Goal: Feedback & Contribution: Contribute content

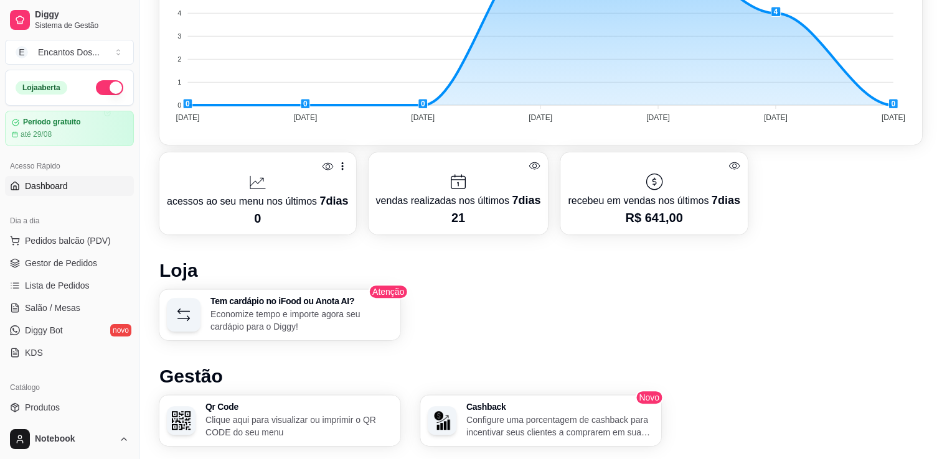
scroll to position [311, 0]
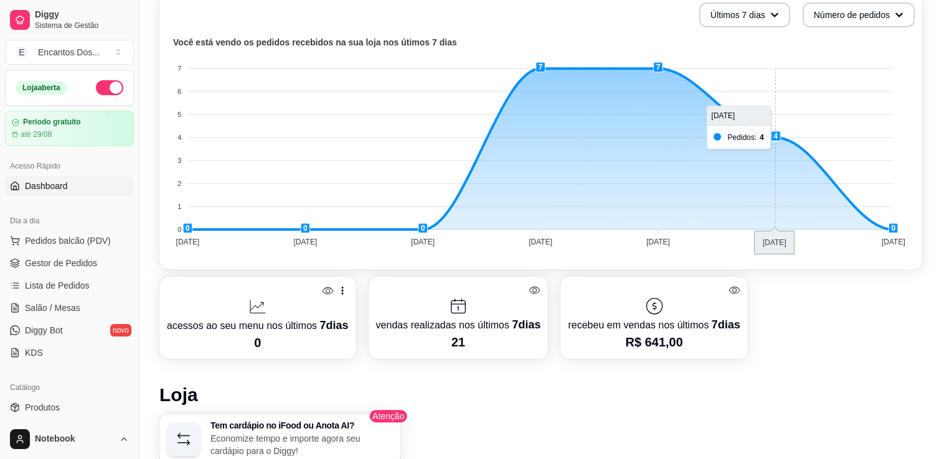
click at [781, 136] on foreignobject at bounding box center [541, 144] width 748 height 218
click at [717, 136] on foreignobject at bounding box center [541, 144] width 748 height 218
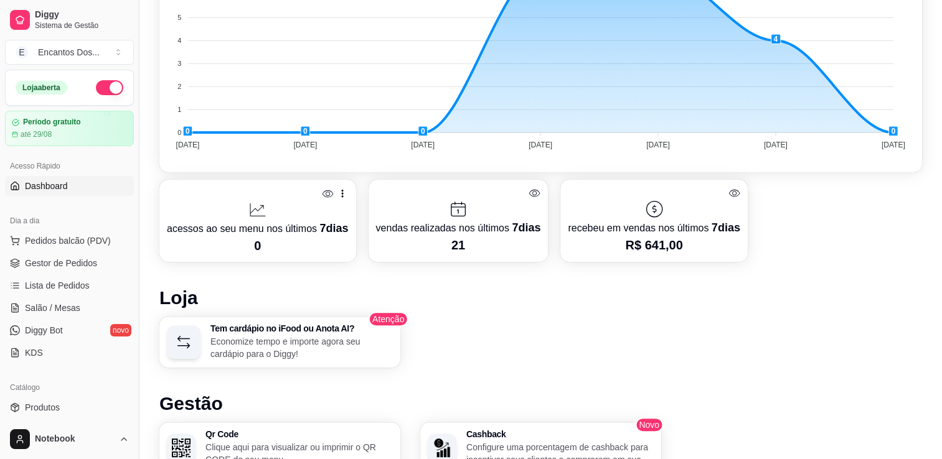
scroll to position [399, 0]
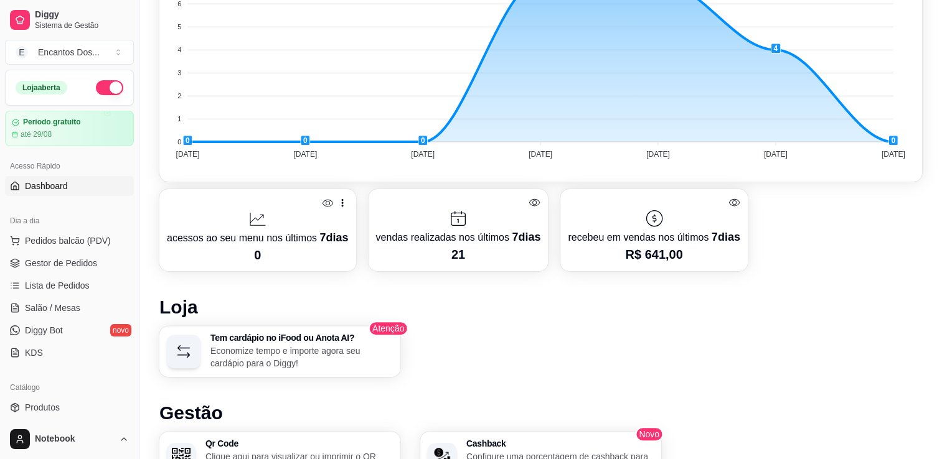
click at [733, 200] on icon at bounding box center [734, 203] width 12 height 12
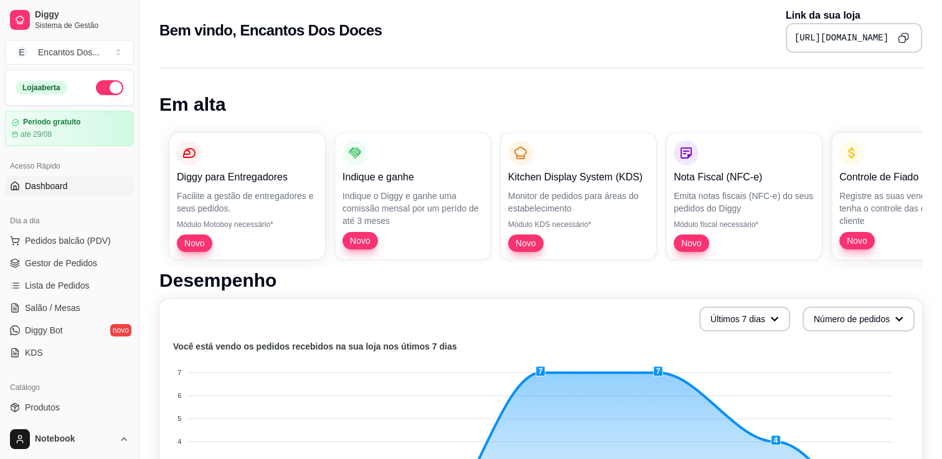
scroll to position [0, 0]
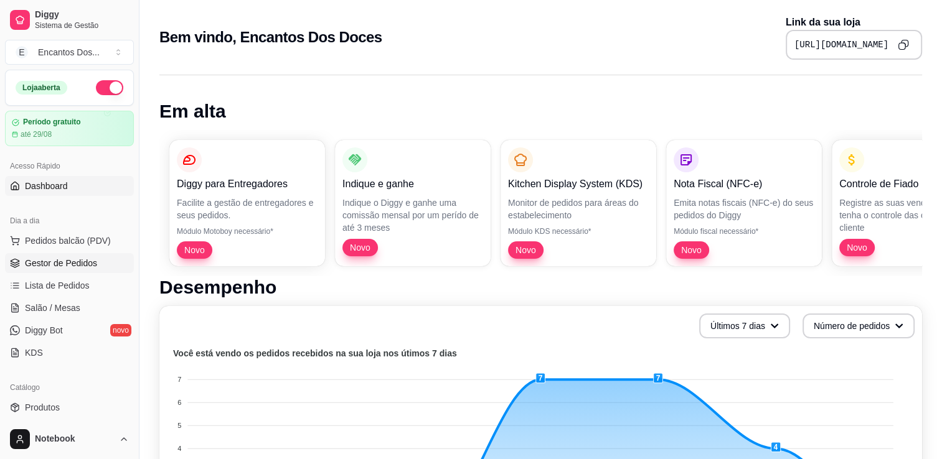
click at [82, 265] on span "Gestor de Pedidos" at bounding box center [61, 263] width 72 height 12
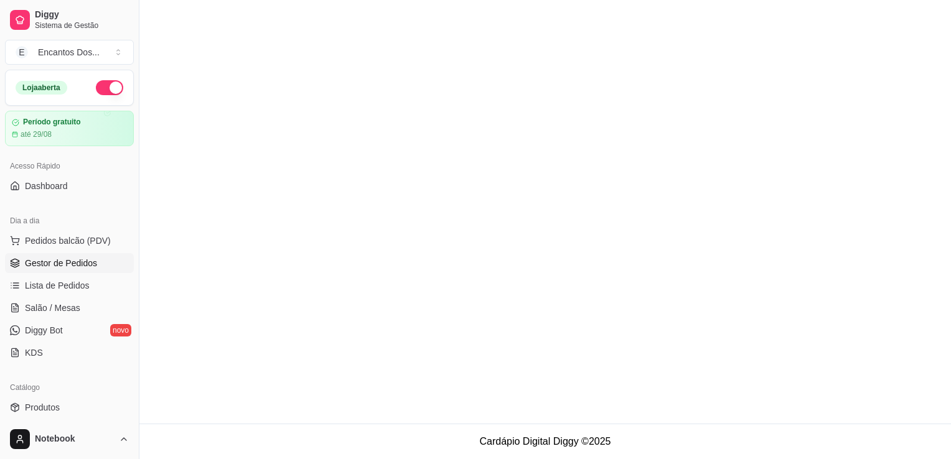
click at [82, 265] on span "Gestor de Pedidos" at bounding box center [61, 263] width 72 height 12
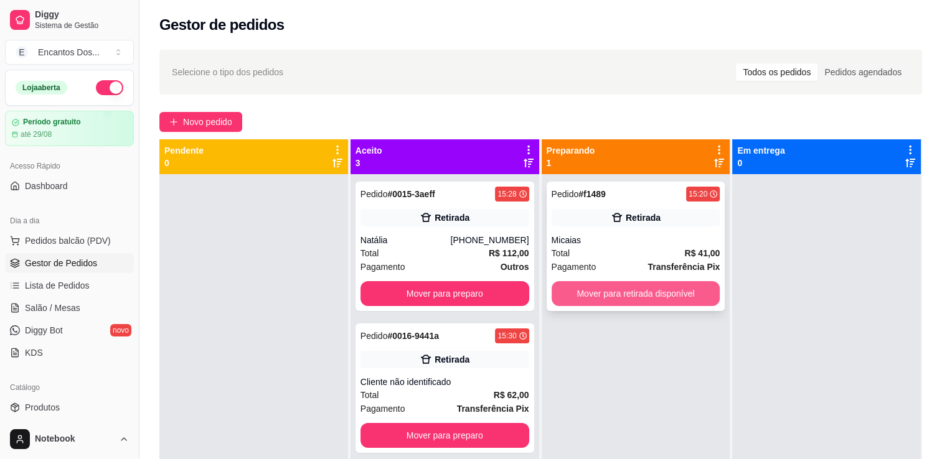
click at [628, 292] on button "Mover para retirada disponível" at bounding box center [636, 293] width 169 height 25
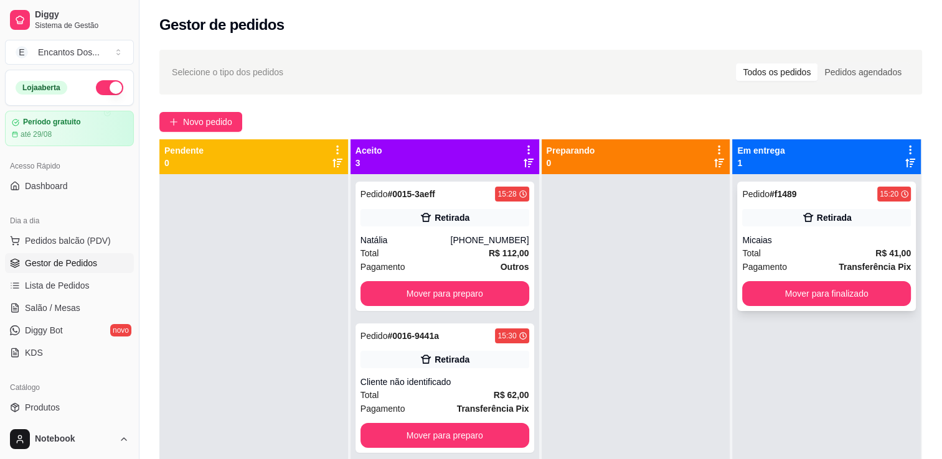
click at [791, 228] on div "Pedido # f1489 15:20 Retirada Micaias Total R$ 41,00 Pagamento Transferência Pi…" at bounding box center [826, 246] width 179 height 129
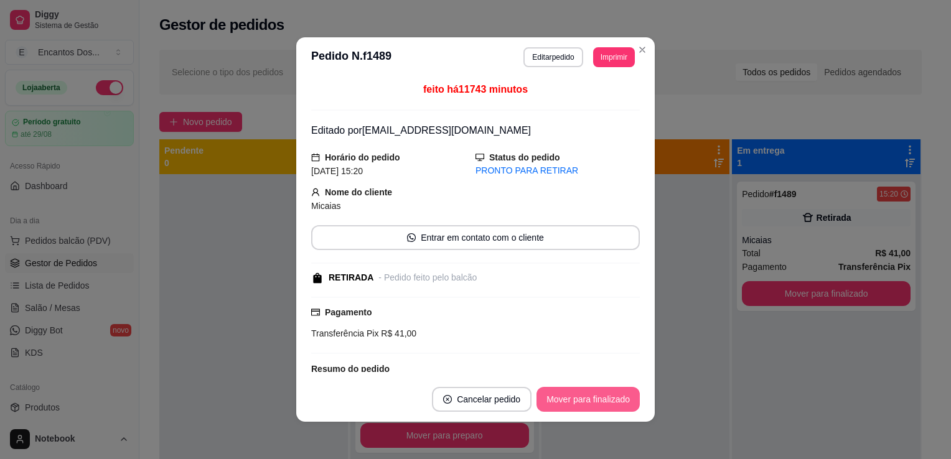
click at [573, 403] on button "Mover para finalizado" at bounding box center [588, 399] width 103 height 25
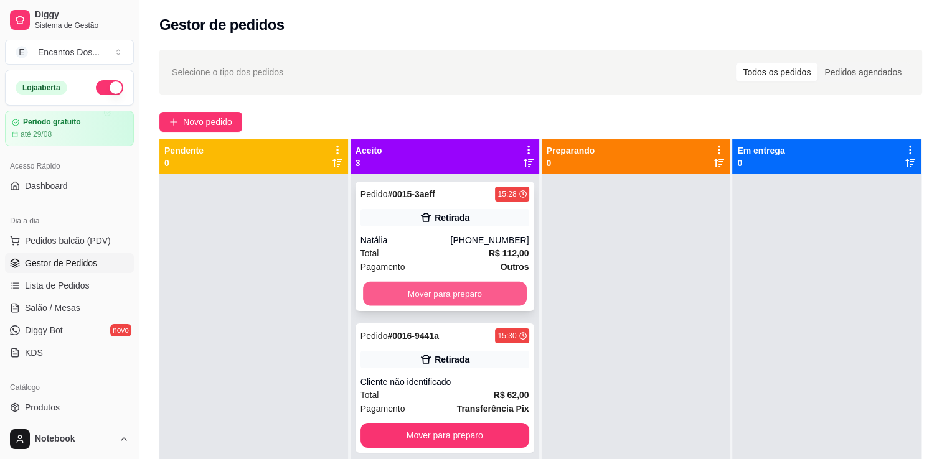
click at [443, 300] on button "Mover para preparo" at bounding box center [445, 294] width 164 height 24
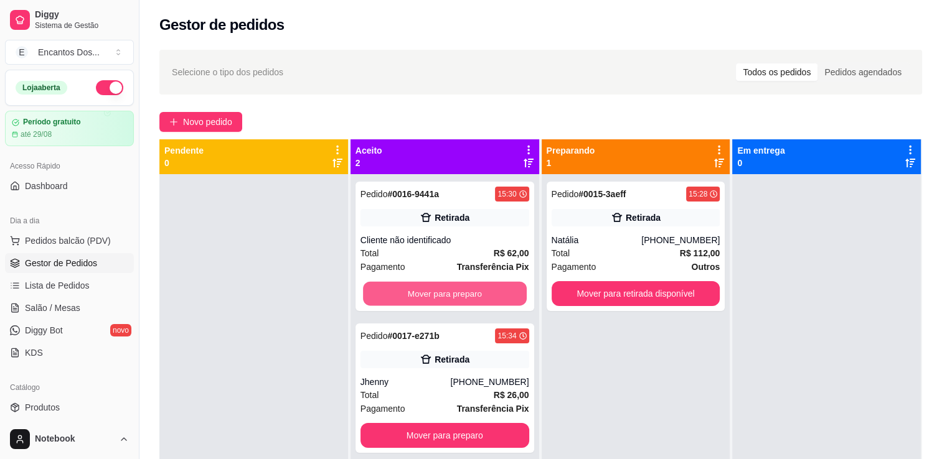
click at [443, 299] on button "Mover para preparo" at bounding box center [445, 294] width 164 height 24
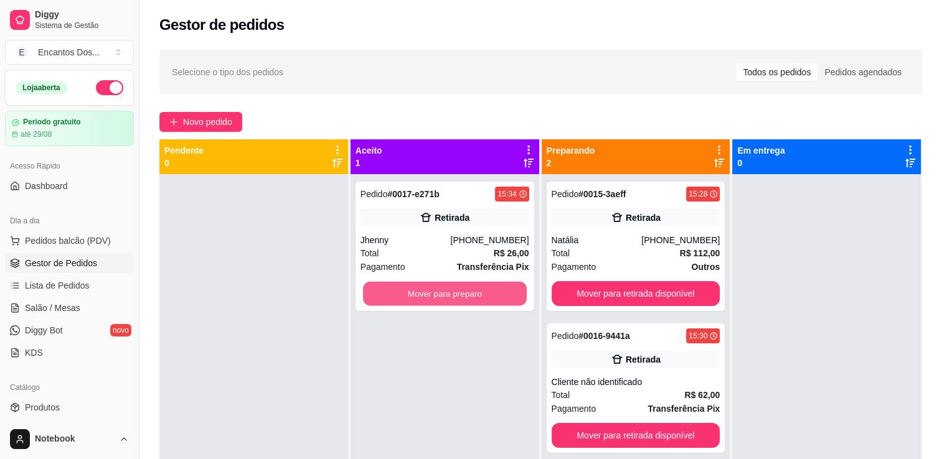
click at [443, 299] on button "Mover para preparo" at bounding box center [445, 294] width 164 height 24
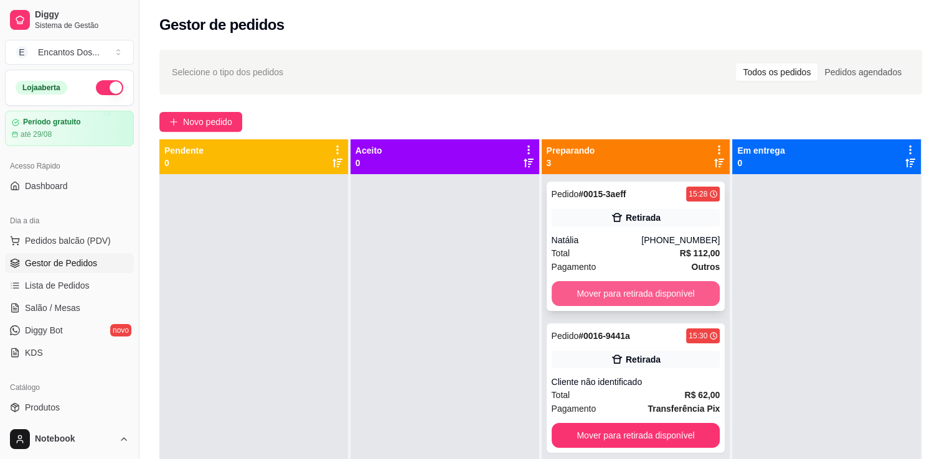
click at [627, 290] on button "Mover para retirada disponível" at bounding box center [636, 293] width 169 height 25
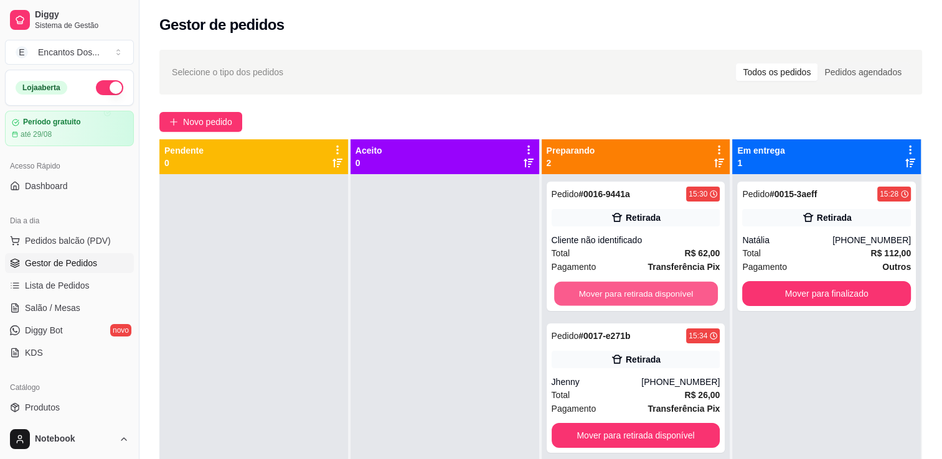
click at [627, 291] on button "Mover para retirada disponível" at bounding box center [636, 294] width 164 height 24
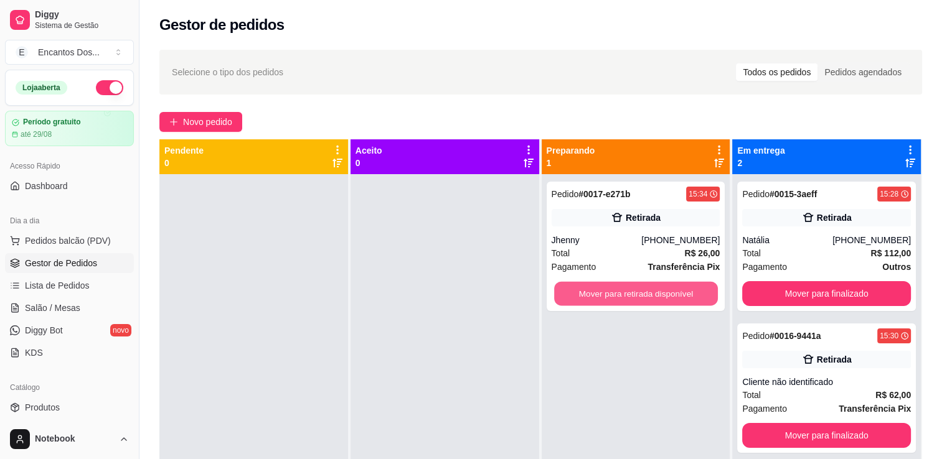
click at [627, 291] on button "Mover para retirada disponível" at bounding box center [636, 294] width 164 height 24
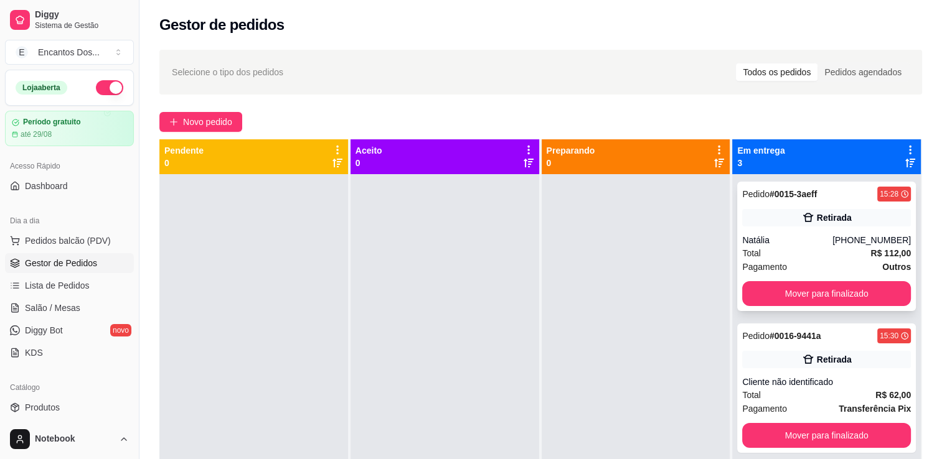
click at [773, 227] on div "Pedido # 0015-3aeff 15:28 Retirada Natália [PHONE_NUMBER] Total R$ 112,00 Pagam…" at bounding box center [826, 246] width 179 height 129
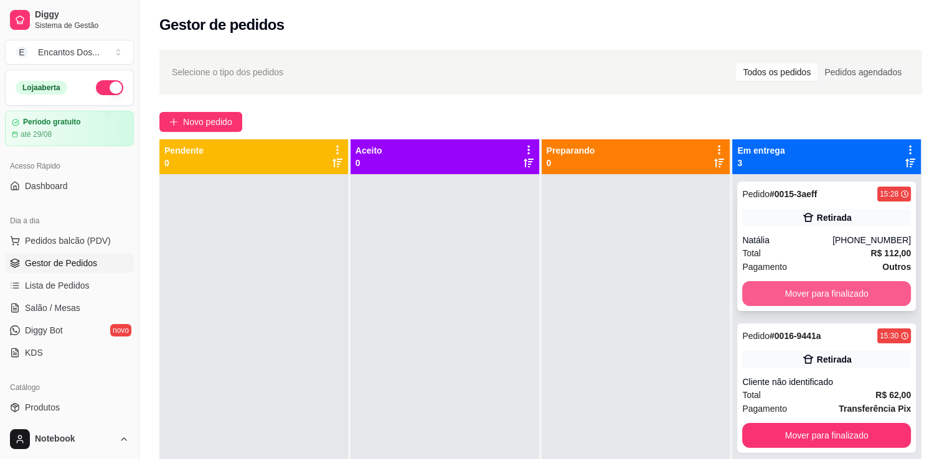
click at [809, 300] on button "Mover para finalizado" at bounding box center [826, 293] width 169 height 25
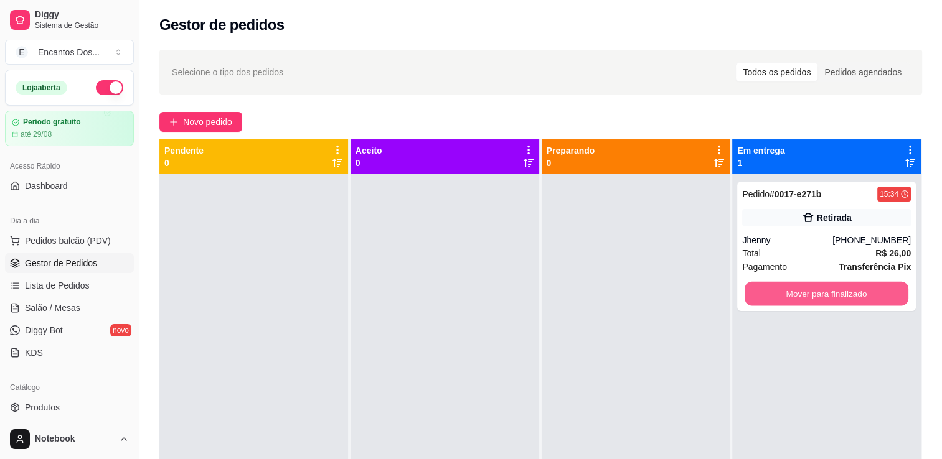
click at [809, 300] on button "Mover para finalizado" at bounding box center [827, 294] width 164 height 24
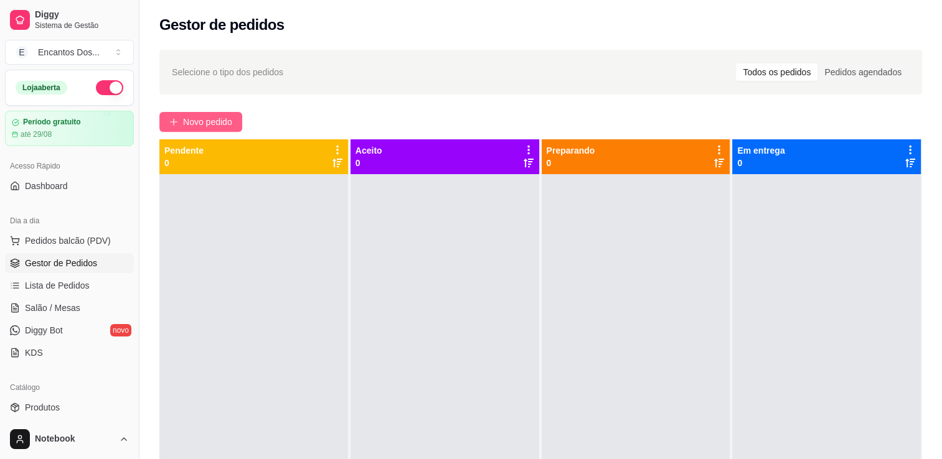
click at [212, 125] on span "Novo pedido" at bounding box center [207, 122] width 49 height 14
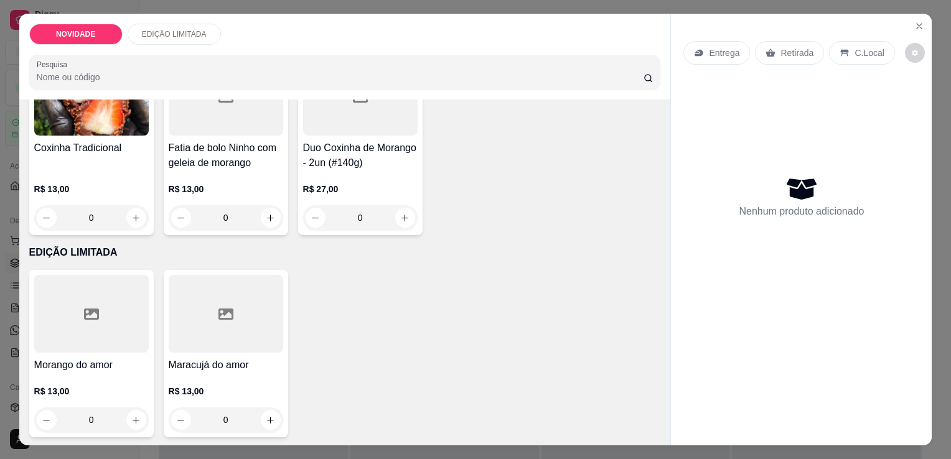
scroll to position [513, 0]
click at [134, 415] on icon "increase-product-quantity" at bounding box center [135, 419] width 9 height 9
type input "1"
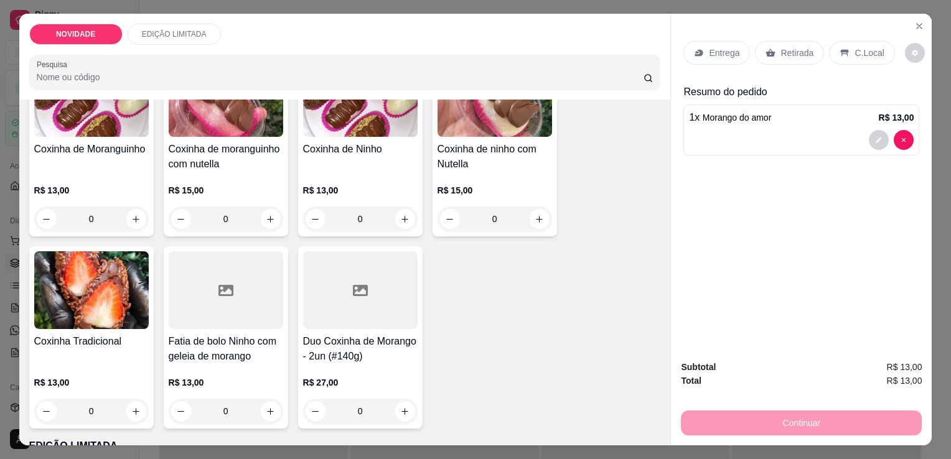
scroll to position [388, 0]
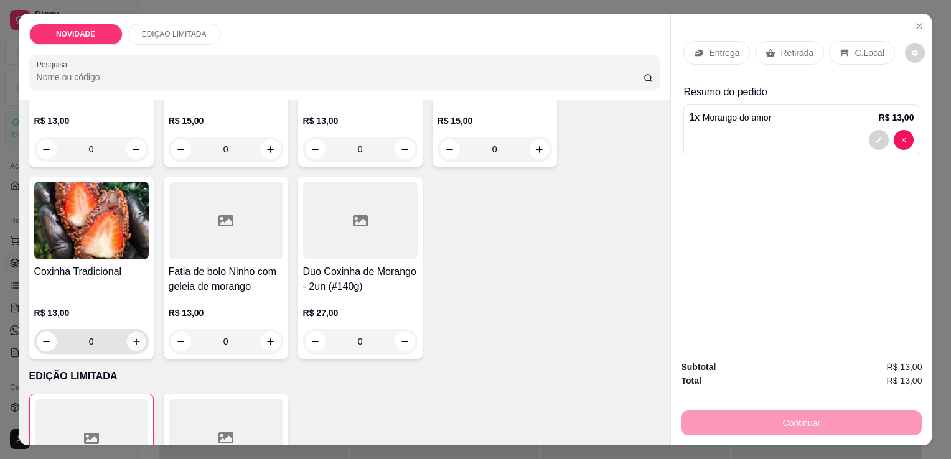
click at [136, 337] on icon "increase-product-quantity" at bounding box center [135, 341] width 9 height 9
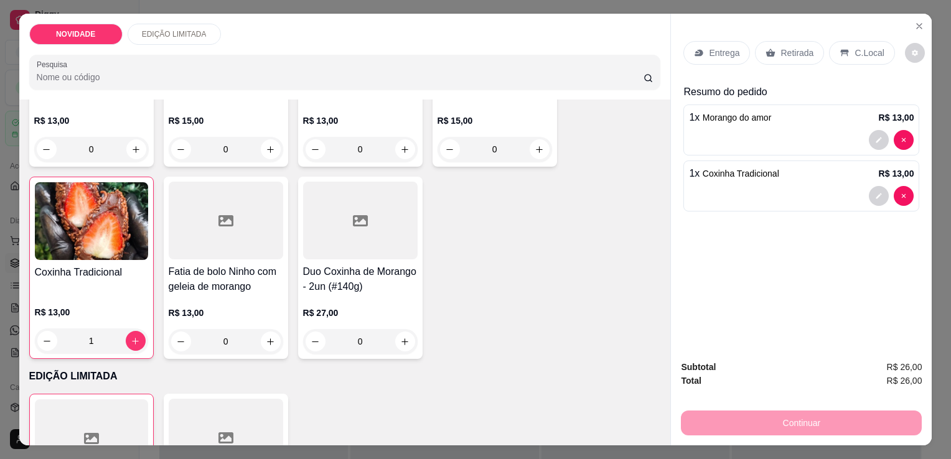
click at [792, 53] on p "Retirada" at bounding box center [797, 53] width 33 height 12
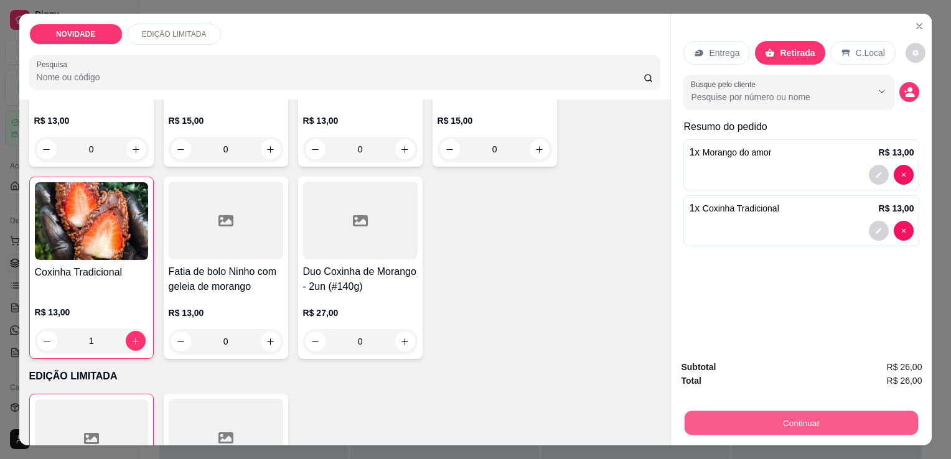
click at [814, 416] on button "Continuar" at bounding box center [801, 423] width 233 height 24
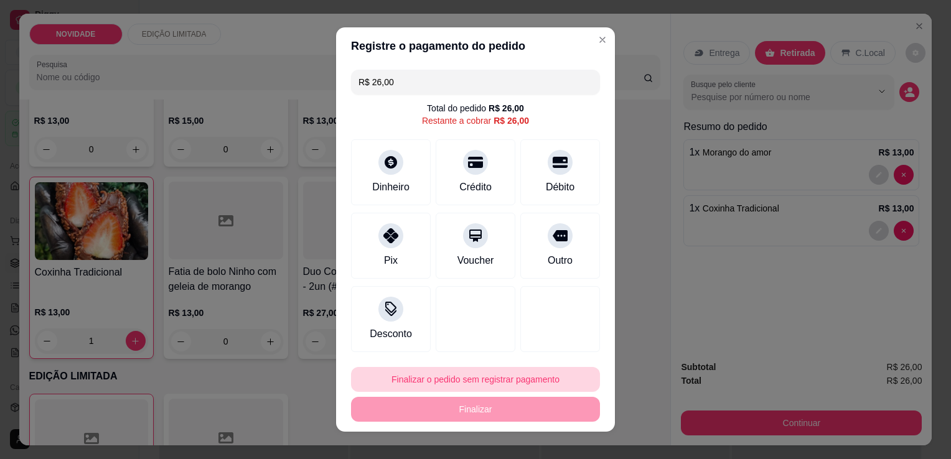
click at [447, 382] on button "Finalizar o pedido sem registrar pagamento" at bounding box center [475, 379] width 249 height 25
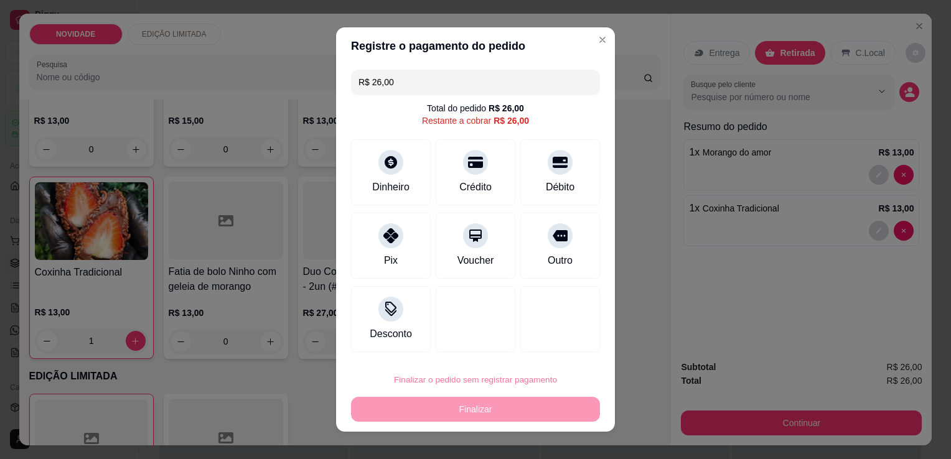
click at [535, 342] on button "Confirmar" at bounding box center [547, 344] width 44 height 19
type input "0"
type input "R$ 0,00"
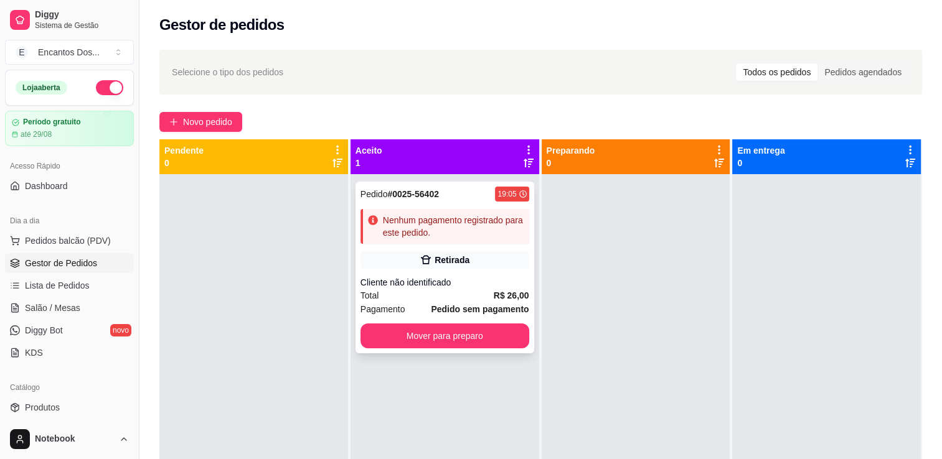
click at [443, 232] on div "Nenhum pagamento registrado para este pedido." at bounding box center [453, 226] width 141 height 25
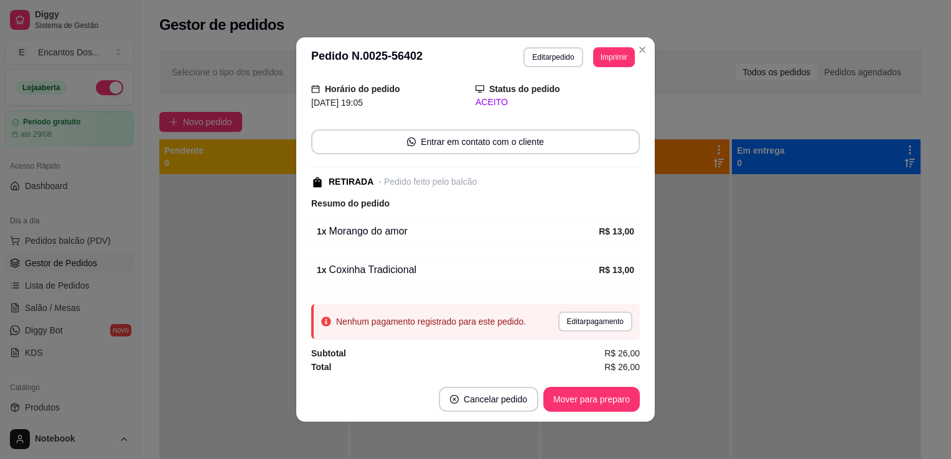
scroll to position [2, 0]
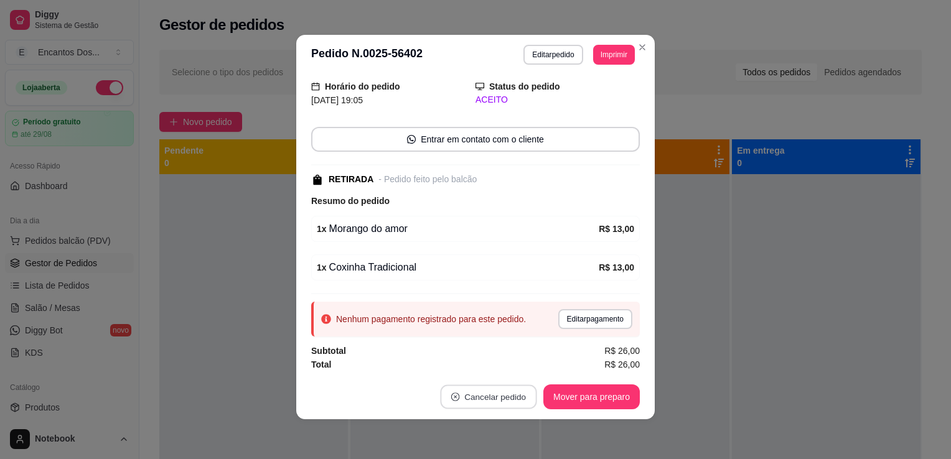
click at [496, 398] on button "Cancelar pedido" at bounding box center [488, 397] width 96 height 24
click at [507, 372] on button "Sim" at bounding box center [519, 366] width 50 height 25
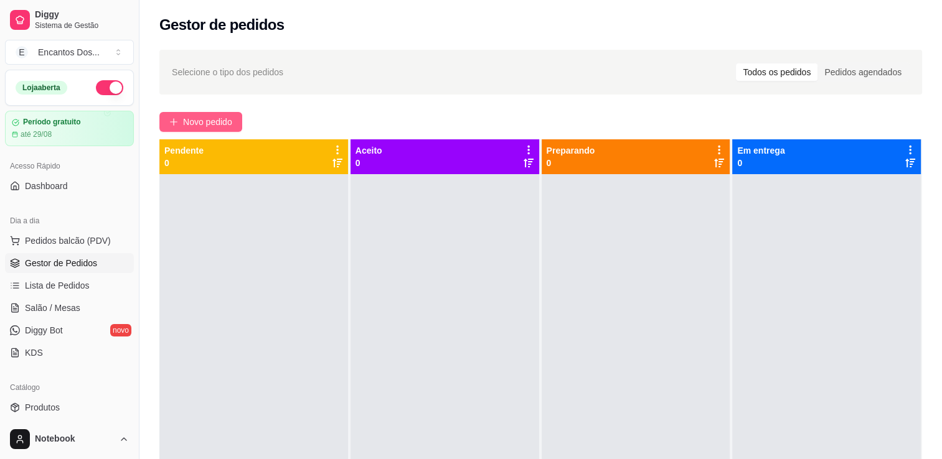
click at [227, 121] on span "Novo pedido" at bounding box center [207, 122] width 49 height 14
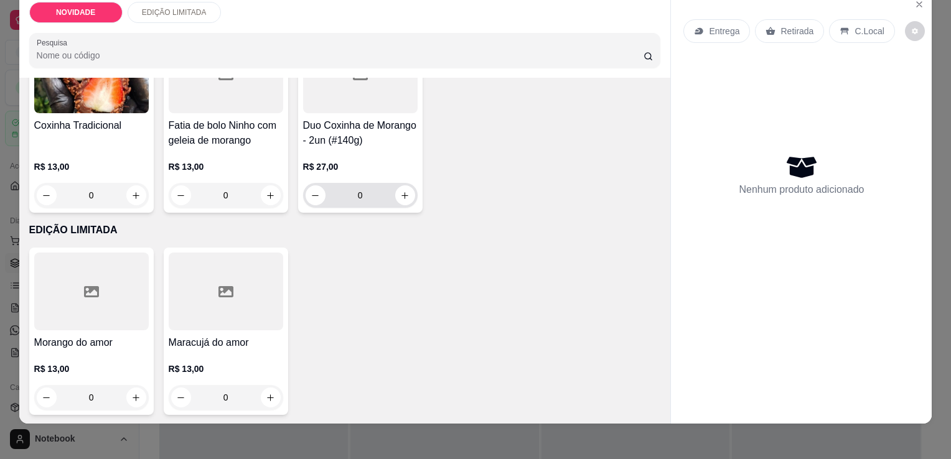
scroll to position [31, 0]
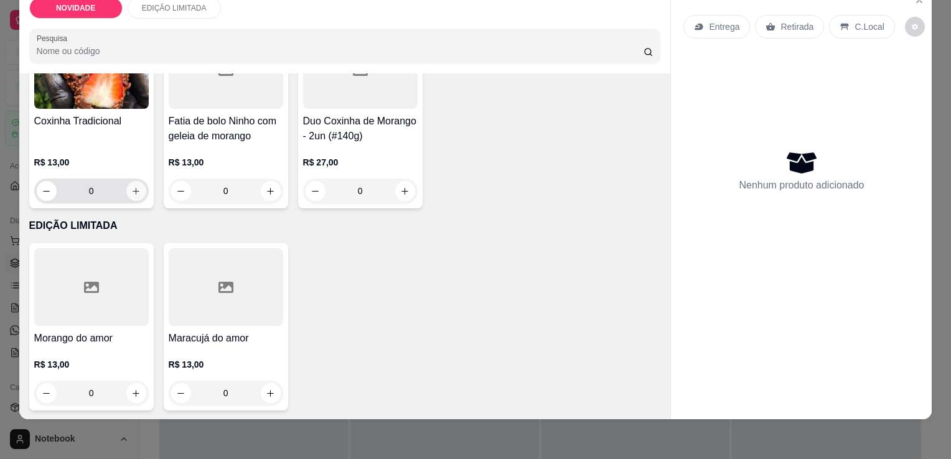
click at [126, 181] on button "increase-product-quantity" at bounding box center [136, 191] width 20 height 20
type input "1"
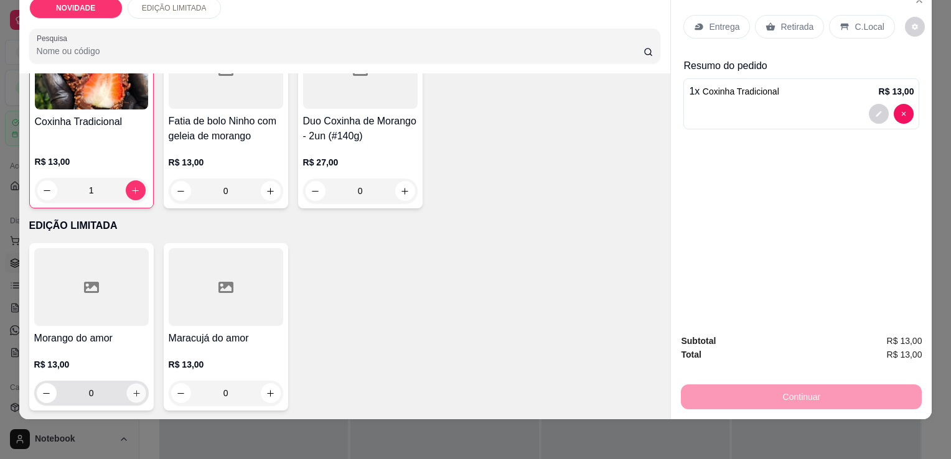
click at [131, 389] on icon "increase-product-quantity" at bounding box center [135, 393] width 9 height 9
type input "1"
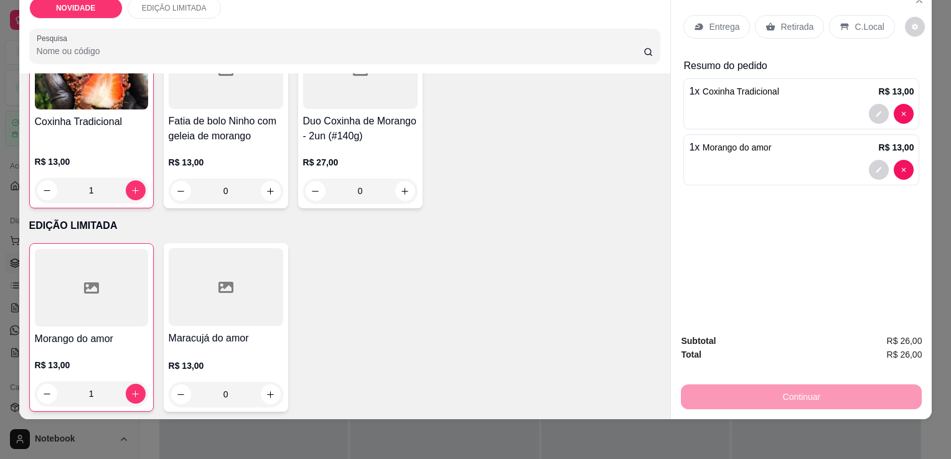
click at [797, 21] on p "Retirada" at bounding box center [797, 27] width 33 height 12
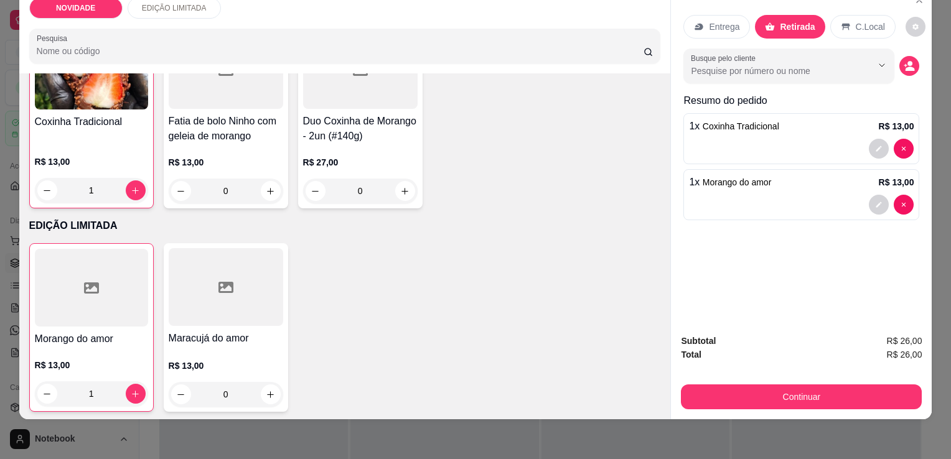
click at [872, 382] on div "Continuar" at bounding box center [801, 396] width 241 height 28
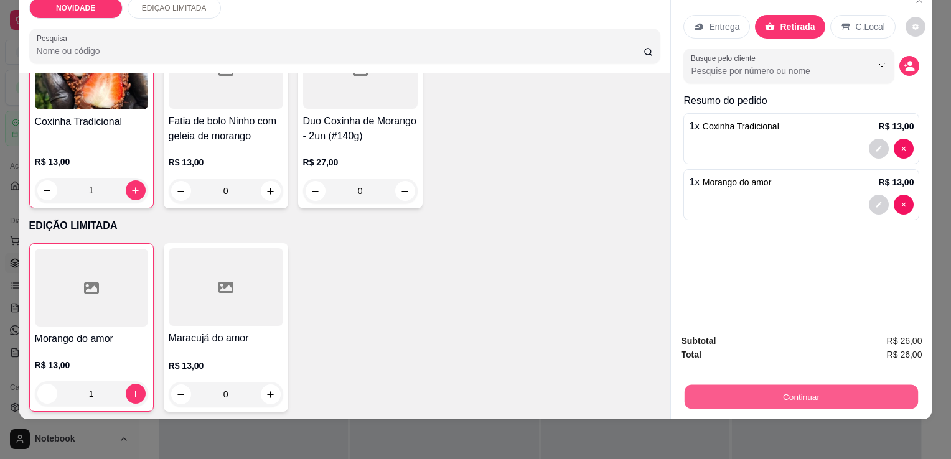
click at [860, 385] on button "Continuar" at bounding box center [801, 397] width 233 height 24
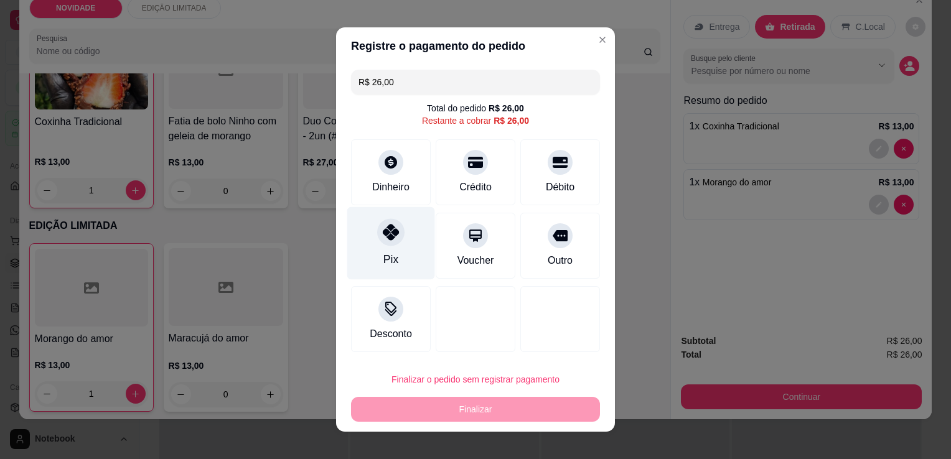
click at [406, 248] on div "Pix" at bounding box center [391, 243] width 88 height 73
type input "R$ 0,00"
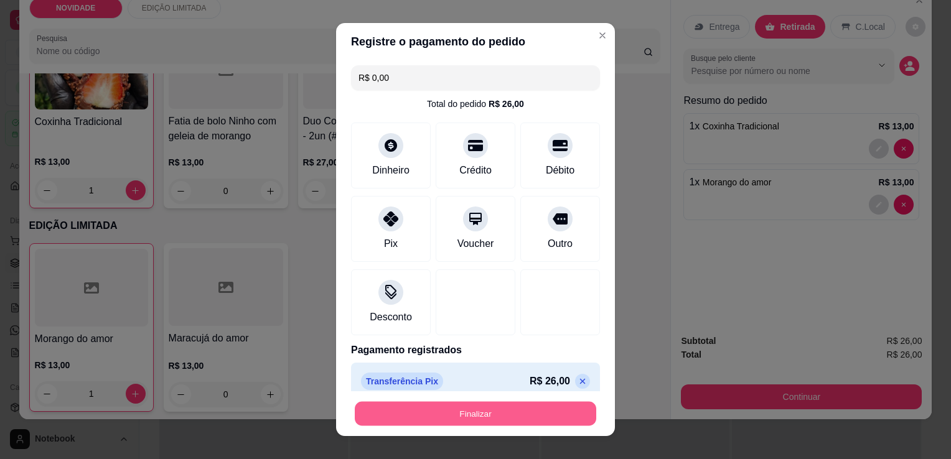
click at [517, 408] on button "Finalizar" at bounding box center [476, 414] width 242 height 24
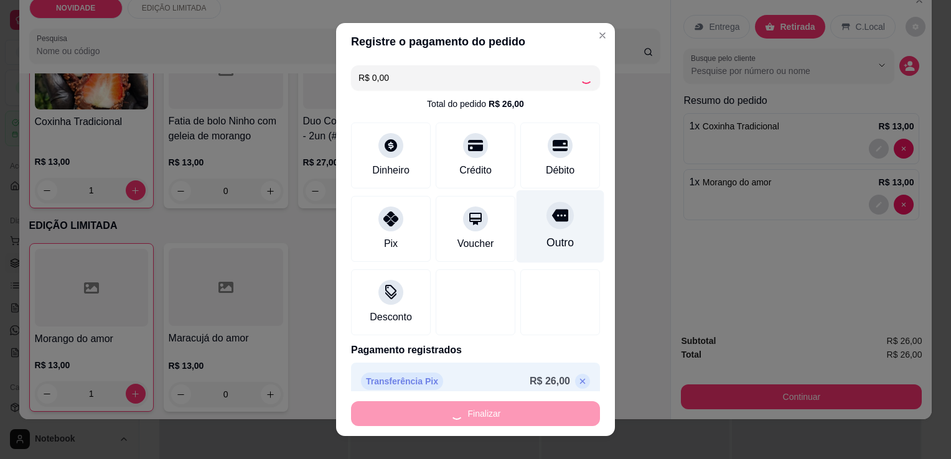
type input "0"
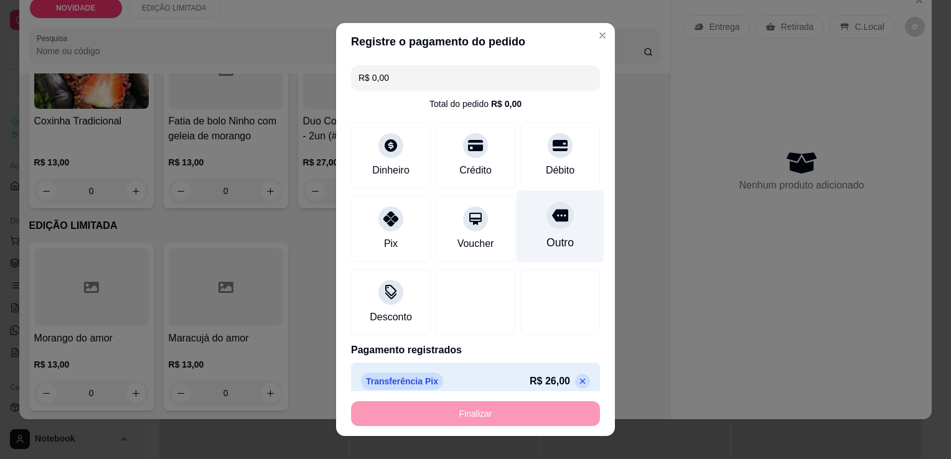
type input "-R$ 26,00"
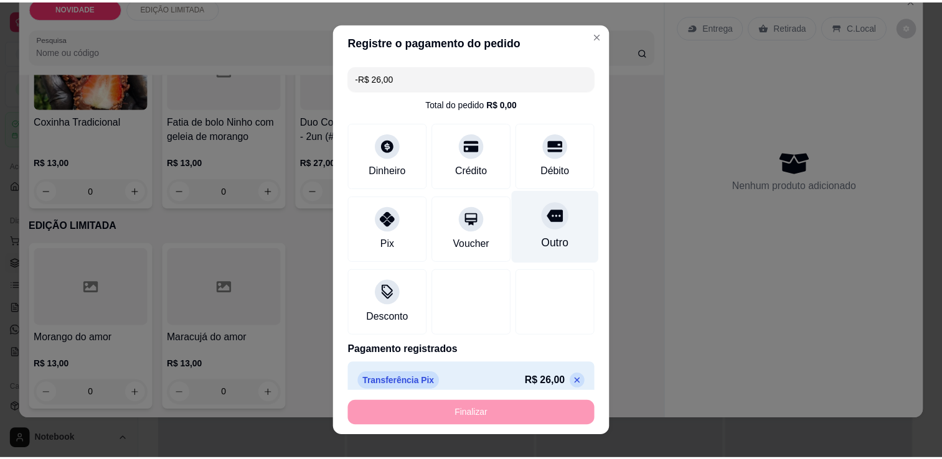
scroll to position [513, 0]
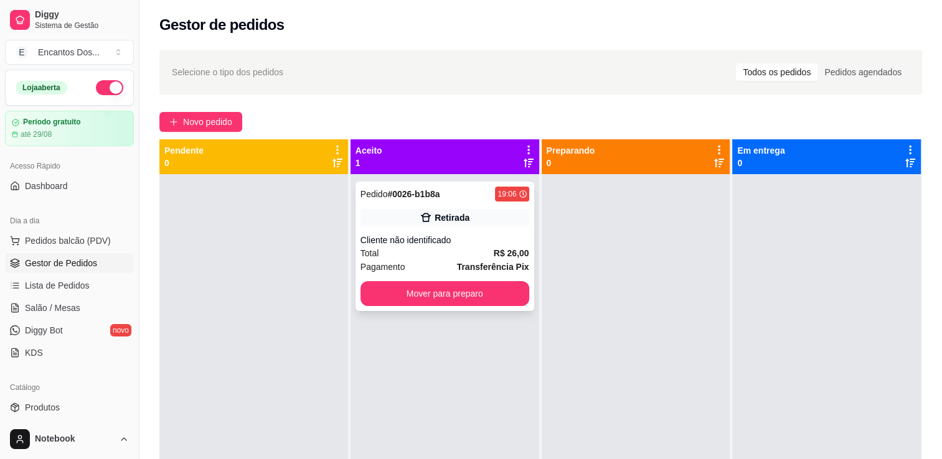
click at [471, 222] on div "Retirada" at bounding box center [444, 217] width 169 height 17
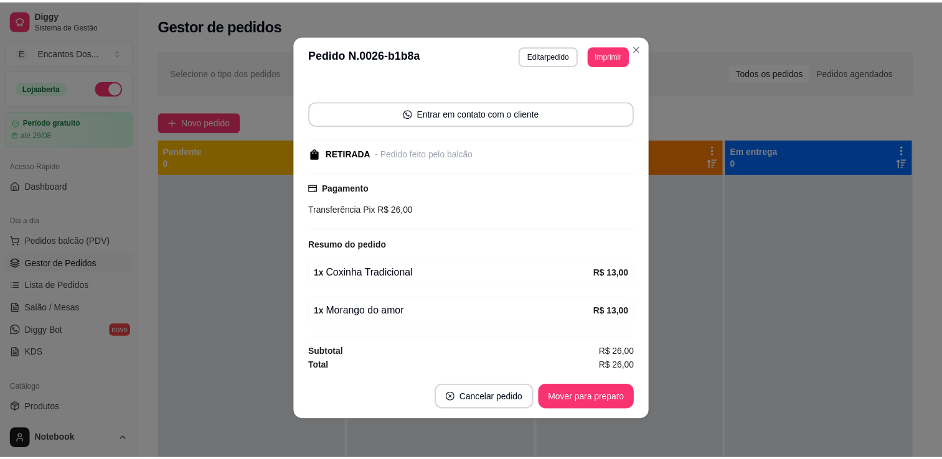
scroll to position [2, 0]
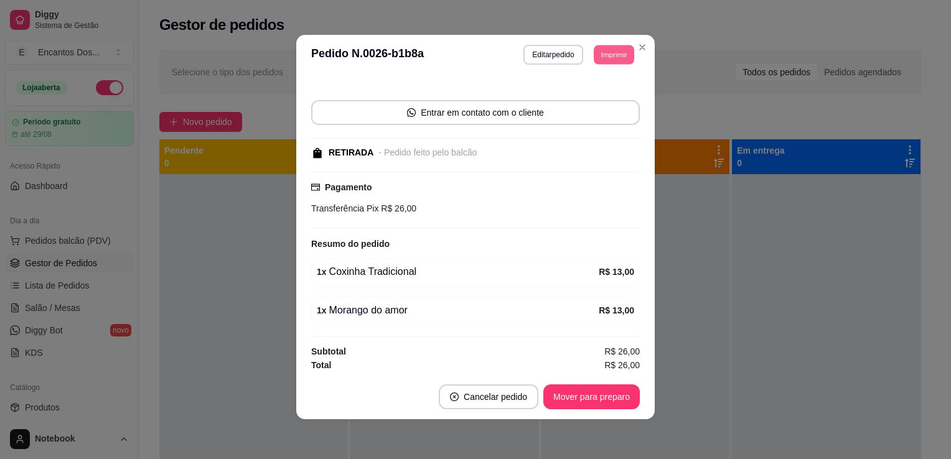
click at [607, 52] on button "Imprimir" at bounding box center [614, 54] width 40 height 19
click at [645, 52] on button "Close" at bounding box center [642, 47] width 20 height 20
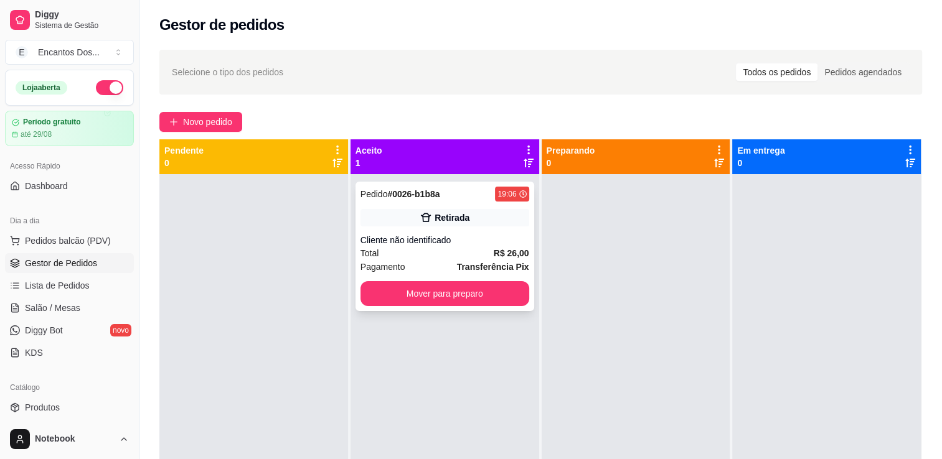
click at [495, 250] on strong "R$ 26,00" at bounding box center [511, 253] width 35 height 10
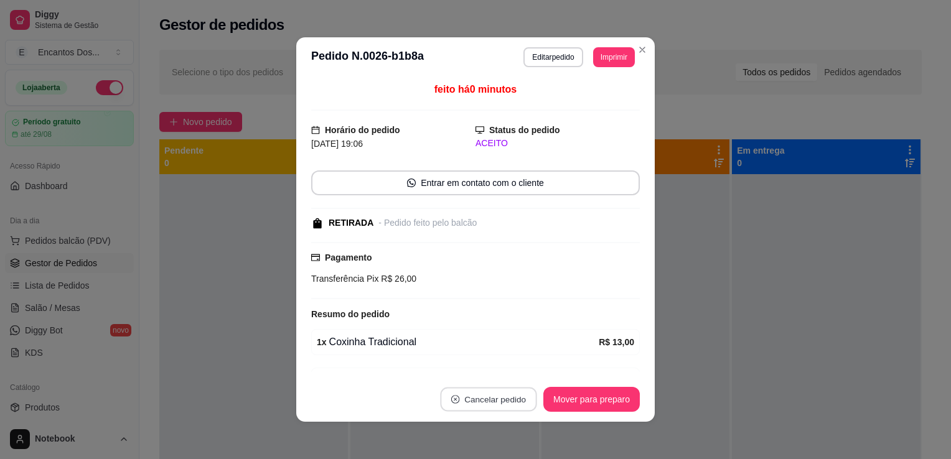
click at [488, 396] on button "Cancelar pedido" at bounding box center [488, 400] width 96 height 24
click at [514, 369] on button "Sim" at bounding box center [518, 369] width 49 height 24
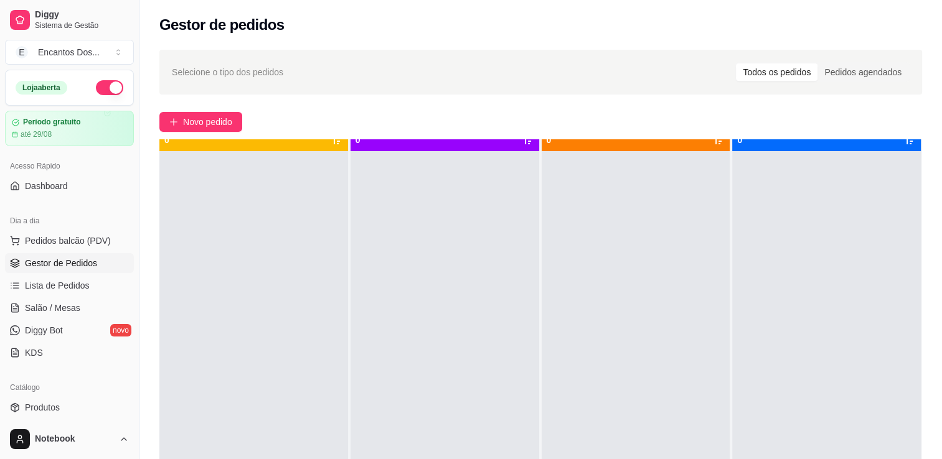
scroll to position [35, 0]
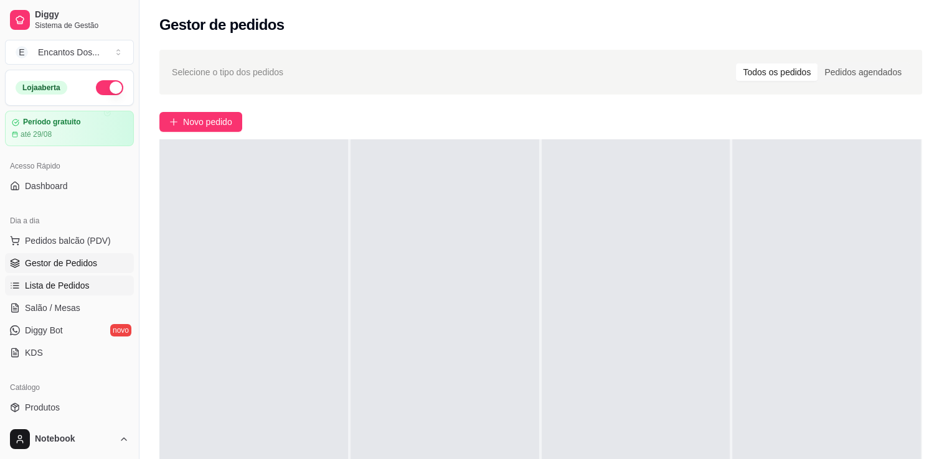
click at [54, 291] on span "Lista de Pedidos" at bounding box center [57, 286] width 65 height 12
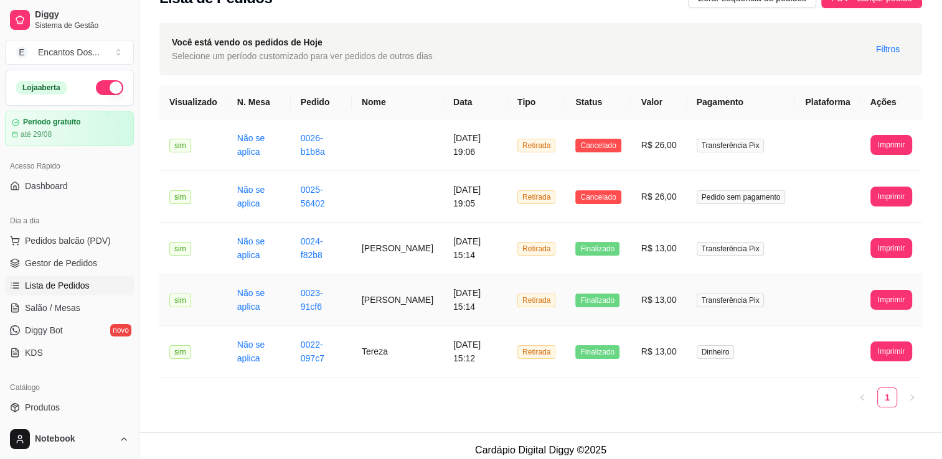
scroll to position [34, 0]
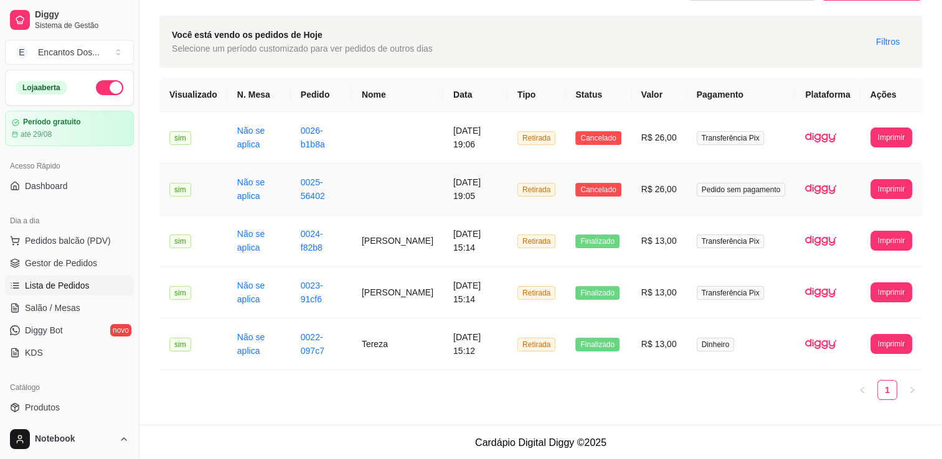
click at [403, 184] on td at bounding box center [398, 190] width 92 height 52
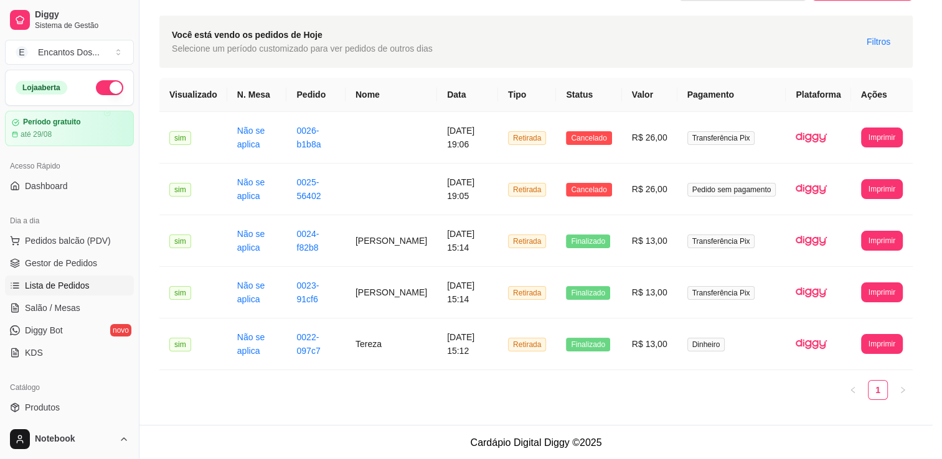
click at [403, 184] on icon "whats-app" at bounding box center [407, 182] width 9 height 9
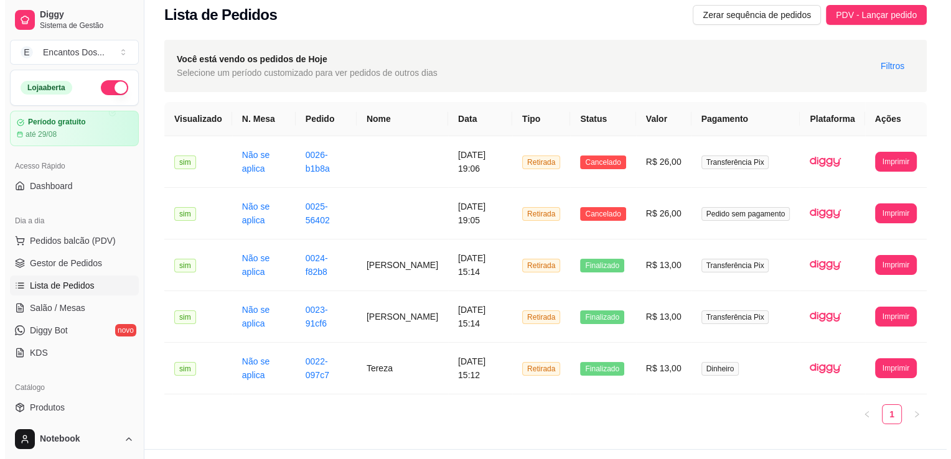
scroll to position [0, 0]
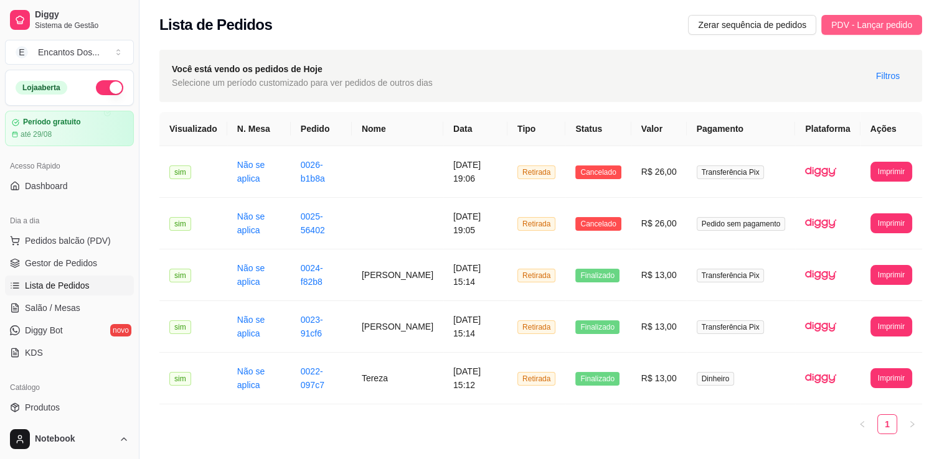
click at [908, 24] on span "PDV - Lançar pedido" at bounding box center [871, 25] width 81 height 14
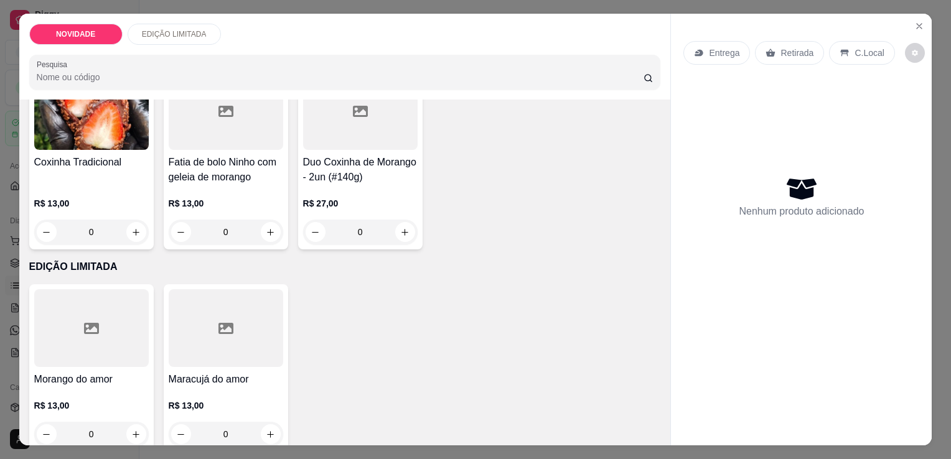
scroll to position [513, 0]
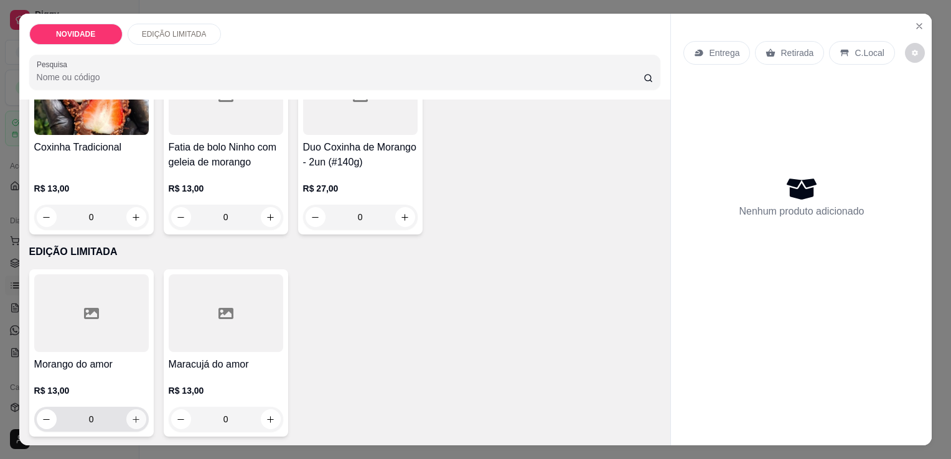
click at [131, 415] on icon "increase-product-quantity" at bounding box center [135, 419] width 9 height 9
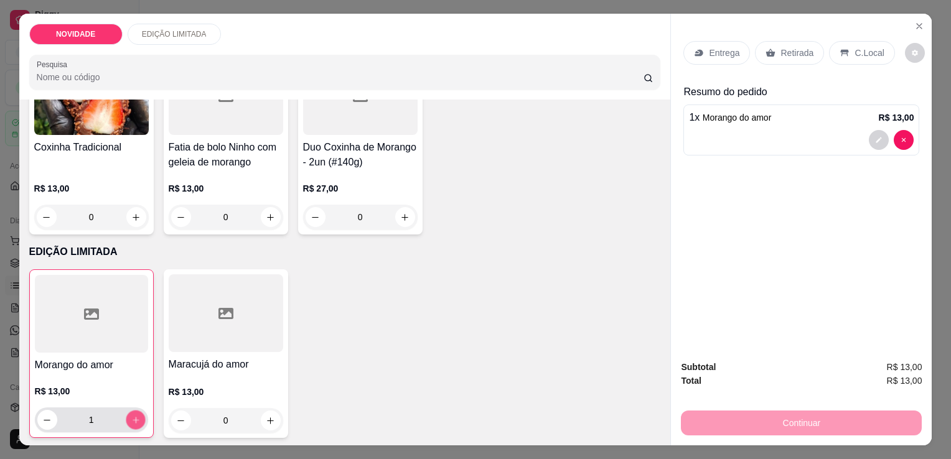
click at [131, 416] on icon "increase-product-quantity" at bounding box center [135, 420] width 9 height 9
click at [132, 410] on button "increase-product-quantity" at bounding box center [136, 420] width 20 height 20
type input "3"
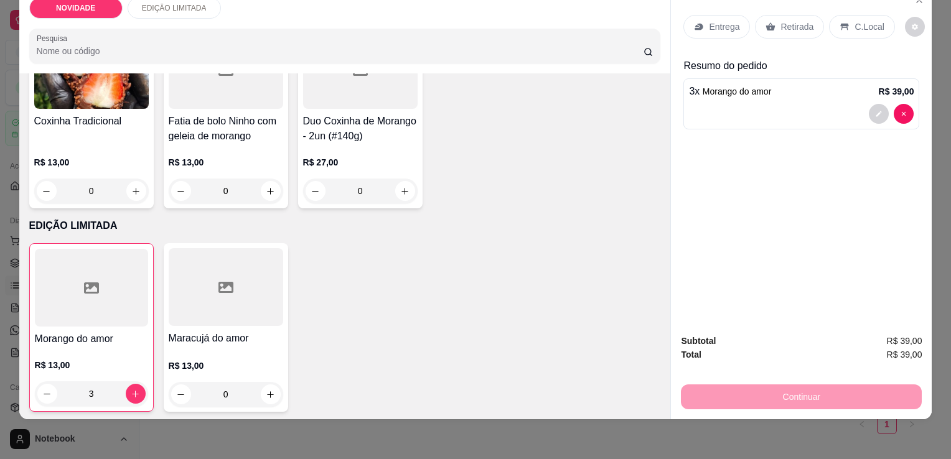
scroll to position [0, 0]
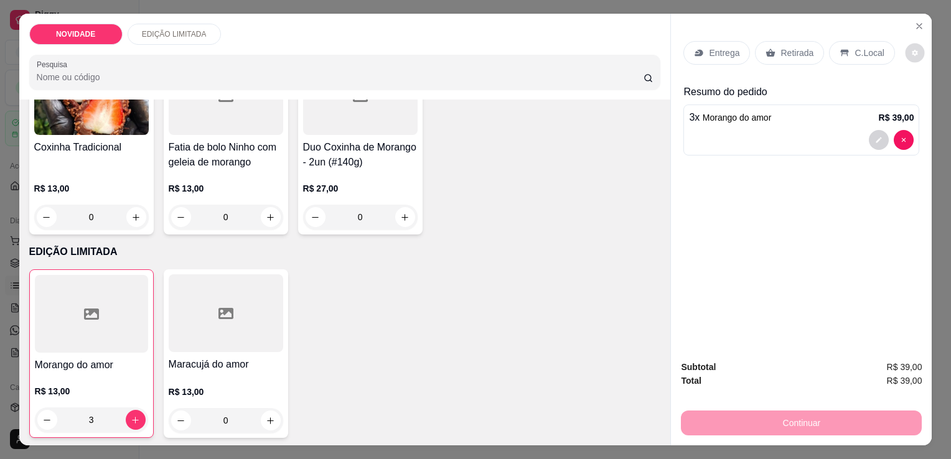
click at [911, 50] on icon "decrease-product-quantity" at bounding box center [914, 52] width 7 height 7
click at [796, 48] on p "Retirada" at bounding box center [797, 53] width 33 height 12
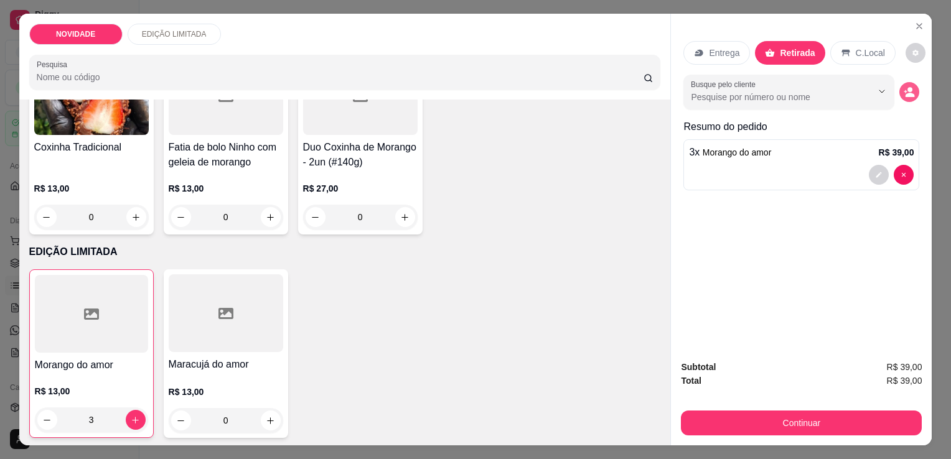
click at [906, 93] on icon "decrease-product-quantity" at bounding box center [910, 95] width 9 height 4
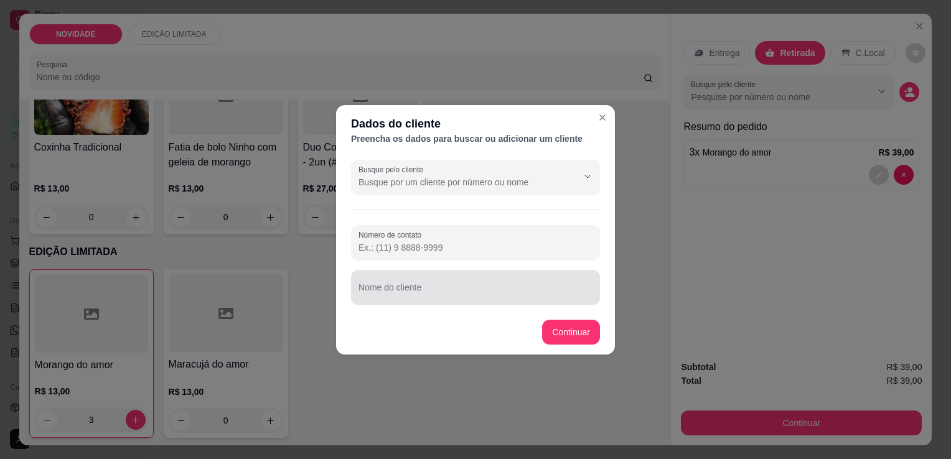
click at [461, 295] on input "Nome do cliente" at bounding box center [476, 292] width 234 height 12
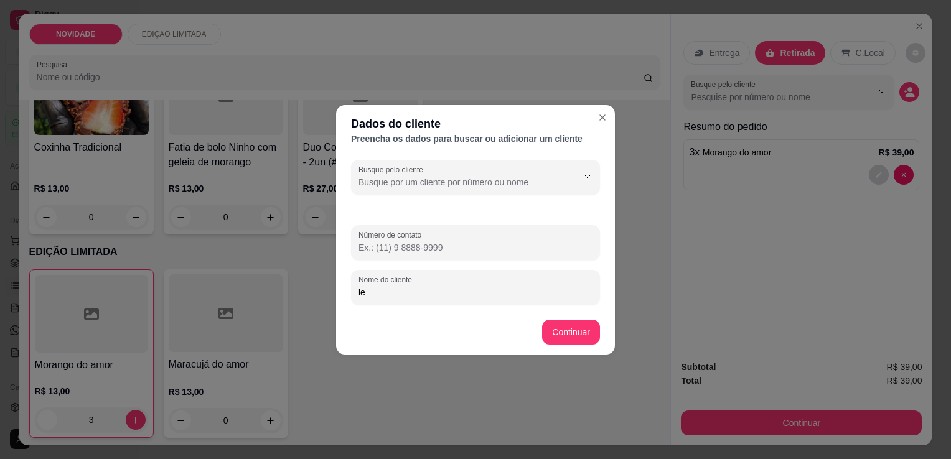
type input "l"
type input "[PERSON_NAME]"
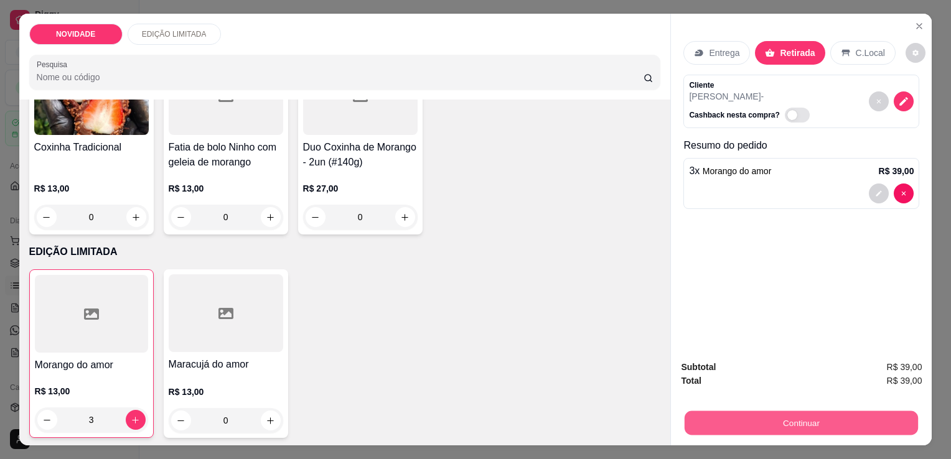
click at [806, 420] on button "Continuar" at bounding box center [801, 423] width 233 height 24
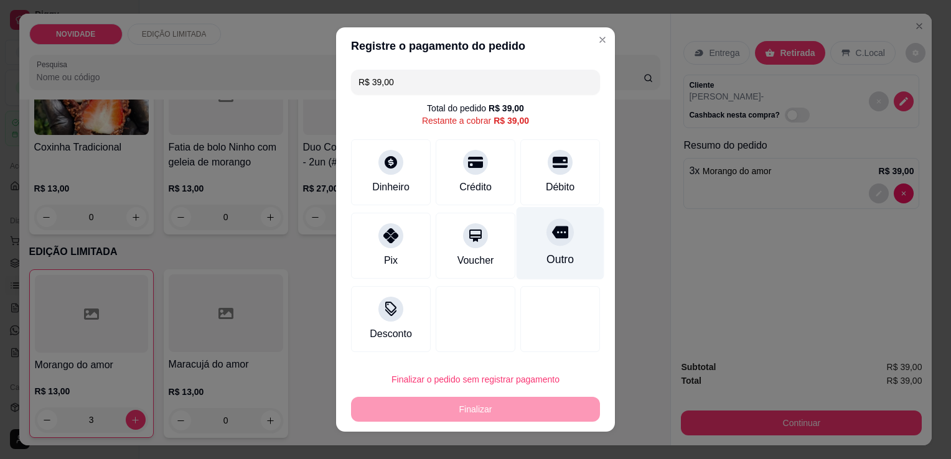
click at [538, 249] on div "Outro" at bounding box center [561, 243] width 88 height 73
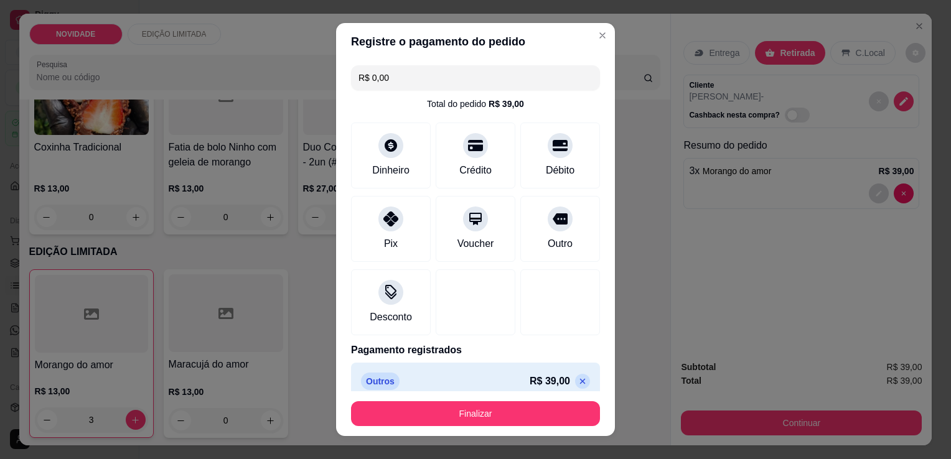
click at [468, 82] on input "R$ 0,00" at bounding box center [476, 77] width 234 height 25
click at [397, 230] on div "Pix" at bounding box center [391, 226] width 88 height 73
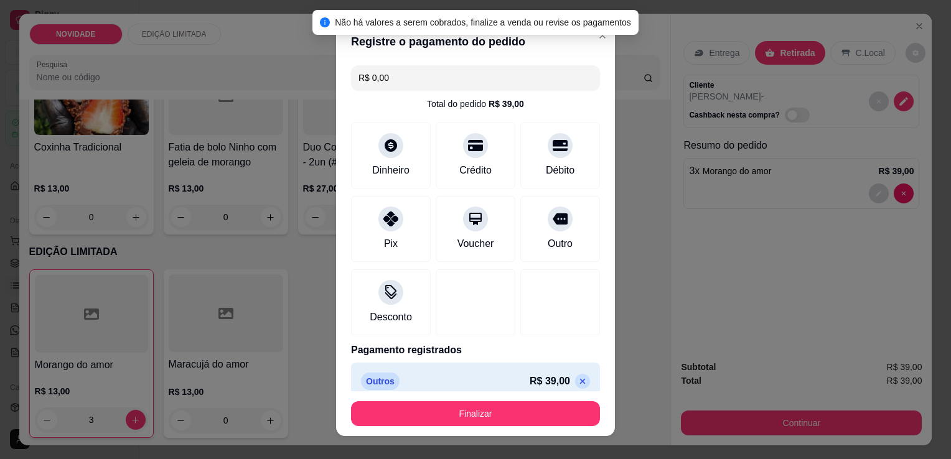
click at [578, 385] on icon at bounding box center [583, 382] width 10 height 10
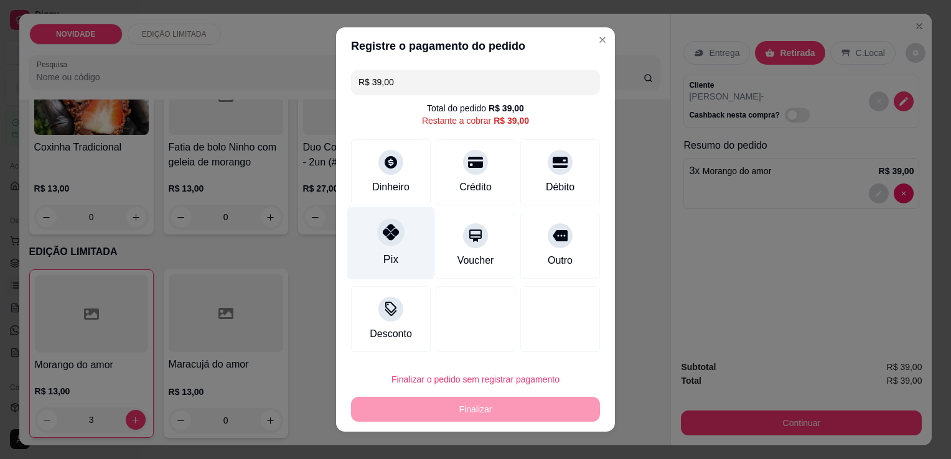
click at [398, 240] on div "Pix" at bounding box center [391, 243] width 88 height 73
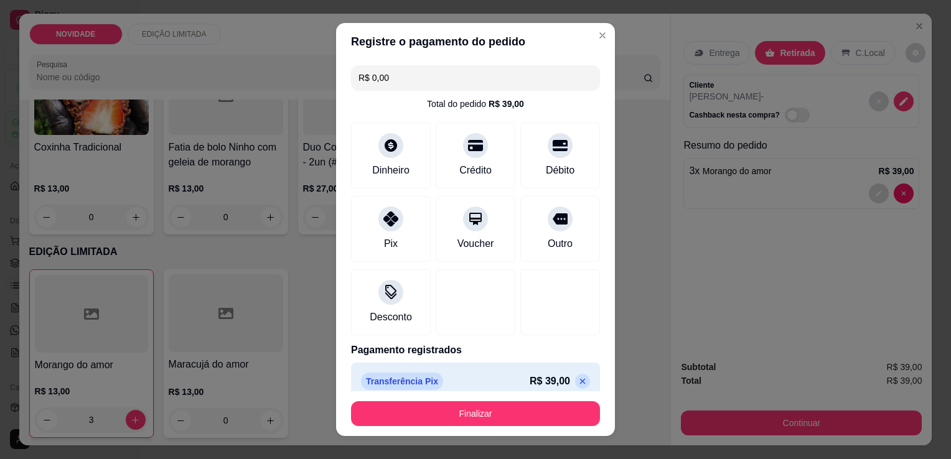
click at [465, 78] on input "R$ 0,00" at bounding box center [476, 77] width 234 height 25
type input "R$ 42,00"
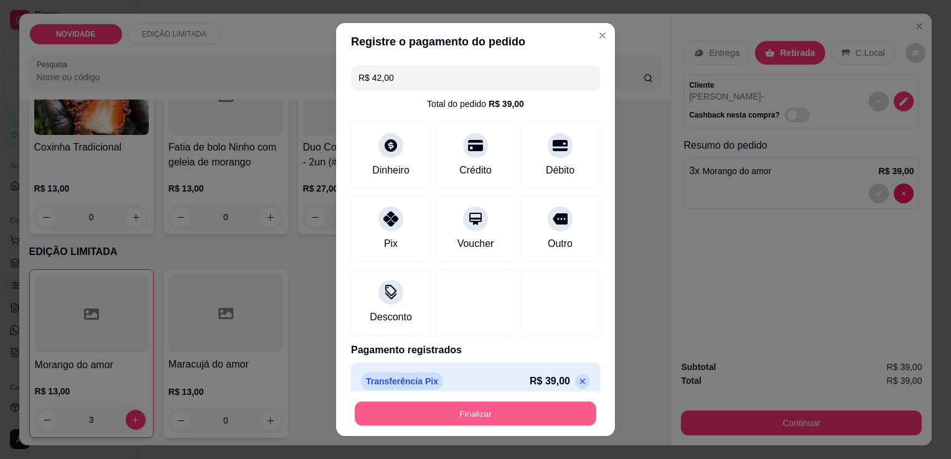
click at [489, 415] on button "Finalizar" at bounding box center [476, 414] width 242 height 24
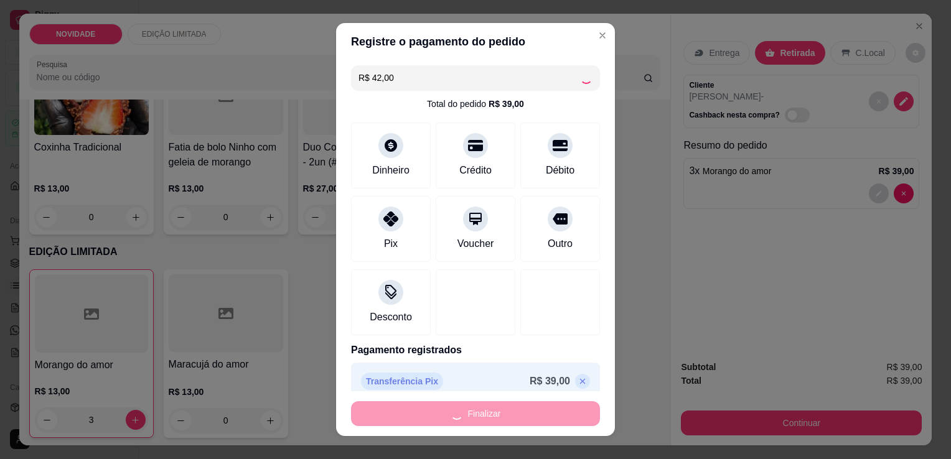
type input "0"
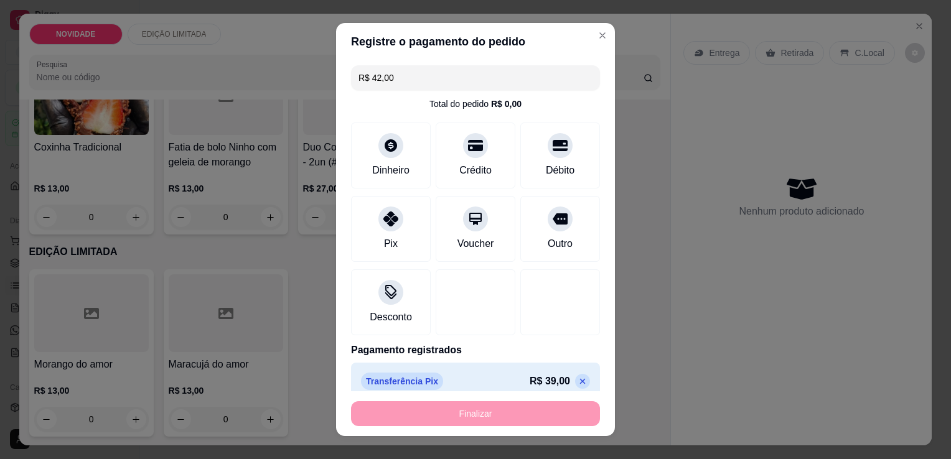
type input "-R$ 39,00"
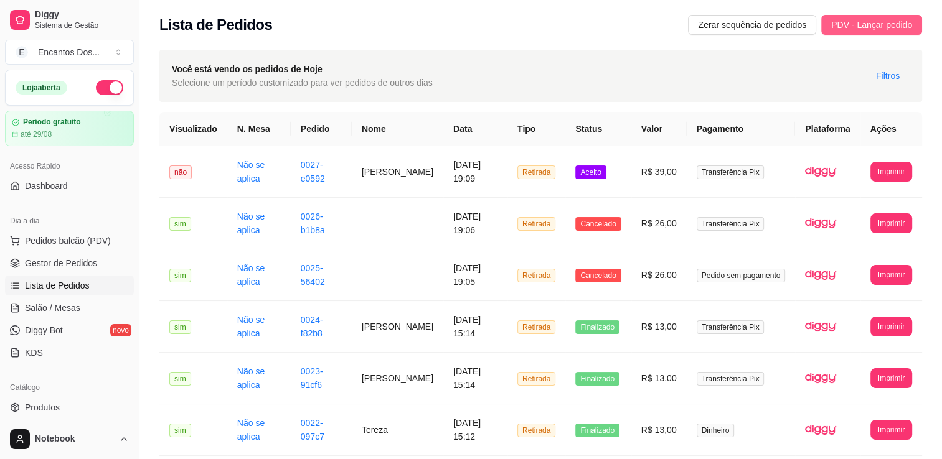
click at [854, 20] on span "PDV - Lançar pedido" at bounding box center [871, 25] width 81 height 14
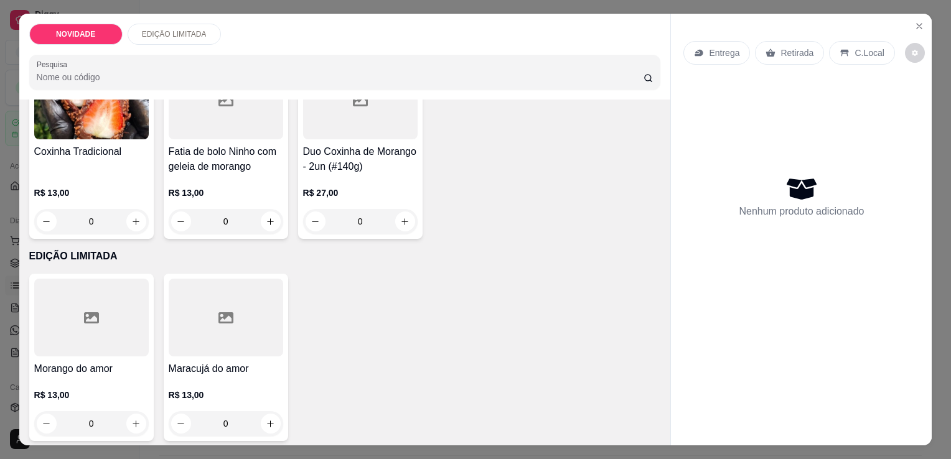
scroll to position [513, 0]
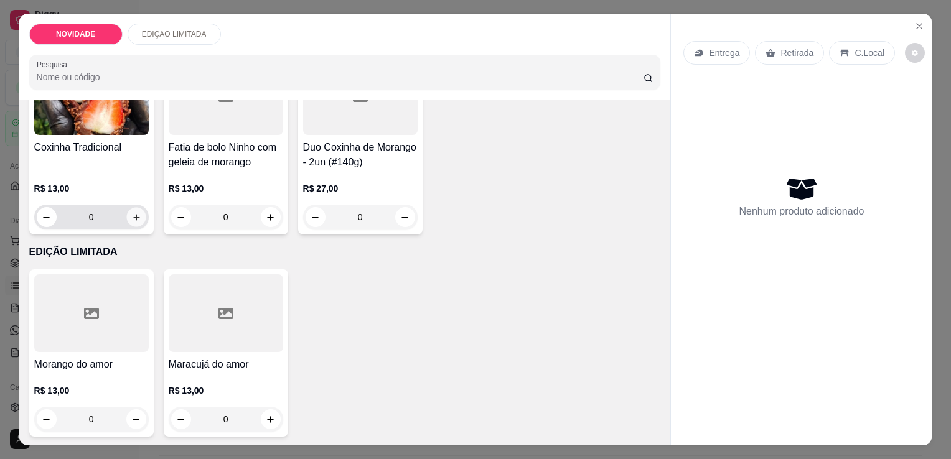
click at [128, 215] on button "increase-product-quantity" at bounding box center [135, 217] width 19 height 19
type input "1"
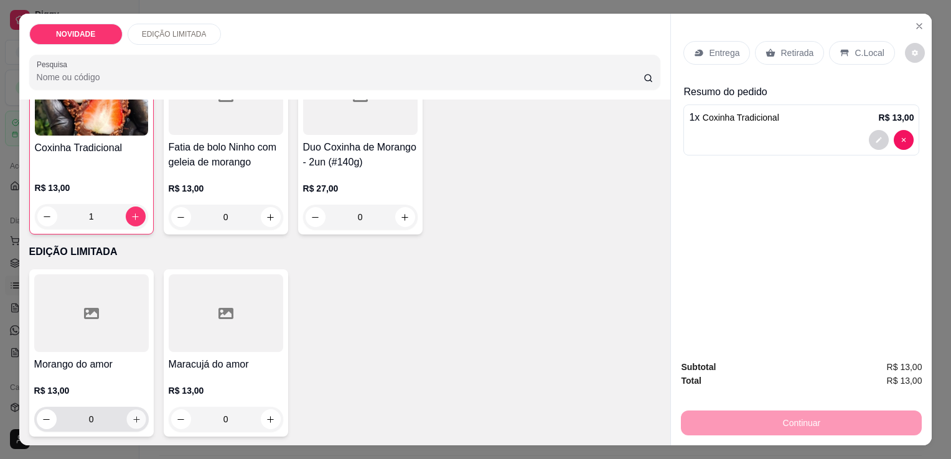
click at [132, 417] on icon "increase-product-quantity" at bounding box center [135, 419] width 9 height 9
type input "1"
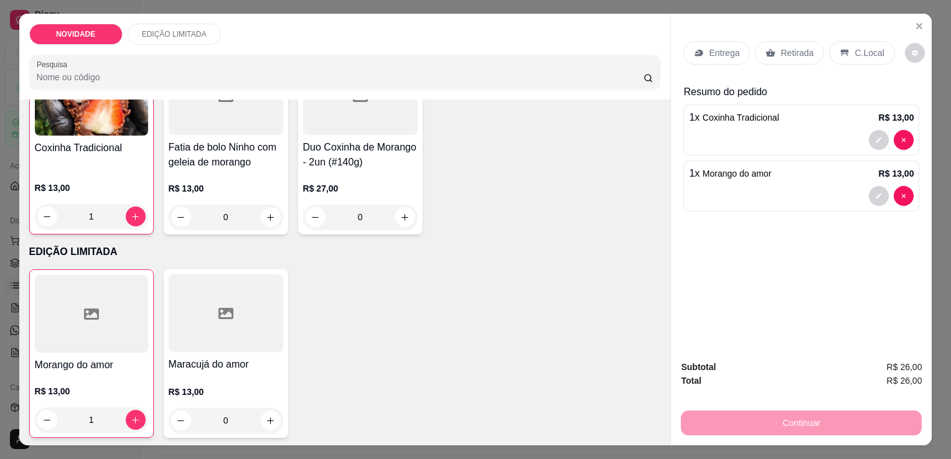
click at [784, 49] on p "Retirada" at bounding box center [797, 53] width 33 height 12
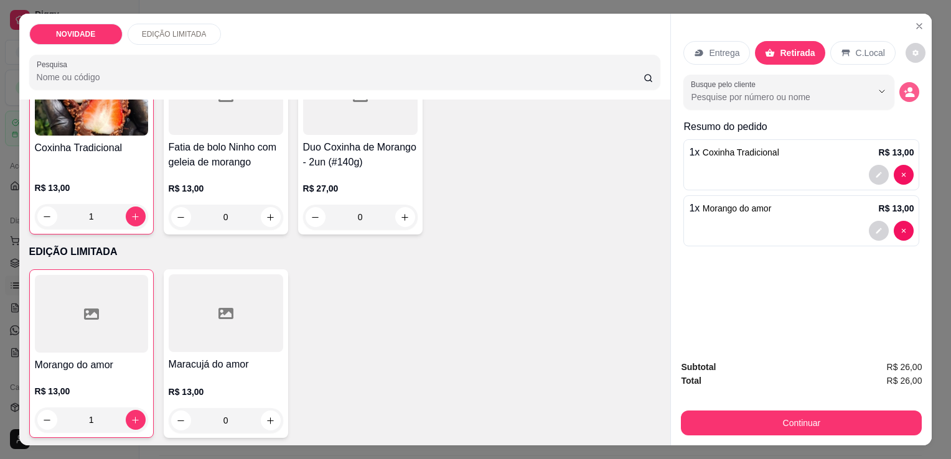
click at [908, 87] on circle "decrease-product-quantity" at bounding box center [910, 89] width 5 height 5
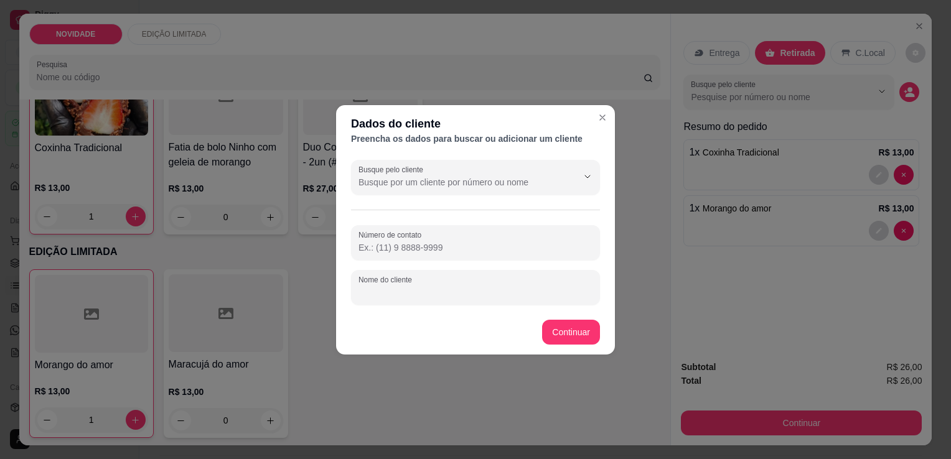
click at [374, 286] on input "Nome do cliente" at bounding box center [476, 292] width 234 height 12
type input "LAVINIA"
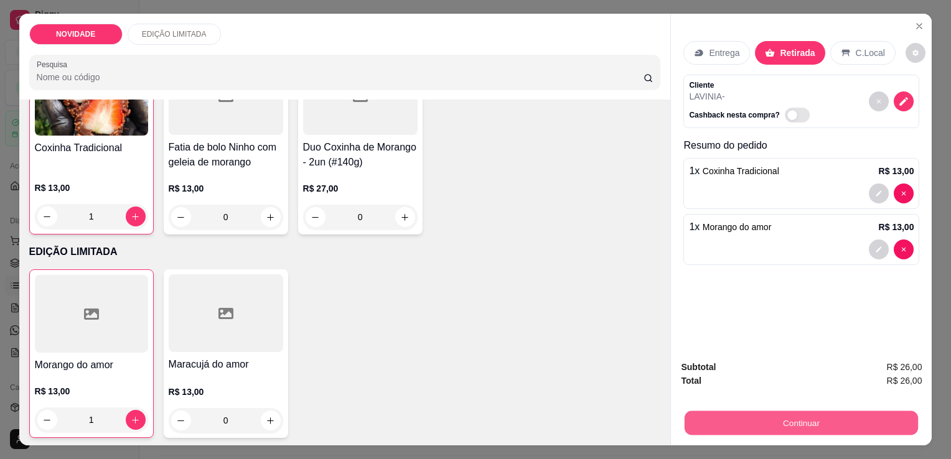
click at [815, 411] on button "Continuar" at bounding box center [801, 423] width 233 height 24
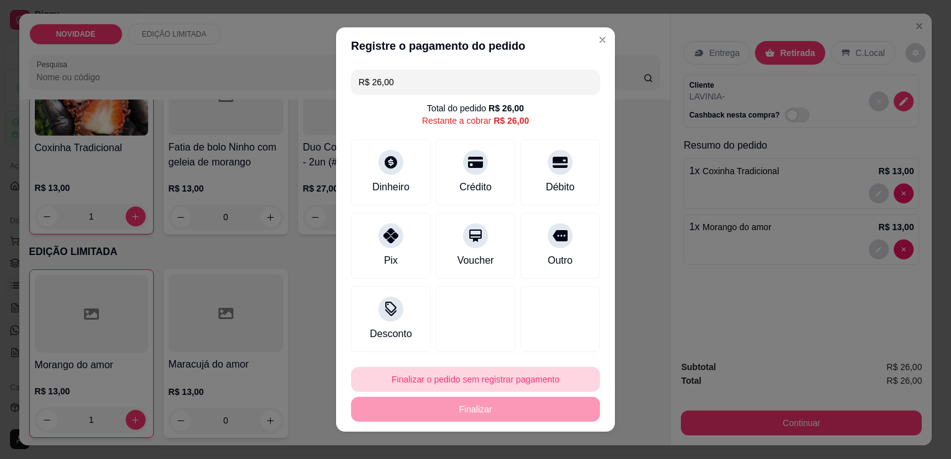
click at [431, 380] on button "Finalizar o pedido sem registrar pagamento" at bounding box center [475, 379] width 249 height 25
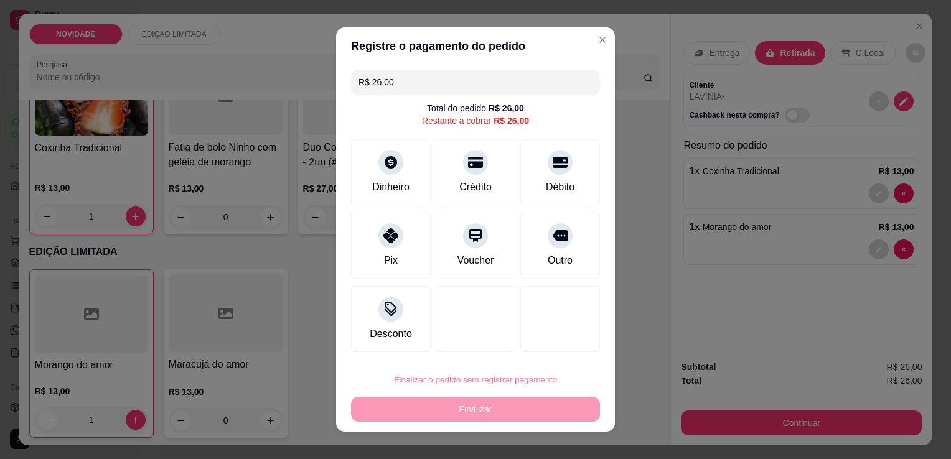
click at [568, 347] on button "Confirmar" at bounding box center [547, 344] width 46 height 19
type input "0"
type input "R$ 0,00"
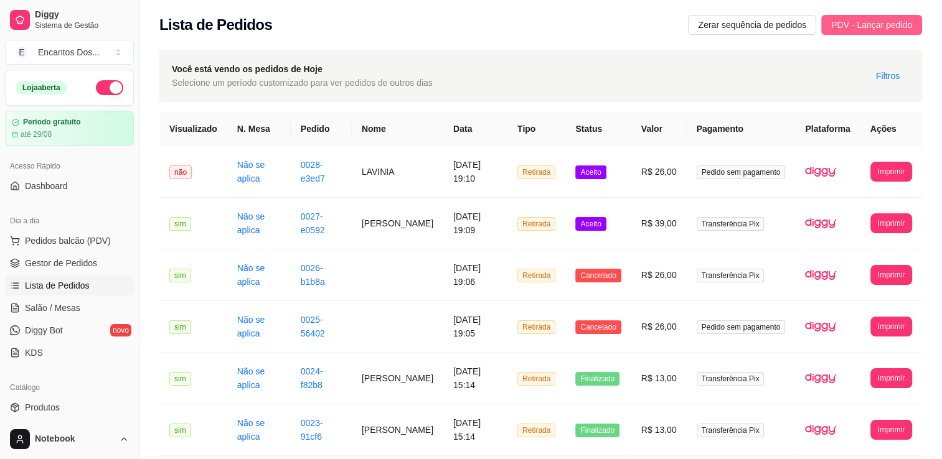
click at [885, 33] on button "PDV - Lançar pedido" at bounding box center [871, 25] width 101 height 20
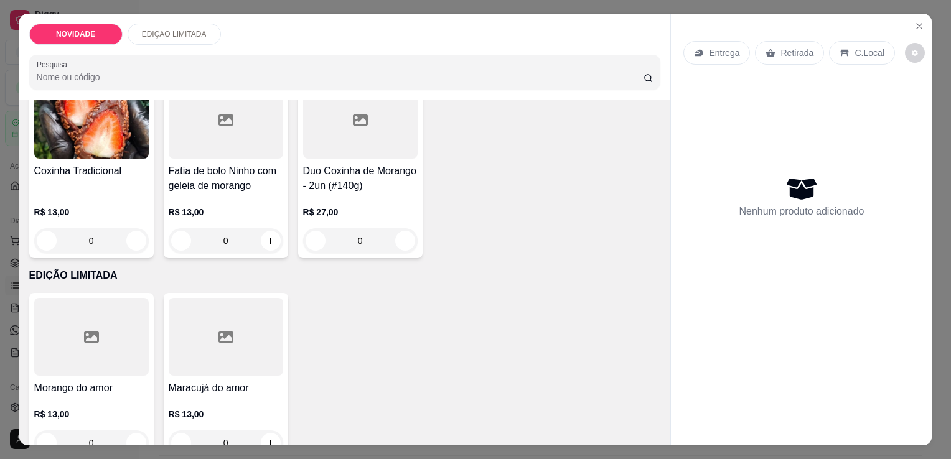
scroll to position [498, 0]
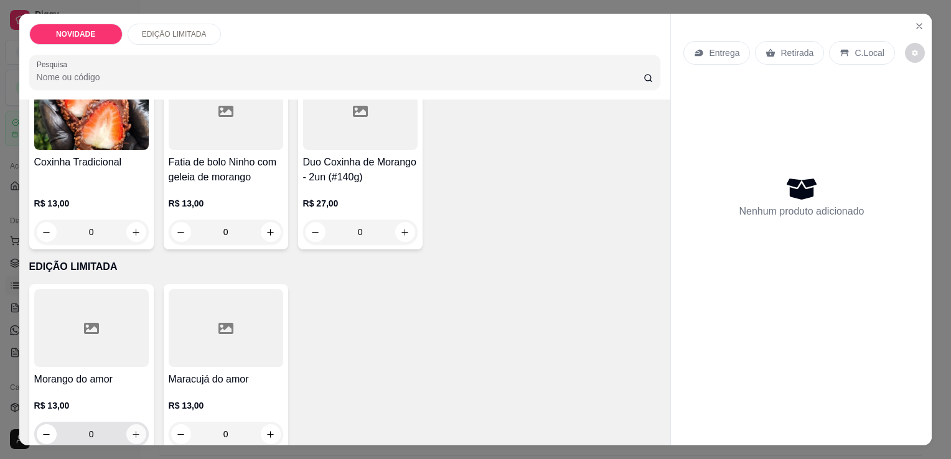
click at [131, 430] on icon "increase-product-quantity" at bounding box center [135, 434] width 9 height 9
type input "1"
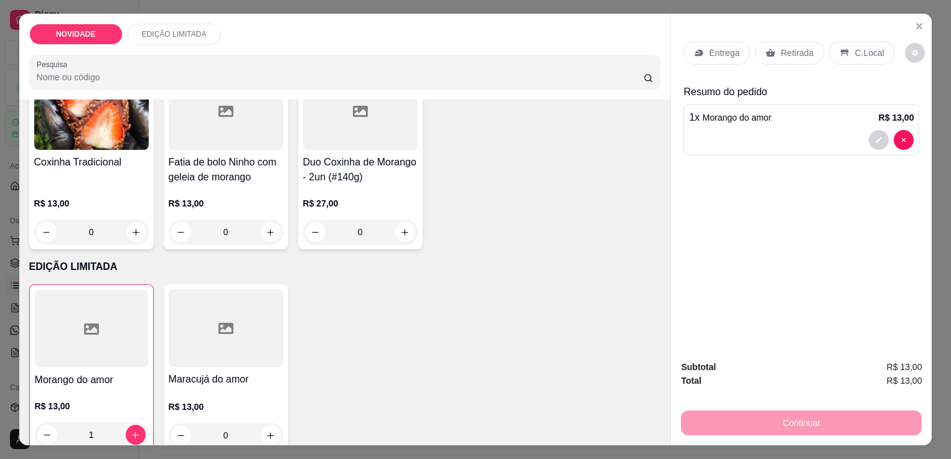
click at [784, 47] on p "Retirada" at bounding box center [797, 53] width 33 height 12
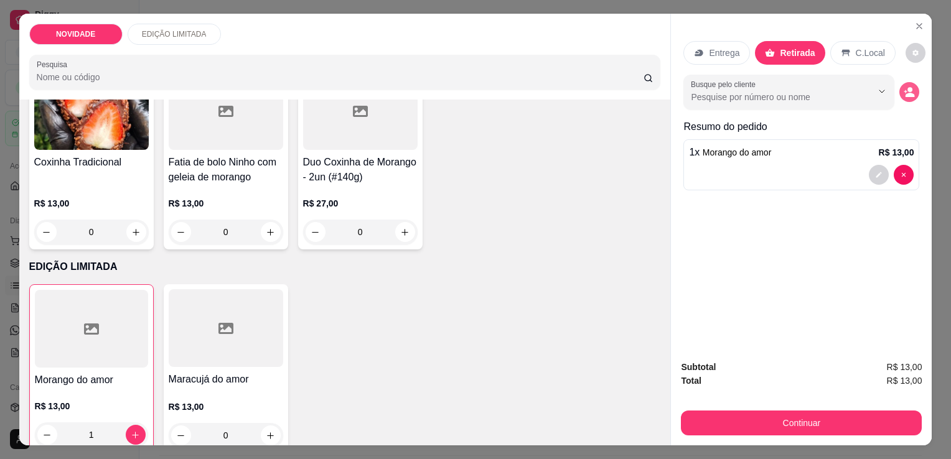
click at [908, 87] on circle "decrease-product-quantity" at bounding box center [910, 89] width 5 height 5
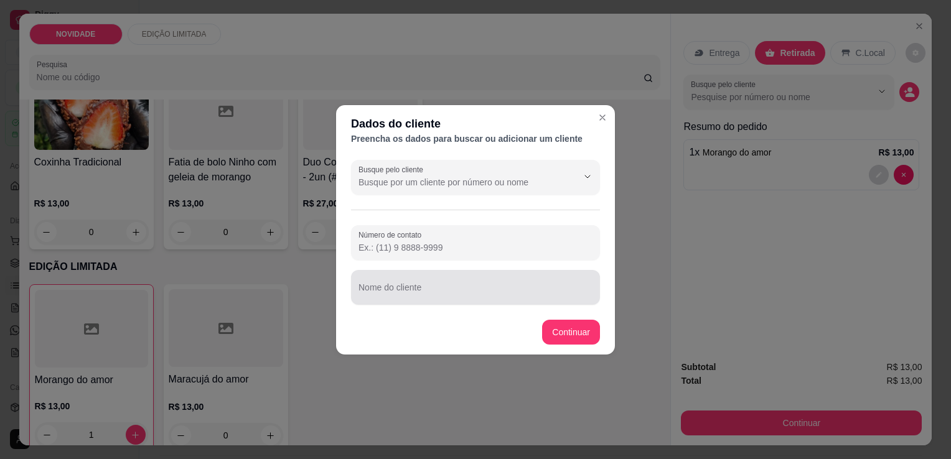
click at [394, 288] on input "Nome do cliente" at bounding box center [476, 292] width 234 height 12
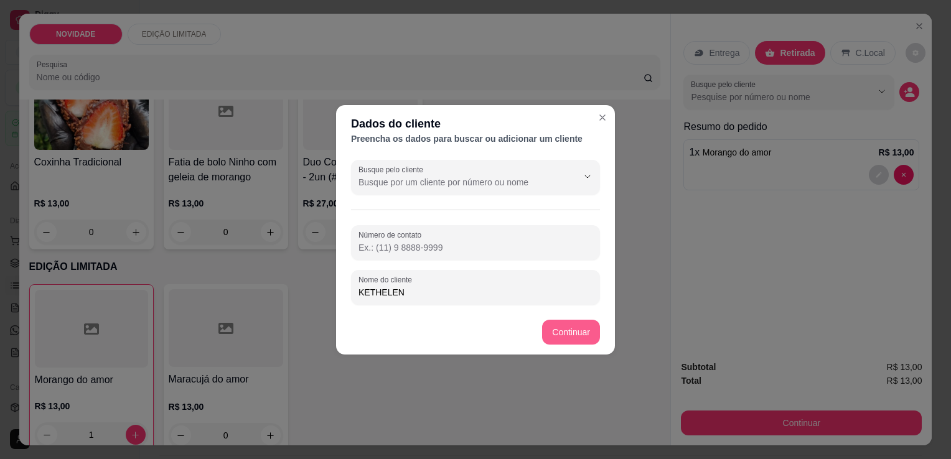
type input "KETHELEN"
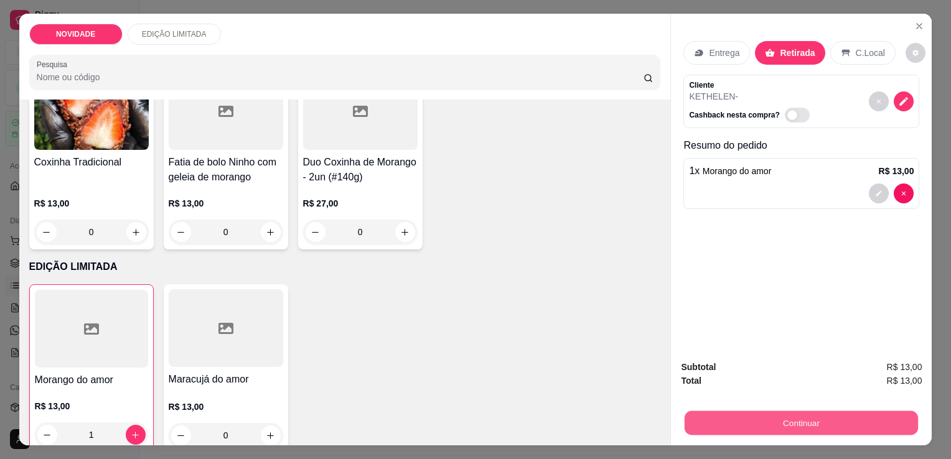
click at [802, 413] on button "Continuar" at bounding box center [801, 423] width 233 height 24
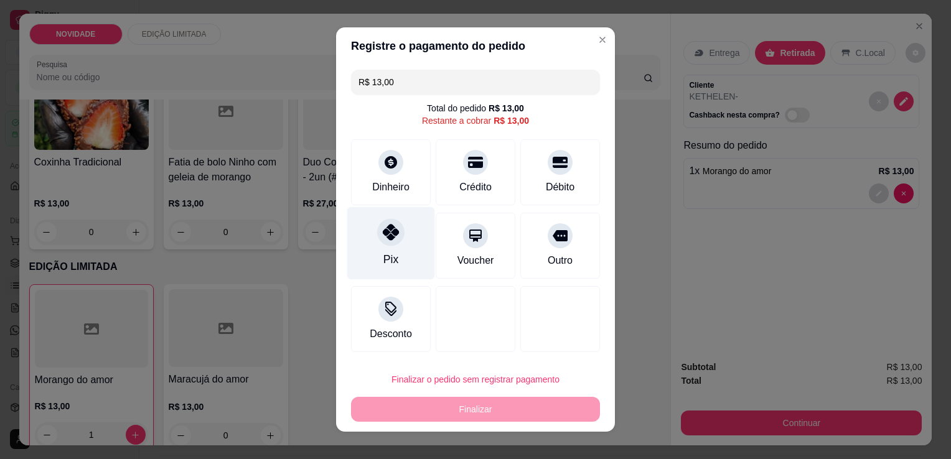
click at [377, 245] on div "Pix" at bounding box center [391, 243] width 88 height 73
type input "R$ 0,00"
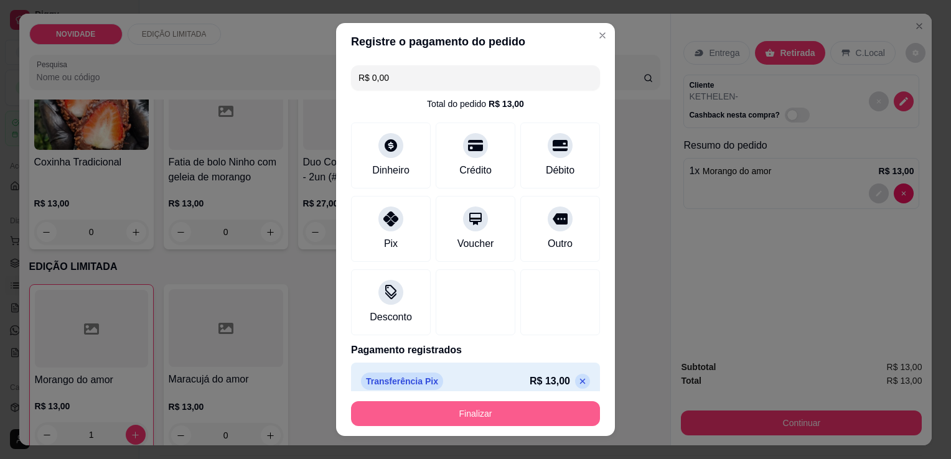
click at [456, 425] on button "Finalizar" at bounding box center [475, 414] width 249 height 25
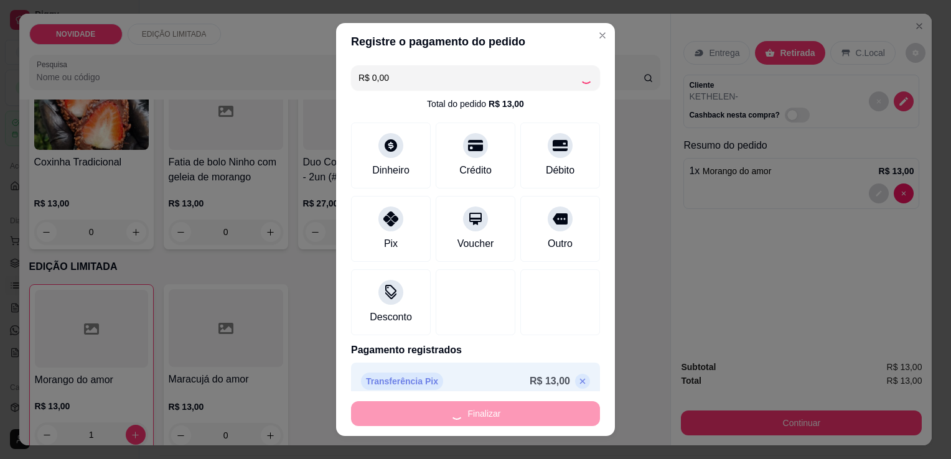
type input "0"
type input "-R$ 13,00"
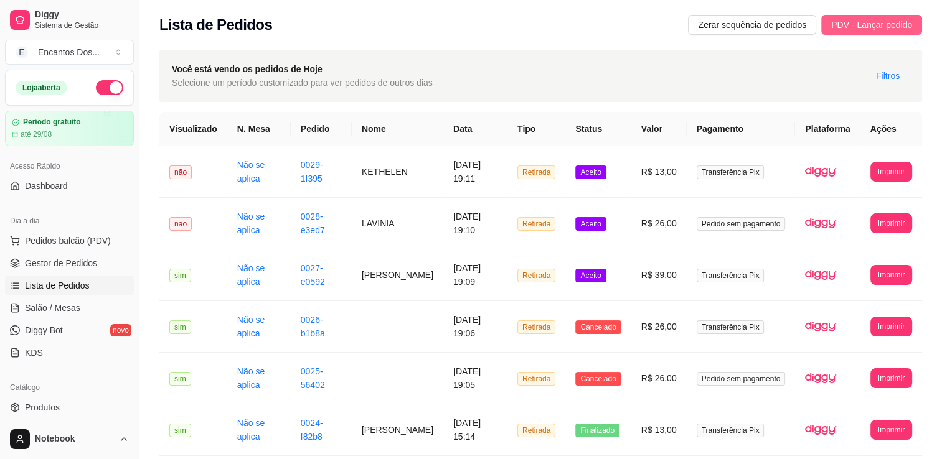
click at [872, 29] on span "PDV - Lançar pedido" at bounding box center [871, 25] width 81 height 14
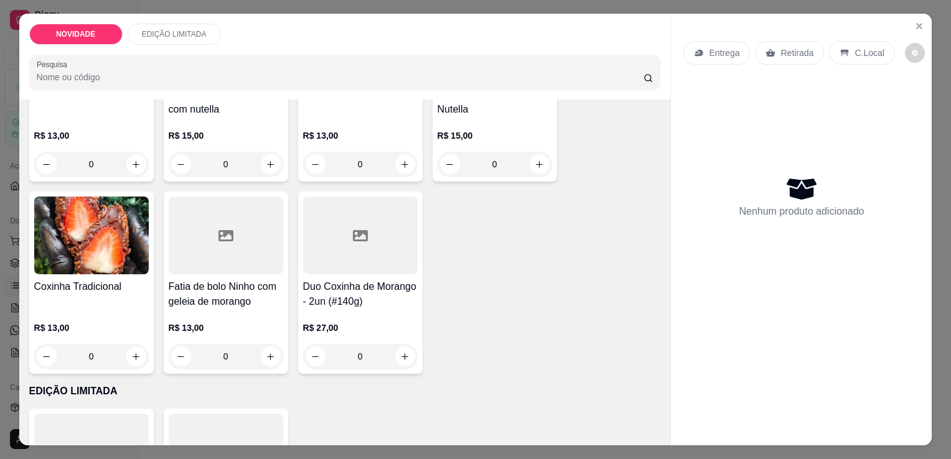
scroll to position [513, 0]
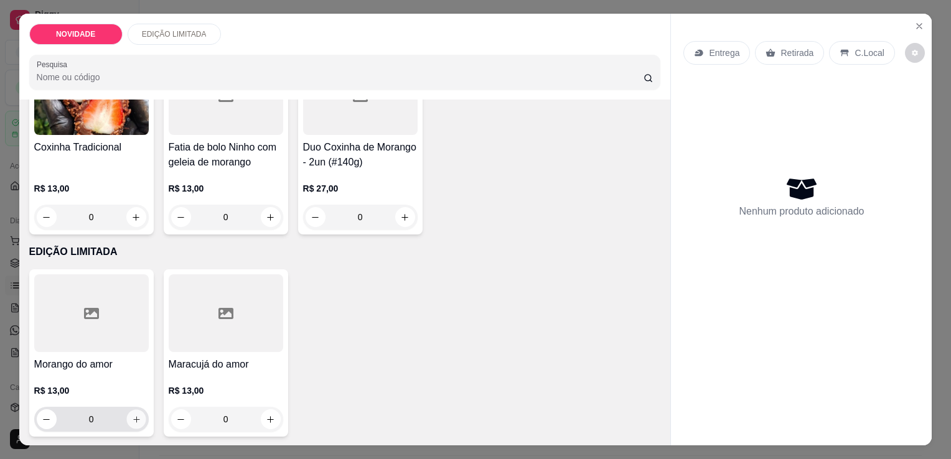
click at [131, 415] on icon "increase-product-quantity" at bounding box center [135, 419] width 9 height 9
type input "1"
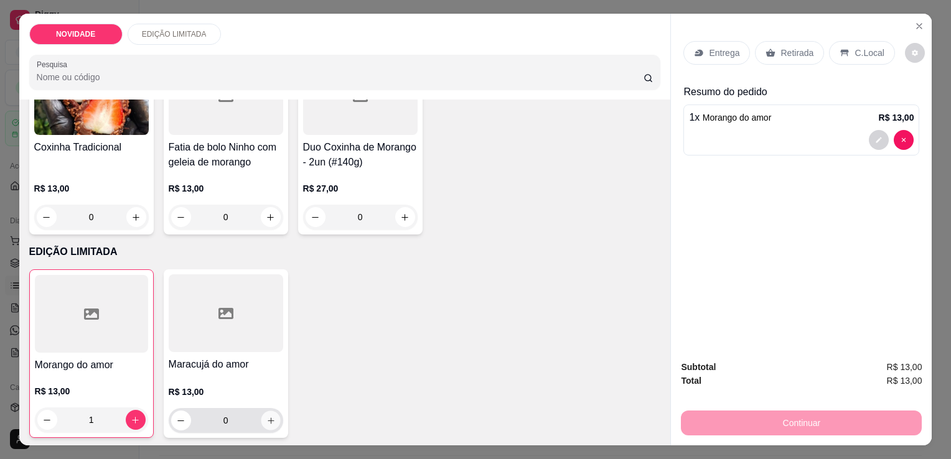
click at [266, 416] on icon "increase-product-quantity" at bounding box center [270, 420] width 9 height 9
type input "1"
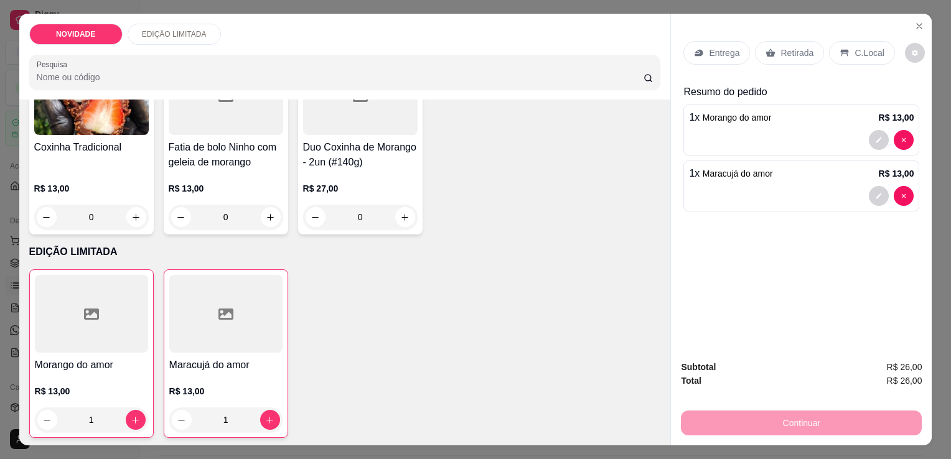
click at [781, 51] on p "Retirada" at bounding box center [797, 53] width 33 height 12
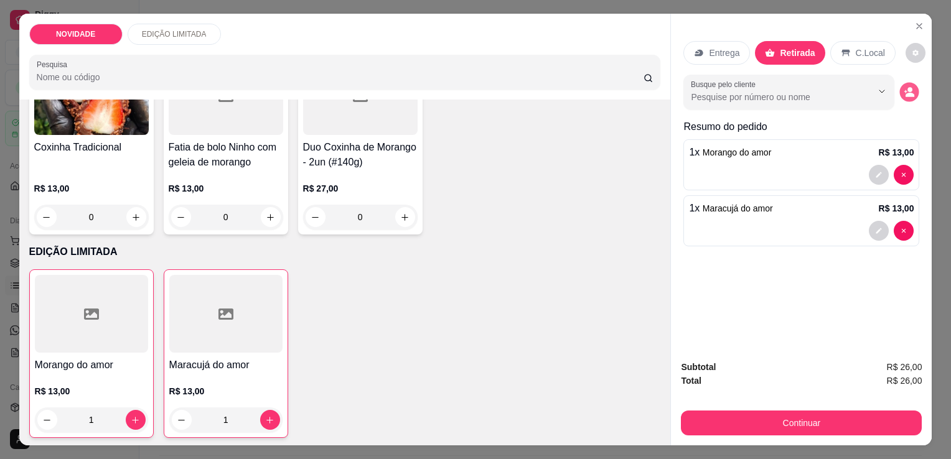
click at [910, 87] on icon "decrease-product-quantity" at bounding box center [910, 92] width 11 height 11
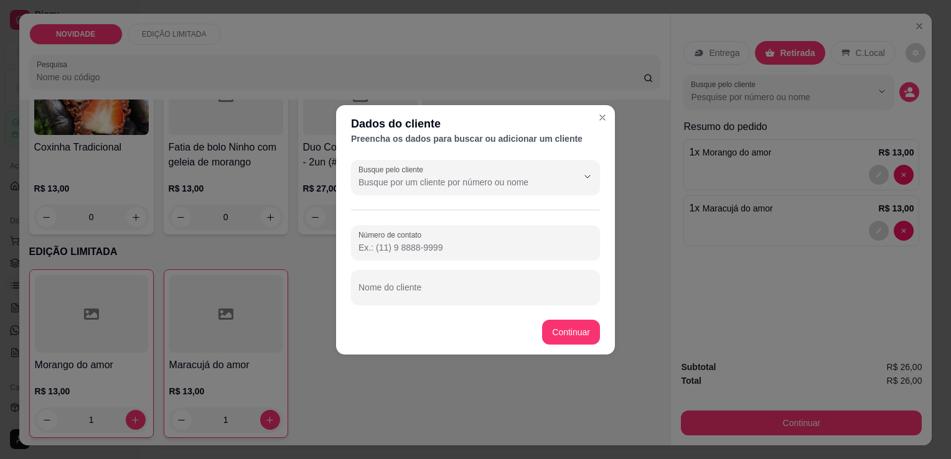
drag, startPoint x: 428, startPoint y: 306, endPoint x: 433, endPoint y: 292, distance: 14.8
click at [428, 300] on div "Busque pelo cliente Número de contato Nome do cliente" at bounding box center [475, 232] width 279 height 155
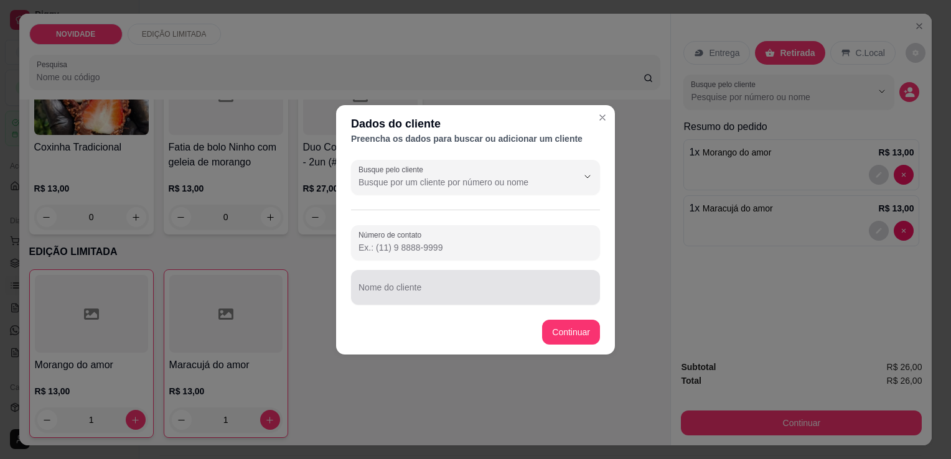
click at [436, 288] on input "Nome do cliente" at bounding box center [476, 292] width 234 height 12
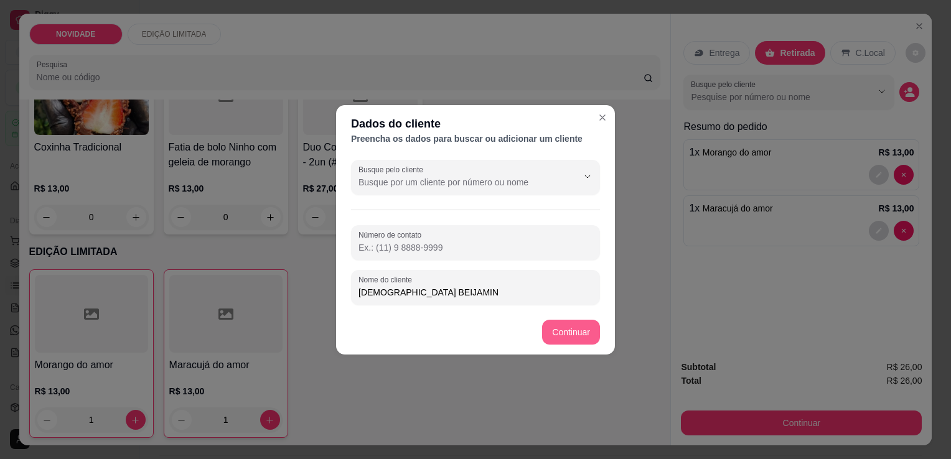
type input "[DEMOGRAPHIC_DATA] BEIJAMIN"
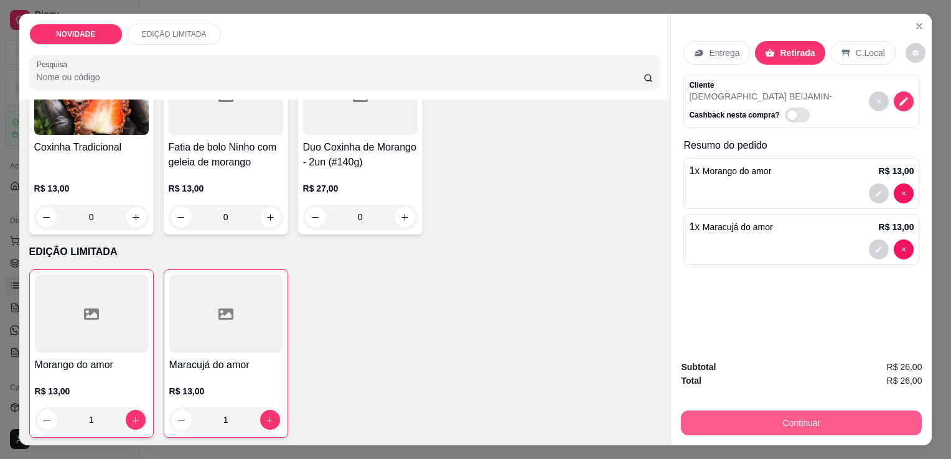
click at [820, 416] on button "Continuar" at bounding box center [801, 423] width 241 height 25
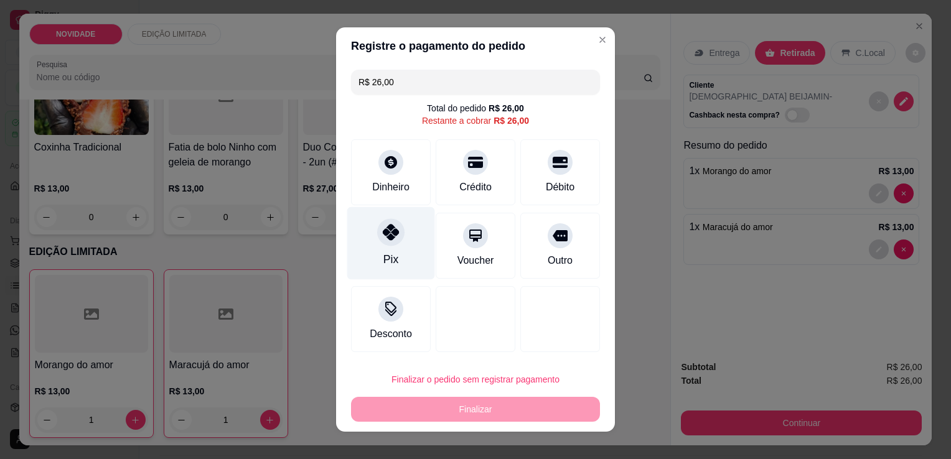
click at [408, 241] on div "Pix" at bounding box center [391, 243] width 88 height 73
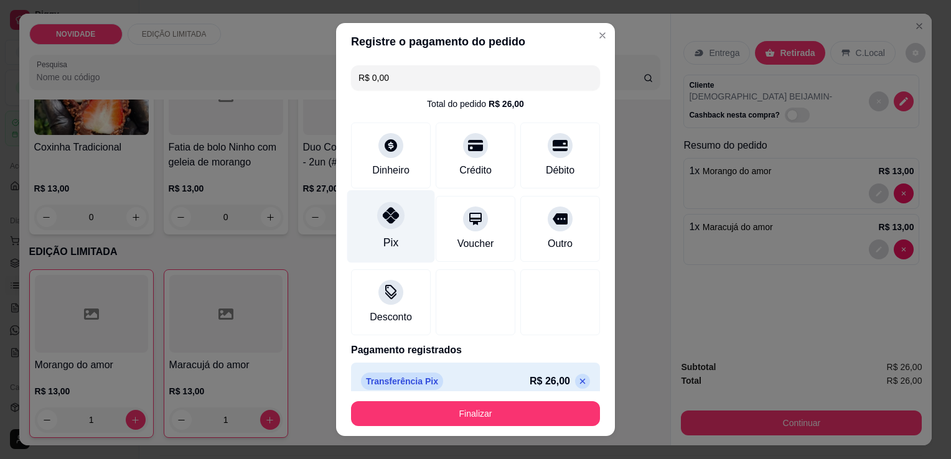
type input "R$ 0,00"
click at [378, 227] on div at bounding box center [390, 215] width 27 height 27
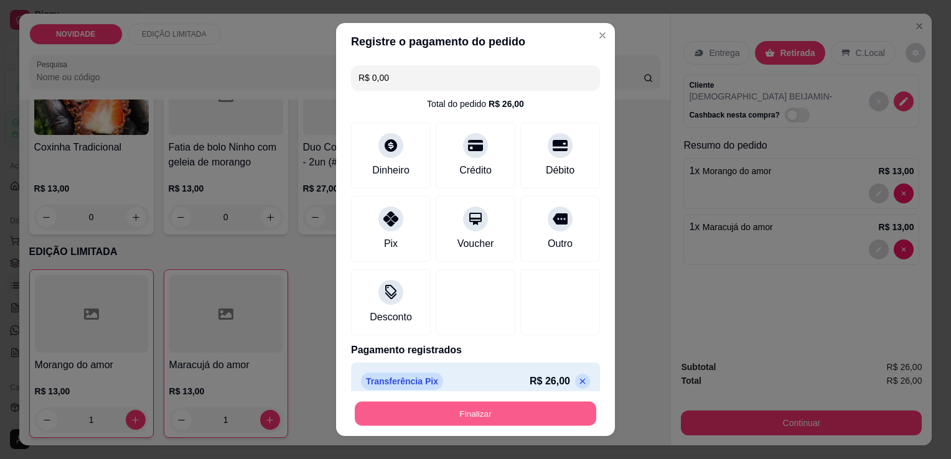
click at [448, 422] on button "Finalizar" at bounding box center [476, 414] width 242 height 24
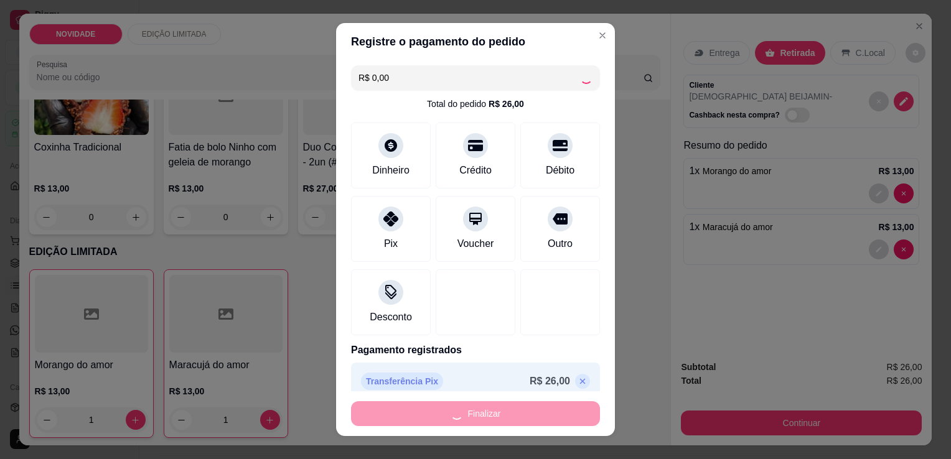
type input "0"
type input "-R$ 26,00"
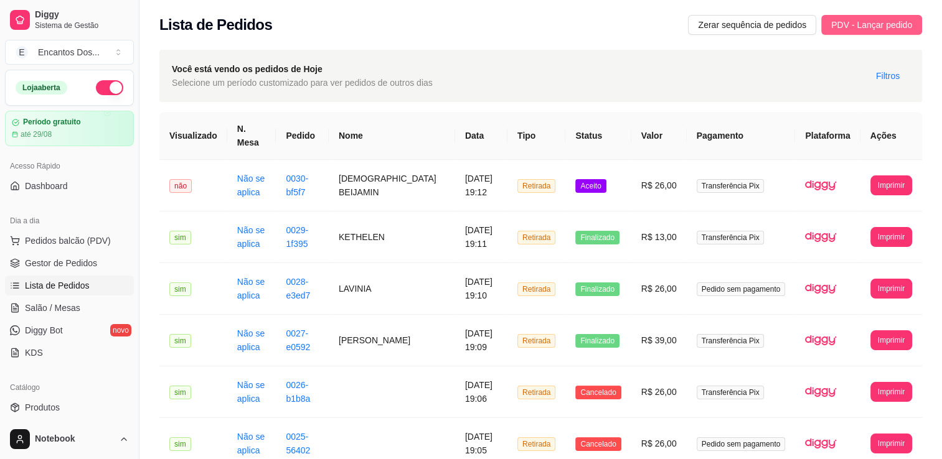
click at [915, 26] on button "PDV - Lançar pedido" at bounding box center [871, 25] width 101 height 20
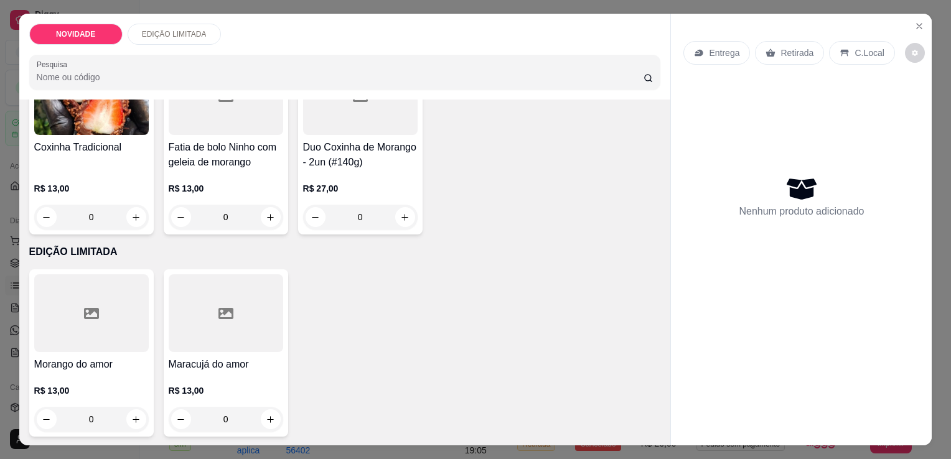
scroll to position [513, 0]
click at [134, 416] on icon "increase-product-quantity" at bounding box center [135, 419] width 9 height 9
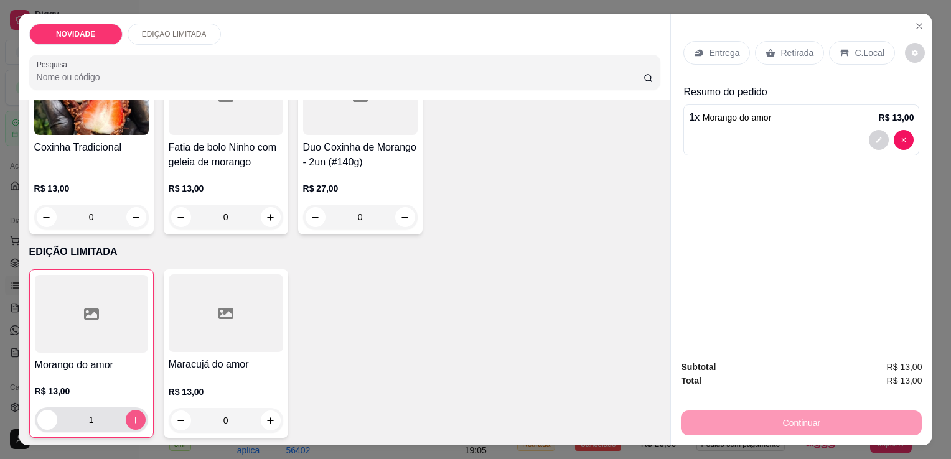
click at [134, 416] on icon "increase-product-quantity" at bounding box center [135, 420] width 9 height 9
type input "2"
click at [768, 48] on icon at bounding box center [771, 53] width 10 height 10
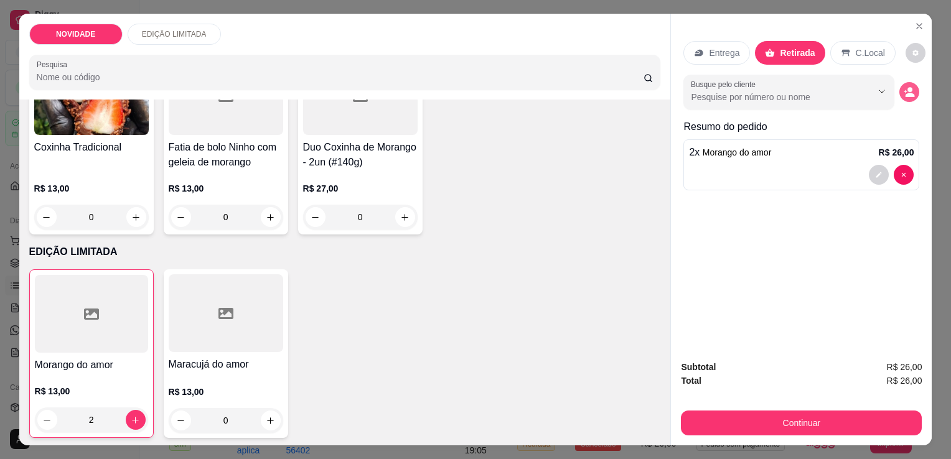
click at [913, 85] on button "decrease-product-quantity" at bounding box center [910, 92] width 20 height 20
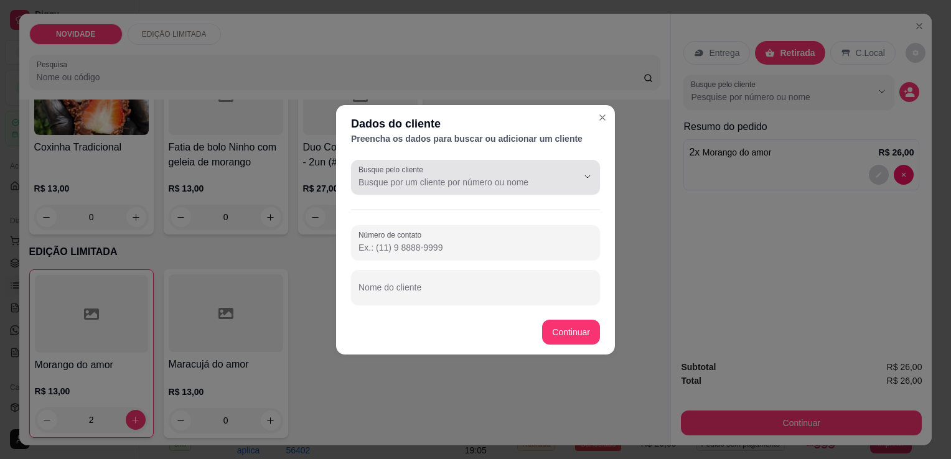
click at [482, 177] on input "Busque pelo cliente" at bounding box center [458, 182] width 199 height 12
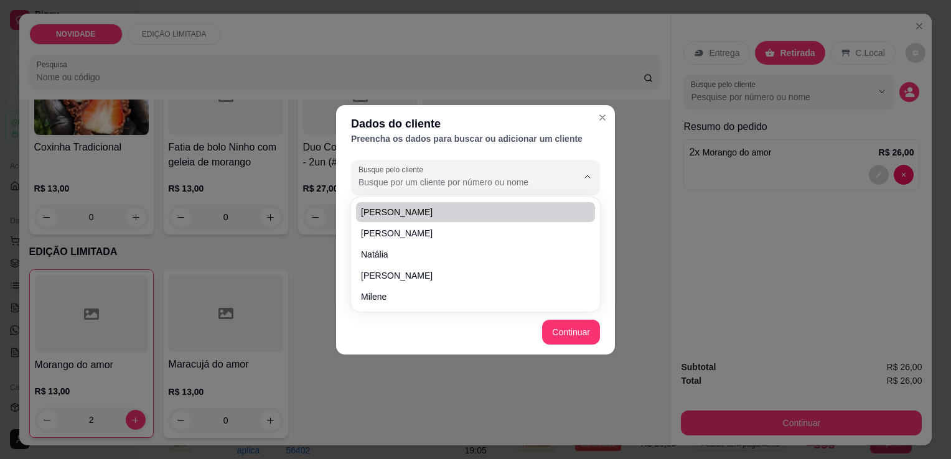
drag, startPoint x: 578, startPoint y: 192, endPoint x: 578, endPoint y: 183, distance: 9.4
click at [578, 191] on div "Busque pelo cliente" at bounding box center [475, 177] width 249 height 35
click at [529, 175] on div at bounding box center [476, 177] width 234 height 25
click at [584, 179] on icon "Show suggestions" at bounding box center [588, 177] width 10 height 10
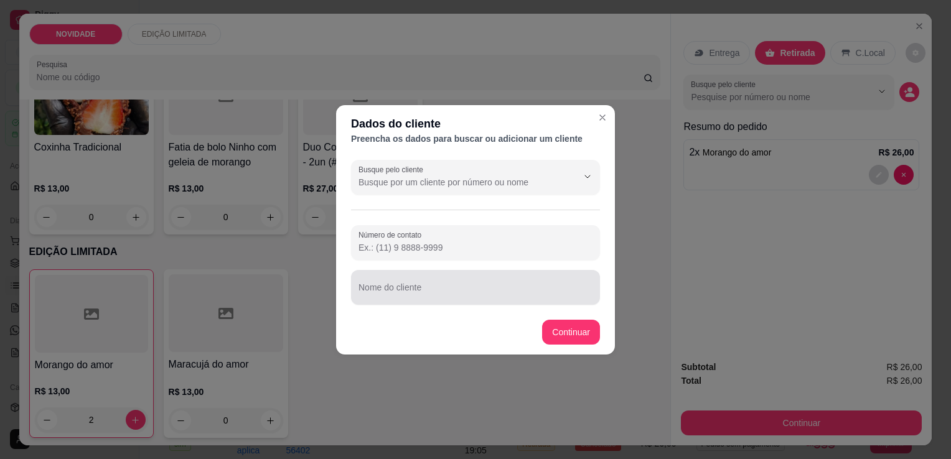
click at [475, 283] on div at bounding box center [476, 287] width 234 height 25
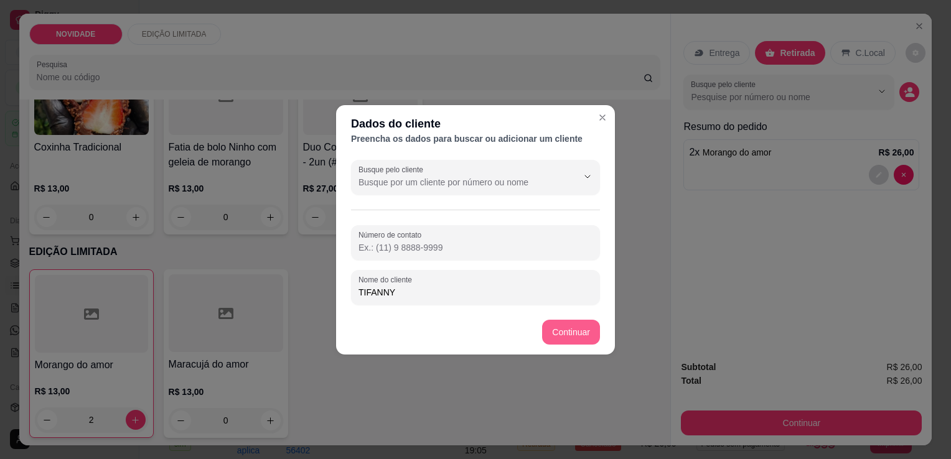
type input "TIFANNY"
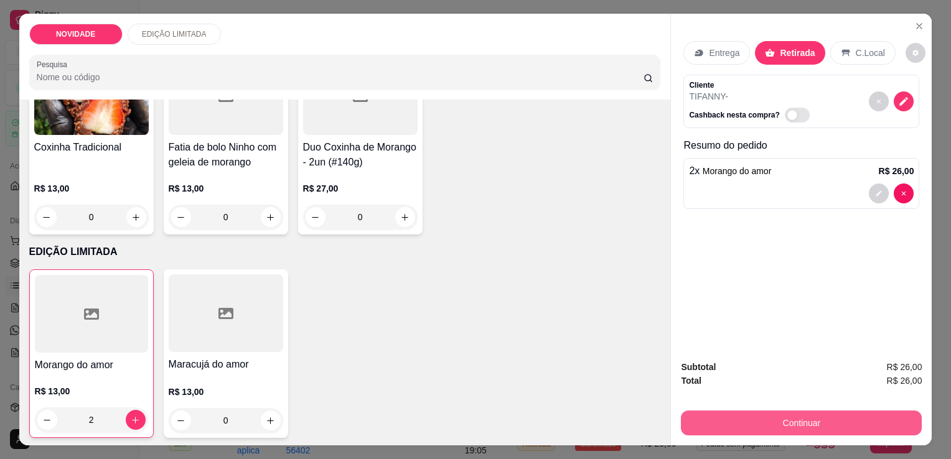
click at [721, 426] on button "Continuar" at bounding box center [801, 423] width 241 height 25
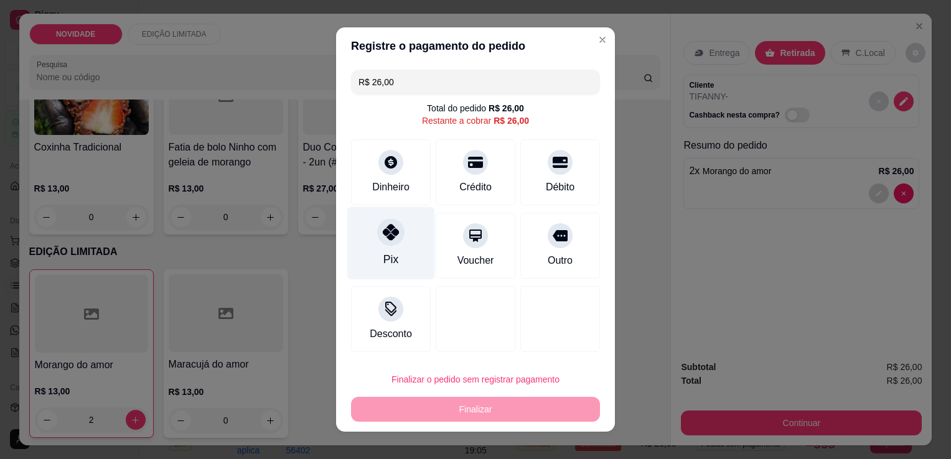
click at [391, 254] on div "Pix" at bounding box center [390, 259] width 15 height 16
type input "R$ 0,00"
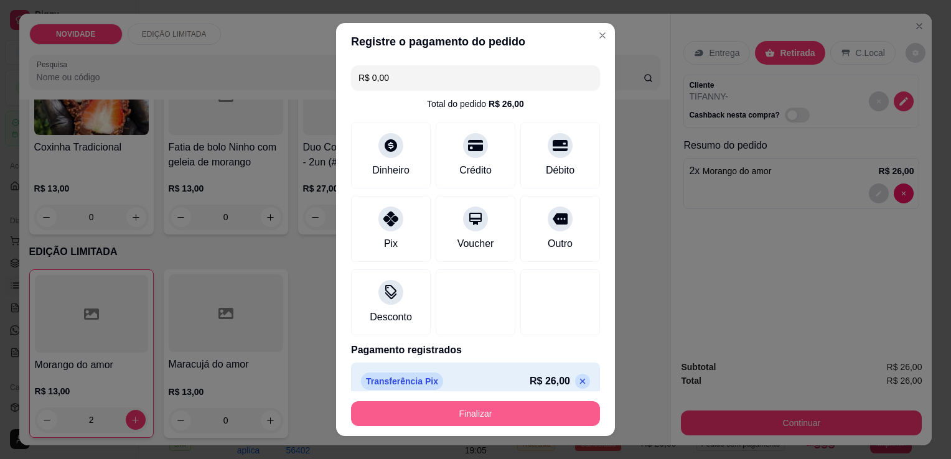
click at [453, 416] on button "Finalizar" at bounding box center [475, 414] width 249 height 25
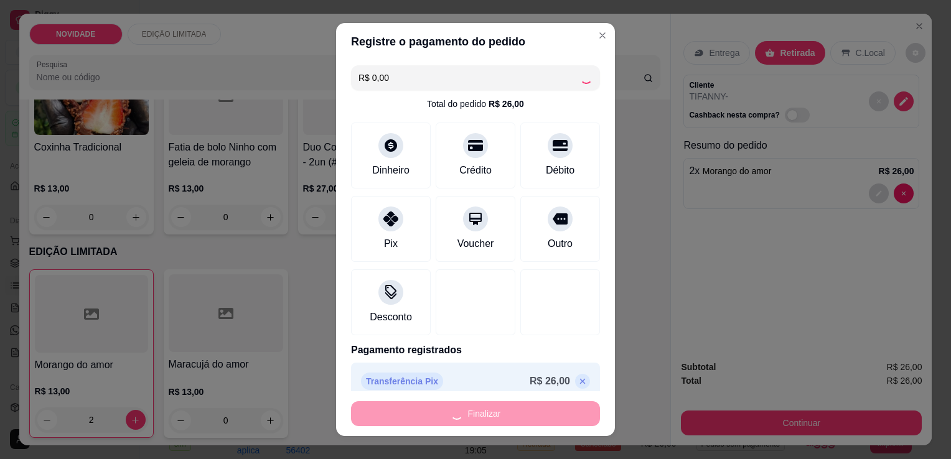
type input "0"
type input "-R$ 26,00"
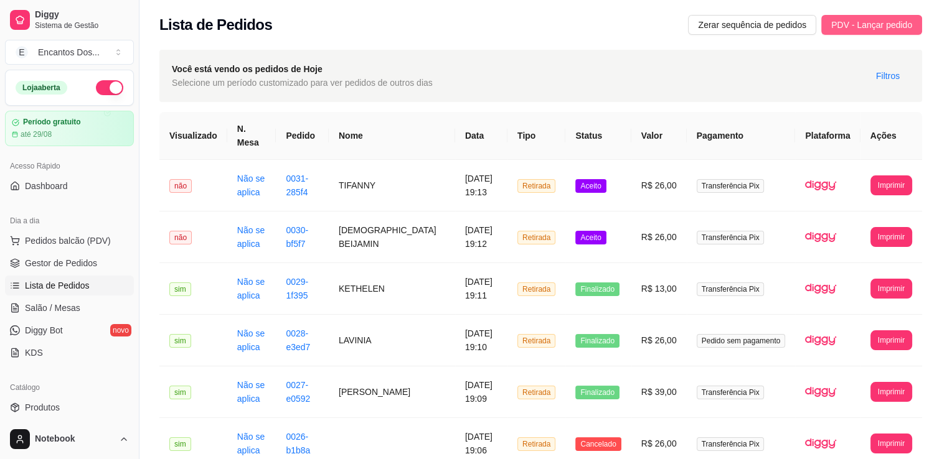
click at [864, 29] on span "PDV - Lançar pedido" at bounding box center [871, 25] width 81 height 14
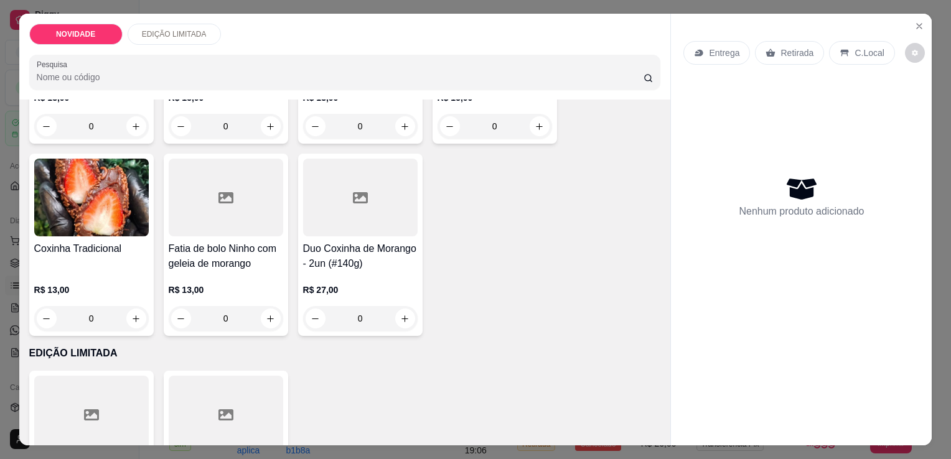
scroll to position [513, 0]
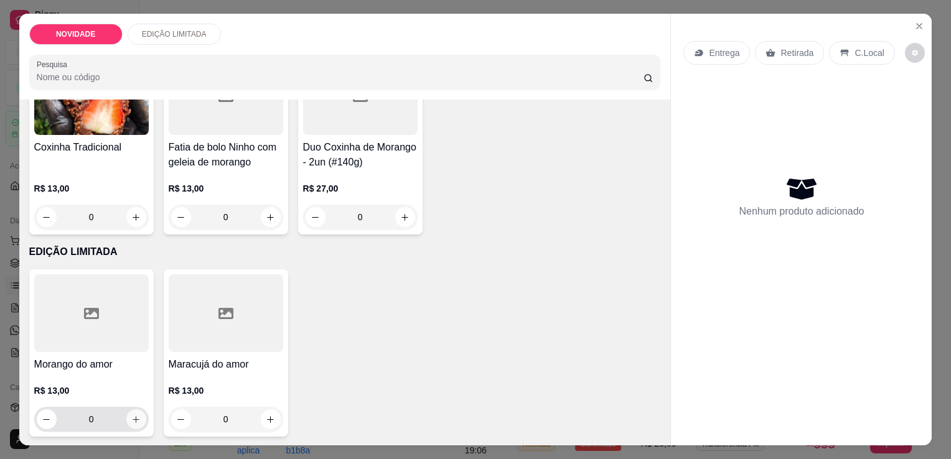
click at [135, 415] on icon "increase-product-quantity" at bounding box center [135, 419] width 9 height 9
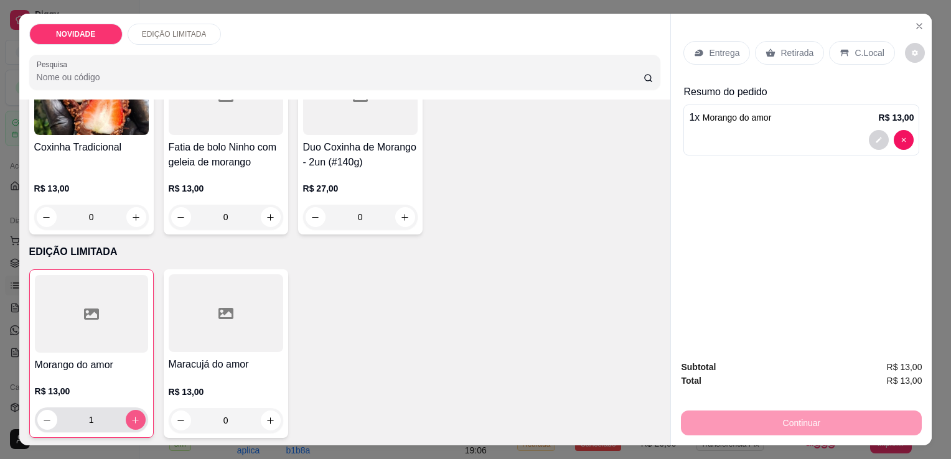
click at [137, 410] on button "increase-product-quantity" at bounding box center [136, 420] width 20 height 20
type input "2"
click at [789, 47] on p "Retirada" at bounding box center [797, 53] width 33 height 12
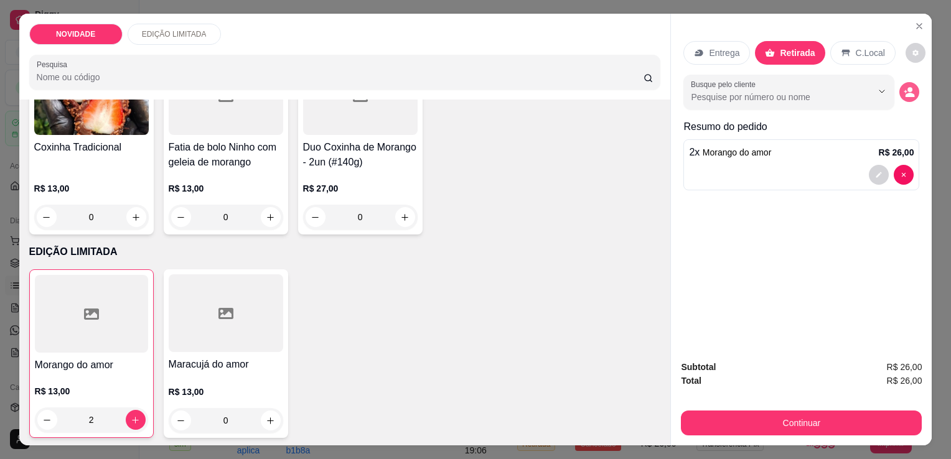
click at [904, 87] on icon "decrease-product-quantity" at bounding box center [909, 92] width 11 height 11
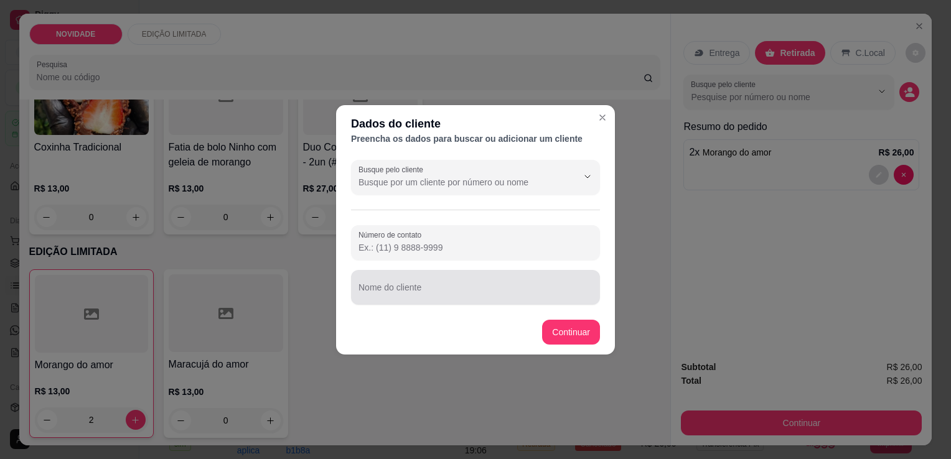
click at [508, 298] on input "Nome do cliente" at bounding box center [476, 292] width 234 height 12
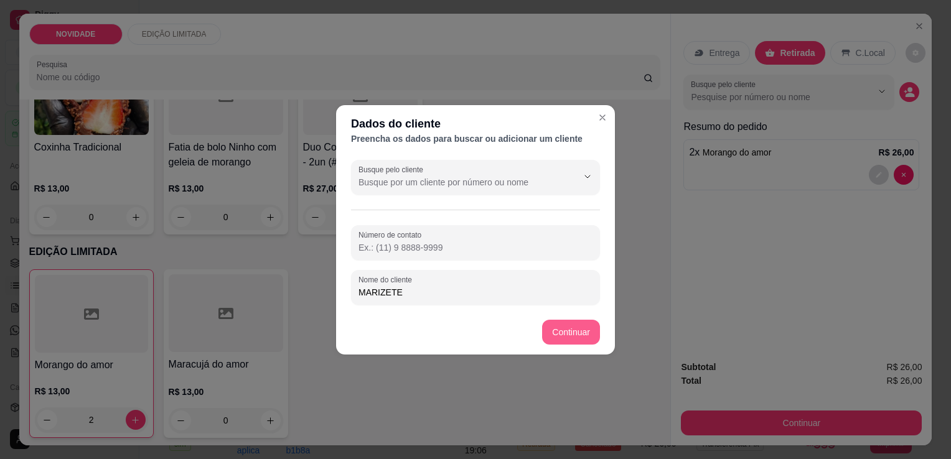
type input "MARIZETE"
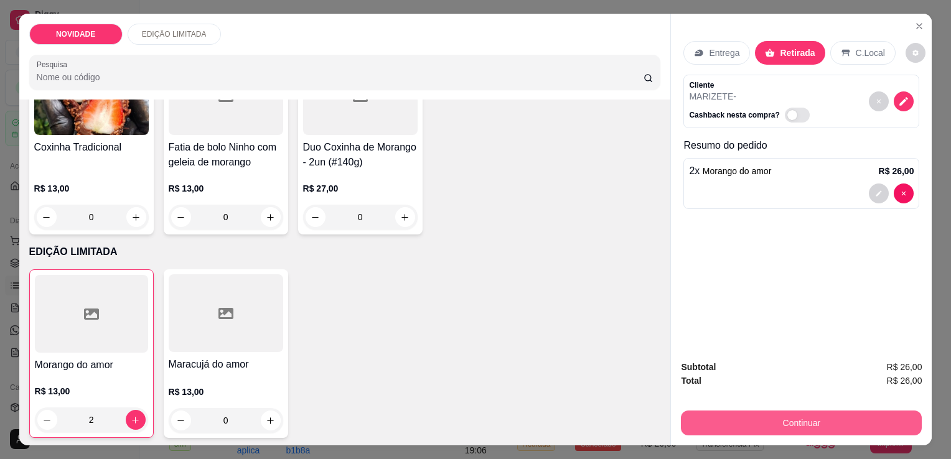
click at [758, 417] on button "Continuar" at bounding box center [801, 423] width 241 height 25
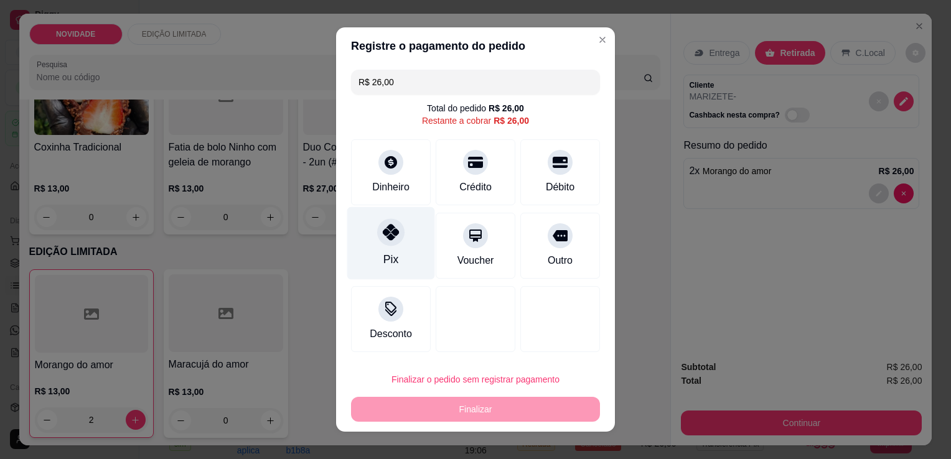
click at [398, 238] on div "Pix" at bounding box center [391, 243] width 88 height 73
type input "R$ 0,00"
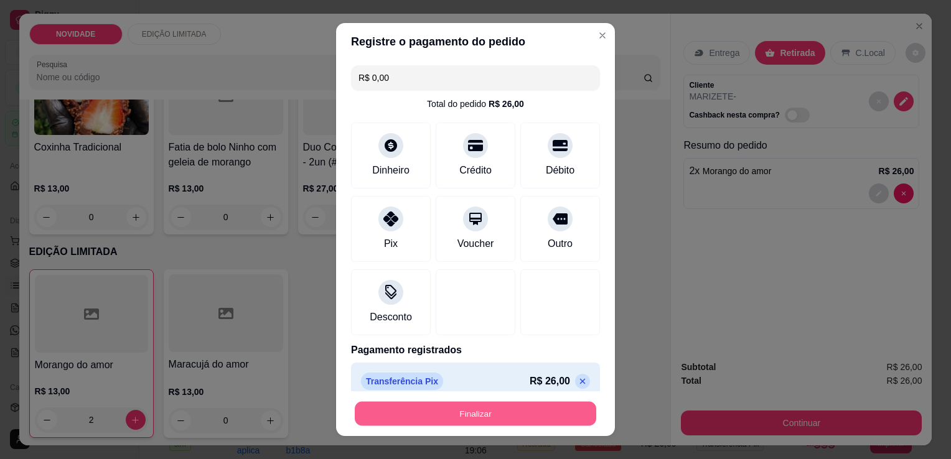
click at [484, 424] on button "Finalizar" at bounding box center [476, 414] width 242 height 24
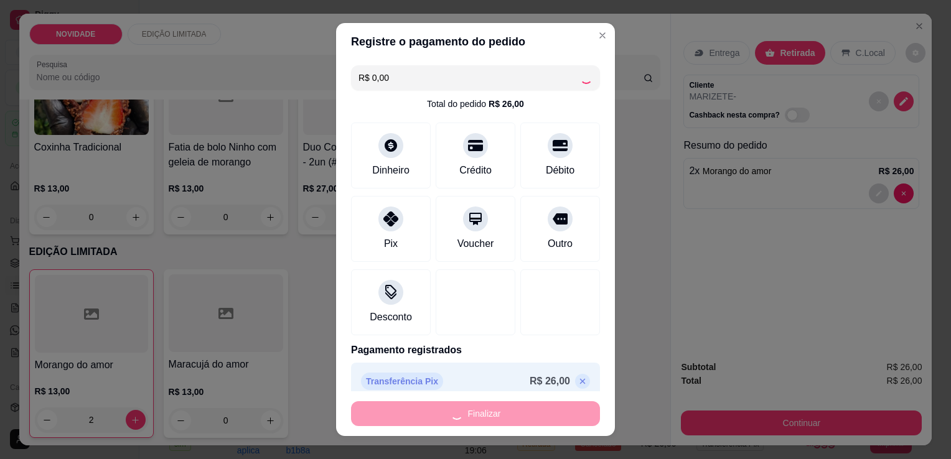
type input "0"
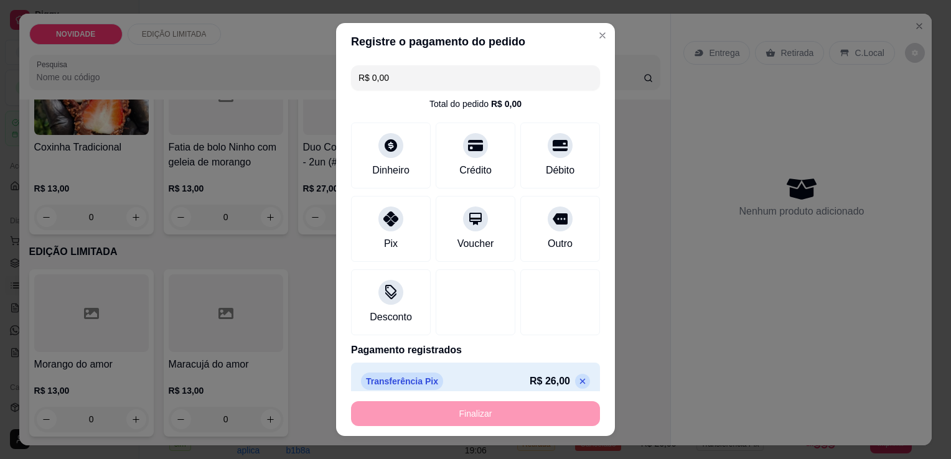
type input "-R$ 26,00"
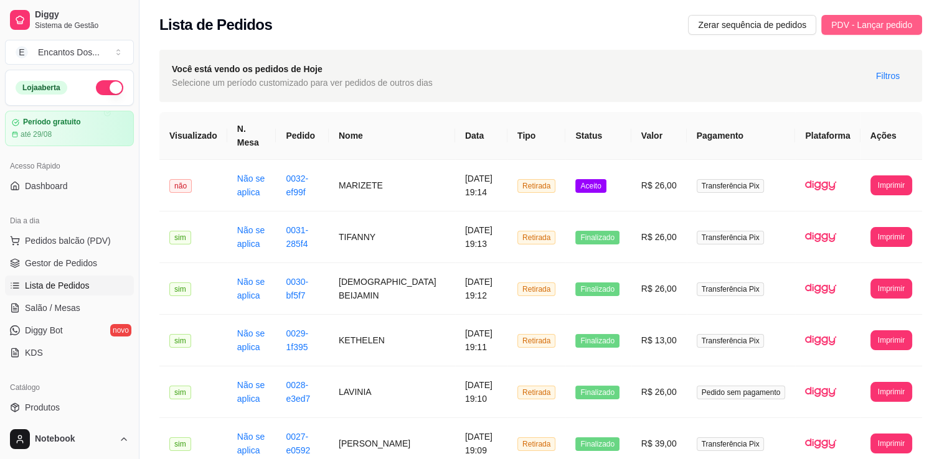
click at [891, 22] on span "PDV - Lançar pedido" at bounding box center [871, 25] width 81 height 14
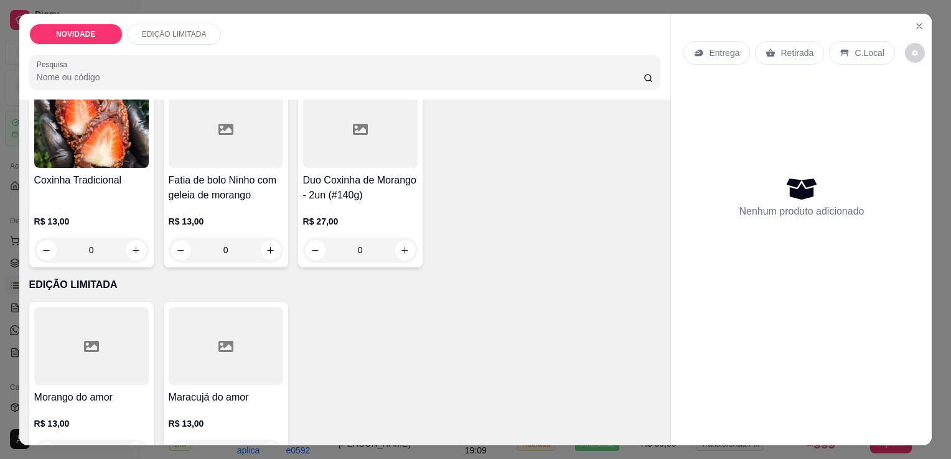
scroll to position [513, 0]
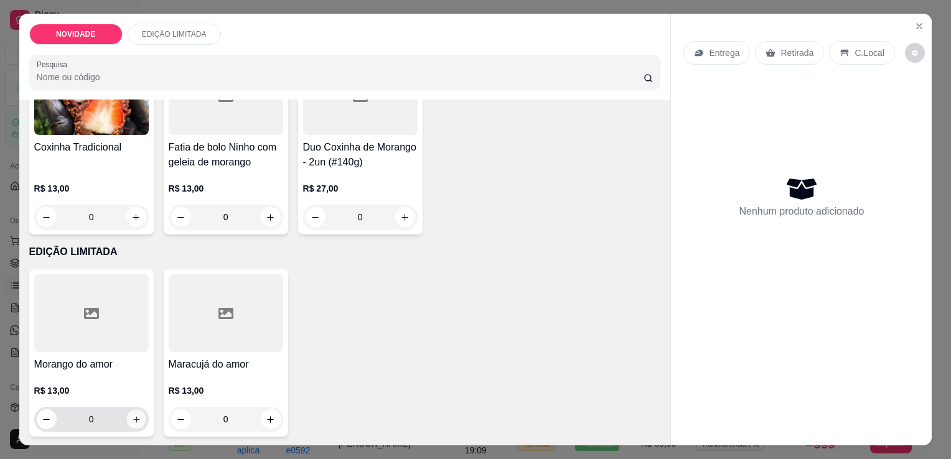
click at [134, 417] on icon "increase-product-quantity" at bounding box center [135, 419] width 9 height 9
type input "1"
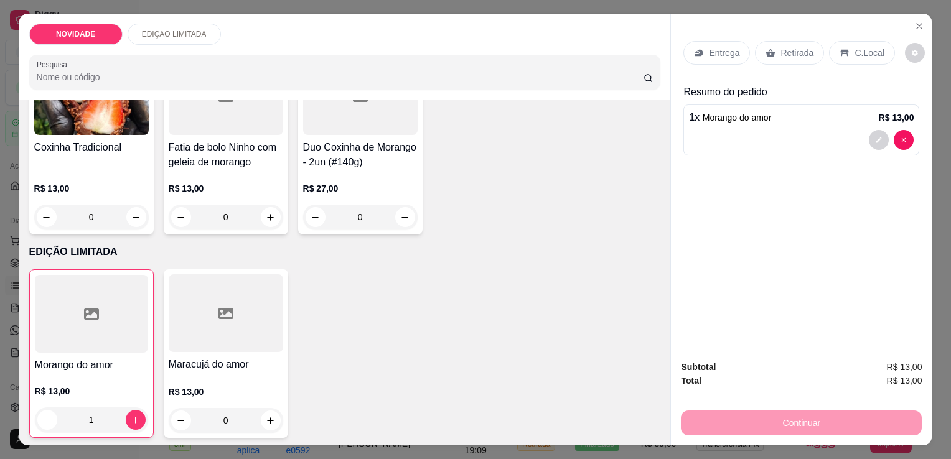
click at [786, 47] on p "Retirada" at bounding box center [797, 53] width 33 height 12
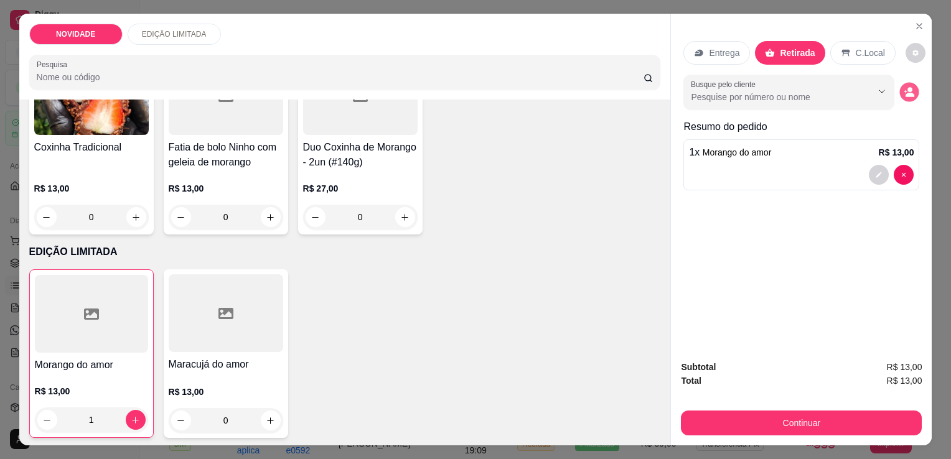
click at [908, 88] on circle "decrease-product-quantity" at bounding box center [910, 90] width 5 height 5
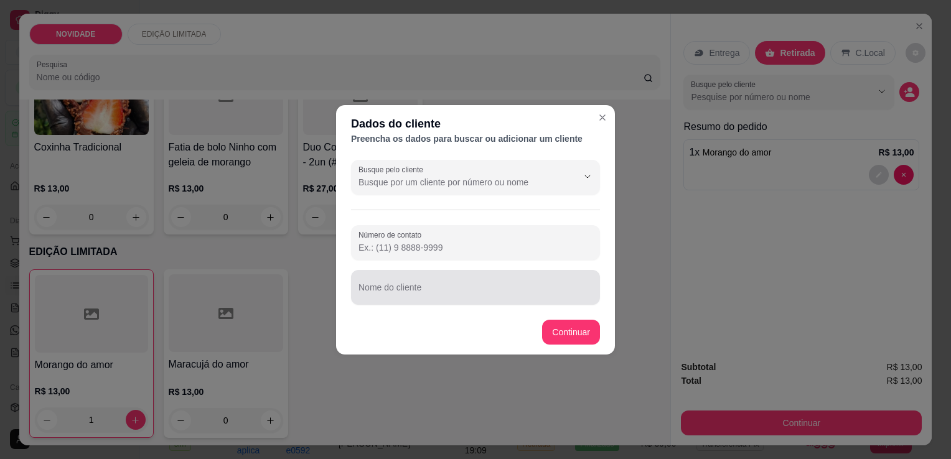
click at [461, 292] on input "Nome do cliente" at bounding box center [476, 292] width 234 height 12
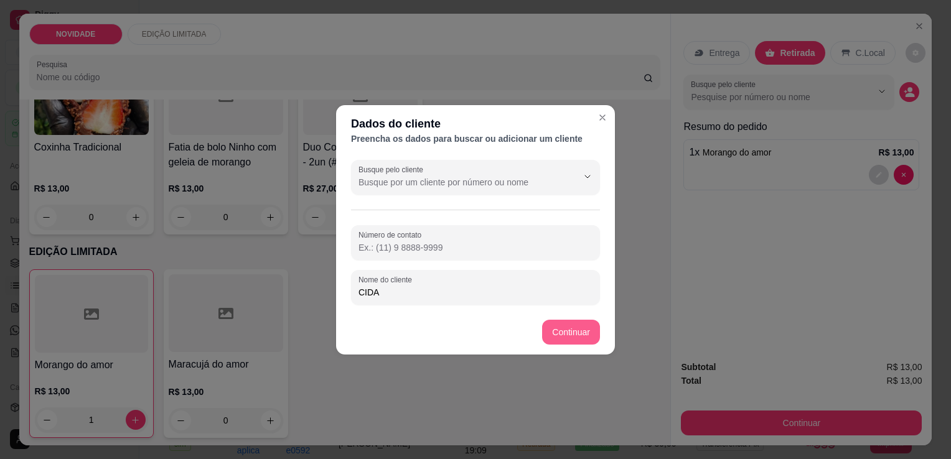
type input "CIDA"
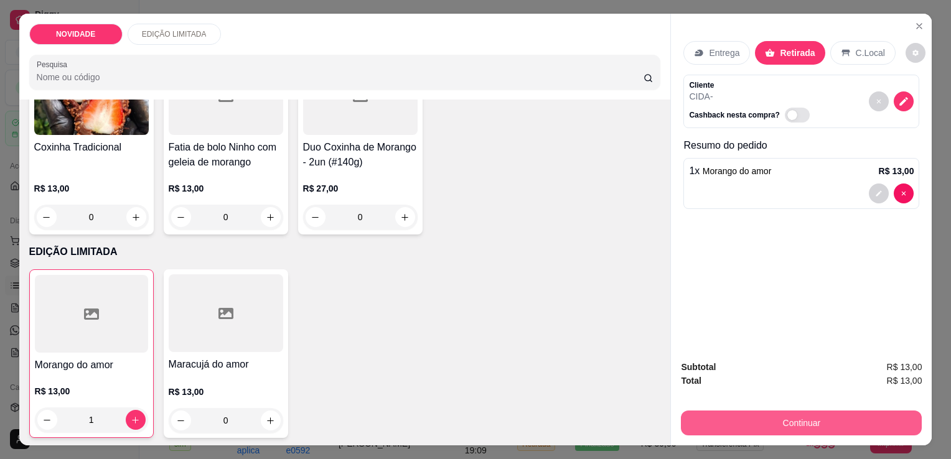
click at [834, 412] on button "Continuar" at bounding box center [801, 423] width 241 height 25
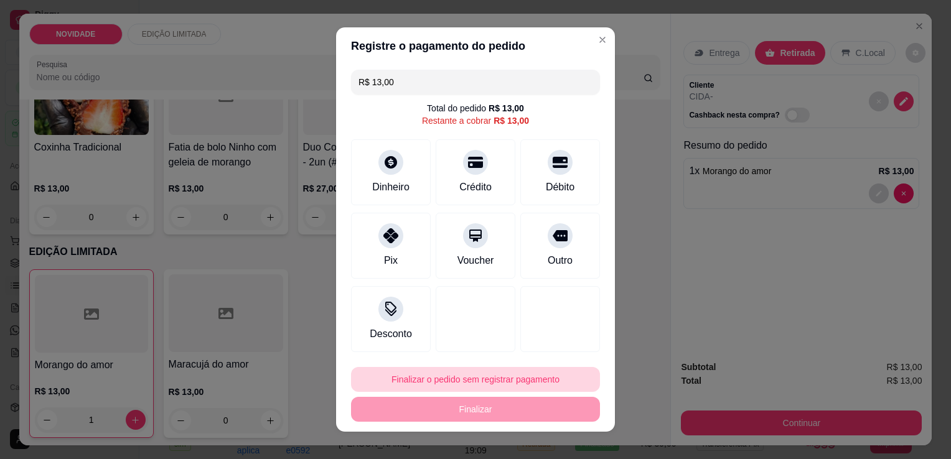
click at [449, 375] on button "Finalizar o pedido sem registrar pagamento" at bounding box center [475, 379] width 249 height 25
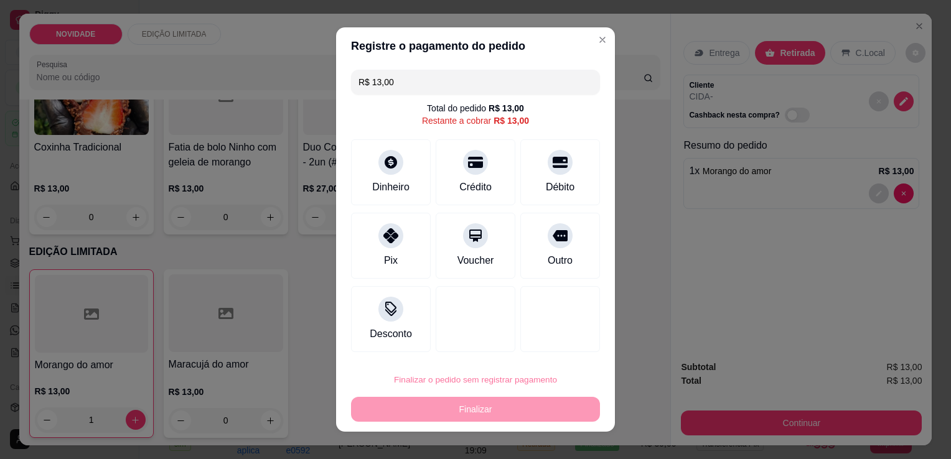
click at [549, 350] on button "Confirmar" at bounding box center [547, 344] width 44 height 19
type input "0"
type input "R$ 0,00"
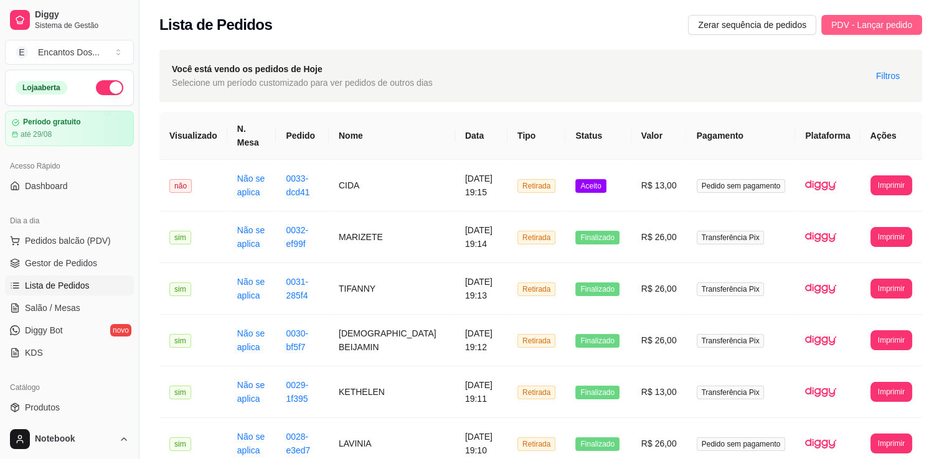
click at [877, 23] on span "PDV - Lançar pedido" at bounding box center [871, 25] width 81 height 14
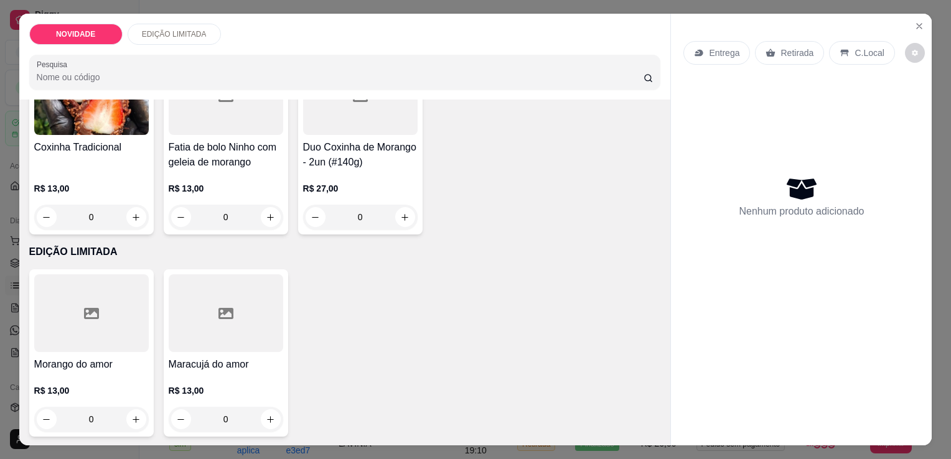
scroll to position [31, 0]
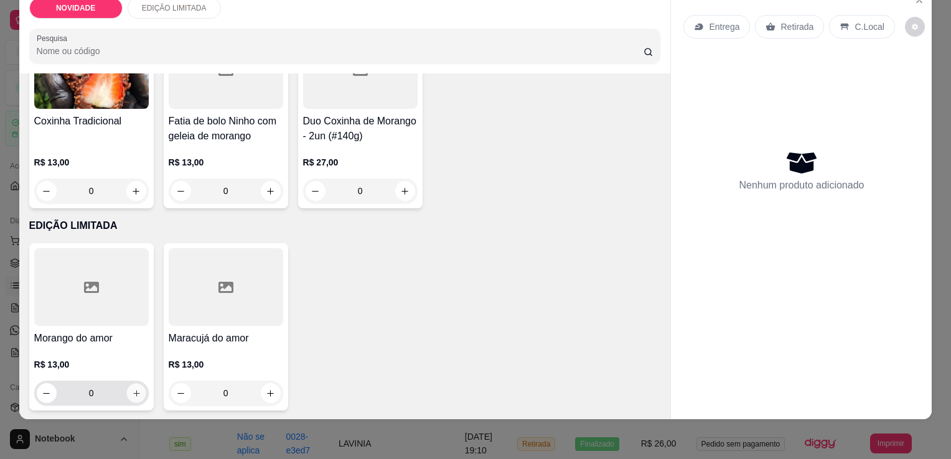
click at [134, 384] on button "increase-product-quantity" at bounding box center [135, 393] width 19 height 19
type input "1"
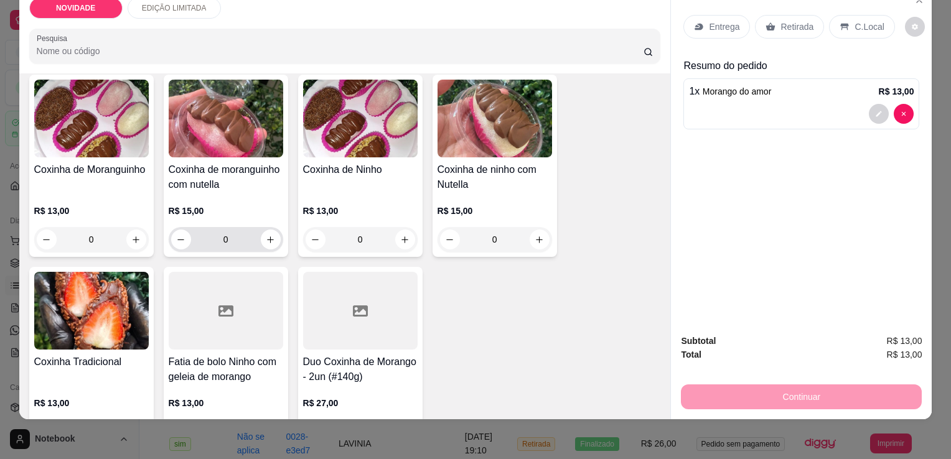
scroll to position [311, 0]
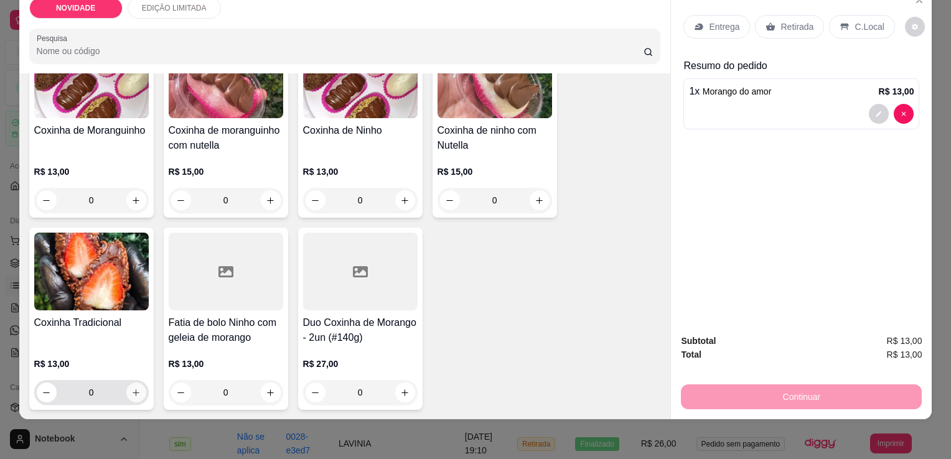
click at [131, 388] on icon "increase-product-quantity" at bounding box center [135, 392] width 9 height 9
type input "1"
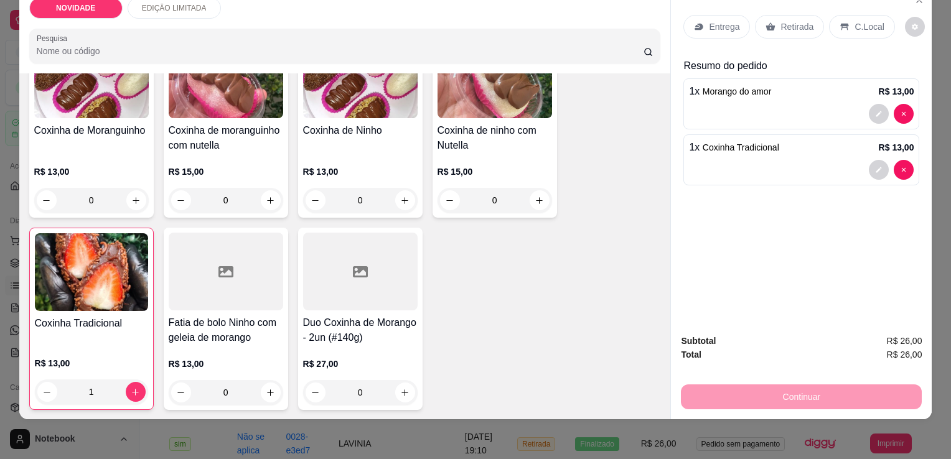
click at [784, 21] on p "Retirada" at bounding box center [797, 27] width 33 height 12
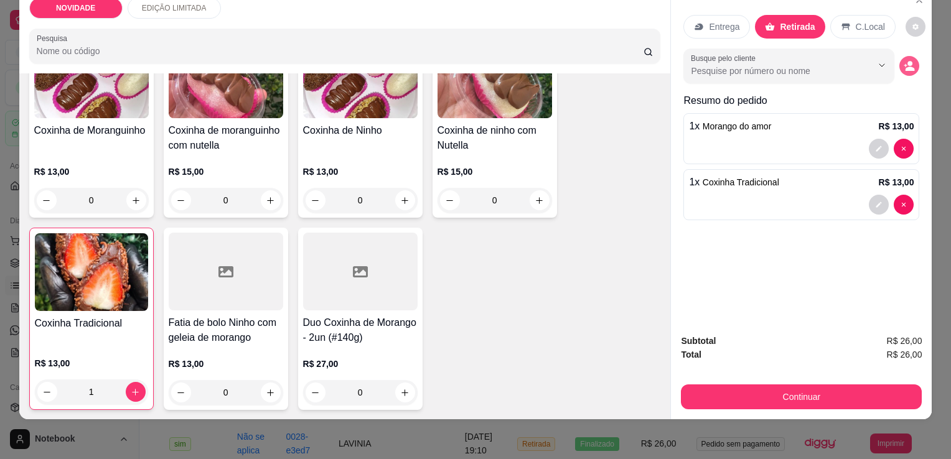
click at [904, 61] on icon "decrease-product-quantity" at bounding box center [909, 65] width 11 height 11
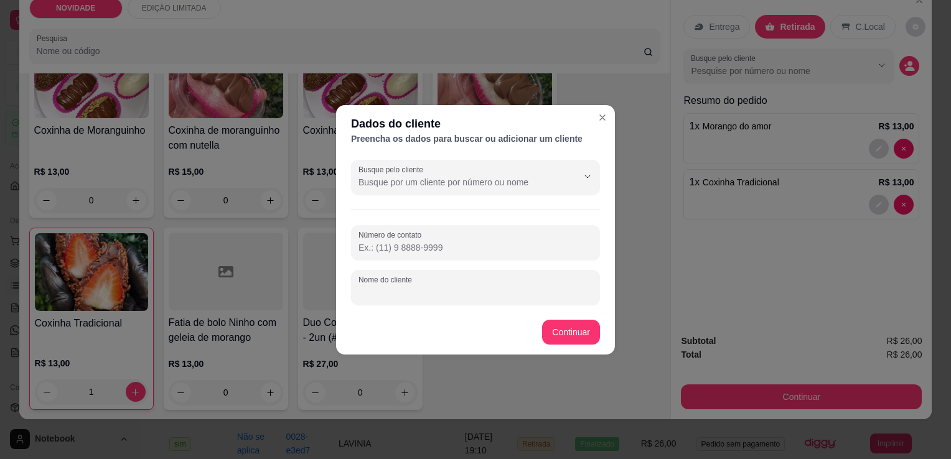
click at [473, 293] on input "Nome do cliente" at bounding box center [476, 292] width 234 height 12
type input "CAROL"
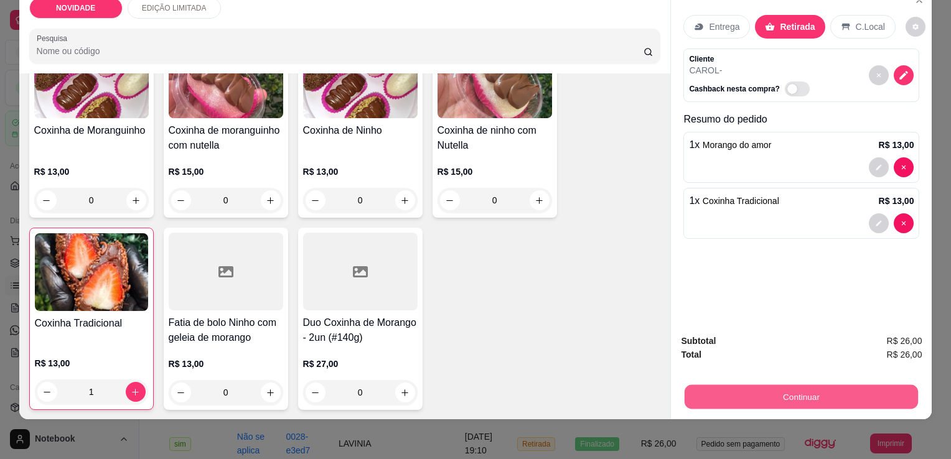
click at [747, 385] on button "Continuar" at bounding box center [801, 397] width 233 height 24
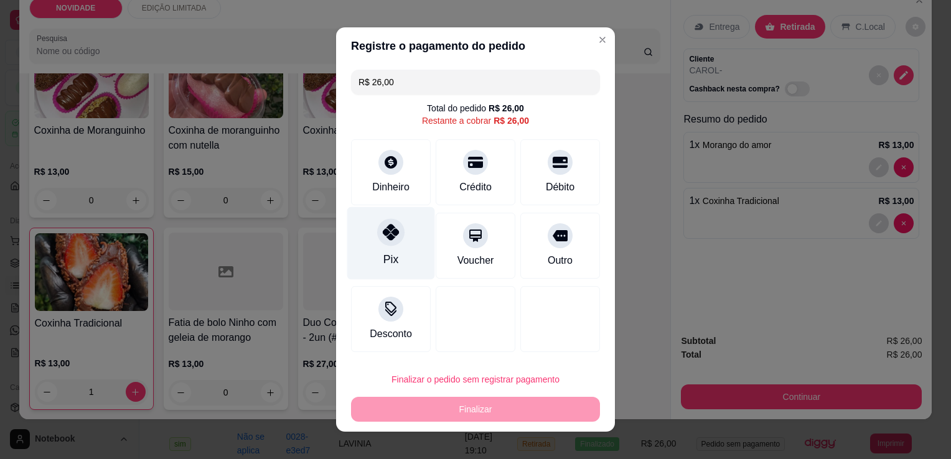
click at [396, 238] on div at bounding box center [390, 232] width 27 height 27
type input "R$ 0,00"
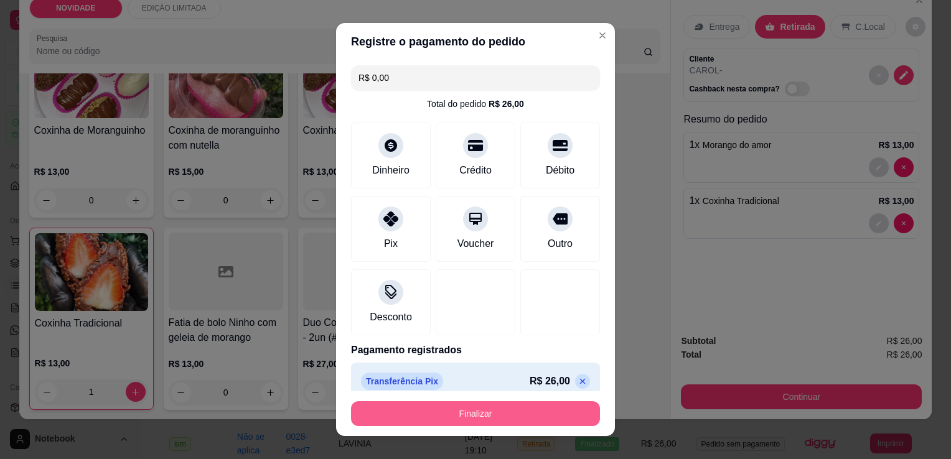
click at [426, 408] on button "Finalizar" at bounding box center [475, 414] width 249 height 25
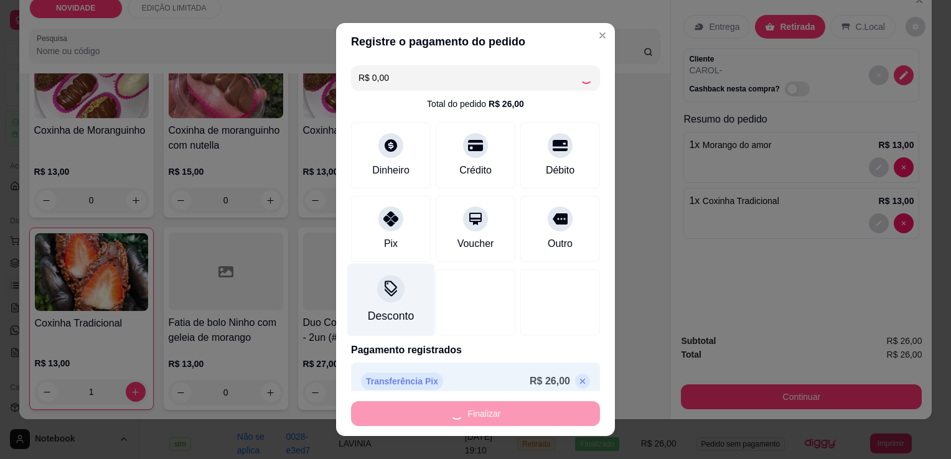
type input "0"
type input "-R$ 26,00"
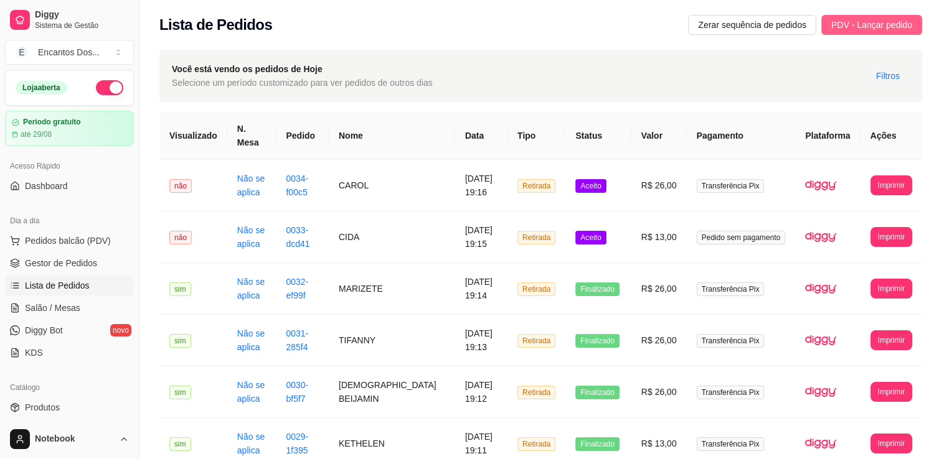
click at [906, 18] on span "PDV - Lançar pedido" at bounding box center [871, 25] width 81 height 14
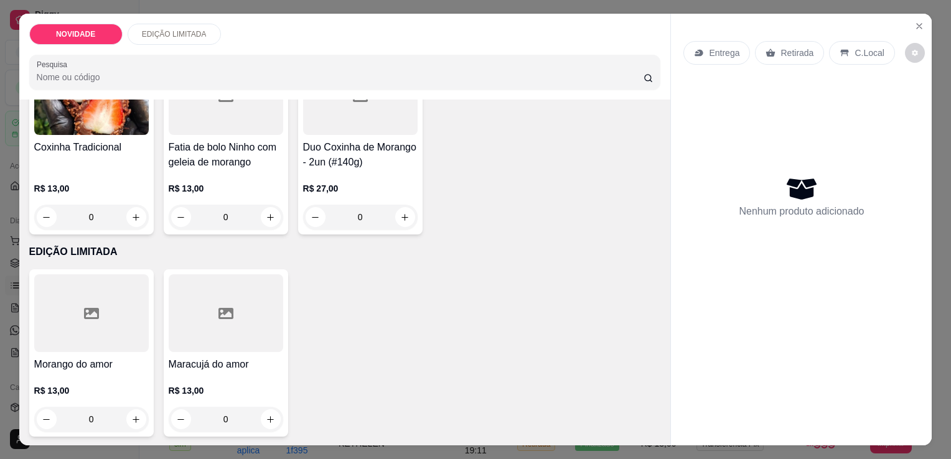
scroll to position [31, 0]
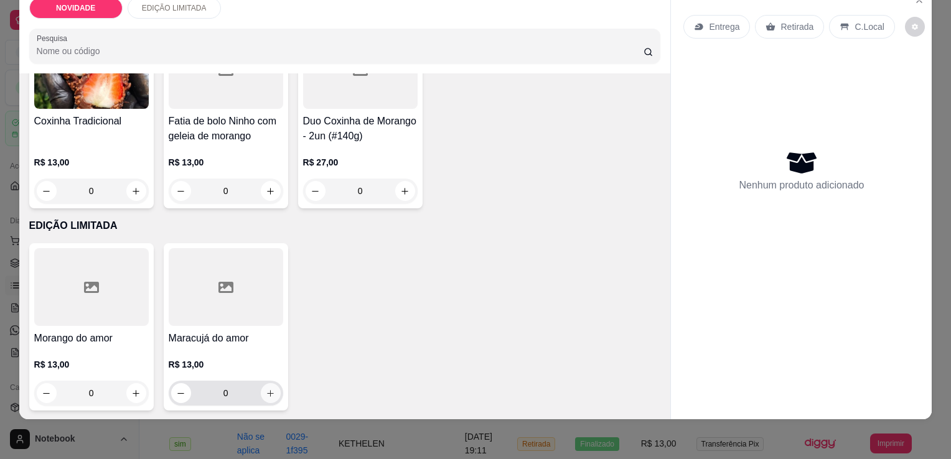
click at [269, 389] on icon "increase-product-quantity" at bounding box center [270, 393] width 9 height 9
type input "1"
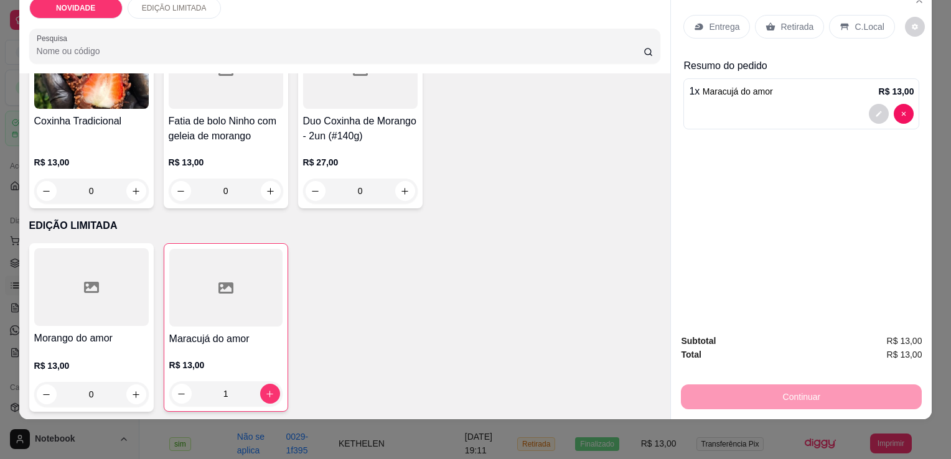
drag, startPoint x: 804, startPoint y: 24, endPoint x: 818, endPoint y: 22, distance: 13.8
click at [804, 23] on div "Retirada" at bounding box center [789, 27] width 69 height 24
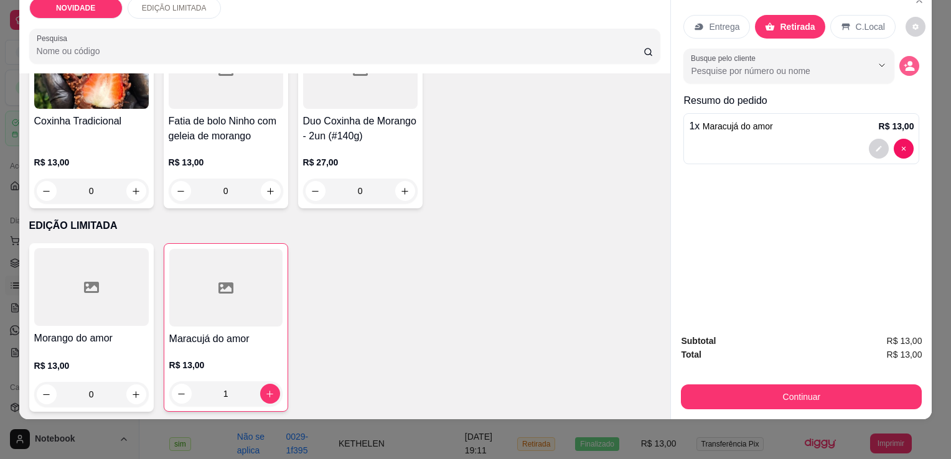
click at [906, 67] on icon "decrease-product-quantity" at bounding box center [910, 69] width 9 height 4
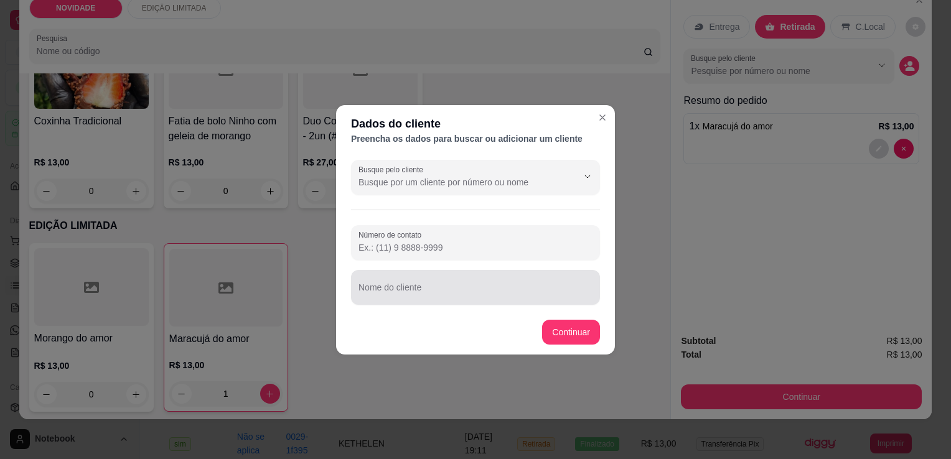
click at [393, 290] on input "Nome do cliente" at bounding box center [476, 292] width 234 height 12
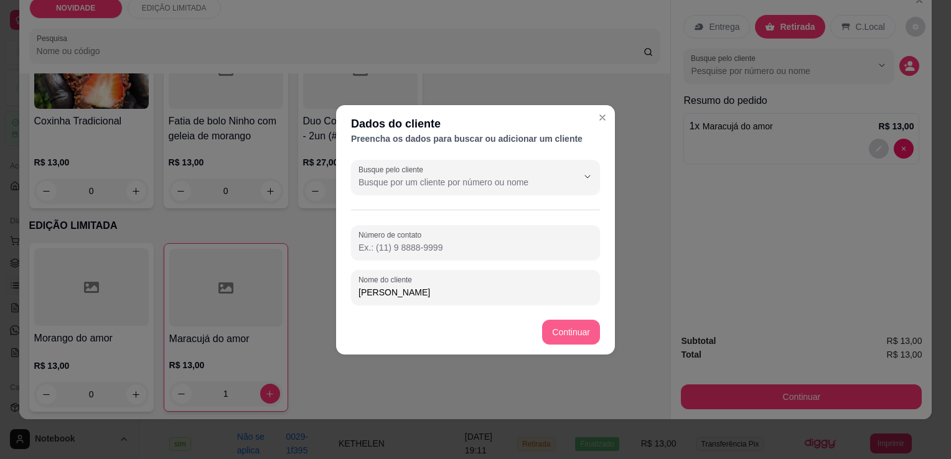
type input "[PERSON_NAME]"
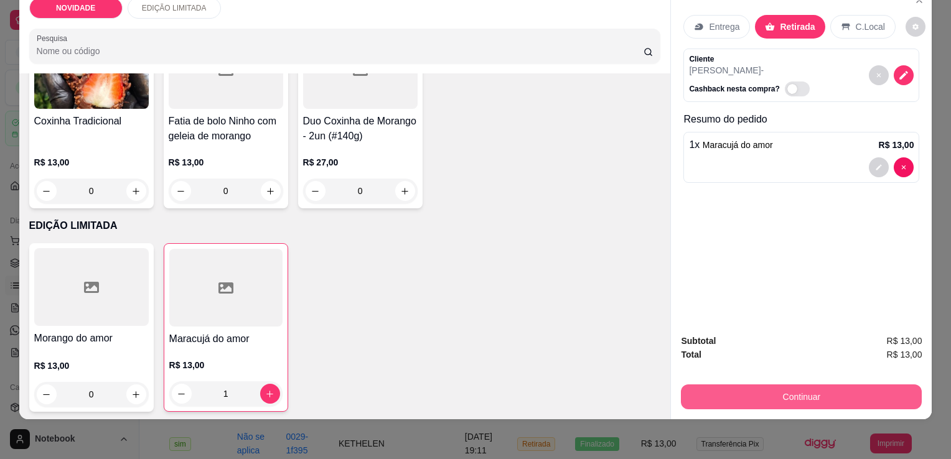
click at [779, 393] on button "Continuar" at bounding box center [801, 397] width 241 height 25
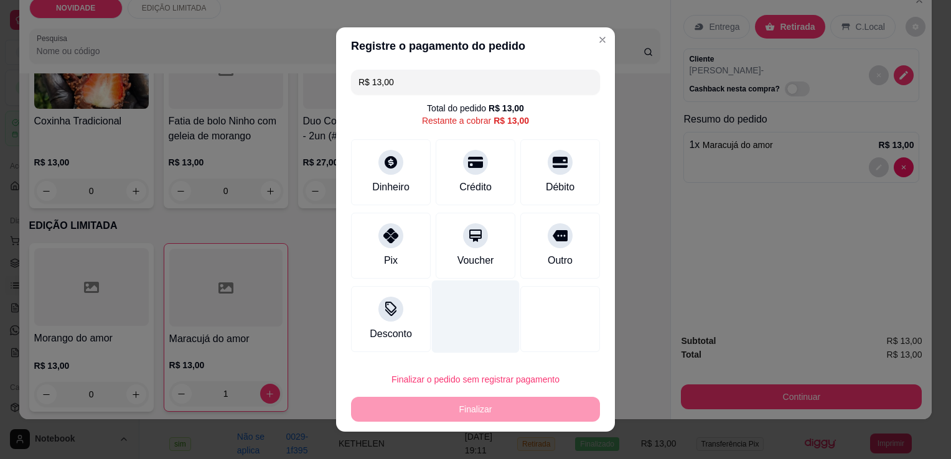
drag, startPoint x: 367, startPoint y: 245, endPoint x: 436, endPoint y: 295, distance: 85.0
click at [369, 245] on div "Pix" at bounding box center [391, 246] width 80 height 66
type input "R$ 0,00"
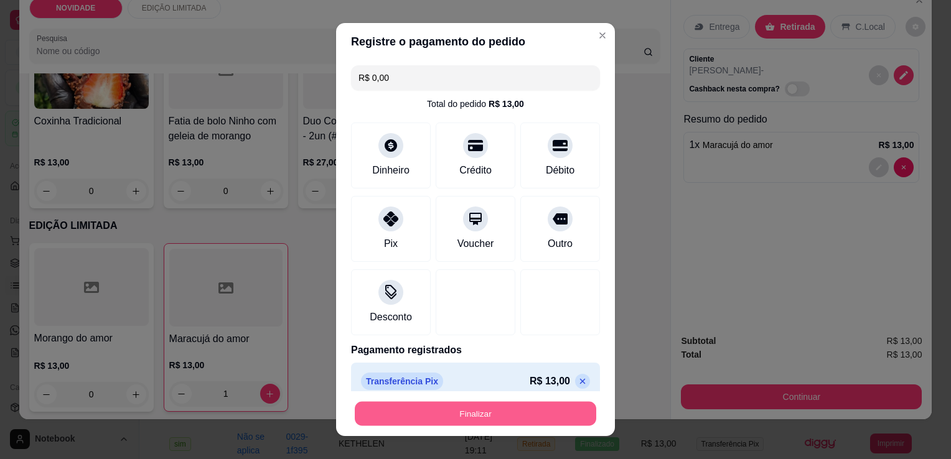
click at [493, 419] on button "Finalizar" at bounding box center [476, 414] width 242 height 24
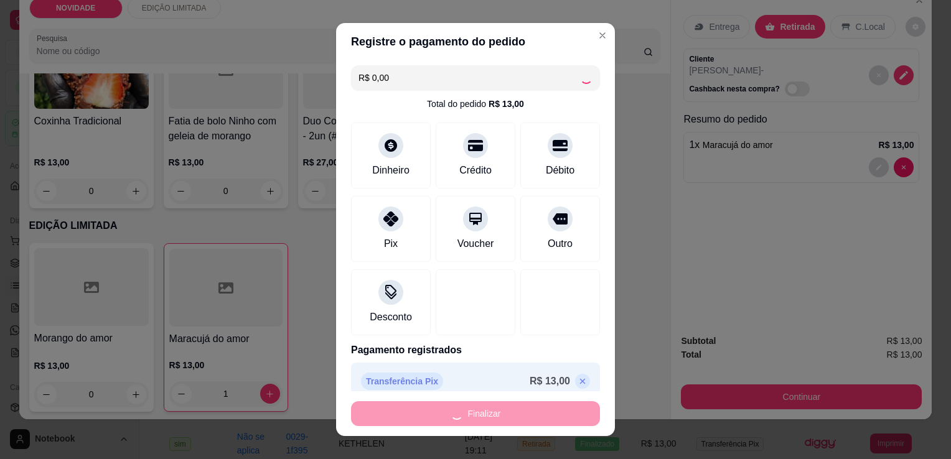
type input "0"
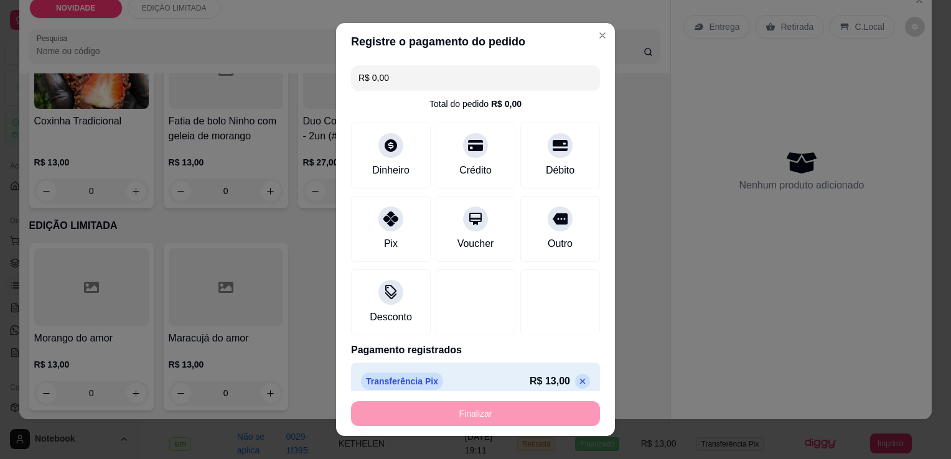
type input "-R$ 13,00"
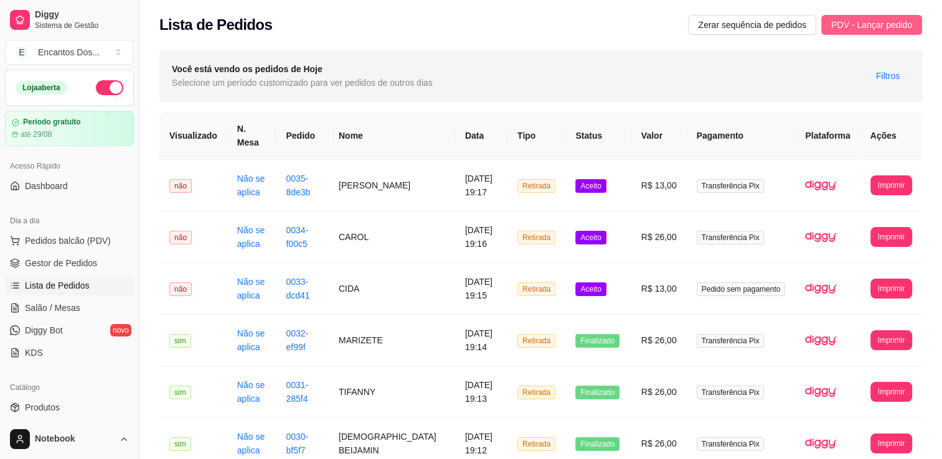
click at [879, 20] on span "PDV - Lançar pedido" at bounding box center [871, 25] width 81 height 14
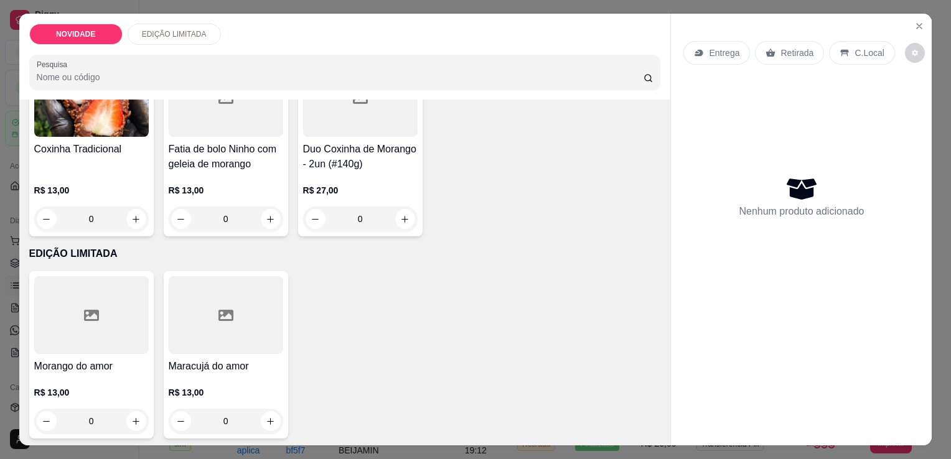
scroll to position [513, 0]
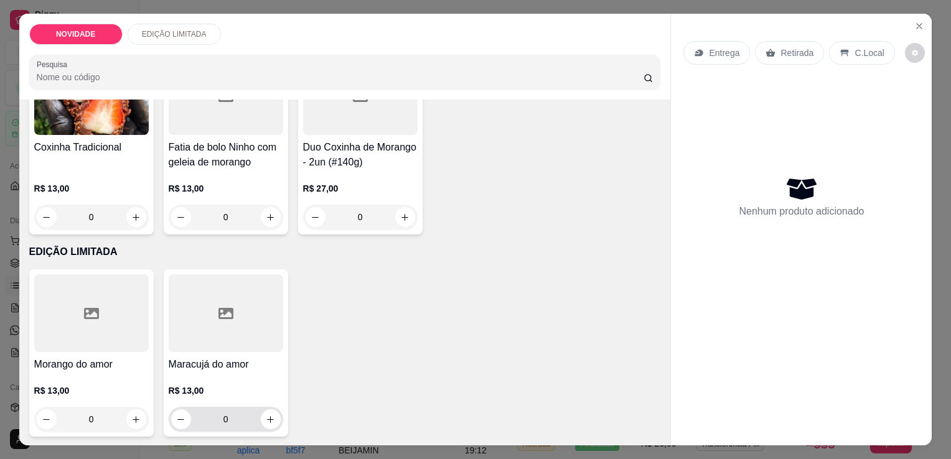
click at [262, 423] on div "0" at bounding box center [226, 419] width 110 height 25
click at [267, 416] on icon "increase-product-quantity" at bounding box center [270, 419] width 7 height 7
type input "1"
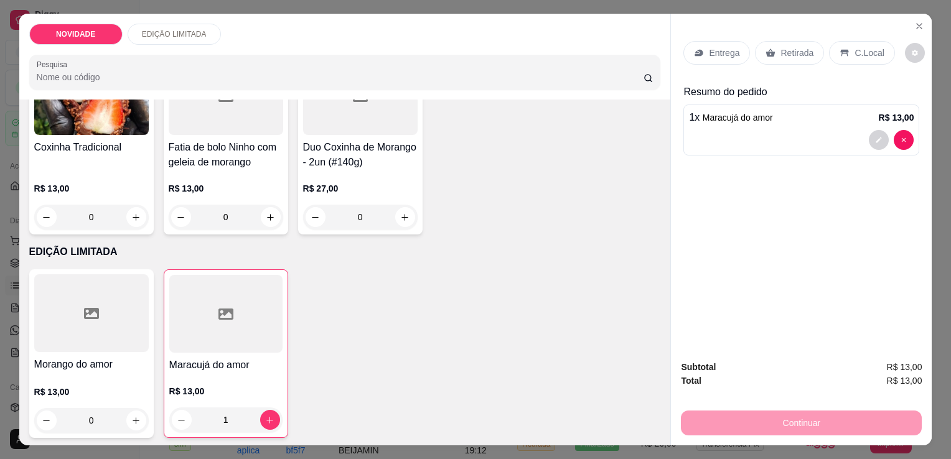
click at [771, 52] on div "Retirada" at bounding box center [789, 53] width 69 height 24
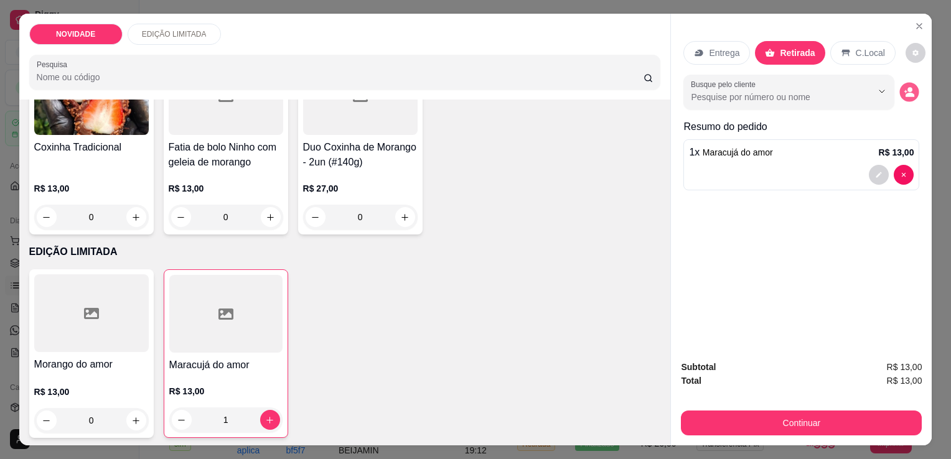
click at [909, 93] on icon "decrease-product-quantity" at bounding box center [910, 95] width 9 height 4
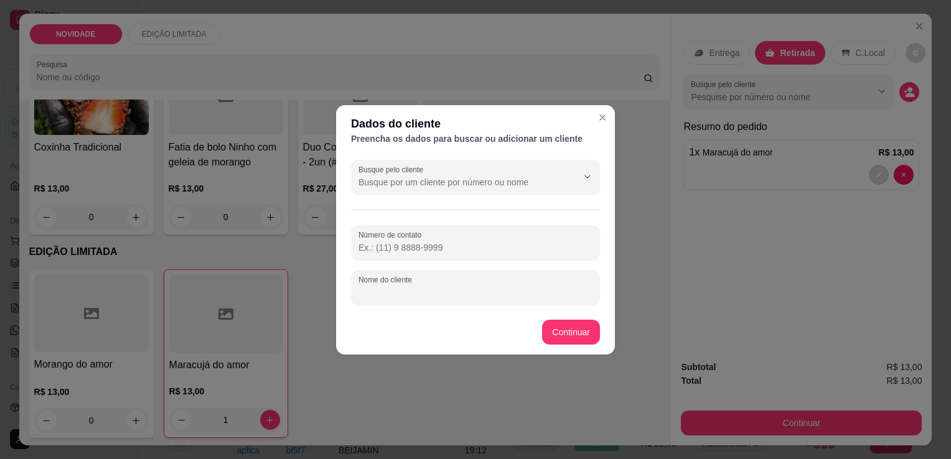
click at [509, 288] on input "Nome do cliente" at bounding box center [476, 292] width 234 height 12
type input "[PERSON_NAME]"
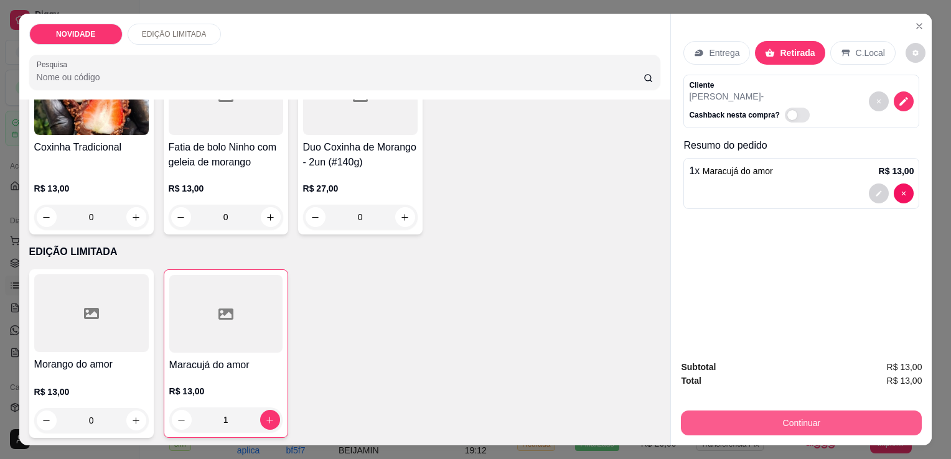
click at [785, 422] on button "Continuar" at bounding box center [801, 423] width 241 height 25
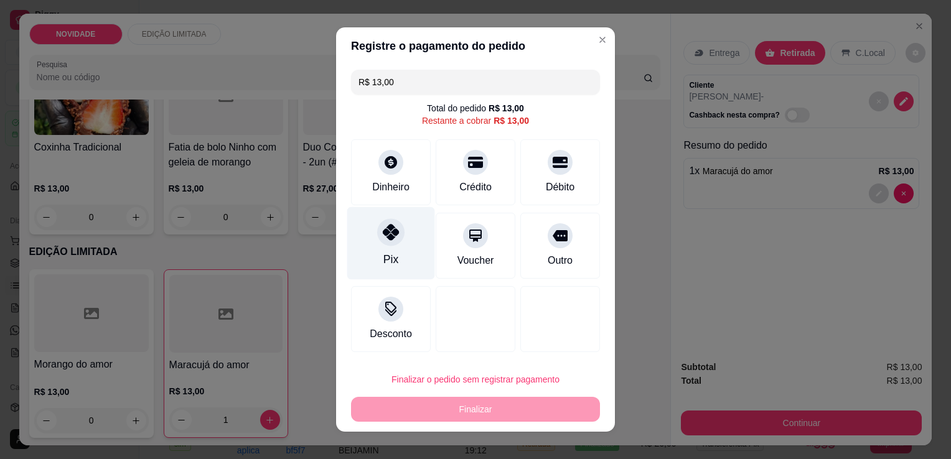
click at [398, 242] on div "Pix" at bounding box center [391, 243] width 88 height 73
type input "R$ 0,00"
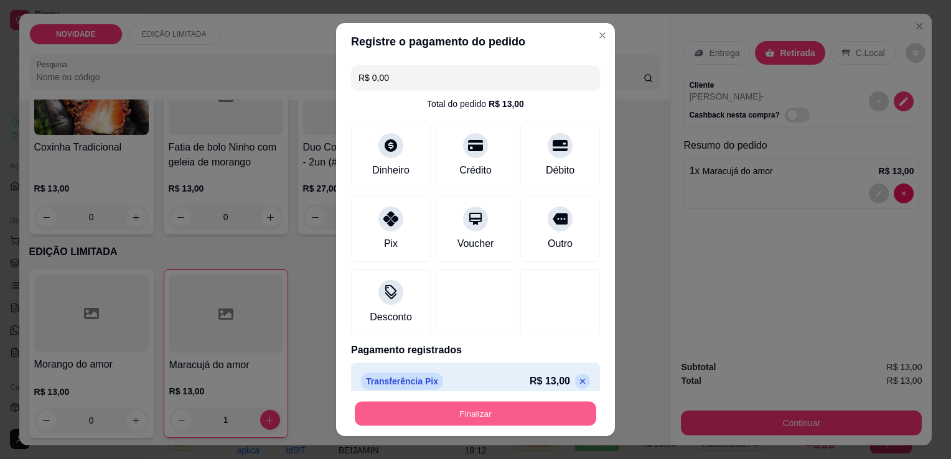
click at [491, 422] on button "Finalizar" at bounding box center [476, 414] width 242 height 24
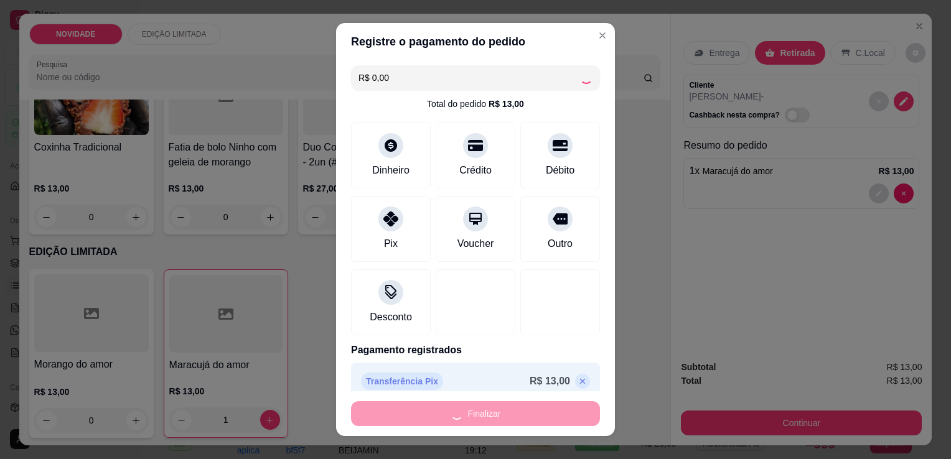
type input "0"
type input "-R$ 13,00"
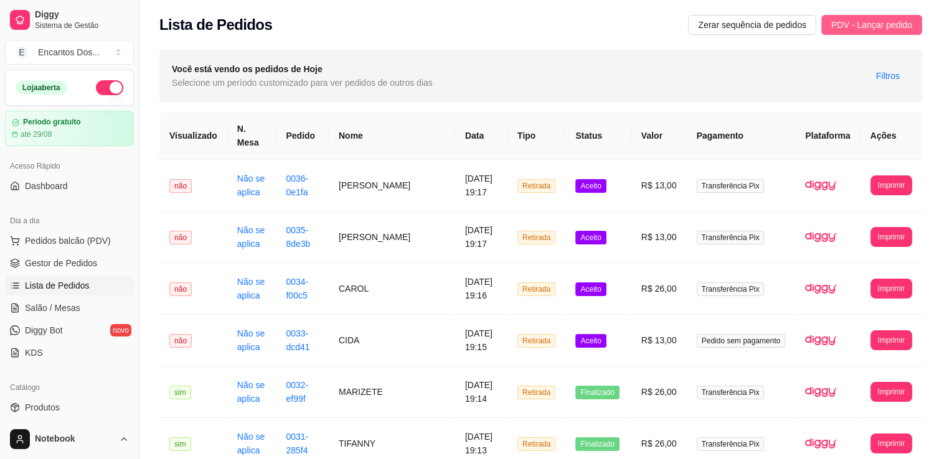
click at [910, 24] on span "PDV - Lançar pedido" at bounding box center [871, 25] width 81 height 14
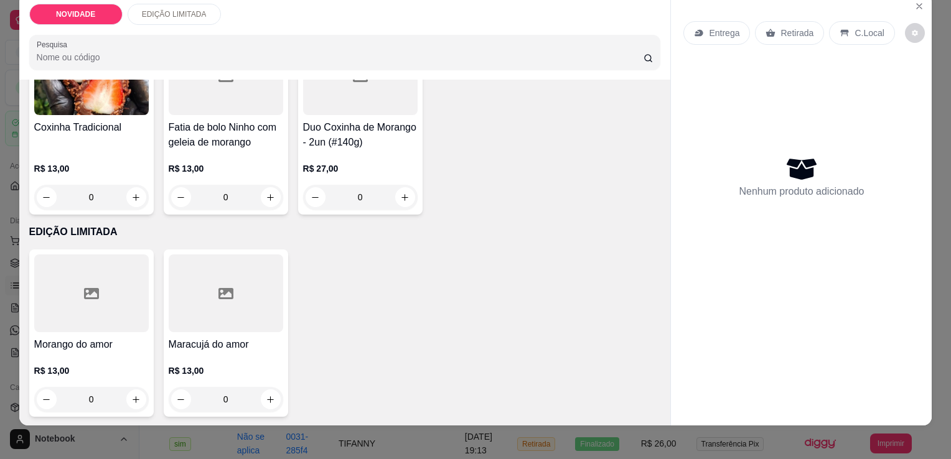
scroll to position [31, 0]
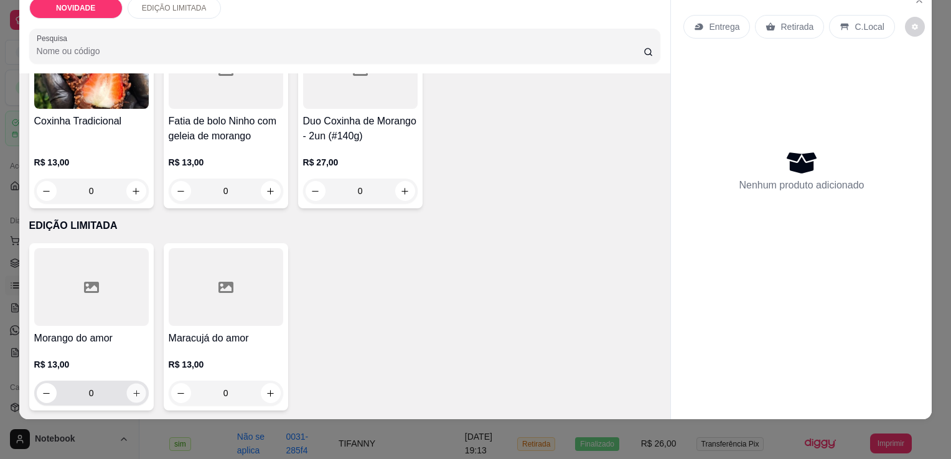
click at [129, 388] on button "increase-product-quantity" at bounding box center [135, 393] width 19 height 19
type input "1"
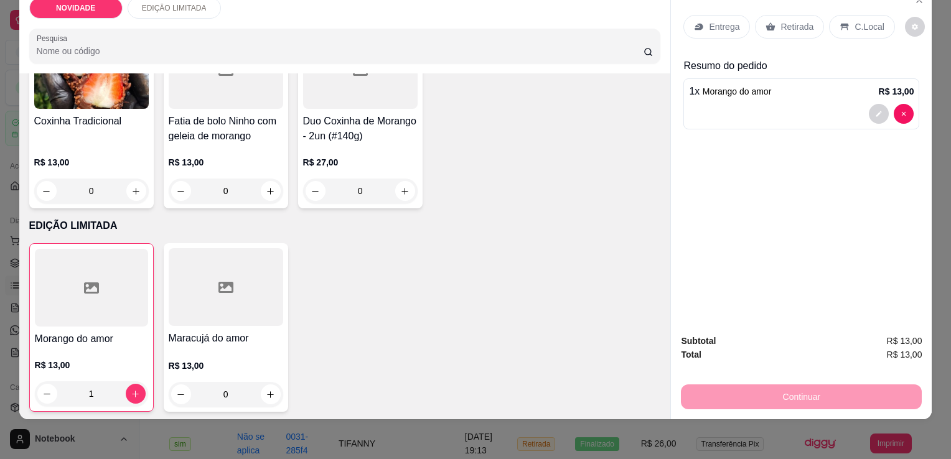
click at [809, 16] on div "Retirada" at bounding box center [789, 27] width 69 height 24
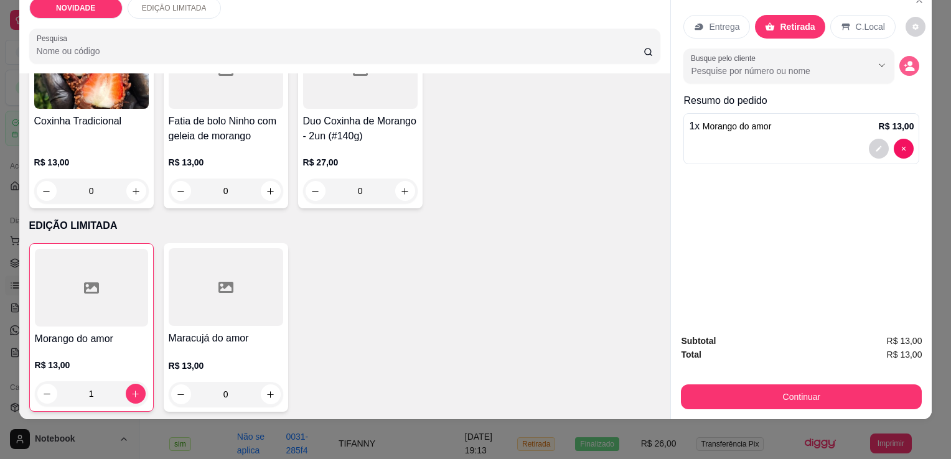
click at [904, 60] on icon "decrease-product-quantity" at bounding box center [909, 65] width 11 height 11
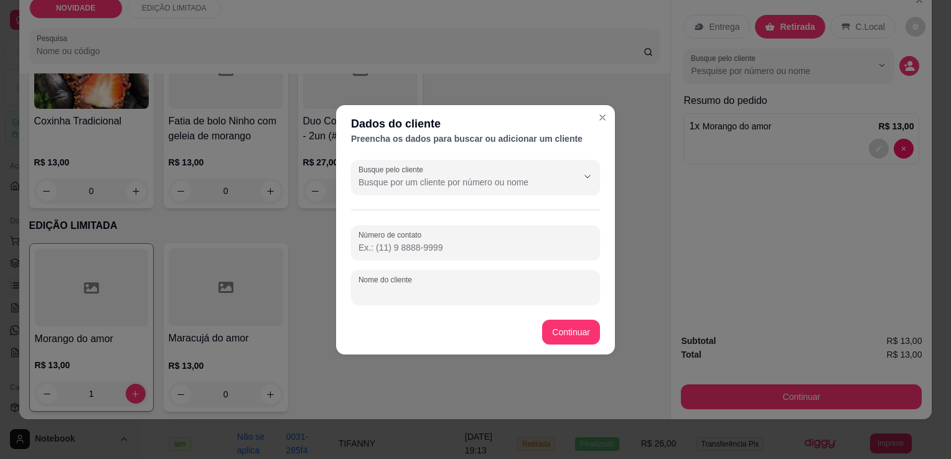
click at [463, 294] on input "Nome do cliente" at bounding box center [476, 292] width 234 height 12
type input "LUCAS"
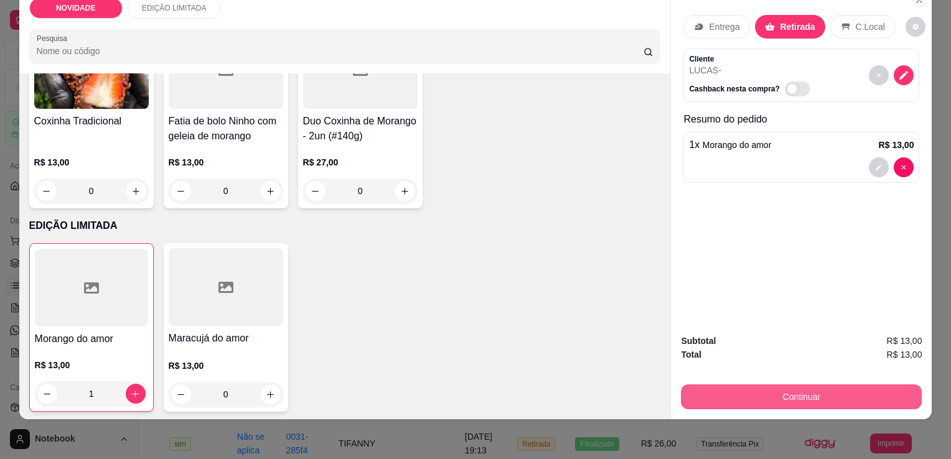
click at [778, 390] on button "Continuar" at bounding box center [801, 397] width 241 height 25
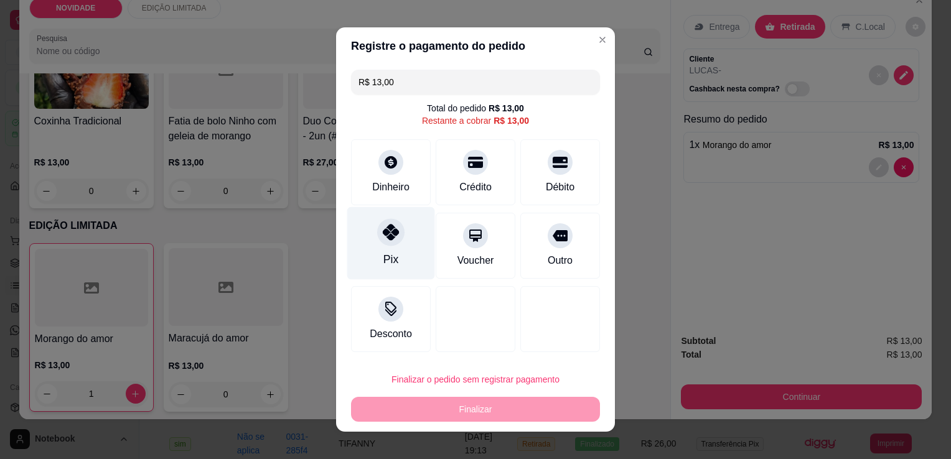
click at [397, 256] on div "Pix" at bounding box center [391, 243] width 88 height 73
type input "R$ 0,00"
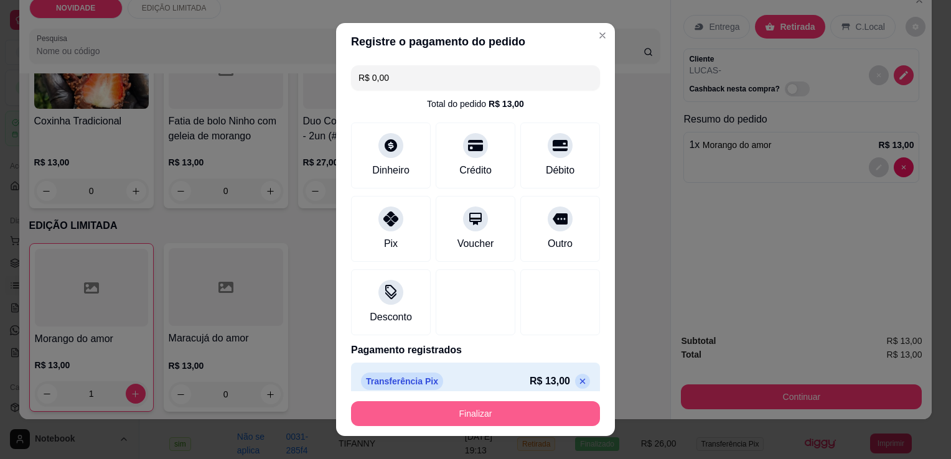
click at [510, 404] on button "Finalizar" at bounding box center [475, 414] width 249 height 25
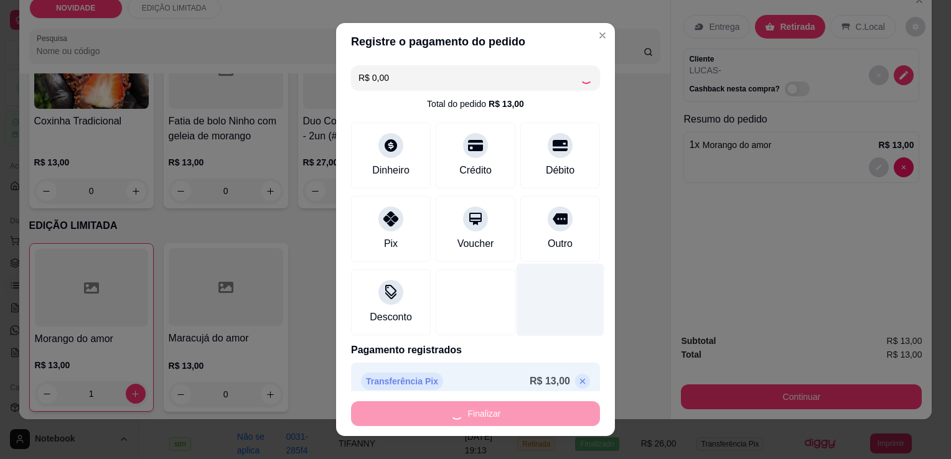
type input "0"
type input "-R$ 13,00"
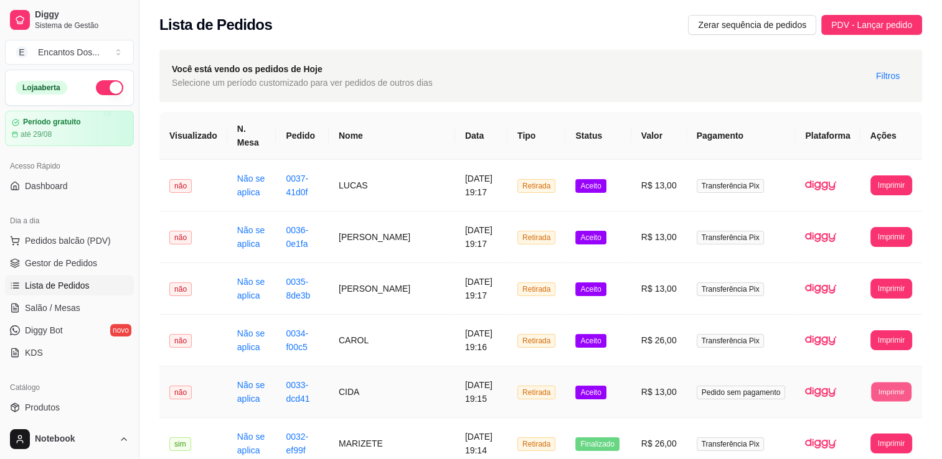
click at [884, 387] on button "Imprimir" at bounding box center [891, 391] width 40 height 19
click at [876, 418] on button "Impressora" at bounding box center [867, 420] width 87 height 19
click at [862, 32] on button "PDV - Lançar pedido" at bounding box center [871, 25] width 101 height 20
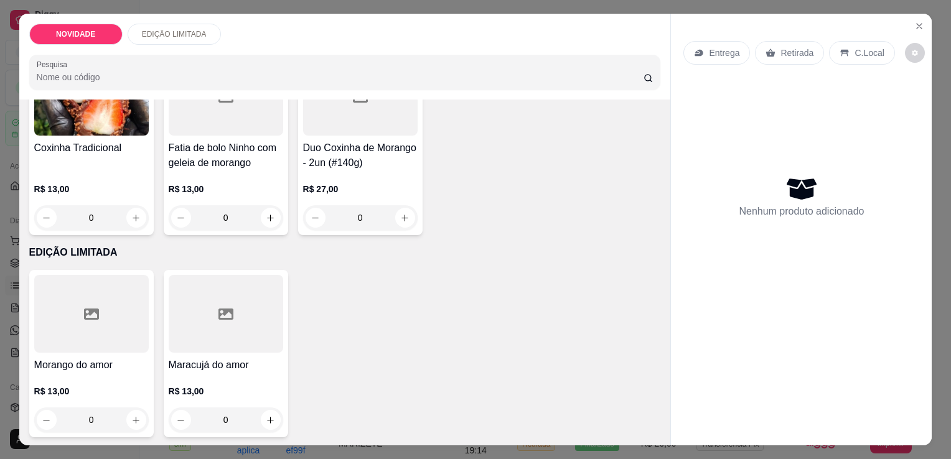
scroll to position [513, 0]
click at [131, 213] on icon "increase-product-quantity" at bounding box center [135, 217] width 9 height 9
type input "1"
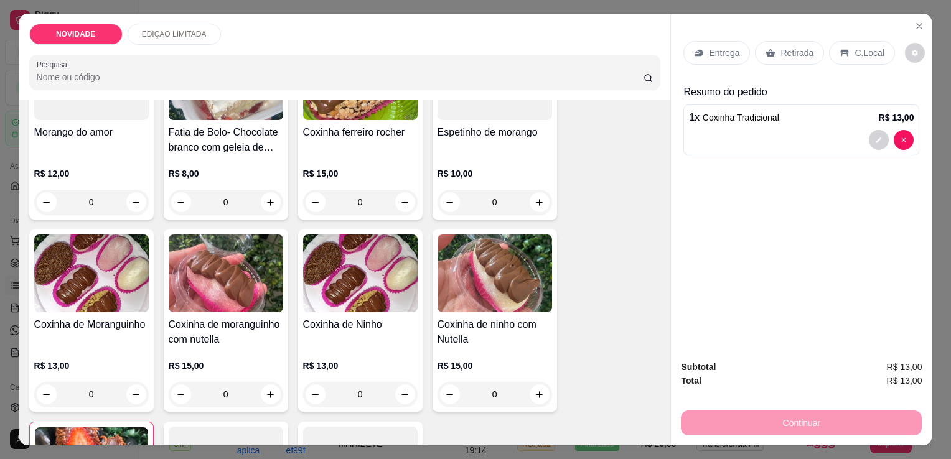
scroll to position [139, 0]
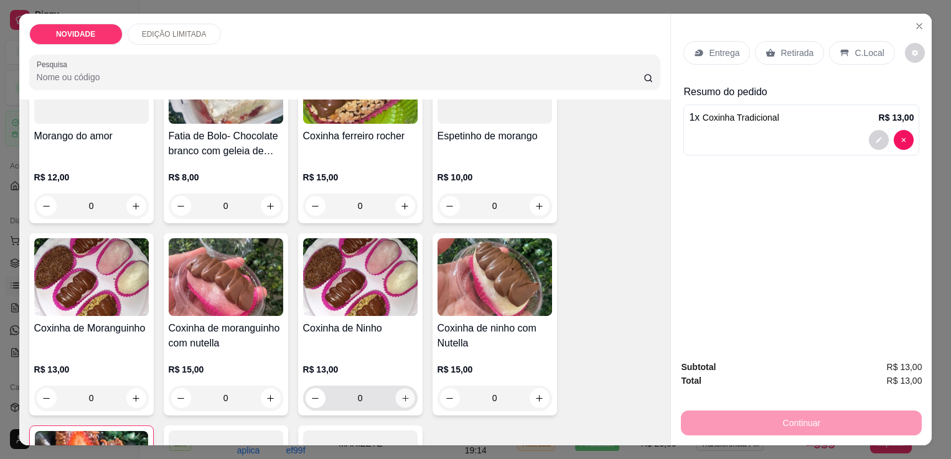
click at [403, 395] on icon "increase-product-quantity" at bounding box center [404, 398] width 9 height 9
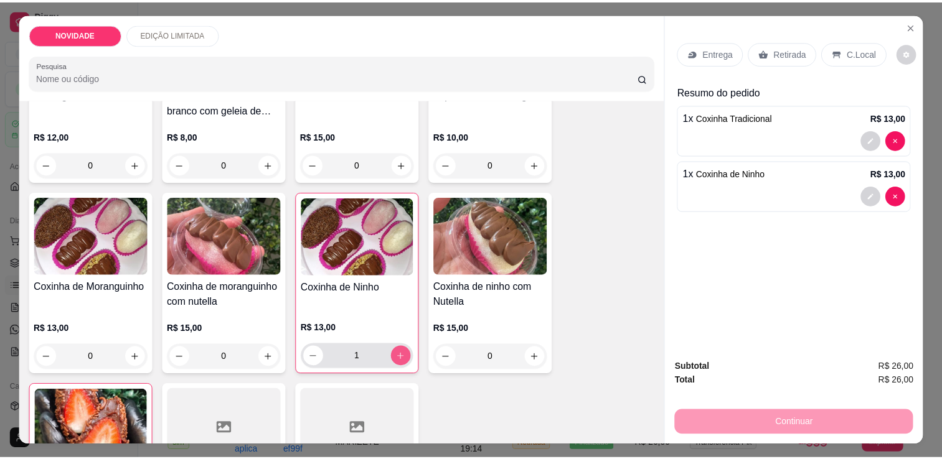
scroll to position [264, 0]
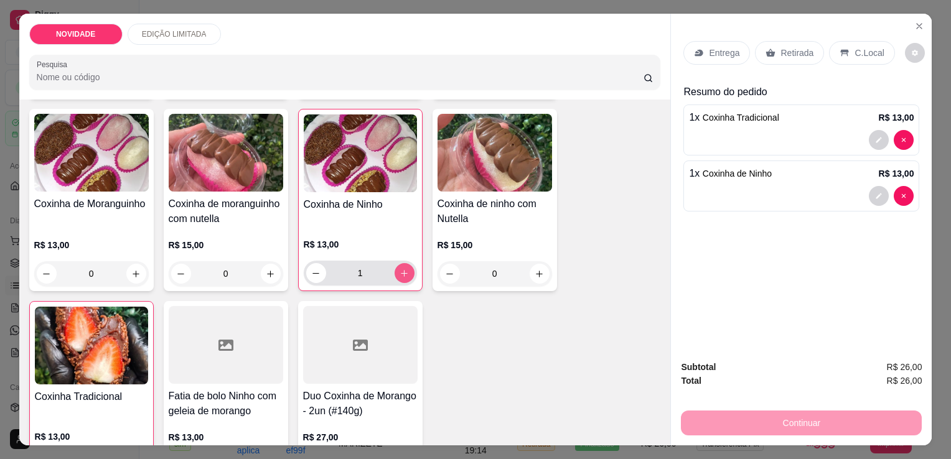
click at [400, 269] on icon "increase-product-quantity" at bounding box center [404, 273] width 9 height 9
type input "2"
click at [799, 51] on p "Retirada" at bounding box center [797, 53] width 33 height 12
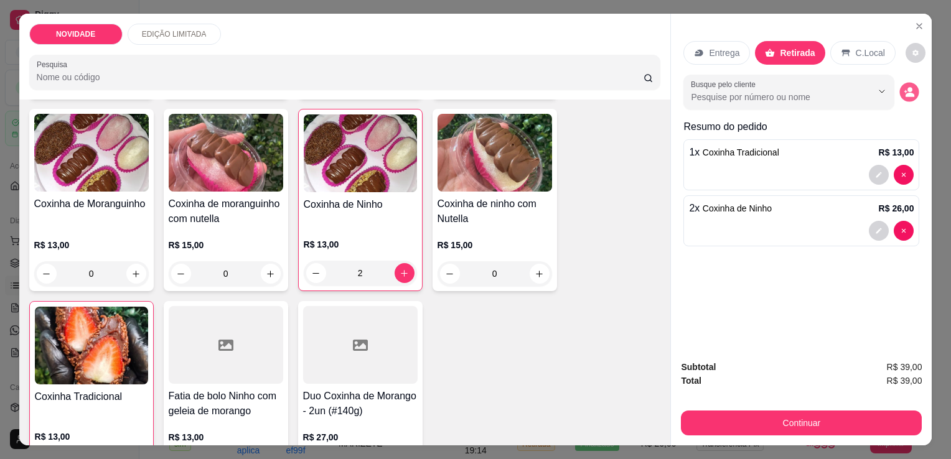
click at [908, 88] on icon "decrease-product-quantity" at bounding box center [910, 92] width 11 height 11
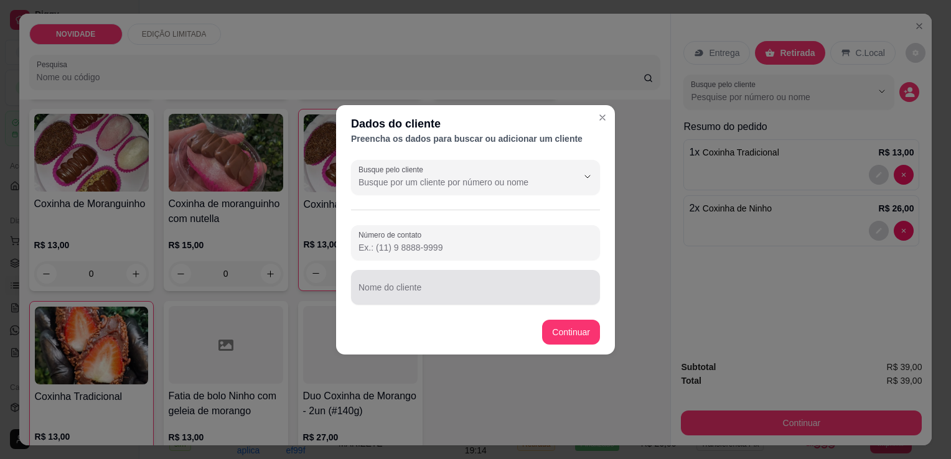
click at [472, 294] on input "Nome do cliente" at bounding box center [476, 292] width 234 height 12
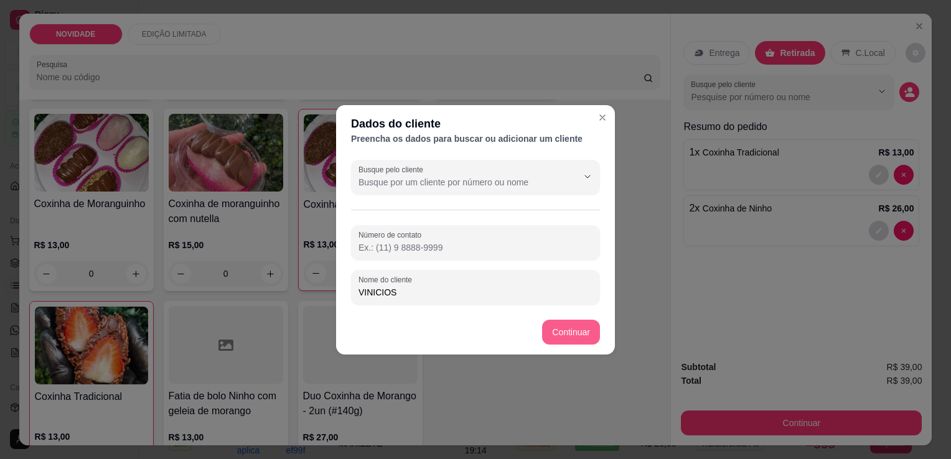
type input "VINICIOS"
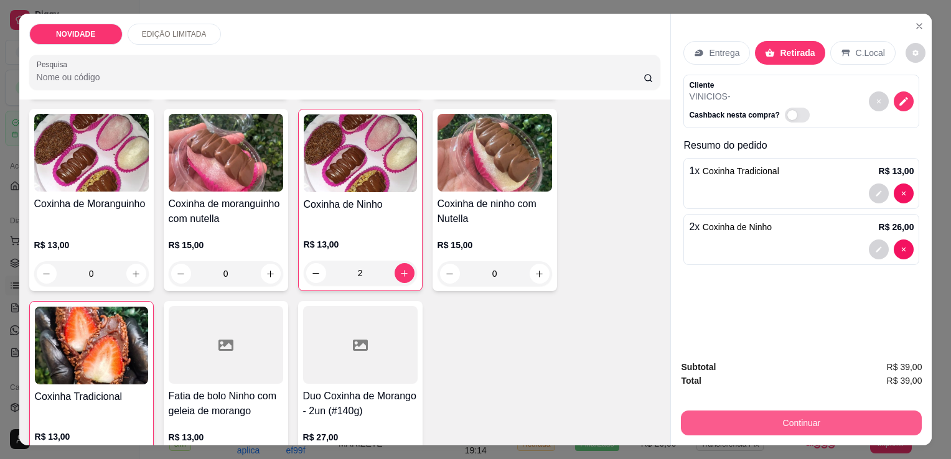
click at [801, 416] on button "Continuar" at bounding box center [801, 423] width 241 height 25
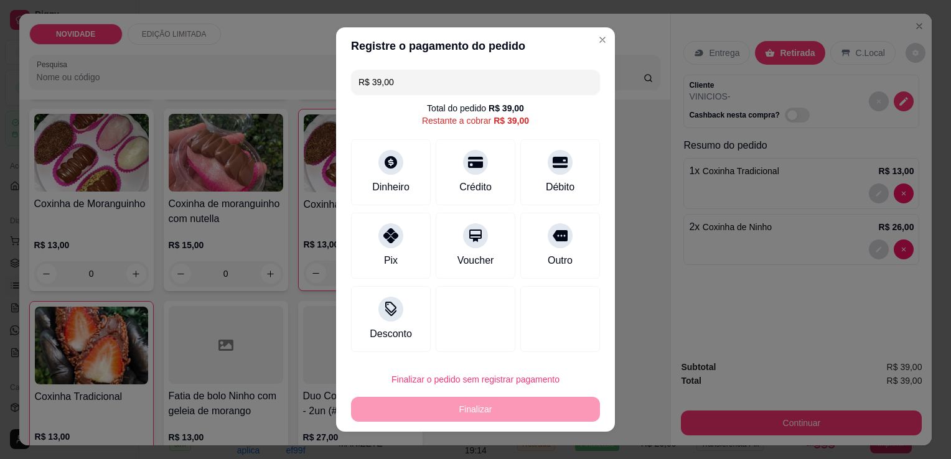
drag, startPoint x: 380, startPoint y: 261, endPoint x: 370, endPoint y: 265, distance: 10.1
click at [377, 263] on div "Pix" at bounding box center [391, 246] width 80 height 66
type input "R$ 0,00"
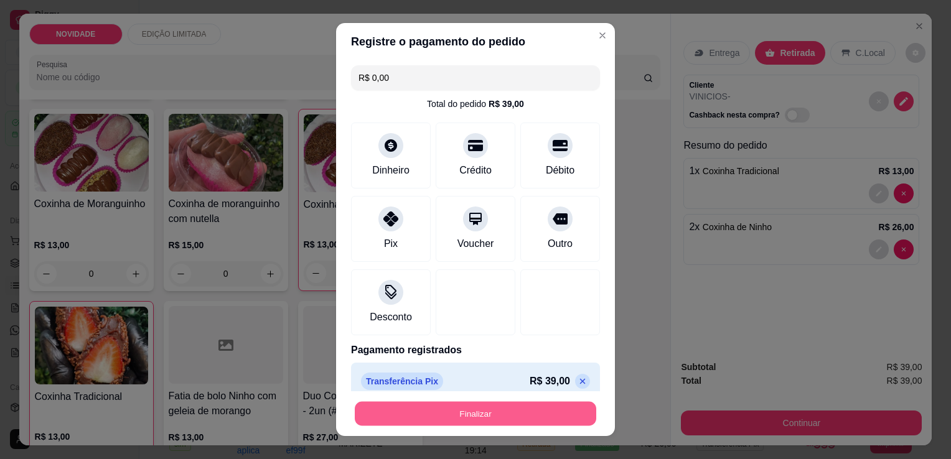
click at [501, 430] on footer "Finalizar" at bounding box center [475, 414] width 279 height 45
click at [561, 412] on button "Finalizar" at bounding box center [476, 414] width 242 height 24
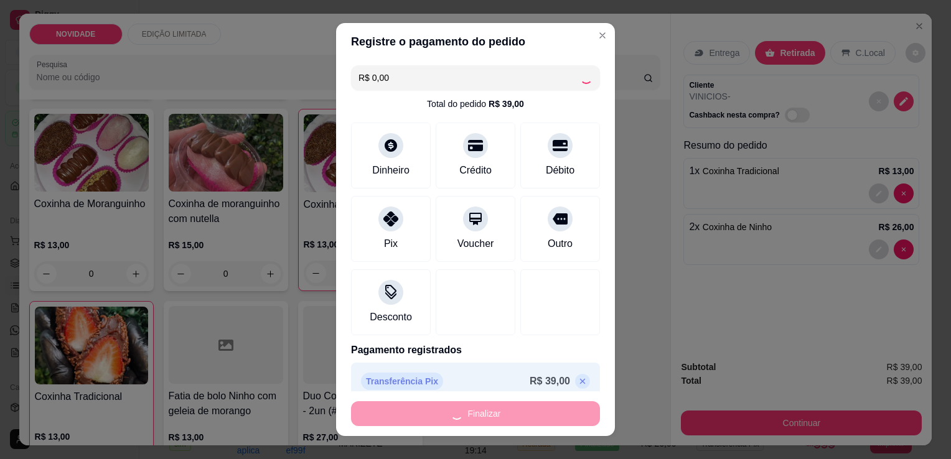
type input "0"
type input "-R$ 39,00"
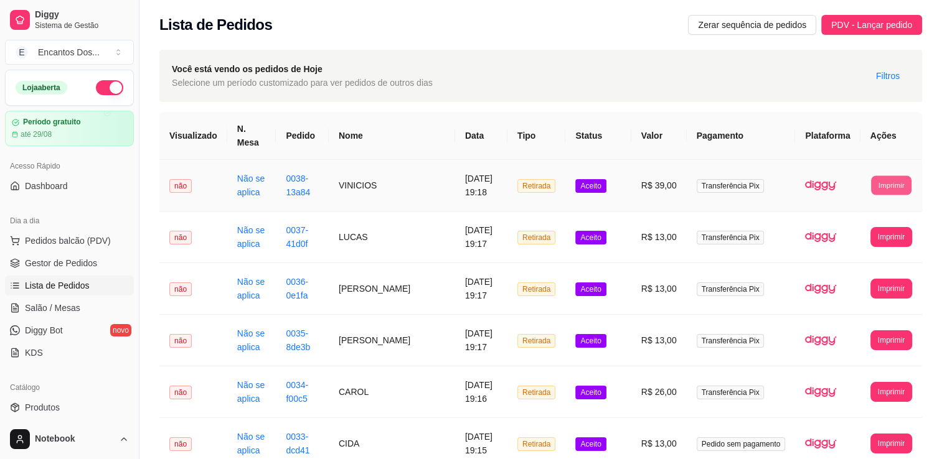
click at [888, 176] on button "Imprimir" at bounding box center [891, 185] width 40 height 19
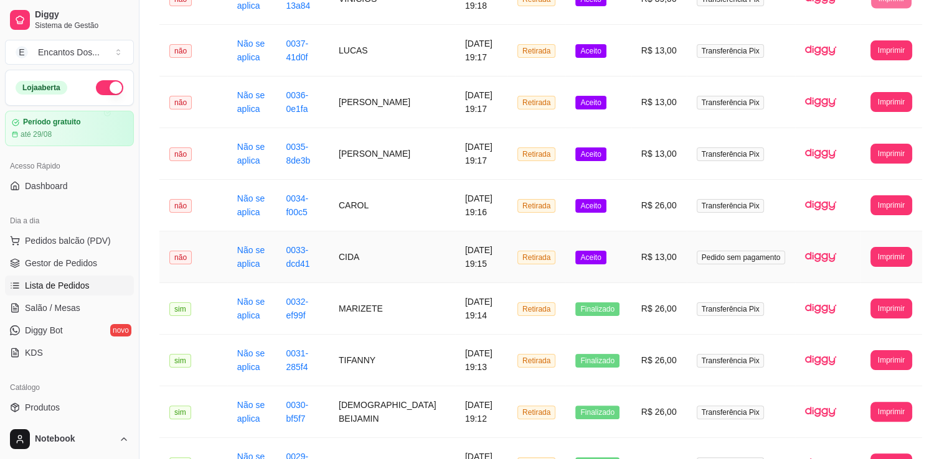
scroll to position [186, 0]
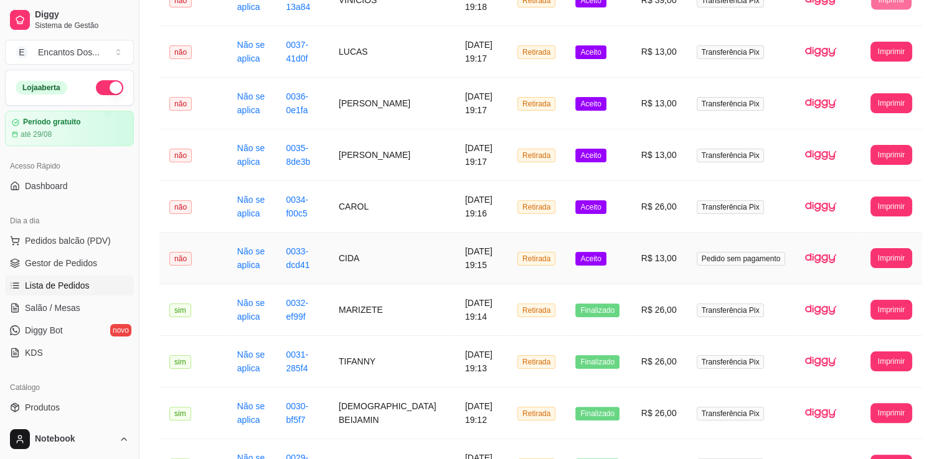
click at [492, 248] on td "[DATE] 19:15" at bounding box center [481, 259] width 52 height 52
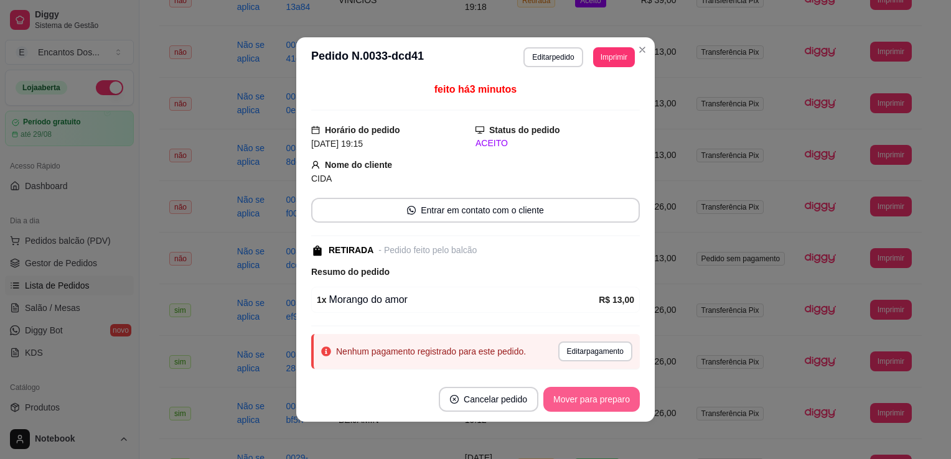
click at [601, 403] on button "Mover para preparo" at bounding box center [591, 399] width 96 height 25
click at [601, 403] on button "Mover para retirada disponível" at bounding box center [571, 399] width 138 height 25
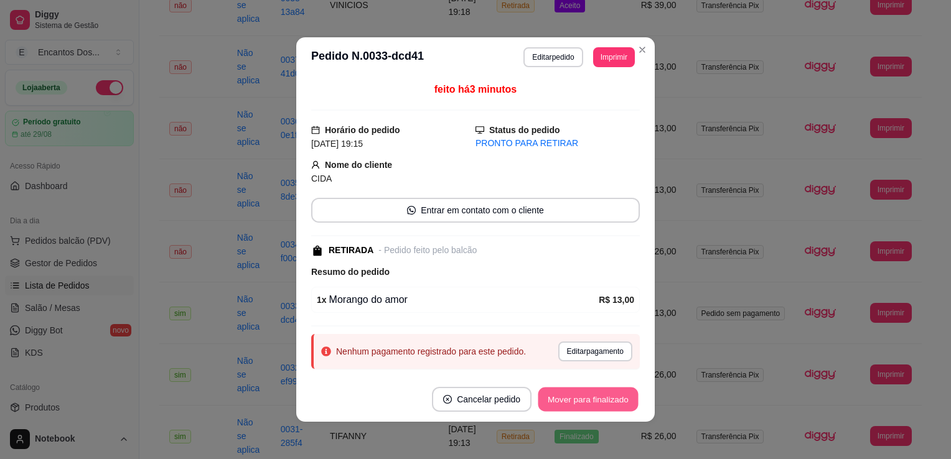
click at [601, 403] on button "Mover para finalizado" at bounding box center [588, 400] width 100 height 24
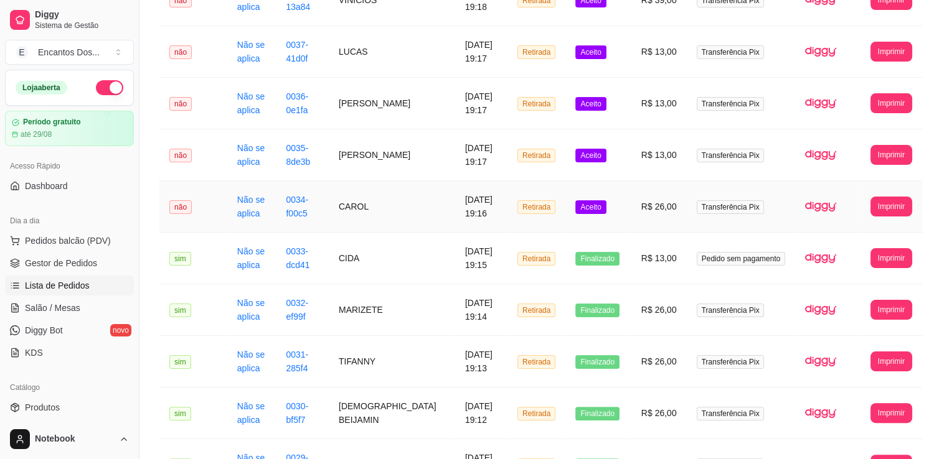
click at [915, 188] on td "**********" at bounding box center [891, 207] width 62 height 52
click at [908, 197] on button "Imprimir" at bounding box center [891, 207] width 42 height 20
click at [871, 235] on button "Impressora" at bounding box center [867, 235] width 87 height 19
click at [876, 148] on button "Imprimir" at bounding box center [891, 154] width 40 height 19
click at [886, 189] on button "Impressora" at bounding box center [867, 183] width 87 height 19
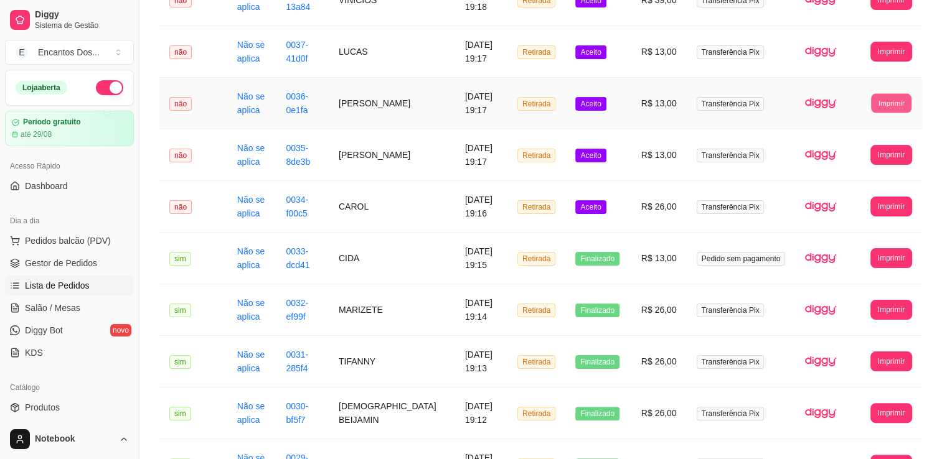
click at [885, 93] on button "Imprimir" at bounding box center [891, 102] width 40 height 19
click at [901, 131] on button "Impressora" at bounding box center [867, 132] width 87 height 19
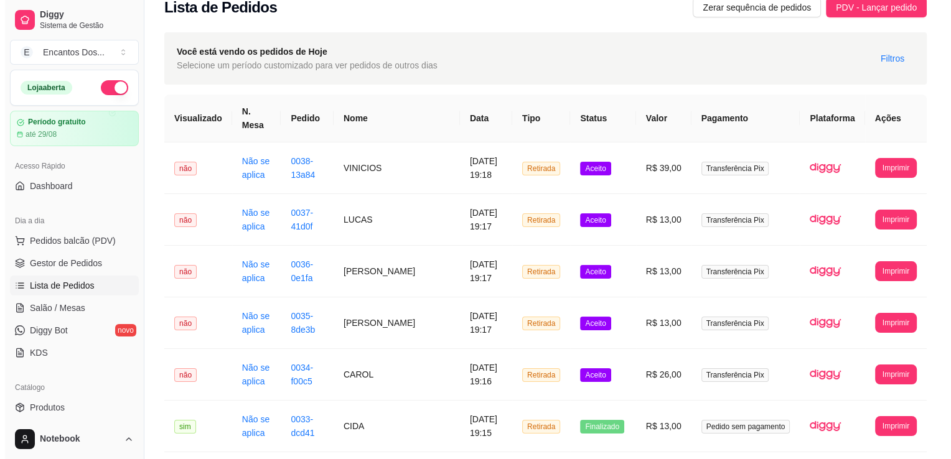
scroll to position [0, 0]
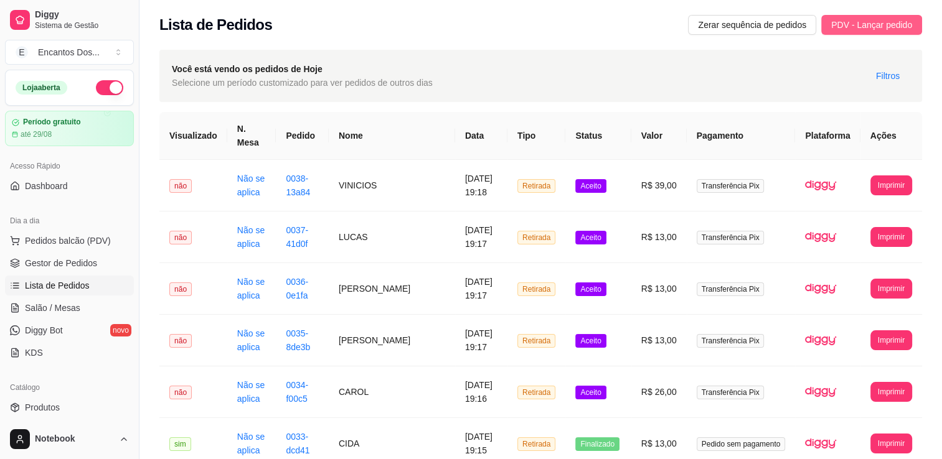
click at [888, 33] on button "PDV - Lançar pedido" at bounding box center [871, 25] width 101 height 20
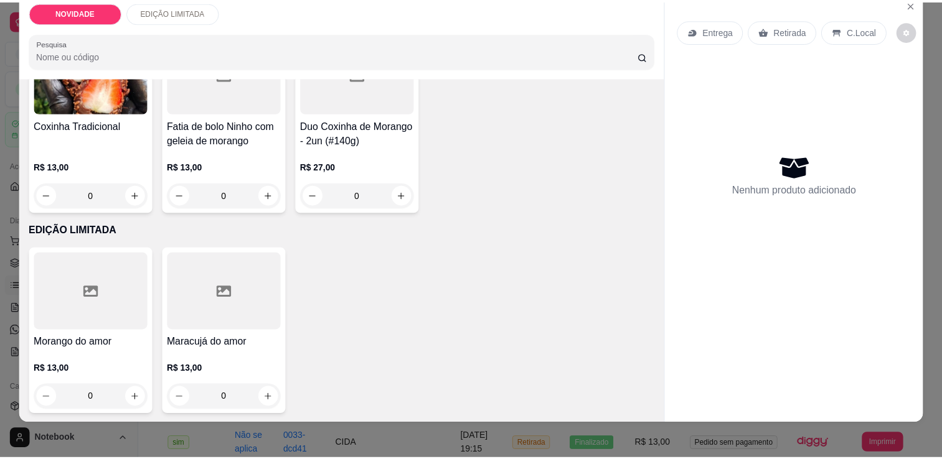
scroll to position [31, 0]
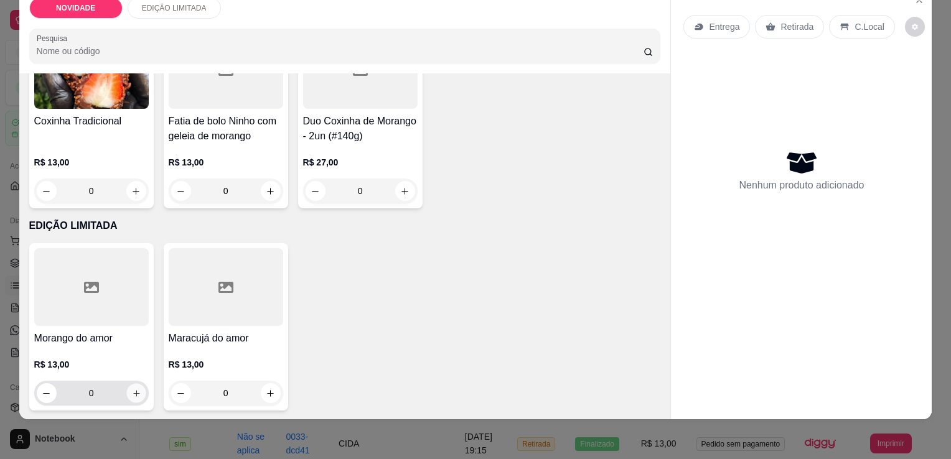
click at [131, 389] on icon "increase-product-quantity" at bounding box center [135, 393] width 9 height 9
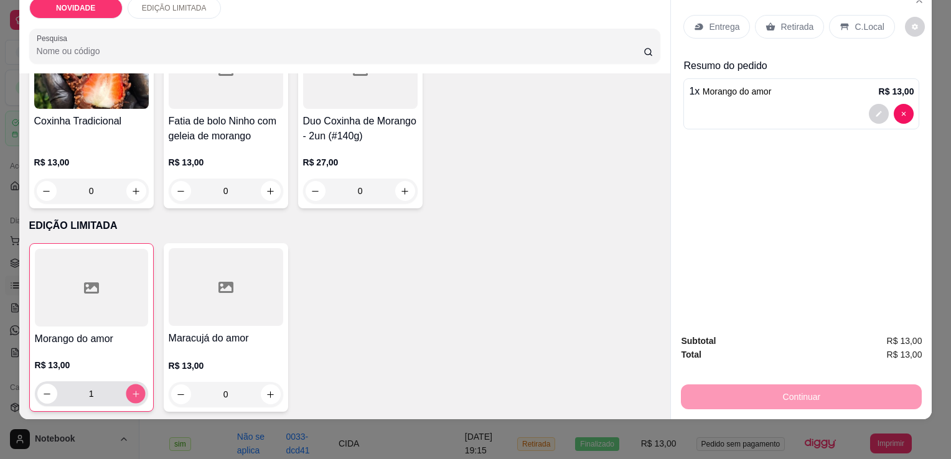
click at [131, 390] on icon "increase-product-quantity" at bounding box center [135, 394] width 9 height 9
type input "2"
click at [784, 21] on p "Retirada" at bounding box center [797, 27] width 33 height 12
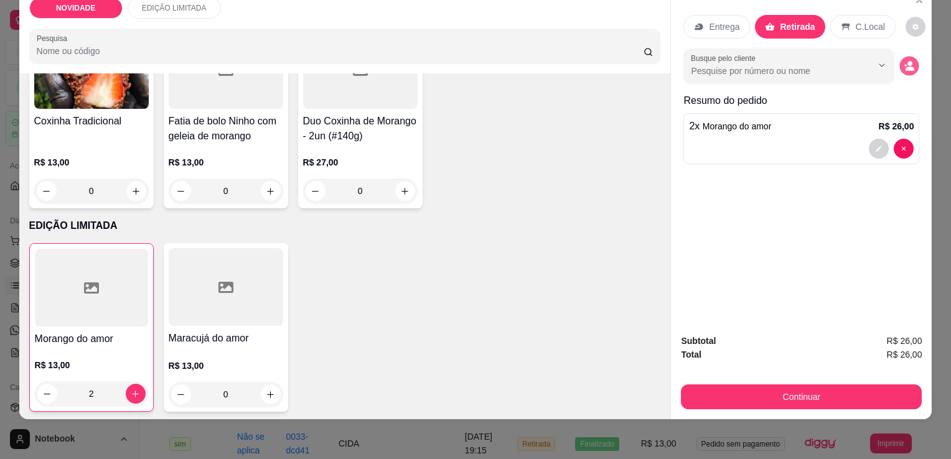
click at [908, 60] on icon "decrease-product-quantity" at bounding box center [910, 65] width 11 height 11
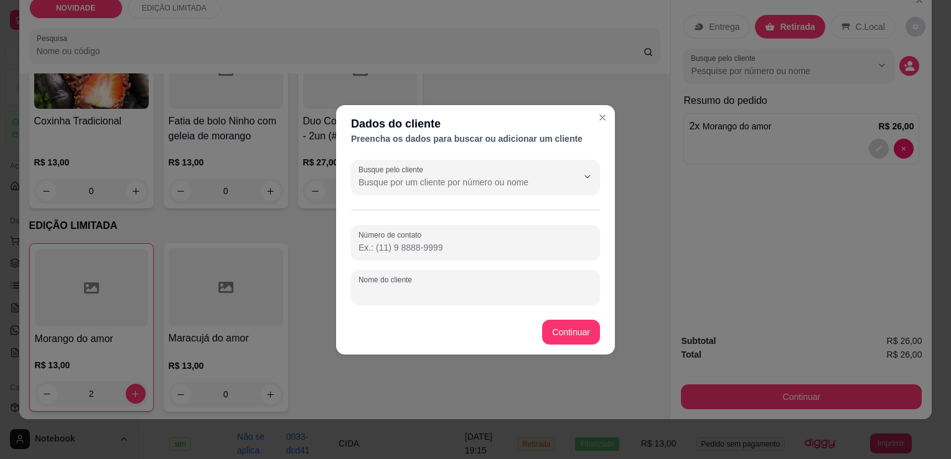
click at [459, 286] on input "Nome do cliente" at bounding box center [476, 292] width 234 height 12
type input "VAGNER"
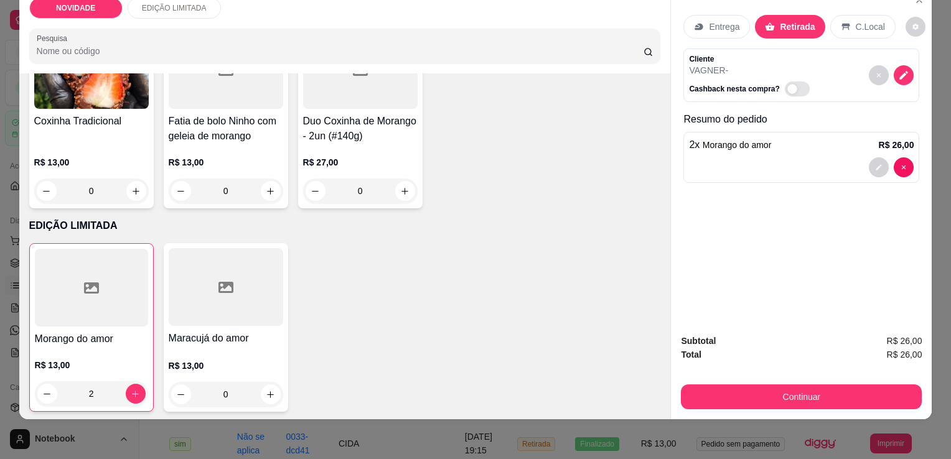
drag, startPoint x: 769, startPoint y: 374, endPoint x: 767, endPoint y: 388, distance: 14.5
click at [768, 382] on div "Continuar" at bounding box center [801, 396] width 241 height 28
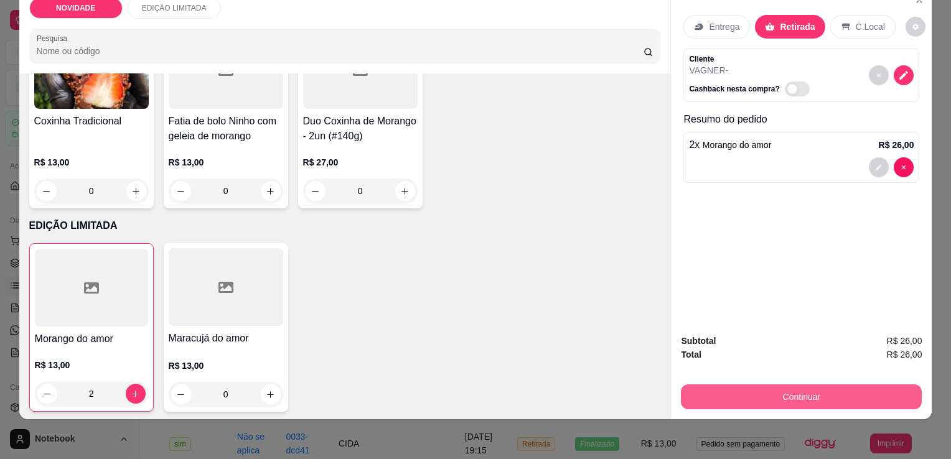
click at [766, 395] on button "Continuar" at bounding box center [801, 397] width 241 height 25
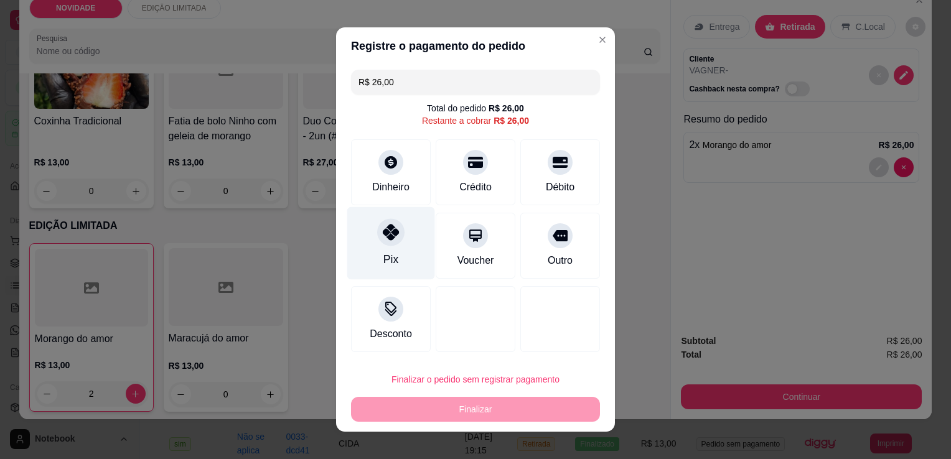
click at [420, 238] on div "Pix" at bounding box center [391, 243] width 88 height 73
type input "R$ 0,00"
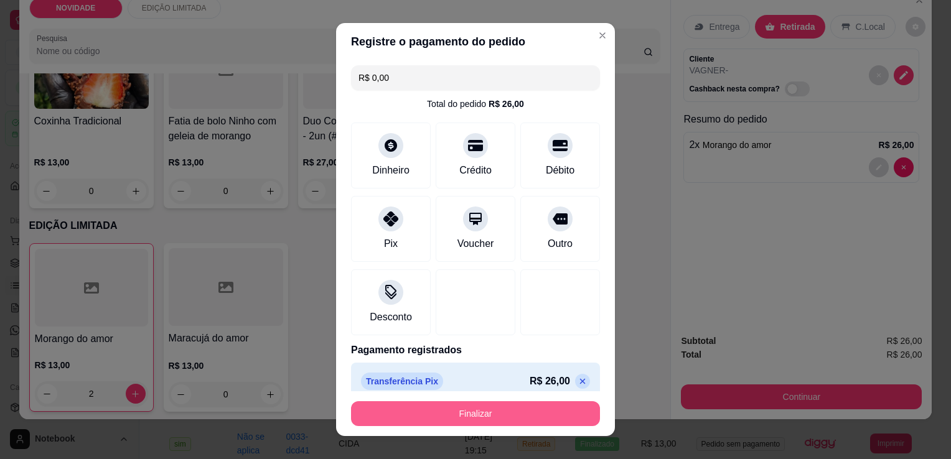
click at [512, 418] on button "Finalizar" at bounding box center [475, 414] width 249 height 25
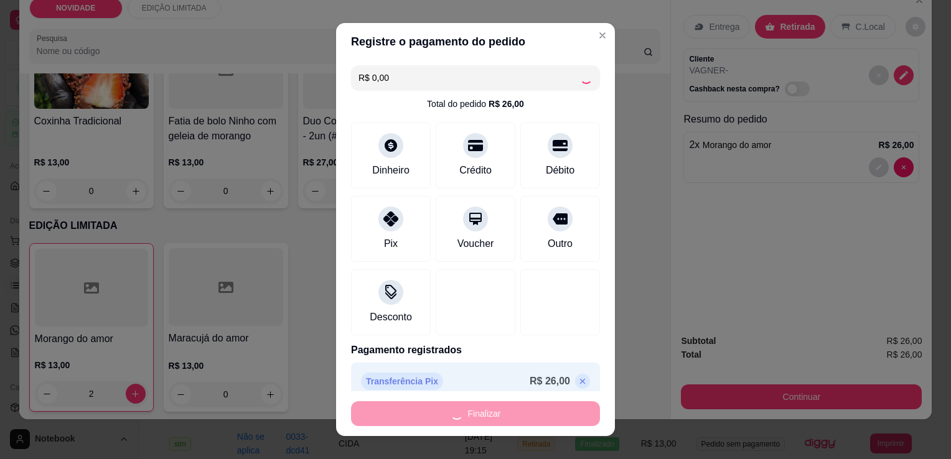
type input "0"
type input "-R$ 26,00"
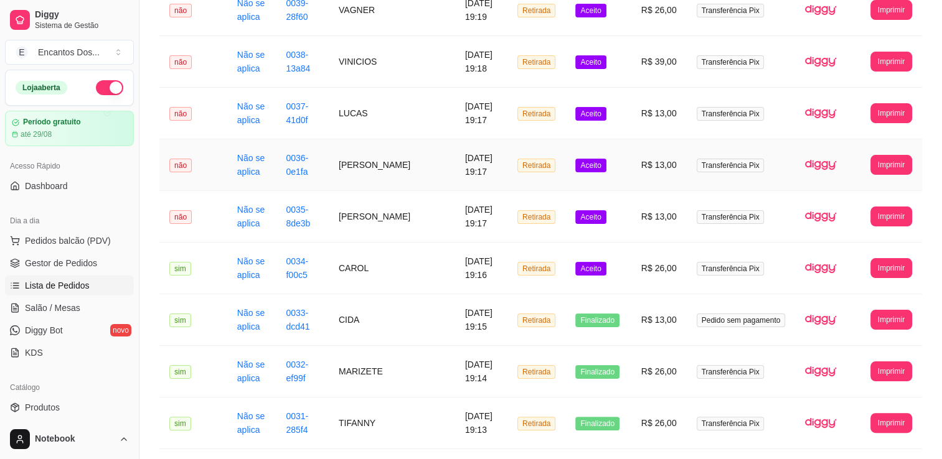
scroll to position [187, 0]
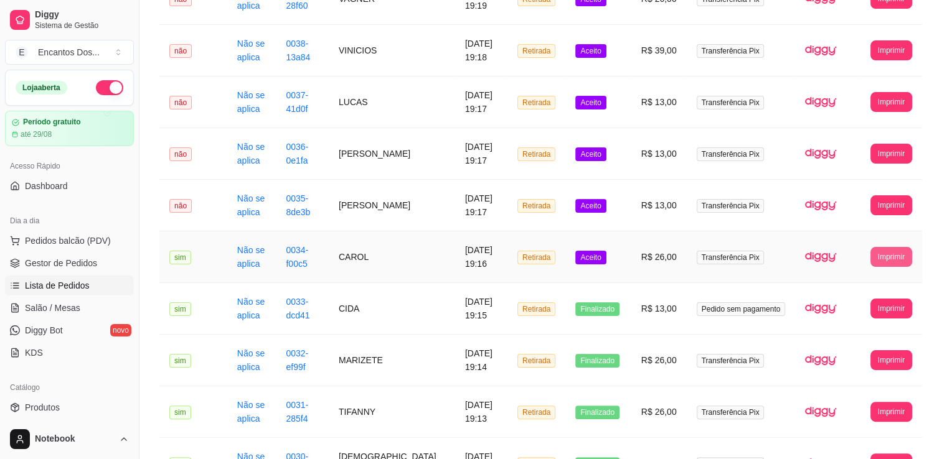
click at [899, 247] on button "Imprimir" at bounding box center [891, 257] width 42 height 20
click at [877, 289] on button "Impressora" at bounding box center [867, 285] width 87 height 19
click at [899, 196] on button "Imprimir" at bounding box center [891, 204] width 40 height 19
click at [868, 243] on button "Impressora" at bounding box center [867, 234] width 87 height 19
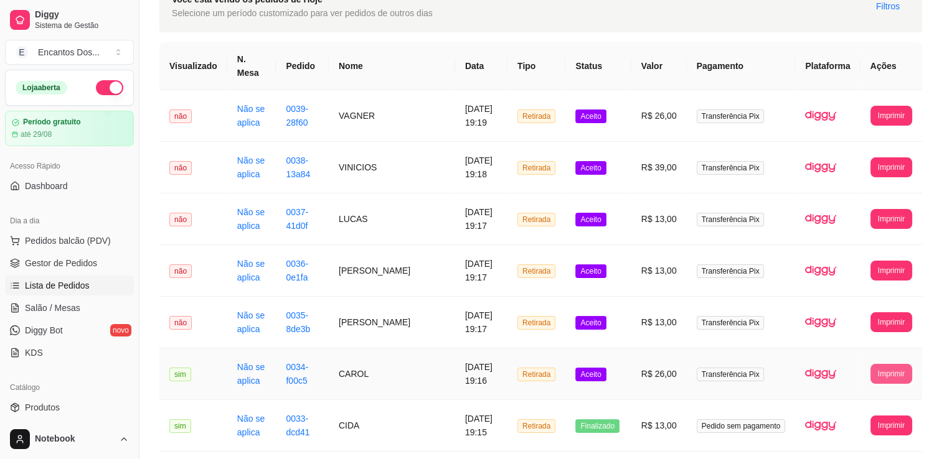
scroll to position [62, 0]
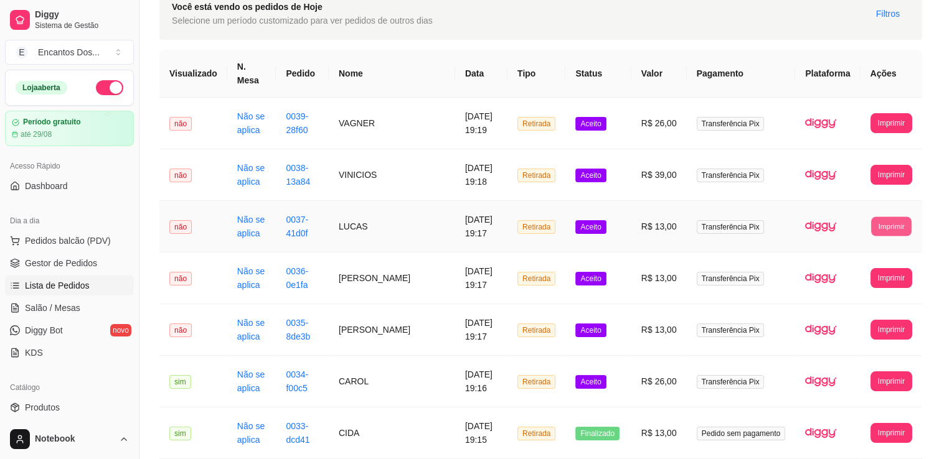
click at [889, 217] on button "Imprimir" at bounding box center [891, 226] width 40 height 19
click at [886, 253] on button "Impressora" at bounding box center [867, 255] width 87 height 19
click at [881, 165] on button "Imprimir" at bounding box center [891, 174] width 40 height 19
click at [859, 206] on button "Impressora" at bounding box center [868, 205] width 90 height 20
click at [891, 113] on button "Imprimir" at bounding box center [891, 122] width 40 height 19
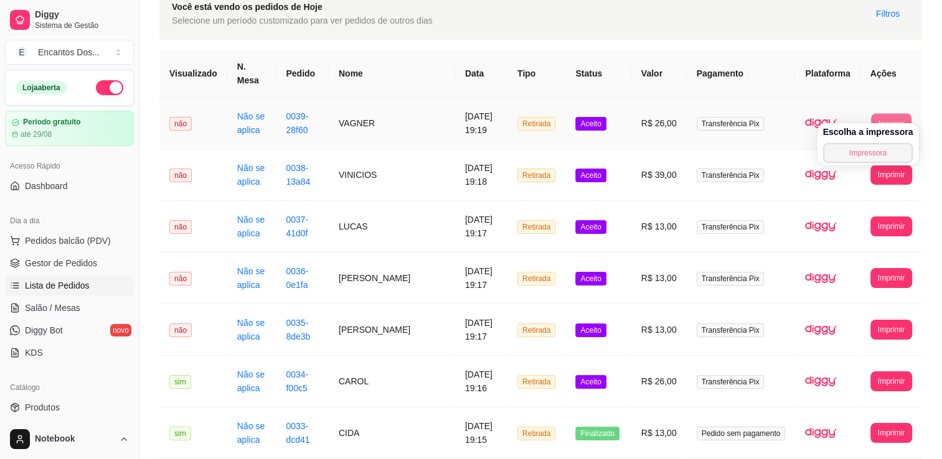
click at [869, 159] on button "Impressora" at bounding box center [868, 153] width 90 height 20
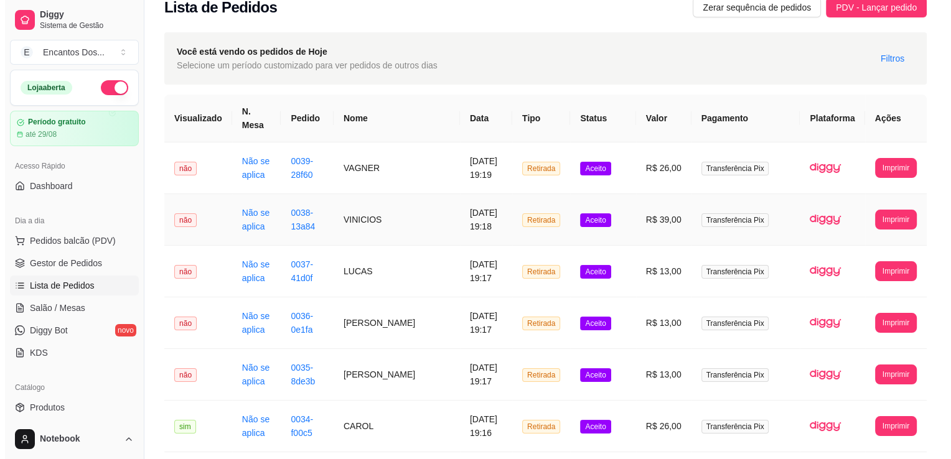
scroll to position [0, 0]
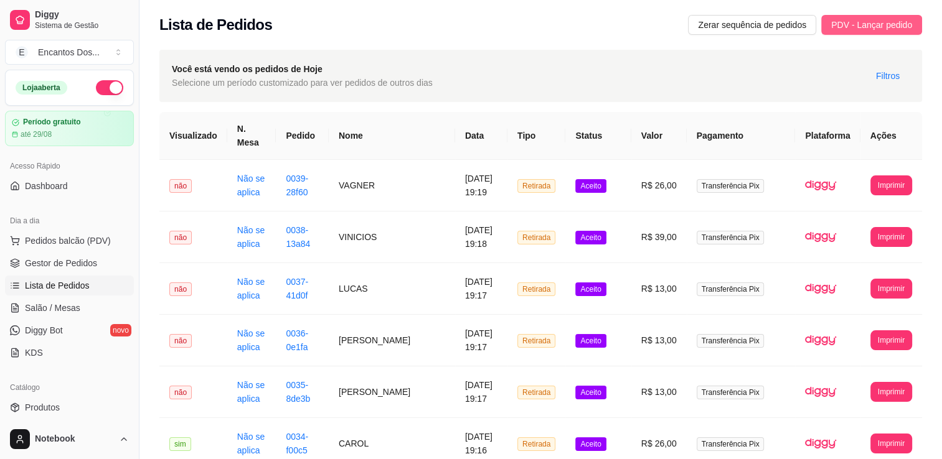
click at [859, 22] on span "PDV - Lançar pedido" at bounding box center [871, 25] width 81 height 14
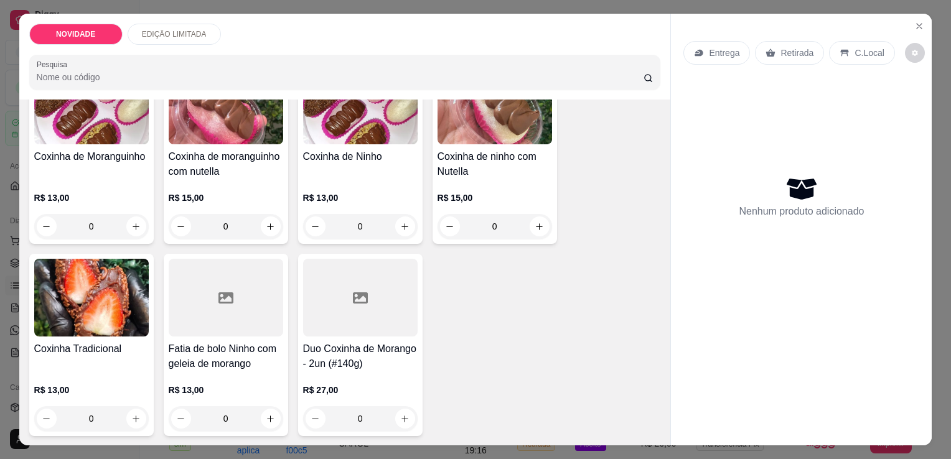
scroll to position [513, 0]
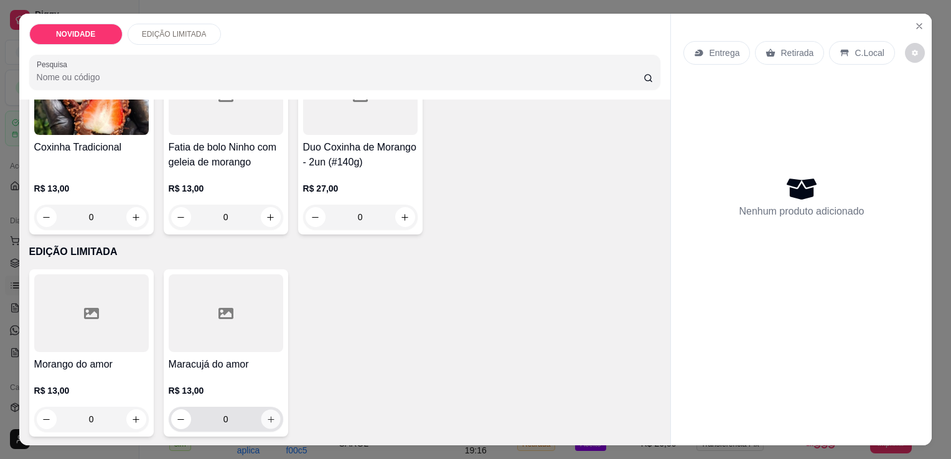
click at [269, 415] on icon "increase-product-quantity" at bounding box center [270, 419] width 9 height 9
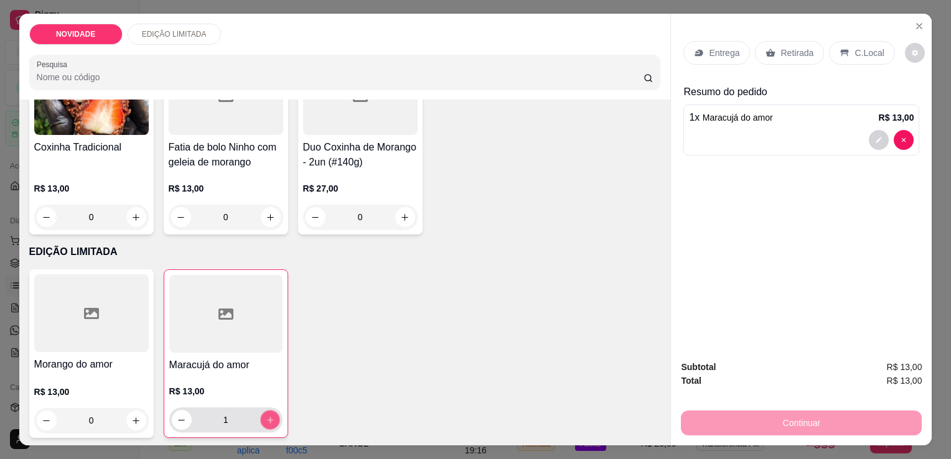
click at [270, 416] on icon "increase-product-quantity" at bounding box center [269, 420] width 9 height 9
type input "2"
click at [793, 55] on div "Retirada" at bounding box center [789, 53] width 69 height 24
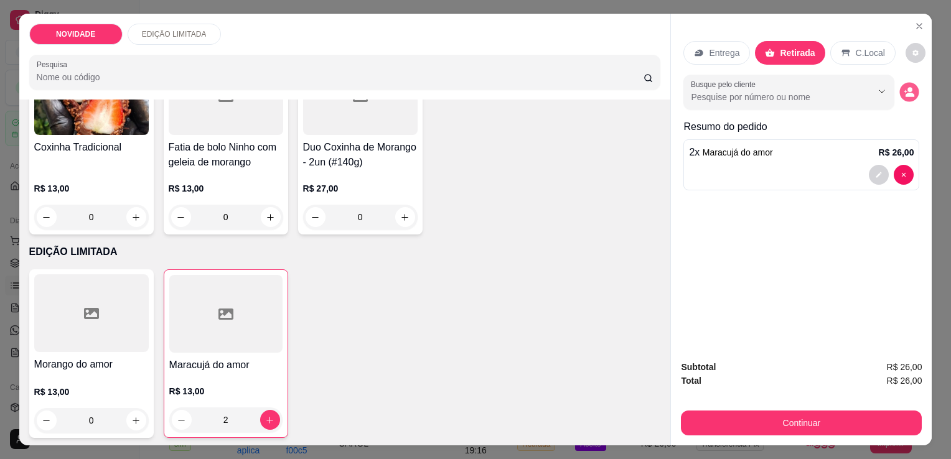
click at [908, 88] on circle "decrease-product-quantity" at bounding box center [910, 90] width 5 height 5
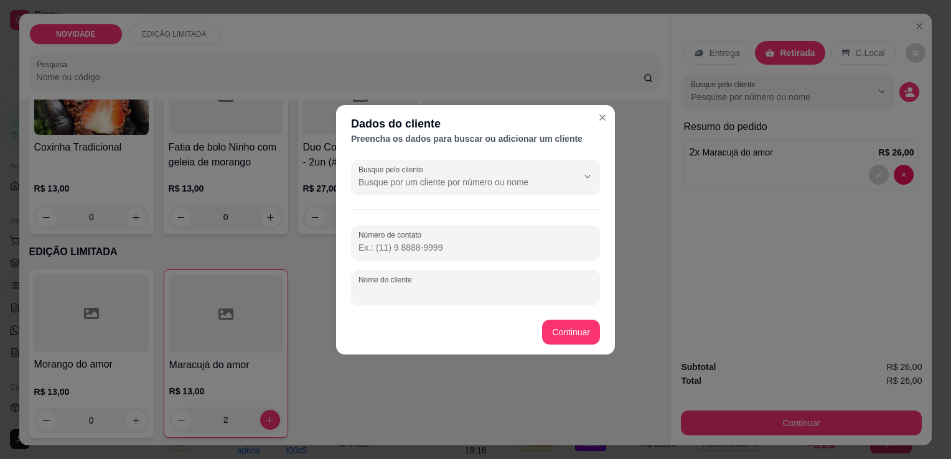
click at [456, 298] on input "Nome do cliente" at bounding box center [476, 292] width 234 height 12
type input "HELOISA"
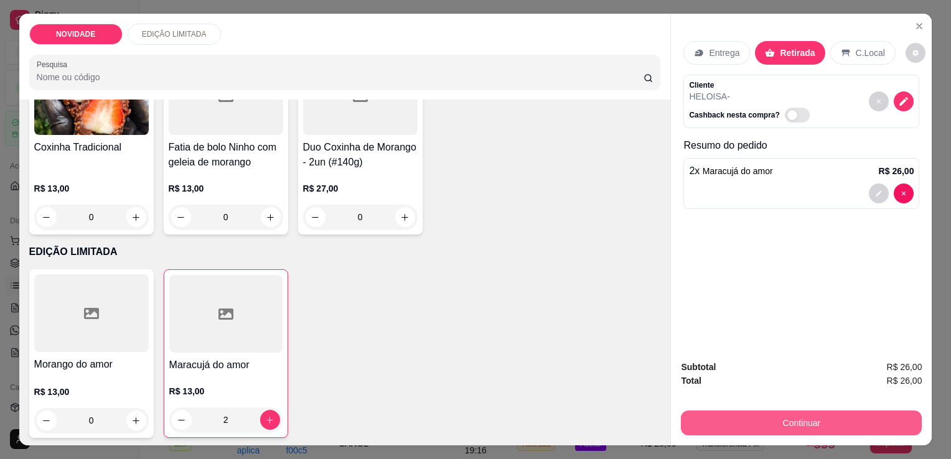
click at [799, 413] on button "Continuar" at bounding box center [801, 423] width 241 height 25
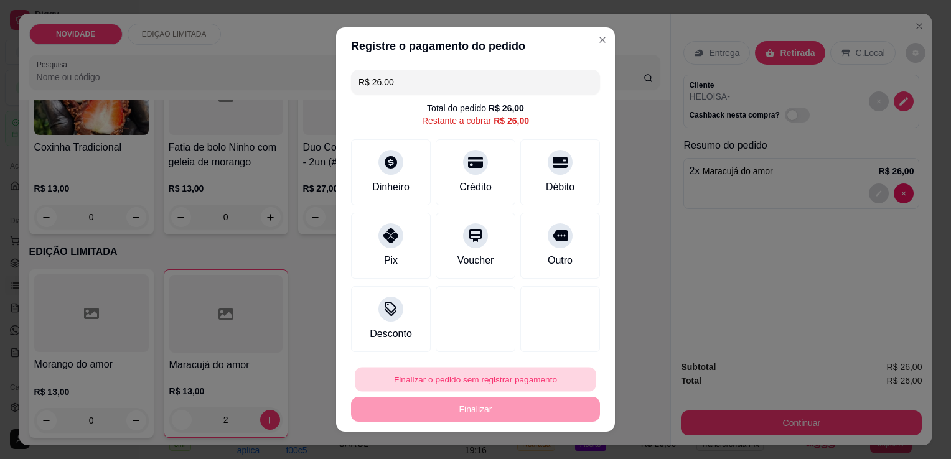
click at [469, 380] on button "Finalizar o pedido sem registrar pagamento" at bounding box center [476, 380] width 242 height 24
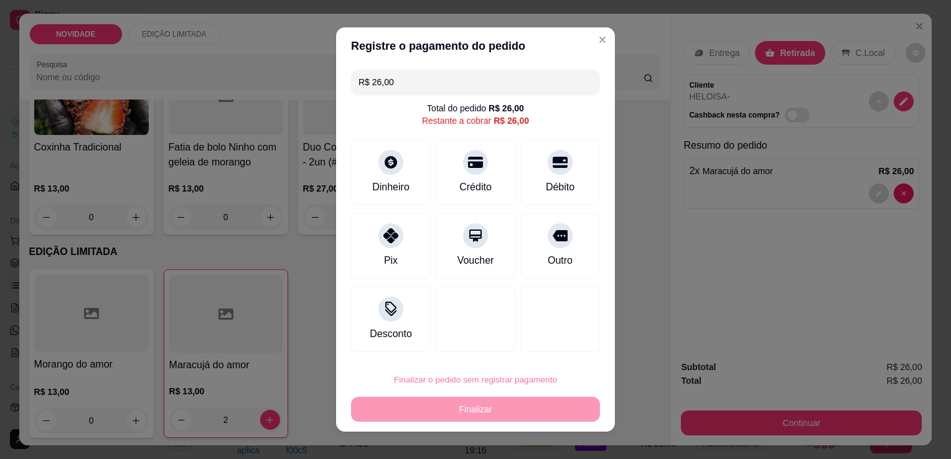
click at [527, 342] on button "Confirmar" at bounding box center [547, 344] width 44 height 19
type input "0"
type input "R$ 0,00"
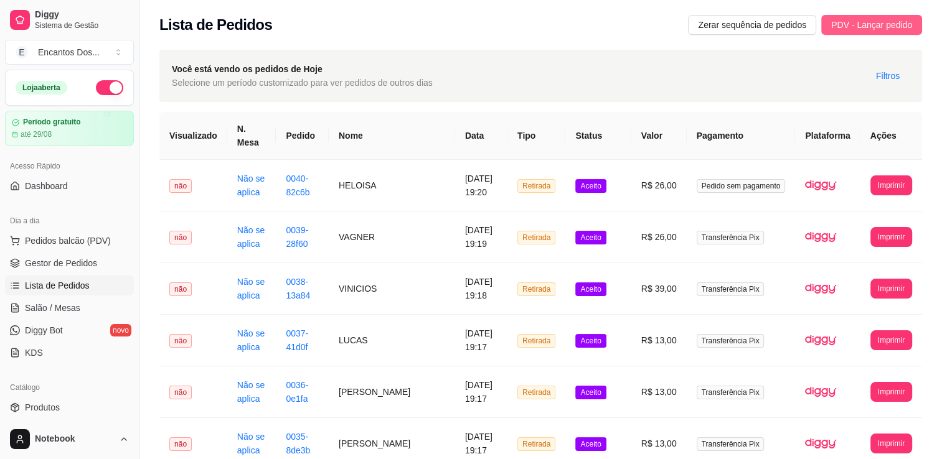
click at [879, 31] on span "PDV - Lançar pedido" at bounding box center [871, 25] width 81 height 14
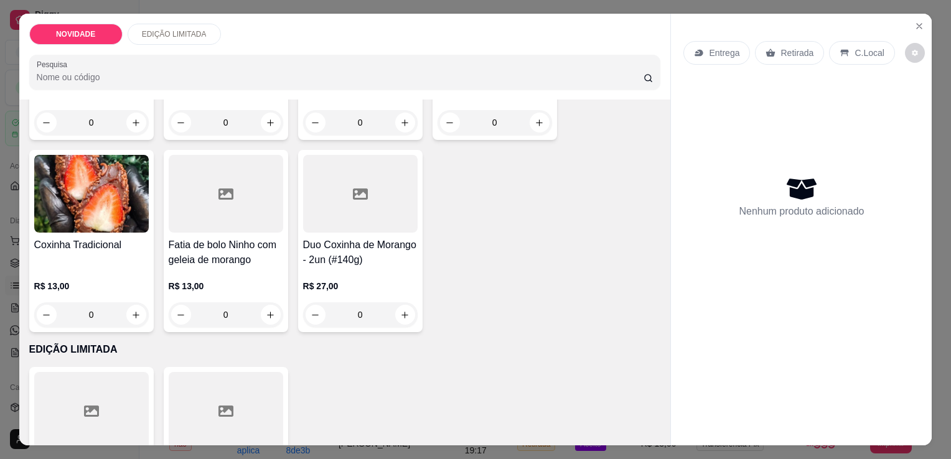
scroll to position [513, 0]
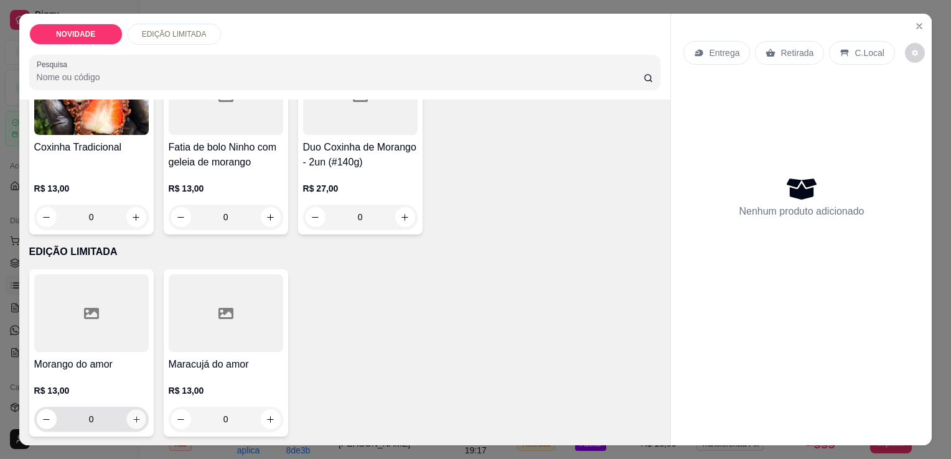
click at [138, 412] on button "increase-product-quantity" at bounding box center [135, 419] width 19 height 19
type input "1"
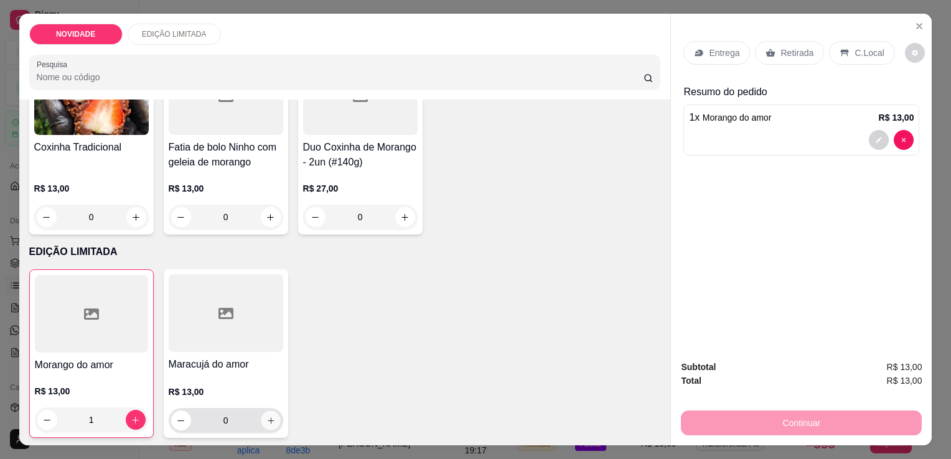
click at [273, 411] on button "increase-product-quantity" at bounding box center [270, 420] width 19 height 19
type input "1"
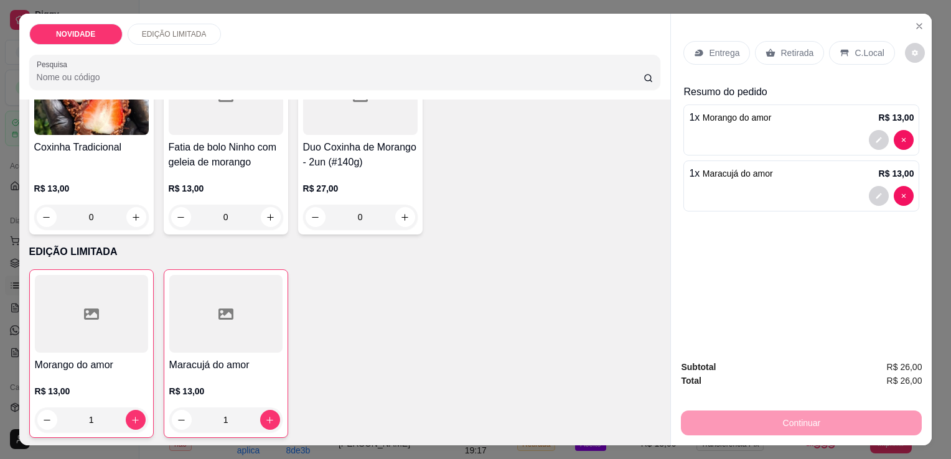
click at [802, 47] on p "Retirada" at bounding box center [797, 53] width 33 height 12
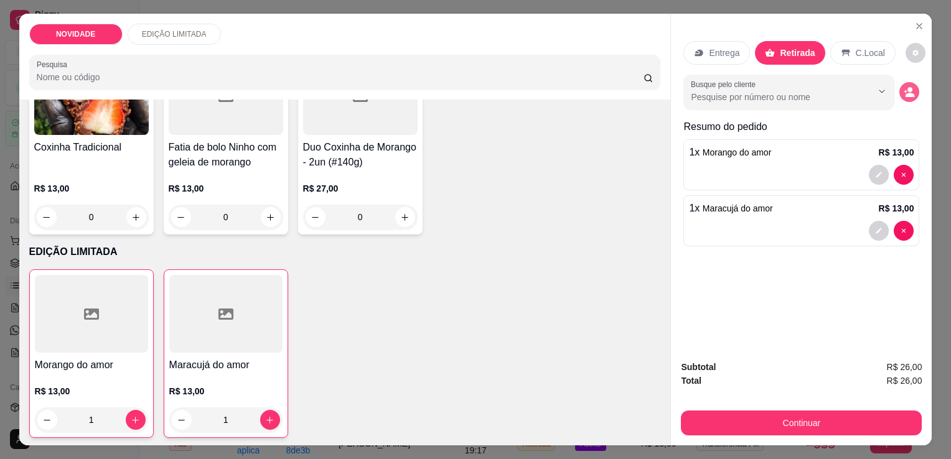
click at [910, 95] on div "Busque pelo cliente" at bounding box center [802, 92] width 236 height 35
click at [906, 93] on icon "decrease-product-quantity" at bounding box center [910, 95] width 9 height 4
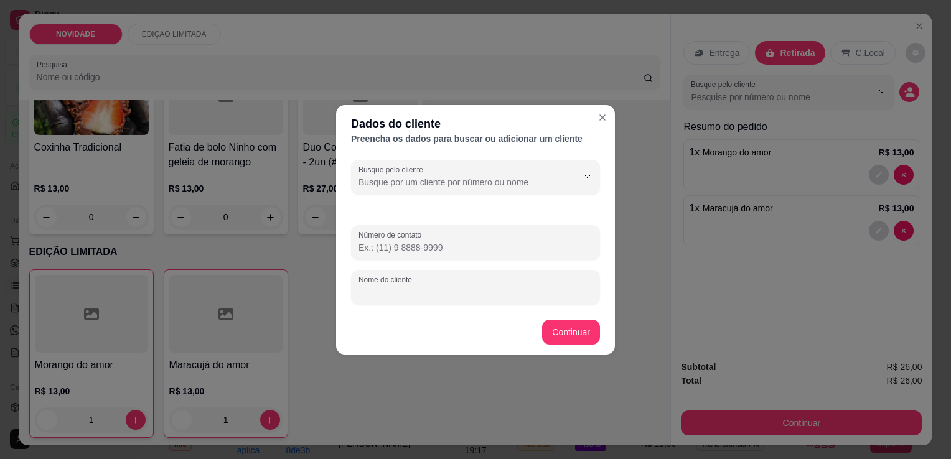
click at [499, 286] on input "Nome do cliente" at bounding box center [476, 292] width 234 height 12
type input "VERA"
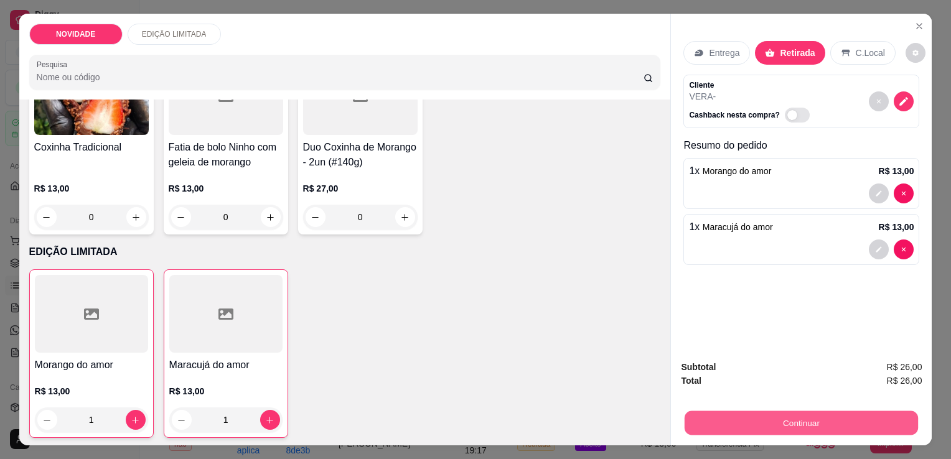
click at [783, 415] on button "Continuar" at bounding box center [801, 423] width 233 height 24
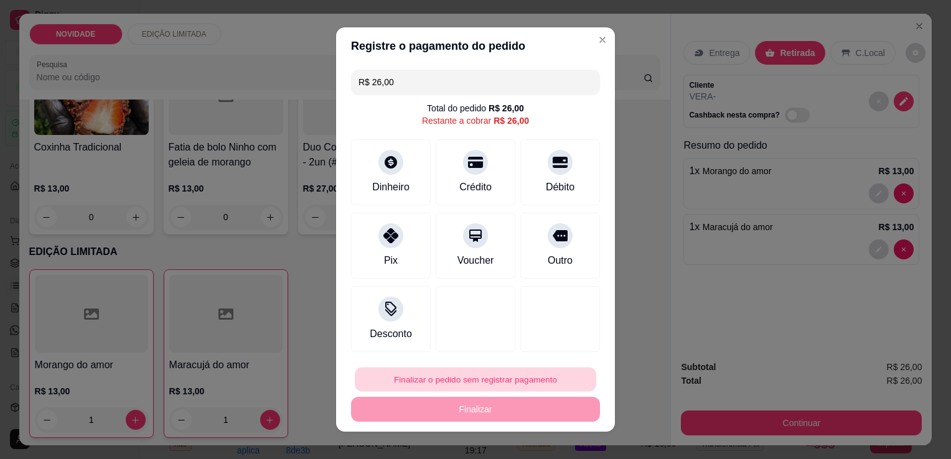
click at [541, 375] on button "Finalizar o pedido sem registrar pagamento" at bounding box center [476, 380] width 242 height 24
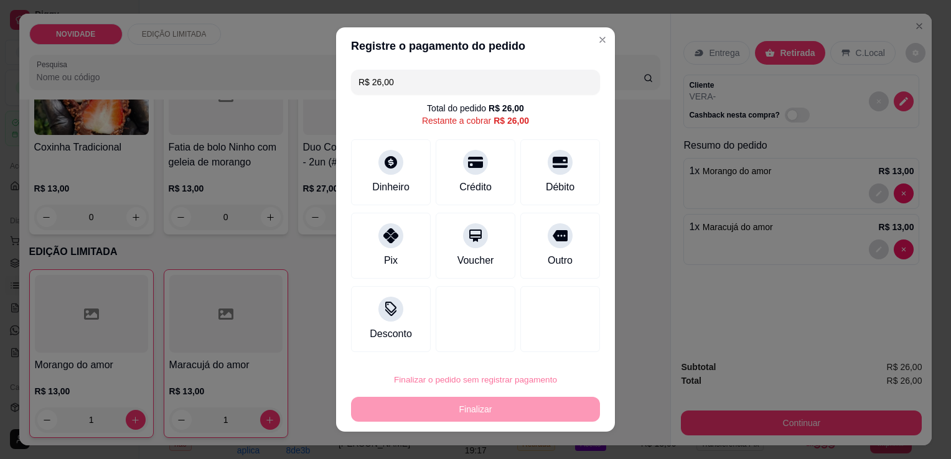
click at [562, 352] on button "Confirmar" at bounding box center [546, 344] width 44 height 19
type input "0"
type input "R$ 0,00"
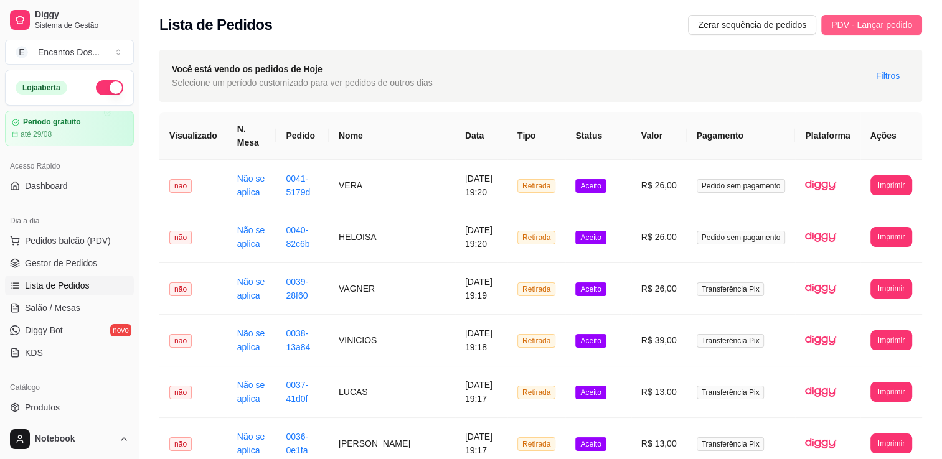
click at [879, 25] on span "PDV - Lançar pedido" at bounding box center [871, 25] width 81 height 14
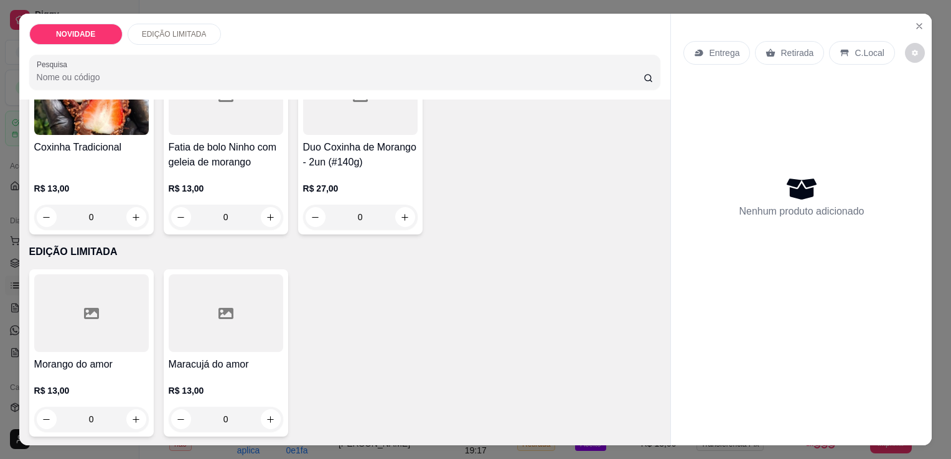
scroll to position [513, 0]
click at [268, 416] on icon "increase-product-quantity" at bounding box center [270, 419] width 9 height 9
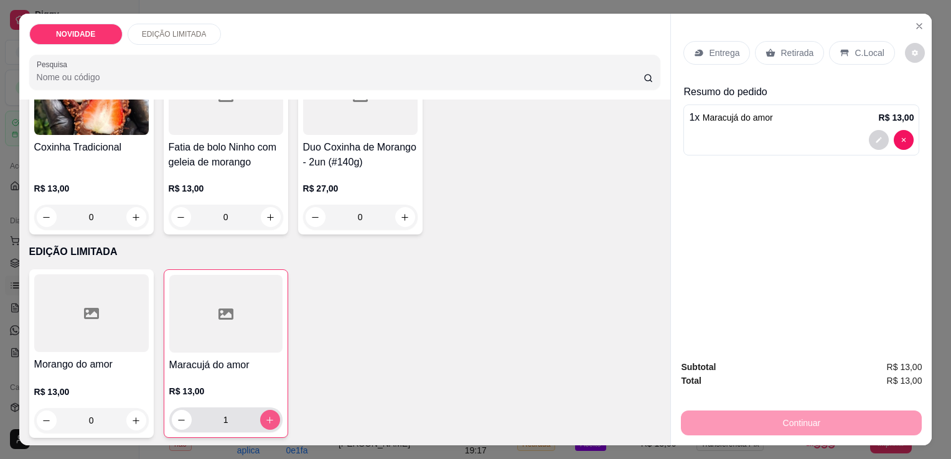
click at [268, 416] on icon "increase-product-quantity" at bounding box center [269, 420] width 9 height 9
type input "2"
click at [133, 411] on button "increase-product-quantity" at bounding box center [136, 421] width 20 height 20
type input "1"
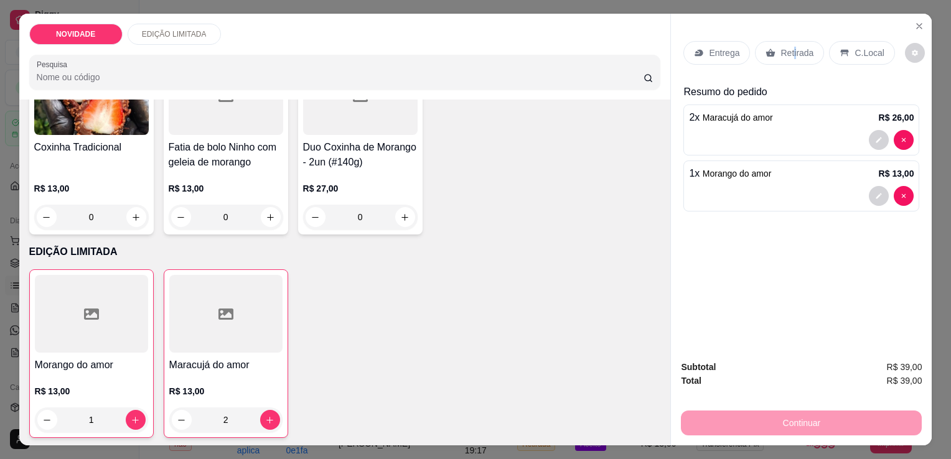
click at [789, 50] on p "Retirada" at bounding box center [797, 53] width 33 height 12
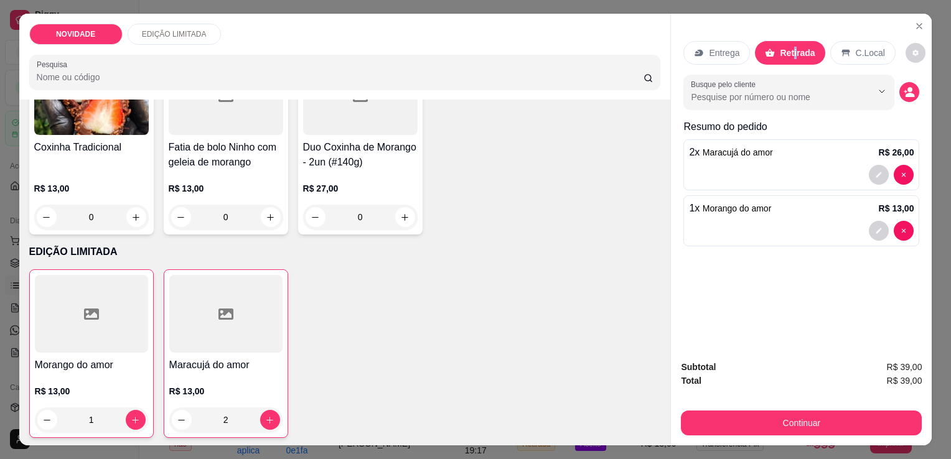
drag, startPoint x: 789, startPoint y: 50, endPoint x: 784, endPoint y: 91, distance: 41.4
click at [752, 91] on input "Busque pelo cliente" at bounding box center [771, 97] width 161 height 12
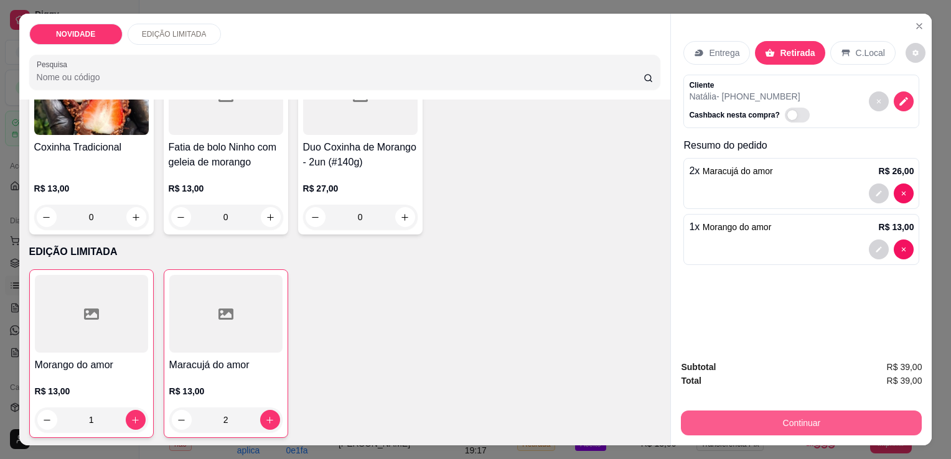
click at [812, 422] on button "Continuar" at bounding box center [801, 423] width 241 height 25
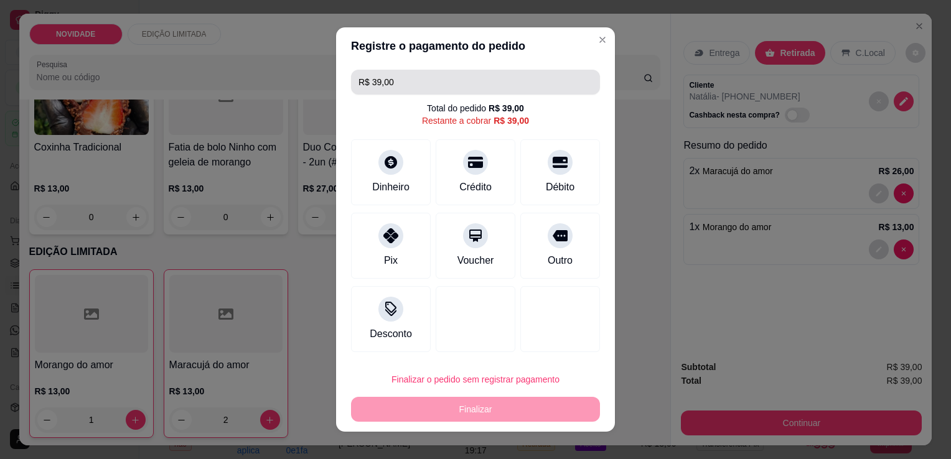
click at [524, 80] on input "R$ 39,00" at bounding box center [476, 82] width 234 height 25
type input "R$ 42,00"
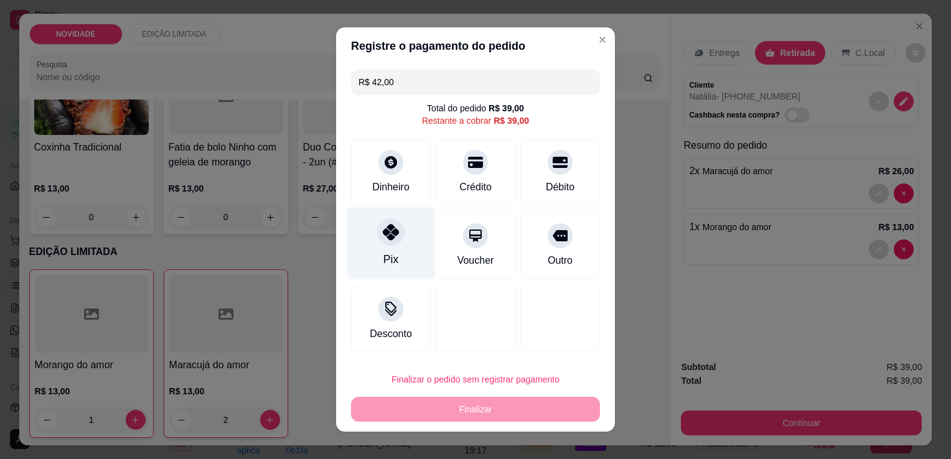
click at [397, 243] on div "Pix" at bounding box center [391, 243] width 88 height 73
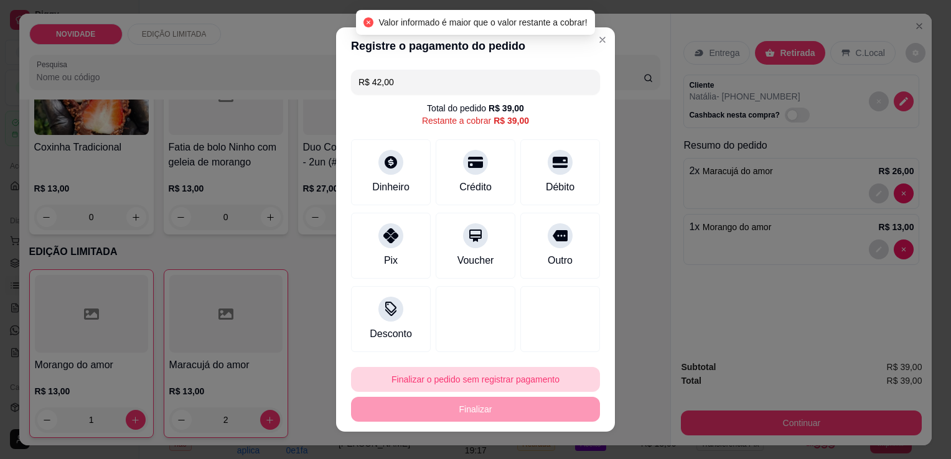
click at [472, 383] on button "Finalizar o pedido sem registrar pagamento" at bounding box center [475, 379] width 249 height 25
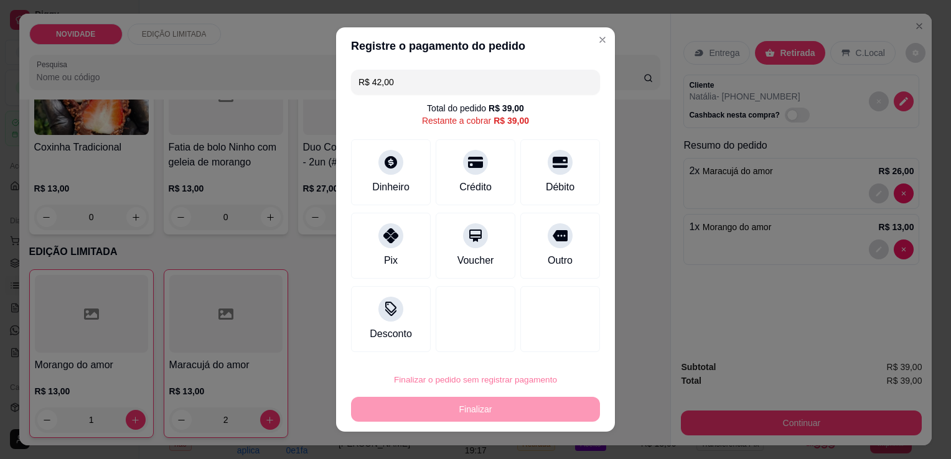
click at [550, 352] on button "Confirmar" at bounding box center [547, 344] width 46 height 19
type input "0"
type input "R$ 0,00"
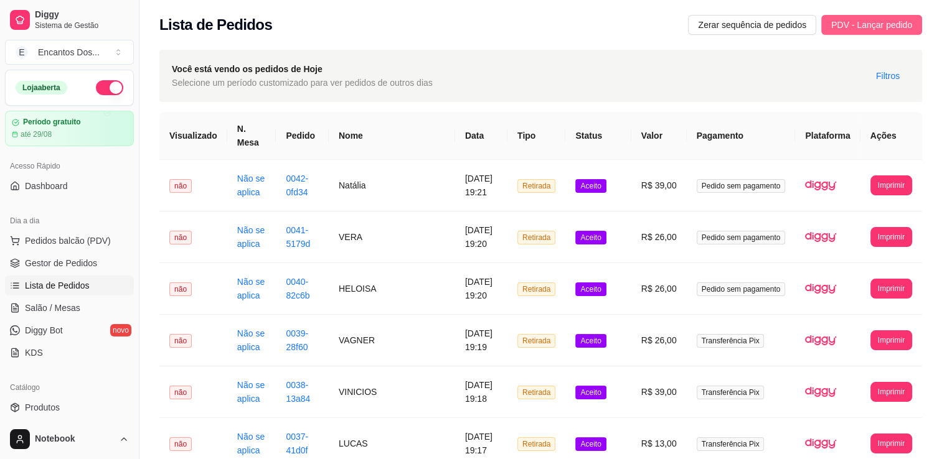
click at [858, 24] on span "PDV - Lançar pedido" at bounding box center [871, 25] width 81 height 14
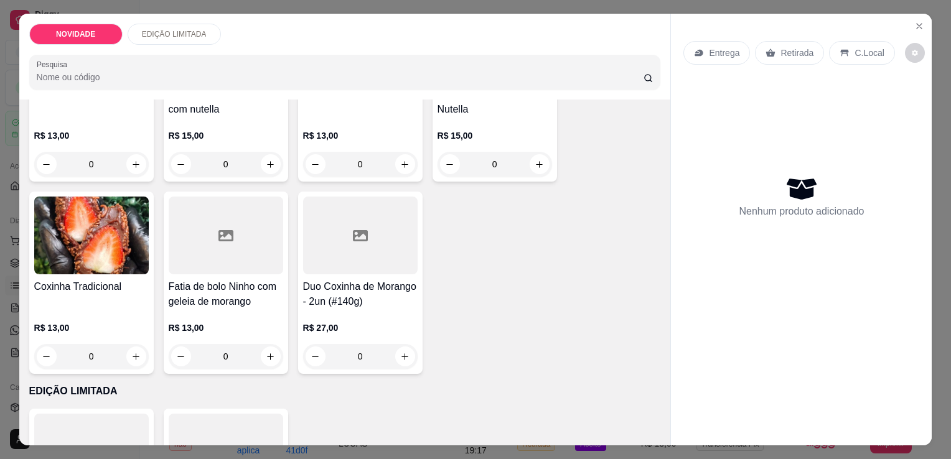
scroll to position [513, 0]
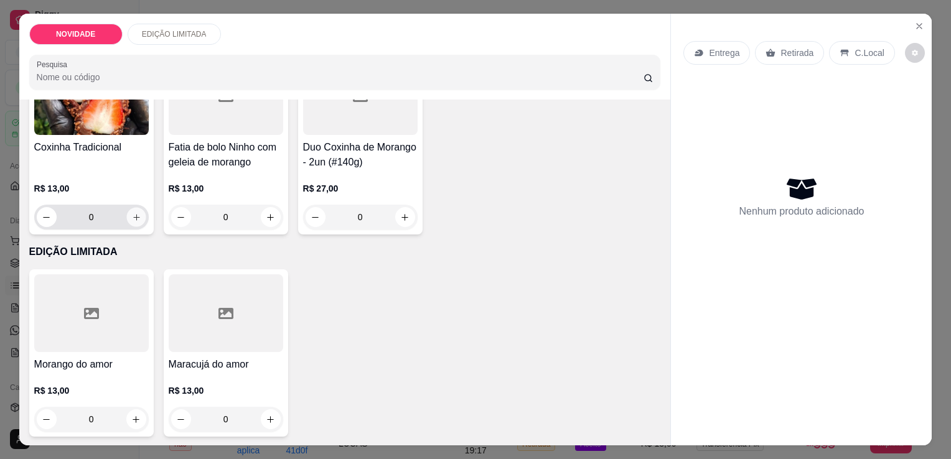
click at [129, 217] on button "increase-product-quantity" at bounding box center [135, 217] width 19 height 19
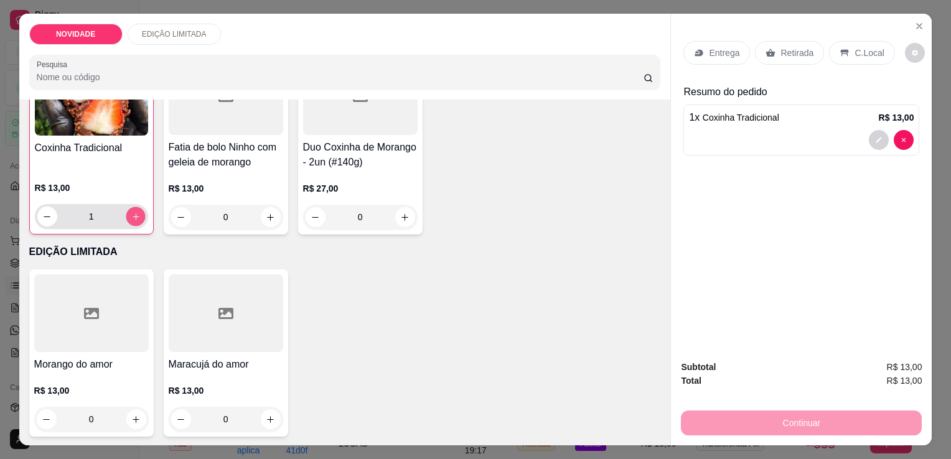
click at [129, 217] on button "increase-product-quantity" at bounding box center [135, 216] width 19 height 19
type input "2"
click at [781, 49] on p "Retirada" at bounding box center [797, 53] width 33 height 12
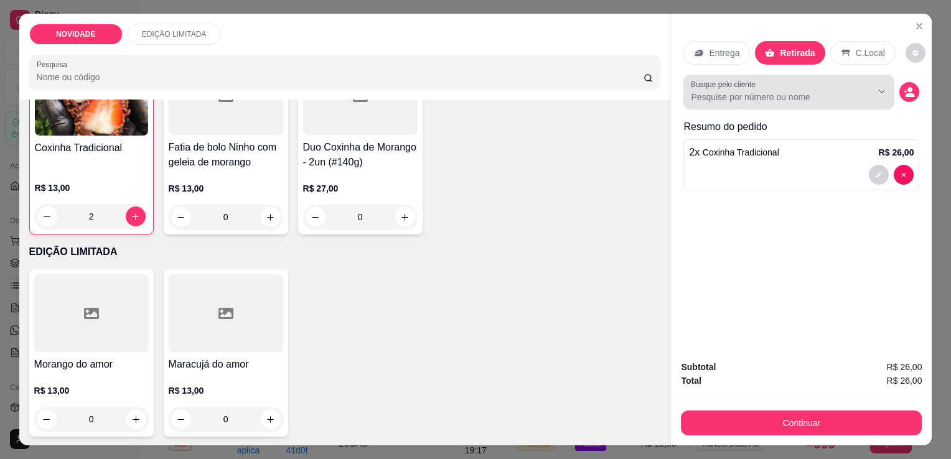
click at [834, 100] on div "Busque pelo cliente" at bounding box center [789, 92] width 211 height 35
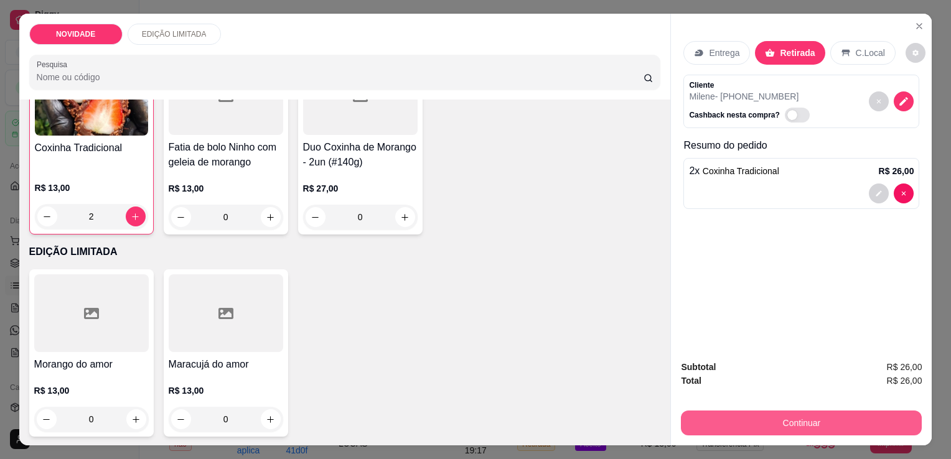
click at [777, 413] on button "Continuar" at bounding box center [801, 423] width 241 height 25
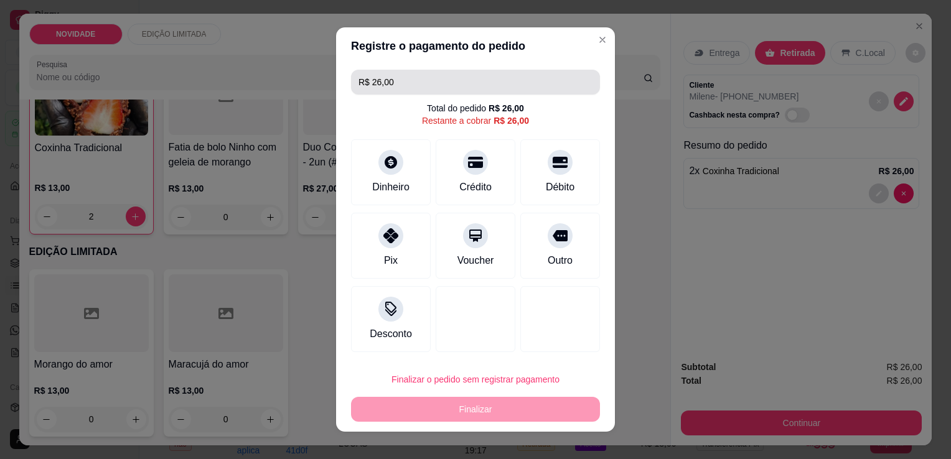
click at [468, 84] on input "R$ 26,00" at bounding box center [476, 82] width 234 height 25
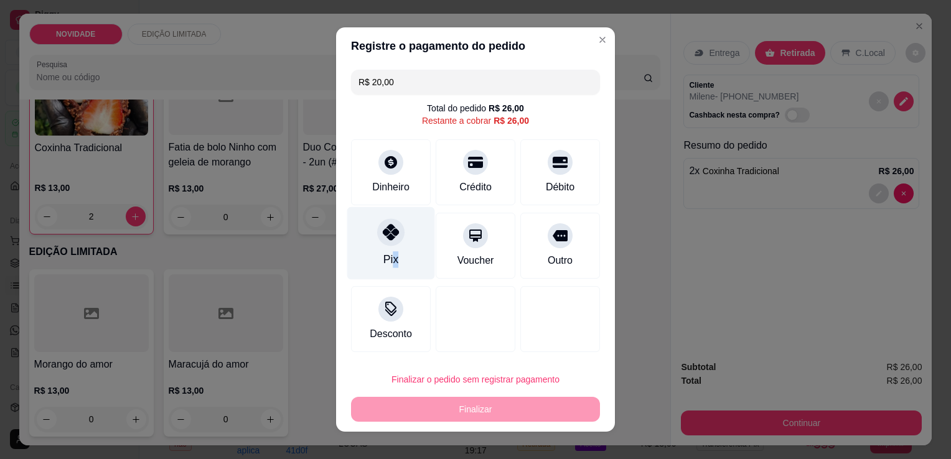
click at [390, 254] on div "Pix" at bounding box center [390, 259] width 15 height 16
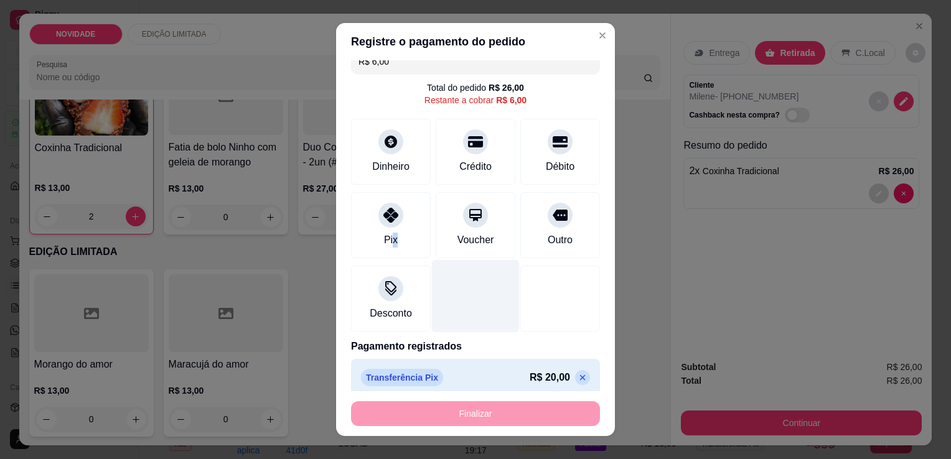
scroll to position [25, 0]
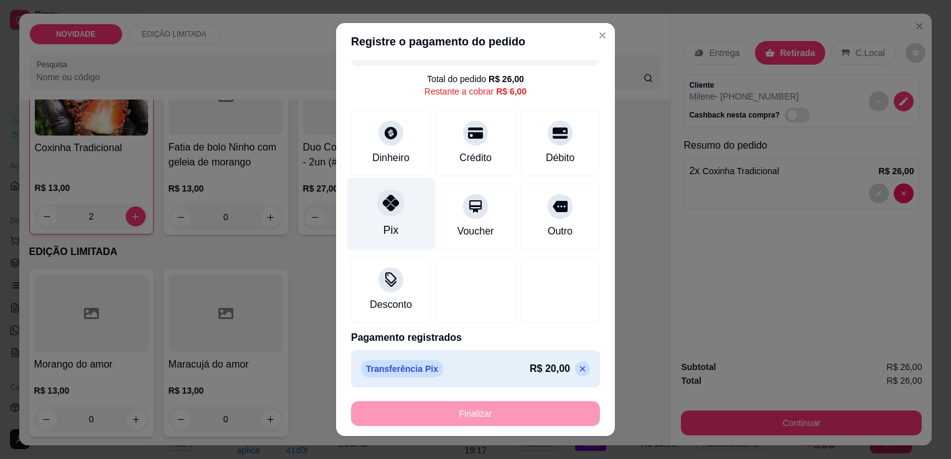
click at [408, 207] on div "Pix" at bounding box center [391, 214] width 88 height 73
type input "R$ 0,00"
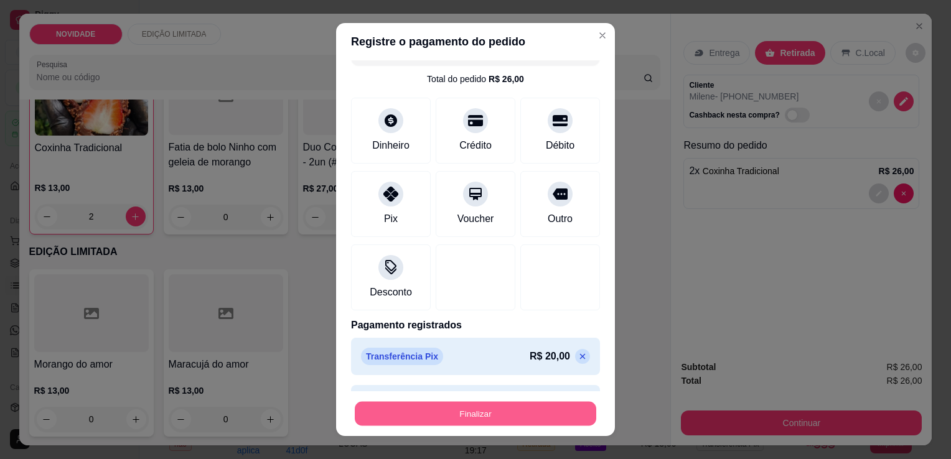
click at [468, 415] on button "Finalizar" at bounding box center [476, 414] width 242 height 24
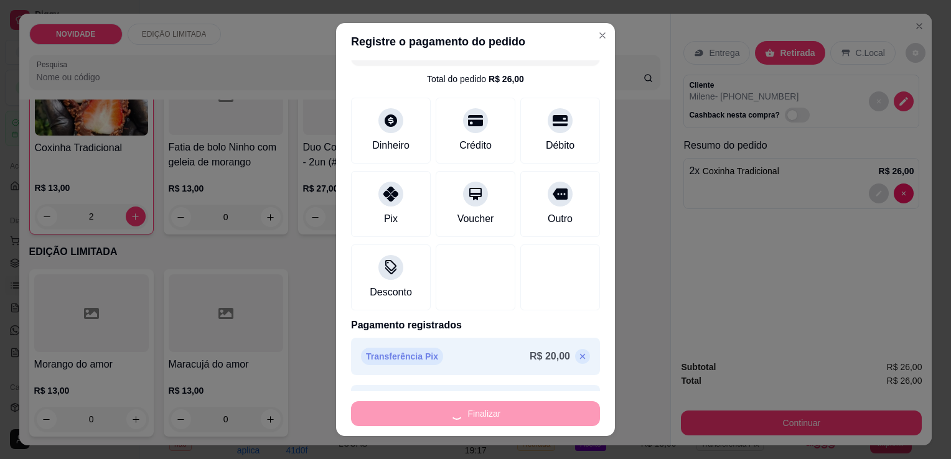
scroll to position [60, 0]
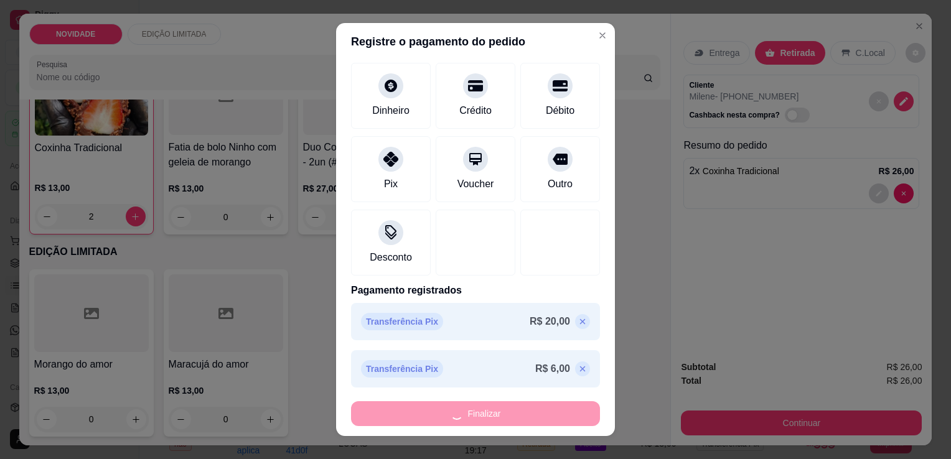
type input "0"
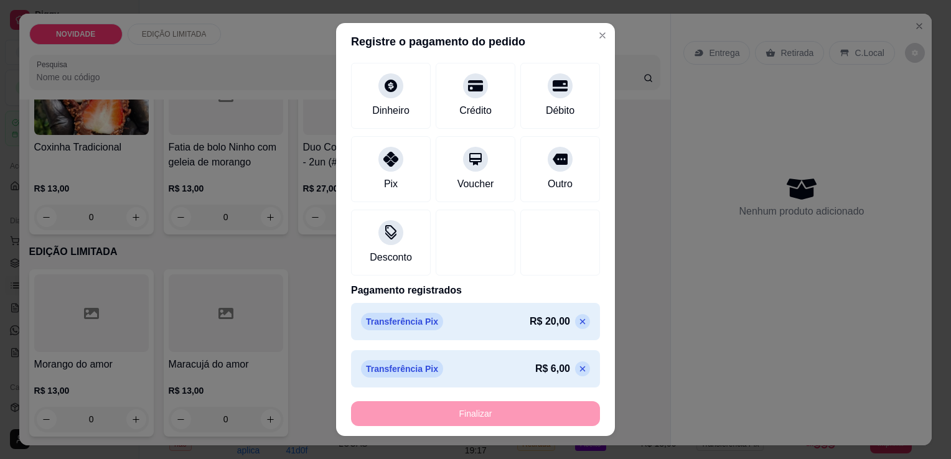
type input "-R$ 26,00"
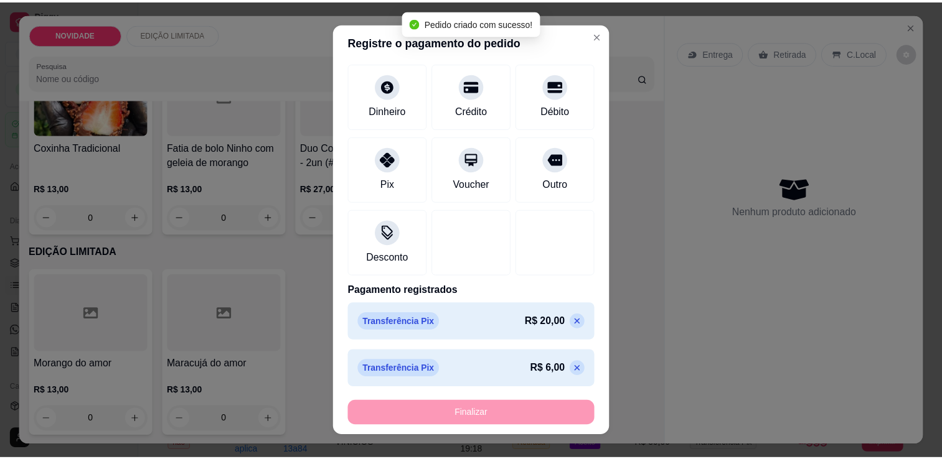
scroll to position [17, 0]
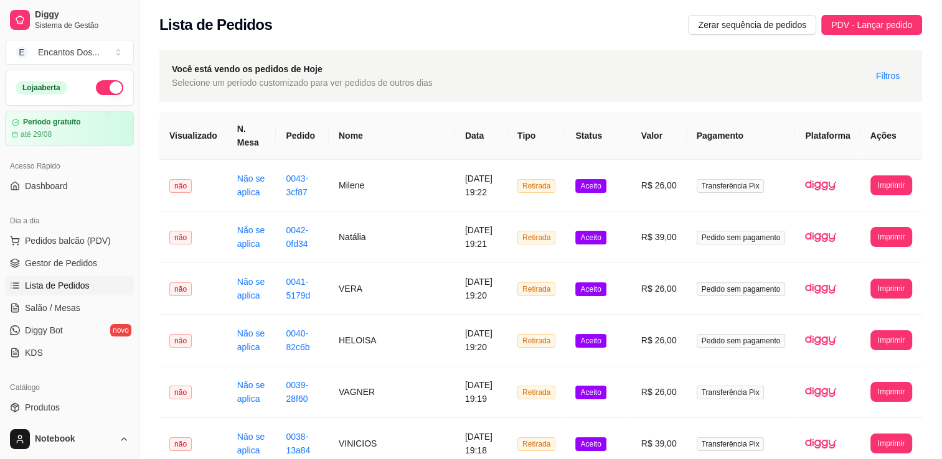
click at [827, 56] on div "Você está vendo os pedidos de Hoje Selecione um período customizado para ver pe…" at bounding box center [540, 76] width 763 height 52
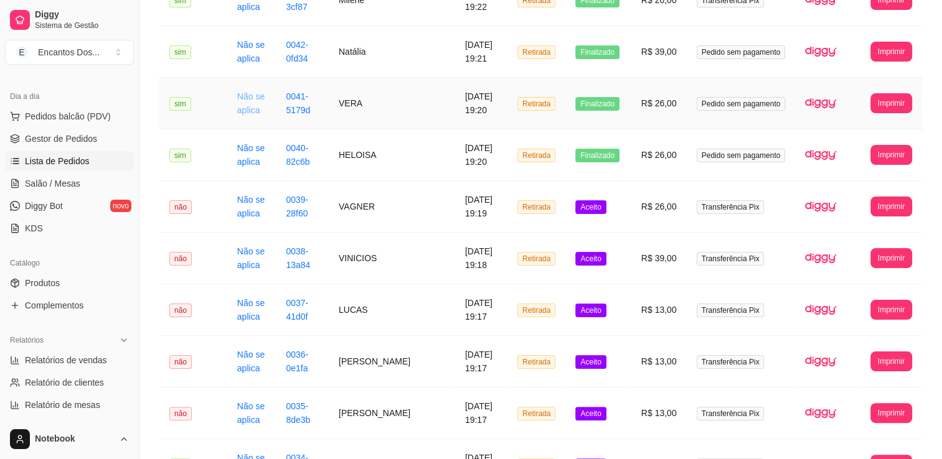
scroll to position [187, 0]
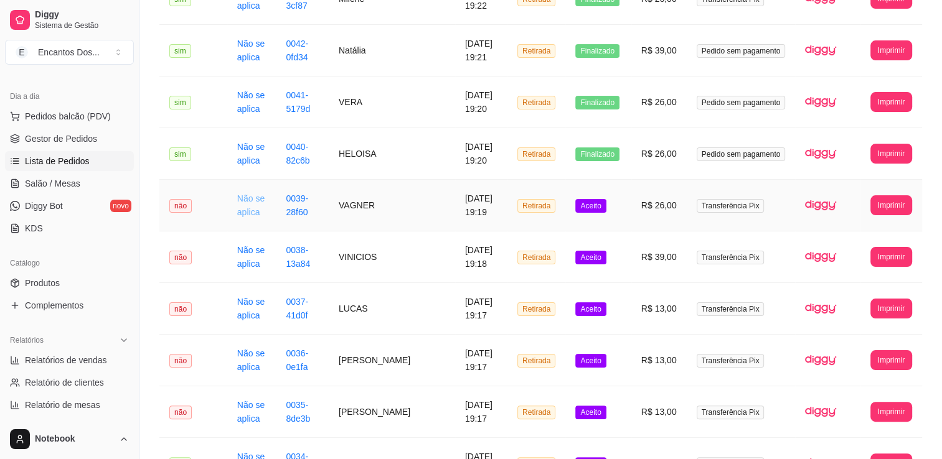
click at [243, 199] on link "Não se aplica" at bounding box center [250, 206] width 27 height 24
click at [209, 191] on td "não" at bounding box center [193, 206] width 68 height 52
click at [629, 194] on td "Aceito" at bounding box center [597, 206] width 65 height 52
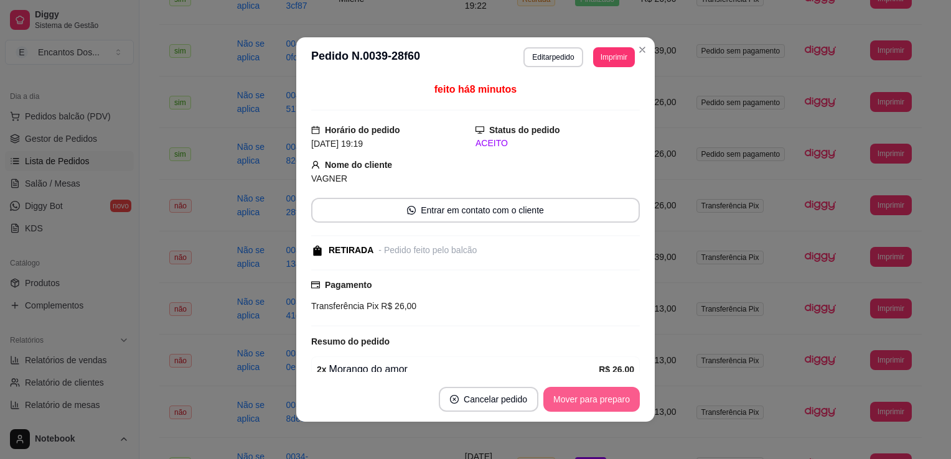
click at [596, 400] on button "Mover para preparo" at bounding box center [591, 399] width 96 height 25
click at [597, 400] on div "Mover para preparo" at bounding box center [583, 399] width 114 height 25
click at [601, 400] on button "Mover para retirada disponível" at bounding box center [571, 399] width 138 height 25
click at [583, 399] on button "Mover para finalizado" at bounding box center [588, 399] width 103 height 25
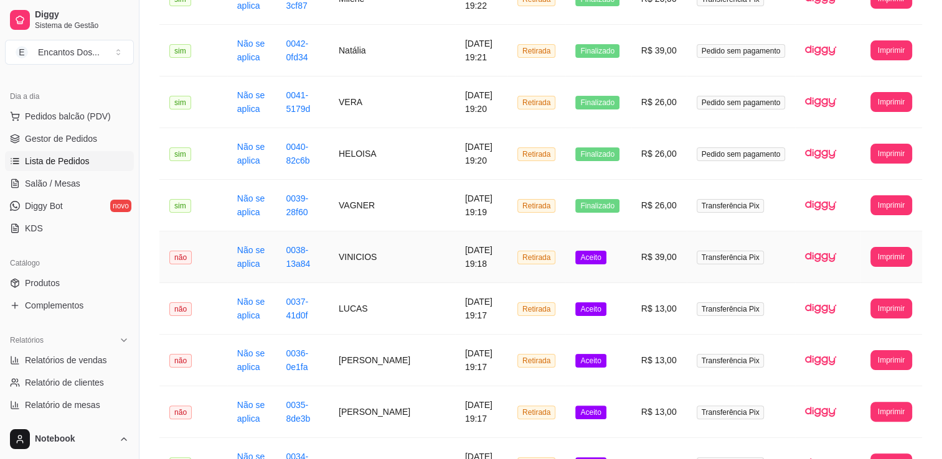
click at [636, 246] on td "R$ 39,00" at bounding box center [658, 258] width 55 height 52
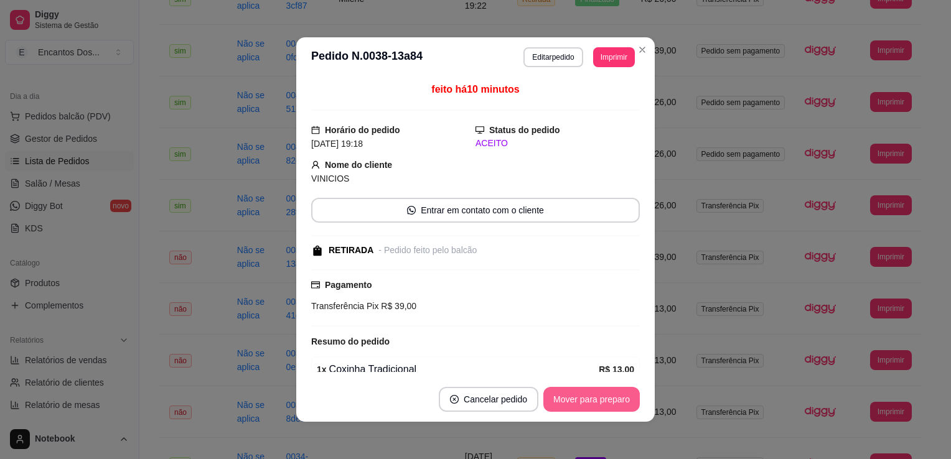
click at [573, 389] on button "Mover para preparo" at bounding box center [591, 399] width 96 height 25
click at [573, 389] on div "Mover para preparo" at bounding box center [583, 399] width 114 height 25
click at [569, 394] on button "Mover para retirada disponível" at bounding box center [571, 399] width 138 height 25
click at [565, 396] on button "Mover para finalizado" at bounding box center [588, 399] width 103 height 25
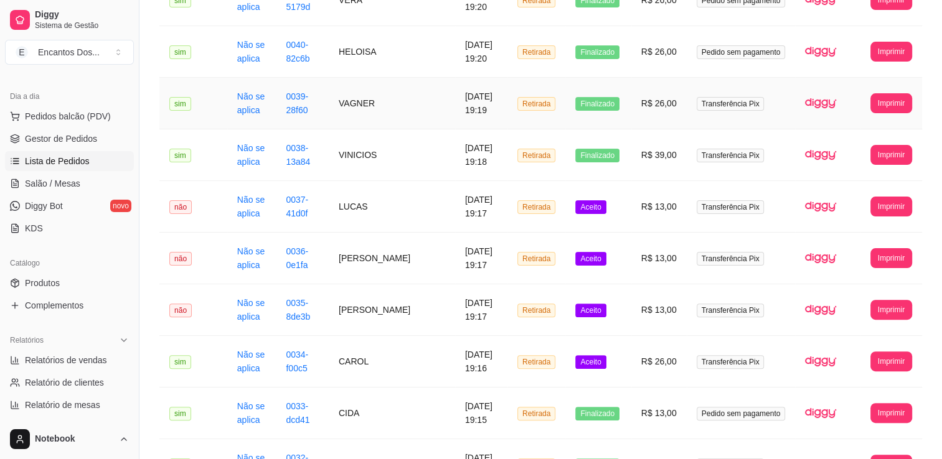
scroll to position [311, 0]
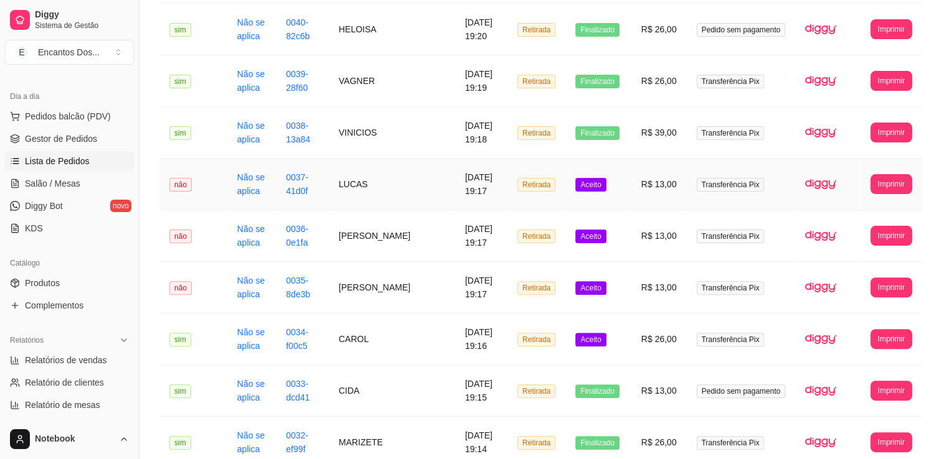
click at [637, 178] on td "R$ 13,00" at bounding box center [658, 185] width 55 height 52
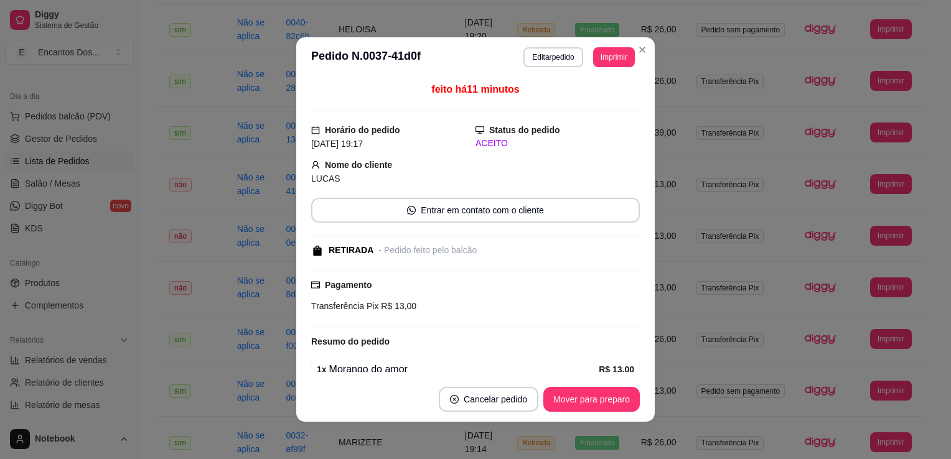
click at [586, 416] on footer "Cancelar pedido Mover para preparo" at bounding box center [475, 399] width 359 height 45
click at [588, 415] on footer "Cancelar pedido Mover para preparo" at bounding box center [475, 399] width 359 height 45
click at [590, 403] on button "Mover para preparo" at bounding box center [591, 400] width 93 height 24
click at [590, 402] on div "Mover para preparo" at bounding box center [591, 399] width 96 height 25
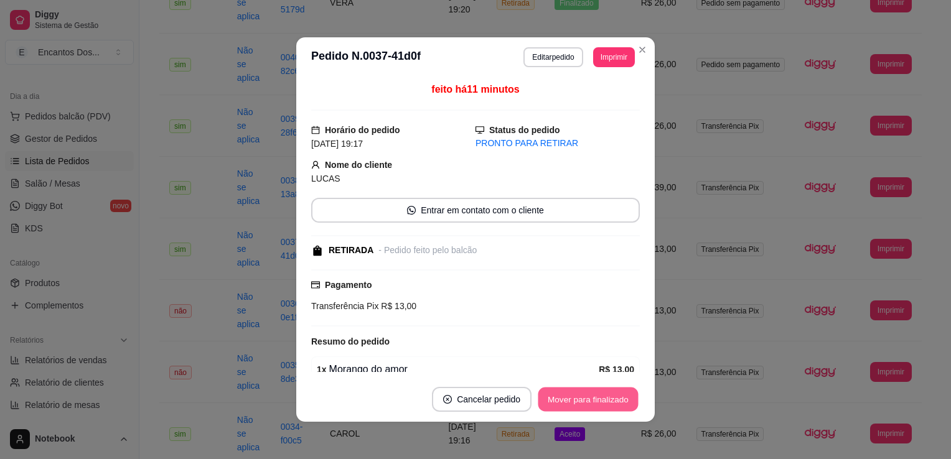
click at [590, 399] on button "Mover para finalizado" at bounding box center [588, 400] width 100 height 24
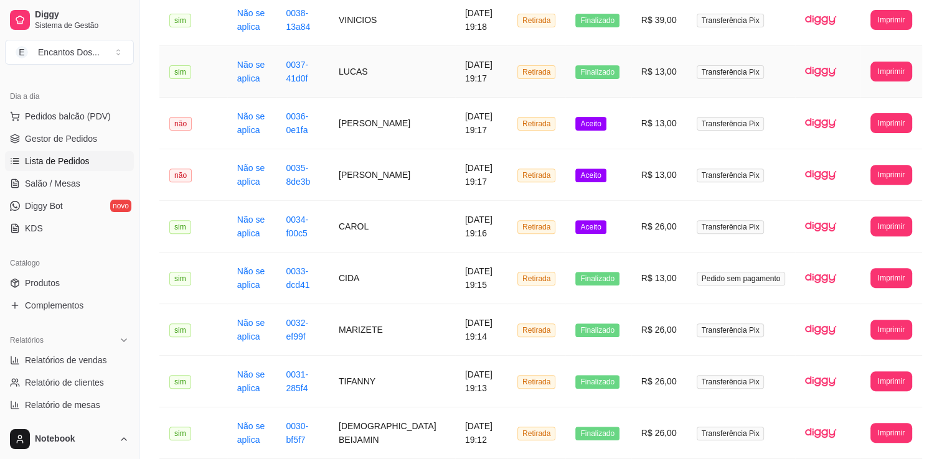
scroll to position [436, 0]
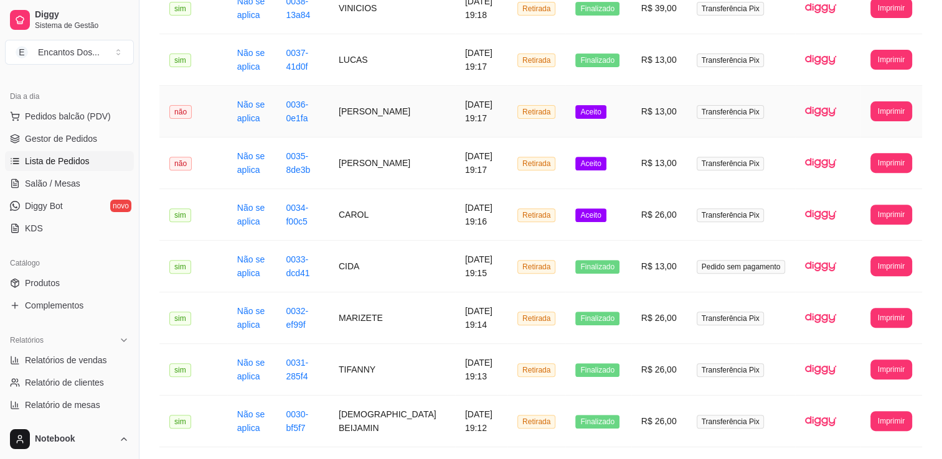
click at [636, 98] on td "R$ 13,00" at bounding box center [658, 112] width 55 height 52
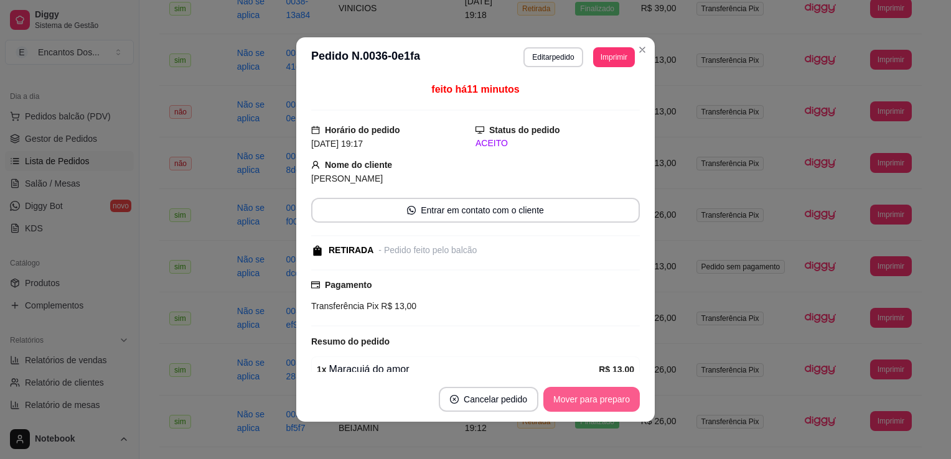
click at [582, 405] on button "Mover para preparo" at bounding box center [591, 399] width 96 height 25
click at [583, 404] on div "Mover para preparo" at bounding box center [583, 399] width 114 height 25
click at [583, 399] on button "Mover para retirada disponível" at bounding box center [570, 400] width 133 height 24
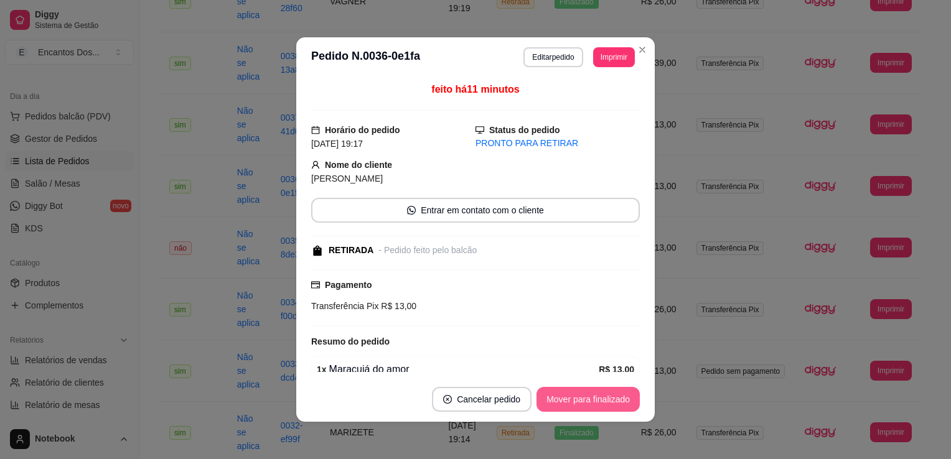
click at [583, 399] on button "Mover para finalizado" at bounding box center [588, 399] width 103 height 25
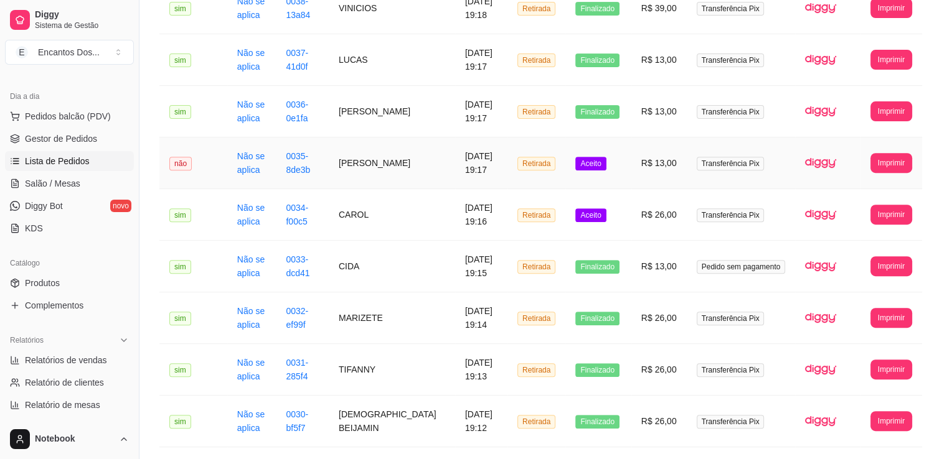
click at [622, 148] on td "Aceito" at bounding box center [597, 164] width 65 height 52
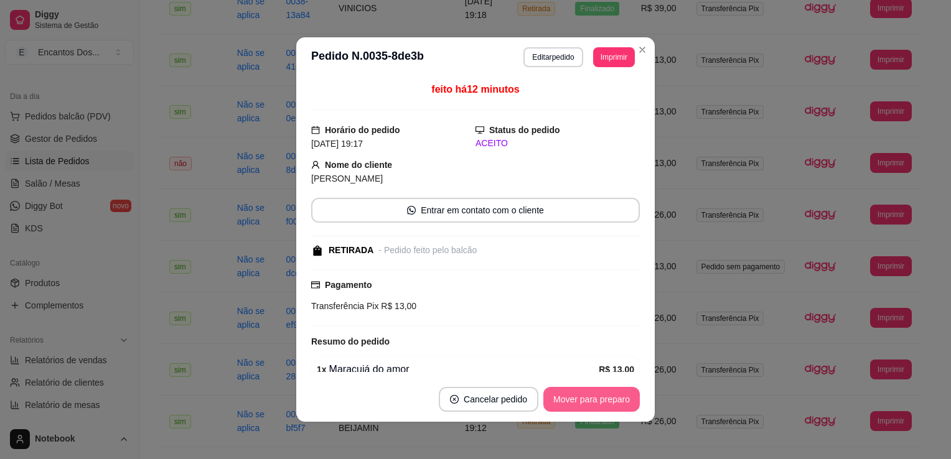
click at [603, 400] on button "Mover para preparo" at bounding box center [591, 399] width 96 height 25
click at [603, 400] on div "Mover para preparo" at bounding box center [583, 399] width 114 height 25
click at [603, 400] on button "Mover para retirada disponível" at bounding box center [570, 400] width 133 height 24
click at [603, 400] on button "Mover para finalizado" at bounding box center [588, 399] width 103 height 25
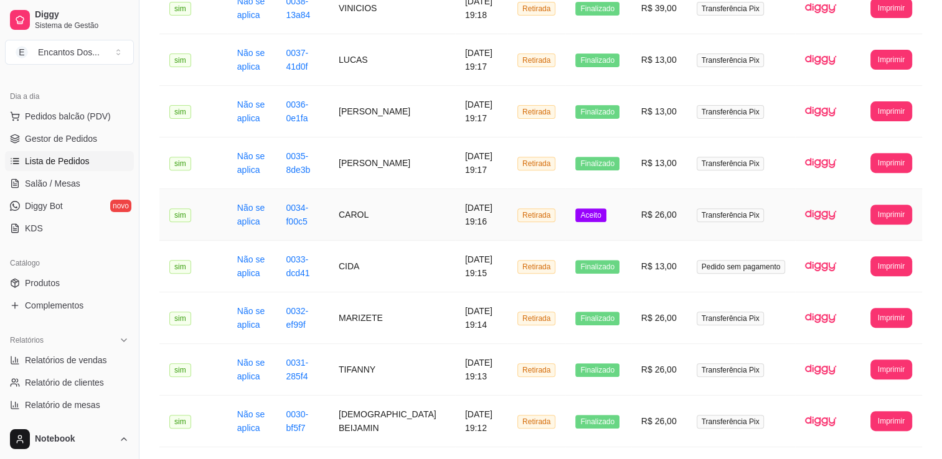
click at [636, 196] on td "R$ 26,00" at bounding box center [658, 215] width 55 height 52
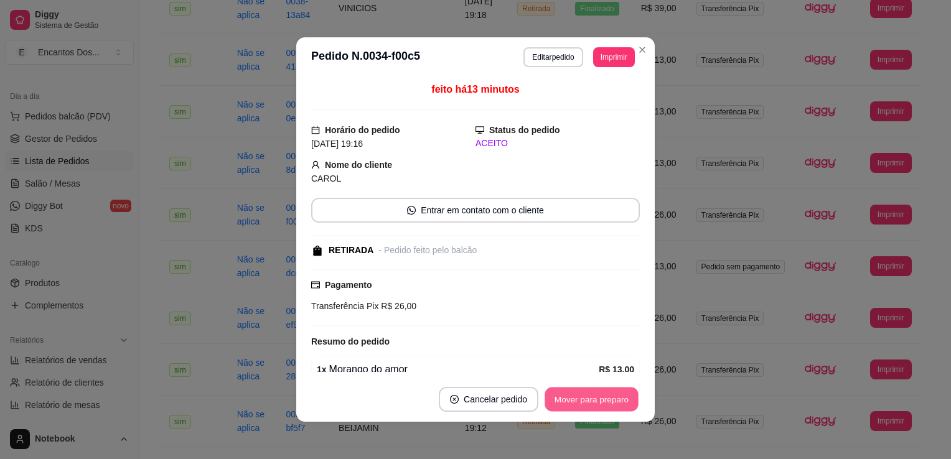
click at [584, 405] on button "Mover para preparo" at bounding box center [591, 400] width 93 height 24
click at [583, 405] on button "Mover para retirada disponível" at bounding box center [571, 399] width 138 height 25
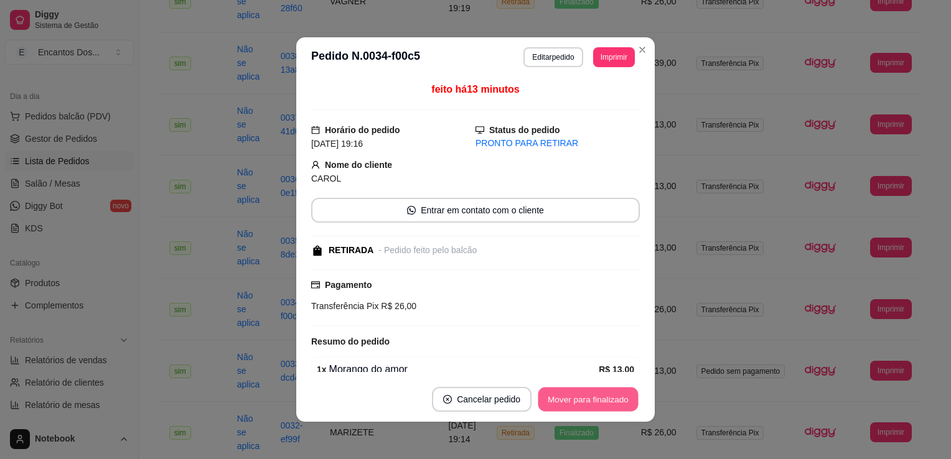
click at [583, 396] on button "Mover para finalizado" at bounding box center [588, 400] width 100 height 24
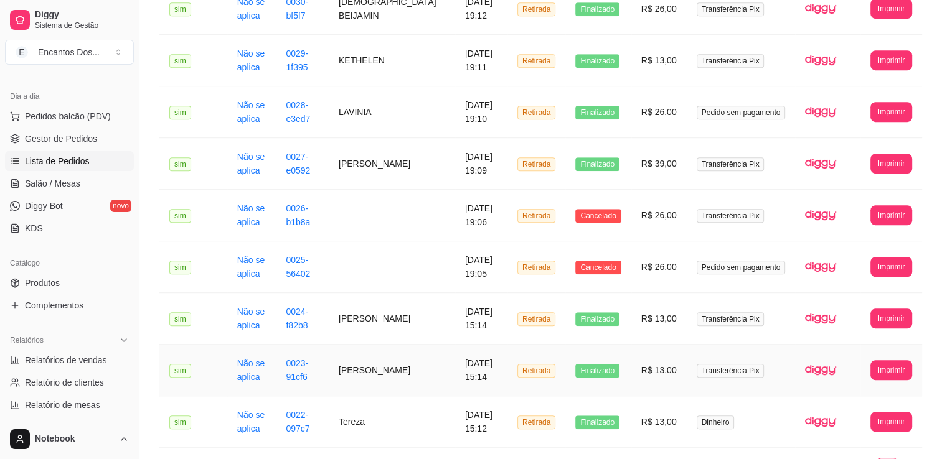
scroll to position [911, 0]
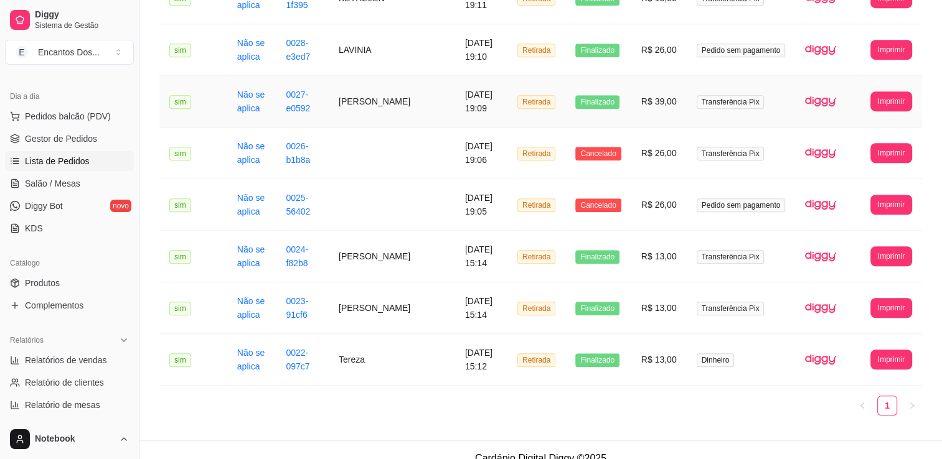
click at [764, 80] on td "Transferência Pix" at bounding box center [741, 102] width 109 height 52
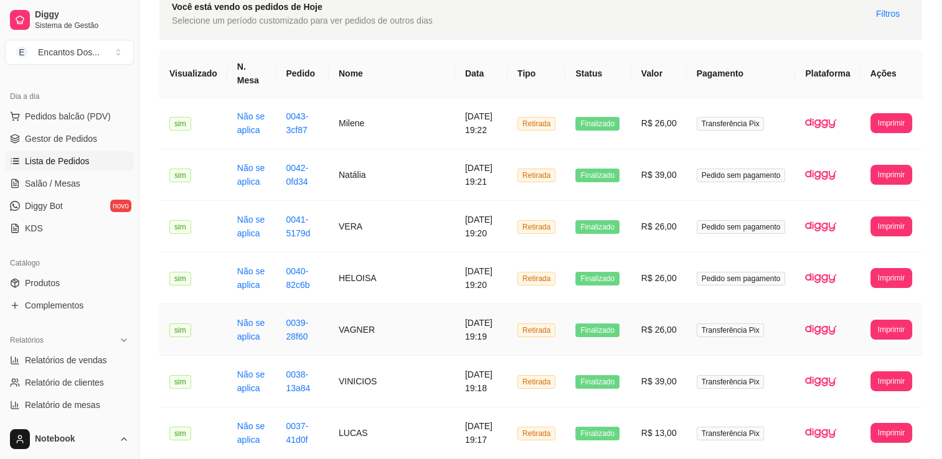
scroll to position [0, 0]
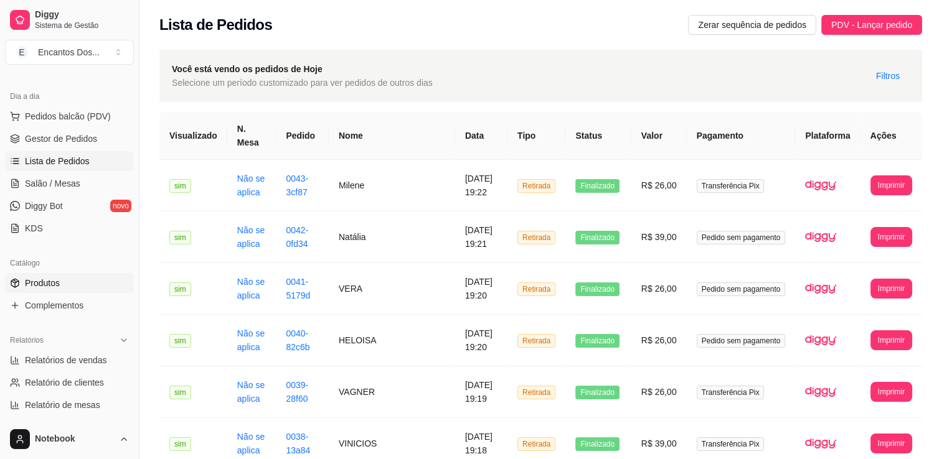
click at [82, 286] on link "Produtos" at bounding box center [69, 283] width 129 height 20
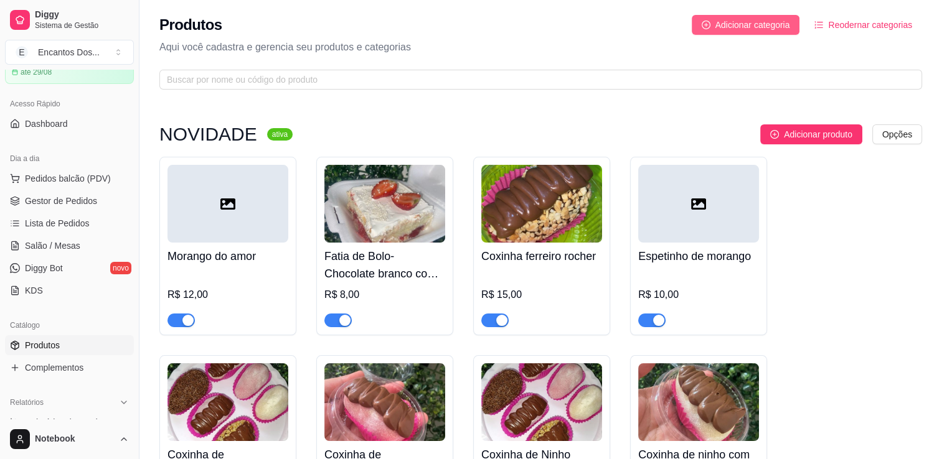
click at [766, 30] on span "Adicionar categoria" at bounding box center [752, 25] width 75 height 14
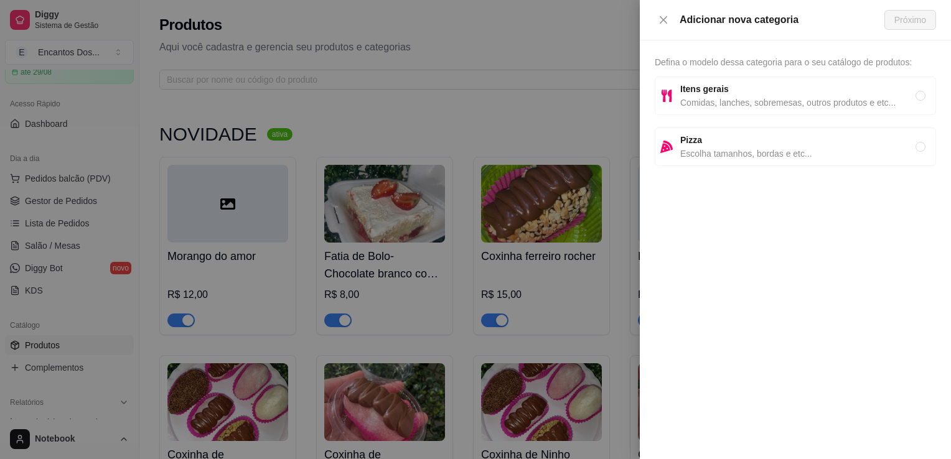
click at [777, 88] on span "Itens gerais" at bounding box center [797, 89] width 235 height 14
radio input "true"
click at [921, 19] on span "Próximo" at bounding box center [911, 20] width 32 height 14
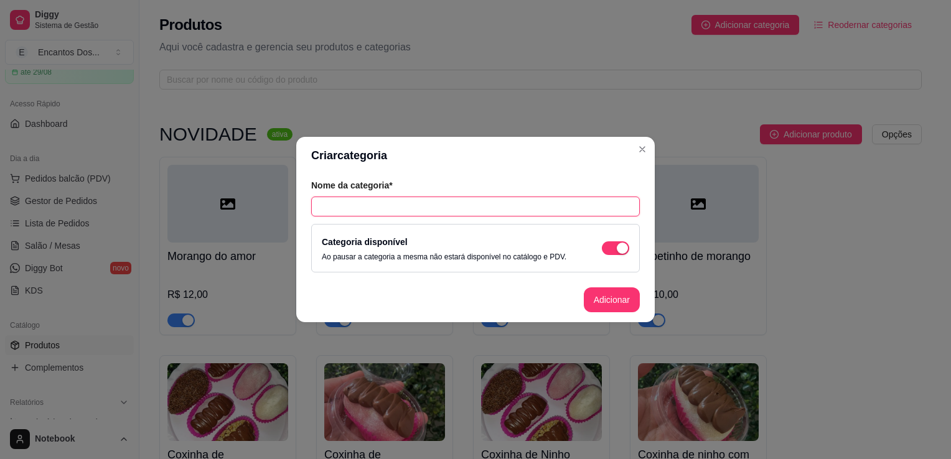
click at [558, 197] on input "text" at bounding box center [475, 207] width 329 height 20
type input "COPO DA FELICIDADE"
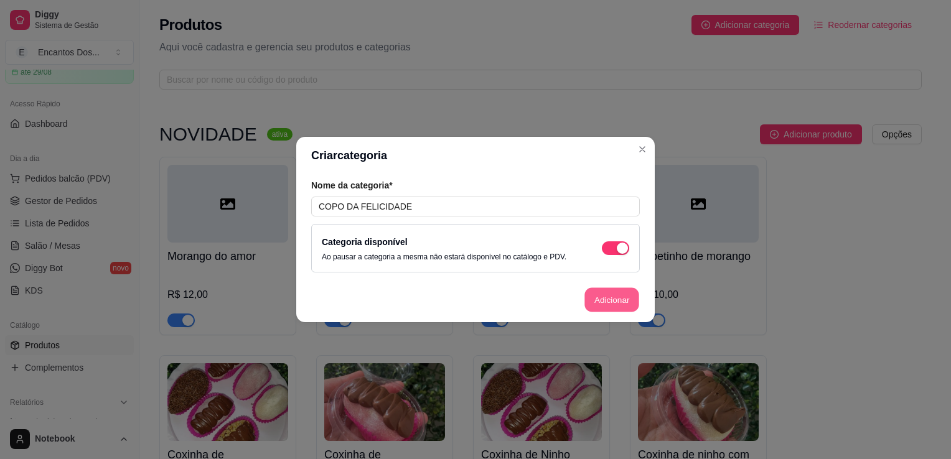
click at [623, 297] on button "Adicionar" at bounding box center [612, 300] width 55 height 24
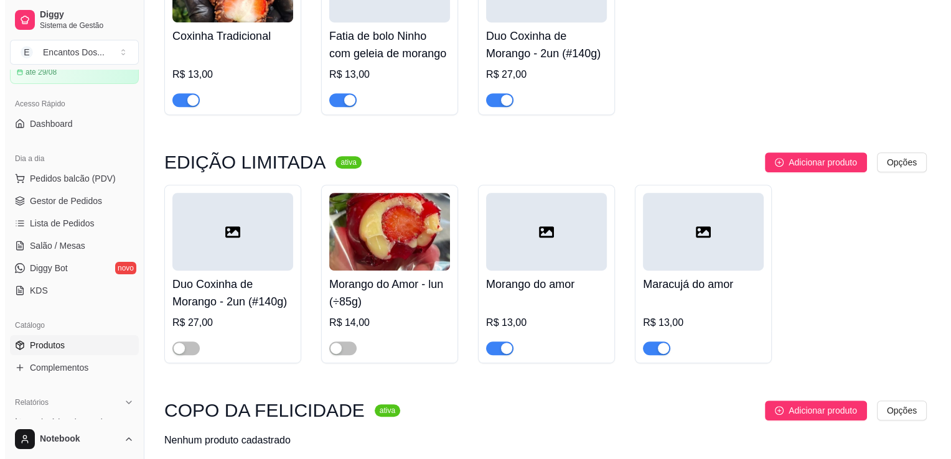
scroll to position [671, 0]
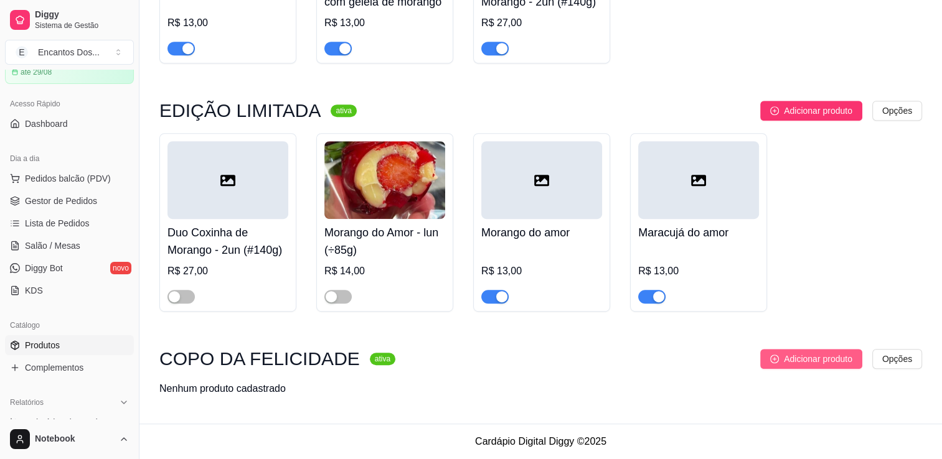
click at [831, 352] on span "Adicionar produto" at bounding box center [818, 359] width 68 height 14
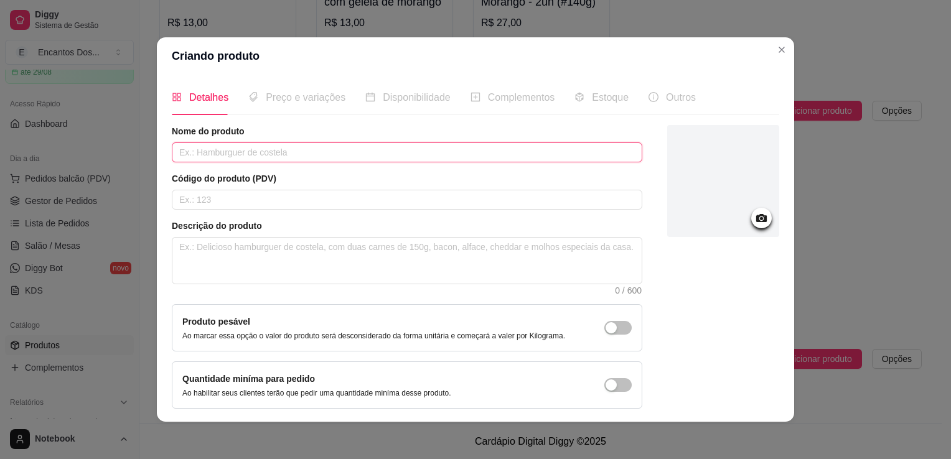
click at [383, 152] on input "text" at bounding box center [407, 153] width 471 height 20
paste input "Copo da Felicidade - Doce Sedução (±220g)"
type input "Copo da Felicidade - Doce Sedução (±220g)"
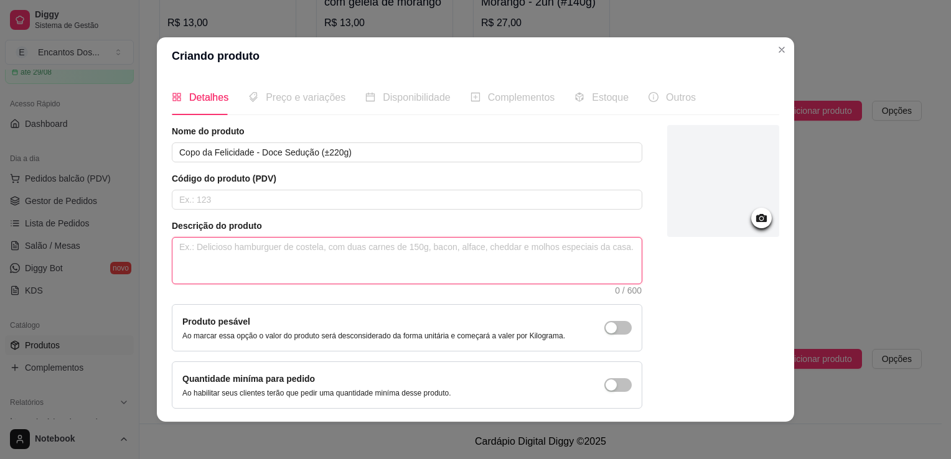
drag, startPoint x: 327, startPoint y: 247, endPoint x: 433, endPoint y: 16, distance: 254.4
click at [336, 237] on span "0 / 600" at bounding box center [407, 260] width 471 height 47
click at [263, 238] on textarea at bounding box center [406, 261] width 469 height 46
paste textarea "🍓 Doce Sedução Uma combinação irresistível de brigadeiro cremoso de Ninho, mous…"
type textarea "🍓 Doce Sedução Uma combinação irresistível de brigadeiro cremoso de Ninho, mous…"
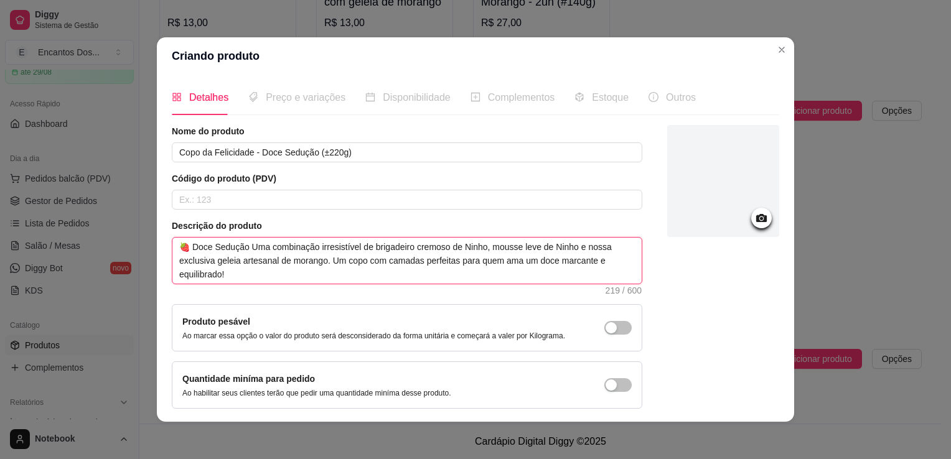
type textarea "🍓 Doce Sedução Uma combinação irresistível de brigadeiro cremoso de Ninho, mous…"
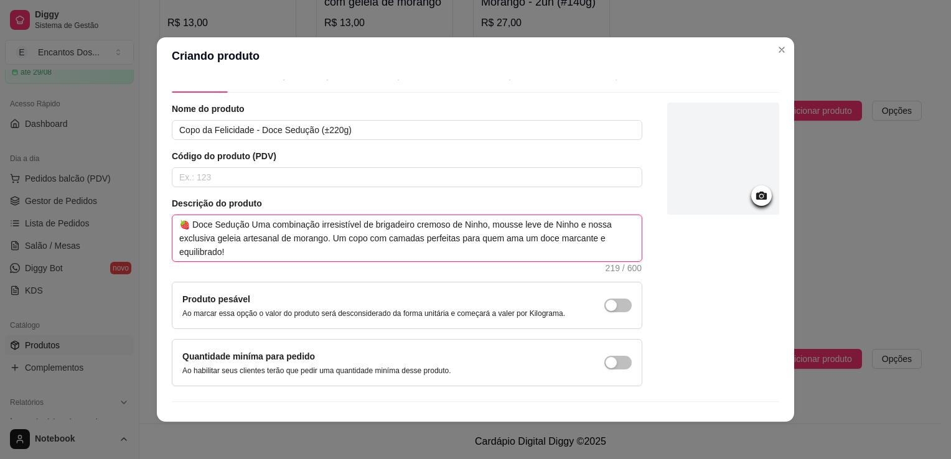
scroll to position [0, 0]
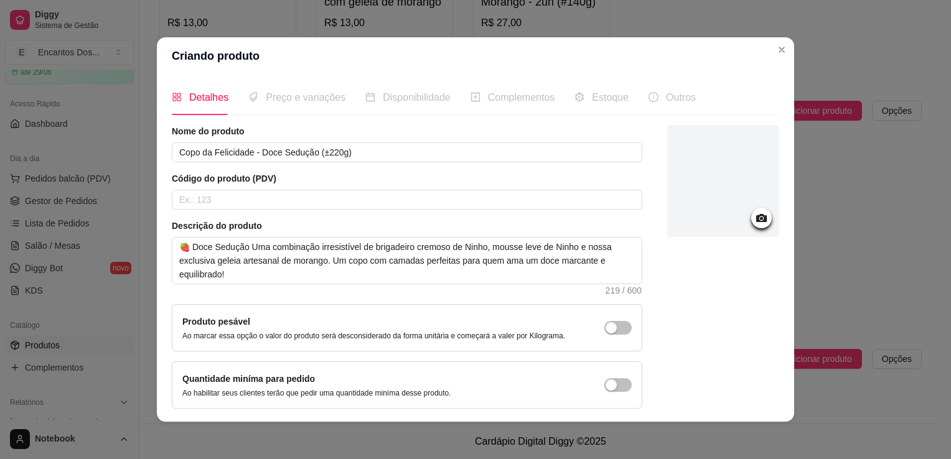
click at [305, 90] on div "Preço e variações" at bounding box center [296, 98] width 97 height 16
click at [305, 101] on span "Preço e variações" at bounding box center [306, 97] width 80 height 11
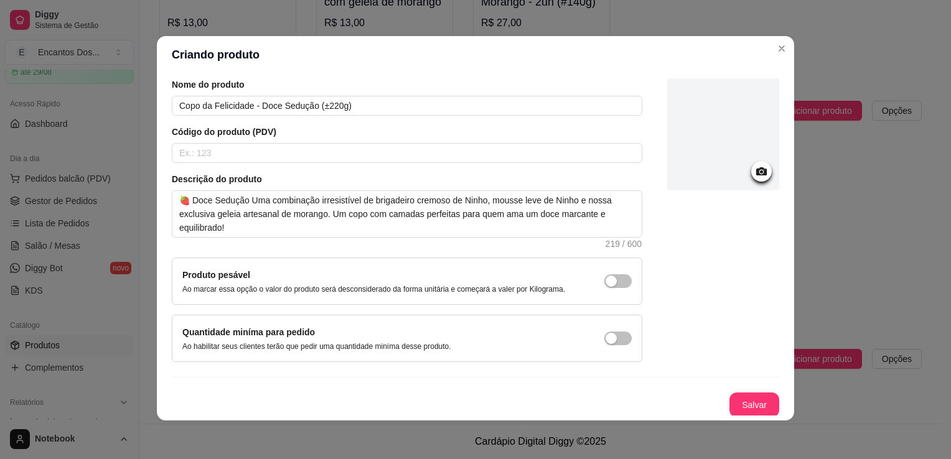
scroll to position [2, 0]
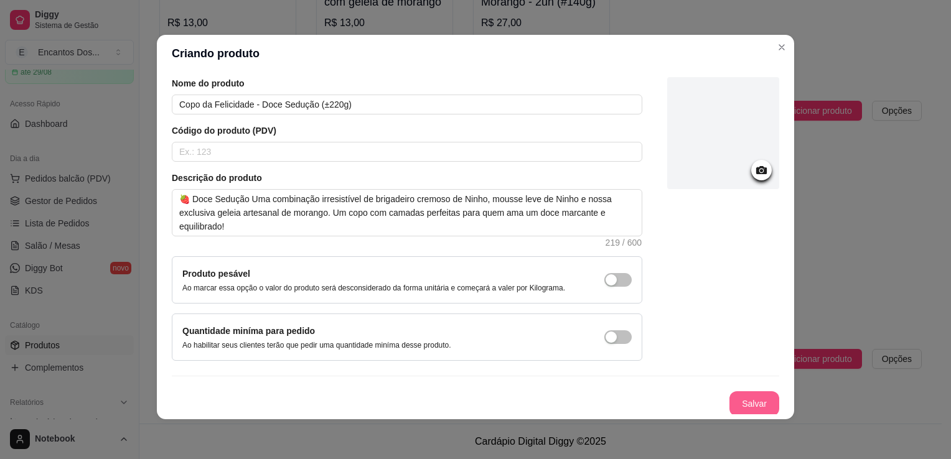
click at [732, 410] on button "Salvar" at bounding box center [755, 404] width 50 height 25
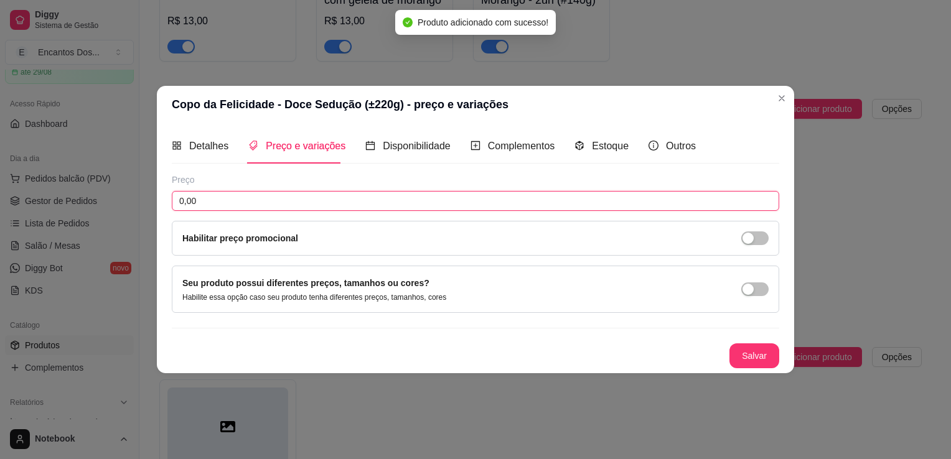
click at [494, 205] on input "0,00" at bounding box center [476, 201] width 608 height 20
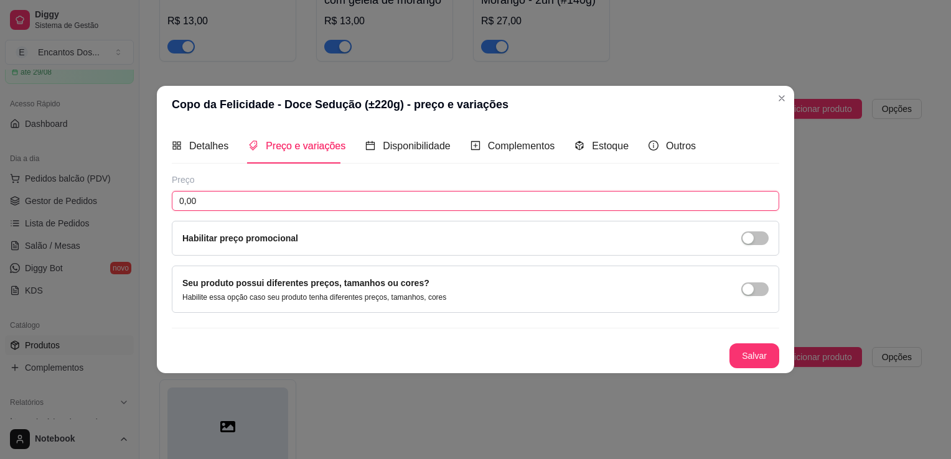
click at [326, 203] on input "0,00" at bounding box center [476, 201] width 608 height 20
type input "22,00"
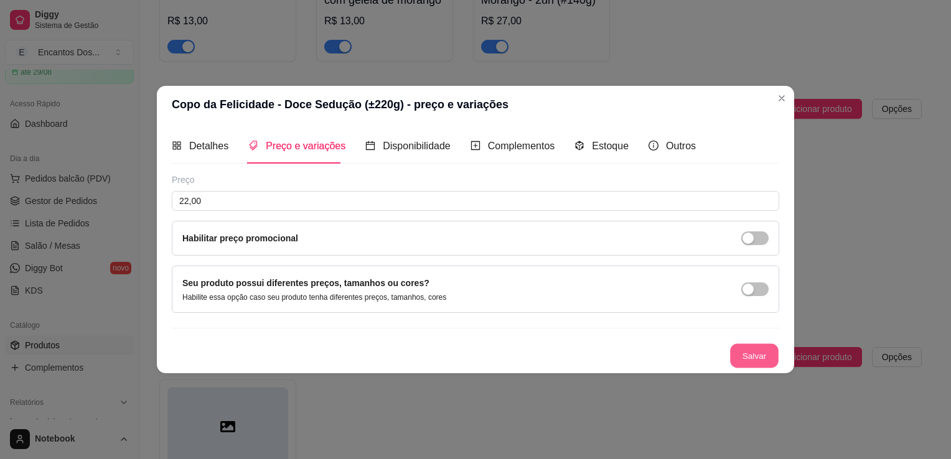
click at [764, 355] on button "Salvar" at bounding box center [754, 356] width 49 height 24
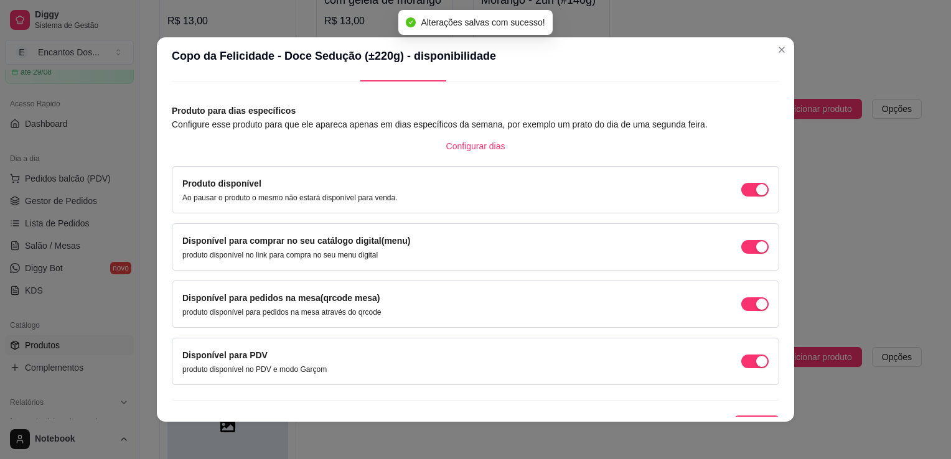
scroll to position [50, 0]
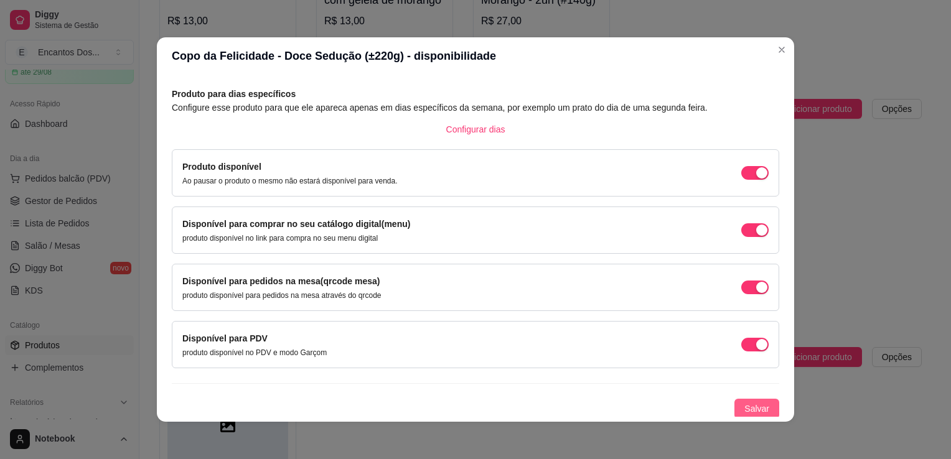
click at [745, 417] on button "Salvar" at bounding box center [757, 409] width 45 height 20
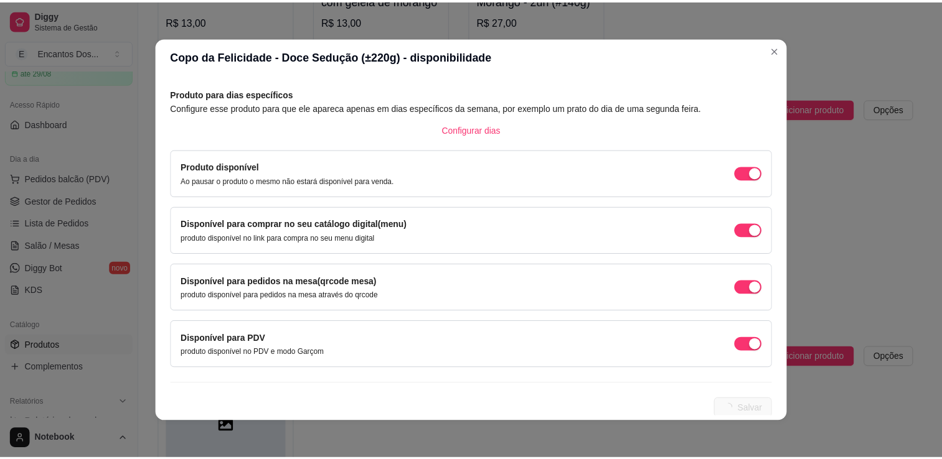
scroll to position [0, 0]
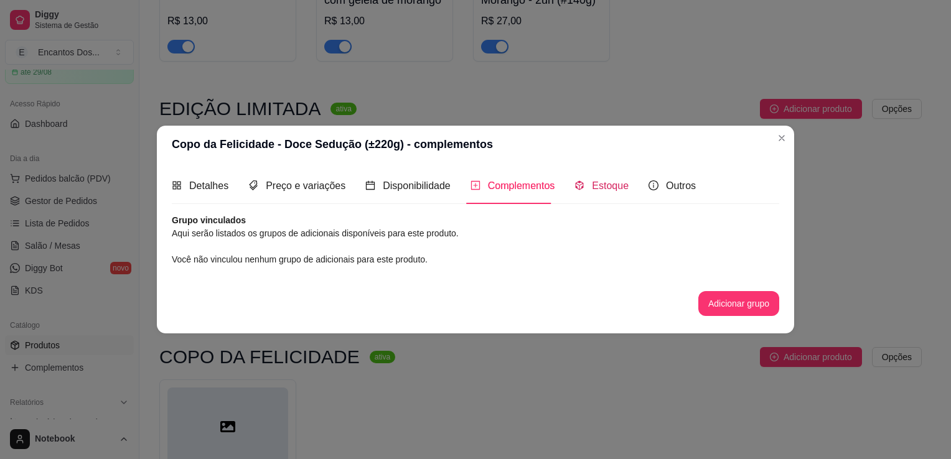
click at [603, 181] on span "Estoque" at bounding box center [610, 186] width 37 height 11
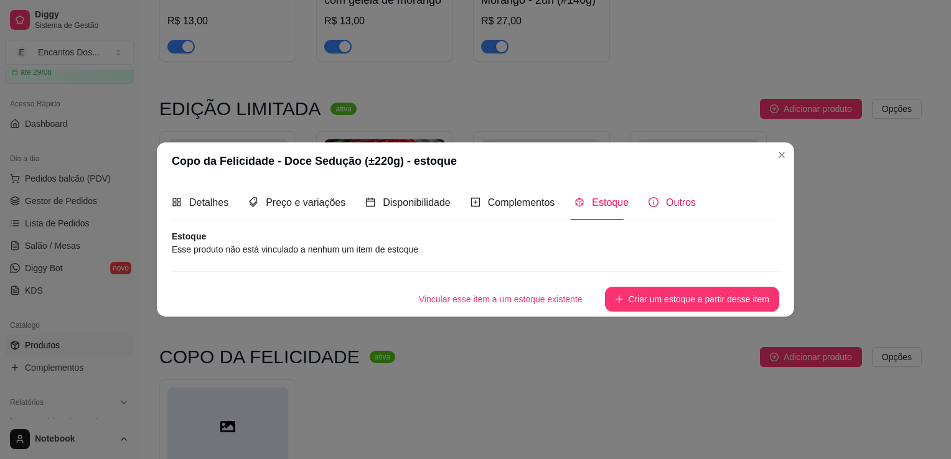
click at [680, 201] on span "Outros" at bounding box center [681, 202] width 30 height 11
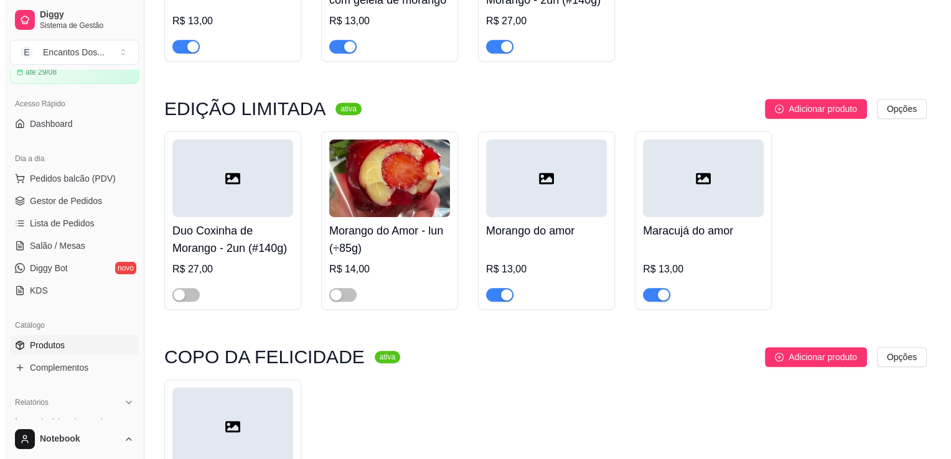
scroll to position [835, 0]
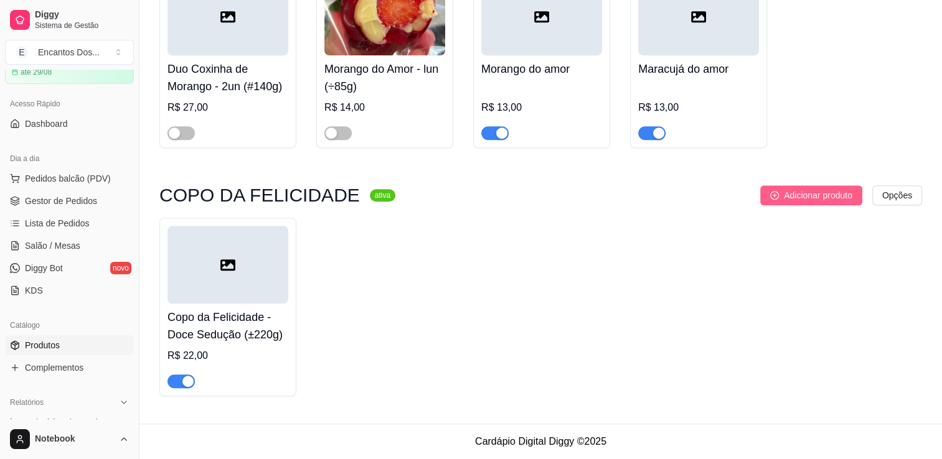
click at [834, 203] on button "Adicionar produto" at bounding box center [811, 196] width 102 height 20
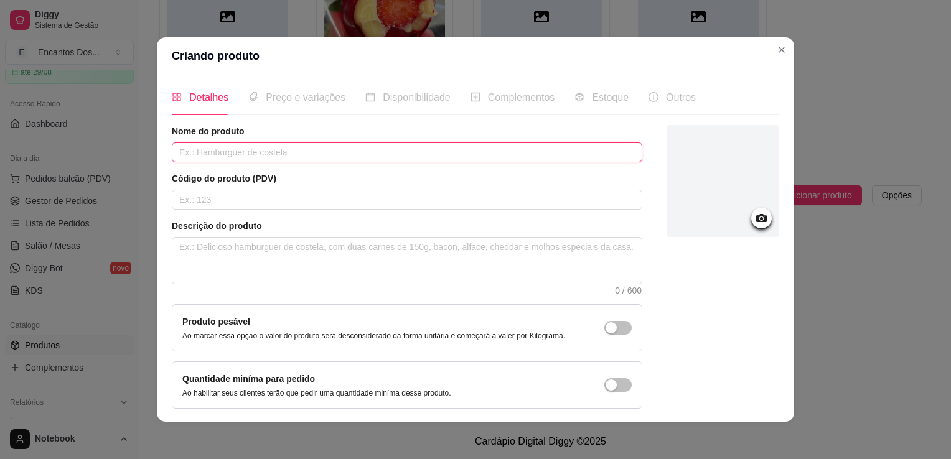
click at [331, 146] on input "text" at bounding box center [407, 153] width 471 height 20
paste input "Copo Felicidade - Marabrownie (±200g)"
type input "Copo Felicidade - Marabrownie (±200g)"
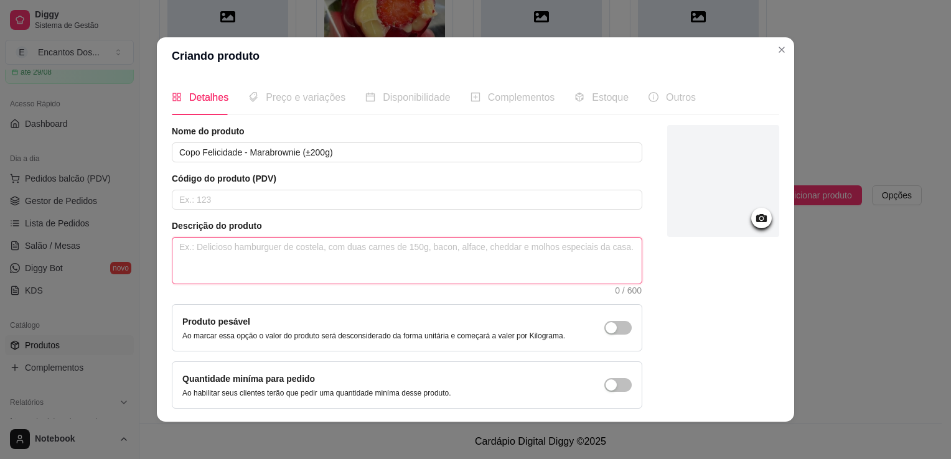
click at [331, 240] on textarea at bounding box center [406, 261] width 469 height 46
click at [313, 257] on textarea at bounding box center [406, 261] width 469 height 46
paste textarea "Brigadeiro cremoso de maracuja + pedaços de brownie + brigadeiro gourmet uma co…"
type textarea "Brigadeiro cremoso de maracuja + pedaços de brownie + brigadeiro gourmet uma co…"
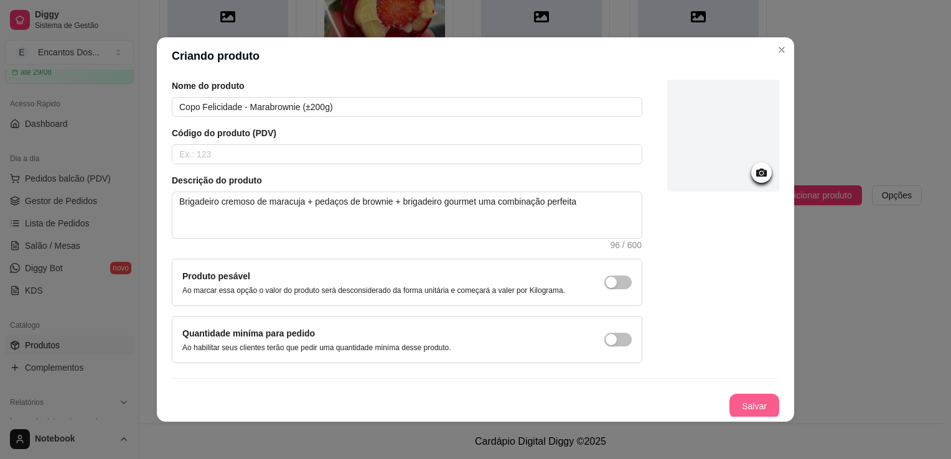
click at [743, 404] on button "Salvar" at bounding box center [755, 406] width 50 height 25
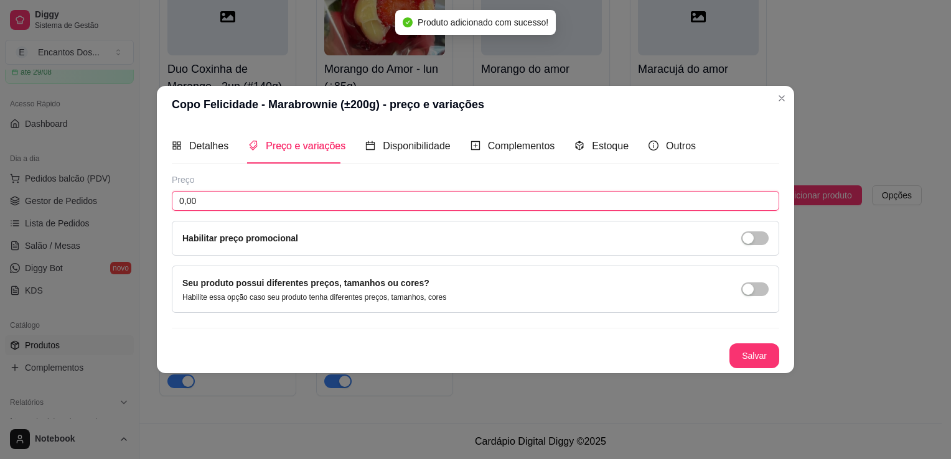
click at [306, 195] on input "0,00" at bounding box center [476, 201] width 608 height 20
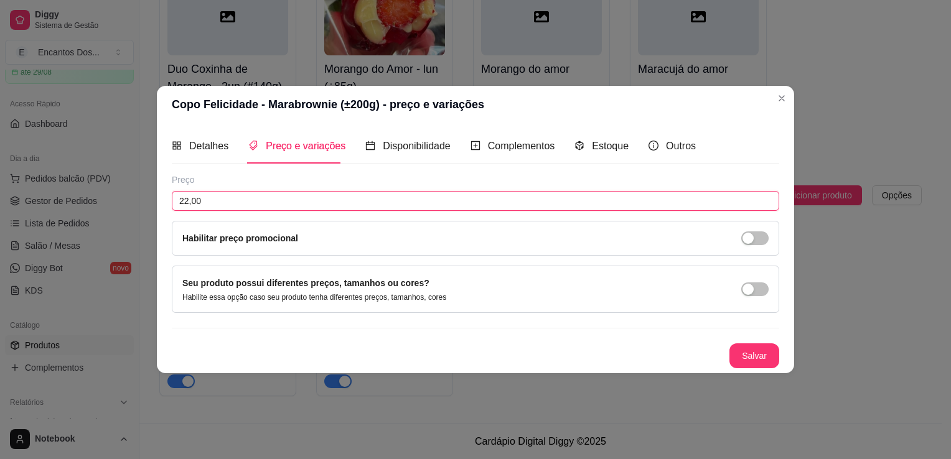
type input "22,00"
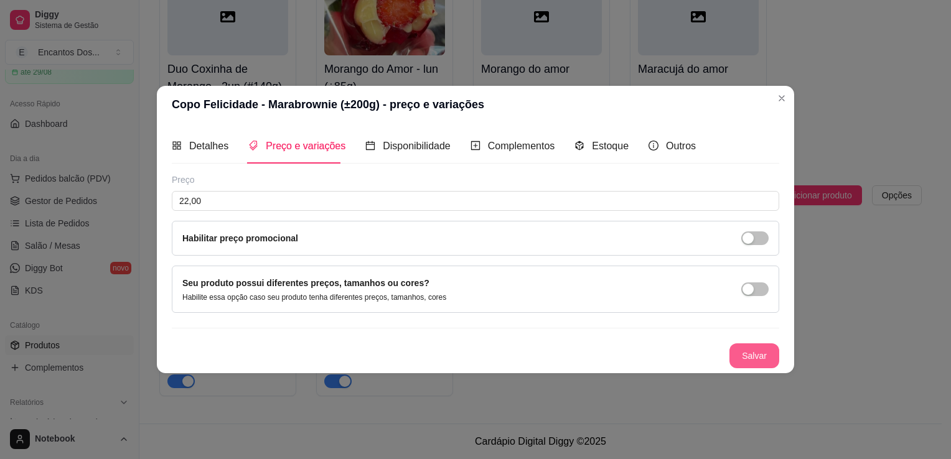
click at [754, 360] on button "Salvar" at bounding box center [755, 356] width 50 height 25
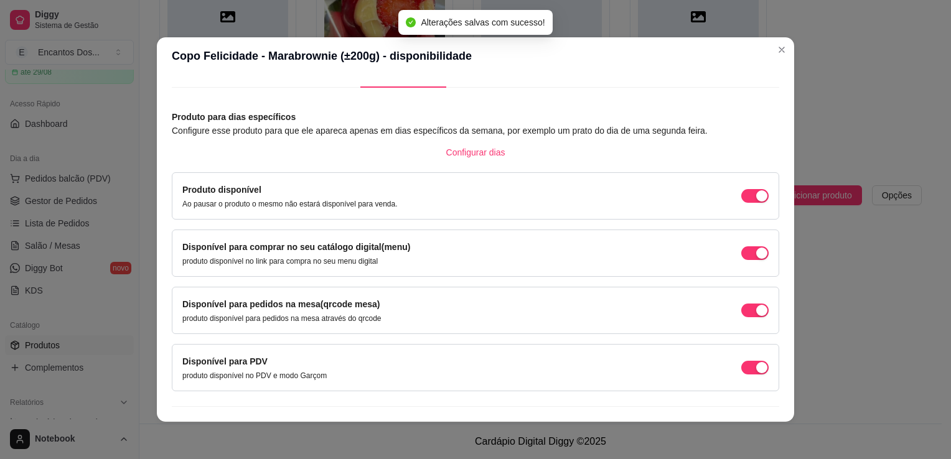
scroll to position [50, 0]
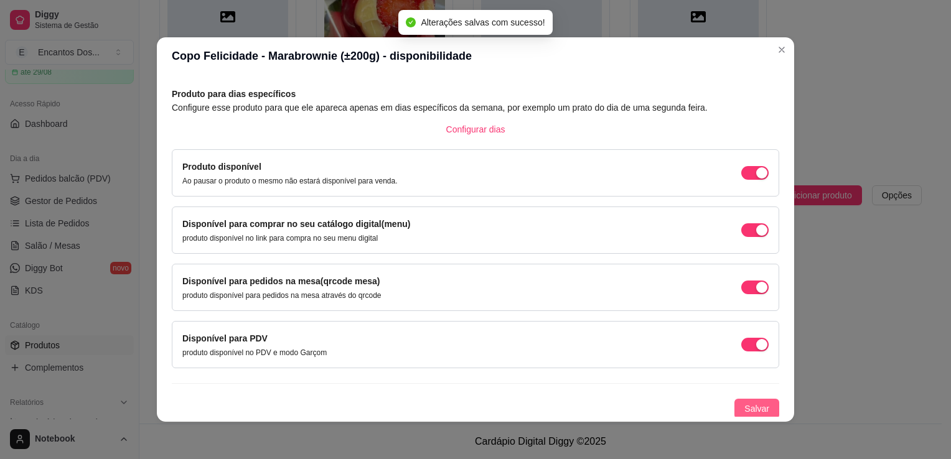
click at [745, 411] on span "Salvar" at bounding box center [757, 409] width 25 height 14
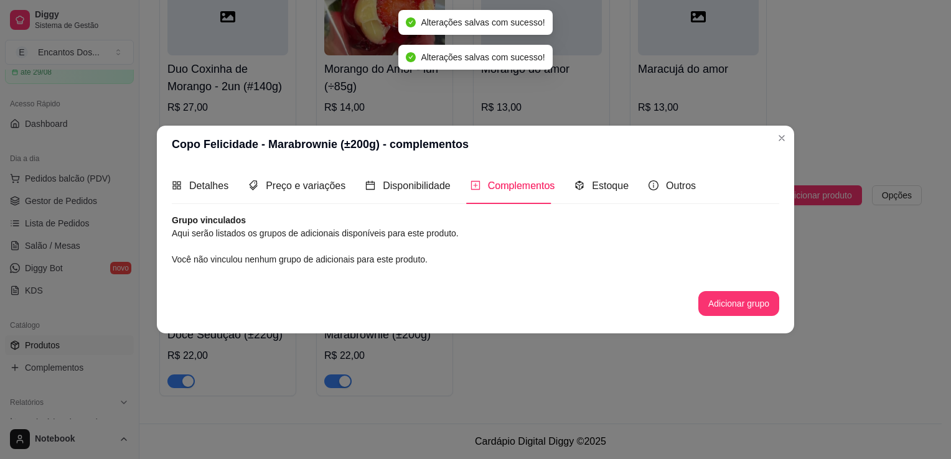
scroll to position [0, 0]
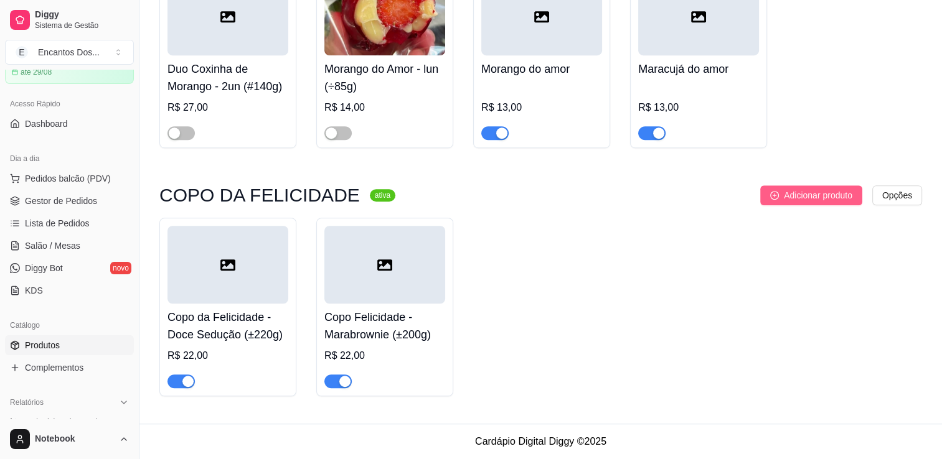
click at [784, 192] on button "Adicionar produto" at bounding box center [811, 196] width 102 height 20
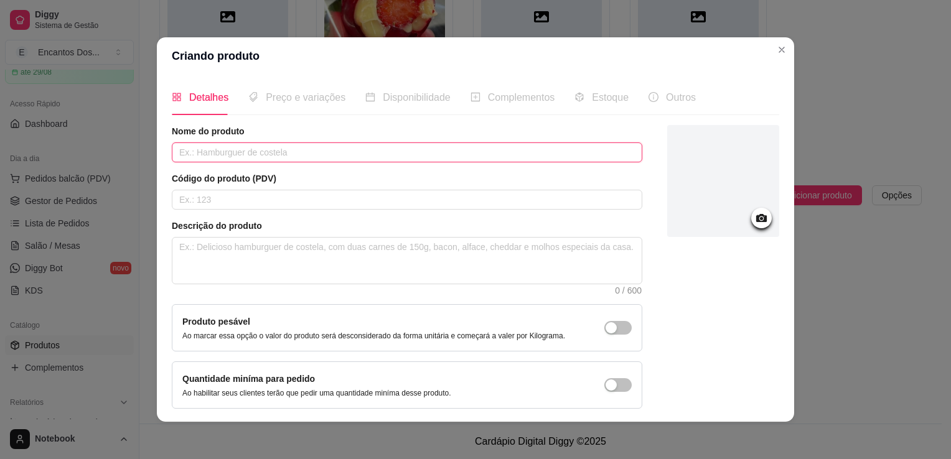
click at [304, 153] on input "text" at bounding box center [407, 153] width 471 height 20
paste input "Copo da Felicidade - Ouro Branco (±220g)"
type input "Copo da Felicidade - Ouro Branco (±220g)"
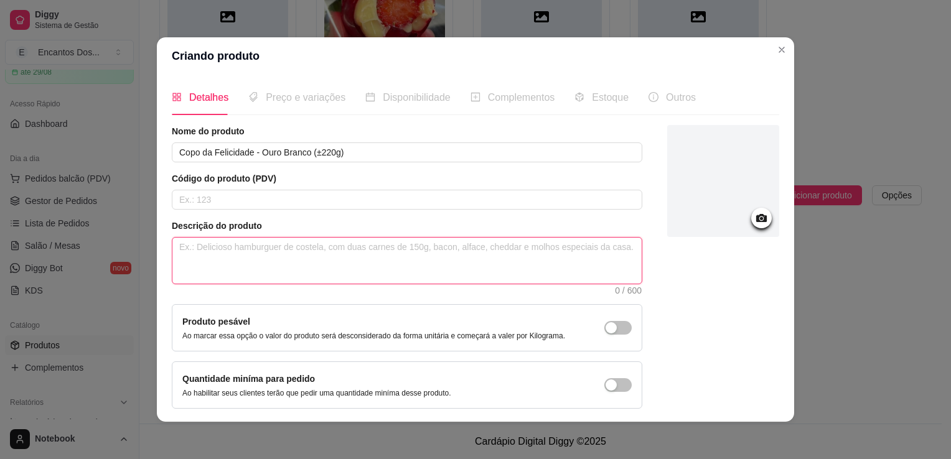
click at [326, 250] on textarea at bounding box center [406, 261] width 469 height 46
click at [365, 250] on textarea at bounding box center [406, 261] width 469 height 46
drag, startPoint x: 365, startPoint y: 250, endPoint x: 358, endPoint y: 246, distance: 8.1
paste textarea "Combinação surreal do ouro branco picado, com nosso cremoso brigadeiro e nosso …"
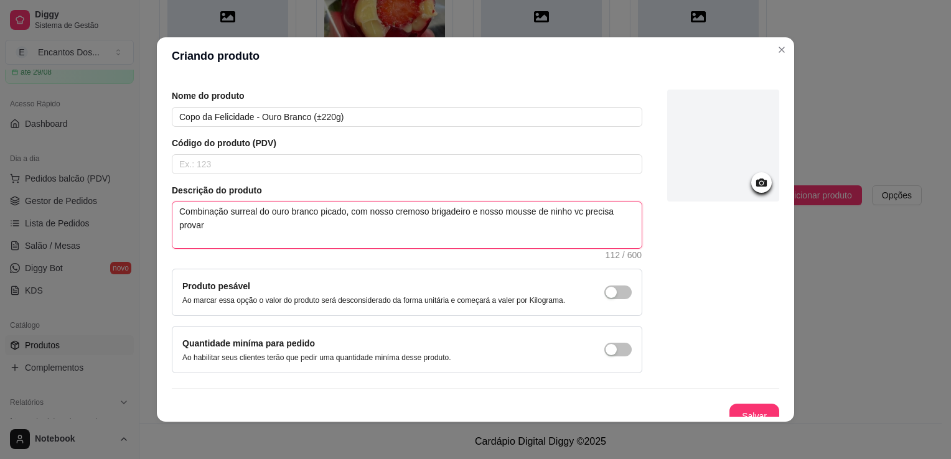
scroll to position [45, 0]
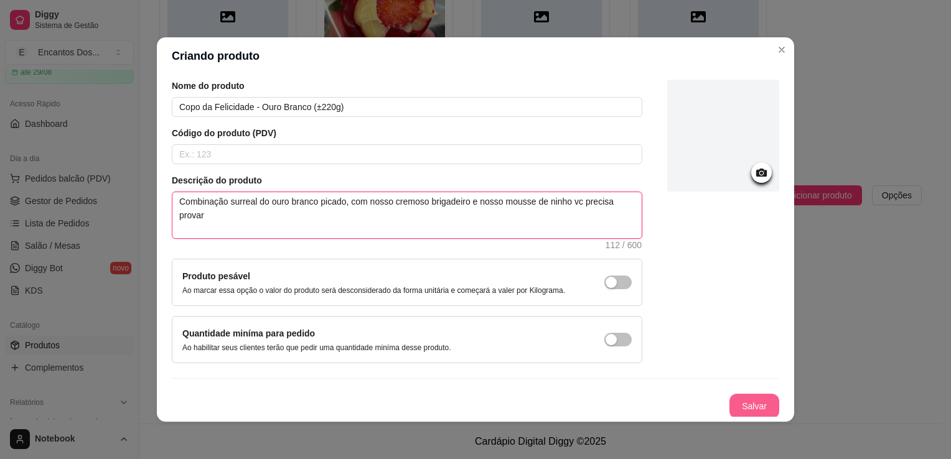
type textarea "Combinação surreal do ouro branco picado, com nosso cremoso brigadeiro e nosso …"
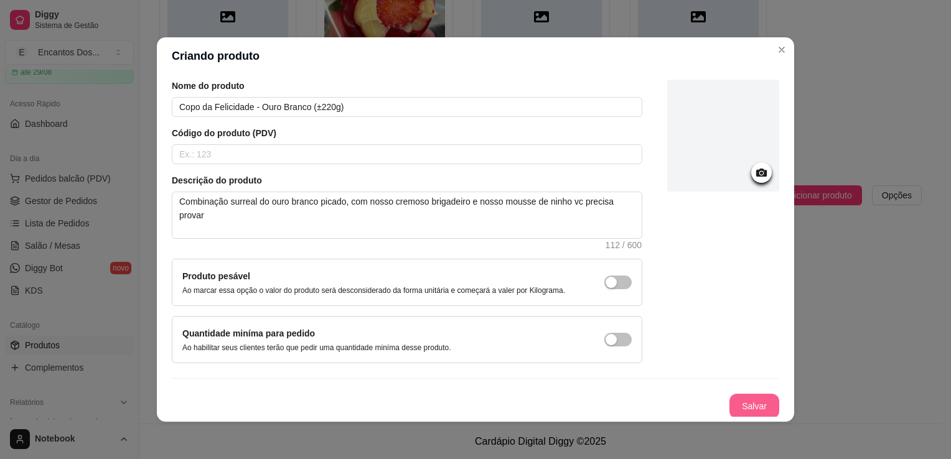
click at [736, 405] on button "Salvar" at bounding box center [755, 406] width 50 height 25
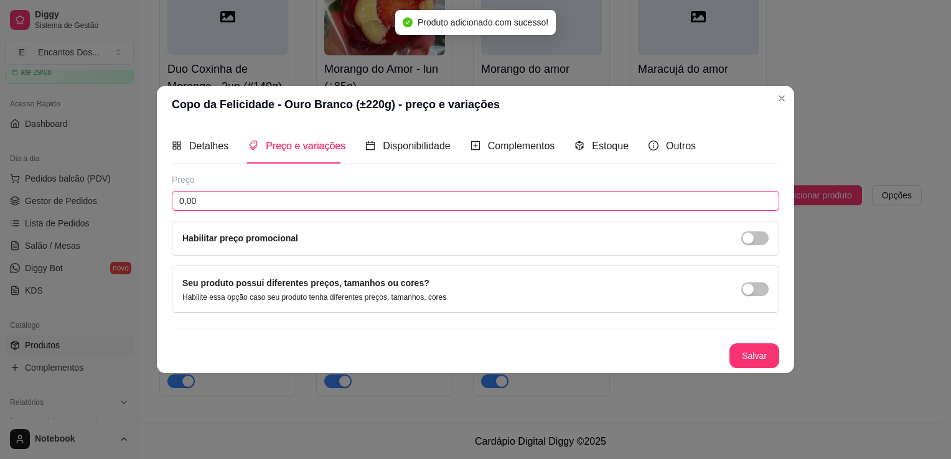
click at [381, 203] on input "0,00" at bounding box center [476, 201] width 608 height 20
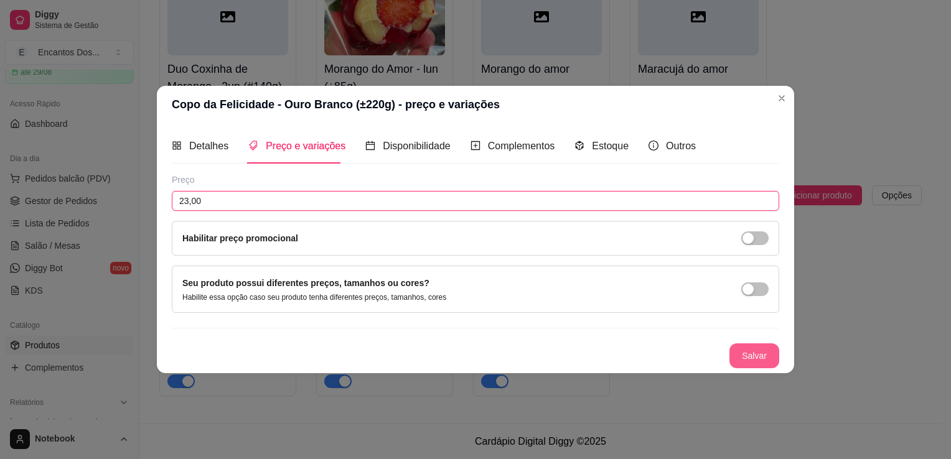
type input "23,00"
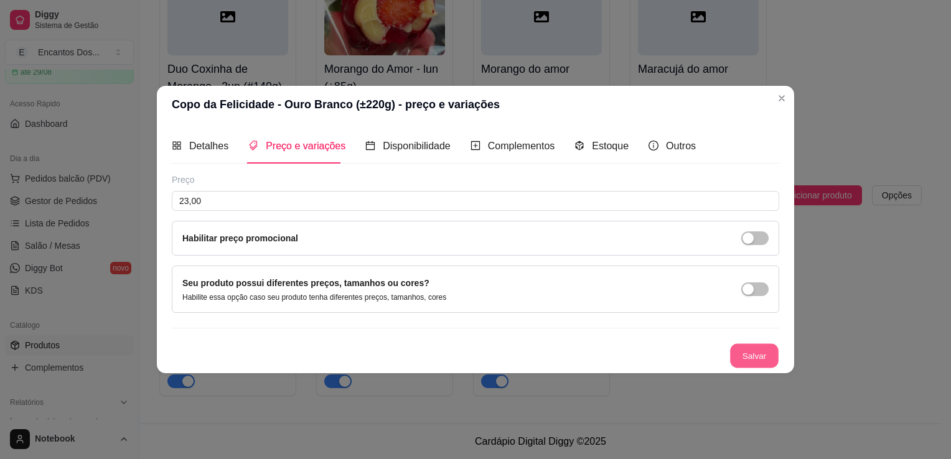
click at [764, 363] on button "Salvar" at bounding box center [754, 356] width 49 height 24
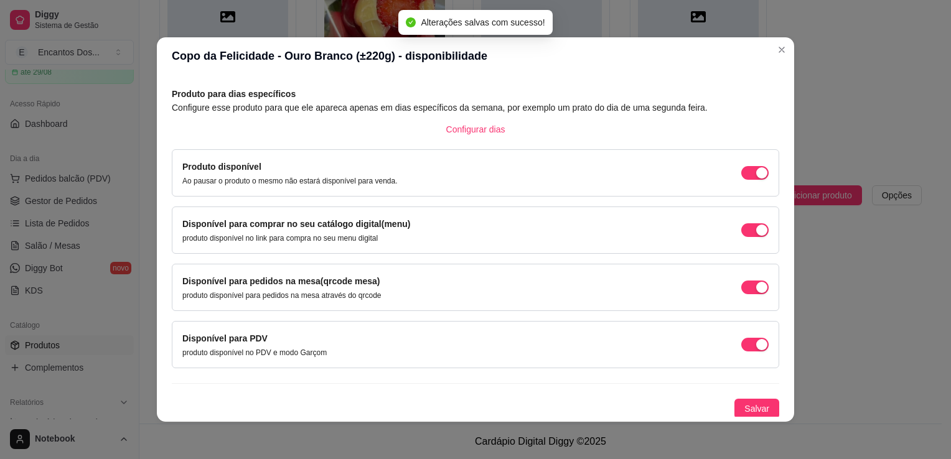
scroll to position [2, 0]
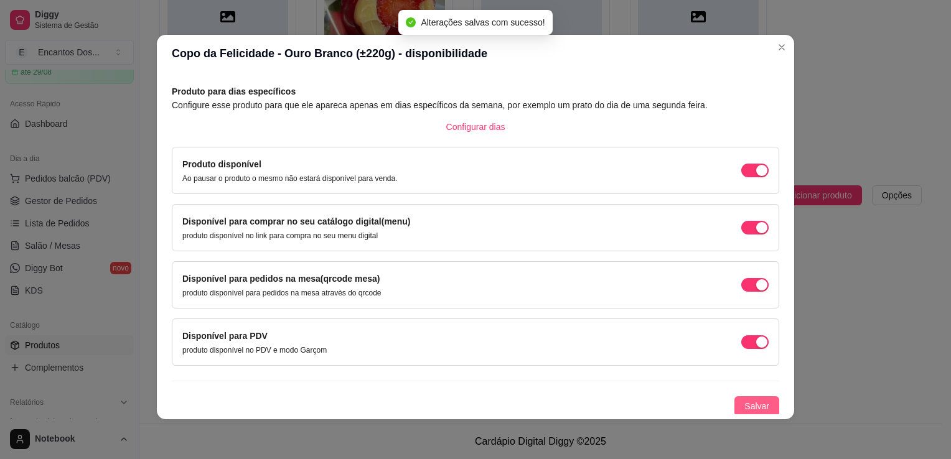
click at [755, 405] on button "Salvar" at bounding box center [757, 407] width 45 height 20
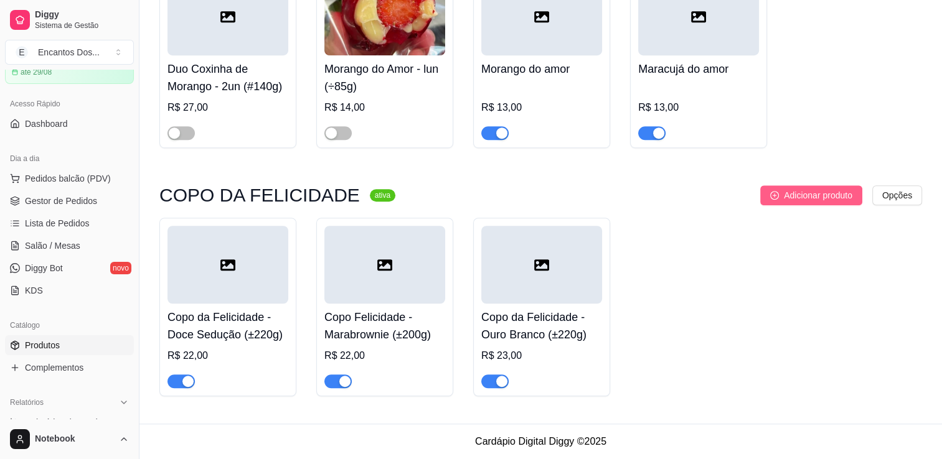
click at [846, 189] on span "Adicionar produto" at bounding box center [818, 196] width 68 height 14
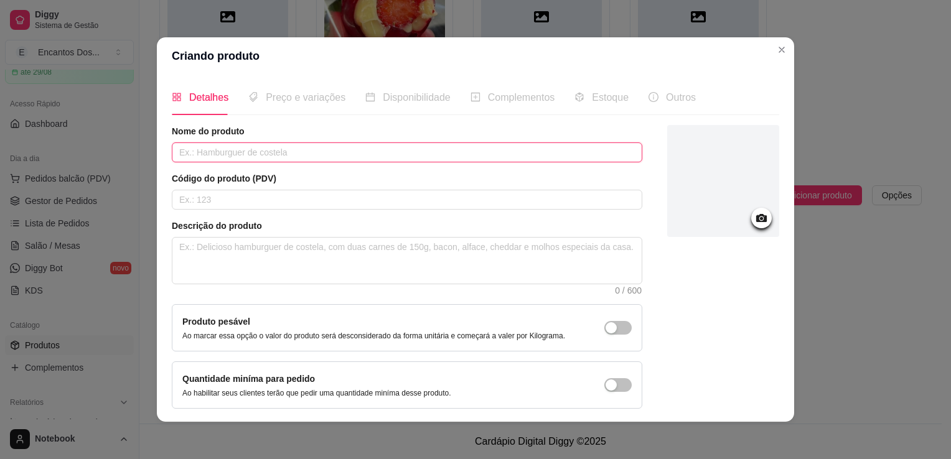
click at [334, 151] on input "text" at bounding box center [407, 153] width 471 height 20
paste input "Copo da Felicidade - Brownie sensação (±300g)"
type input "Copo da Felicidade - Brownie sensação (±300g)"
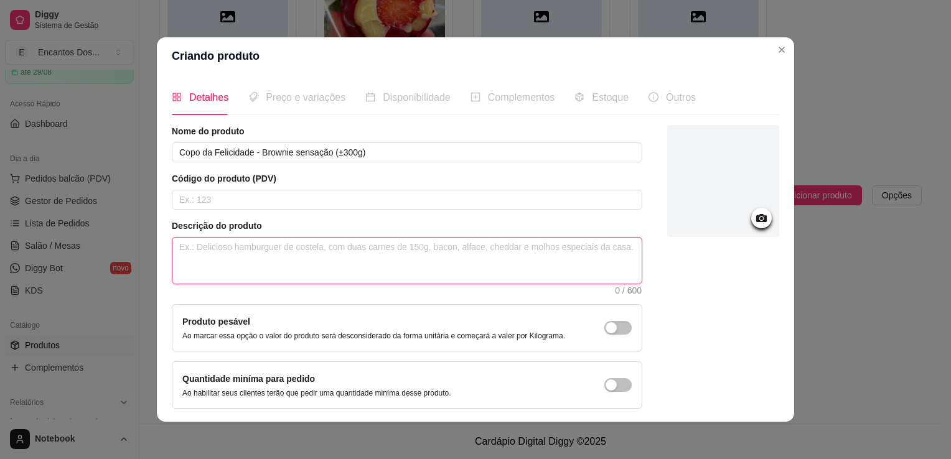
drag, startPoint x: 385, startPoint y: 243, endPoint x: 449, endPoint y: 82, distance: 173.7
click at [385, 242] on textarea at bounding box center [406, 261] width 469 height 46
click at [411, 245] on textarea at bounding box center [406, 261] width 469 height 46
paste textarea "Camadas irresistíveis de morangos frescos, brownie artesanal, raspas de chocola…"
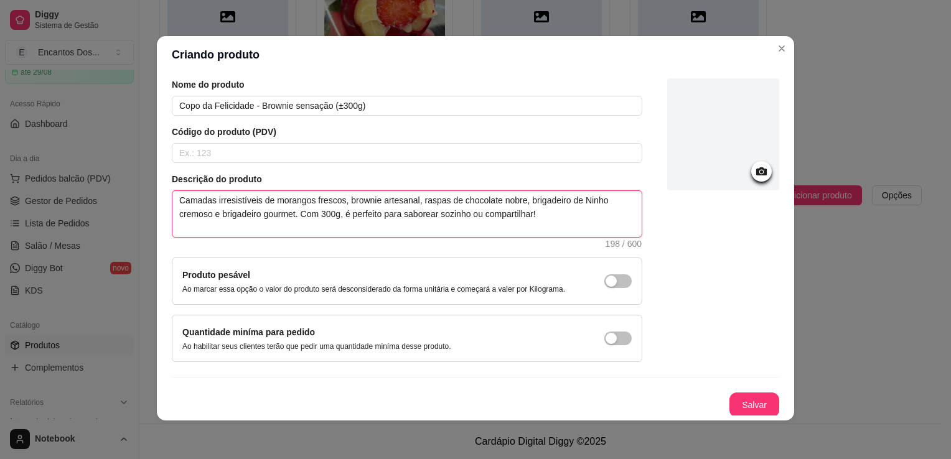
scroll to position [2, 0]
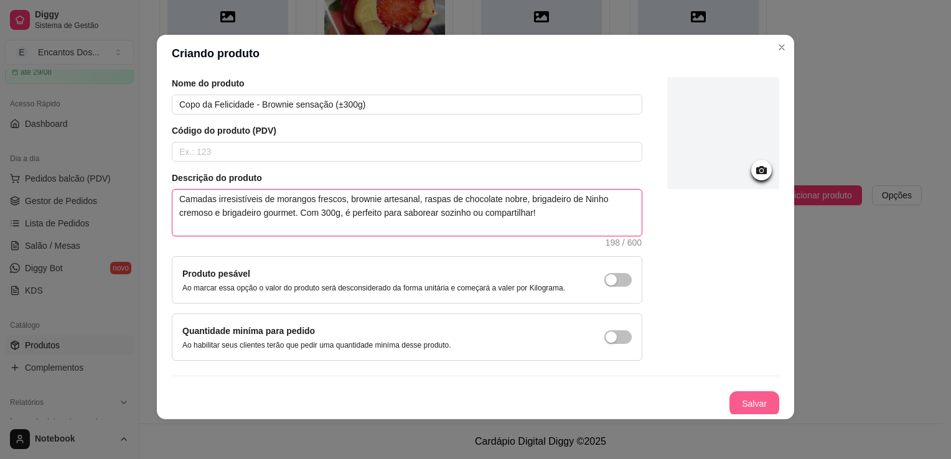
type textarea "Camadas irresistíveis de morangos frescos, brownie artesanal, raspas de chocola…"
click at [733, 400] on button "Salvar" at bounding box center [755, 404] width 50 height 25
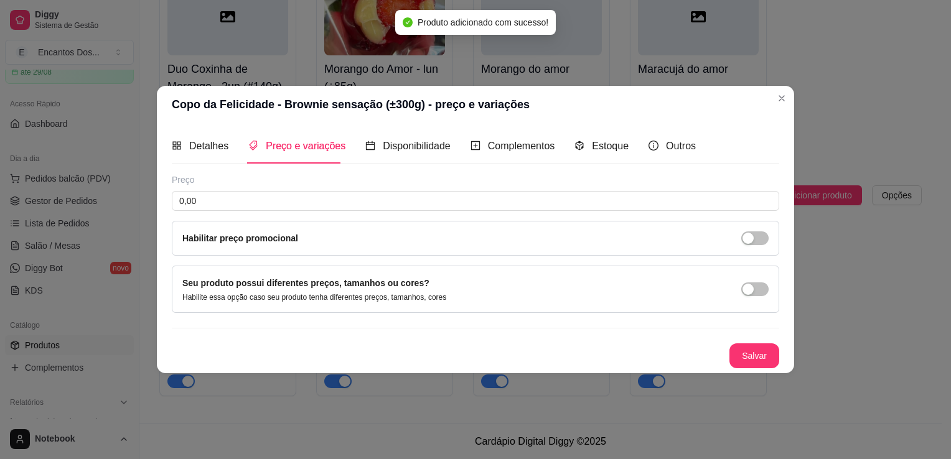
scroll to position [0, 0]
click at [386, 199] on input "0,00" at bounding box center [476, 201] width 608 height 20
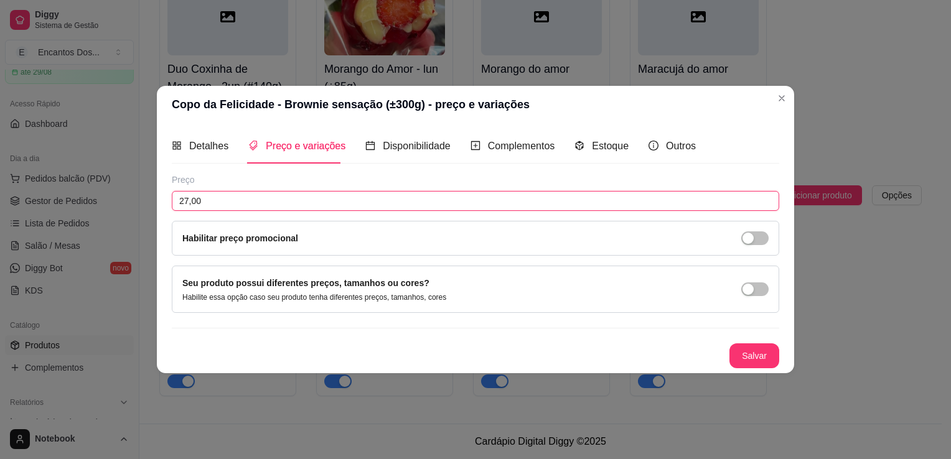
type input "27,00"
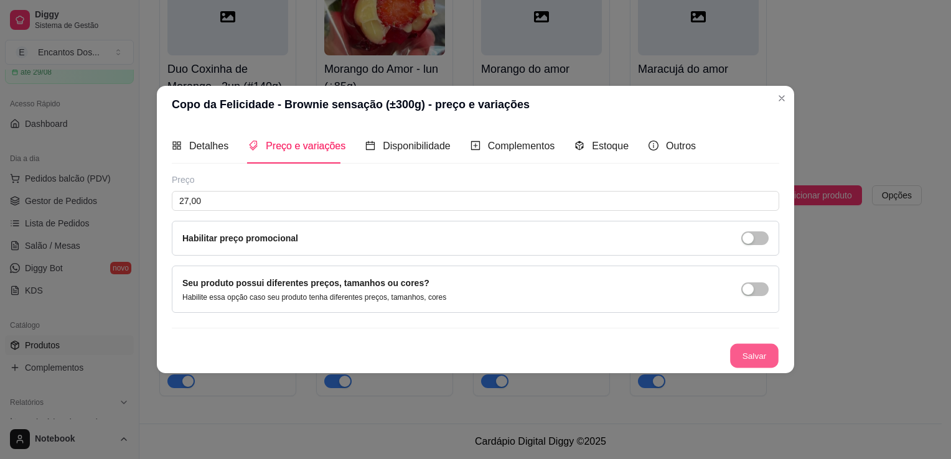
click at [759, 352] on button "Salvar" at bounding box center [754, 356] width 49 height 24
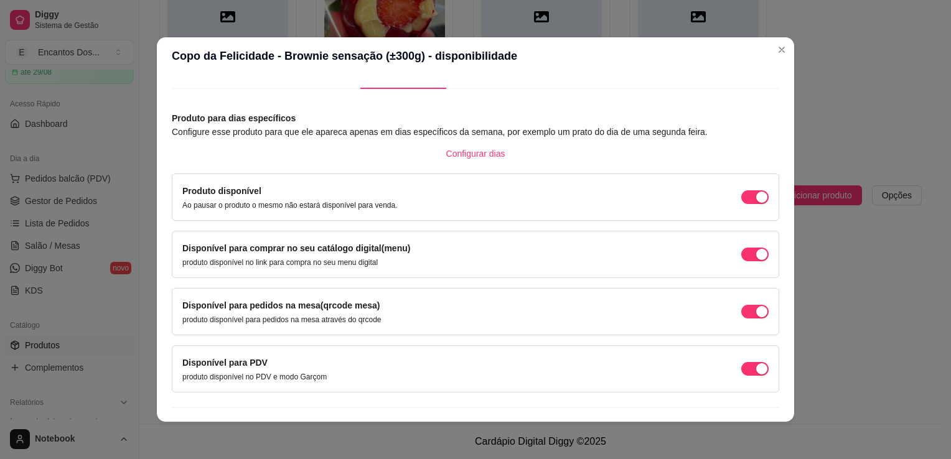
scroll to position [50, 0]
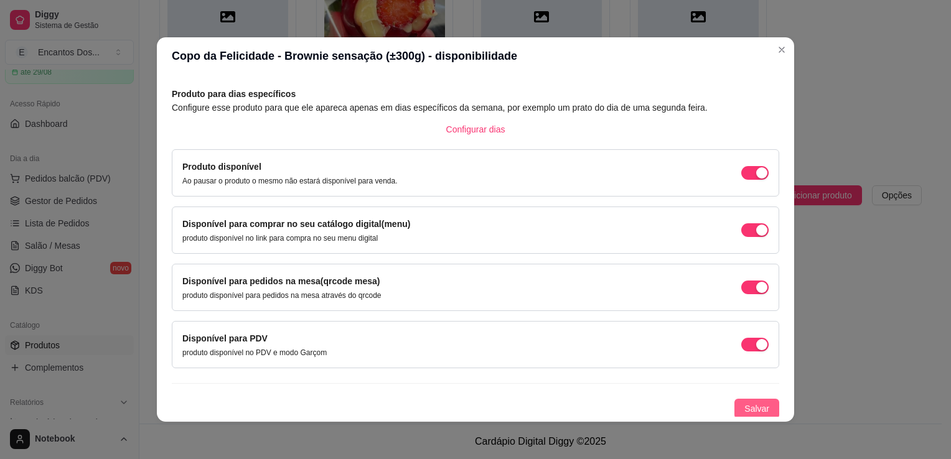
click at [745, 411] on span "Salvar" at bounding box center [757, 409] width 25 height 14
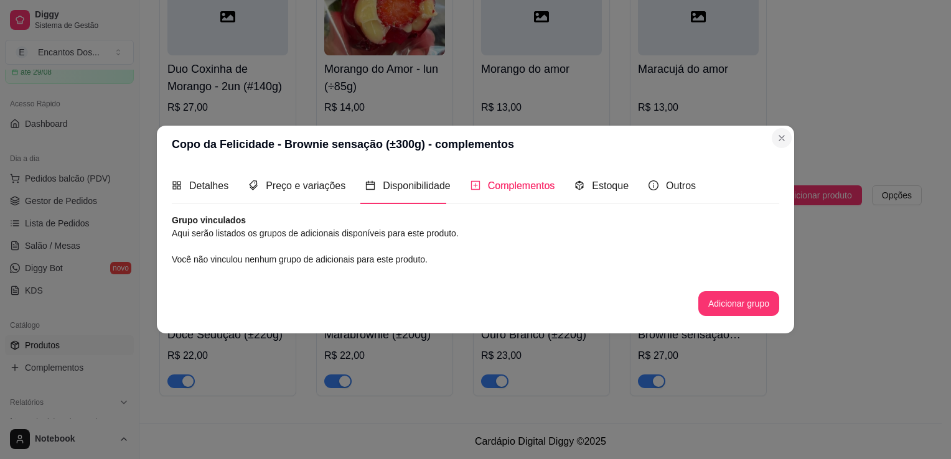
scroll to position [0, 0]
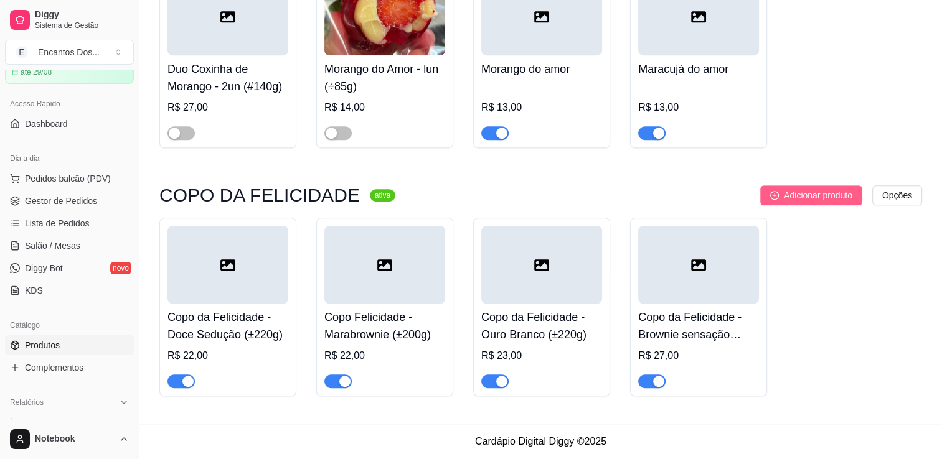
click at [828, 193] on span "Adicionar produto" at bounding box center [818, 196] width 68 height 14
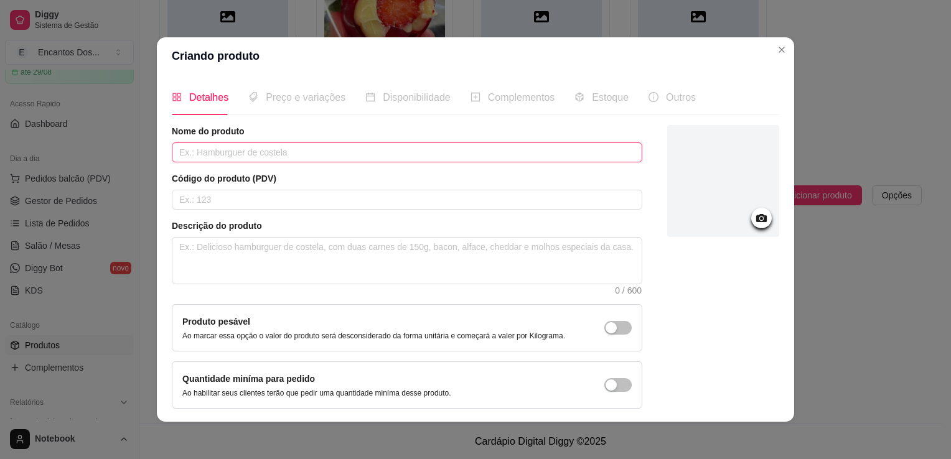
click at [408, 157] on input "text" at bounding box center [407, 153] width 471 height 20
paste input "Copo da Felicidade - Sedução (±300g)"
type input "Copo da Felicidade - Sedução (±300g)"
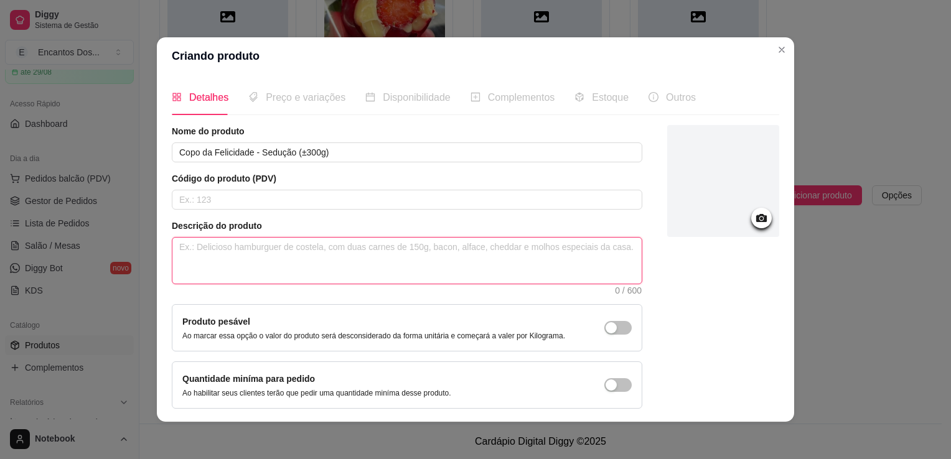
click at [238, 245] on textarea at bounding box center [406, 261] width 469 height 46
paste textarea "pura tentação em cada colherada! Com morangos frescos picados, raspas de chocol…"
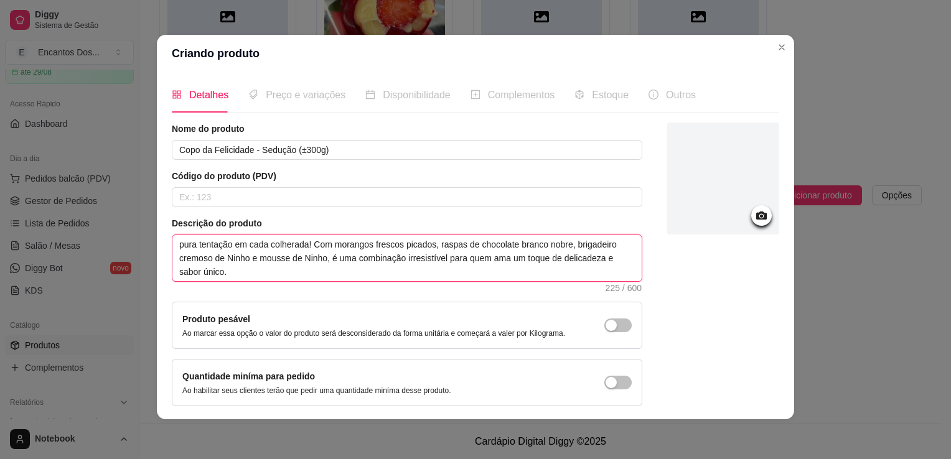
scroll to position [45, 0]
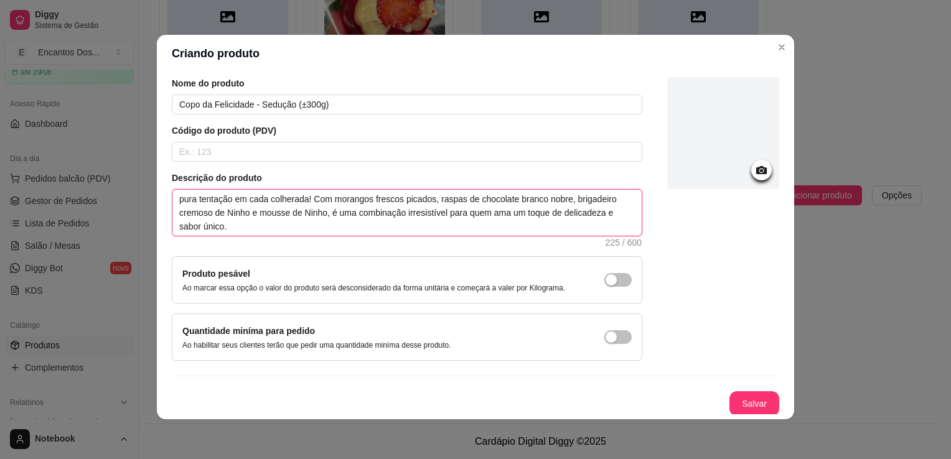
type textarea "pura tentação em cada colherada! Com morangos frescos picados, raspas de chocol…"
click at [747, 387] on div "Nome do produto Copo da Felicidade - Sedução (±300g) Código do produto (PDV) De…" at bounding box center [476, 246] width 608 height 339
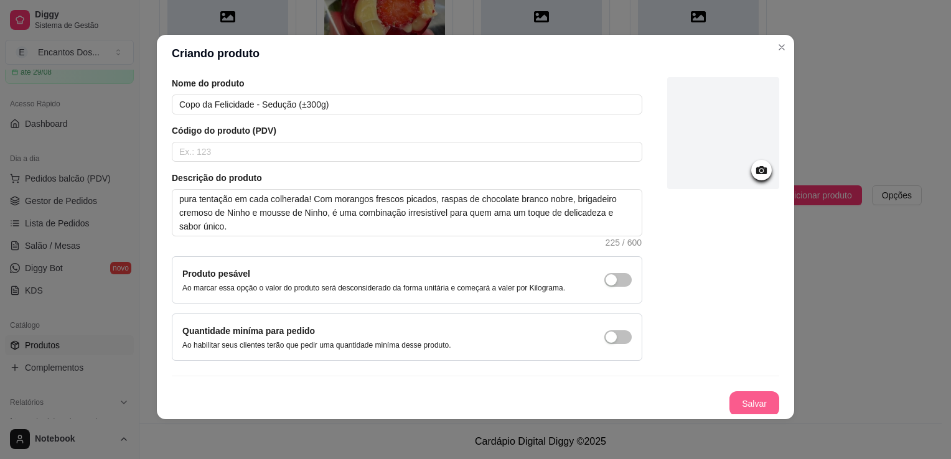
click at [744, 395] on button "Salvar" at bounding box center [755, 404] width 50 height 25
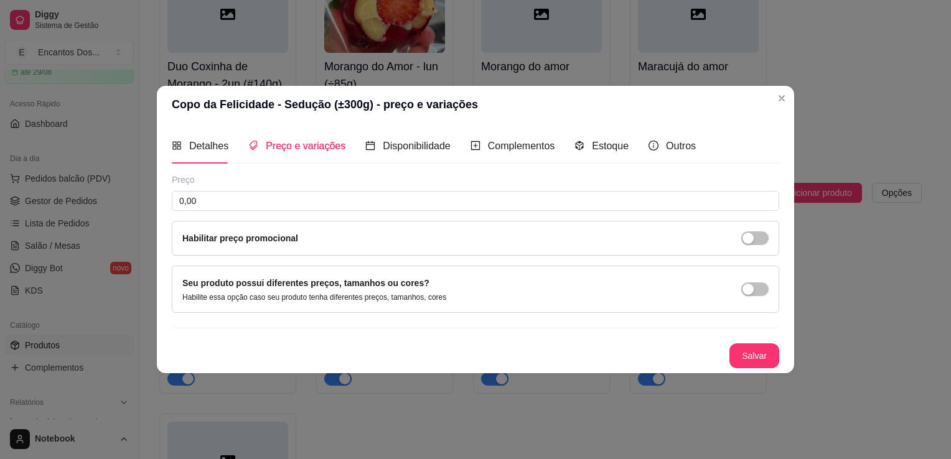
scroll to position [0, 0]
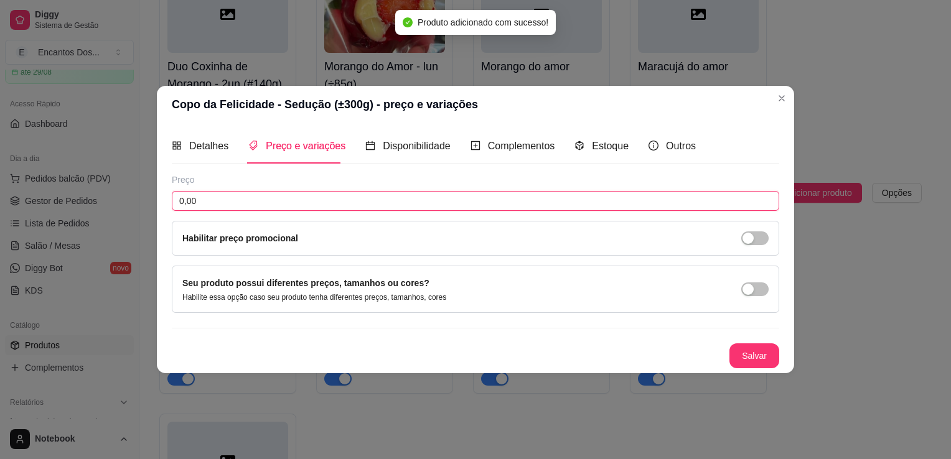
click at [262, 198] on input "0,00" at bounding box center [476, 201] width 608 height 20
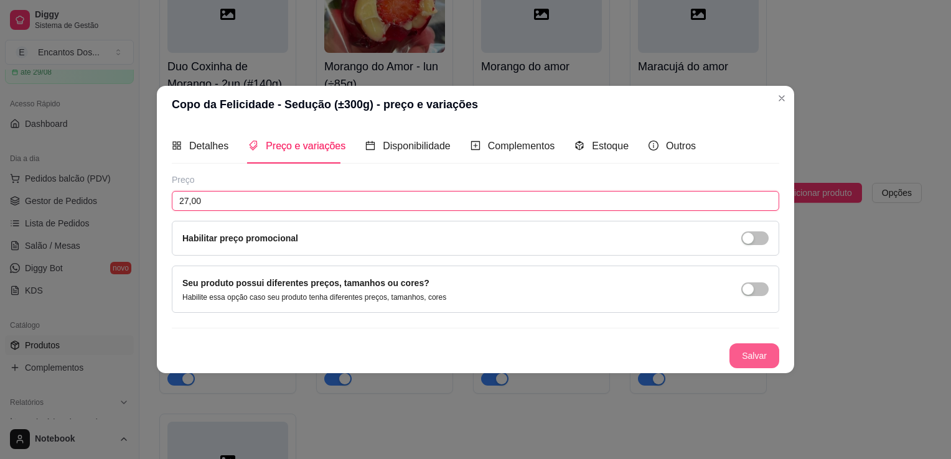
type input "27,00"
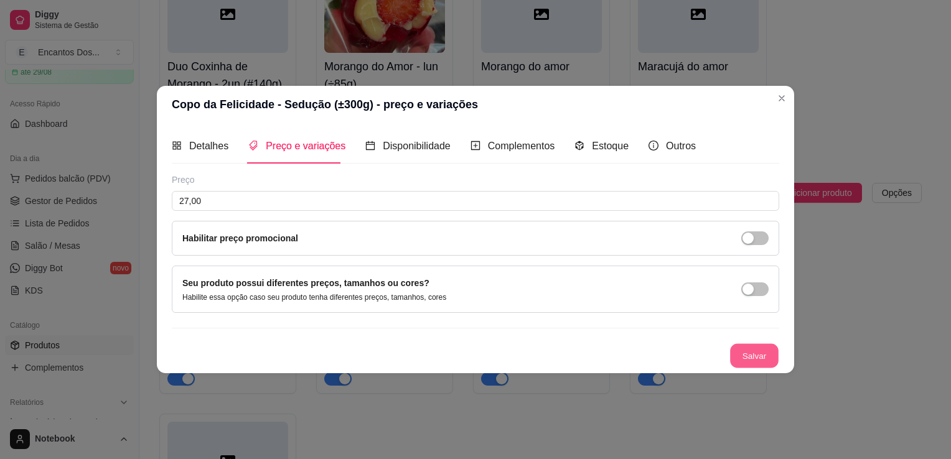
click at [763, 362] on button "Salvar" at bounding box center [754, 356] width 49 height 24
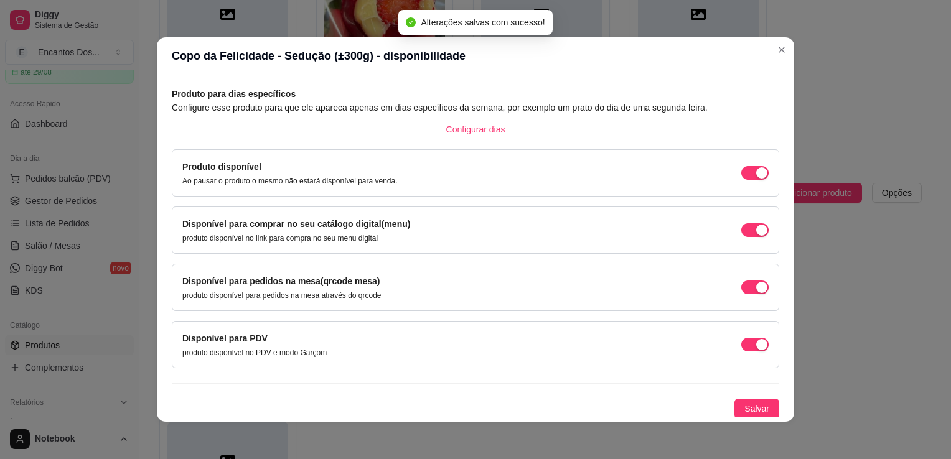
scroll to position [2, 0]
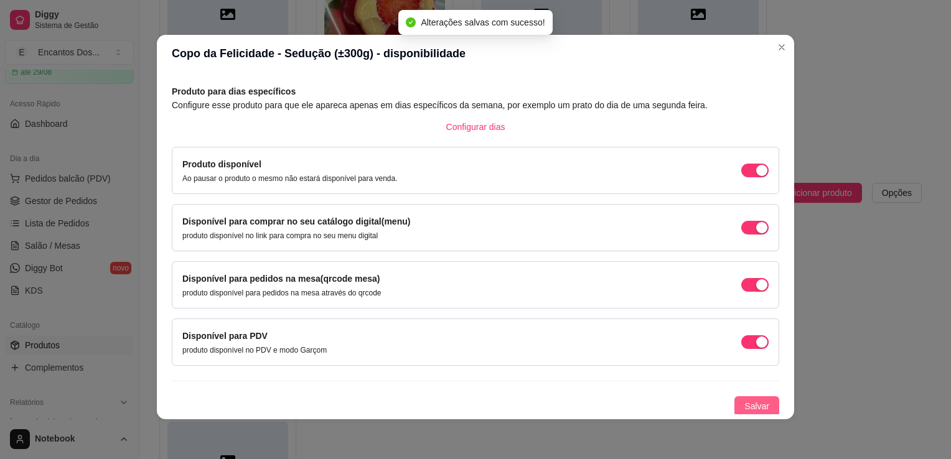
click at [745, 404] on span "Salvar" at bounding box center [757, 407] width 25 height 14
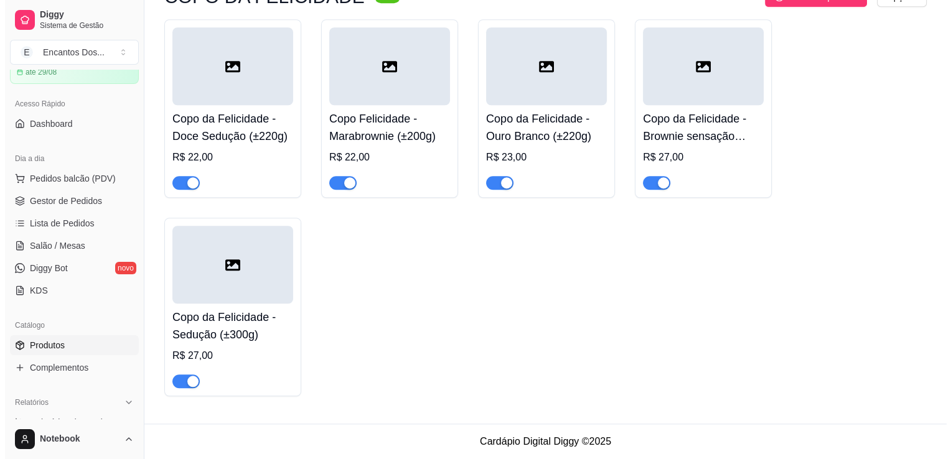
scroll to position [972, 0]
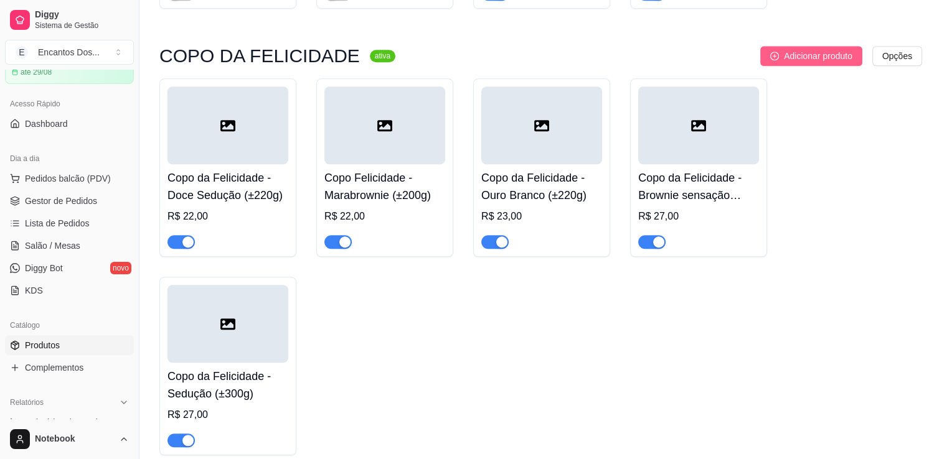
click at [822, 56] on span "Adicionar produto" at bounding box center [818, 56] width 68 height 14
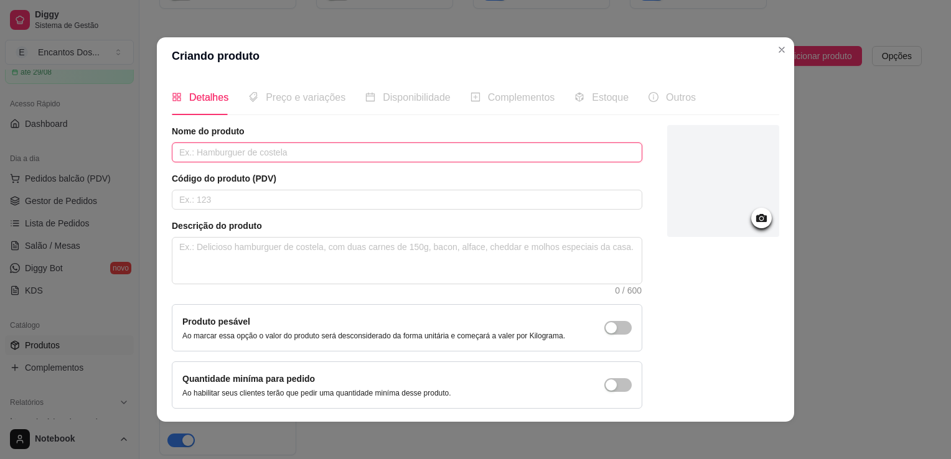
click at [313, 154] on input "text" at bounding box center [407, 153] width 471 height 20
paste input "Copo da Felicidade - Ninho Nutella Brownie e Morango (±300g)"
type input "Copo da Felicidade - Ninho Nutella Brownie e Morango (±300g)"
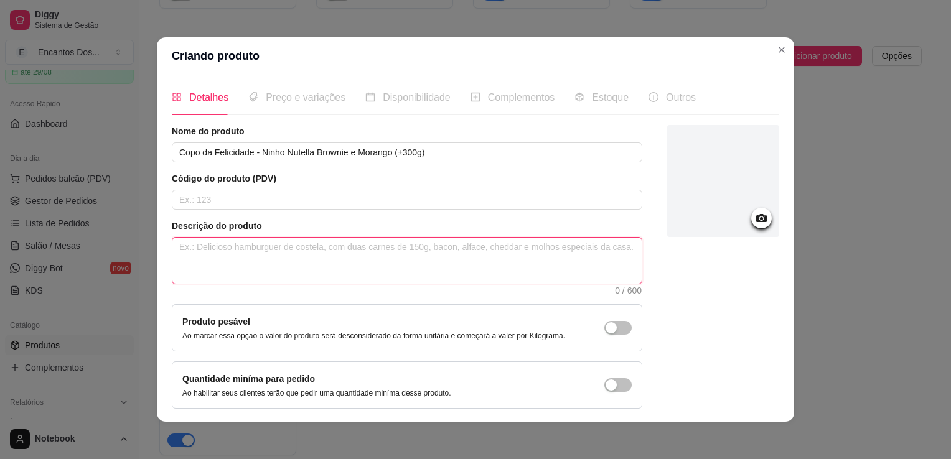
click at [277, 243] on textarea at bounding box center [406, 261] width 469 height 46
paste textarea "Sabores Incríveis: Morangos frescos, Nutella cremosa, raspas de chocolate meio …"
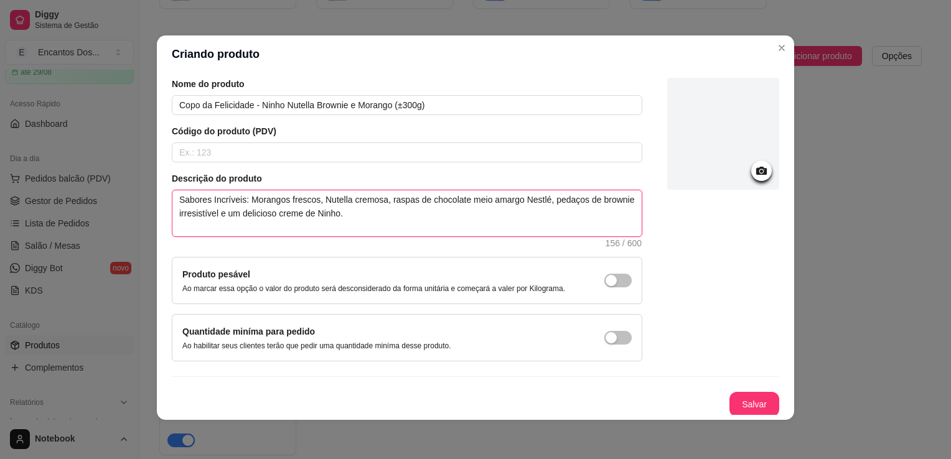
scroll to position [2, 0]
type textarea "Sabores Incríveis: Morangos frescos, Nutella cremosa, raspas de chocolate meio …"
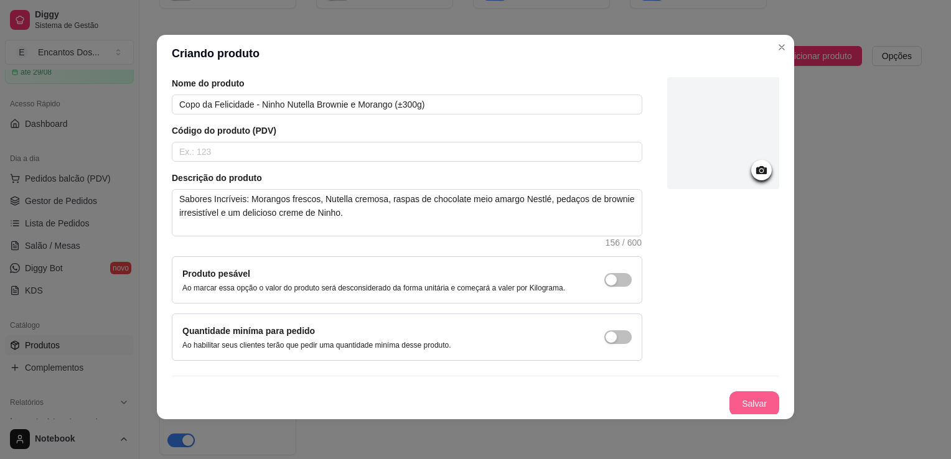
click at [735, 407] on button "Salvar" at bounding box center [755, 404] width 50 height 25
click at [233, 150] on input "text" at bounding box center [407, 152] width 471 height 20
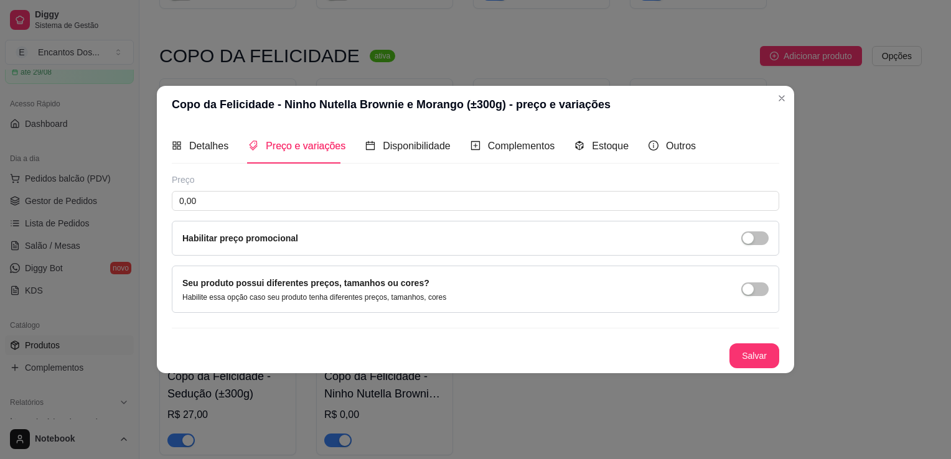
scroll to position [0, 0]
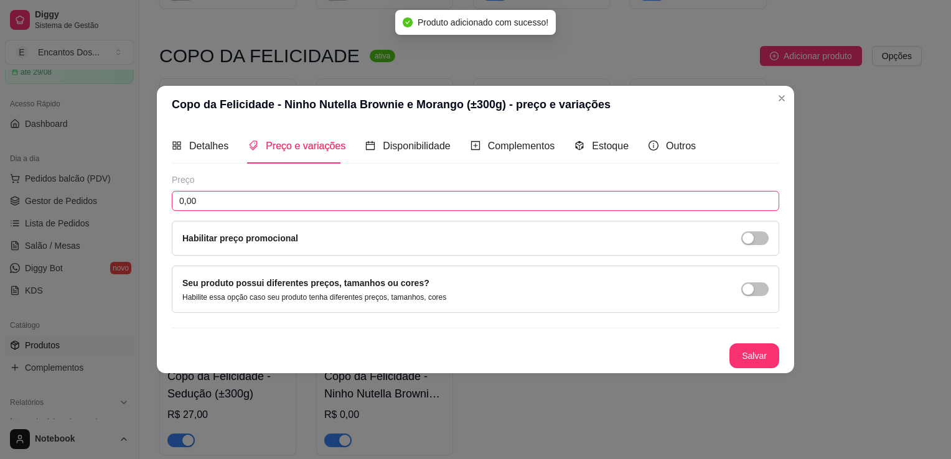
click at [434, 199] on input "0,00" at bounding box center [476, 201] width 608 height 20
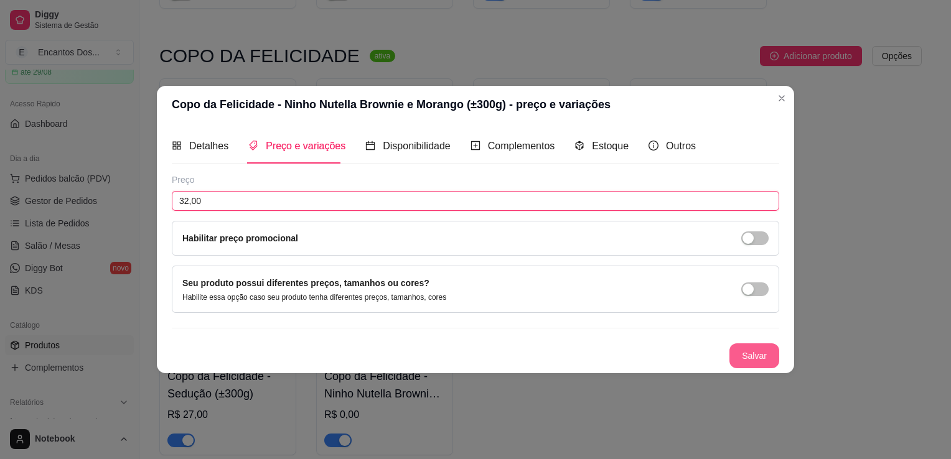
type input "32,00"
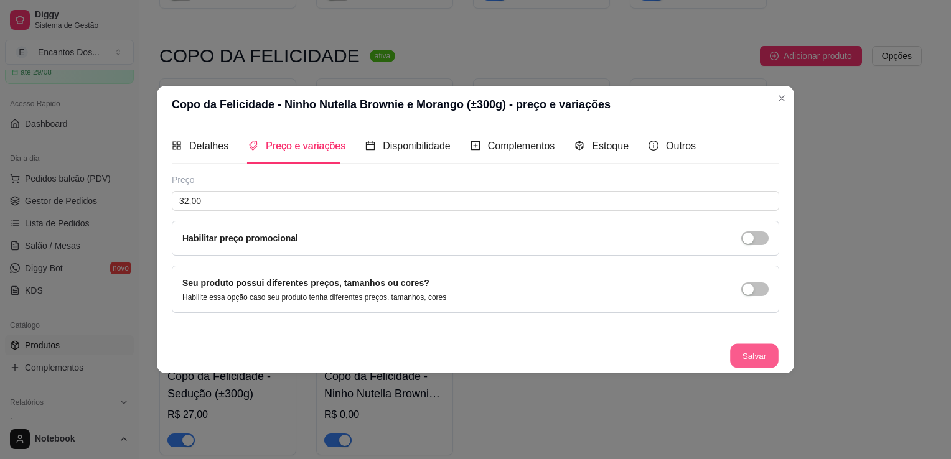
click at [747, 362] on button "Salvar" at bounding box center [754, 356] width 49 height 24
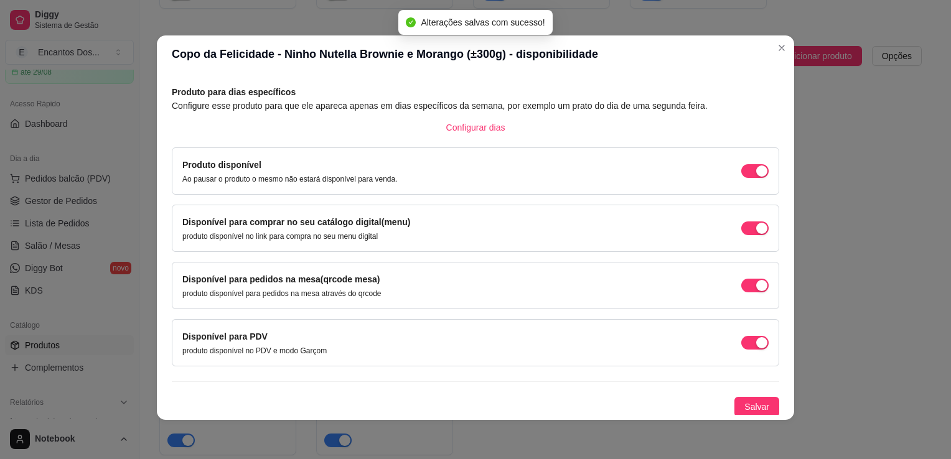
scroll to position [2, 0]
click at [745, 403] on span "Salvar" at bounding box center [757, 407] width 25 height 14
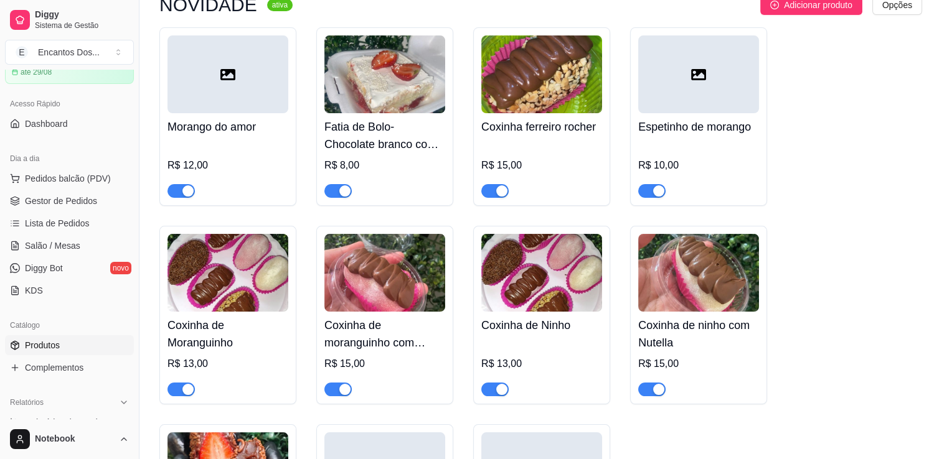
scroll to position [0, 0]
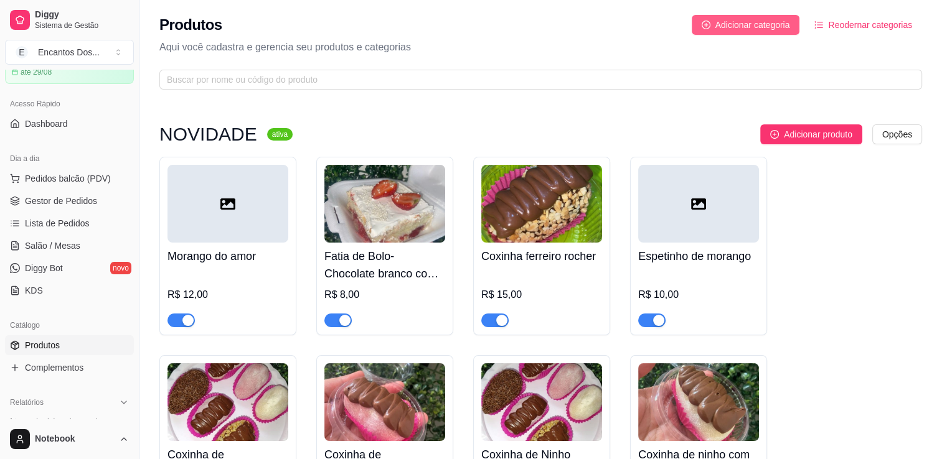
click at [711, 16] on button "Adicionar categoria" at bounding box center [746, 25] width 108 height 20
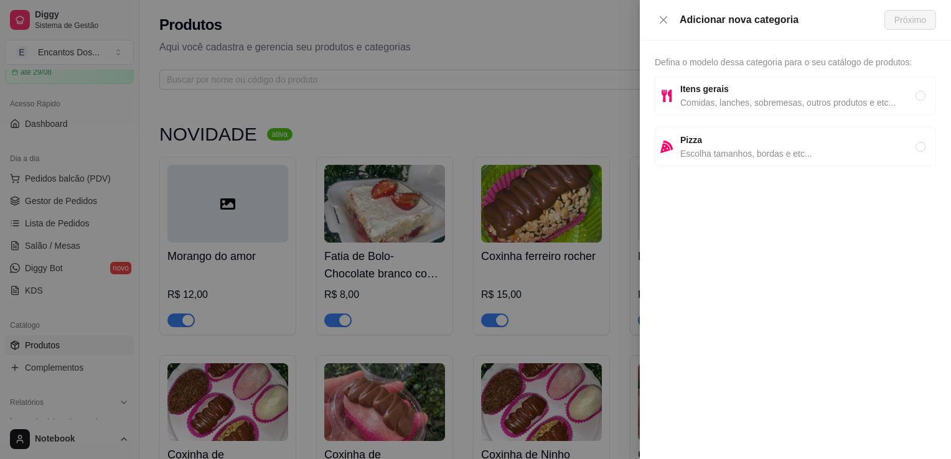
click at [749, 97] on span "Comidas, lanches, sobremesas, outros produtos e etc..." at bounding box center [797, 103] width 235 height 14
radio input "true"
click at [923, 20] on span "Próximo" at bounding box center [911, 20] width 32 height 14
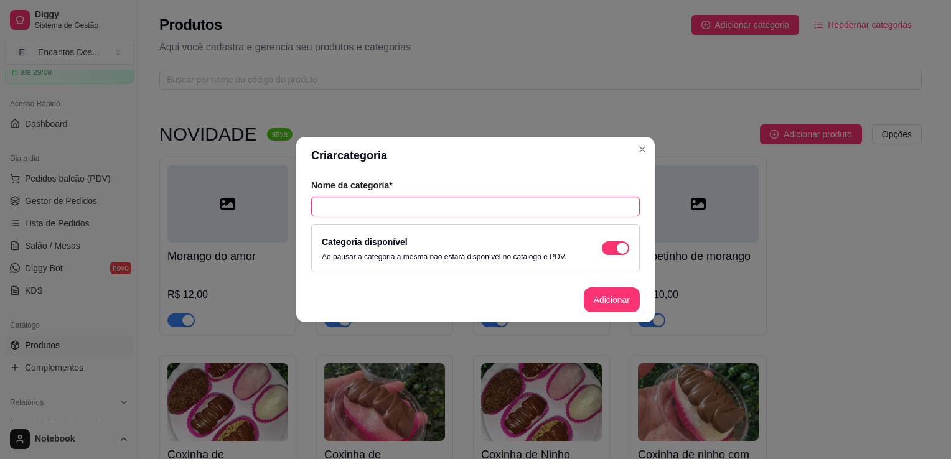
paste input "Brownie Ordem: 3"
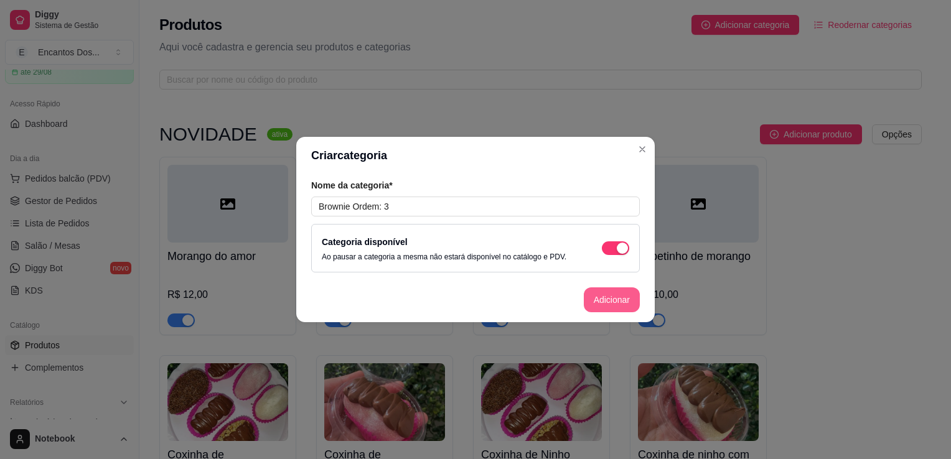
click at [612, 303] on button "Adicionar" at bounding box center [612, 300] width 56 height 25
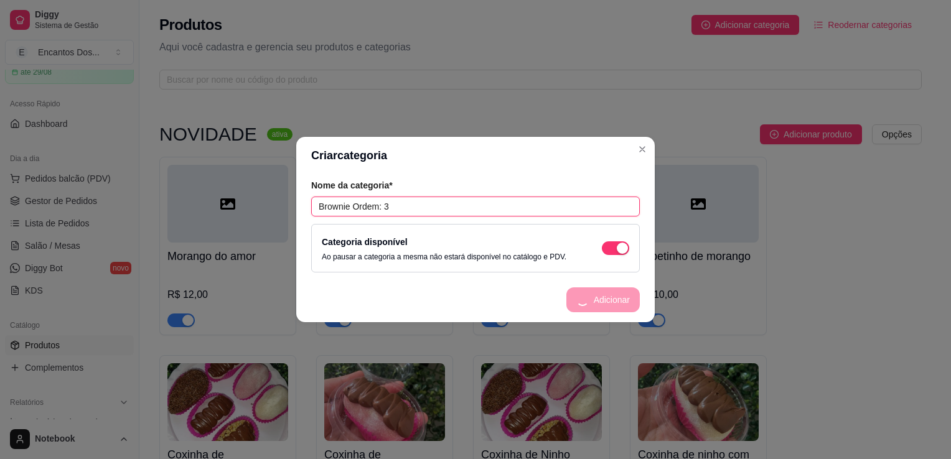
click at [428, 210] on input "Brownie Ordem: 3" at bounding box center [475, 207] width 329 height 20
type input "Brownie O"
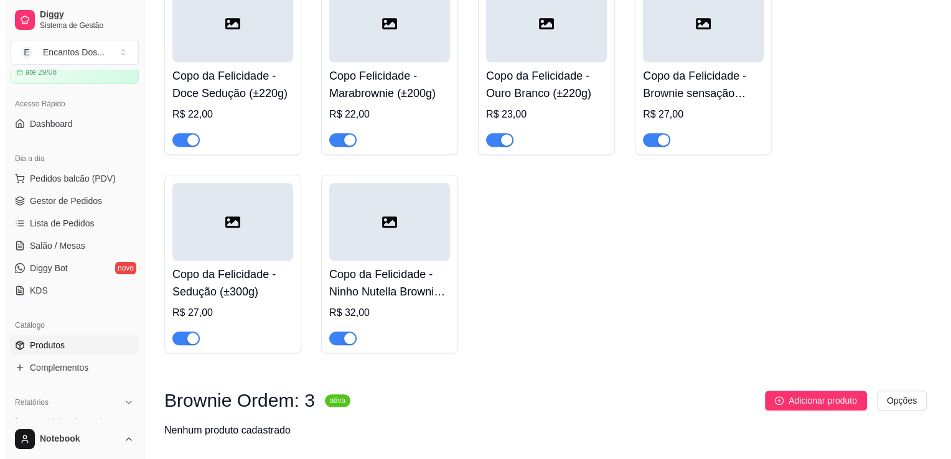
scroll to position [1119, 0]
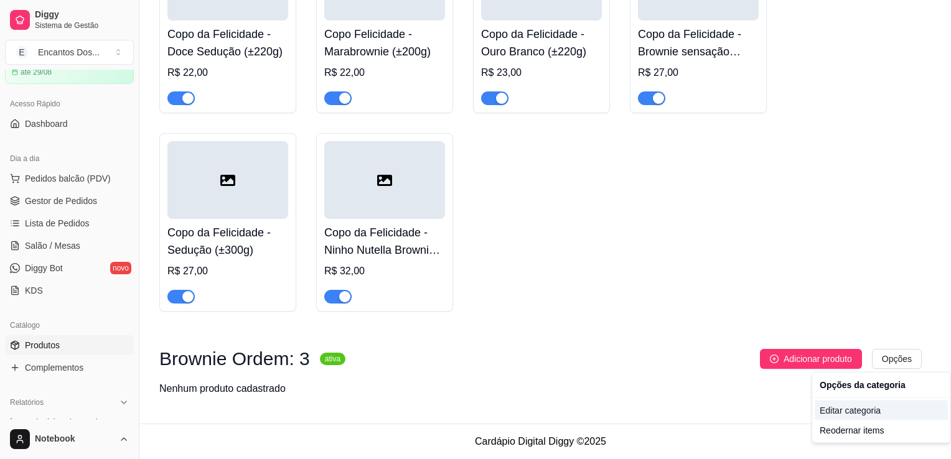
click at [883, 412] on div "Editar categoria" at bounding box center [881, 411] width 133 height 20
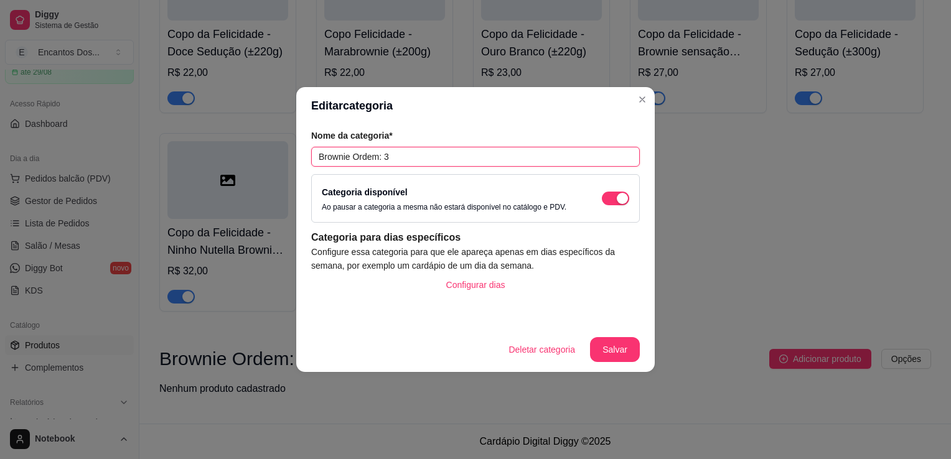
click at [425, 157] on input "Brownie Ordem: 3" at bounding box center [475, 157] width 329 height 20
type input "Brownie"
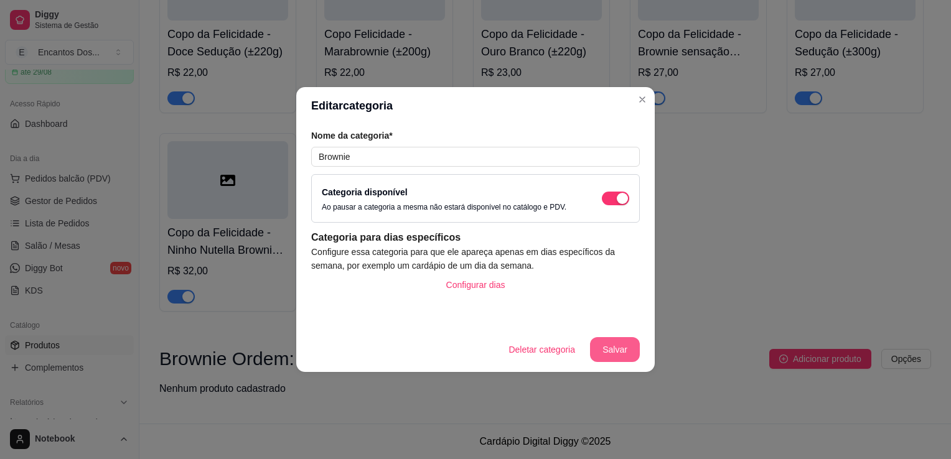
click at [622, 352] on button "Salvar" at bounding box center [615, 349] width 50 height 25
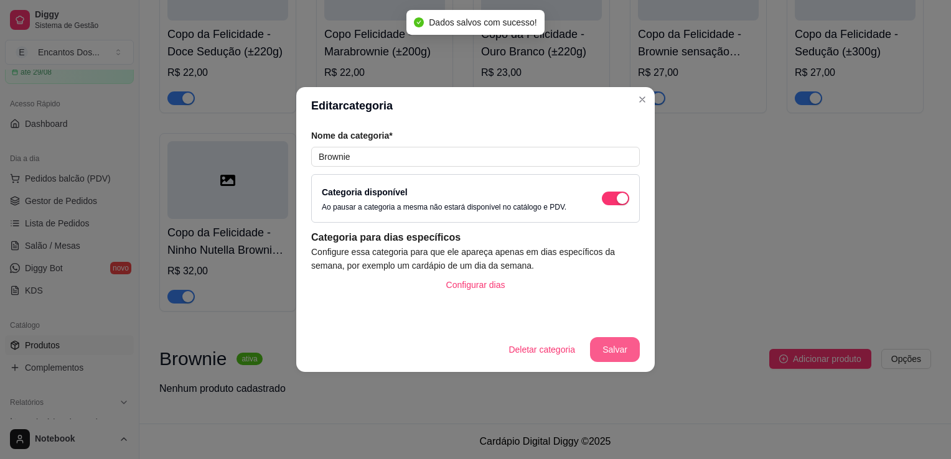
click at [637, 352] on button "Salvar" at bounding box center [615, 349] width 50 height 25
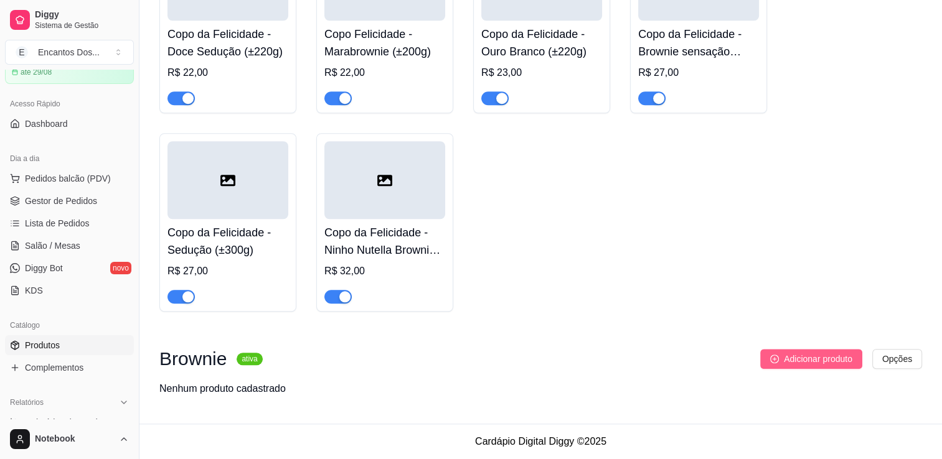
click at [824, 366] on button "Adicionar produto" at bounding box center [811, 359] width 102 height 20
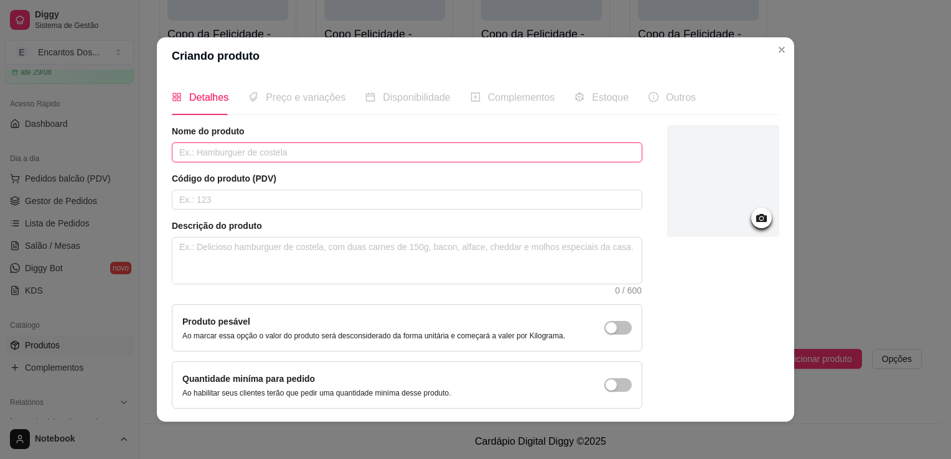
click at [411, 154] on input "text" at bounding box center [407, 153] width 471 height 20
paste input "Brownie Tradicional (±110g)"
type input "Brownie Tradicional (±110g)"
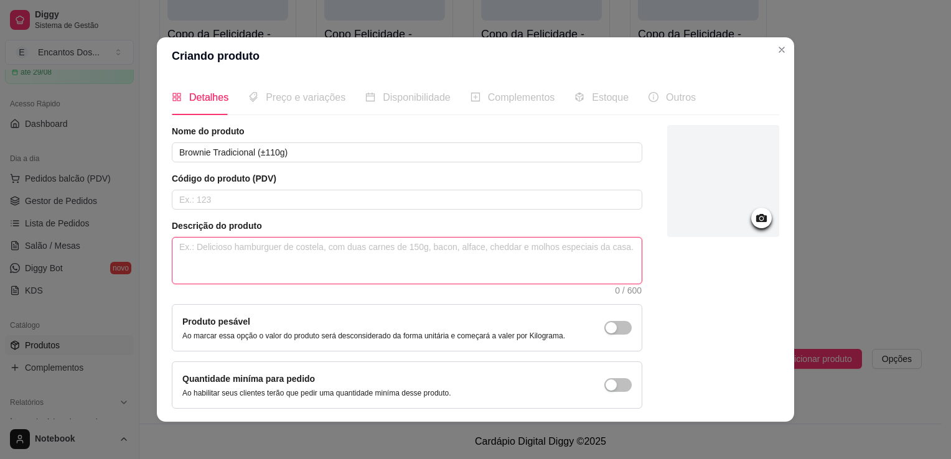
click at [335, 250] on textarea at bounding box center [406, 261] width 469 height 46
paste textarea "Com uma casquinha crocante por fora e um interior macio e intensamente chocolat…"
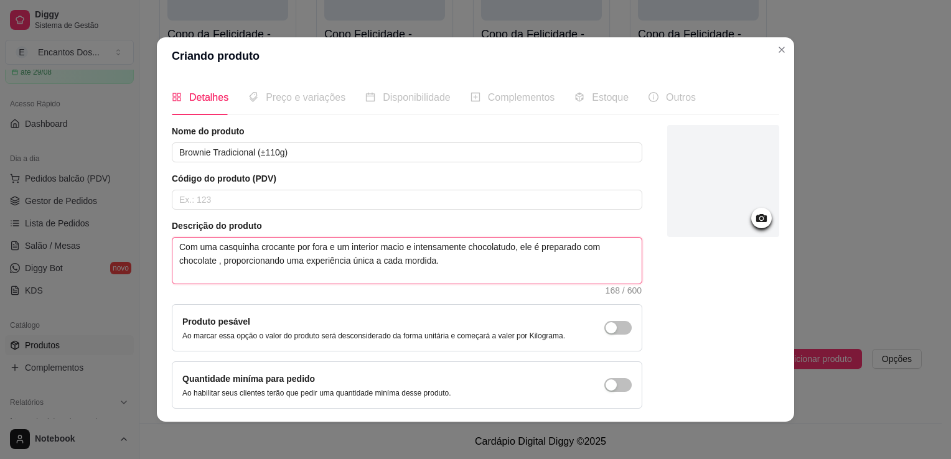
scroll to position [45, 0]
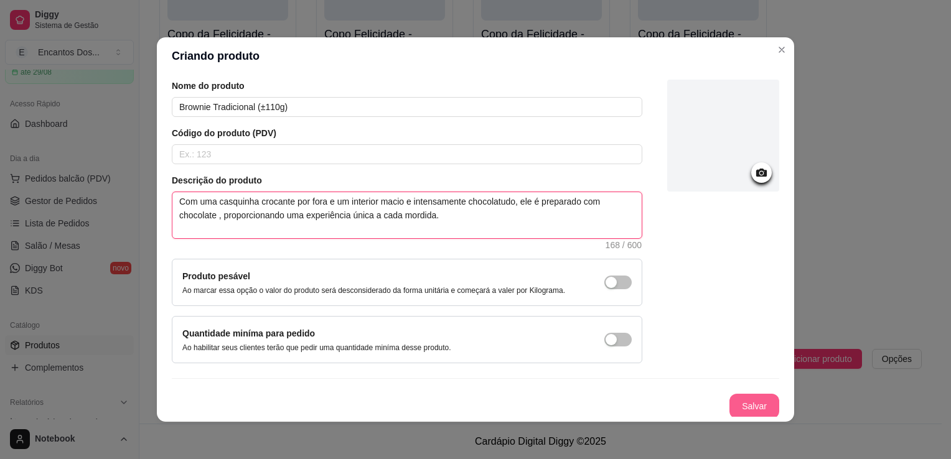
type textarea "Com uma casquinha crocante por fora e um interior macio e intensamente chocolat…"
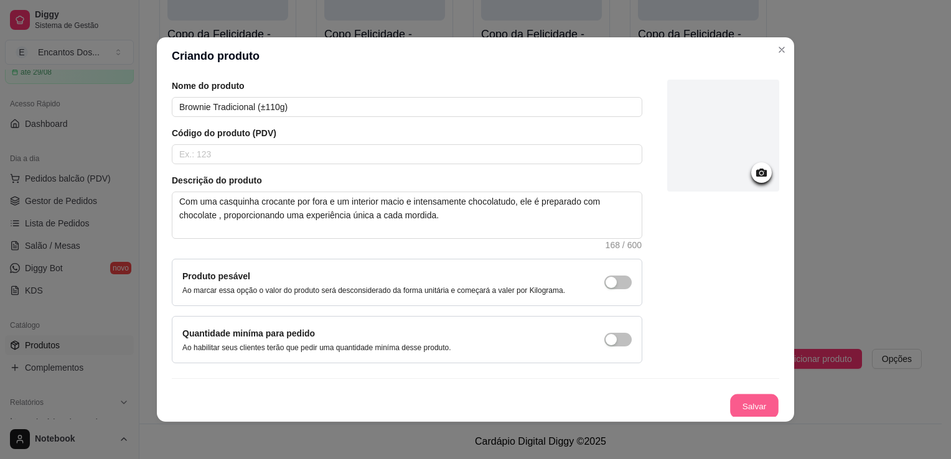
click at [735, 395] on button "Salvar" at bounding box center [754, 407] width 49 height 24
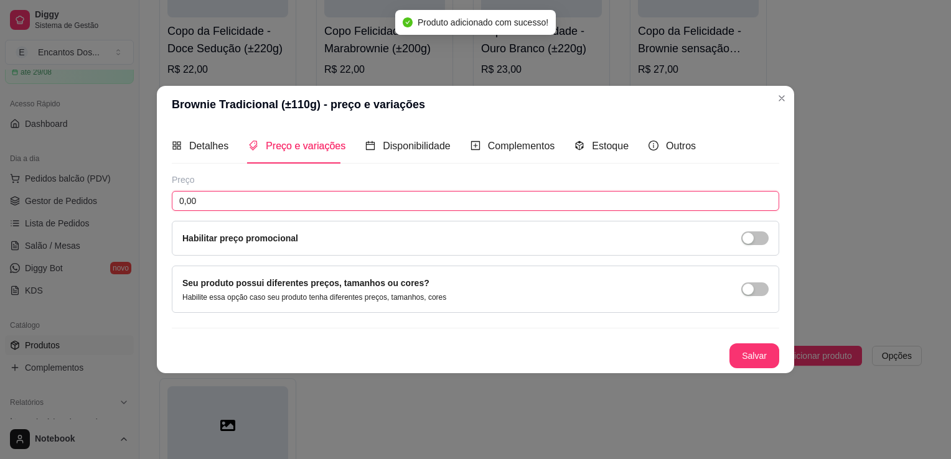
click at [327, 193] on input "0,00" at bounding box center [476, 201] width 608 height 20
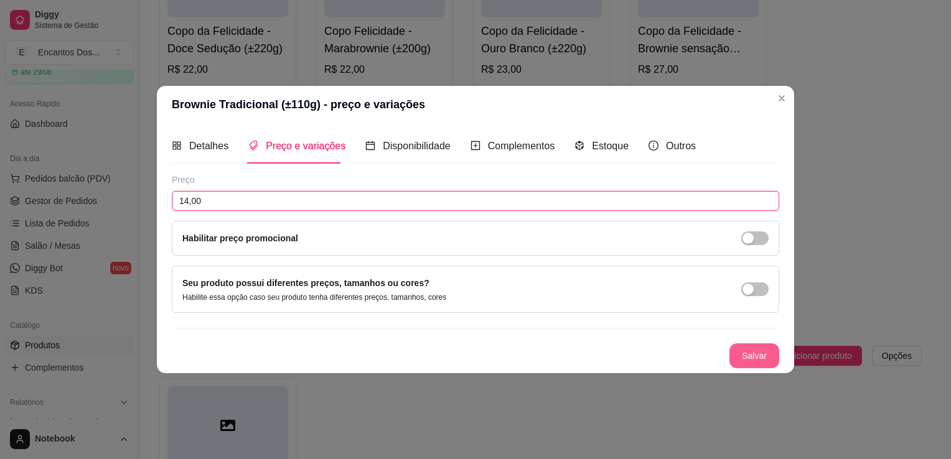
type input "14,00"
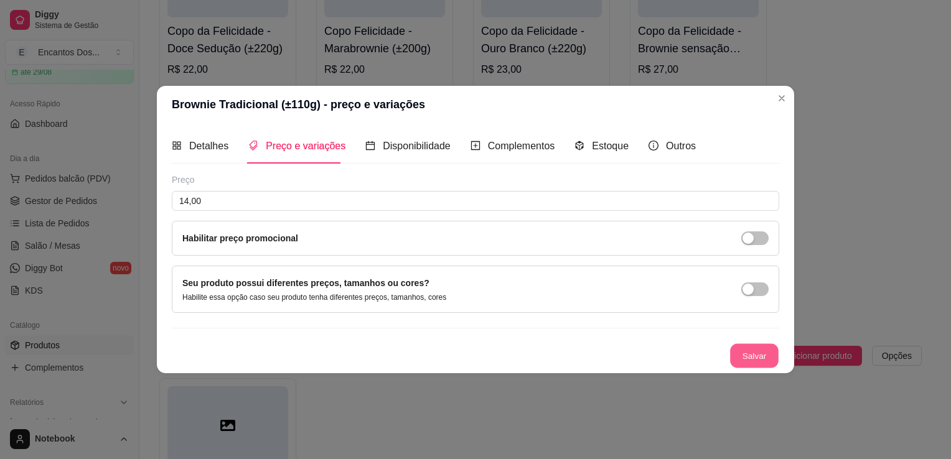
click at [752, 360] on button "Salvar" at bounding box center [754, 356] width 49 height 24
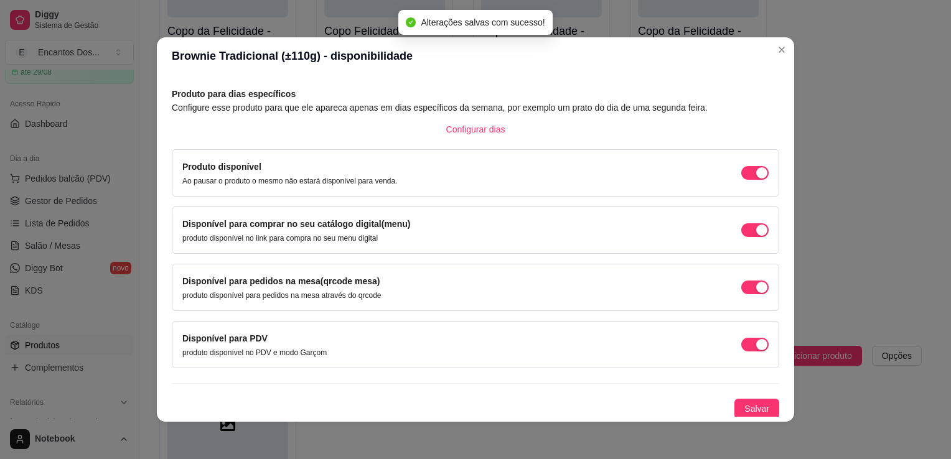
scroll to position [2, 0]
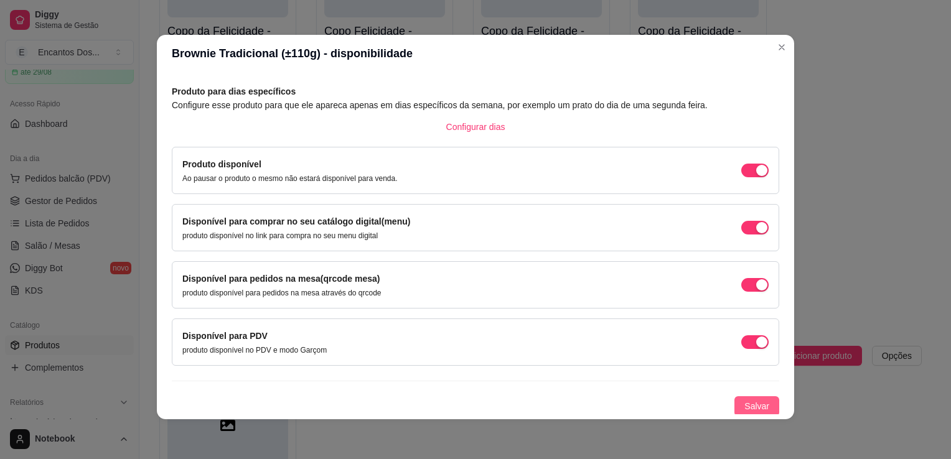
click at [745, 404] on span "Salvar" at bounding box center [757, 407] width 25 height 14
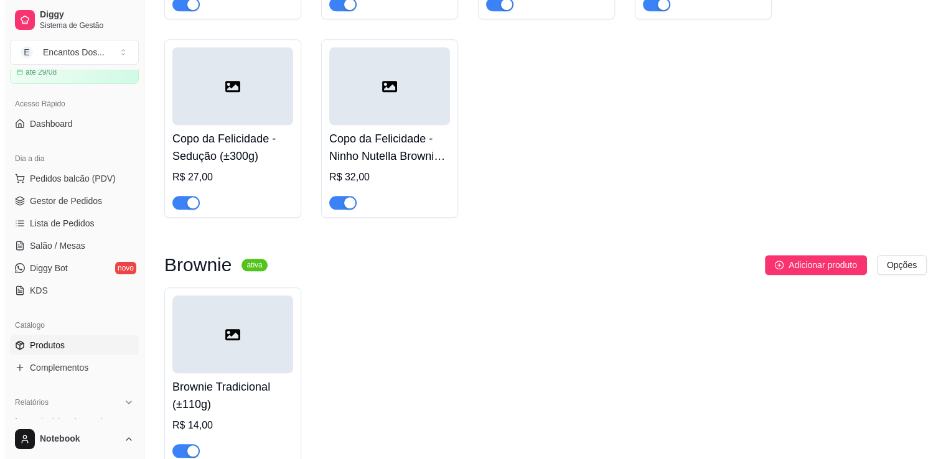
scroll to position [1284, 0]
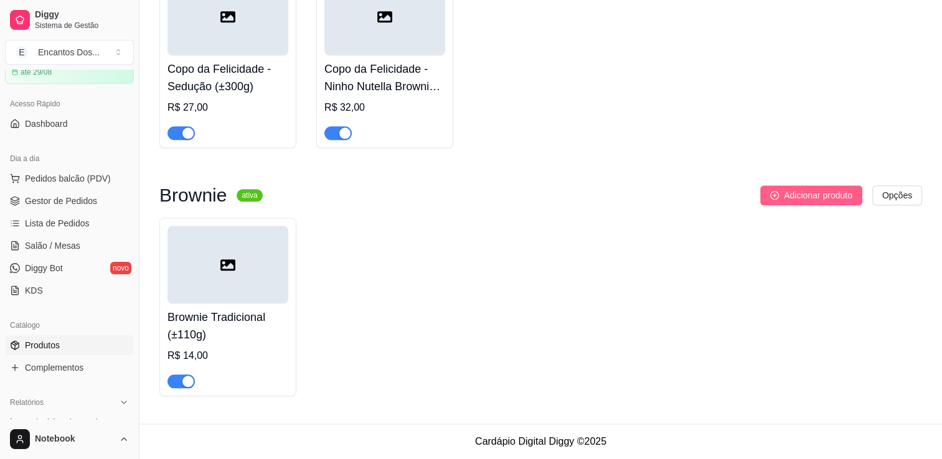
click at [815, 192] on span "Adicionar produto" at bounding box center [818, 196] width 68 height 14
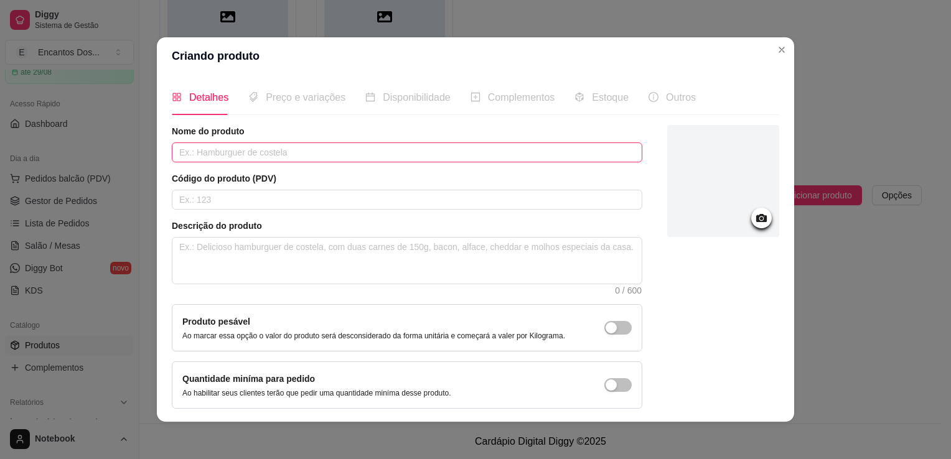
click at [388, 154] on input "text" at bounding box center [407, 153] width 471 height 20
paste input "Brownie Escondidinho Dois Amores (±210g)"
type input "Brownie Escondidinho Dois Amores (±210g)"
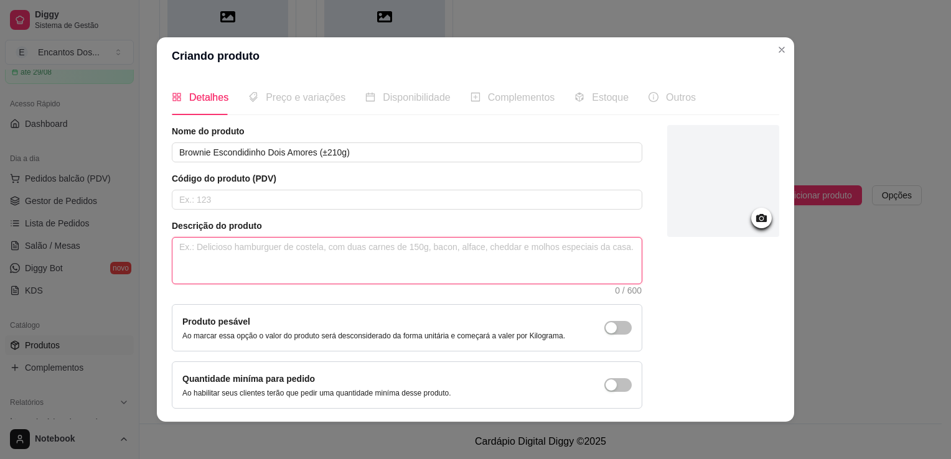
click at [436, 246] on textarea at bounding box center [406, 261] width 469 height 46
click at [342, 250] on textarea at bounding box center [406, 261] width 469 height 46
paste textarea "Nosso Escondidinho de Brownie traz uma base surrealmente deliciosa de brownie, …"
type textarea "Nosso Escondidinho de Brownie traz uma base surrealmente deliciosa de brownie, …"
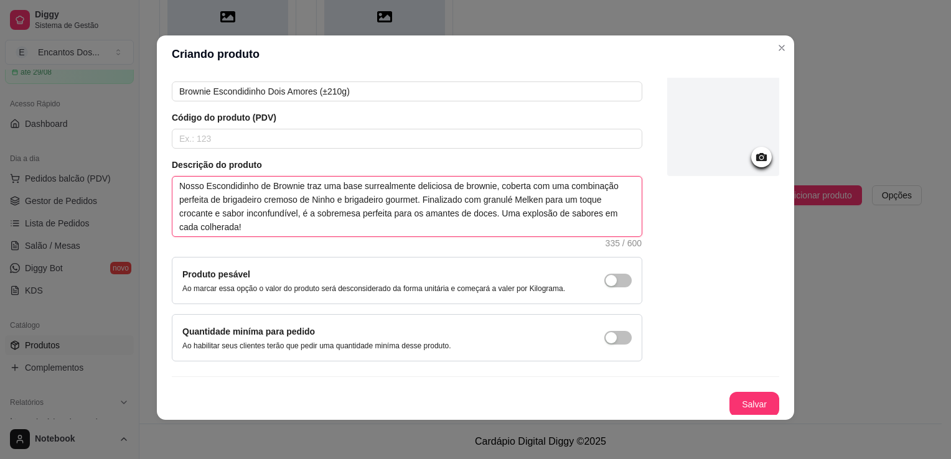
scroll to position [2, 0]
type textarea "Nosso Escondidinho de Brownie traz uma base surrealmente deliciosa de brownie, …"
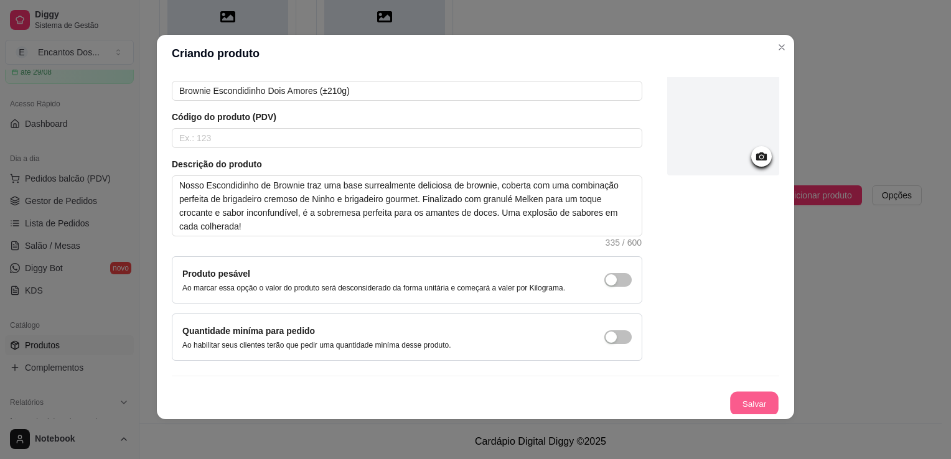
click at [745, 400] on button "Salvar" at bounding box center [754, 404] width 49 height 24
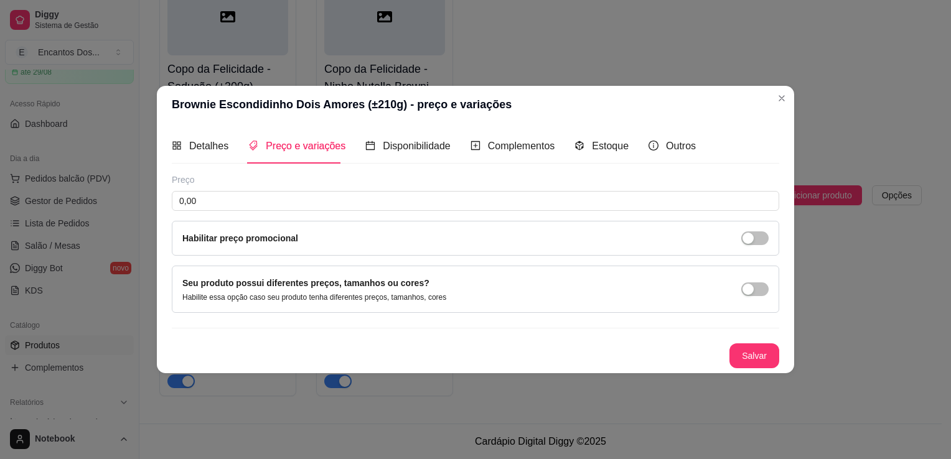
scroll to position [0, 0]
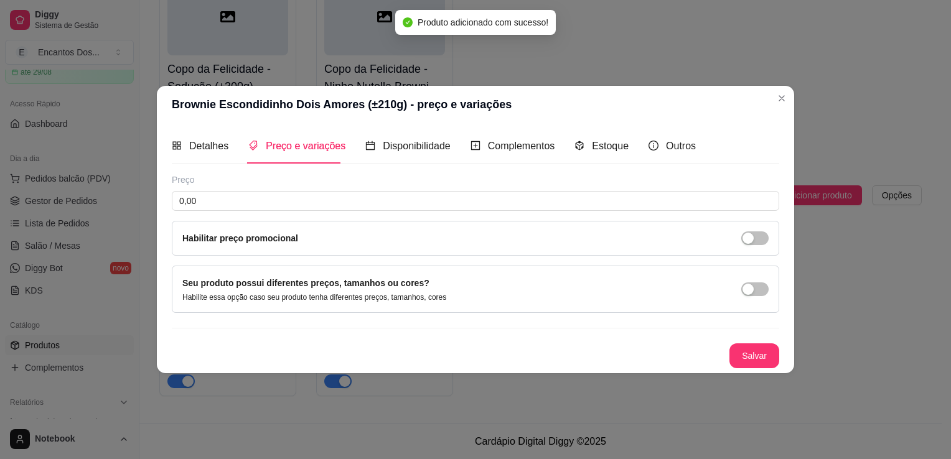
drag, startPoint x: 330, startPoint y: 189, endPoint x: 332, endPoint y: 215, distance: 25.6
click at [330, 197] on div "Preço 0,00 Habilitar preço promocional" at bounding box center [476, 215] width 608 height 82
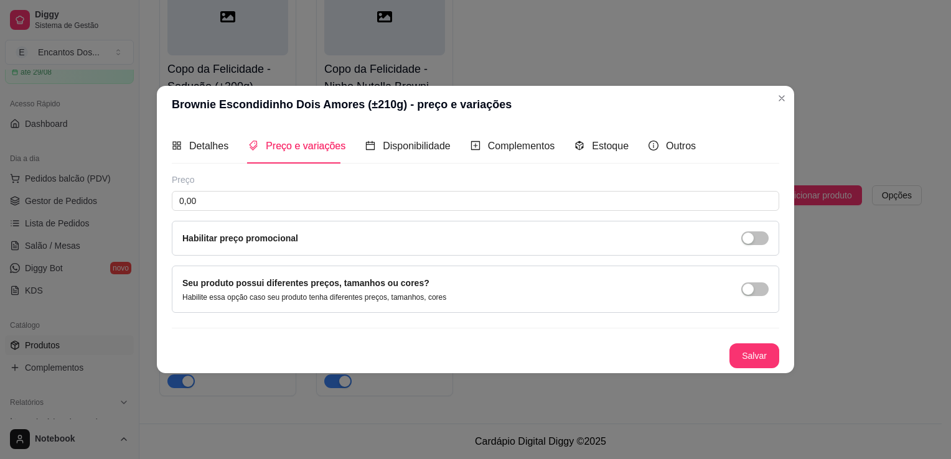
click at [333, 215] on div "Preço 0,00 Habilitar preço promocional" at bounding box center [476, 215] width 608 height 82
click at [334, 204] on input "0,00" at bounding box center [476, 201] width 608 height 20
type input "23,00"
click at [757, 352] on button "Salvar" at bounding box center [755, 356] width 50 height 25
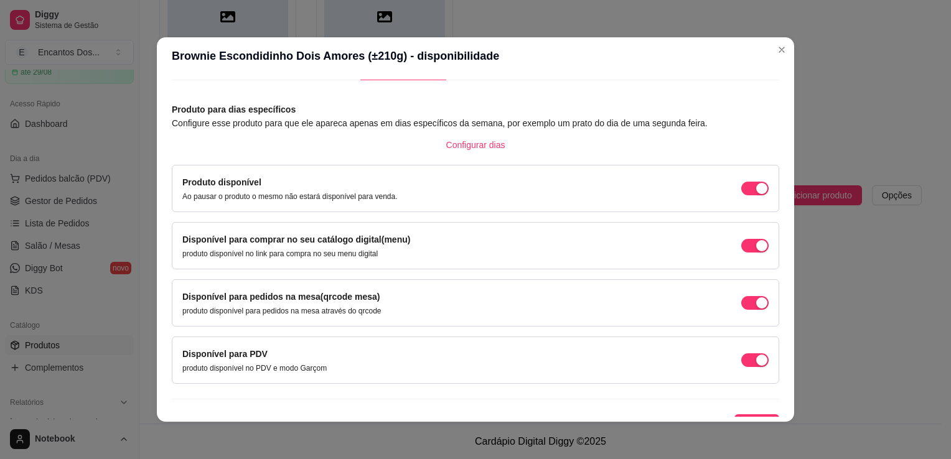
scroll to position [50, 0]
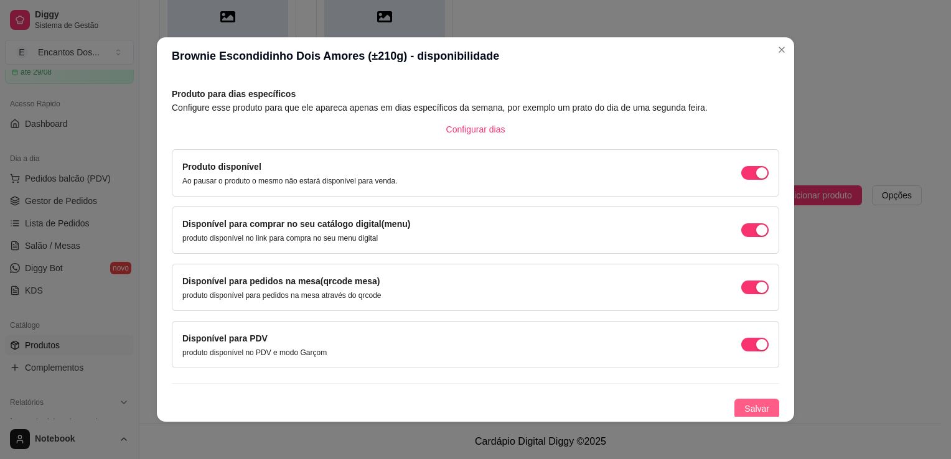
click at [752, 405] on span "Salvar" at bounding box center [757, 409] width 25 height 14
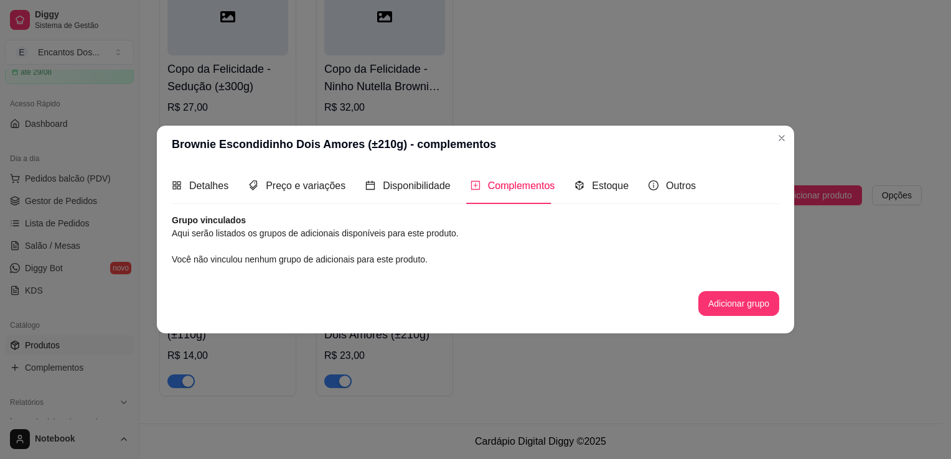
scroll to position [0, 0]
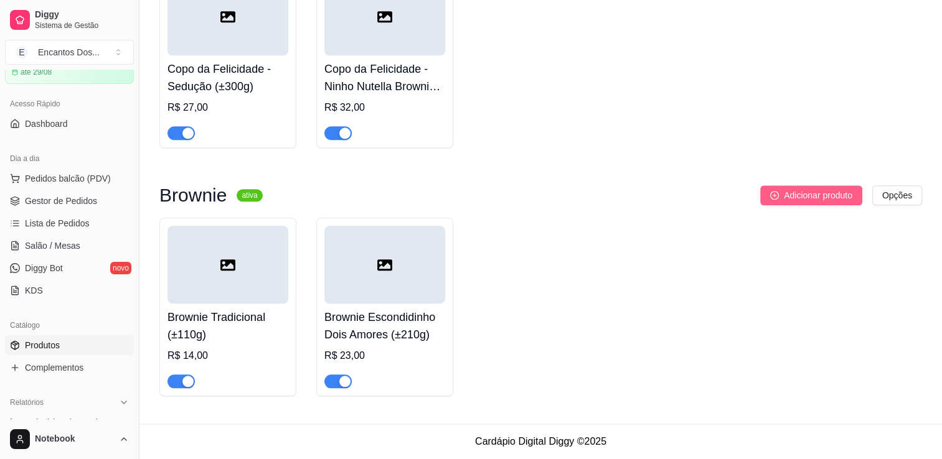
click at [813, 201] on span "Adicionar produto" at bounding box center [818, 196] width 68 height 14
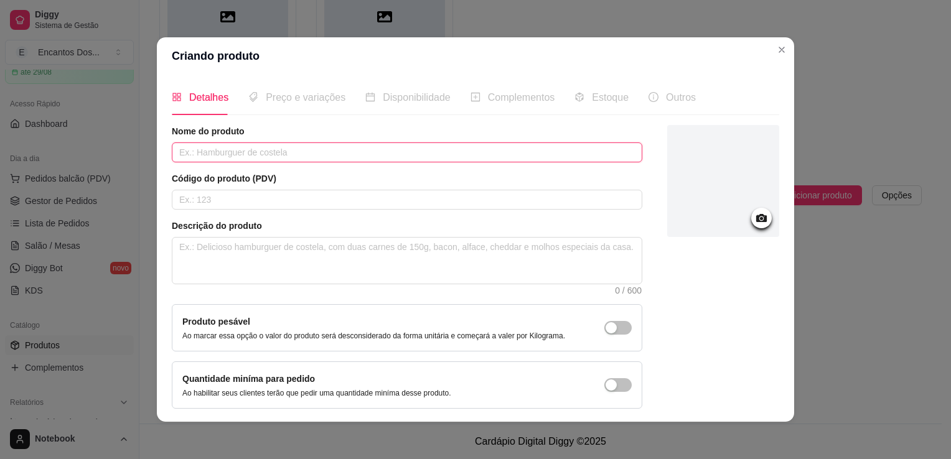
click at [545, 151] on input "text" at bounding box center [407, 153] width 471 height 20
paste input "Brownie na marmita - Ninho Com Nutella"
type input "Brownie na marmita - Ninho Com Nutella"
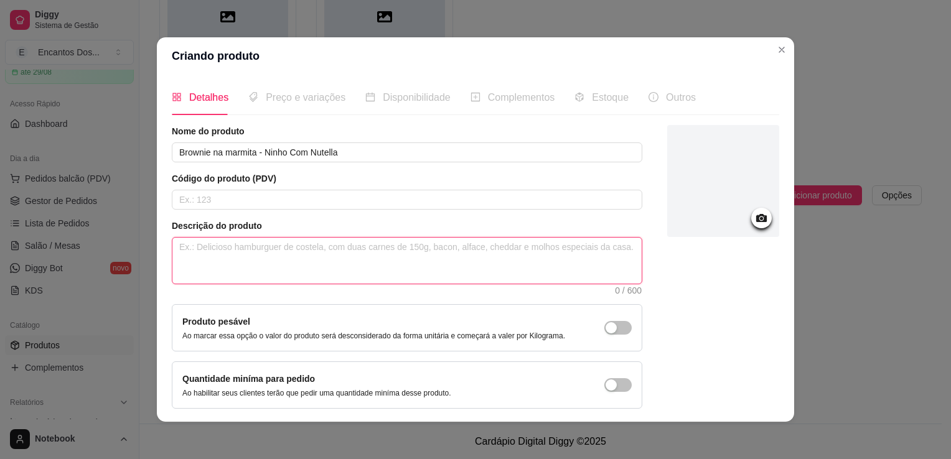
click at [616, 247] on textarea at bounding box center [406, 261] width 469 height 46
click at [265, 243] on textarea at bounding box center [406, 261] width 469 height 46
paste textarea "Nosso Escondidinho de Brownie traz uma base surrealmente deliciosa de brownie, …"
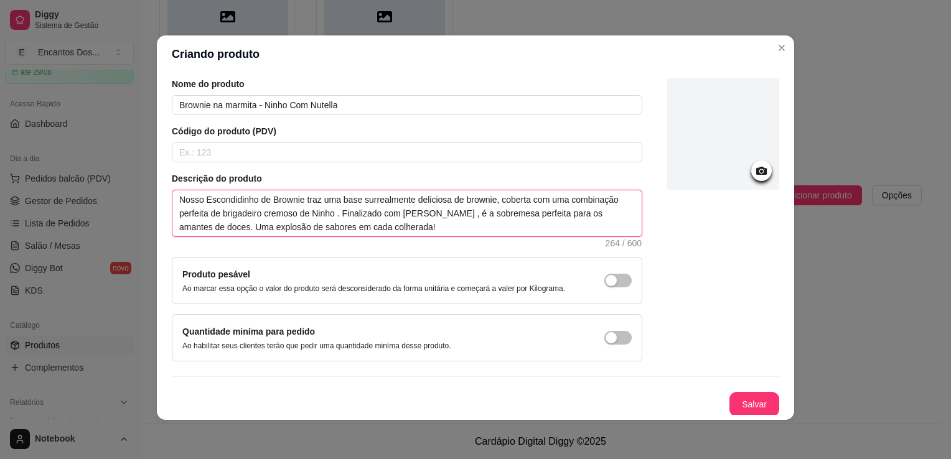
scroll to position [2, 0]
type textarea "Nosso Escondidinho de Brownie traz uma base surrealmente deliciosa de brownie, …"
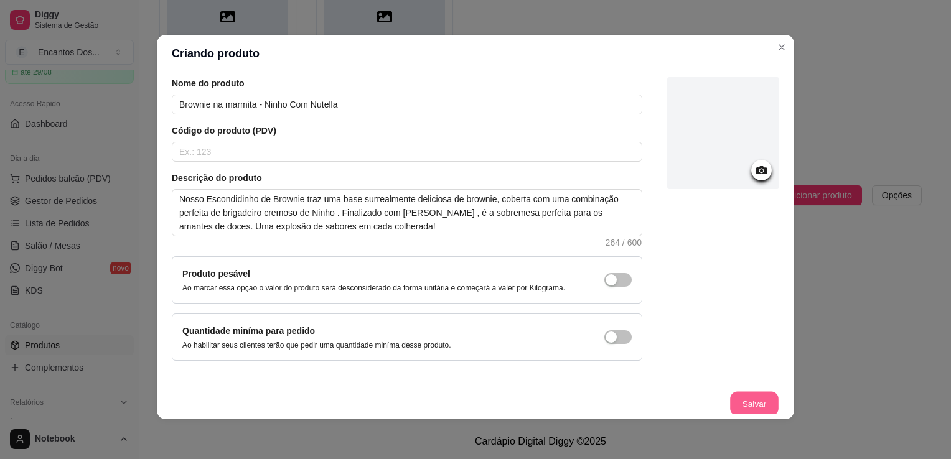
click at [732, 404] on button "Salvar" at bounding box center [754, 404] width 49 height 24
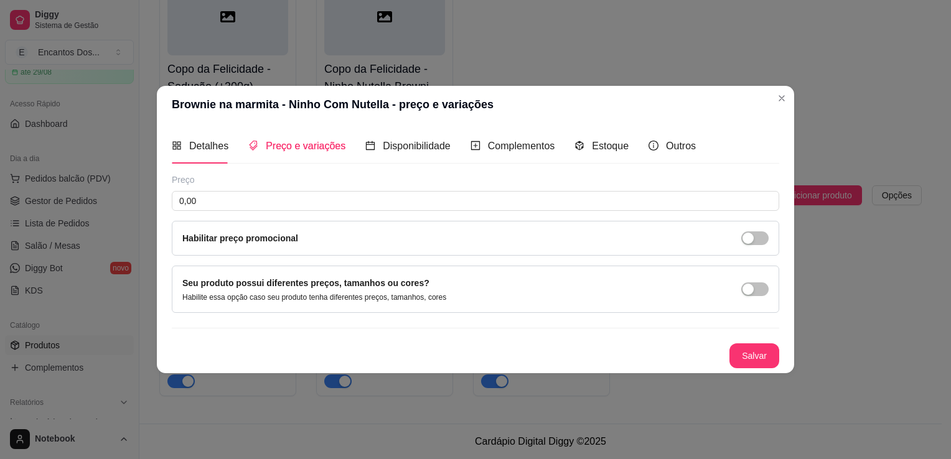
scroll to position [0, 0]
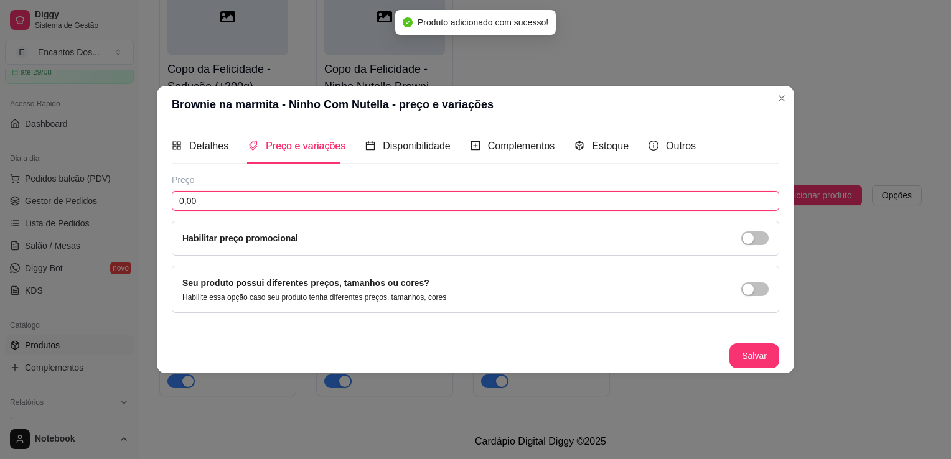
click at [235, 201] on input "0,00" at bounding box center [476, 201] width 608 height 20
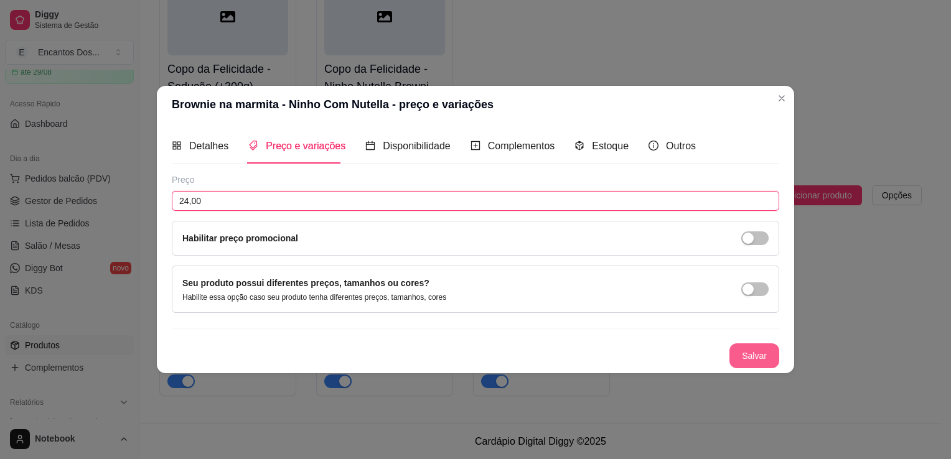
type input "24,00"
click at [764, 347] on button "Salvar" at bounding box center [755, 356] width 50 height 25
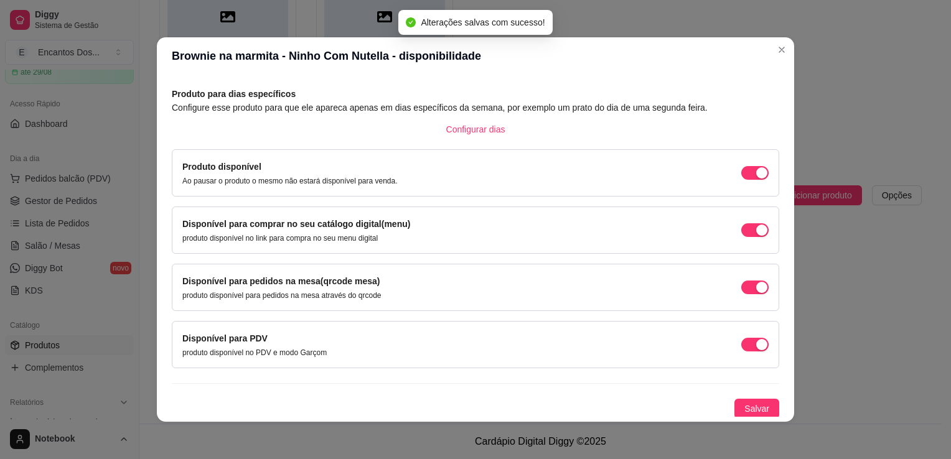
scroll to position [2, 0]
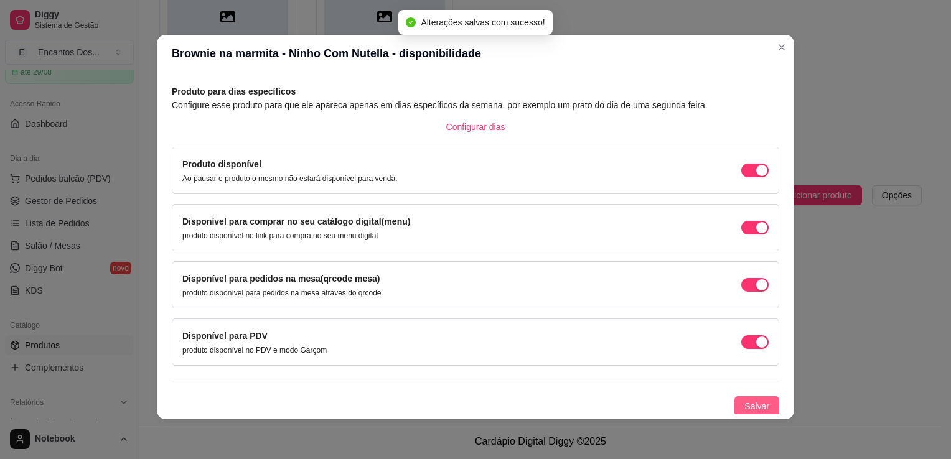
drag, startPoint x: 747, startPoint y: 408, endPoint x: 754, endPoint y: 404, distance: 8.1
click at [749, 407] on span "Salvar" at bounding box center [757, 407] width 25 height 14
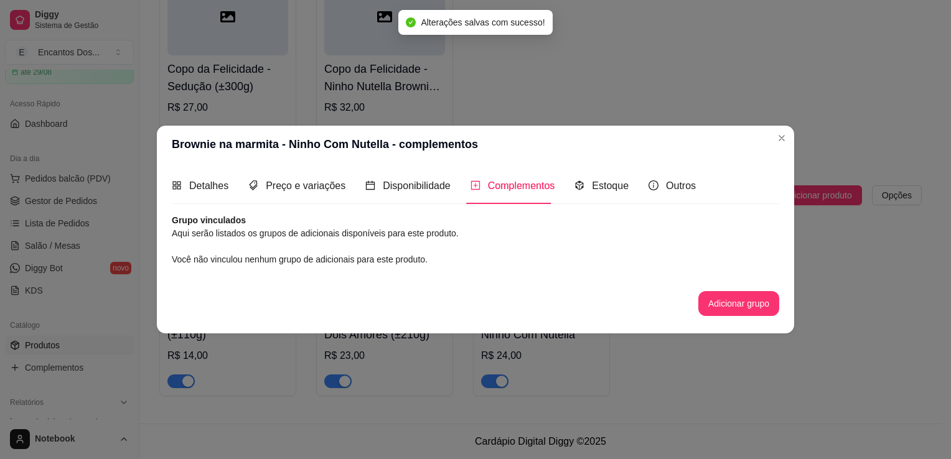
scroll to position [0, 0]
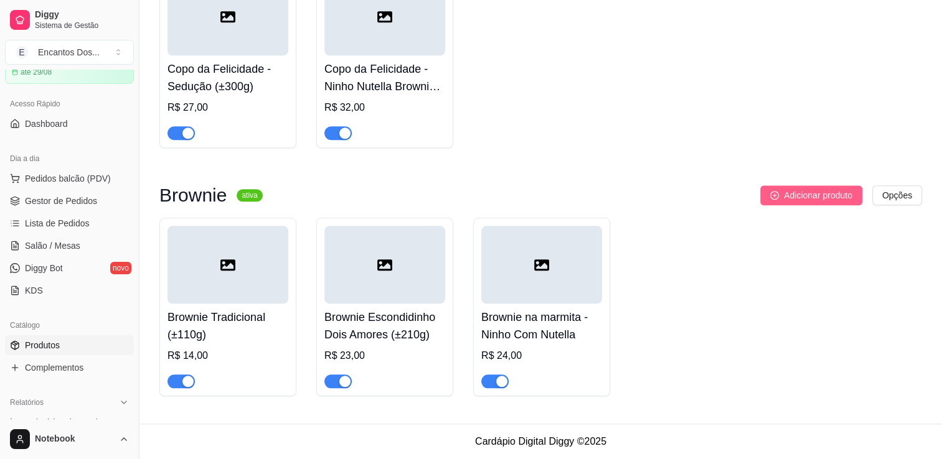
click at [769, 189] on button "Adicionar produto" at bounding box center [811, 196] width 102 height 20
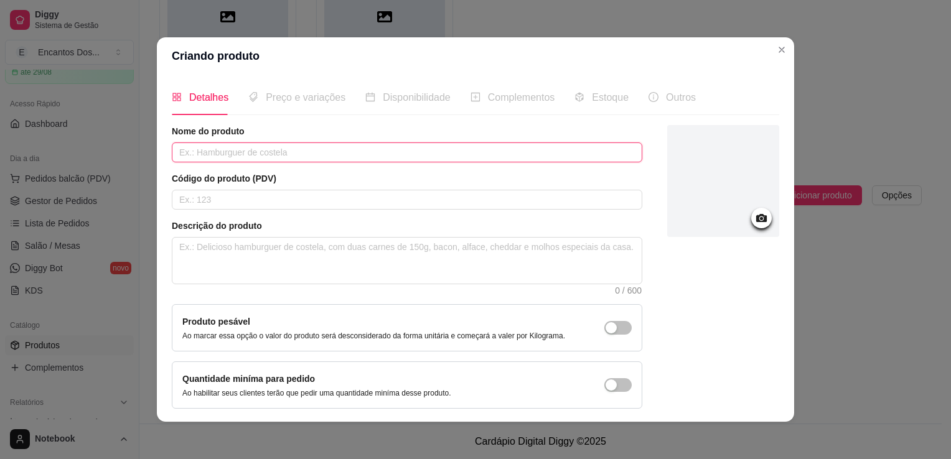
click at [307, 159] on input "text" at bounding box center [407, 153] width 471 height 20
paste input "Brownie Recheado - Doce de Leite (±100g)"
type input "Brownie Recheado - Doce de Leite (±100g)"
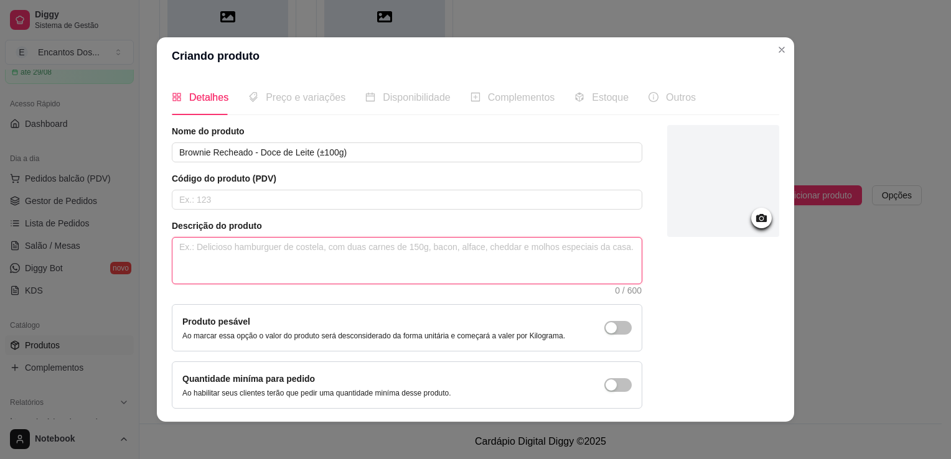
click at [250, 240] on textarea at bounding box center [406, 261] width 469 height 46
click at [280, 243] on textarea at bounding box center [406, 261] width 469 height 46
paste textarea "Uma Deliciosa [PERSON_NAME], Recheado Com Nosso Delicioso doce de Leite."
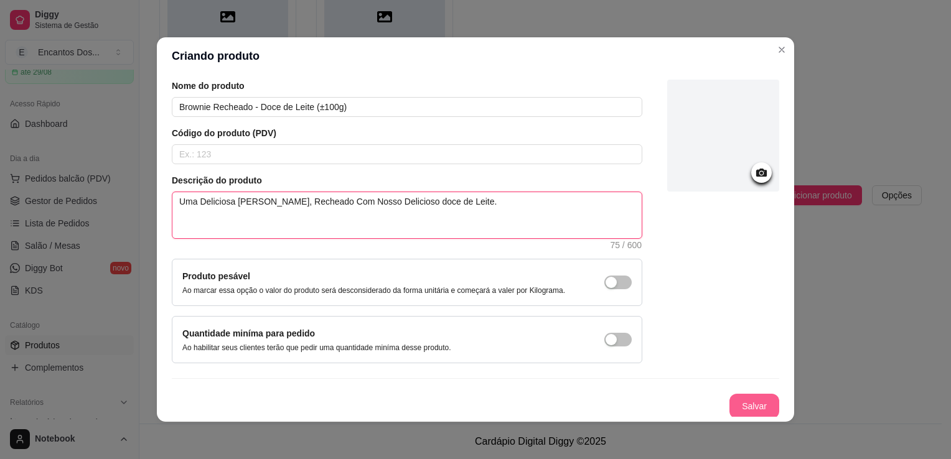
type textarea "Uma Deliciosa [PERSON_NAME], Recheado Com Nosso Delicioso doce de Leite."
click at [732, 395] on button "Salvar" at bounding box center [754, 407] width 49 height 24
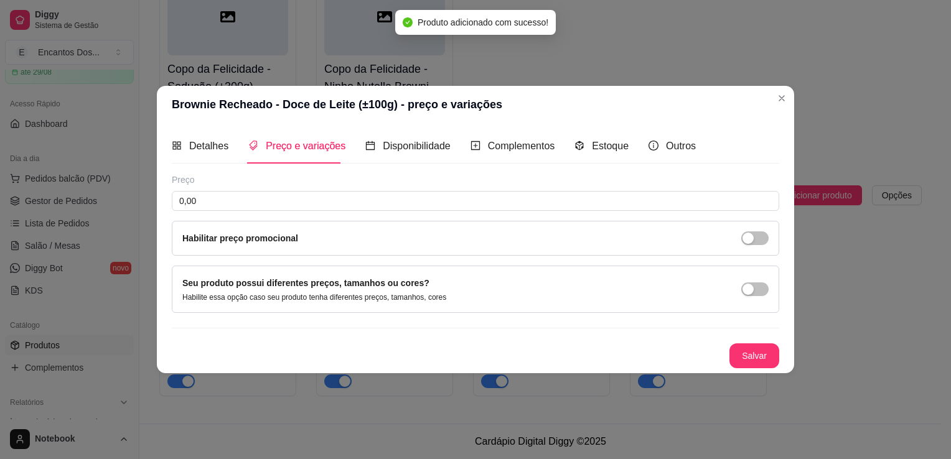
scroll to position [0, 0]
click at [308, 190] on div "Preço 0,00 Habilitar preço promocional" at bounding box center [476, 215] width 608 height 82
click at [309, 197] on input "0,00" at bounding box center [476, 201] width 608 height 20
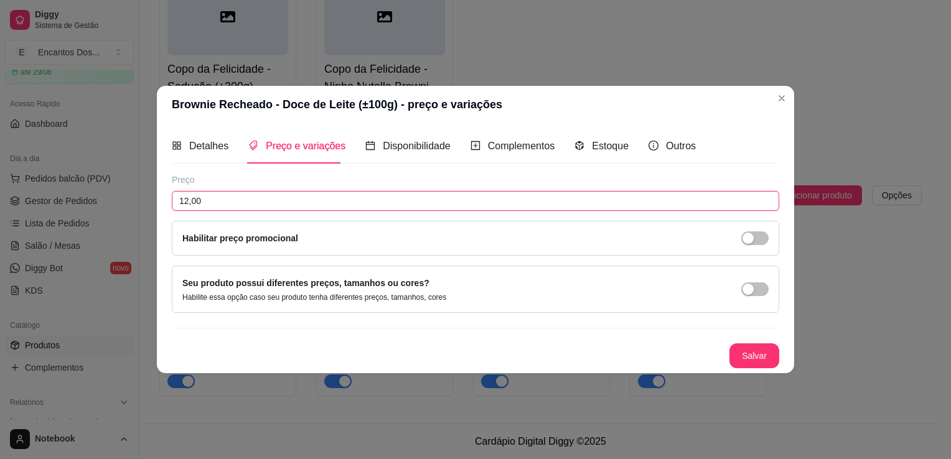
type input "12,00"
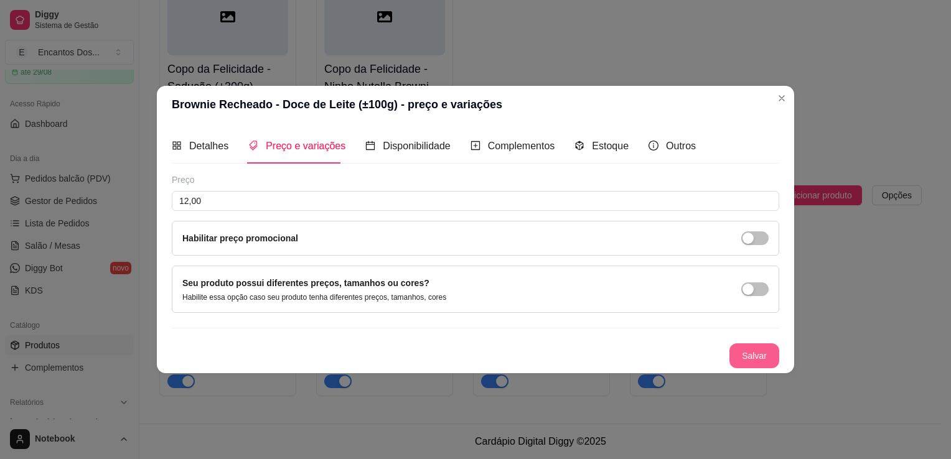
click at [774, 358] on button "Salvar" at bounding box center [755, 356] width 50 height 25
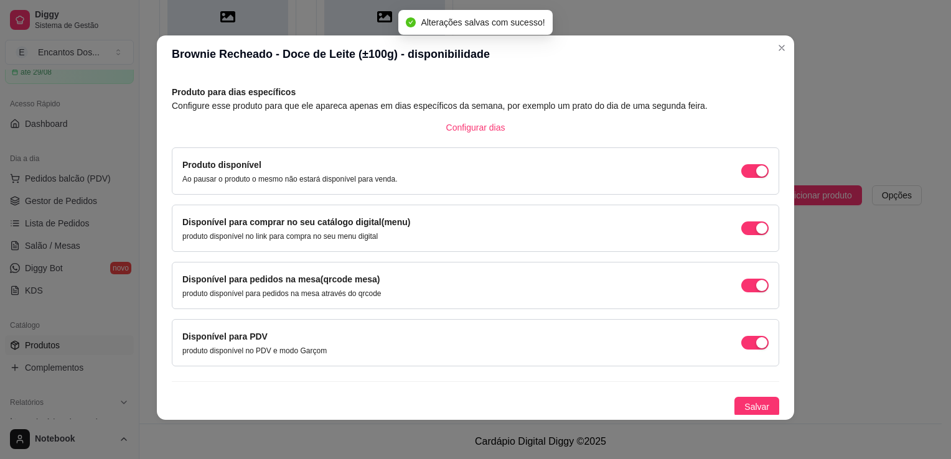
scroll to position [2, 0]
click at [745, 403] on span "Salvar" at bounding box center [757, 407] width 25 height 14
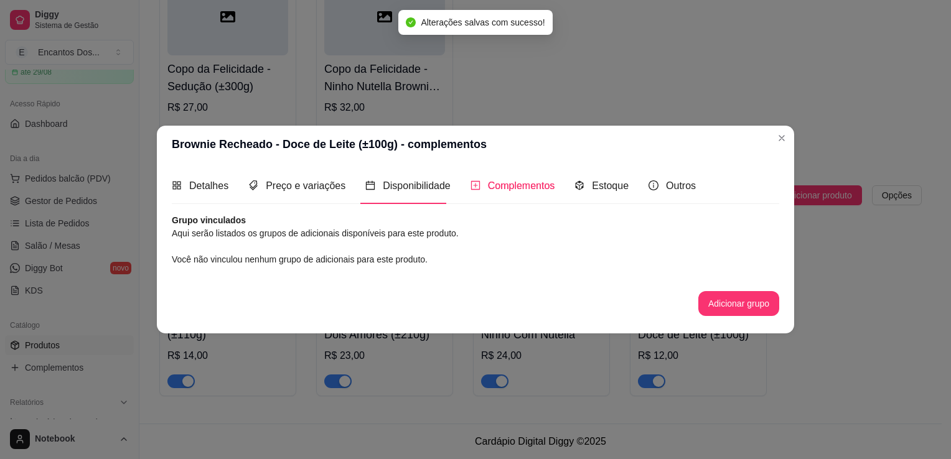
scroll to position [0, 0]
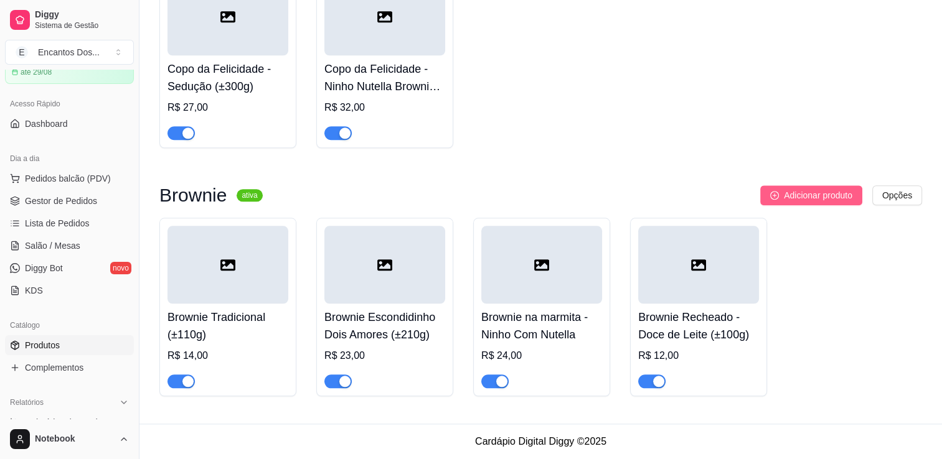
click at [799, 188] on button "Adicionar produto" at bounding box center [811, 196] width 102 height 20
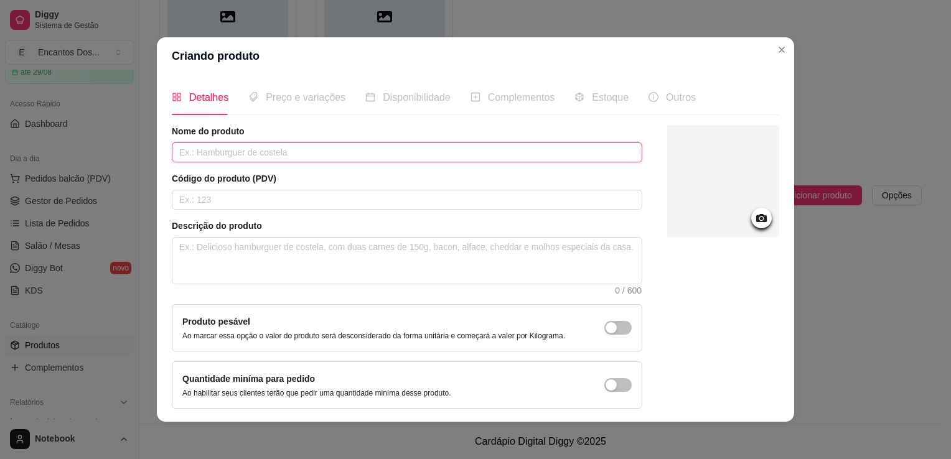
click at [276, 156] on input "text" at bounding box center [407, 153] width 471 height 20
paste input "Brownie Recheado - Ninho (±100g)"
type input "Brownie Recheado - Ninho (±100g)"
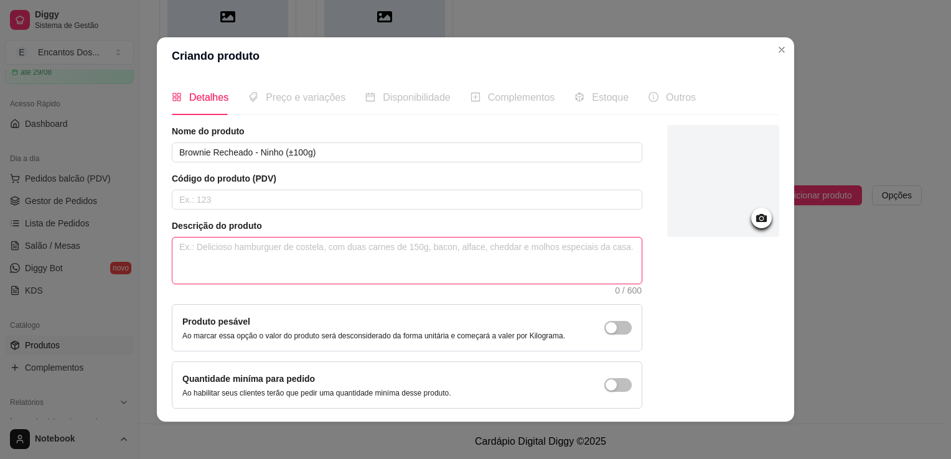
click at [240, 248] on textarea at bounding box center [406, 261] width 469 height 46
click at [305, 253] on textarea at bounding box center [406, 261] width 469 height 46
paste textarea "Uma Deliciosa [PERSON_NAME], Recheado Com Nosso Delicioso Brigadeiro De Ninho"
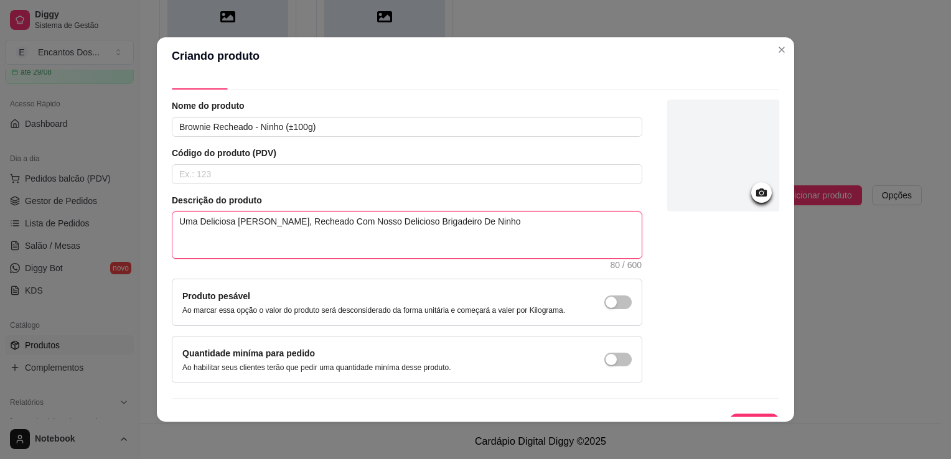
scroll to position [45, 0]
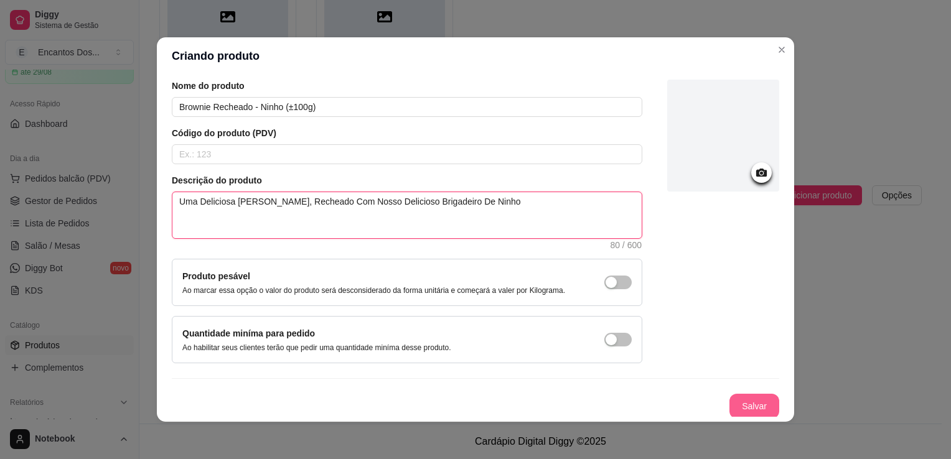
type textarea "Uma Deliciosa [PERSON_NAME], Recheado Com Nosso Delicioso Brigadeiro De Ninho"
click at [737, 398] on button "Salvar" at bounding box center [754, 407] width 49 height 24
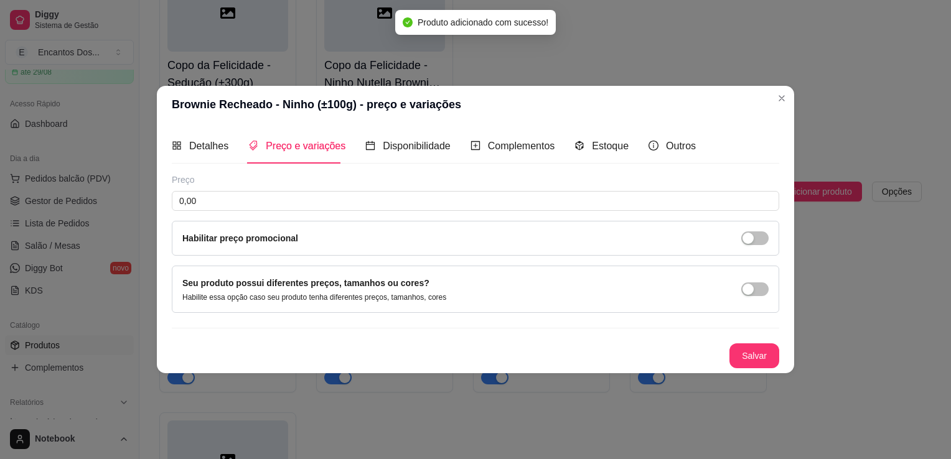
scroll to position [0, 0]
click at [260, 198] on input "0,00" at bounding box center [476, 201] width 608 height 20
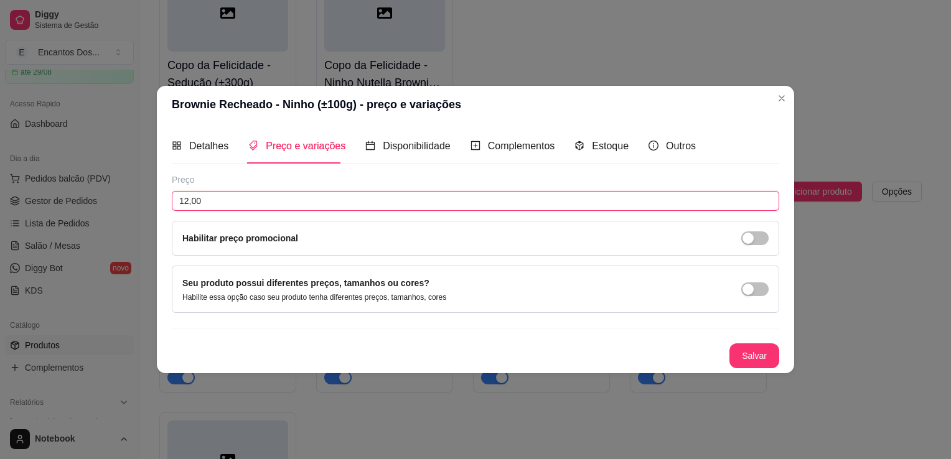
type input "12,00"
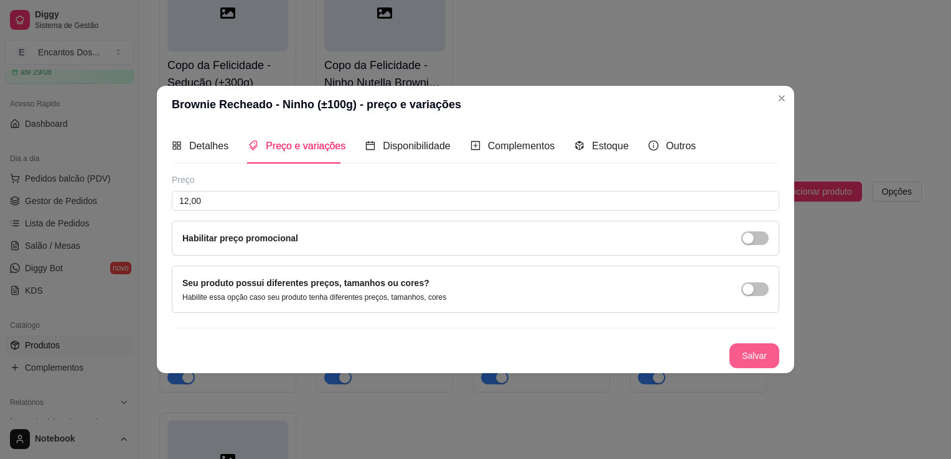
click at [777, 354] on button "Salvar" at bounding box center [755, 356] width 50 height 25
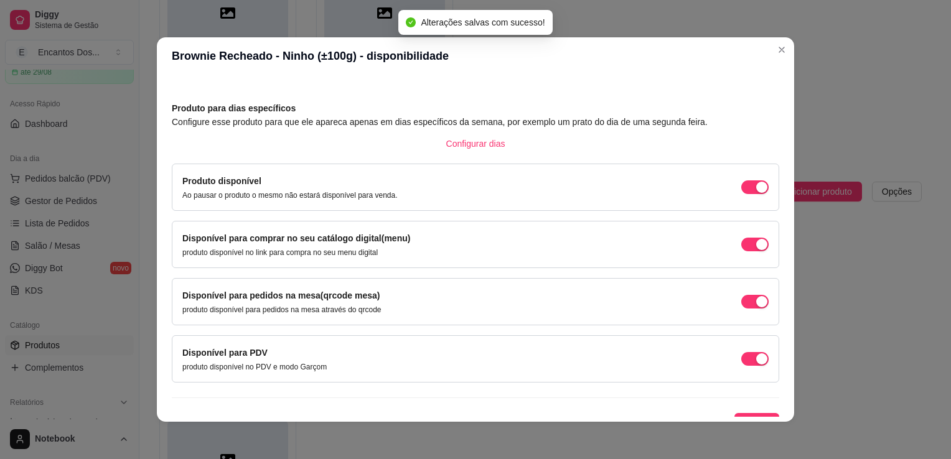
scroll to position [50, 0]
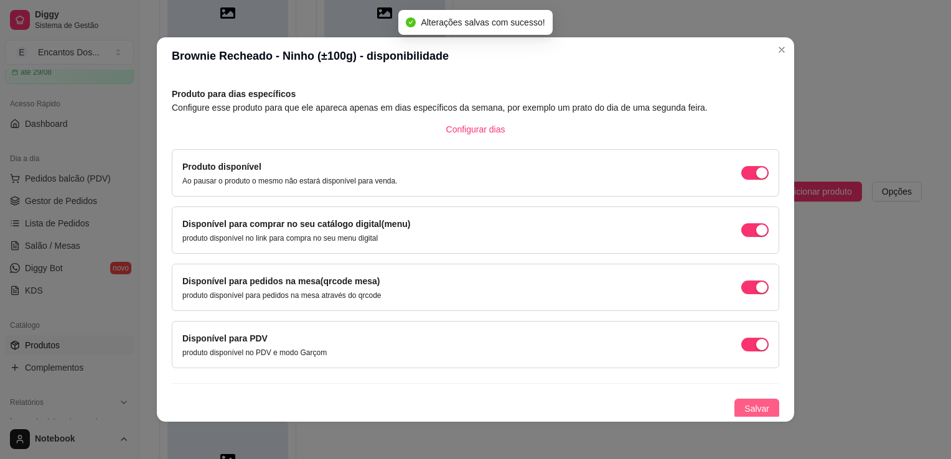
drag, startPoint x: 740, startPoint y: 415, endPoint x: 740, endPoint y: 408, distance: 7.5
click at [740, 408] on button "Salvar" at bounding box center [757, 409] width 45 height 20
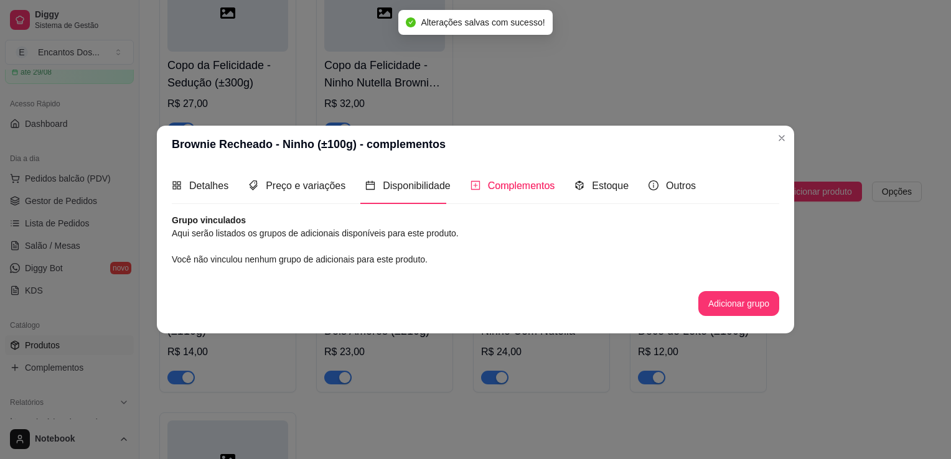
scroll to position [0, 0]
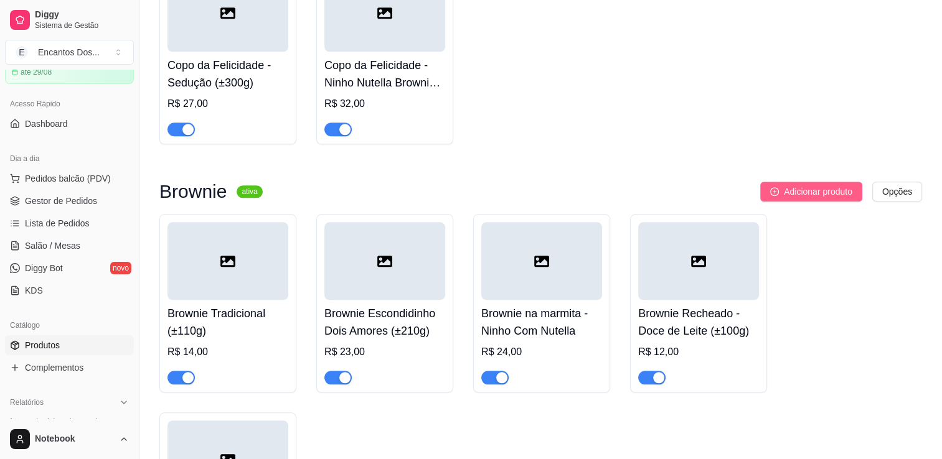
click at [814, 193] on span "Adicionar produto" at bounding box center [818, 192] width 68 height 14
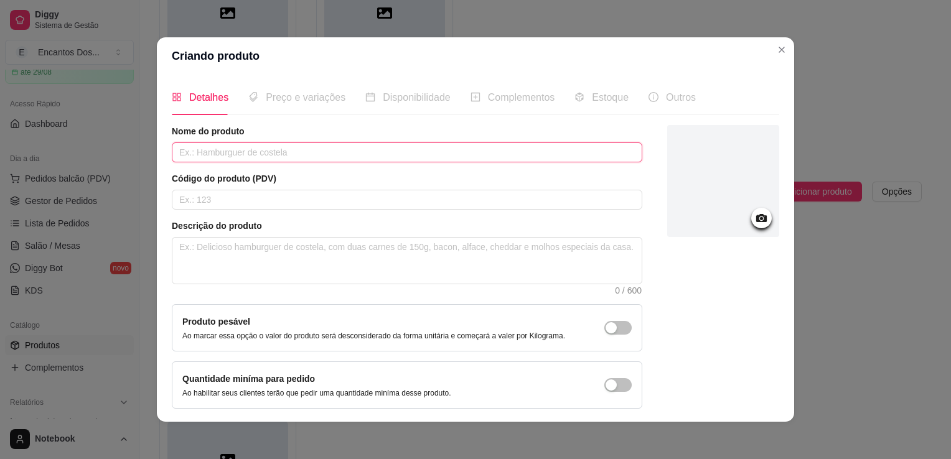
click at [395, 149] on input "text" at bounding box center [407, 153] width 471 height 20
paste input "Brownie Recheado - Brigadeiro (±100g)"
type input "Brownie Recheado - Brigadeiro (±100g)"
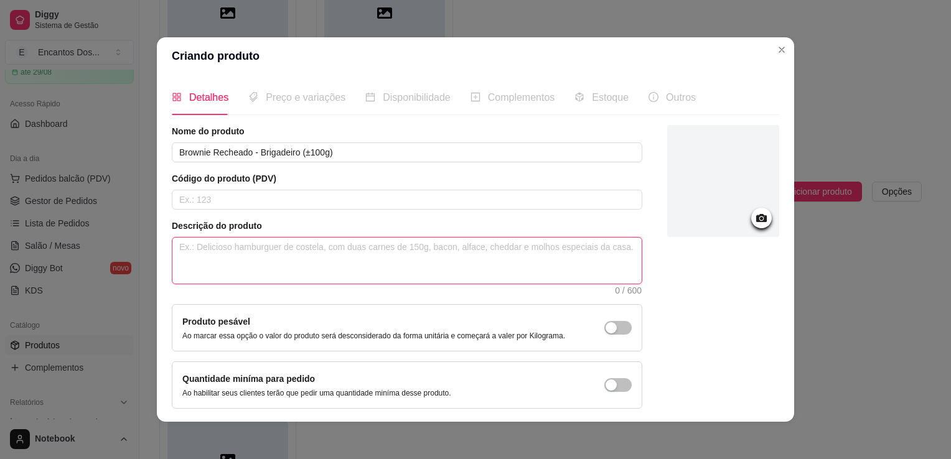
drag, startPoint x: 377, startPoint y: 250, endPoint x: 430, endPoint y: 7, distance: 248.3
click at [379, 246] on textarea at bounding box center [406, 261] width 469 height 46
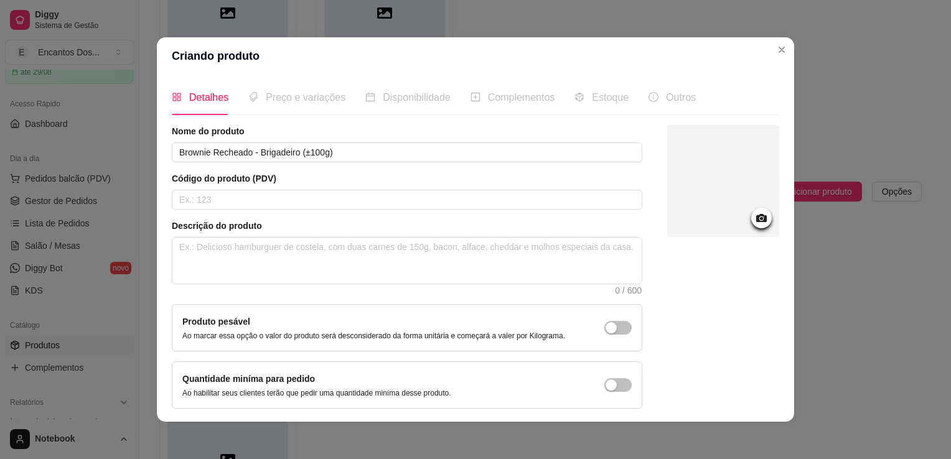
click at [392, 235] on div "Descrição do produto 0 / 600" at bounding box center [407, 257] width 471 height 75
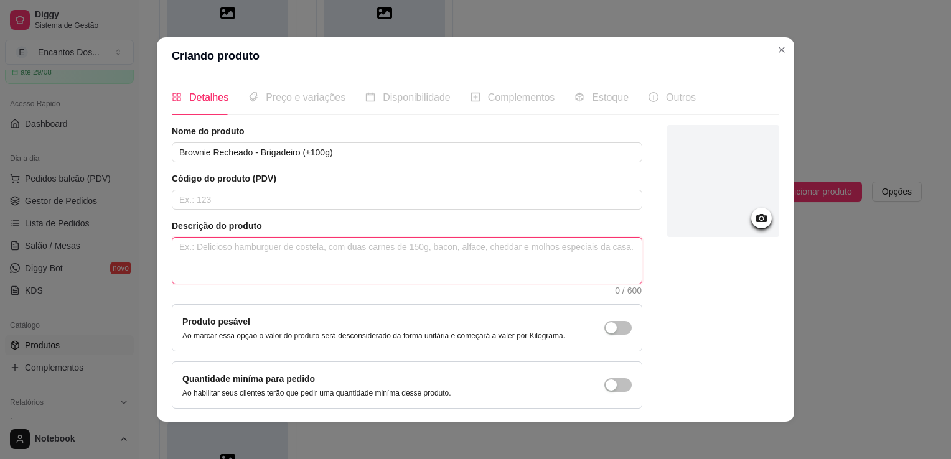
click at [400, 240] on textarea at bounding box center [406, 261] width 469 height 46
paste textarea "Uma combinação incrivelmente indulgente e irresistível. Desfrute de uma generos…"
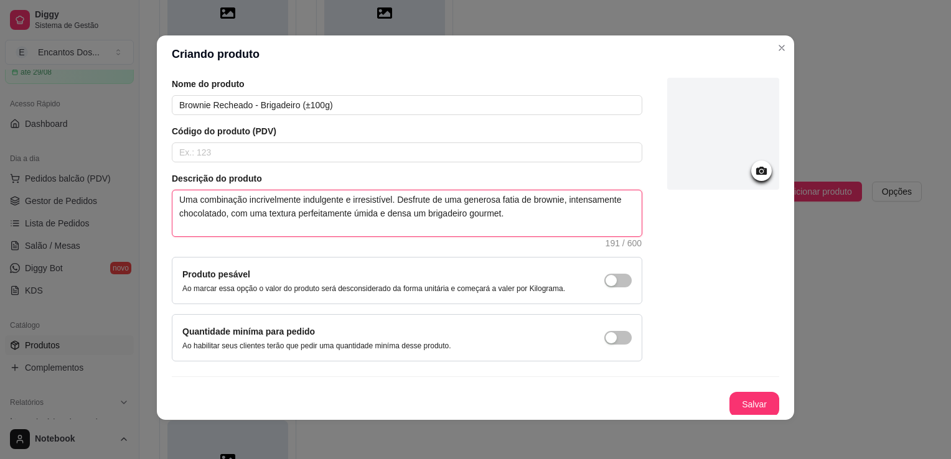
scroll to position [2, 0]
type textarea "Uma combinação incrivelmente indulgente e irresistível. Desfrute de uma generos…"
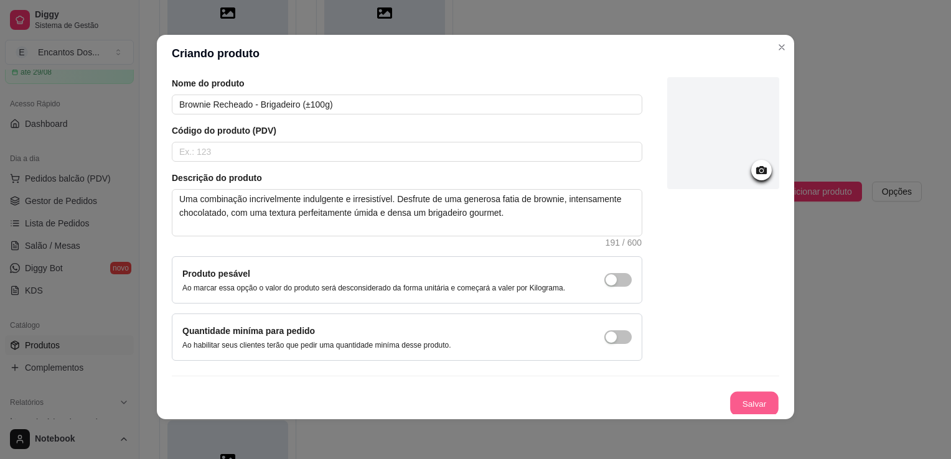
click at [759, 401] on button "Salvar" at bounding box center [754, 404] width 49 height 24
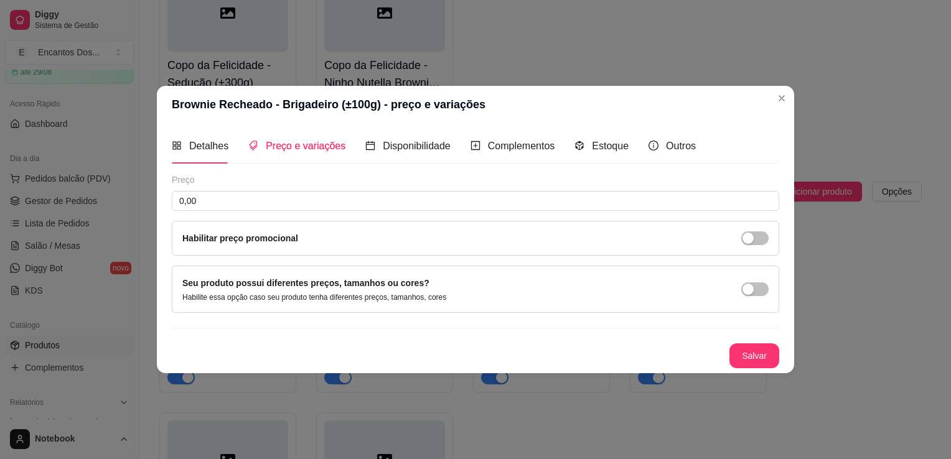
scroll to position [0, 0]
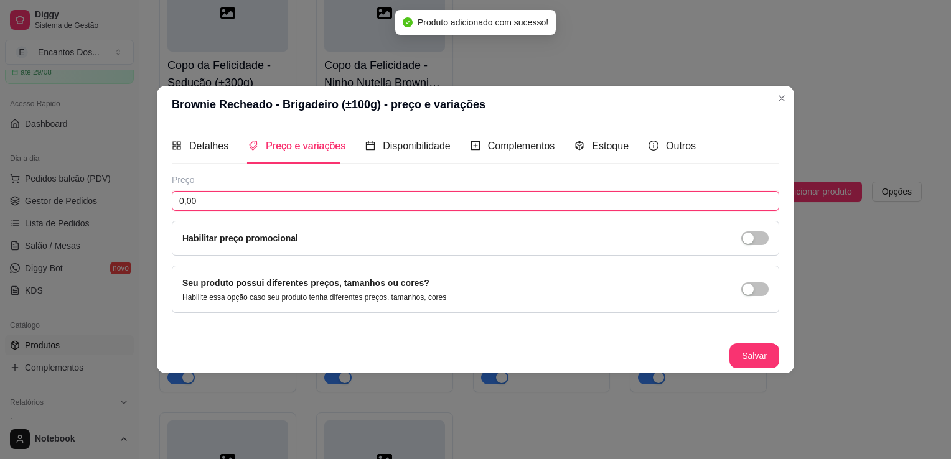
click at [284, 202] on input "0,00" at bounding box center [476, 201] width 608 height 20
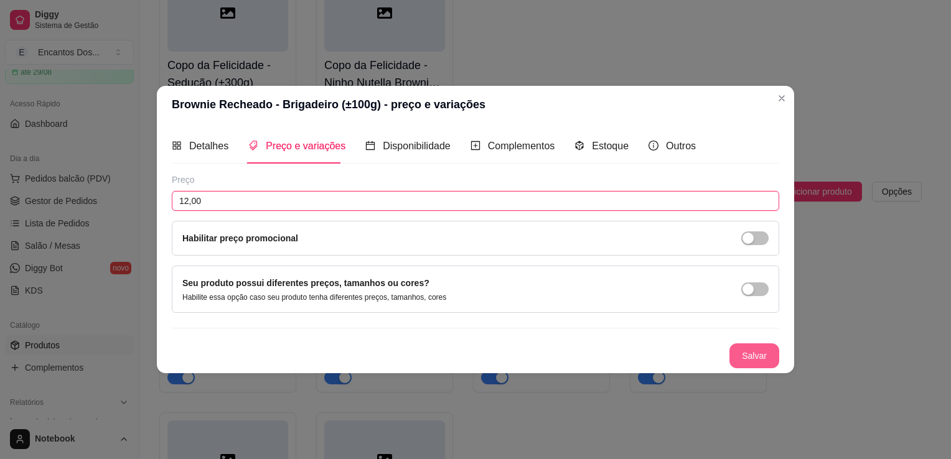
type input "12,00"
click at [755, 350] on button "Salvar" at bounding box center [755, 356] width 50 height 25
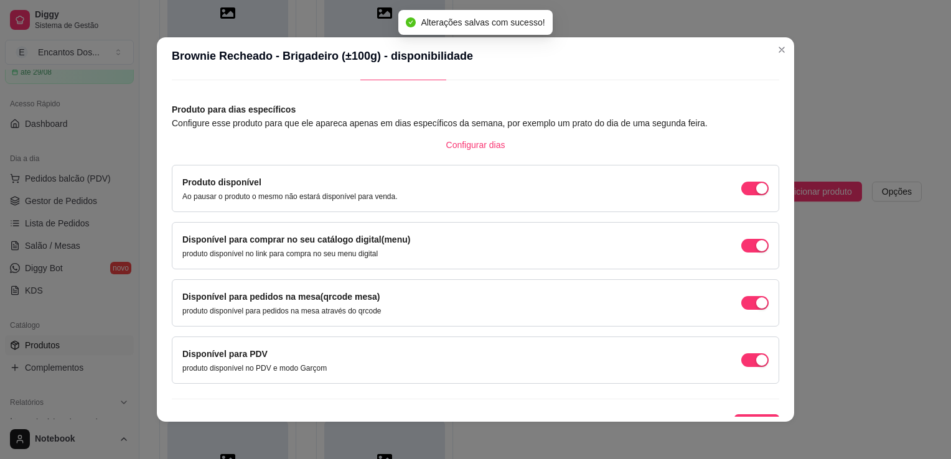
scroll to position [50, 0]
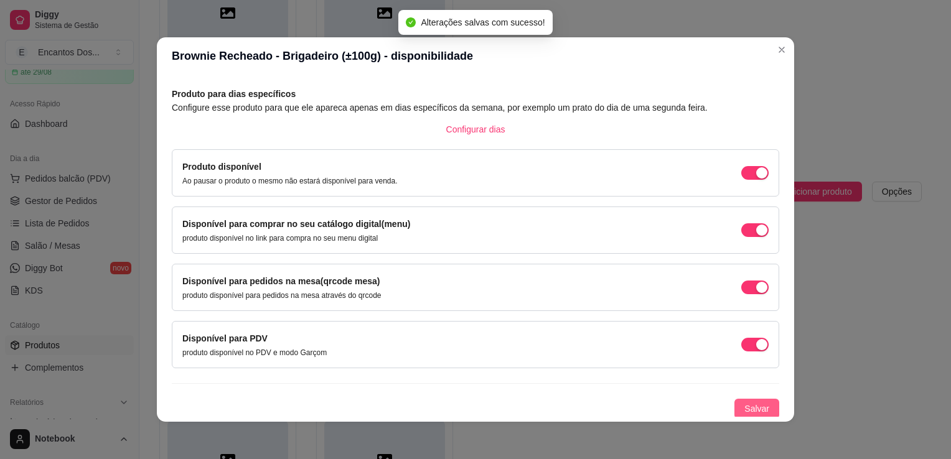
click at [745, 403] on span "Salvar" at bounding box center [757, 409] width 25 height 14
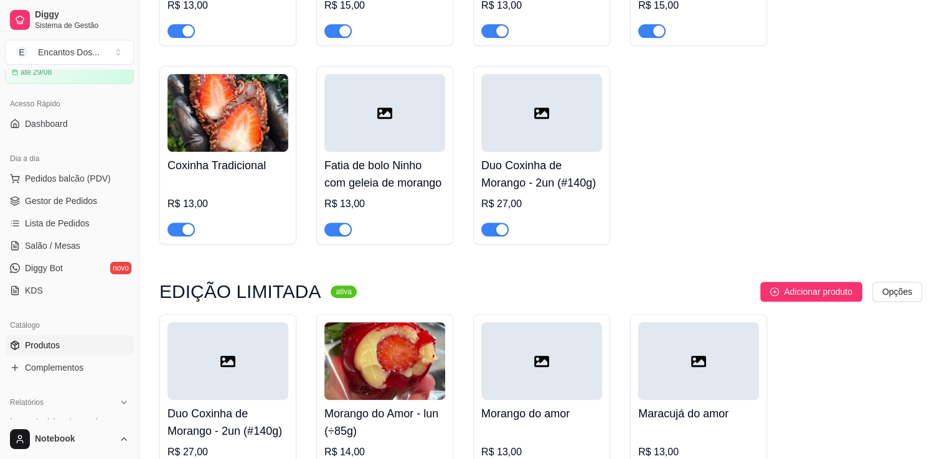
scroll to position [0, 0]
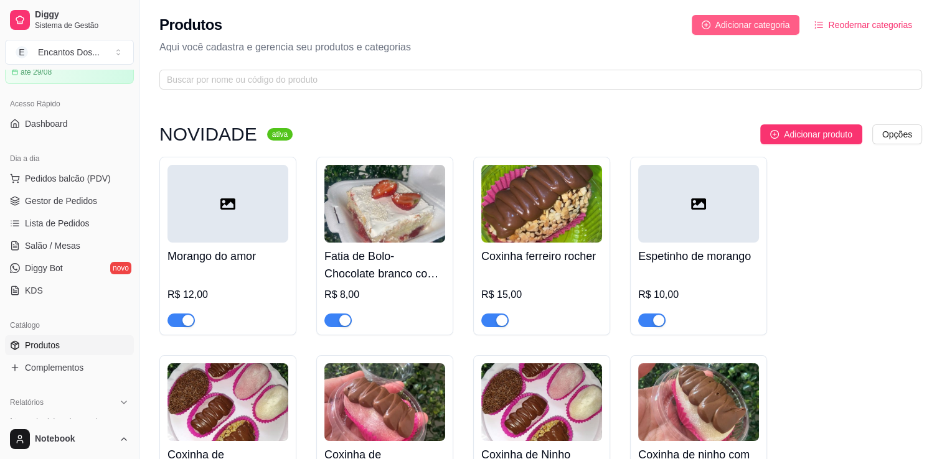
click at [744, 33] on button "Adicionar categoria" at bounding box center [746, 25] width 108 height 20
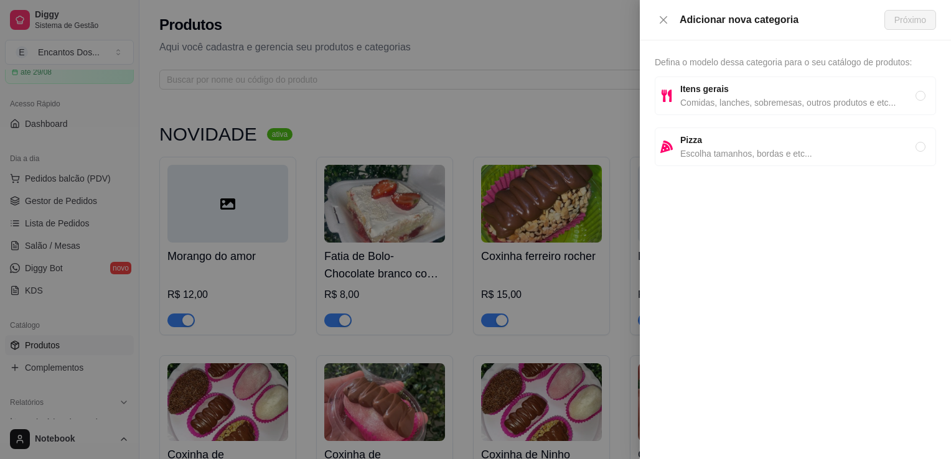
click at [780, 86] on span "Itens gerais" at bounding box center [797, 89] width 235 height 14
radio input "true"
click at [885, 11] on button "Próximo" at bounding box center [911, 20] width 52 height 20
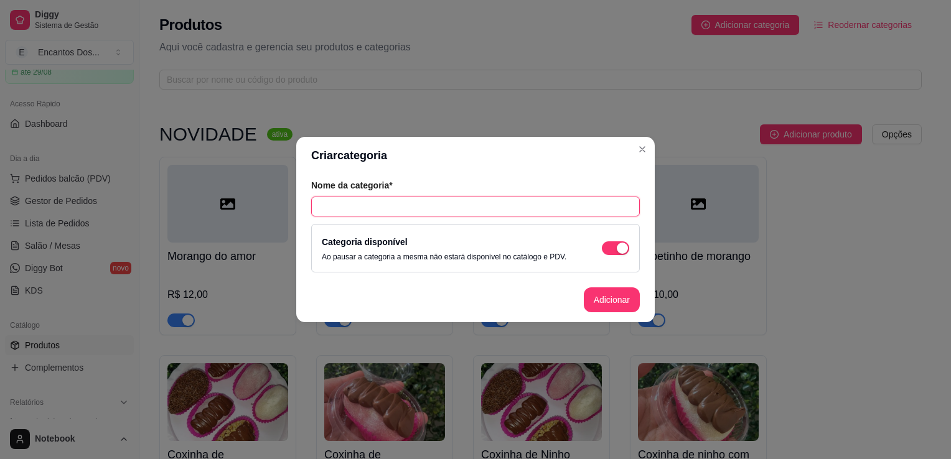
click at [425, 205] on input "text" at bounding box center [475, 207] width 329 height 20
paste input "EMPADÃO"
type input "EMPADÃO"
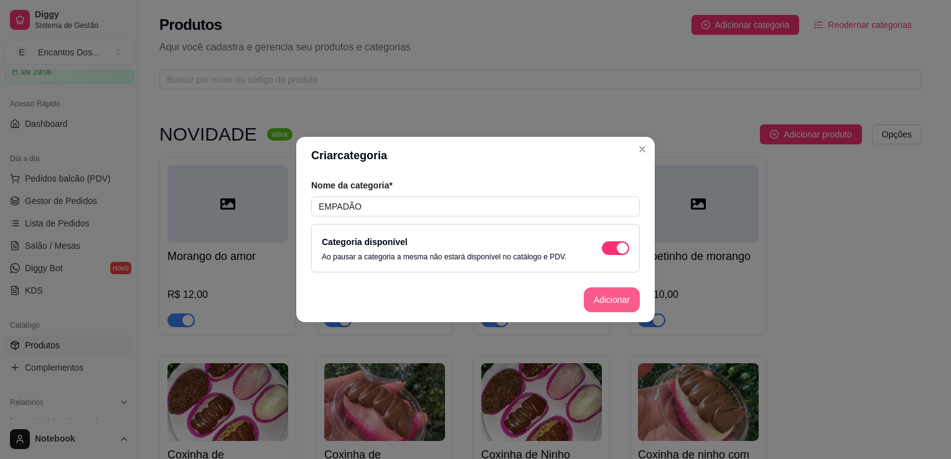
click at [608, 307] on button "Adicionar" at bounding box center [612, 300] width 56 height 25
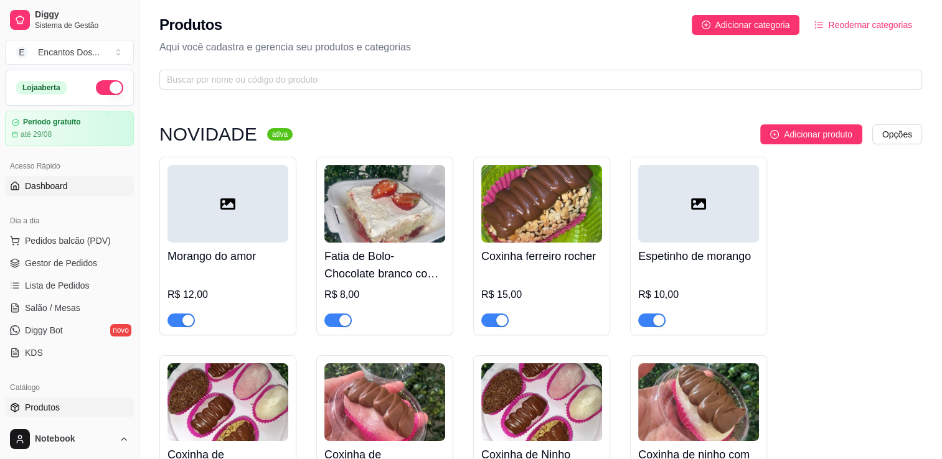
click at [85, 194] on link "Dashboard" at bounding box center [69, 186] width 129 height 20
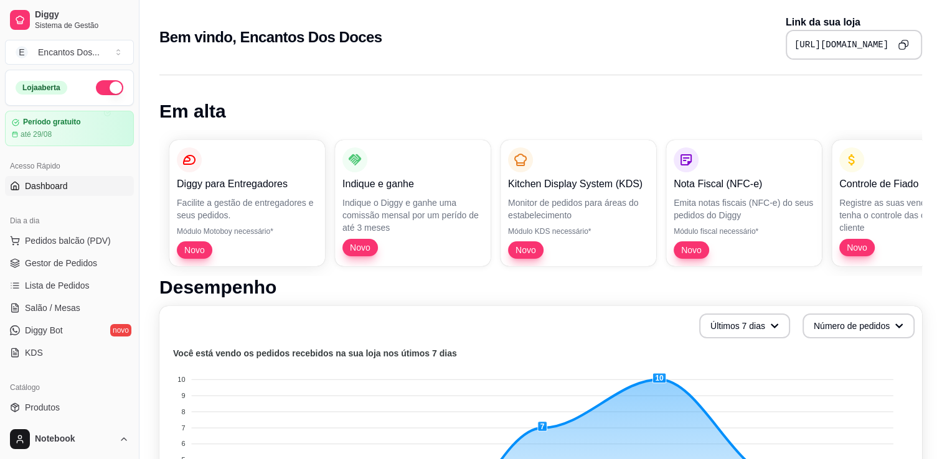
click at [903, 40] on icon "Copy to clipboard" at bounding box center [903, 44] width 11 height 11
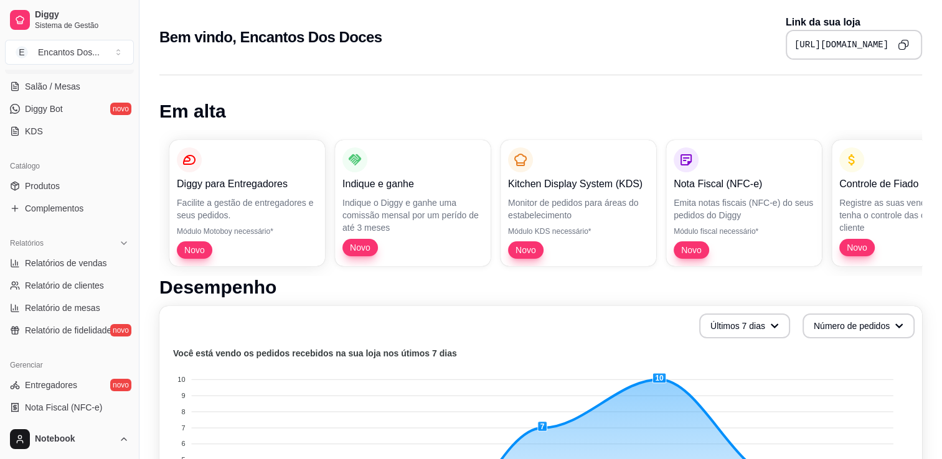
scroll to position [249, 0]
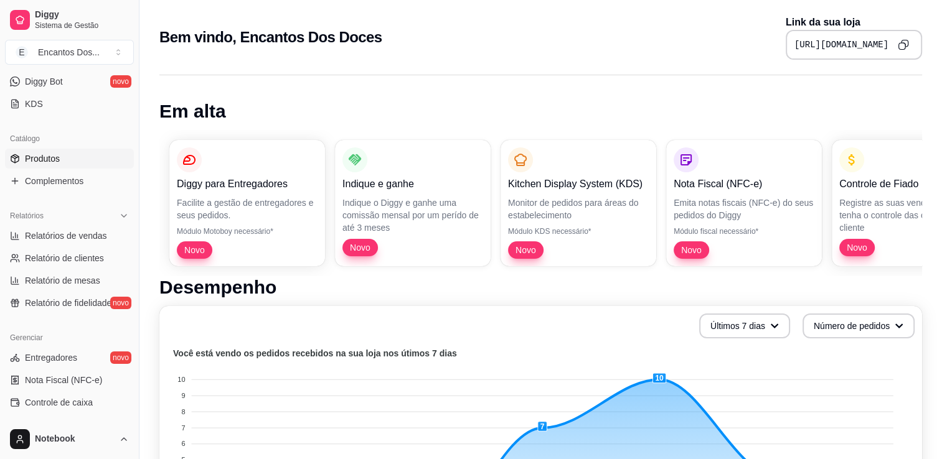
click at [82, 161] on link "Produtos" at bounding box center [69, 159] width 129 height 20
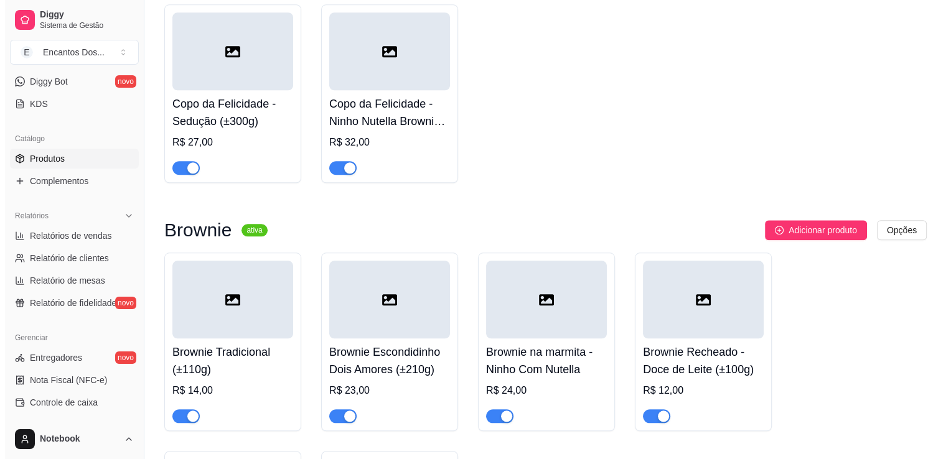
scroll to position [1567, 0]
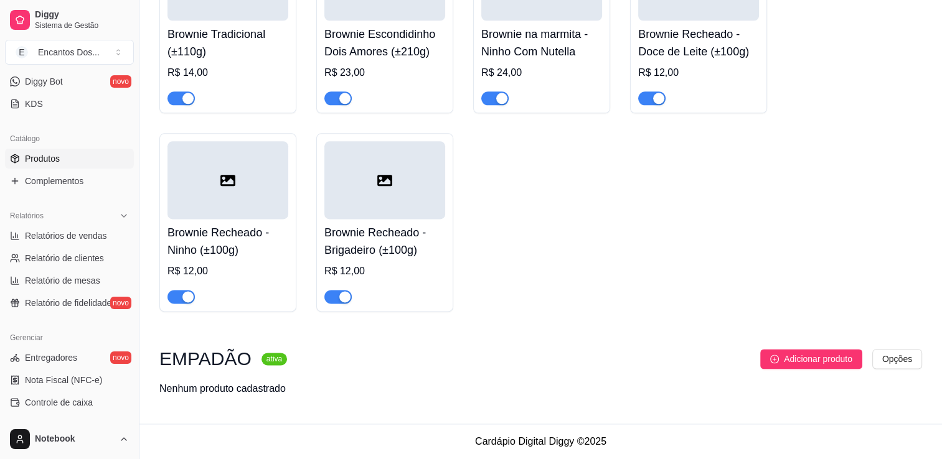
drag, startPoint x: 784, startPoint y: 362, endPoint x: 783, endPoint y: 370, distance: 8.2
click at [783, 370] on div "EMPADÃO ativa Adicionar produto Opções Nenhum produto cadastrado" at bounding box center [540, 372] width 763 height 47
click at [776, 364] on button "Adicionar produto" at bounding box center [811, 359] width 102 height 20
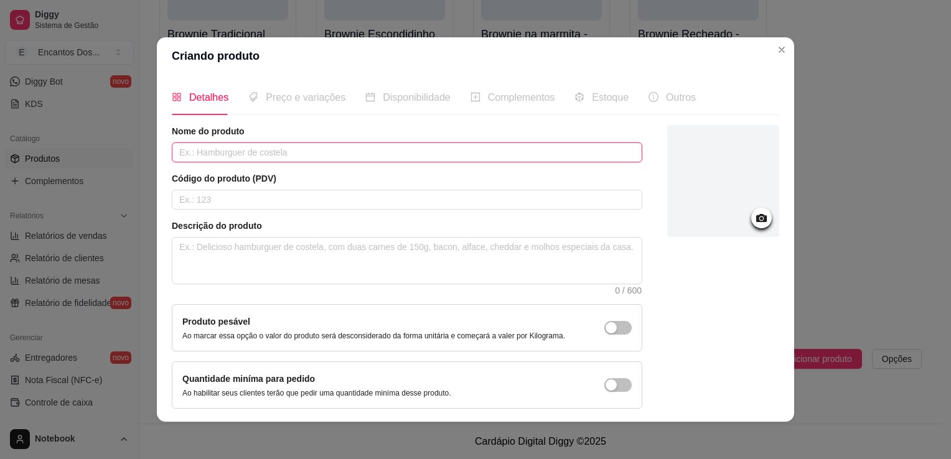
click at [420, 154] on input "text" at bounding box center [407, 153] width 471 height 20
paste input "Empadão - [PERSON_NAME] 250g +-"
type input "Empadão - [PERSON_NAME] 250g +-"
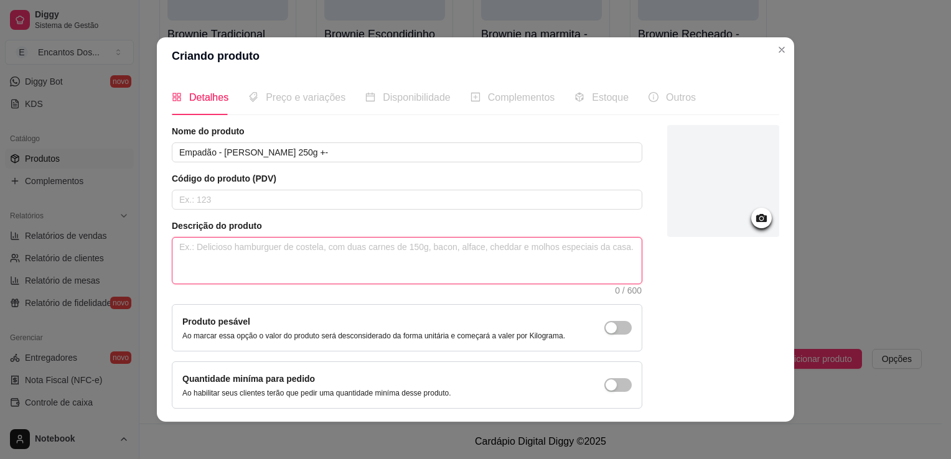
drag, startPoint x: 245, startPoint y: 246, endPoint x: 238, endPoint y: 238, distance: 10.6
click at [244, 247] on textarea at bounding box center [406, 261] width 469 height 46
paste textarea "Nosso empadão é feito com uma masNsa deliciosa e crocante, recheada com frango …"
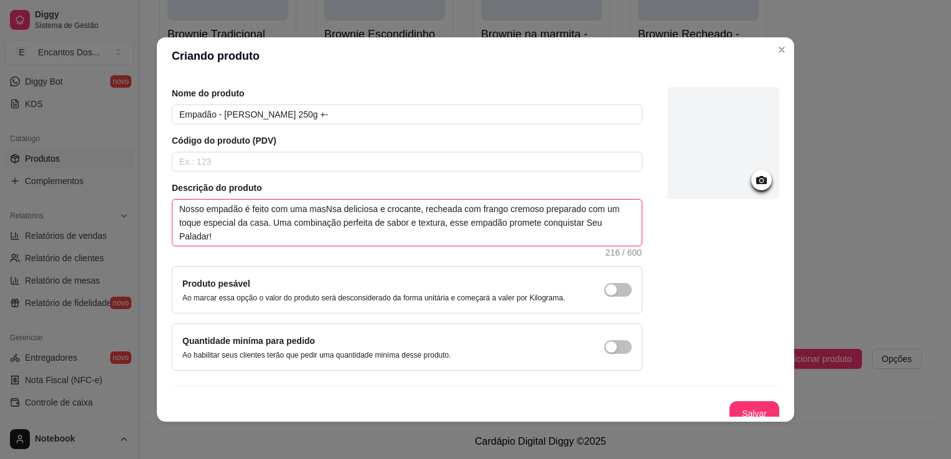
scroll to position [45, 0]
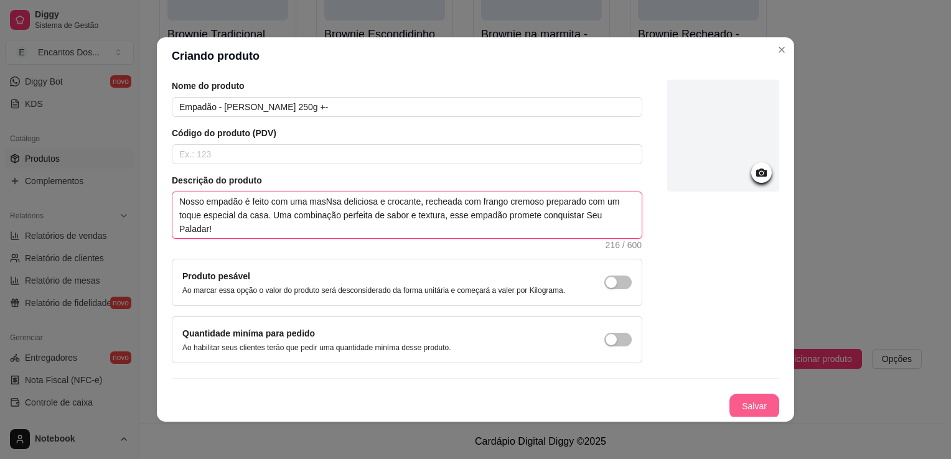
type textarea "Nosso empadão é feito com uma masNsa deliciosa e crocante, recheada com frango …"
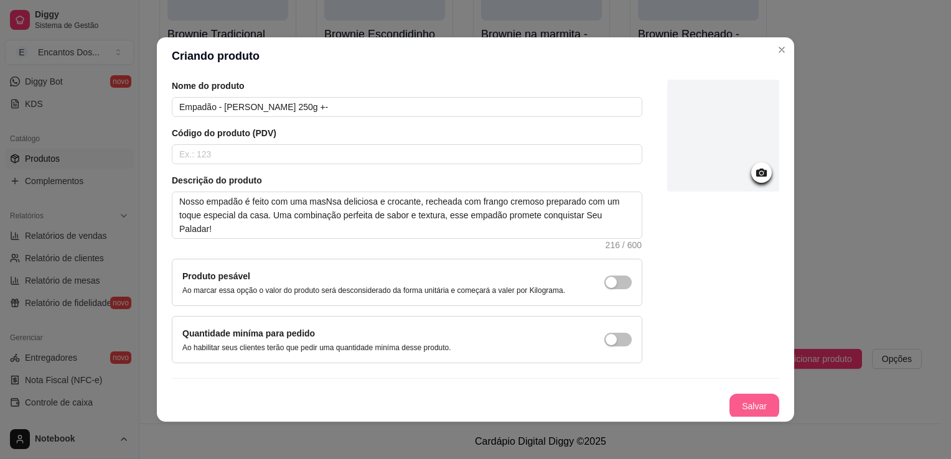
click at [735, 412] on button "Salvar" at bounding box center [755, 406] width 50 height 25
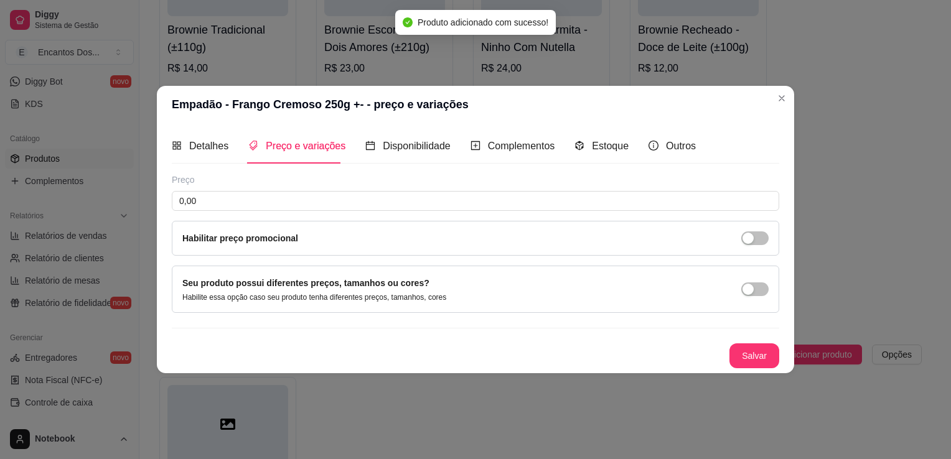
scroll to position [0, 0]
click at [295, 200] on input "0,00" at bounding box center [476, 201] width 608 height 20
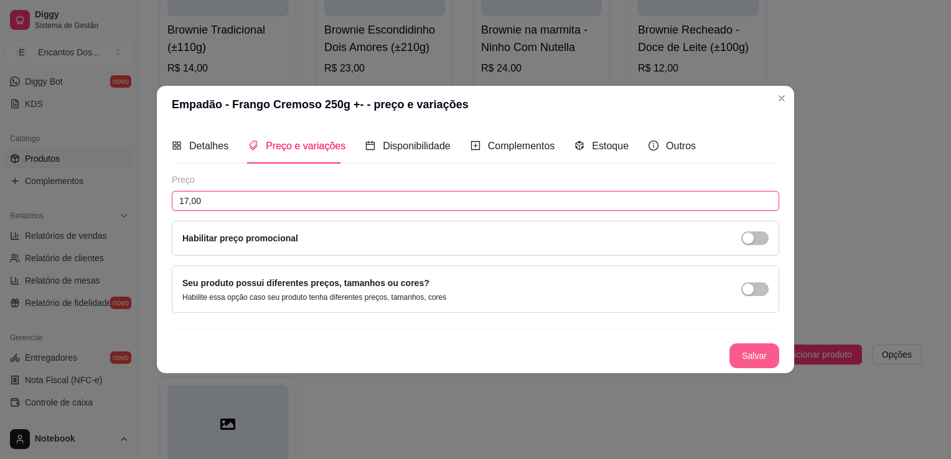
type input "17,00"
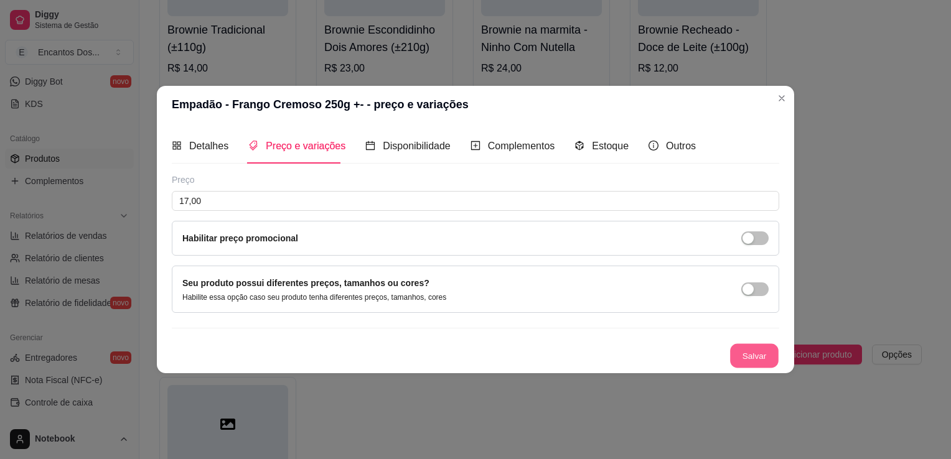
click at [754, 360] on button "Salvar" at bounding box center [754, 356] width 49 height 24
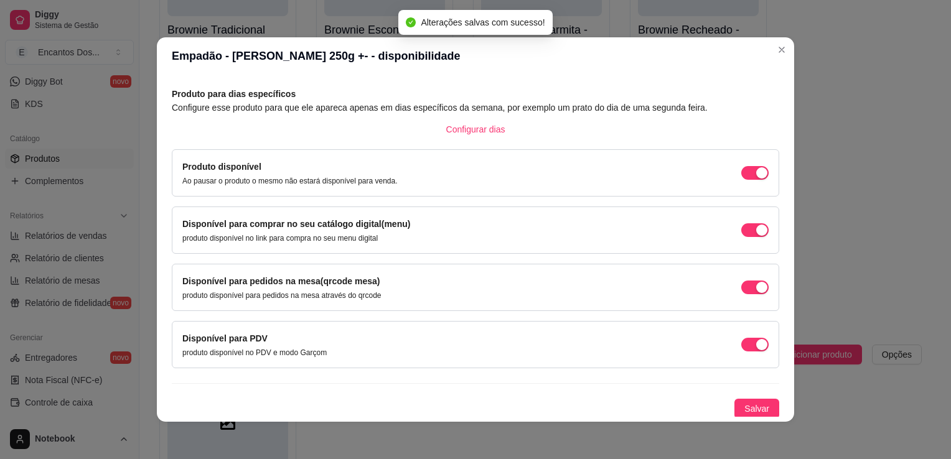
scroll to position [2, 0]
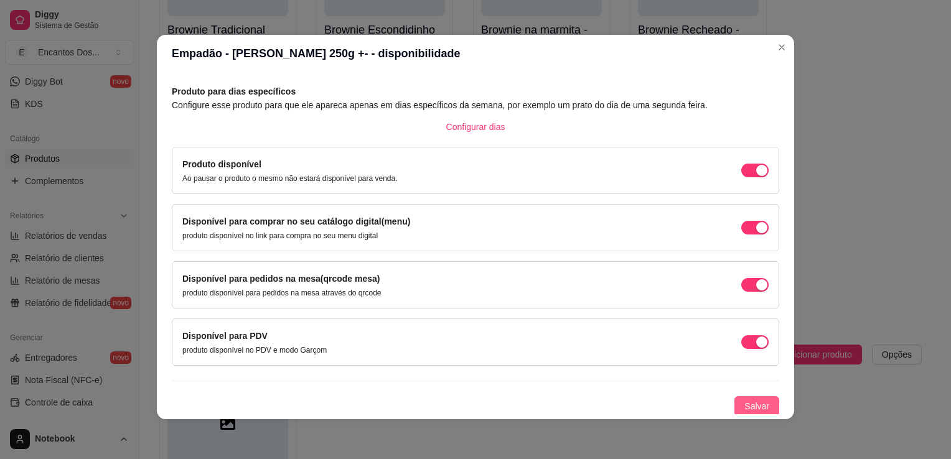
click at [745, 409] on span "Salvar" at bounding box center [757, 407] width 25 height 14
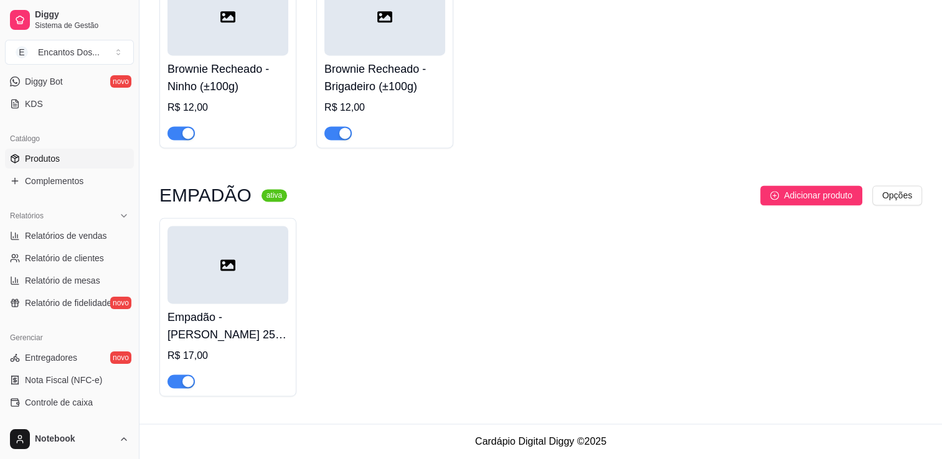
scroll to position [0, 0]
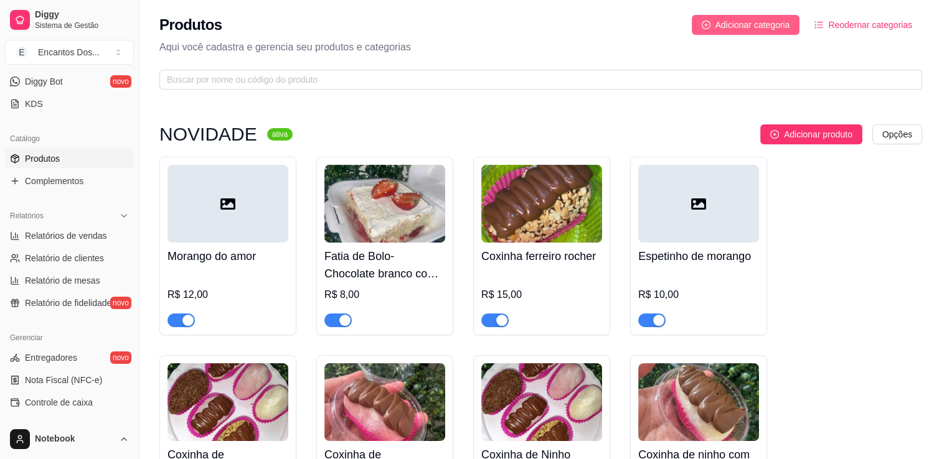
click at [781, 34] on button "Adicionar categoria" at bounding box center [746, 25] width 108 height 20
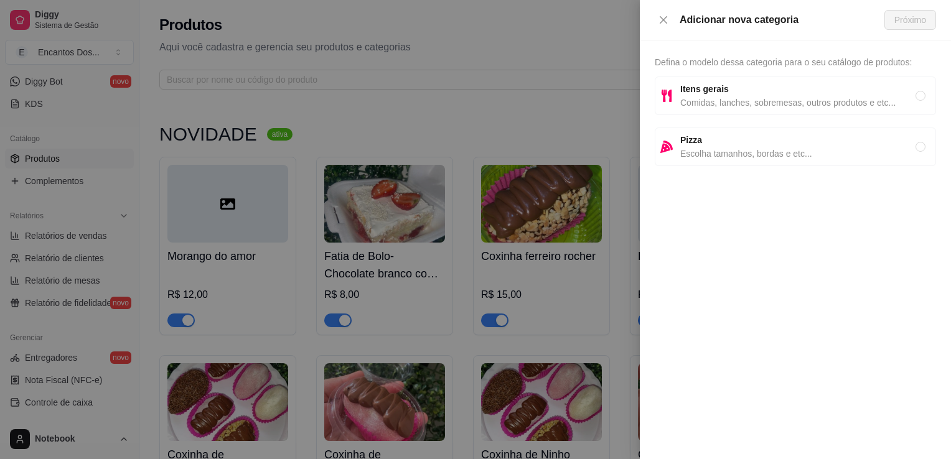
click at [772, 111] on div "Itens gerais Comidas, lanches, sobremesas, outros produtos e etc..." at bounding box center [795, 96] width 281 height 39
radio input "true"
drag, startPoint x: 774, startPoint y: 109, endPoint x: 791, endPoint y: 106, distance: 16.5
click at [782, 106] on span "Comidas, lanches, sobremesas, outros produtos e etc..." at bounding box center [797, 103] width 235 height 14
click at [919, 24] on span "Próximo" at bounding box center [911, 20] width 32 height 14
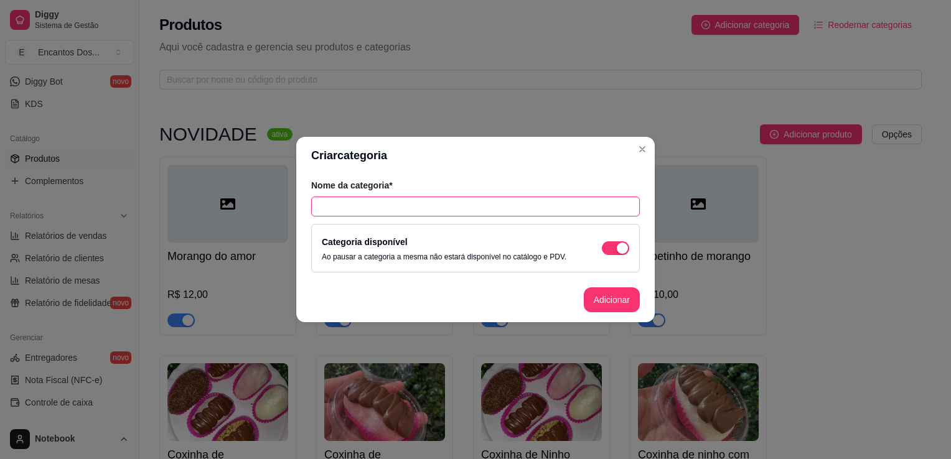
click at [368, 209] on input "text" at bounding box center [475, 207] width 329 height 20
paste input "CONE TRUFADO"
type input "CONE TRUFADO"
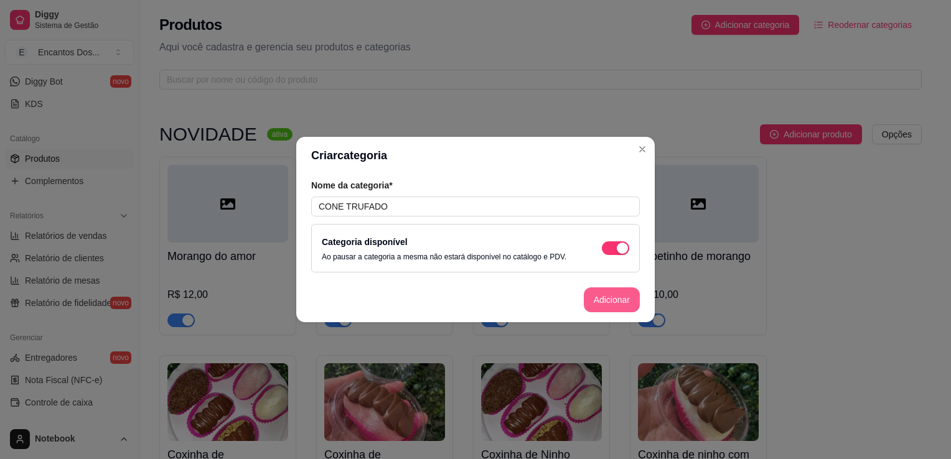
click at [626, 305] on button "Adicionar" at bounding box center [612, 300] width 56 height 25
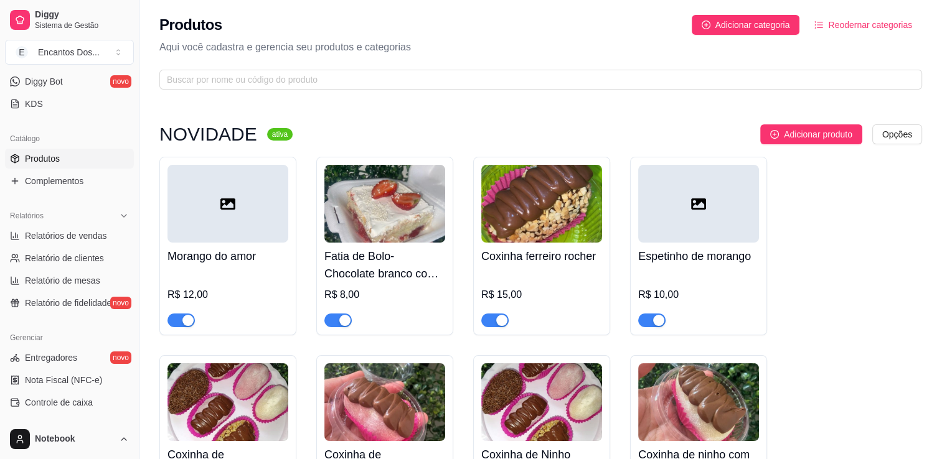
click at [849, 30] on span "Reodernar categorias" at bounding box center [870, 25] width 84 height 14
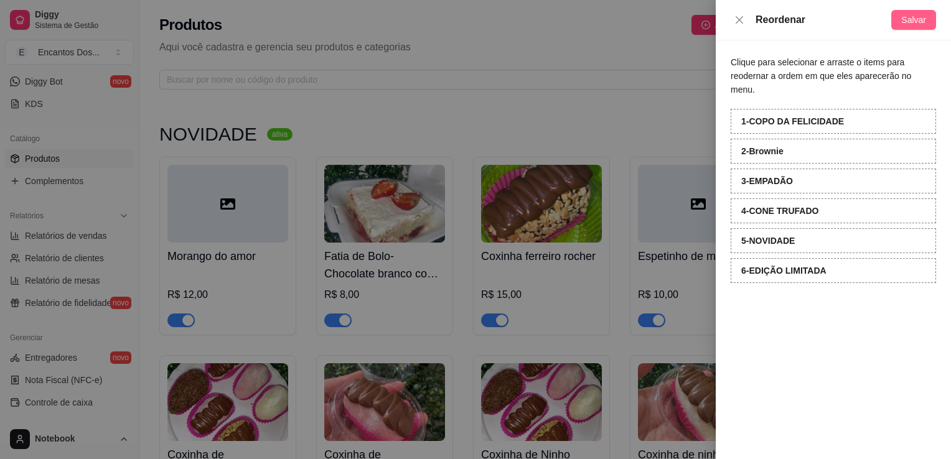
click at [906, 14] on span "Salvar" at bounding box center [913, 20] width 25 height 14
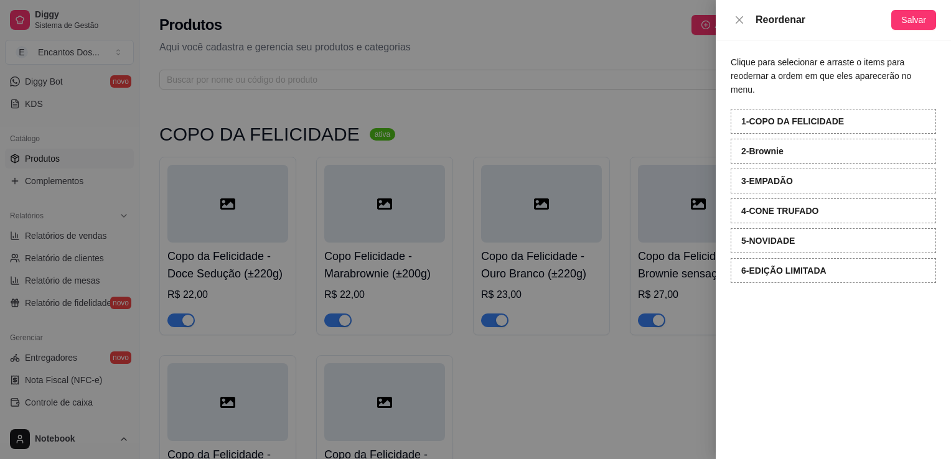
click at [739, 26] on div "Reordenar" at bounding box center [811, 19] width 161 height 15
drag, startPoint x: 750, startPoint y: 1, endPoint x: 736, endPoint y: 24, distance: 26.5
click at [738, 27] on div "Reordenar Salvar" at bounding box center [833, 20] width 235 height 40
click at [736, 24] on icon "close" at bounding box center [740, 20] width 10 height 10
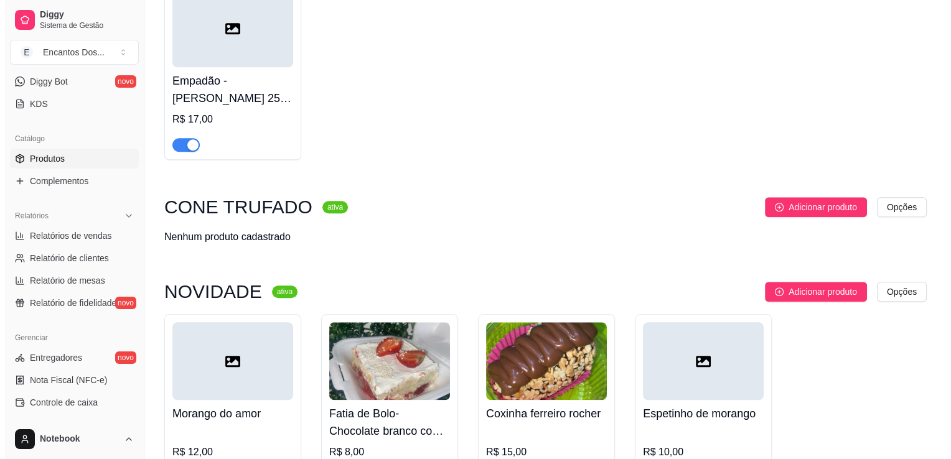
scroll to position [945, 0]
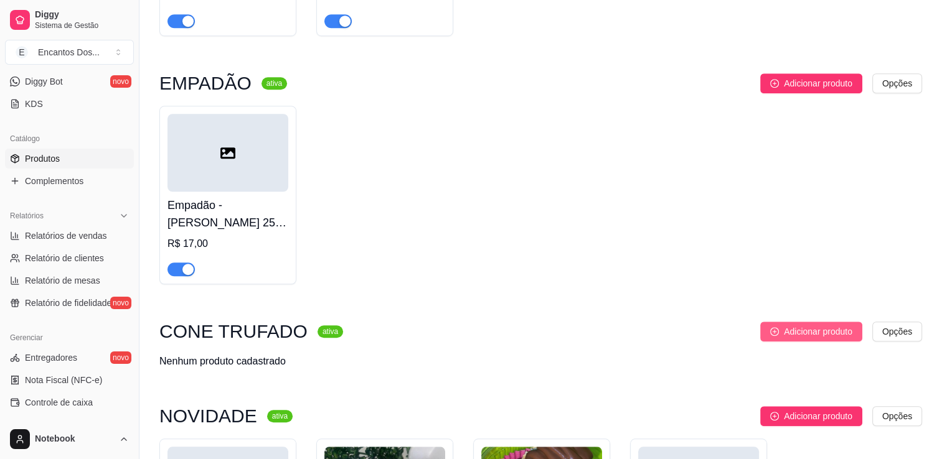
click at [816, 342] on button "Adicionar produto" at bounding box center [811, 332] width 102 height 20
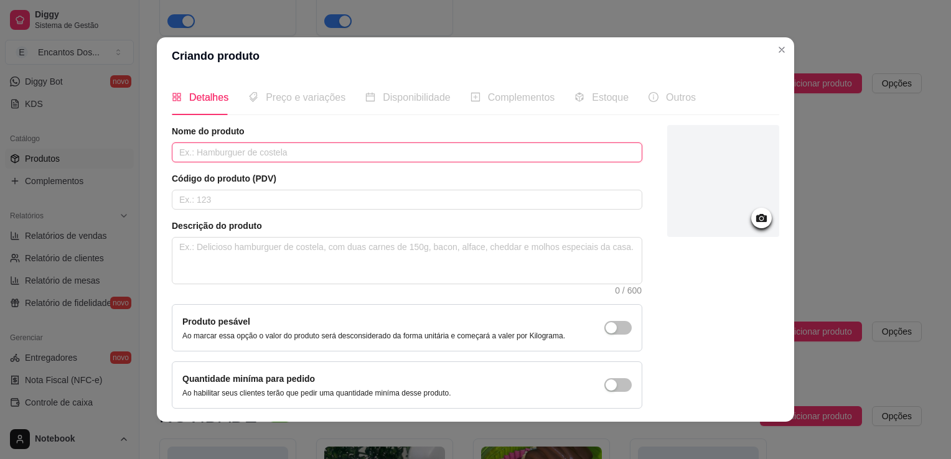
click at [286, 156] on input "text" at bounding box center [407, 153] width 471 height 20
paste input "CONE TRUFADO- NINHO COM NUTELLA"
type input "CONE TRUFADO- NINHO COM NUTELLA"
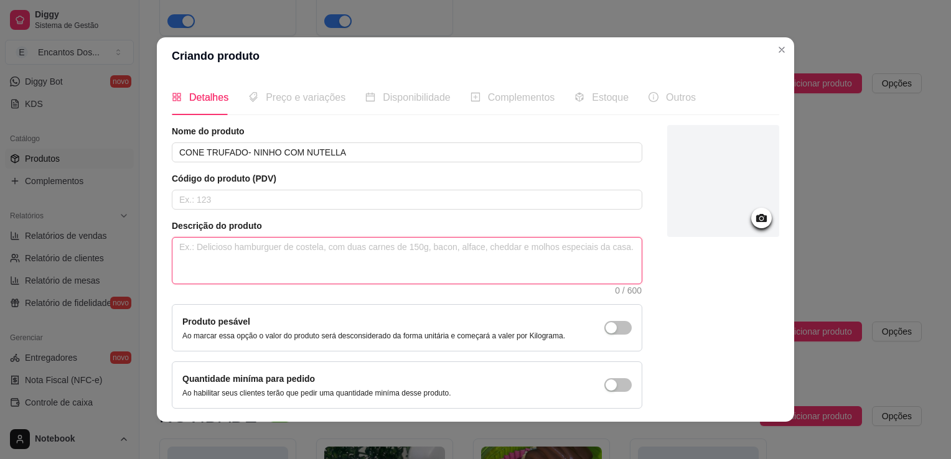
click at [273, 255] on textarea at bounding box center [406, 261] width 469 height 46
click at [303, 253] on textarea at bounding box center [406, 261] width 469 height 46
paste textarea "Casquinha de sorvete banhada por dentro e por fora de chocolate nobre, com bria…"
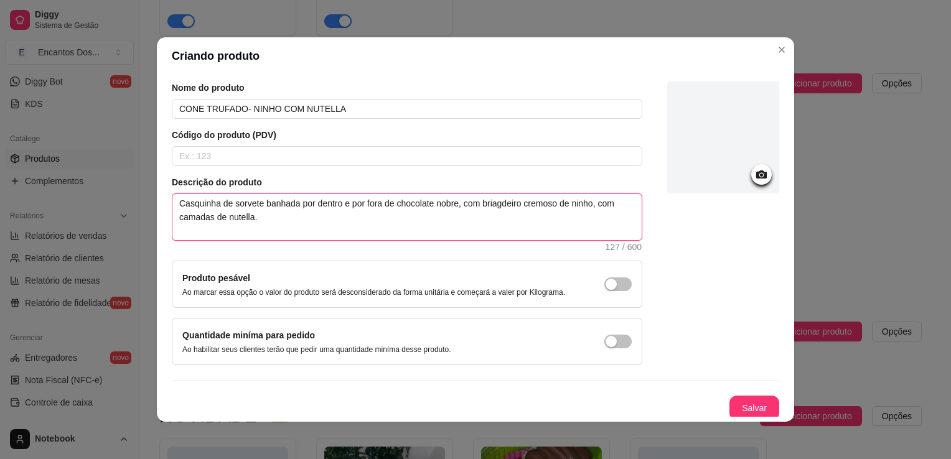
scroll to position [45, 0]
type textarea "Casquinha de sorvete banhada por dentro e por fora de chocolate nobre, com bria…"
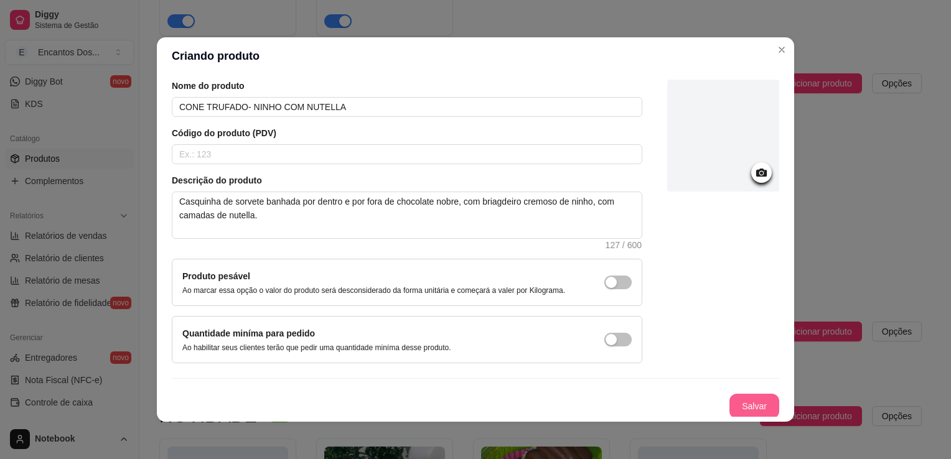
click at [746, 398] on button "Salvar" at bounding box center [755, 406] width 50 height 25
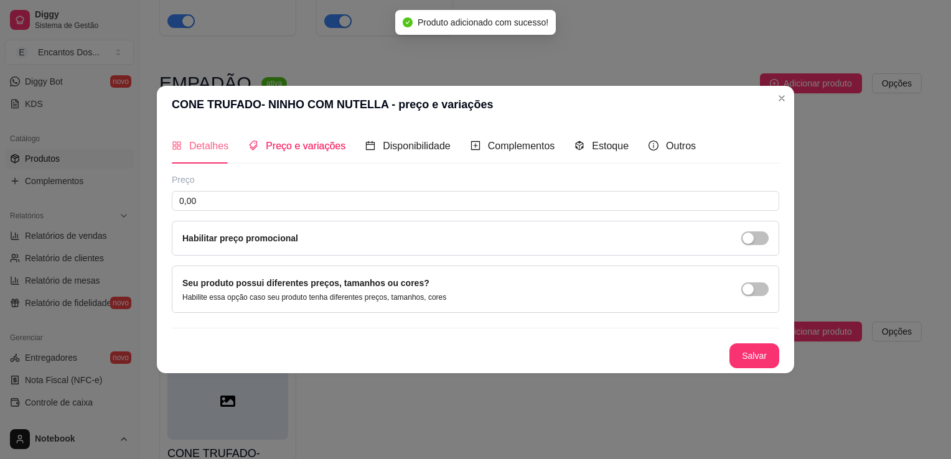
scroll to position [0, 0]
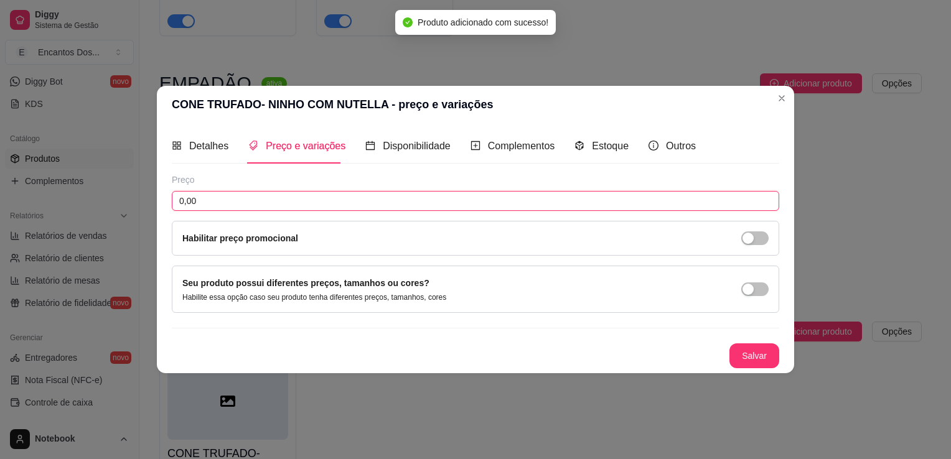
click at [224, 204] on input "0,00" at bounding box center [476, 201] width 608 height 20
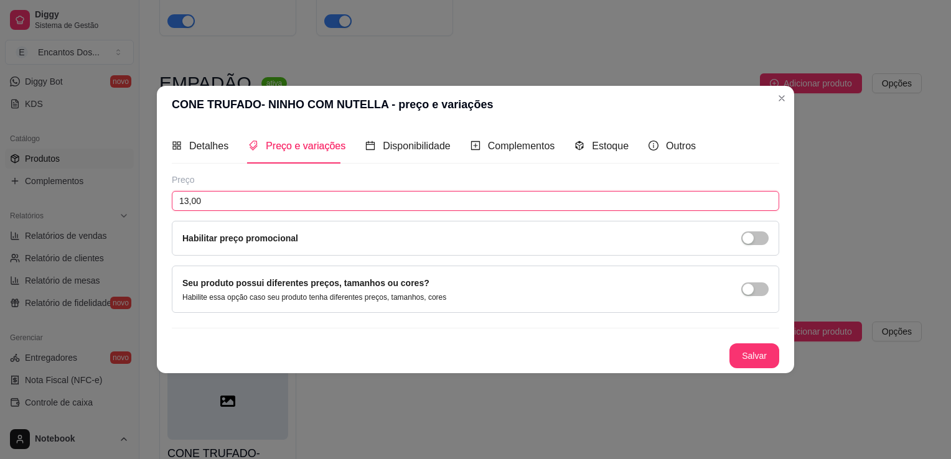
type input "13,00"
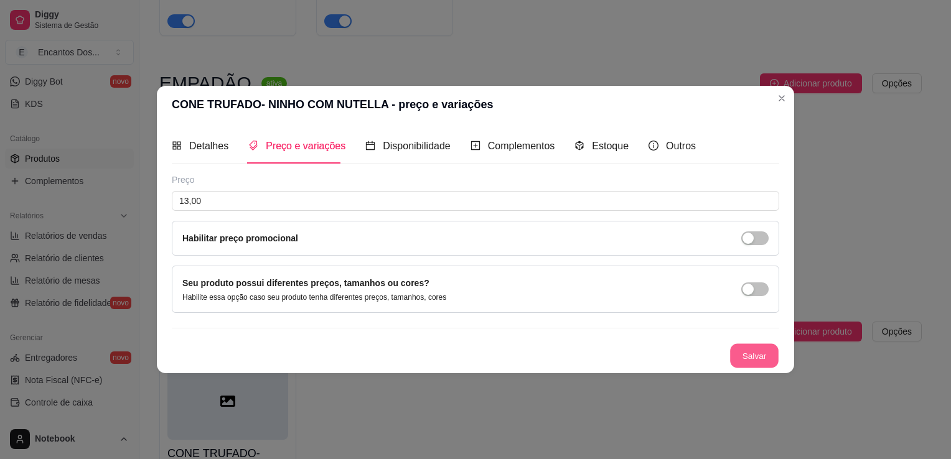
click at [762, 345] on button "Salvar" at bounding box center [754, 356] width 49 height 24
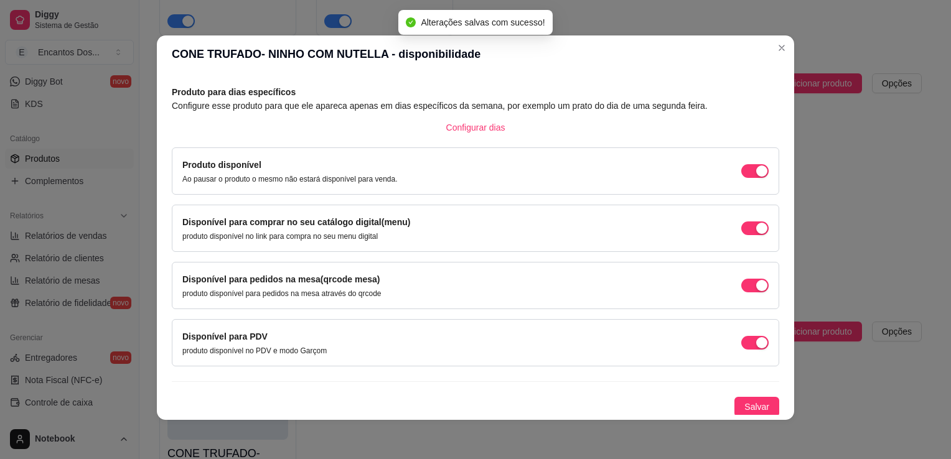
scroll to position [2, 0]
click at [745, 405] on span "Salvar" at bounding box center [757, 407] width 25 height 14
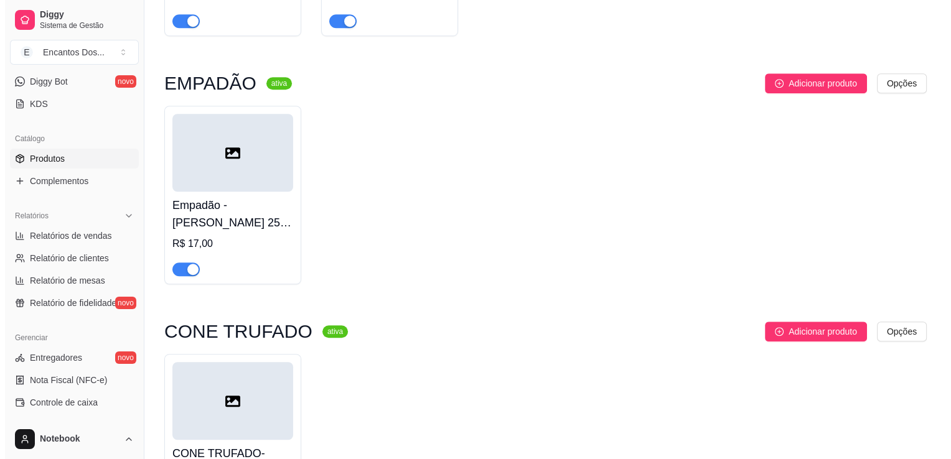
scroll to position [1132, 0]
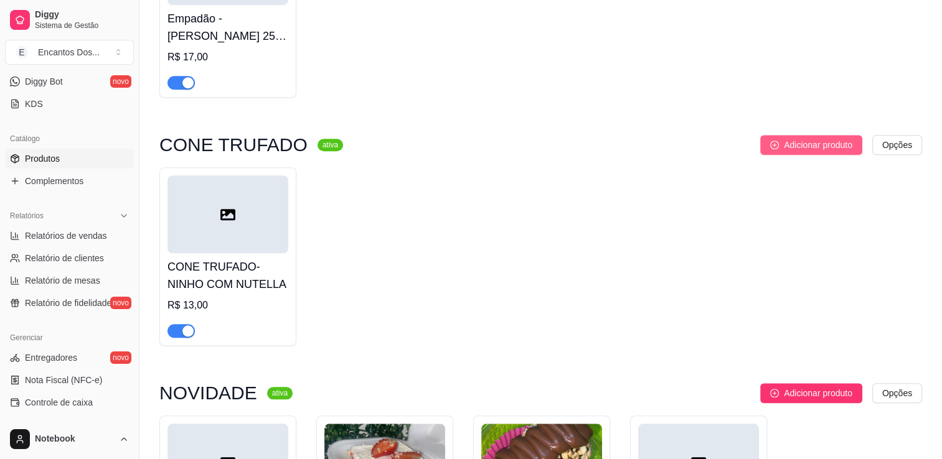
click at [777, 146] on icon "plus-circle" at bounding box center [774, 145] width 9 height 9
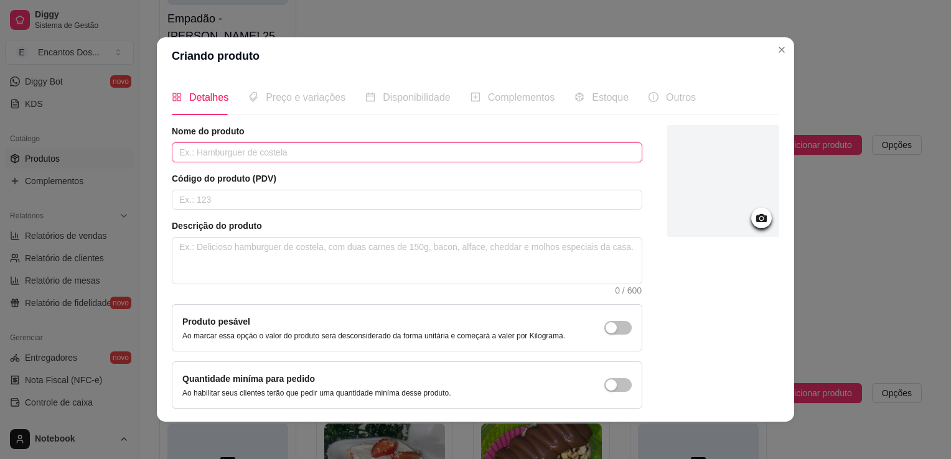
click at [225, 157] on input "text" at bounding box center [407, 153] width 471 height 20
paste input "CONE TRUFADO - DOCE DE LEITE"
type input "CONE TRUFADO - DOCE DE LEITE"
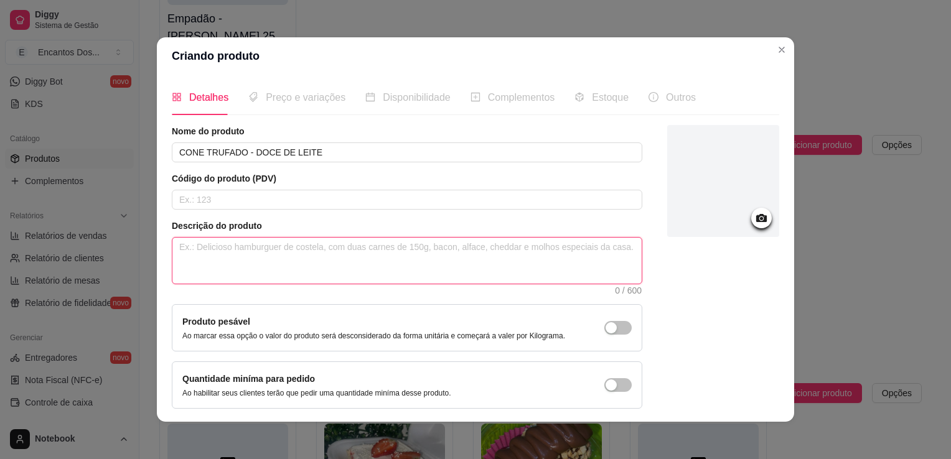
click at [232, 247] on textarea at bounding box center [406, 261] width 469 height 46
click at [207, 247] on textarea at bounding box center [406, 261] width 469 height 46
paste textarea "Casquinha de sorvete banhada por dentro por fora com chocolate nobre, doce de l…"
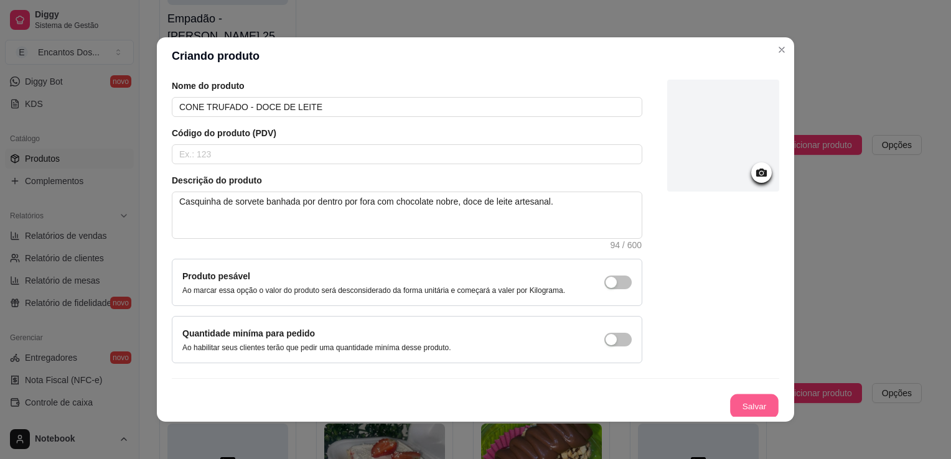
click at [730, 415] on button "Salvar" at bounding box center [754, 407] width 49 height 24
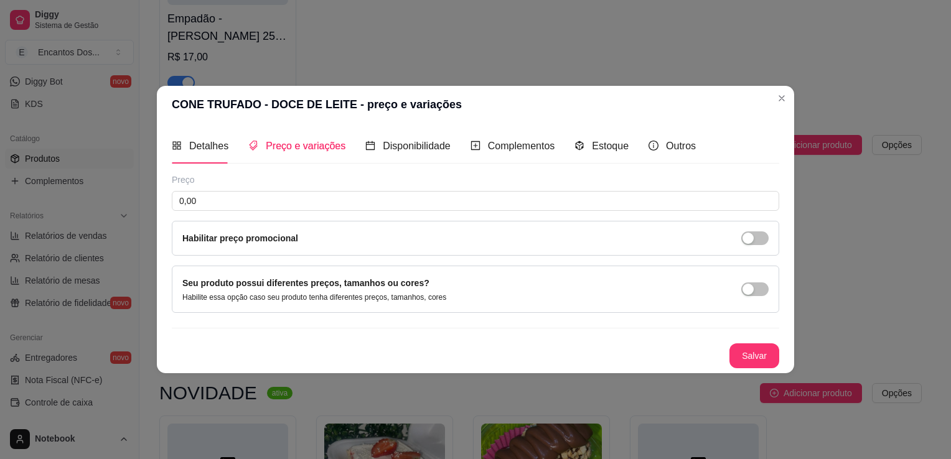
scroll to position [0, 0]
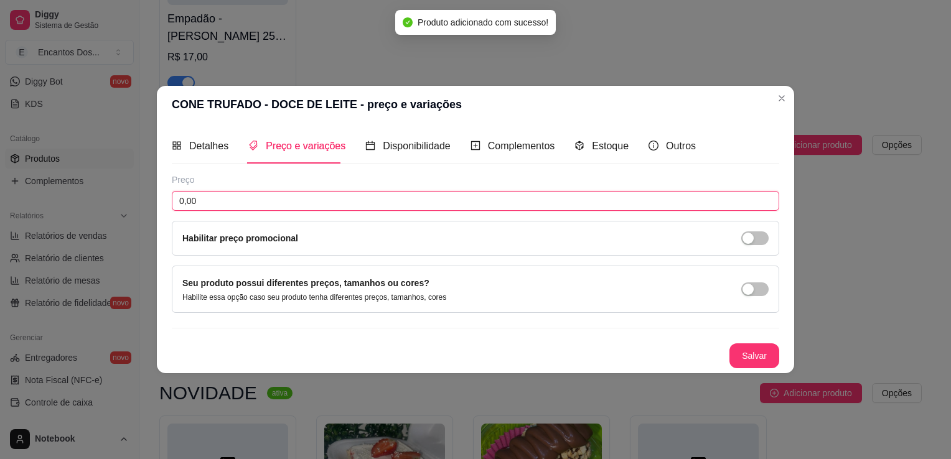
click at [358, 200] on input "0,00" at bounding box center [476, 201] width 608 height 20
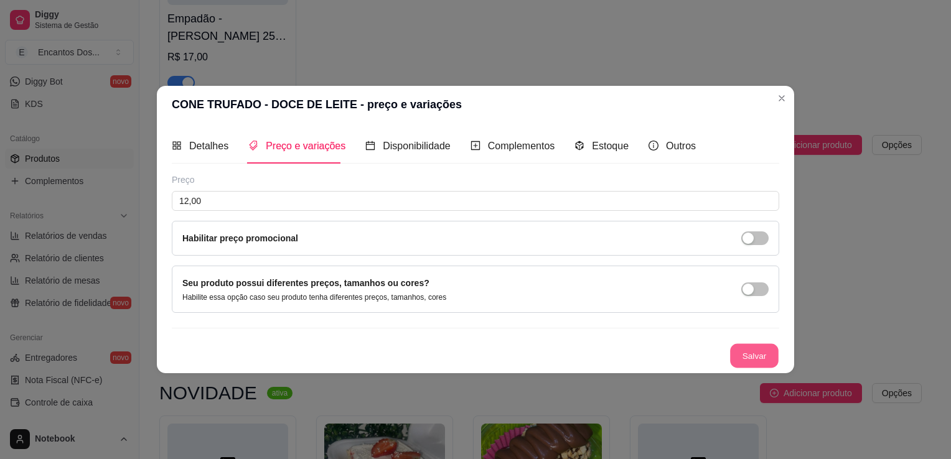
click at [762, 350] on button "Salvar" at bounding box center [754, 356] width 49 height 24
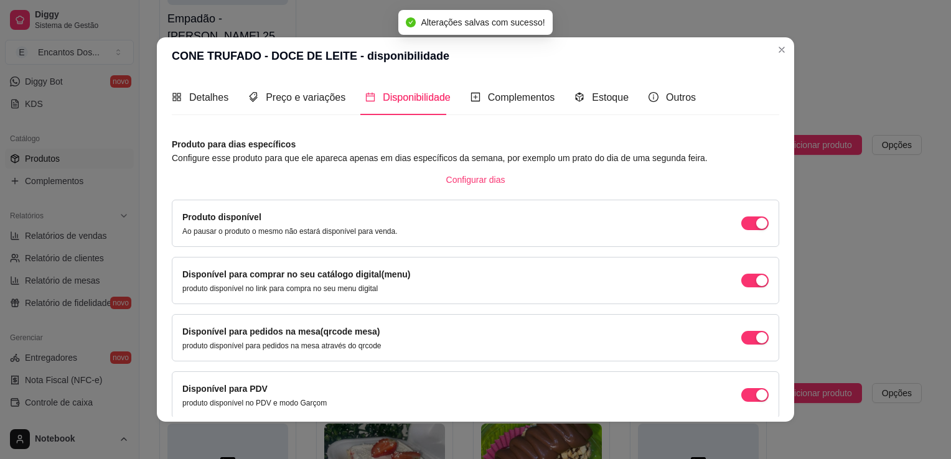
scroll to position [50, 0]
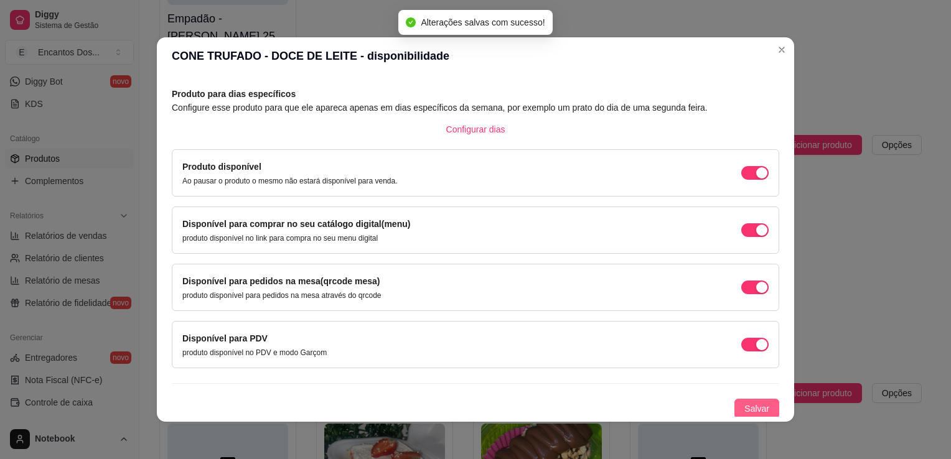
click at [746, 412] on span "Salvar" at bounding box center [757, 409] width 25 height 14
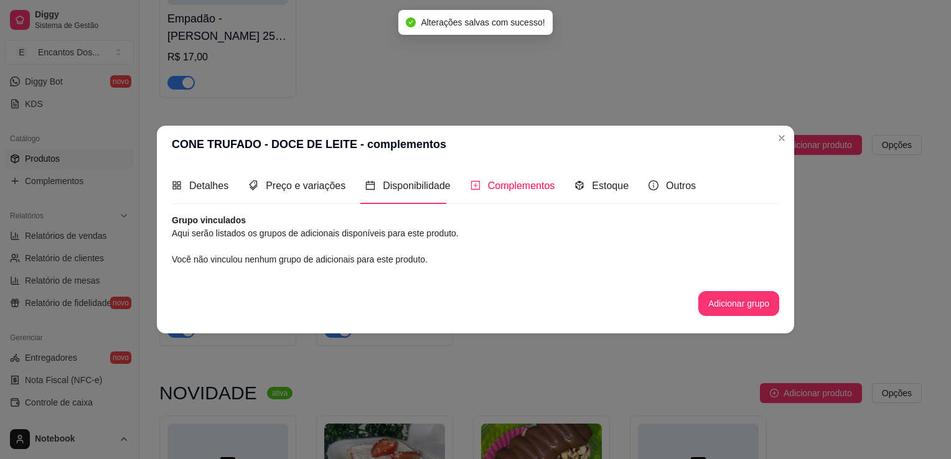
scroll to position [0, 0]
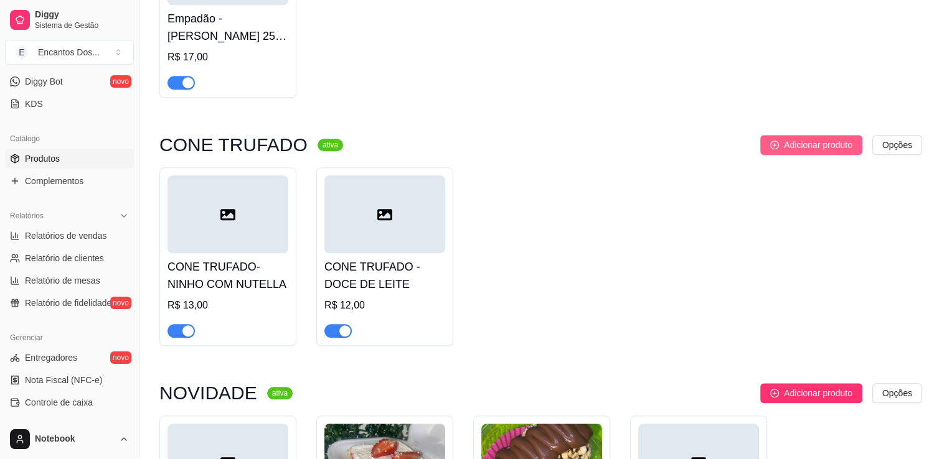
click at [794, 150] on span "Adicionar produto" at bounding box center [818, 145] width 68 height 14
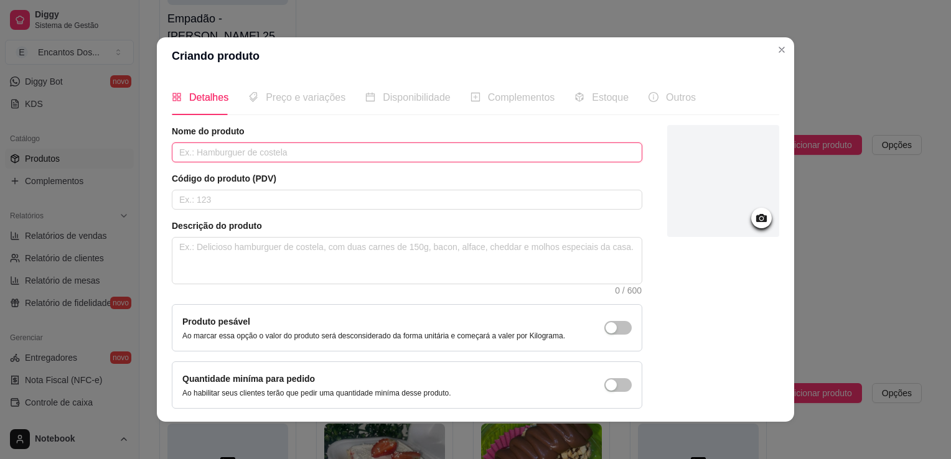
click at [361, 149] on input "text" at bounding box center [407, 153] width 471 height 20
paste input "CONE TRUFADO - BRIAGDEIRO"
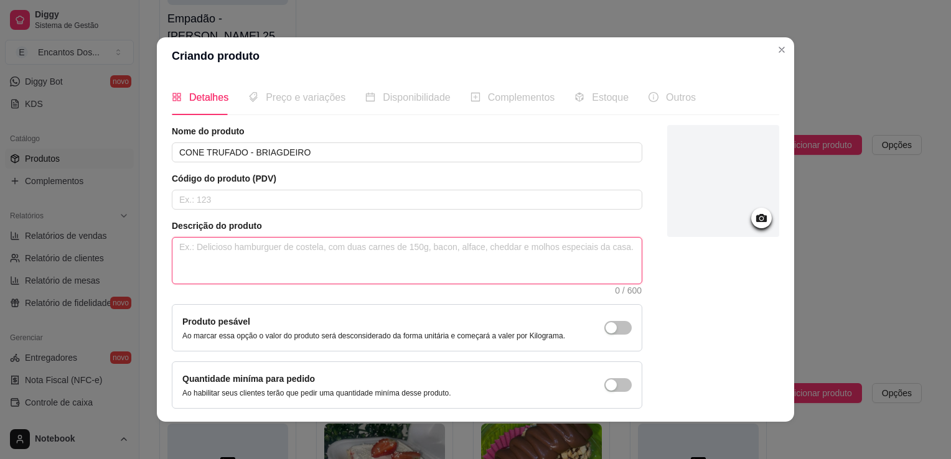
drag, startPoint x: 294, startPoint y: 242, endPoint x: 249, endPoint y: 29, distance: 217.7
click at [294, 235] on div "Descrição do produto 0 / 600" at bounding box center [407, 257] width 471 height 75
click at [361, 251] on textarea at bounding box center [406, 261] width 469 height 46
paste textarea "Casquinha de sorvete banhada por dentro e por fora com chocolate nobre, brigade…"
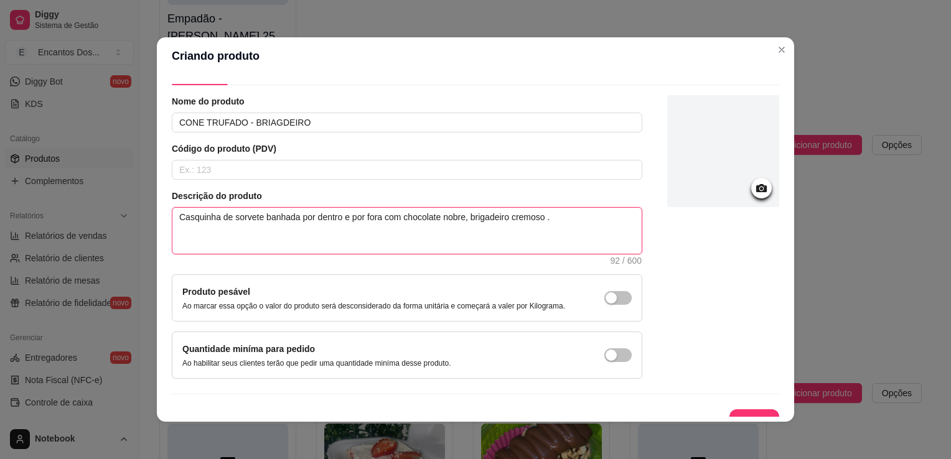
scroll to position [45, 0]
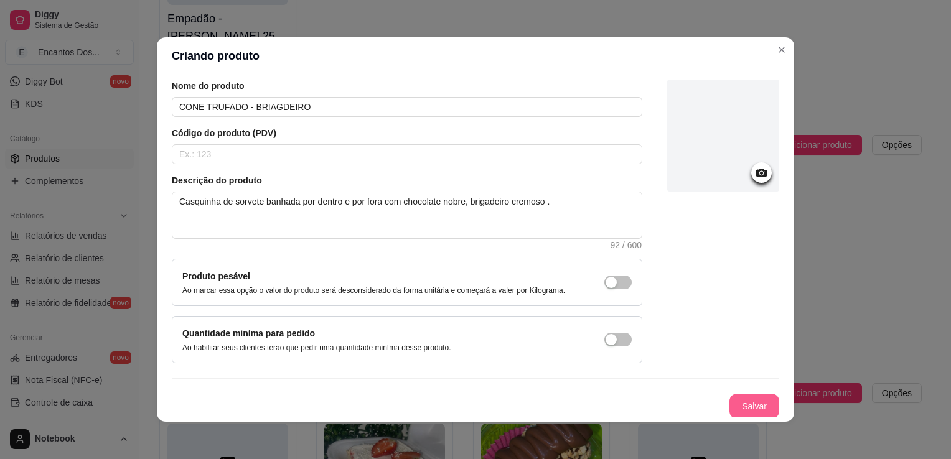
click at [740, 398] on button "Salvar" at bounding box center [755, 406] width 50 height 25
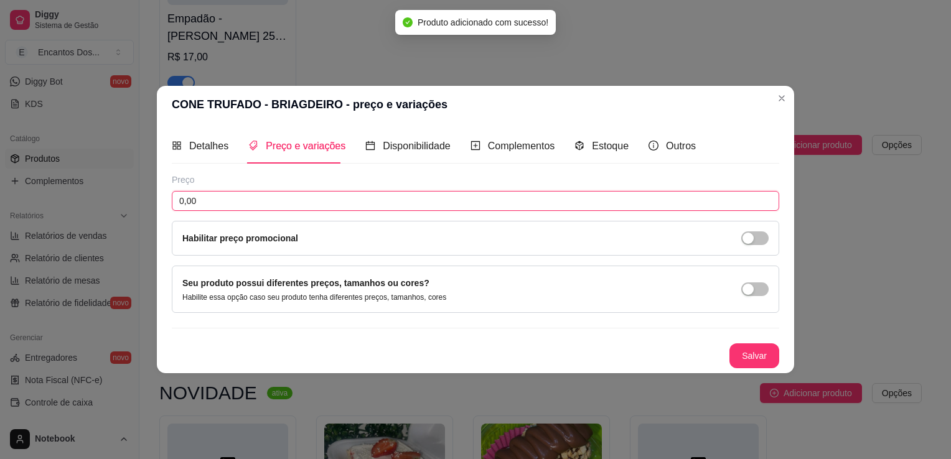
click at [497, 198] on input "0,00" at bounding box center [476, 201] width 608 height 20
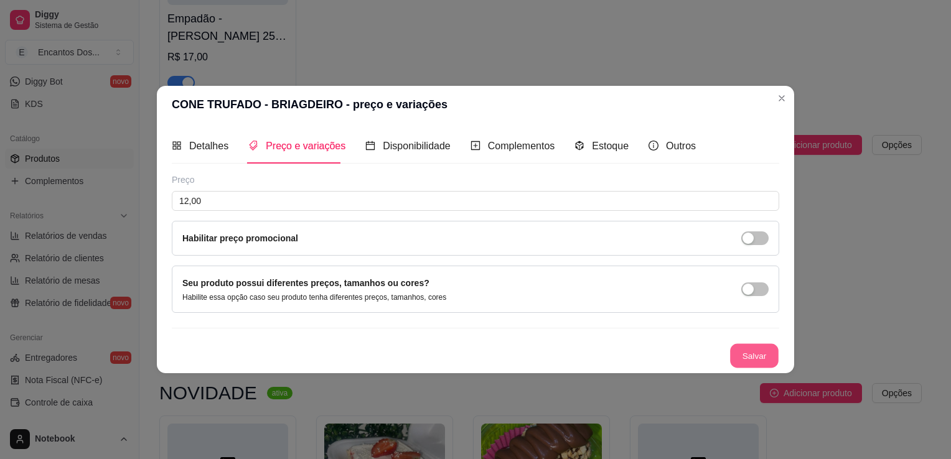
click at [749, 353] on button "Salvar" at bounding box center [754, 356] width 49 height 24
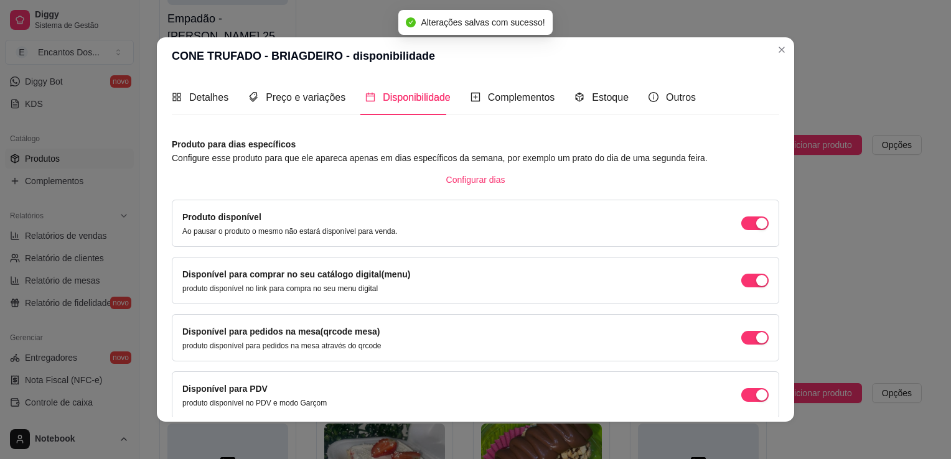
scroll to position [50, 0]
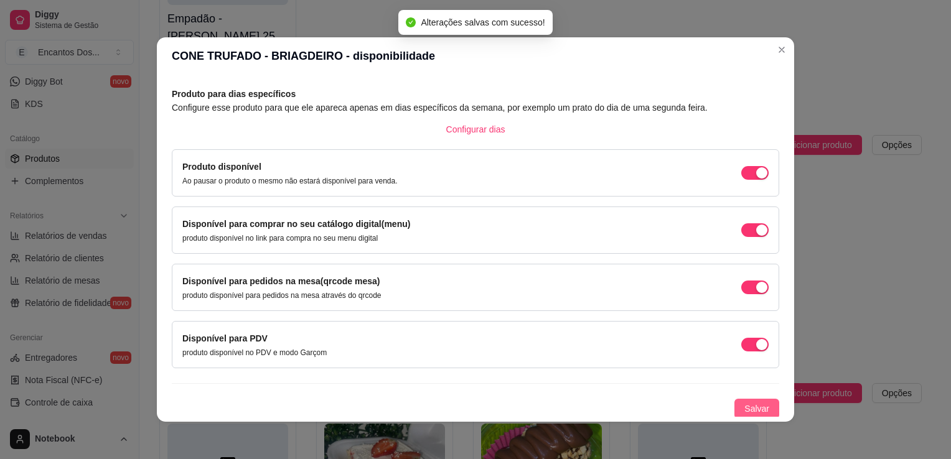
click at [745, 402] on span "Salvar" at bounding box center [757, 409] width 25 height 14
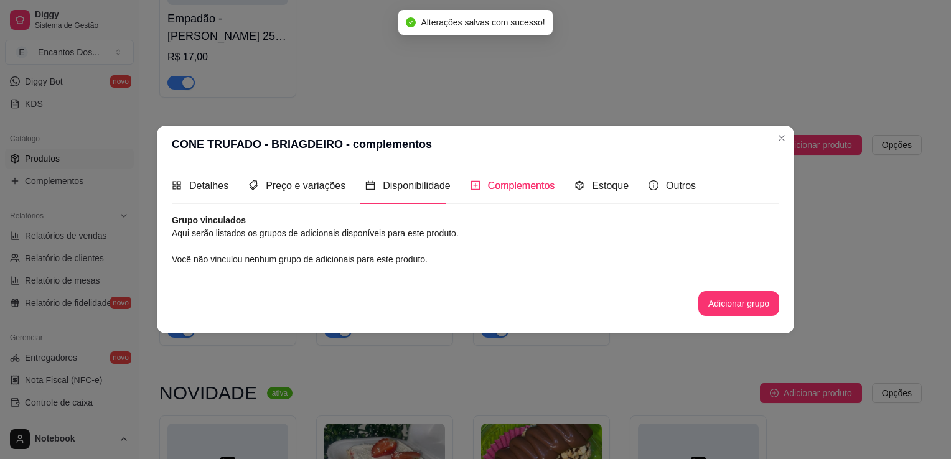
scroll to position [0, 0]
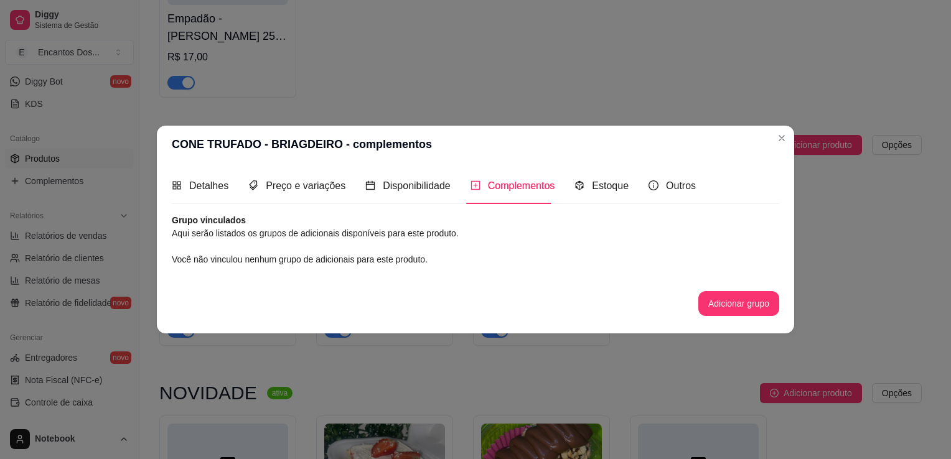
drag, startPoint x: 771, startPoint y: 211, endPoint x: 770, endPoint y: 217, distance: 6.3
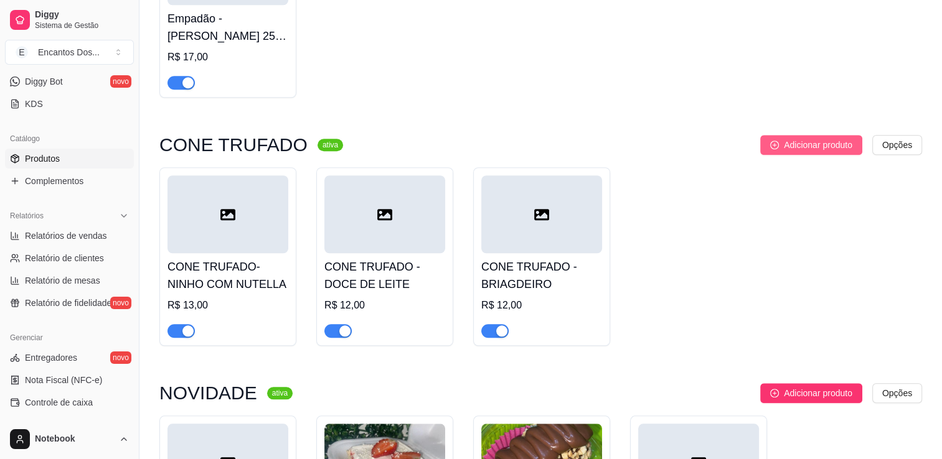
click at [851, 146] on span "Adicionar produto" at bounding box center [818, 145] width 68 height 14
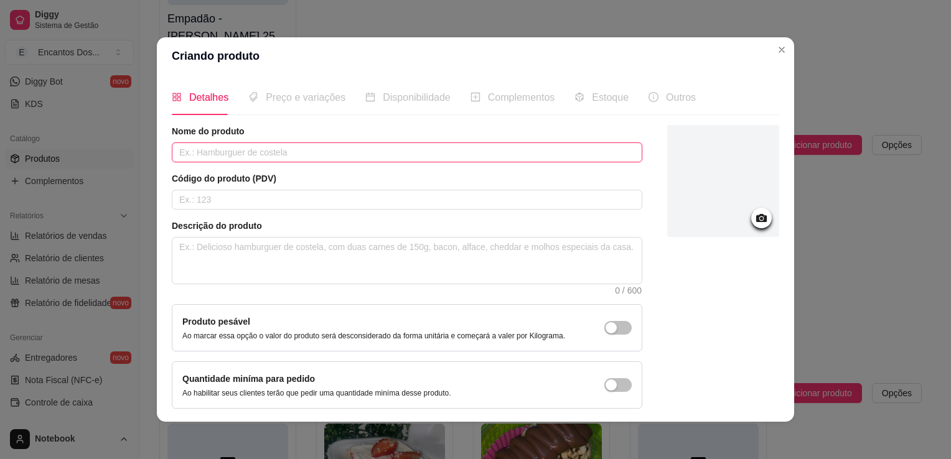
click at [473, 155] on input "text" at bounding box center [407, 153] width 471 height 20
paste input "CONE TRUFADO - OREO"
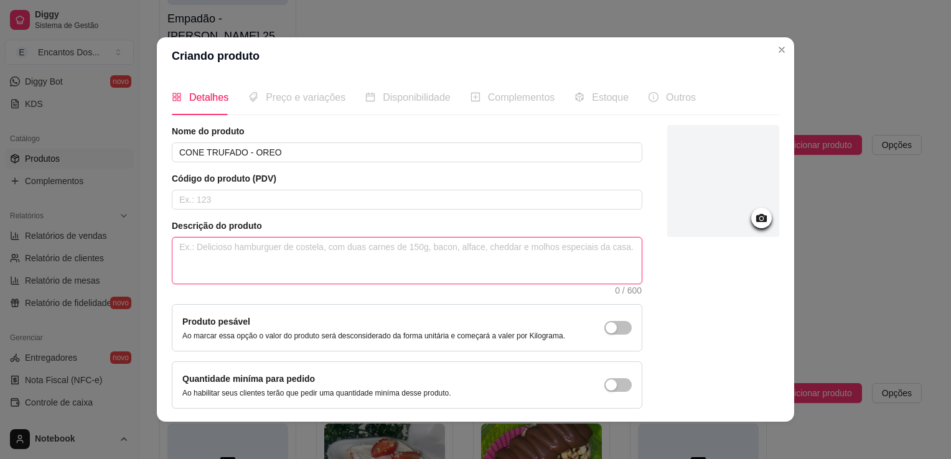
click at [426, 248] on textarea at bounding box center [406, 261] width 469 height 46
click at [324, 258] on textarea at bounding box center [406, 261] width 469 height 46
paste textarea "Casquinha de sorvete banhada por dentro e por fora com chocolate nobre, brigade…"
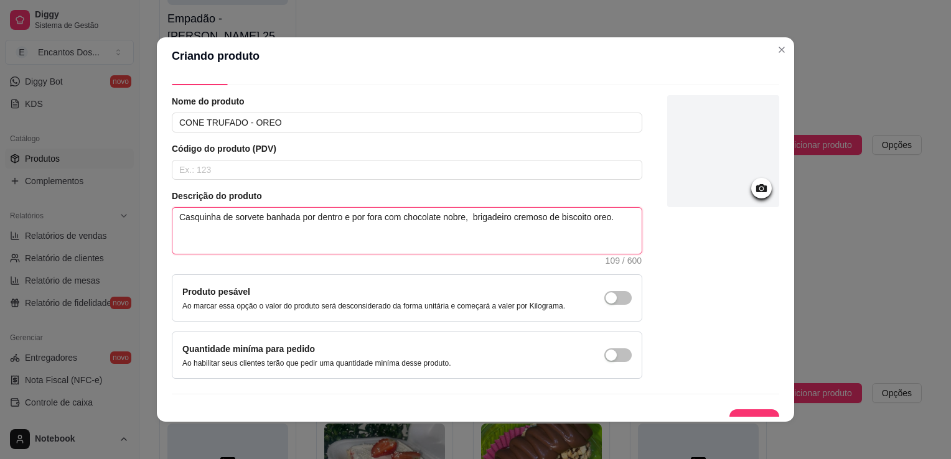
scroll to position [45, 0]
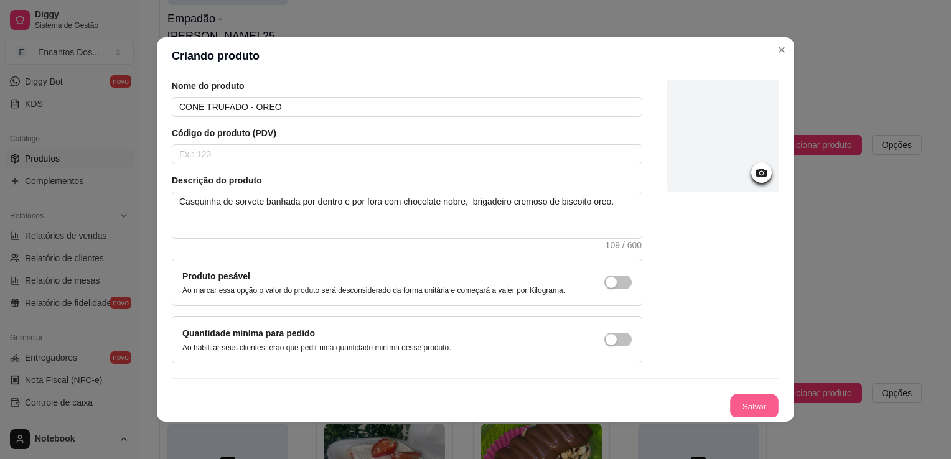
click at [746, 410] on button "Salvar" at bounding box center [754, 407] width 49 height 24
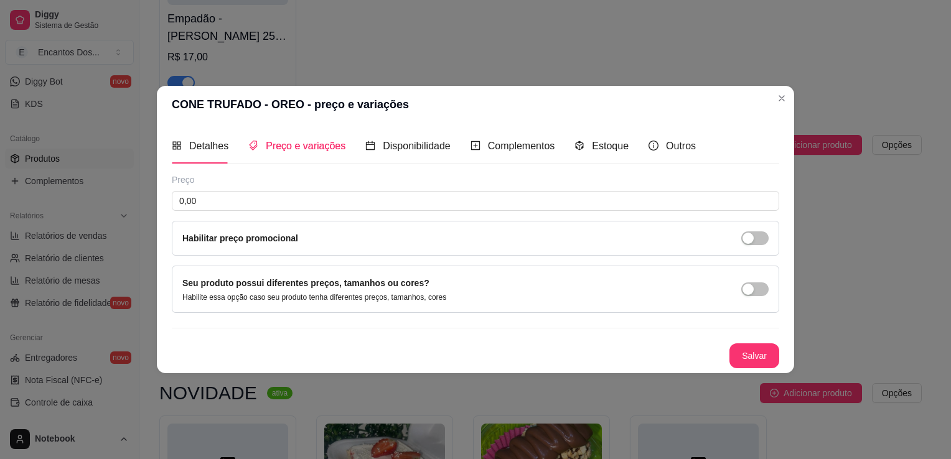
scroll to position [0, 0]
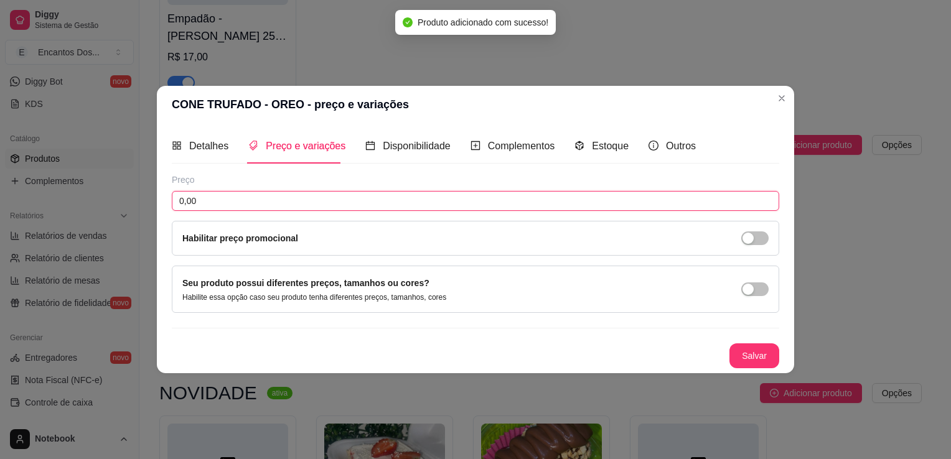
click at [397, 194] on input "0,00" at bounding box center [476, 201] width 608 height 20
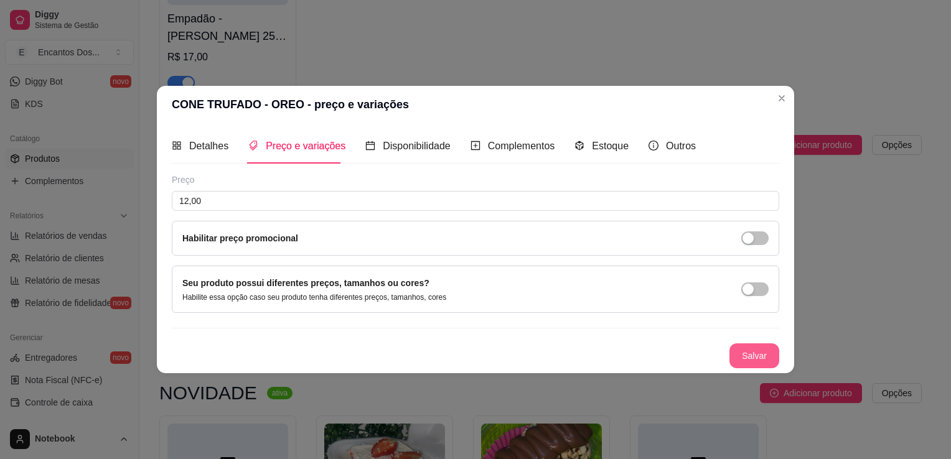
click at [768, 360] on button "Salvar" at bounding box center [755, 356] width 50 height 25
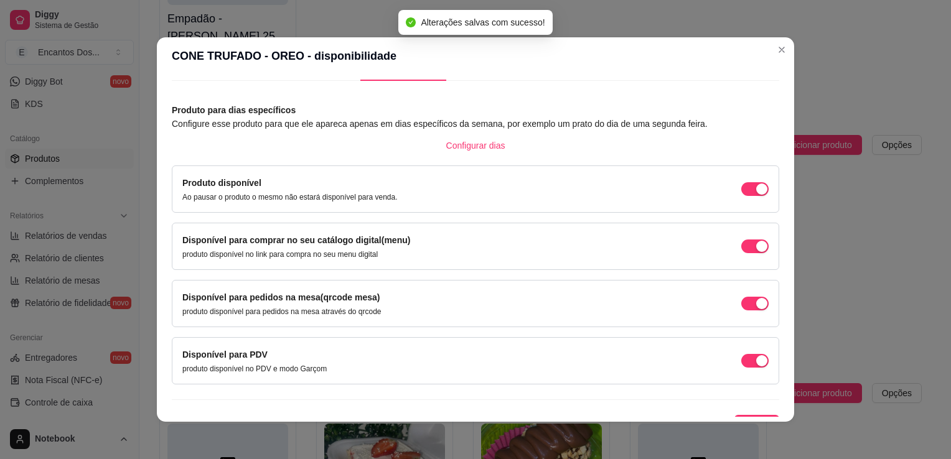
scroll to position [50, 0]
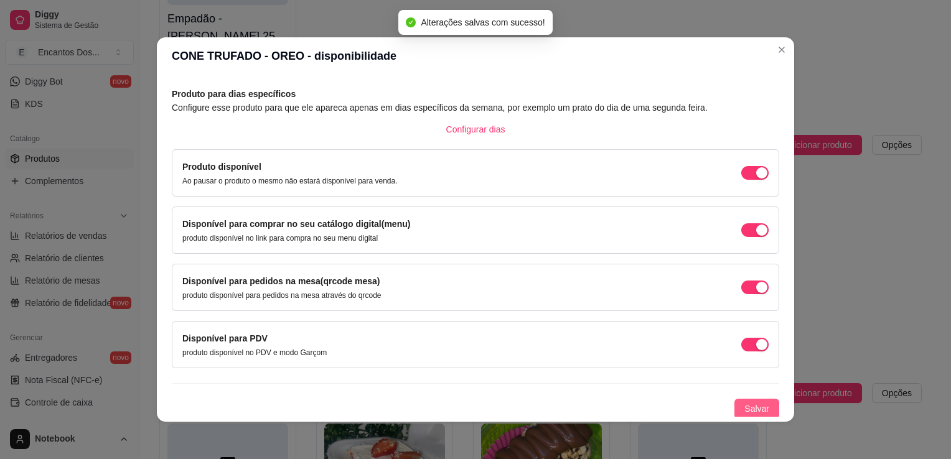
click at [735, 408] on button "Salvar" at bounding box center [757, 409] width 45 height 20
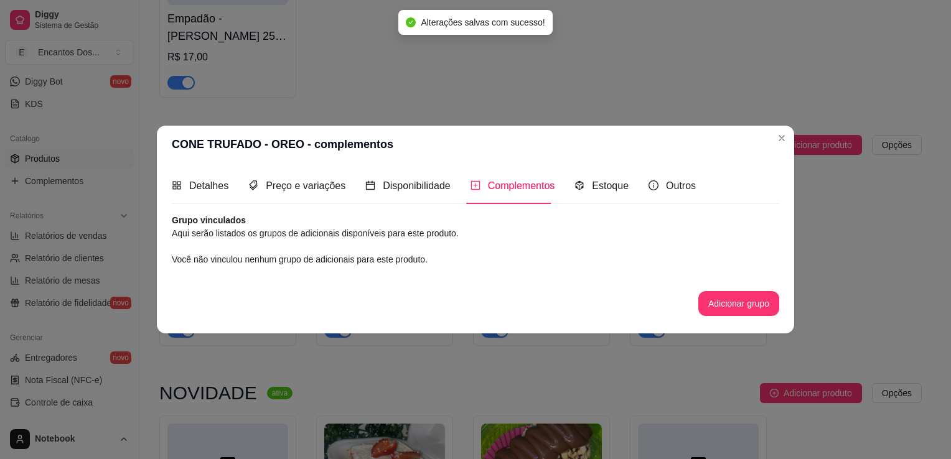
scroll to position [0, 0]
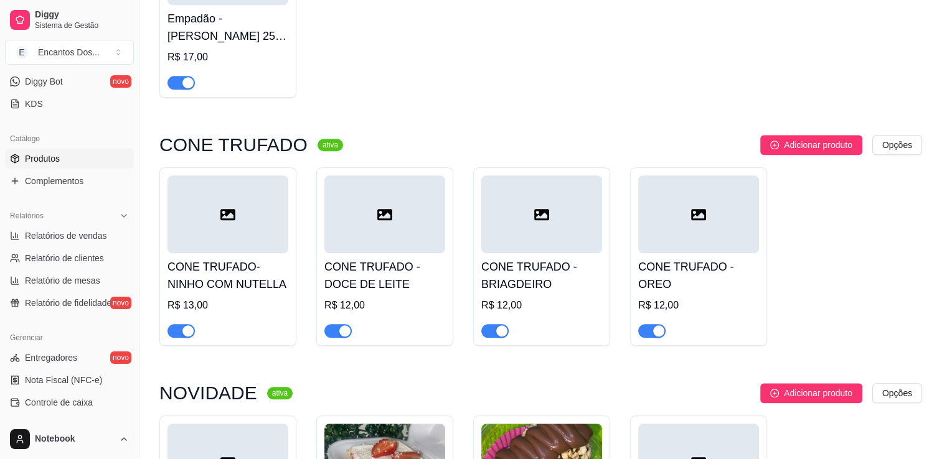
click at [502, 290] on h4 "CONE TRUFADO - BRIAGDEIRO" at bounding box center [541, 275] width 121 height 35
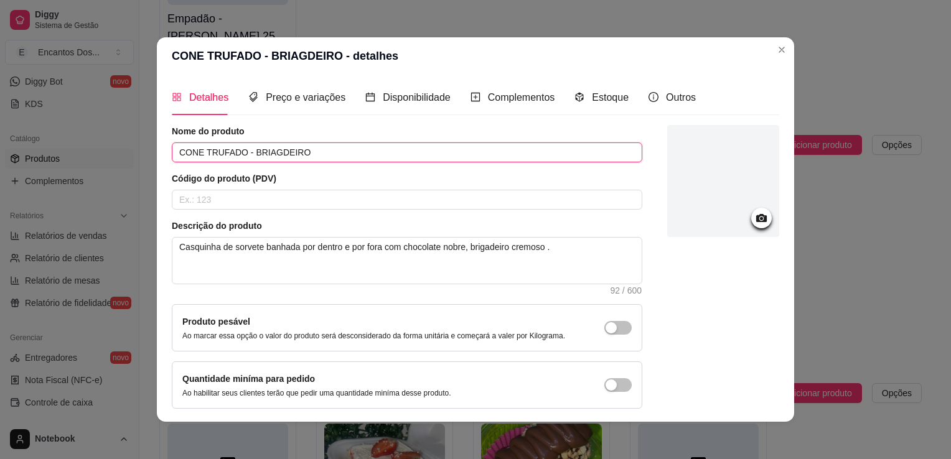
click at [300, 156] on input "CONE TRUFADO - BRIAGDEIRO" at bounding box center [407, 153] width 471 height 20
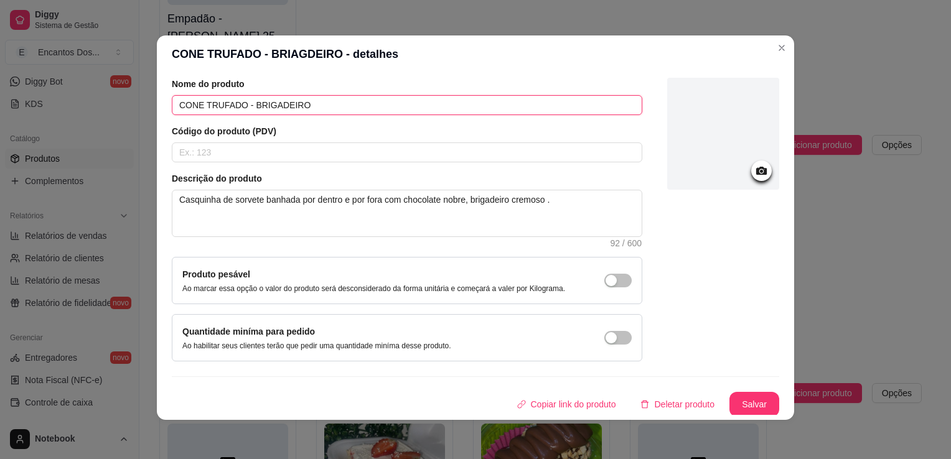
scroll to position [2, 0]
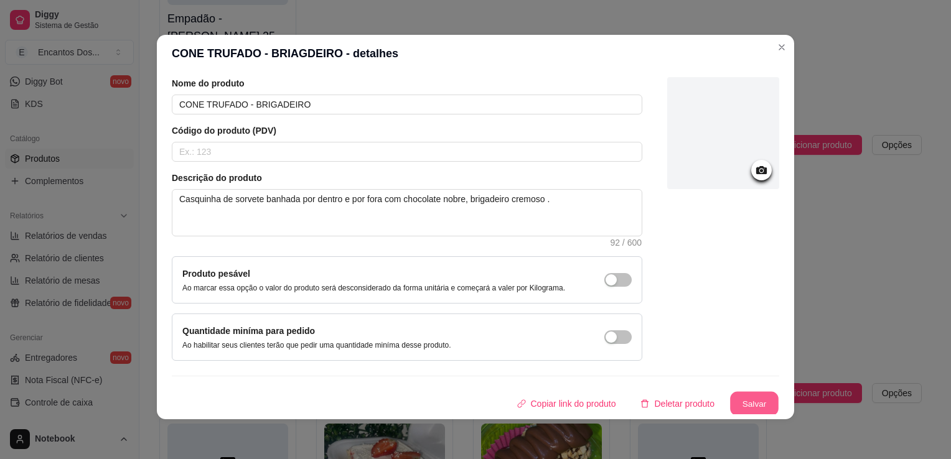
click at [750, 401] on button "Salvar" at bounding box center [754, 404] width 49 height 24
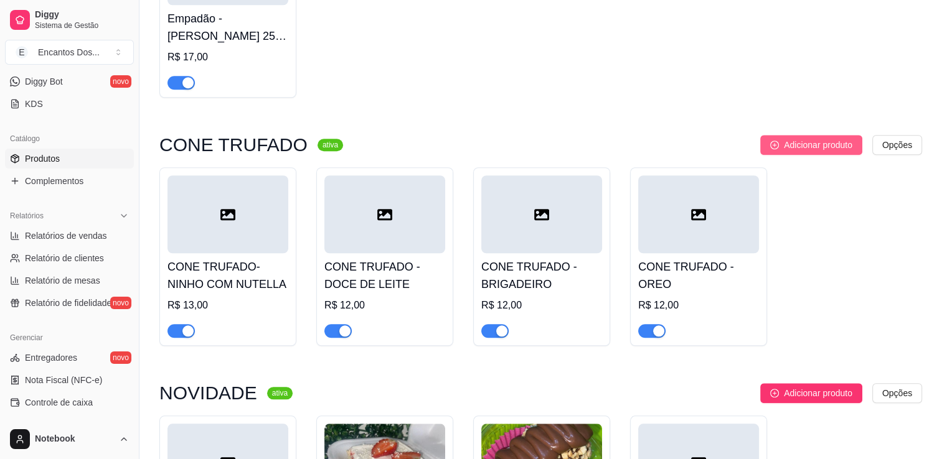
click at [832, 142] on span "Adicionar produto" at bounding box center [818, 145] width 68 height 14
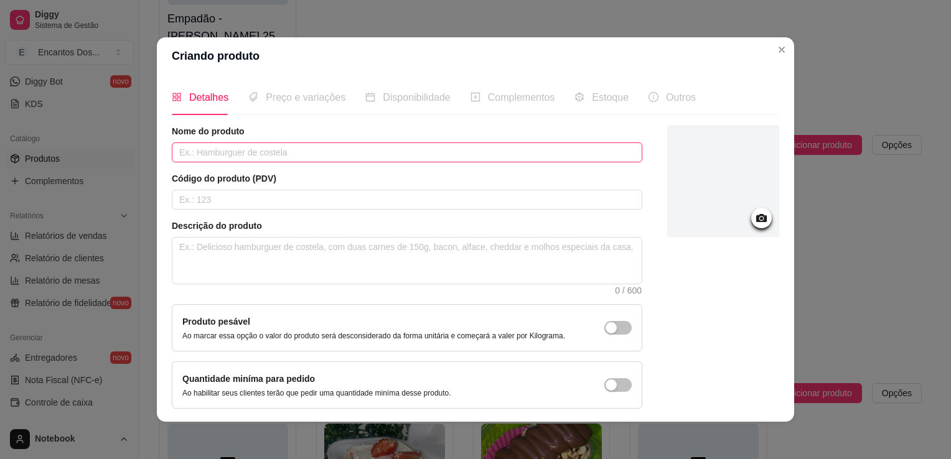
click at [446, 156] on input "text" at bounding box center [407, 153] width 471 height 20
paste input "CONE TRUFADO- OREO COM NUTELLA"
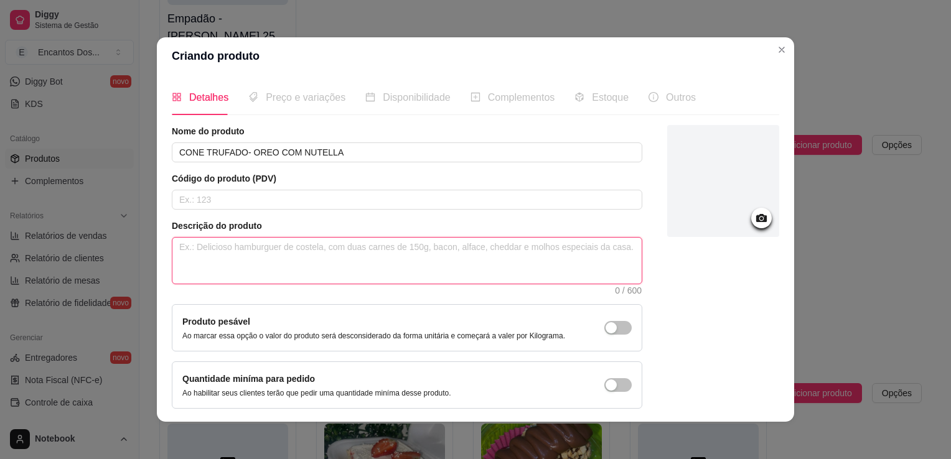
click at [281, 240] on textarea at bounding box center [406, 261] width 469 height 46
paste textarea "Casquinha de sorvete banhada por dentro e por fora com chocolate nobre, brigade…"
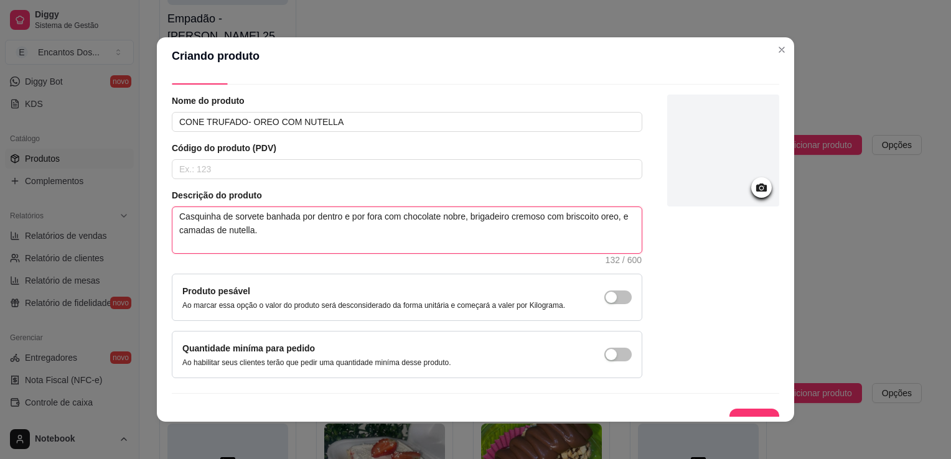
scroll to position [45, 0]
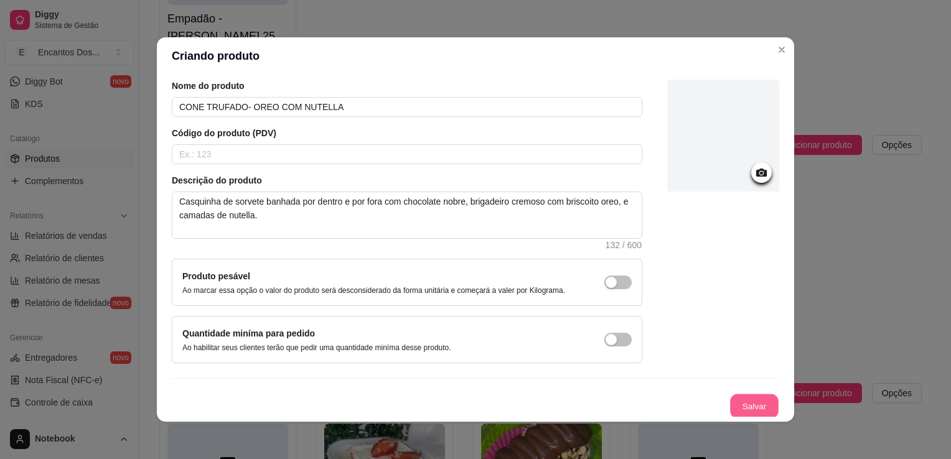
click at [730, 403] on button "Salvar" at bounding box center [754, 407] width 49 height 24
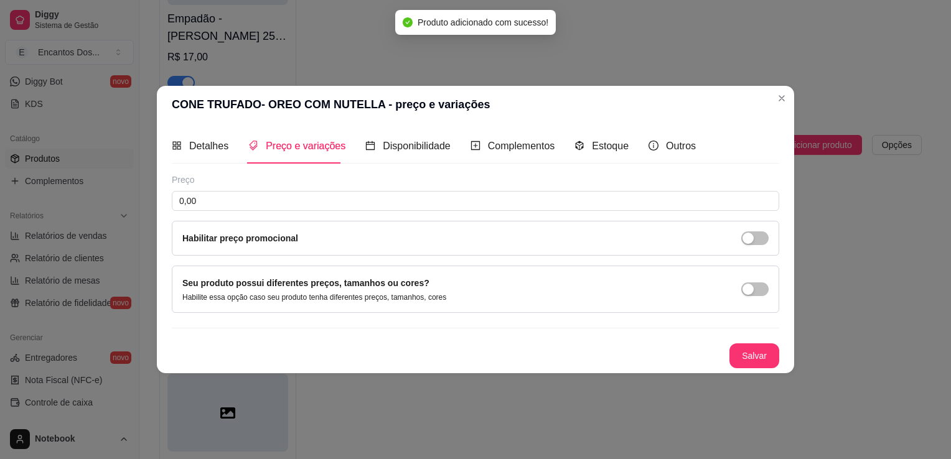
scroll to position [0, 0]
click at [304, 200] on input "0,00" at bounding box center [476, 201] width 608 height 20
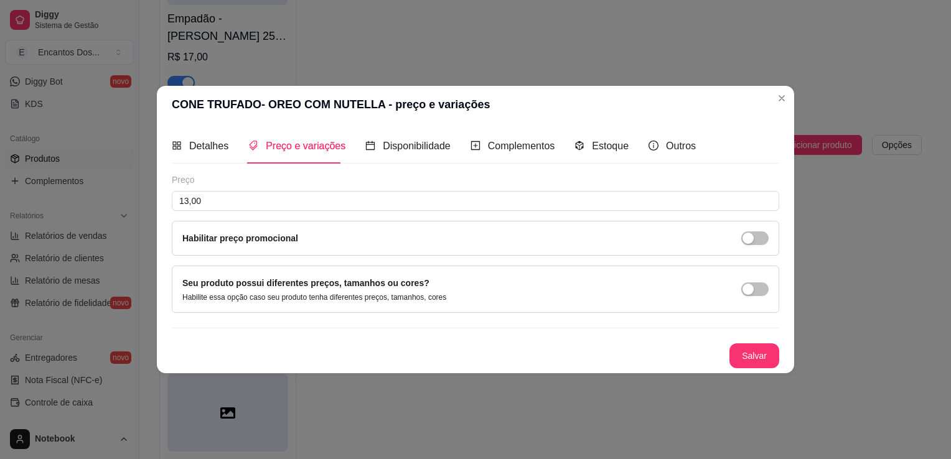
drag, startPoint x: 725, startPoint y: 353, endPoint x: 737, endPoint y: 355, distance: 12.6
click at [735, 354] on div "Salvar" at bounding box center [476, 356] width 608 height 25
click at [739, 357] on button "Salvar" at bounding box center [754, 356] width 49 height 24
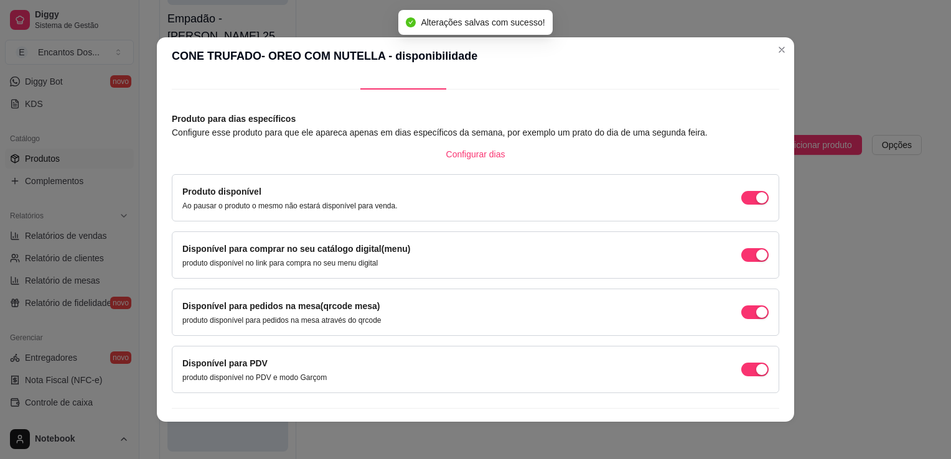
scroll to position [50, 0]
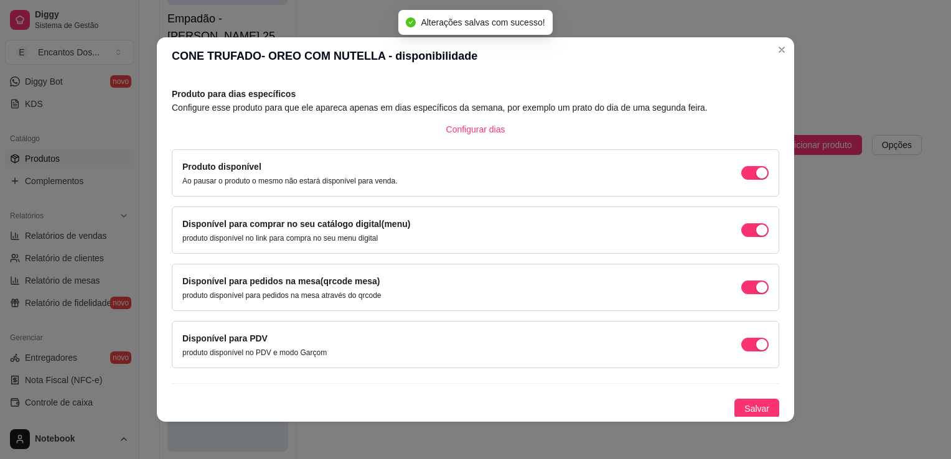
click at [721, 400] on div "Salvar" at bounding box center [476, 409] width 608 height 20
click at [735, 403] on button "Salvar" at bounding box center [757, 409] width 45 height 20
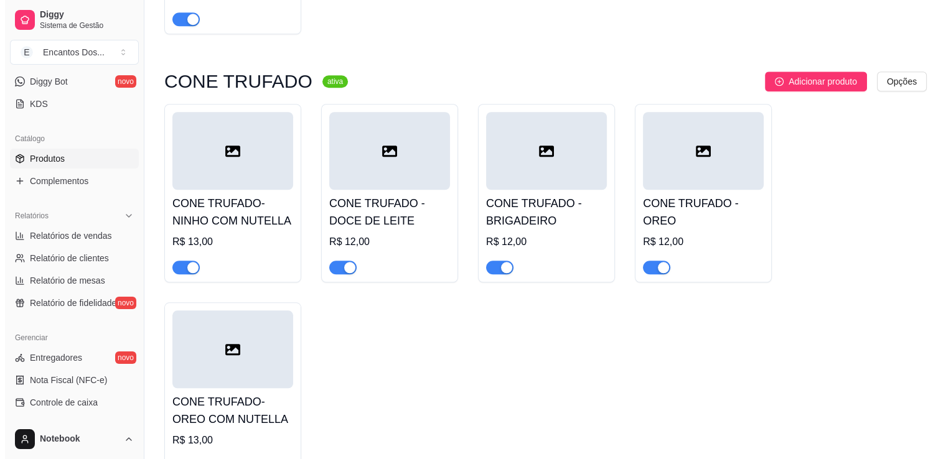
scroll to position [1256, 0]
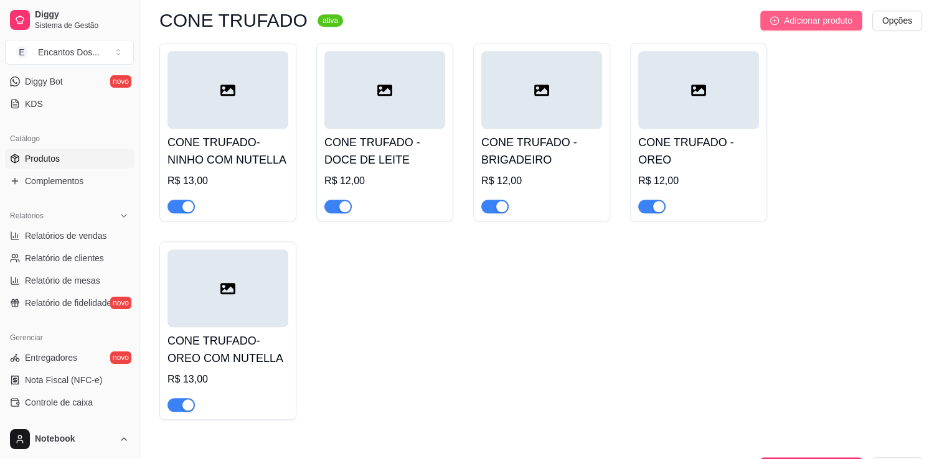
click at [776, 25] on icon "plus-circle" at bounding box center [774, 20] width 9 height 9
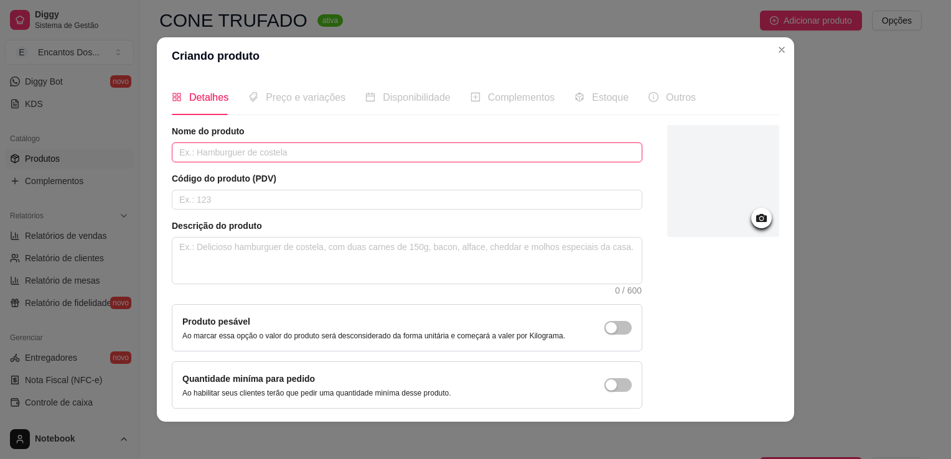
click at [314, 149] on input "text" at bounding box center [407, 153] width 471 height 20
drag, startPoint x: 313, startPoint y: 150, endPoint x: 286, endPoint y: 170, distance: 33.9
drag, startPoint x: 286, startPoint y: 170, endPoint x: 257, endPoint y: 144, distance: 38.4
click at [257, 144] on input "text" at bounding box center [407, 153] width 471 height 20
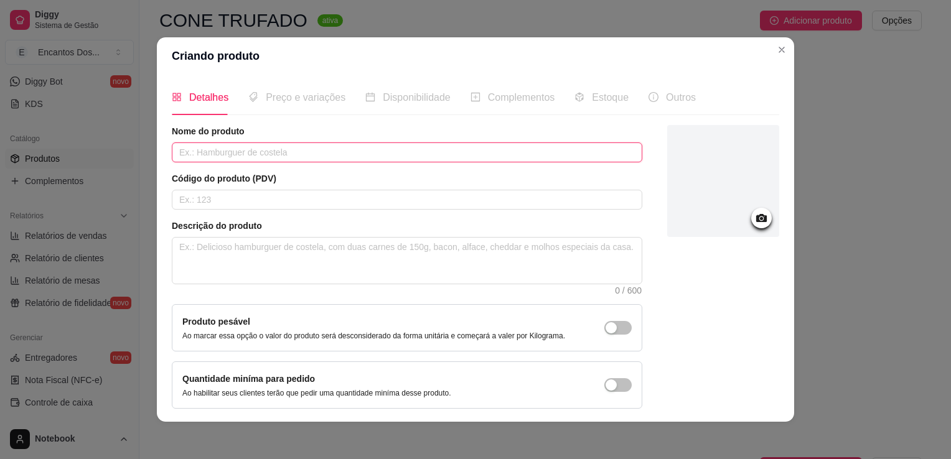
drag, startPoint x: 257, startPoint y: 144, endPoint x: 250, endPoint y: 154, distance: 11.6
paste input "CONE TRUFADO - BRIGADEIRO COM MARACUJA"
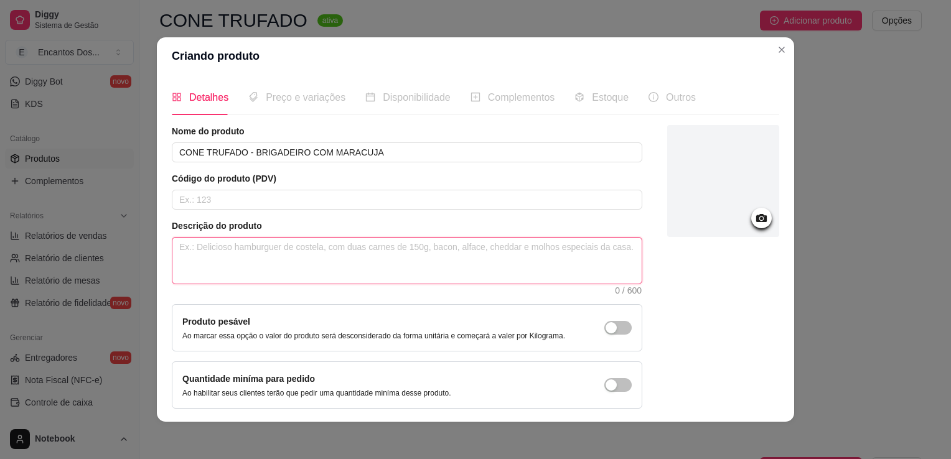
click at [289, 248] on textarea at bounding box center [406, 261] width 469 height 46
click at [276, 243] on textarea at bounding box center [406, 261] width 469 height 46
paste textarea "Casquinha de sorvete banhada por dentro e por fora com chocolate nobre, recheio…"
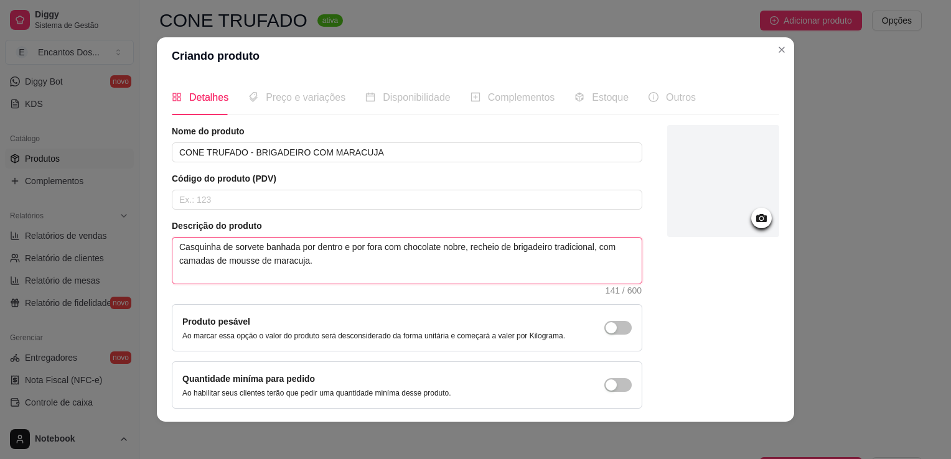
scroll to position [45, 0]
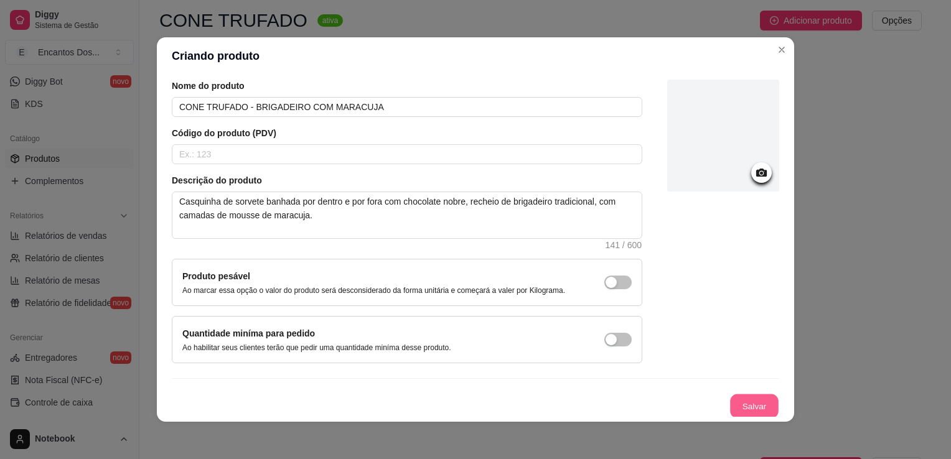
click at [757, 399] on button "Salvar" at bounding box center [754, 407] width 49 height 24
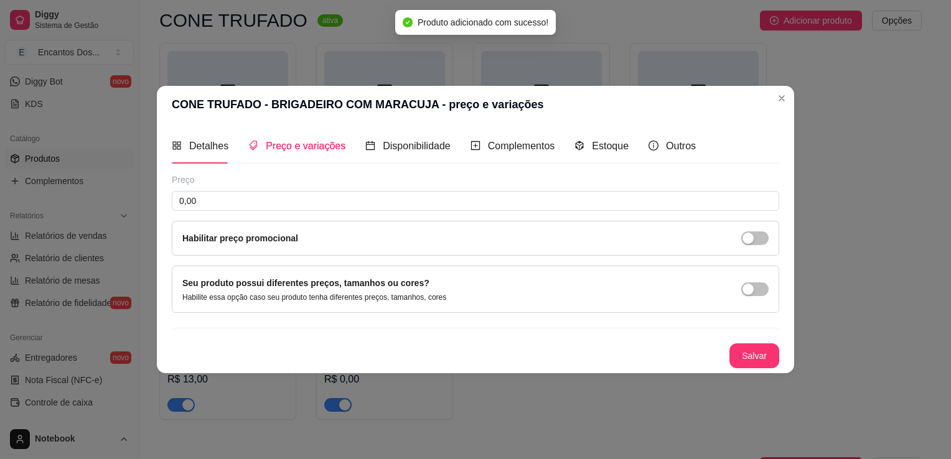
scroll to position [0, 0]
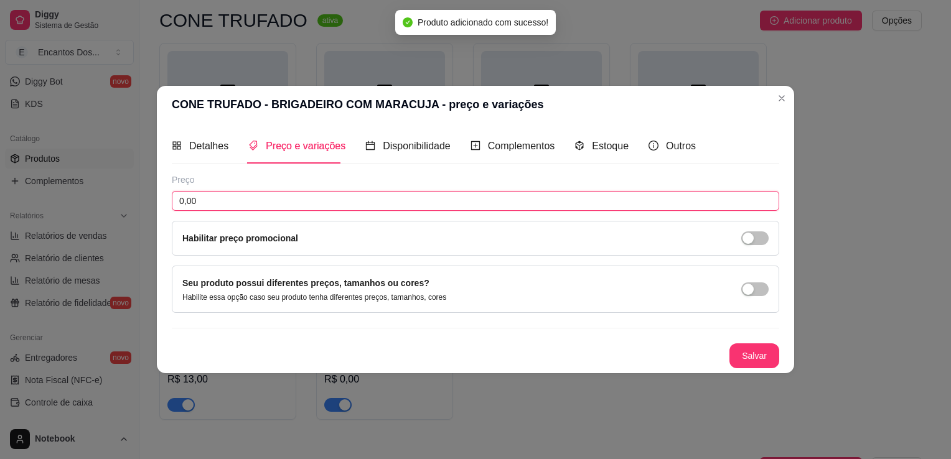
click at [341, 197] on input "0,00" at bounding box center [476, 201] width 608 height 20
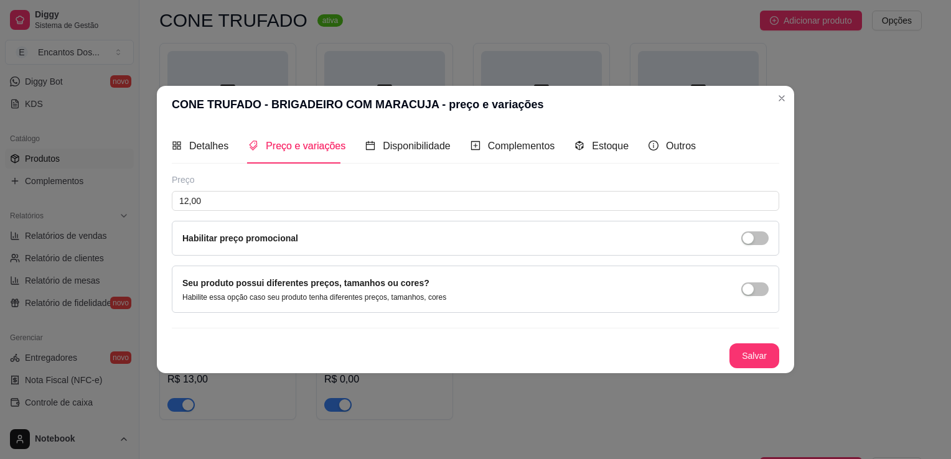
drag, startPoint x: 783, startPoint y: 353, endPoint x: 767, endPoint y: 352, distance: 16.2
click at [776, 352] on div "Detalhes Preço e variações Disponibilidade Complementos Estoque Outros Nome do …" at bounding box center [475, 248] width 637 height 250
click at [743, 355] on button "Salvar" at bounding box center [754, 356] width 49 height 24
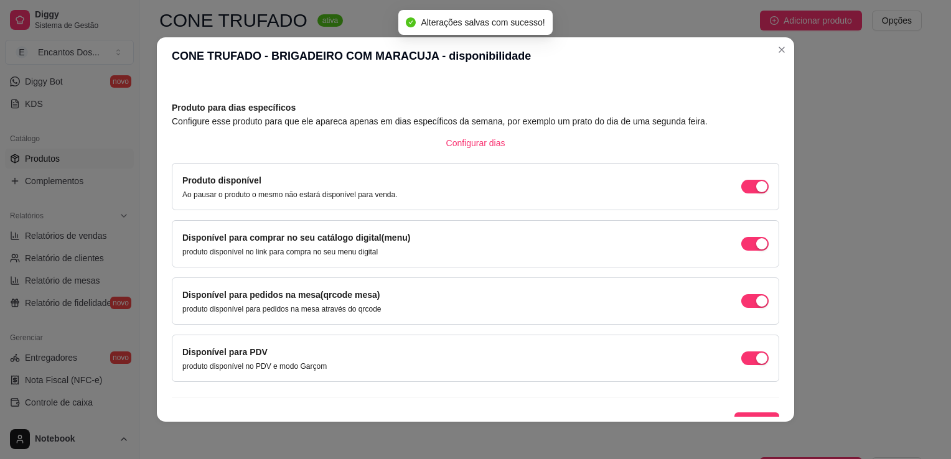
scroll to position [50, 0]
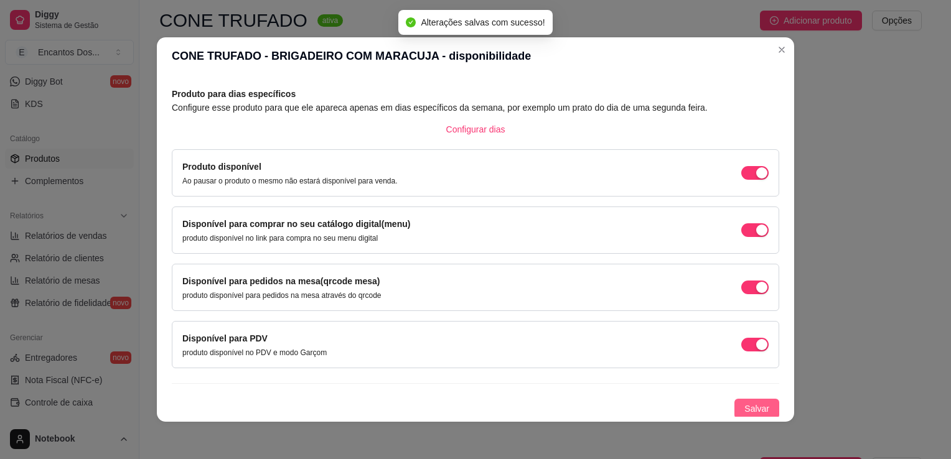
click at [745, 407] on span "Salvar" at bounding box center [757, 409] width 25 height 14
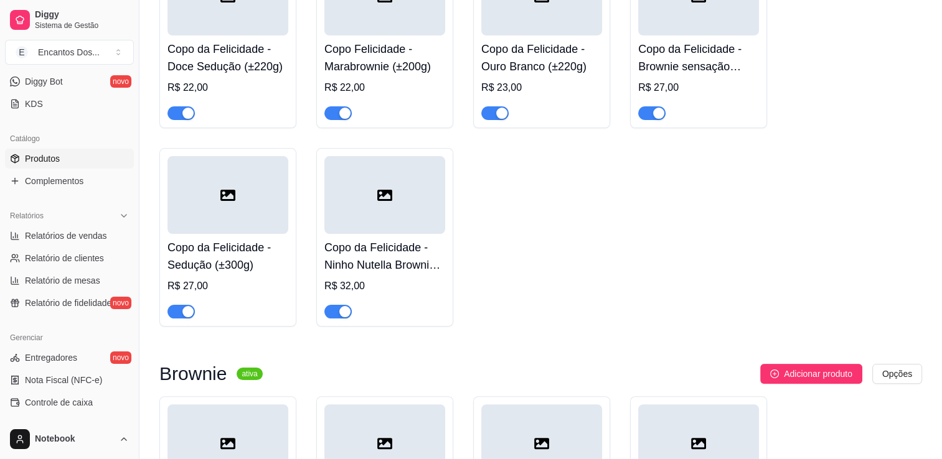
scroll to position [0, 0]
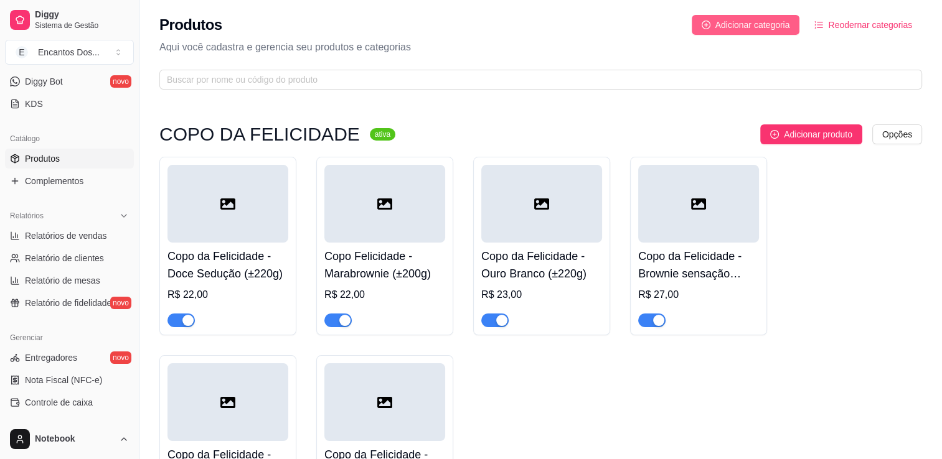
click at [756, 27] on span "Adicionar categoria" at bounding box center [752, 25] width 75 height 14
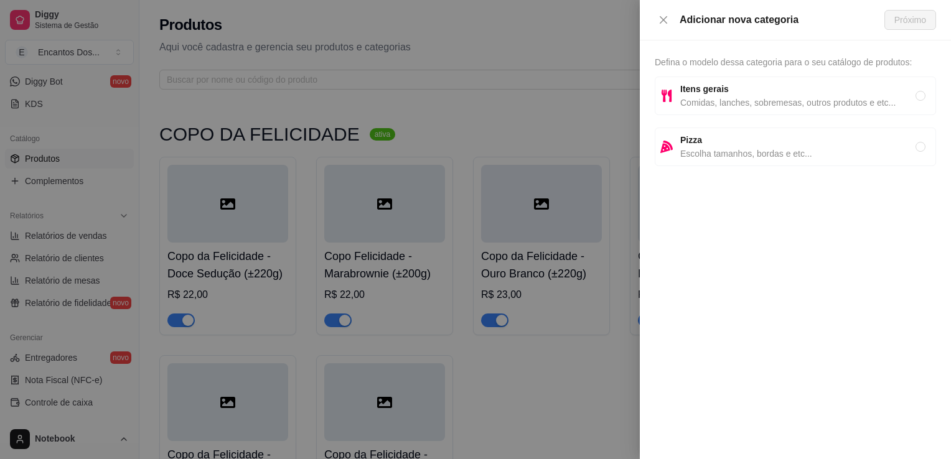
drag, startPoint x: 863, startPoint y: 84, endPoint x: 868, endPoint y: 143, distance: 59.3
click at [862, 85] on span "Itens gerais" at bounding box center [797, 89] width 235 height 14
click at [916, 11] on button "Próximo" at bounding box center [911, 20] width 52 height 20
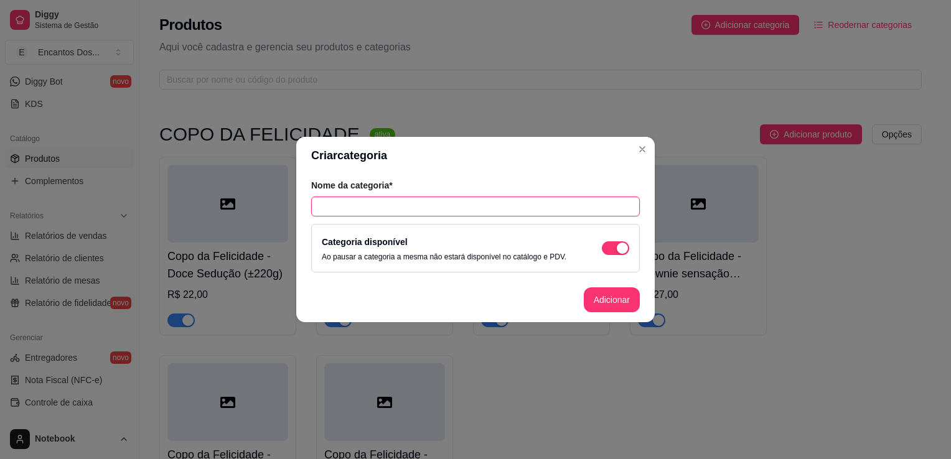
click at [335, 209] on input "text" at bounding box center [475, 207] width 329 height 20
paste input "Combos"
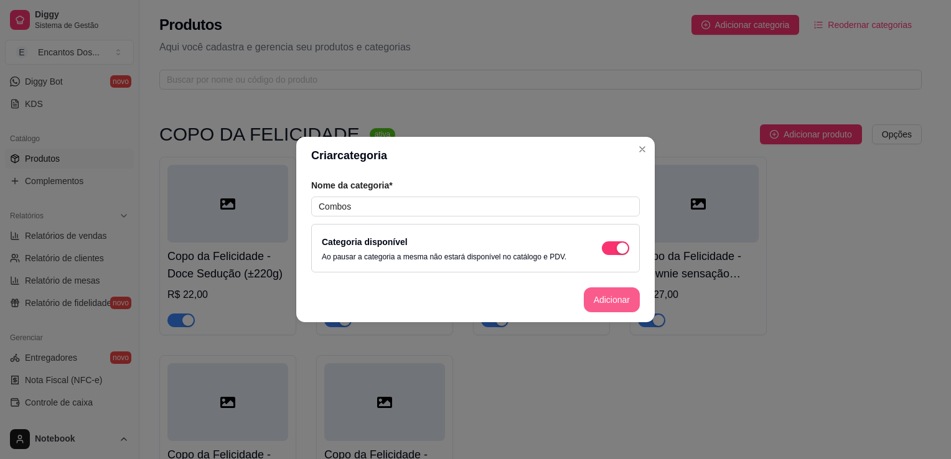
click at [621, 295] on button "Adicionar" at bounding box center [612, 300] width 56 height 25
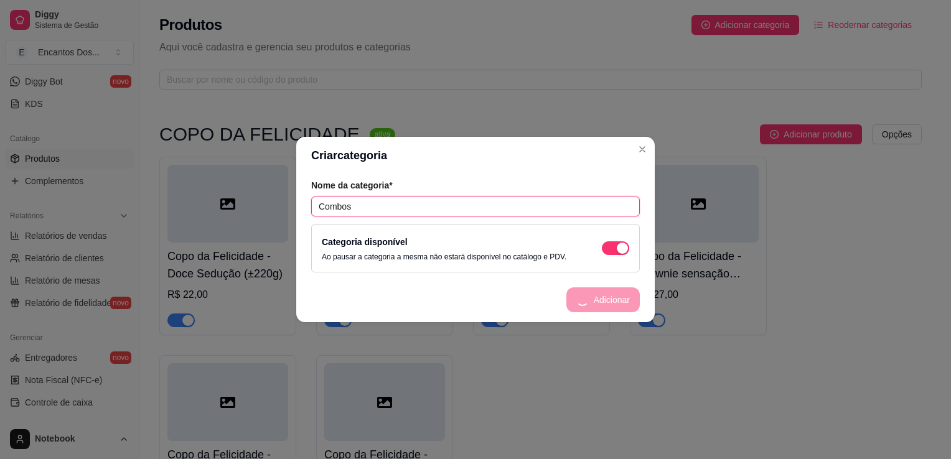
drag, startPoint x: 484, startPoint y: 205, endPoint x: 304, endPoint y: 205, distance: 179.9
click at [255, 220] on div "Criar categoria Nome da categoria* Combos Categoria disponível Ao pausar a cate…" at bounding box center [475, 229] width 951 height 459
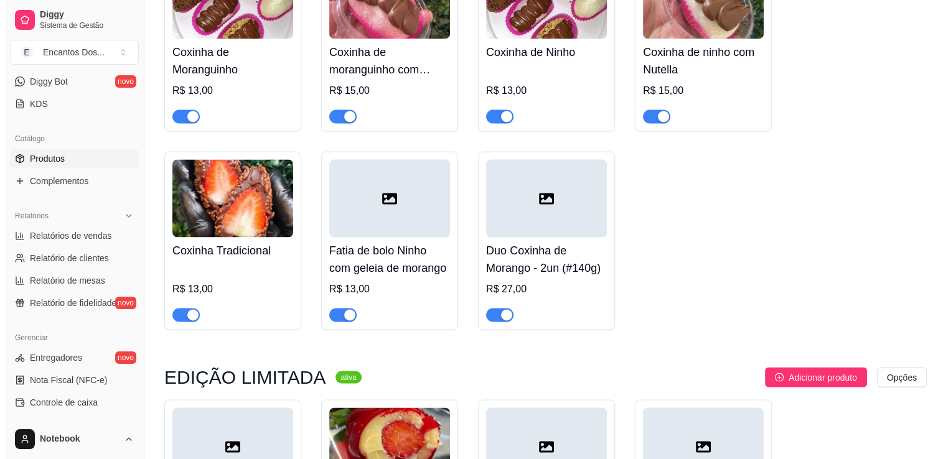
scroll to position [2265, 0]
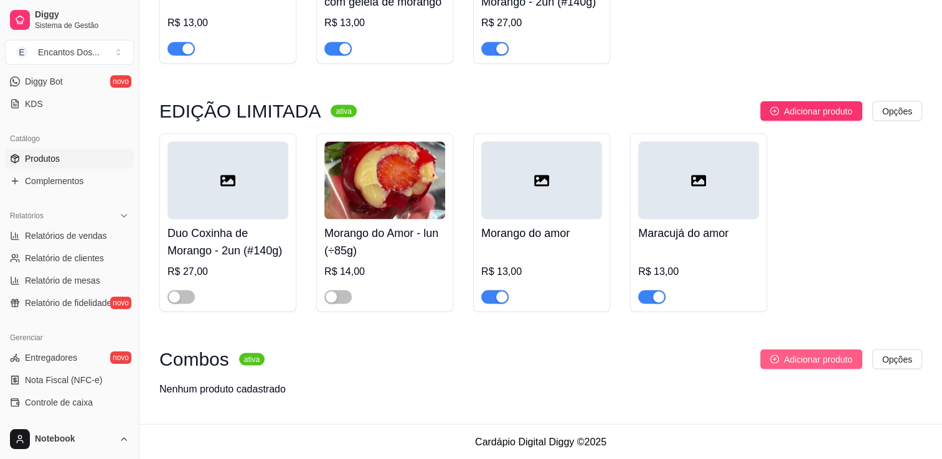
click at [832, 362] on span "Adicionar produto" at bounding box center [818, 359] width 68 height 14
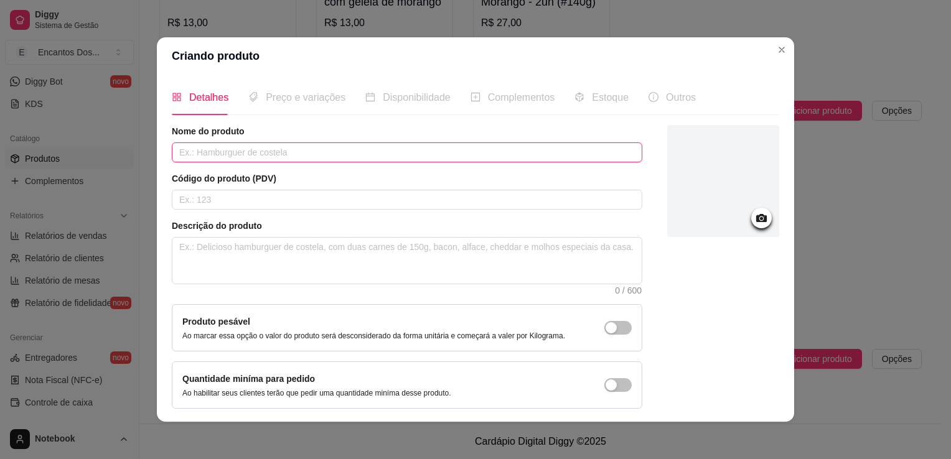
click at [322, 144] on input "text" at bounding box center [407, 153] width 471 height 20
paste input "Combo -Empadão + Coca Cola 350ml + Brigadeiro"
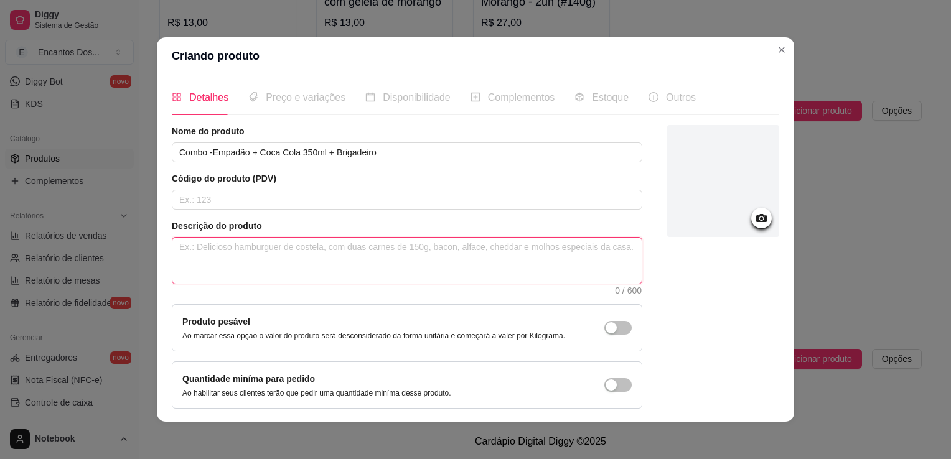
click at [317, 248] on textarea at bounding box center [406, 261] width 469 height 46
paste textarea "Empadão De Frango Cremoso 250g+- / + Uma Coca Cola Lata 350 Ml /+ Um Brigadeiro"
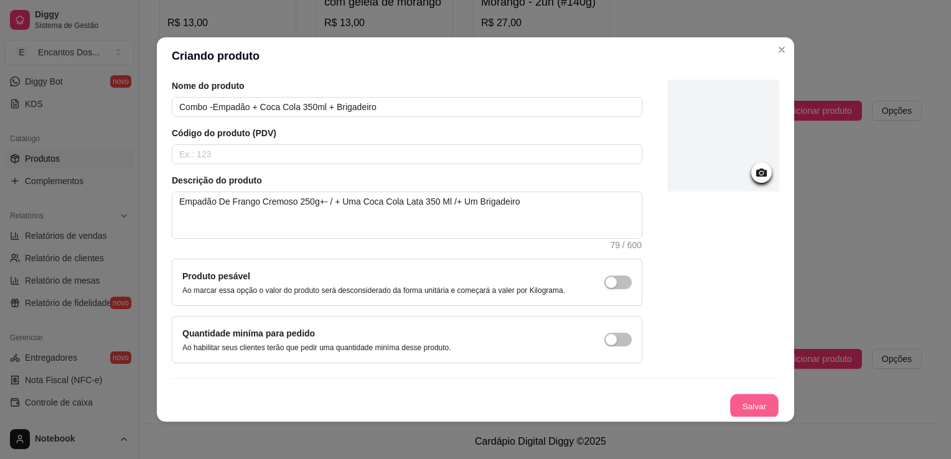
click at [724, 385] on div "Nome do produto Combo -Empadão + Coca Cola 350ml + Brigadeiro Código do produto…" at bounding box center [476, 249] width 608 height 339
click at [738, 403] on button "Salvar" at bounding box center [755, 406] width 50 height 25
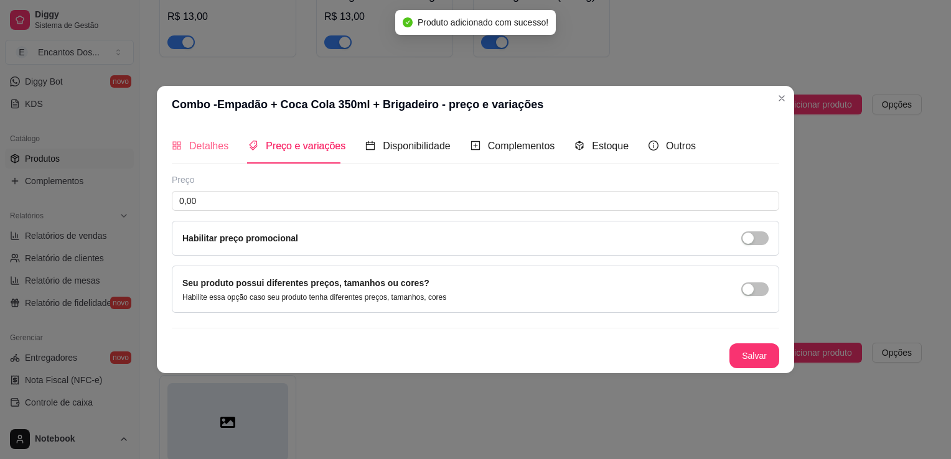
scroll to position [0, 0]
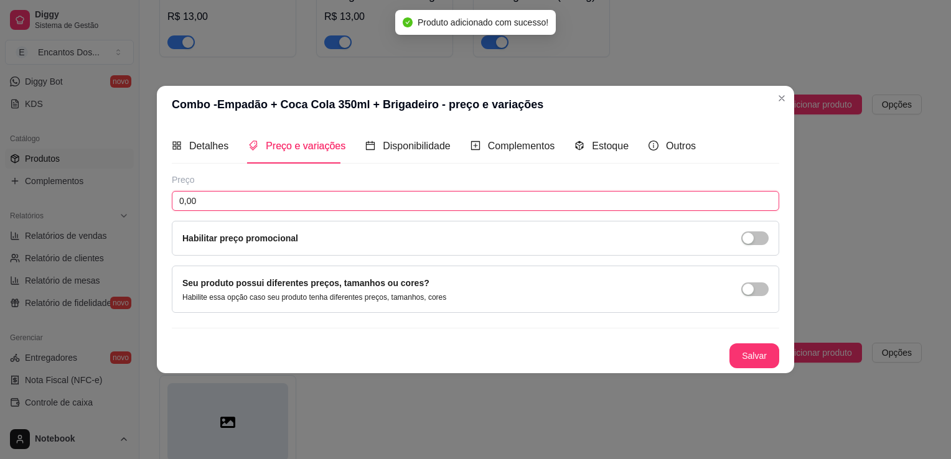
click at [249, 207] on input "0,00" at bounding box center [476, 201] width 608 height 20
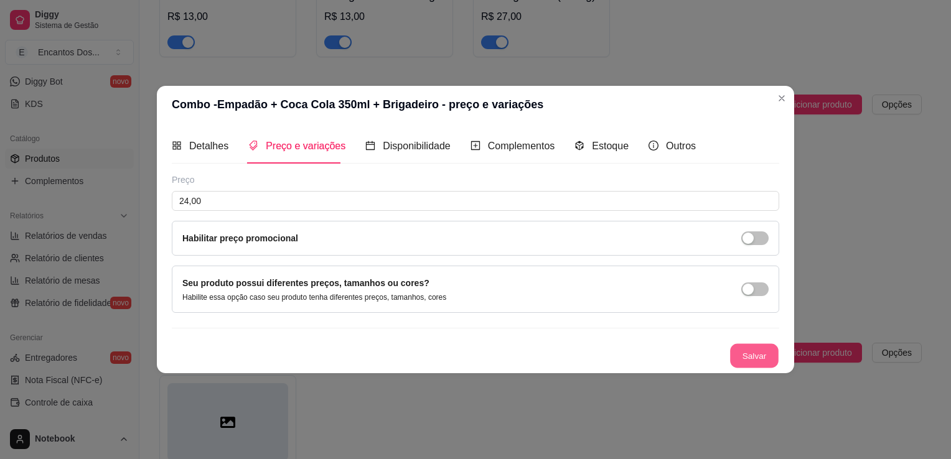
click at [763, 359] on button "Salvar" at bounding box center [754, 356] width 49 height 24
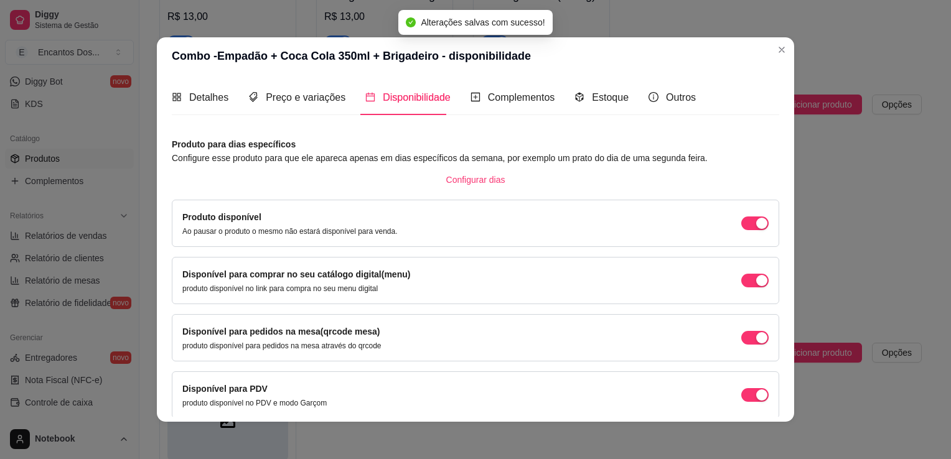
scroll to position [50, 0]
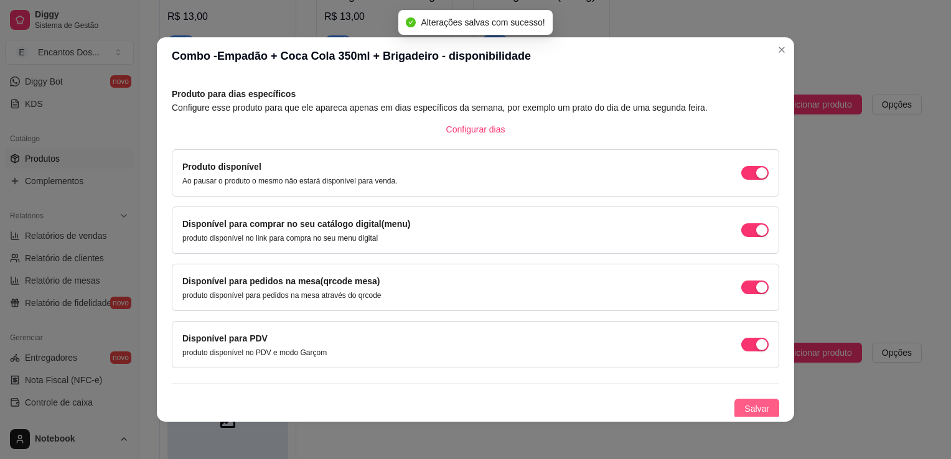
click at [756, 403] on button "Salvar" at bounding box center [757, 409] width 45 height 20
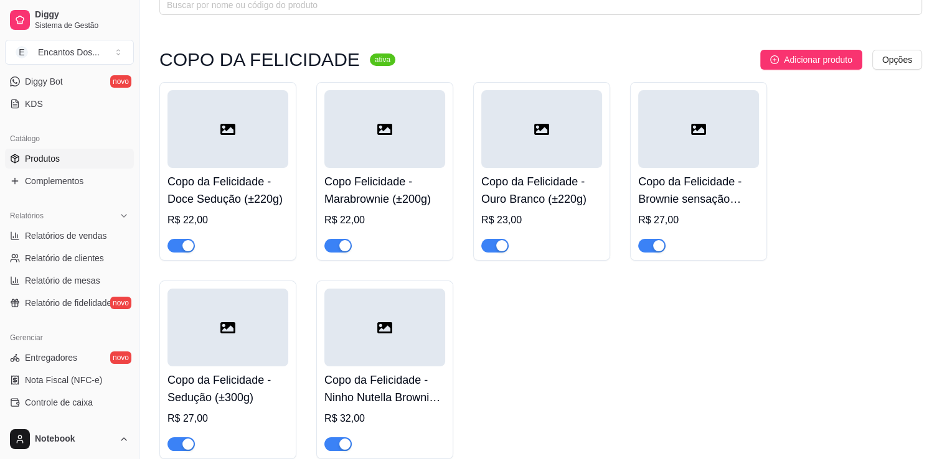
scroll to position [0, 0]
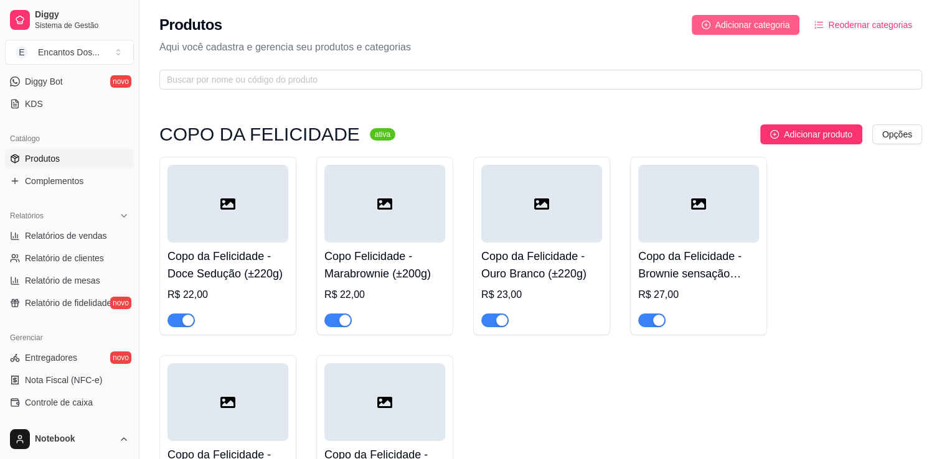
click at [765, 18] on span "Adicionar categoria" at bounding box center [752, 25] width 75 height 14
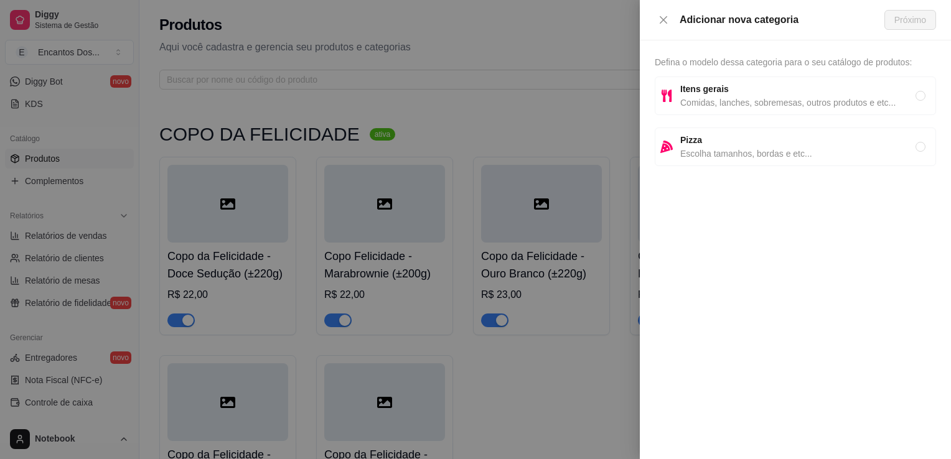
click at [764, 83] on span "Itens gerais" at bounding box center [797, 89] width 235 height 14
click at [914, 19] on span "Próximo" at bounding box center [911, 20] width 32 height 14
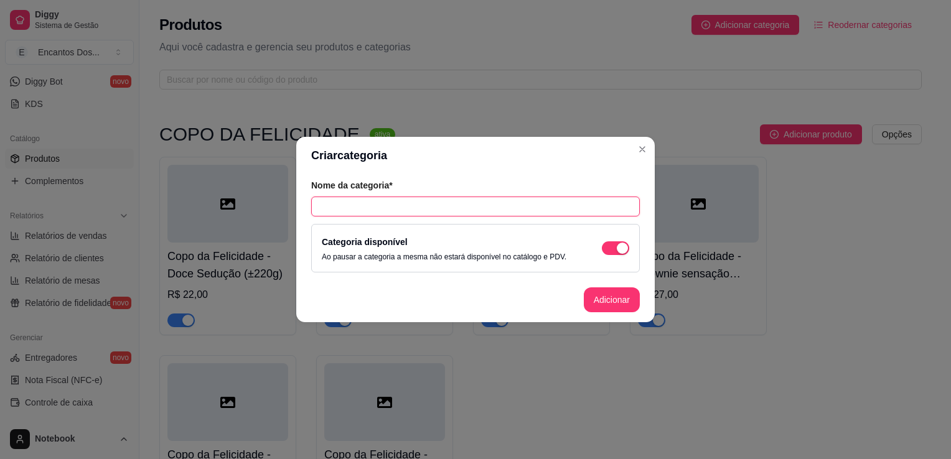
click at [385, 202] on input "text" at bounding box center [475, 207] width 329 height 20
click at [371, 207] on input "text" at bounding box center [475, 207] width 329 height 20
paste input "Bento Cake / Bolos"
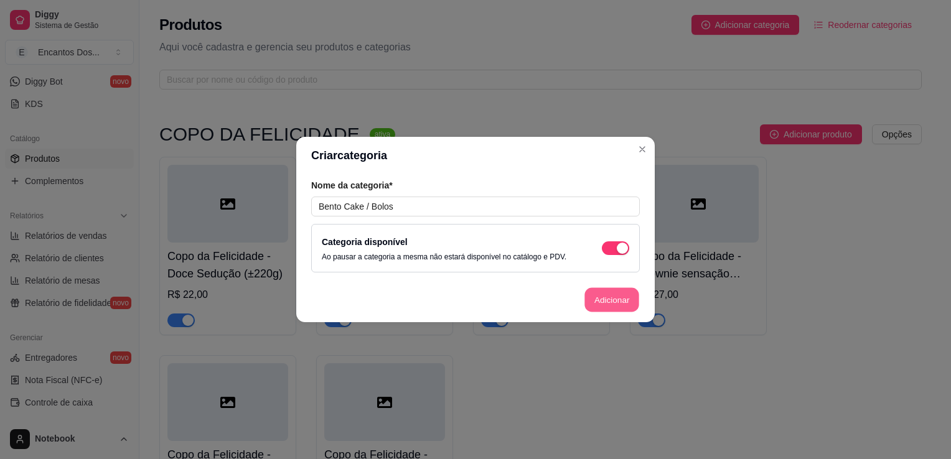
click at [626, 295] on button "Adicionar" at bounding box center [612, 300] width 55 height 24
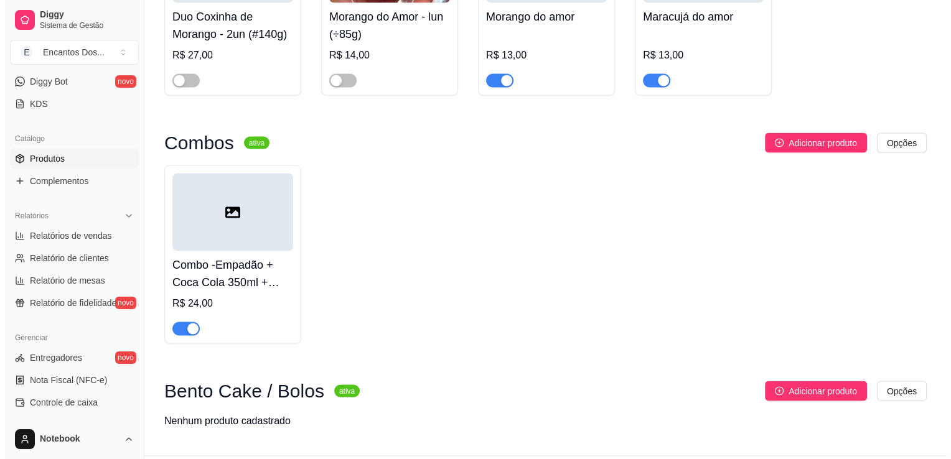
scroll to position [2514, 0]
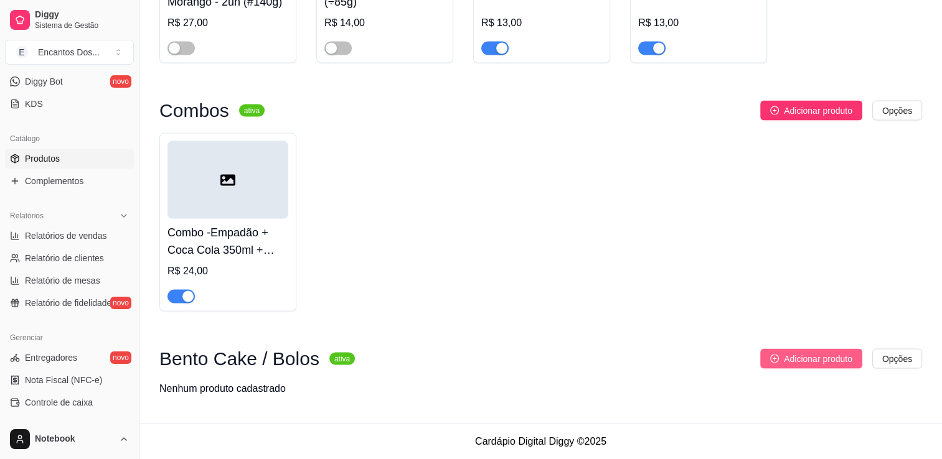
click at [795, 359] on span "Adicionar produto" at bounding box center [818, 359] width 68 height 14
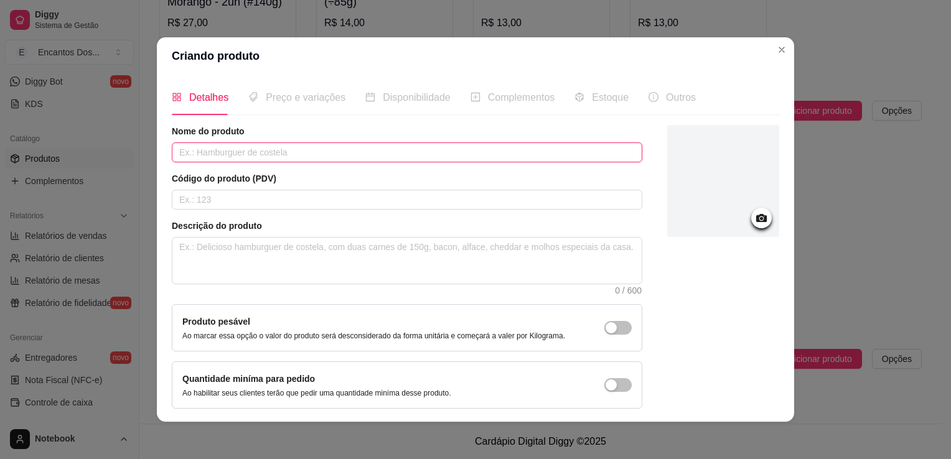
click at [245, 159] on input "text" at bounding box center [407, 153] width 471 height 20
paste input "Mini Festa na Caixa - Para 1 a 2 pessoas (entre 2 a 3 horas para ficar pronto)"
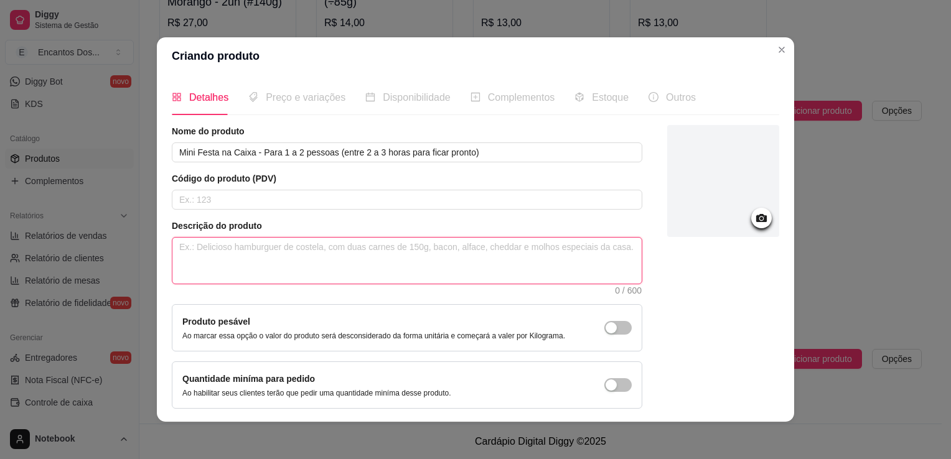
click at [258, 251] on textarea at bounding box center [406, 261] width 469 height 46
paste textarea "Nossa caixa é composta por: 1 Bolinho de 420g com massa amanteigada e recheios …"
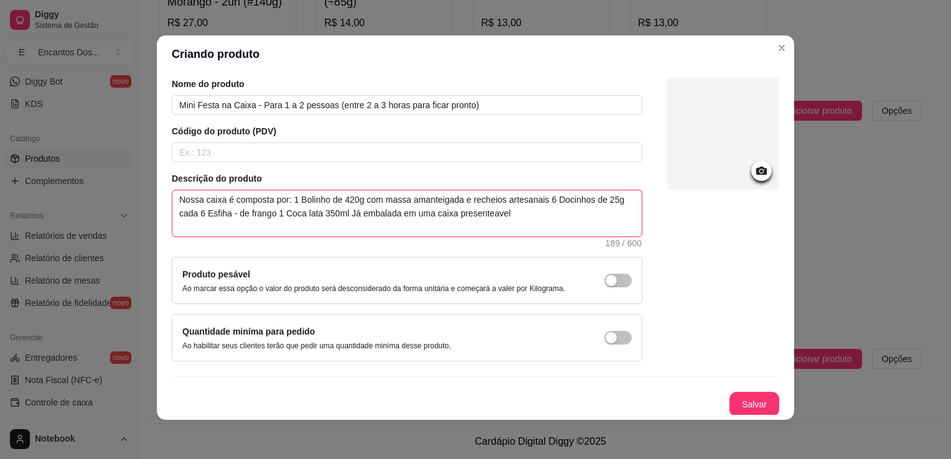
scroll to position [2, 0]
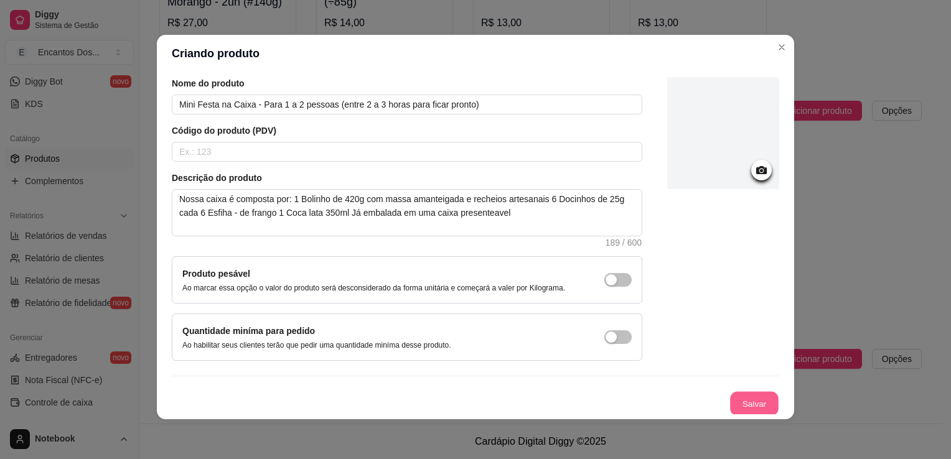
click at [730, 407] on button "Salvar" at bounding box center [754, 404] width 49 height 24
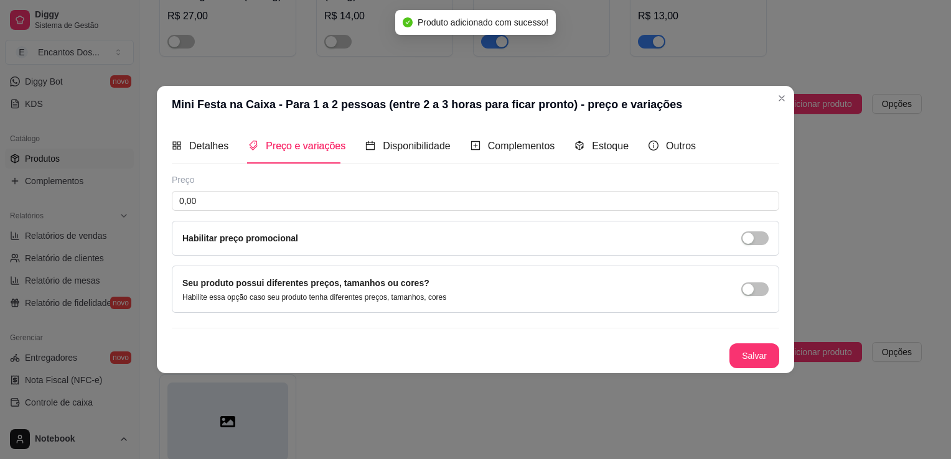
scroll to position [0, 0]
click at [357, 201] on input "0,00" at bounding box center [476, 201] width 608 height 20
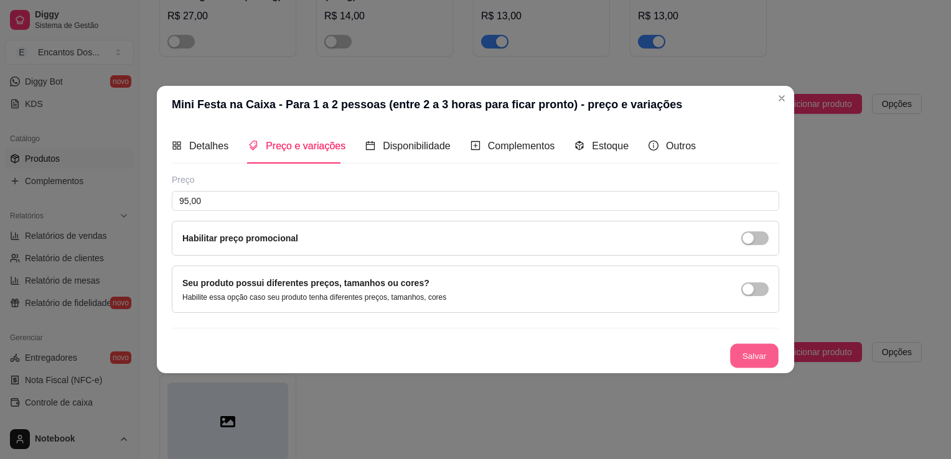
click at [754, 365] on button "Salvar" at bounding box center [754, 356] width 49 height 24
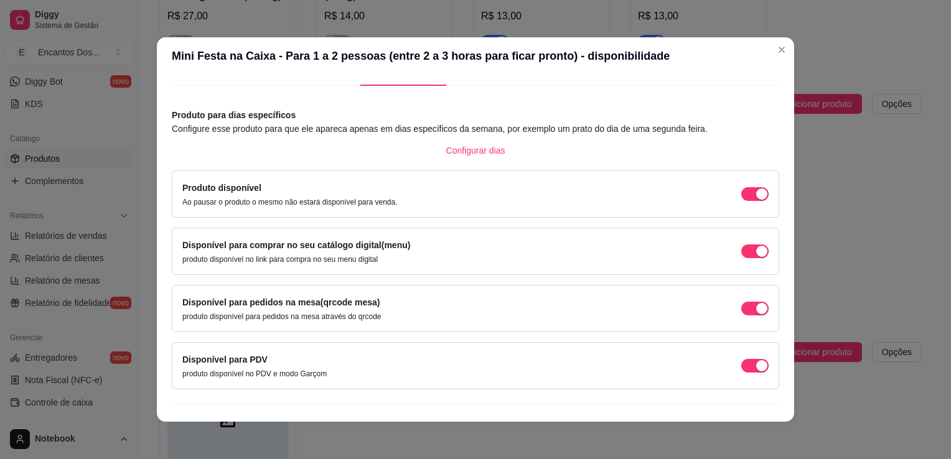
scroll to position [50, 0]
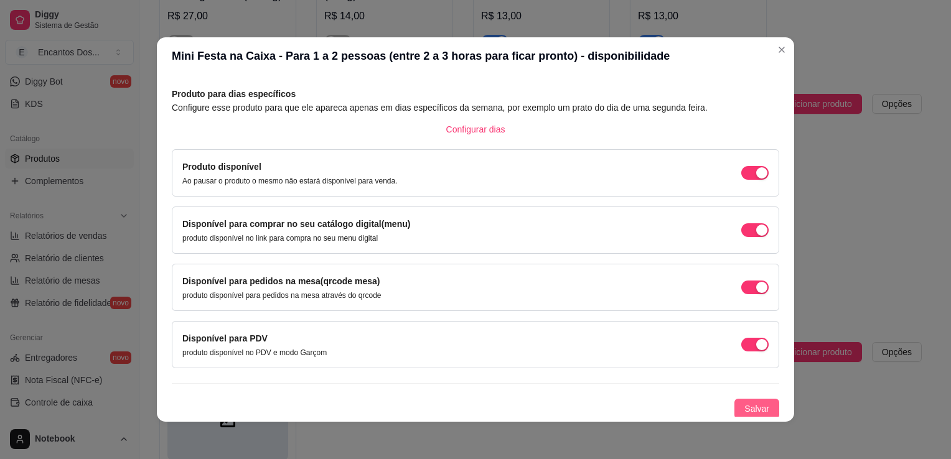
click at [745, 400] on button "Salvar" at bounding box center [757, 409] width 45 height 20
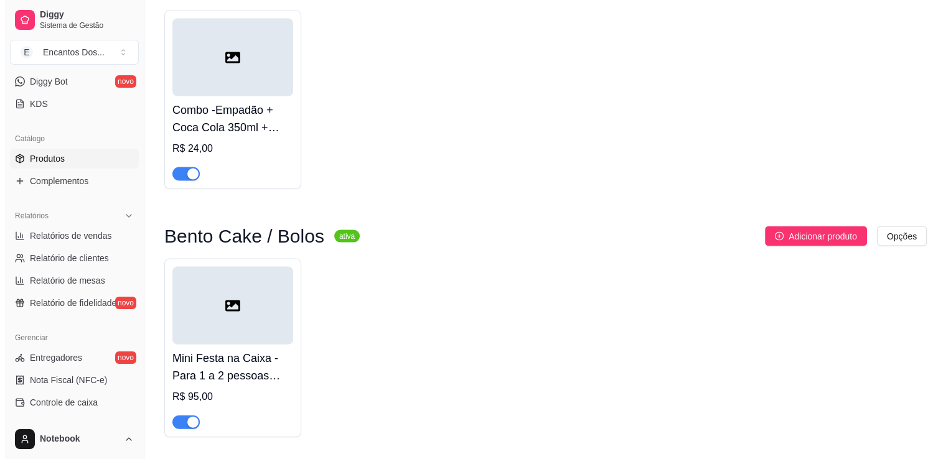
scroll to position [2678, 0]
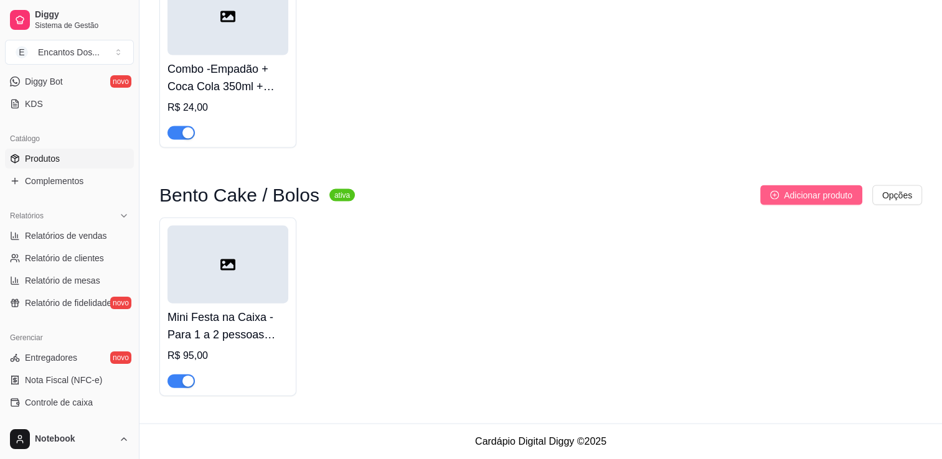
click at [778, 196] on icon "plus-circle" at bounding box center [774, 195] width 9 height 9
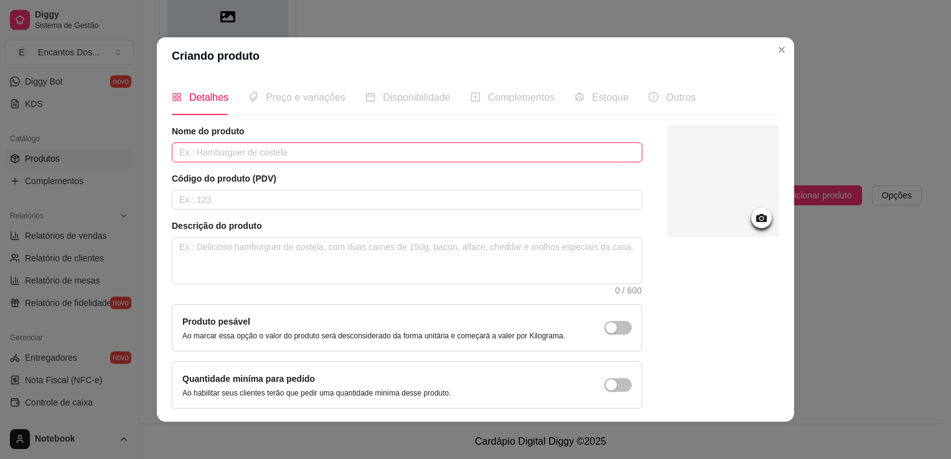
click at [334, 146] on input "text" at bounding box center [407, 153] width 471 height 20
paste input "[PERSON_NAME] + 6 Brigadeiros (Presenteável)"
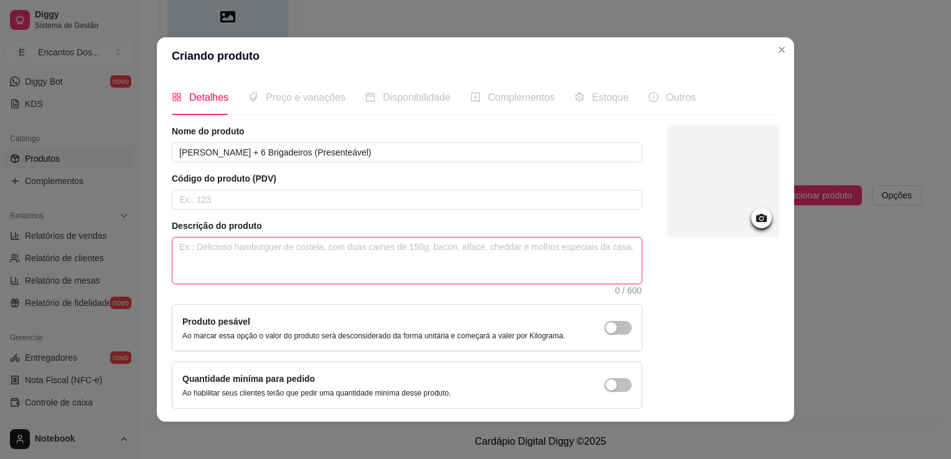
click at [276, 252] on textarea at bounding box center [406, 261] width 469 height 46
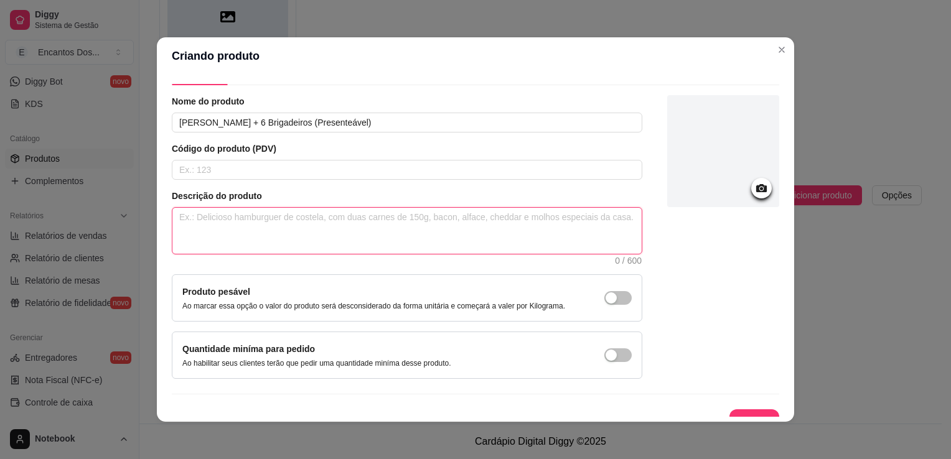
scroll to position [45, 0]
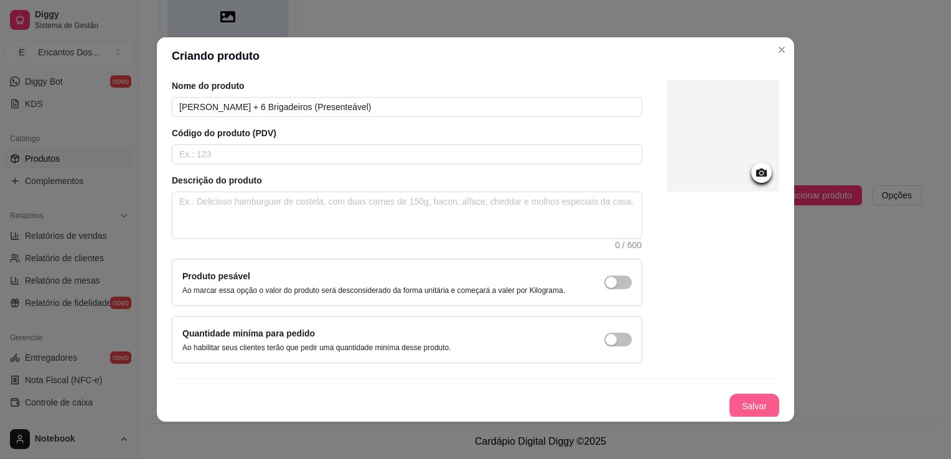
click at [730, 410] on button "Salvar" at bounding box center [755, 406] width 50 height 25
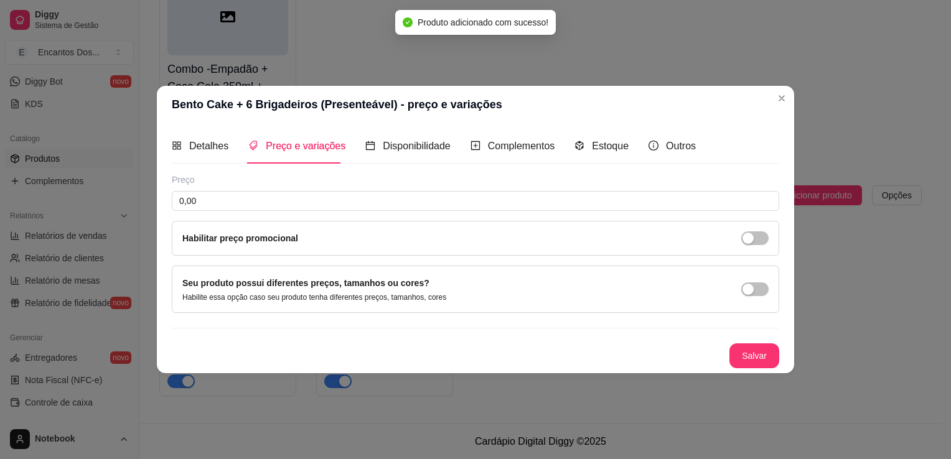
scroll to position [0, 0]
click at [295, 203] on input "0,00" at bounding box center [476, 201] width 608 height 20
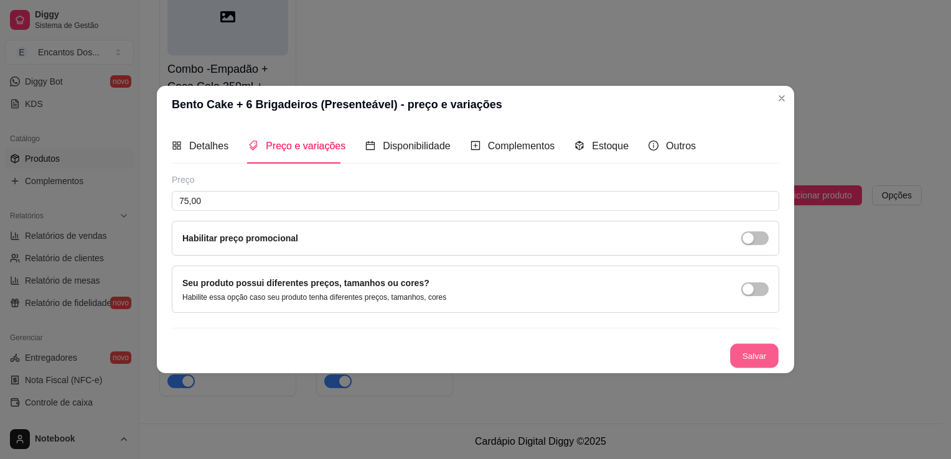
click at [750, 360] on button "Salvar" at bounding box center [754, 356] width 49 height 24
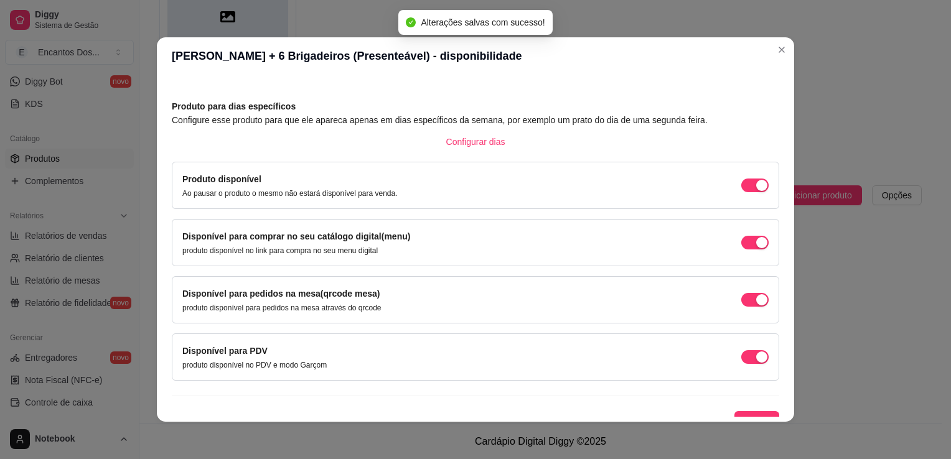
scroll to position [50, 0]
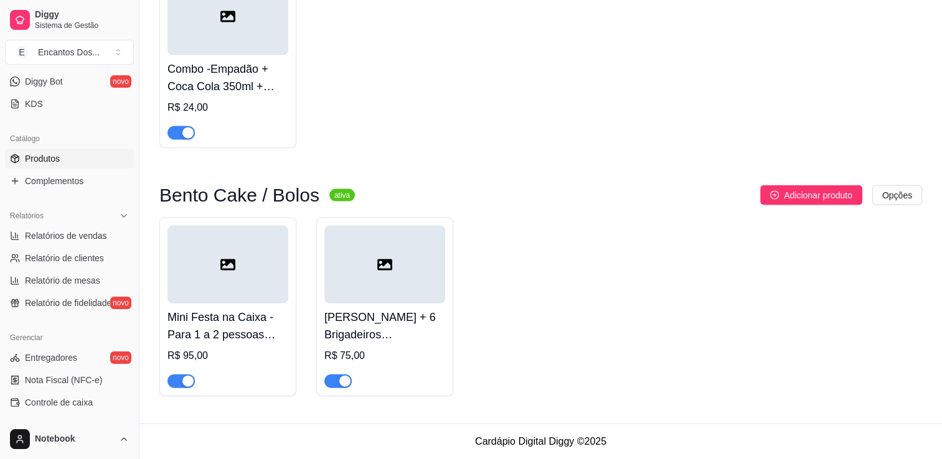
click at [417, 333] on h4 "[PERSON_NAME] + 6 Brigadeiros (Presenteável)" at bounding box center [384, 326] width 121 height 35
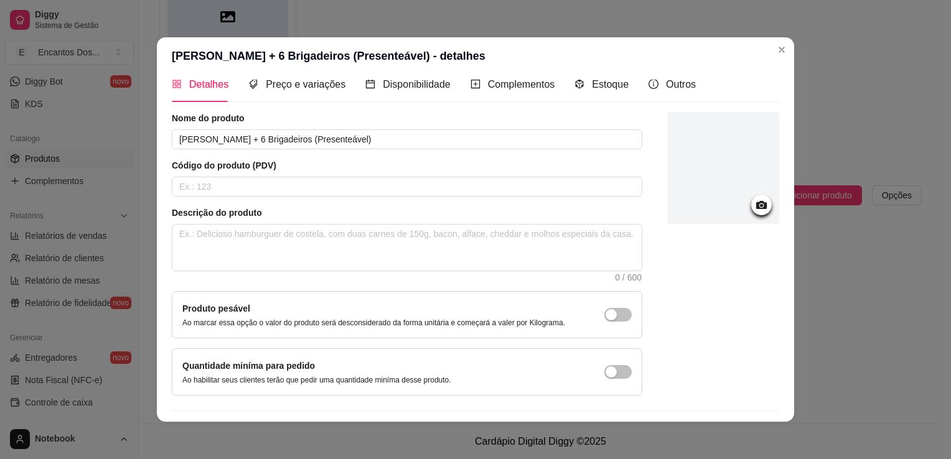
scroll to position [0, 0]
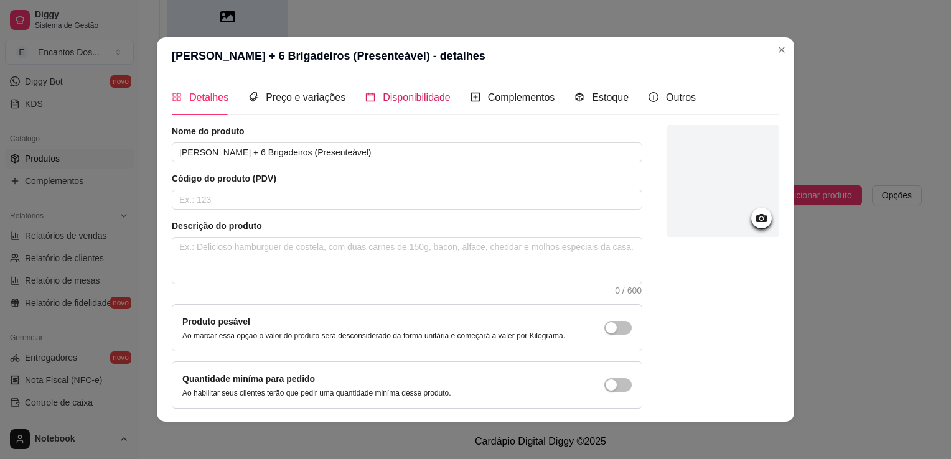
click at [417, 92] on span "Disponibilidade" at bounding box center [417, 97] width 68 height 11
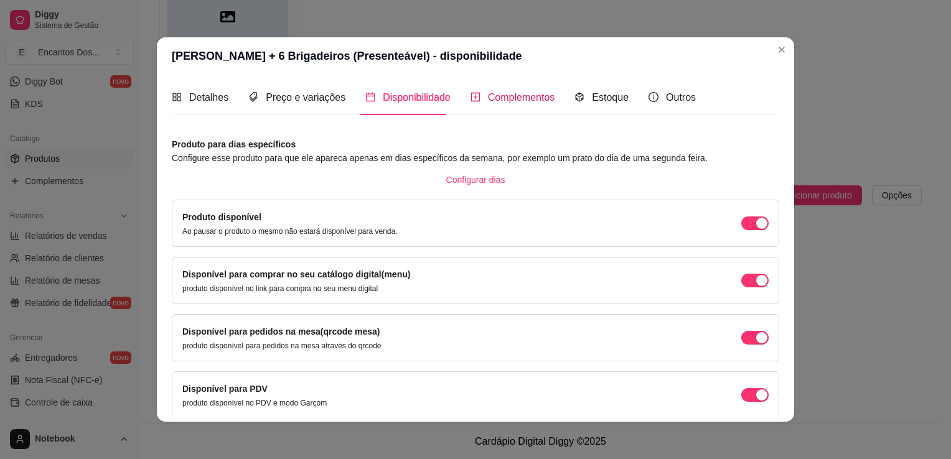
click at [499, 95] on span "Complementos" at bounding box center [521, 97] width 67 height 11
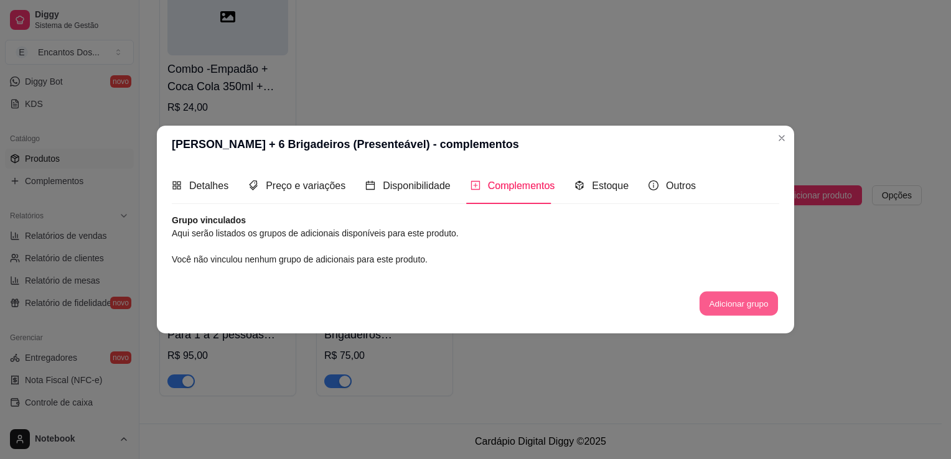
click at [727, 310] on button "Adicionar grupo" at bounding box center [739, 303] width 78 height 24
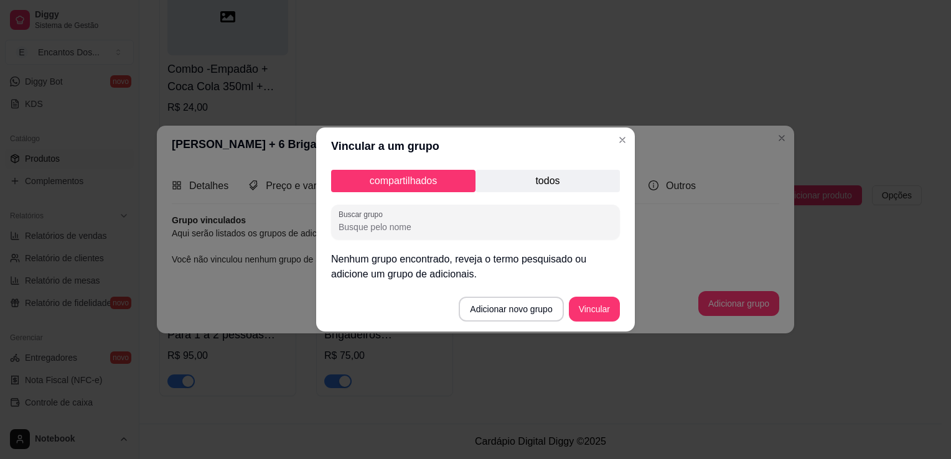
click at [497, 222] on input "Buscar grupo" at bounding box center [476, 227] width 274 height 12
click at [539, 317] on button "Adicionar novo grupo" at bounding box center [511, 309] width 105 height 25
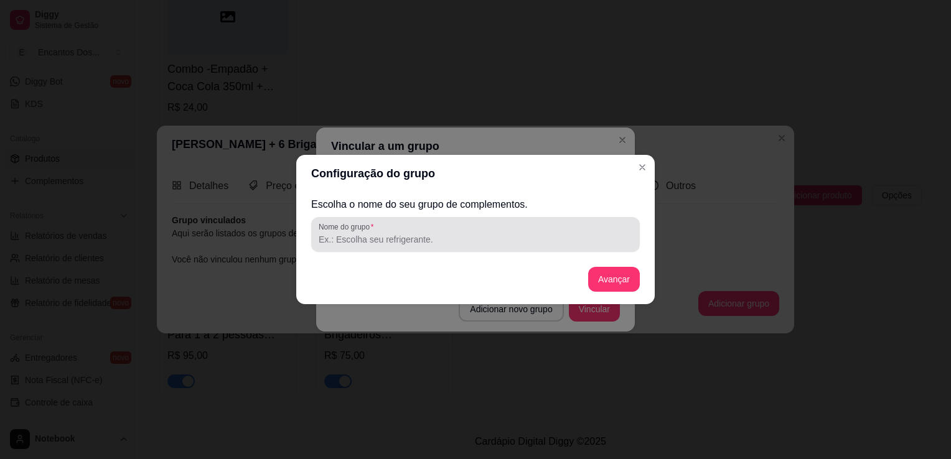
click at [530, 240] on input "Nome do grupo" at bounding box center [476, 239] width 314 height 12
click at [557, 248] on div "Nome do grupo" at bounding box center [475, 234] width 329 height 35
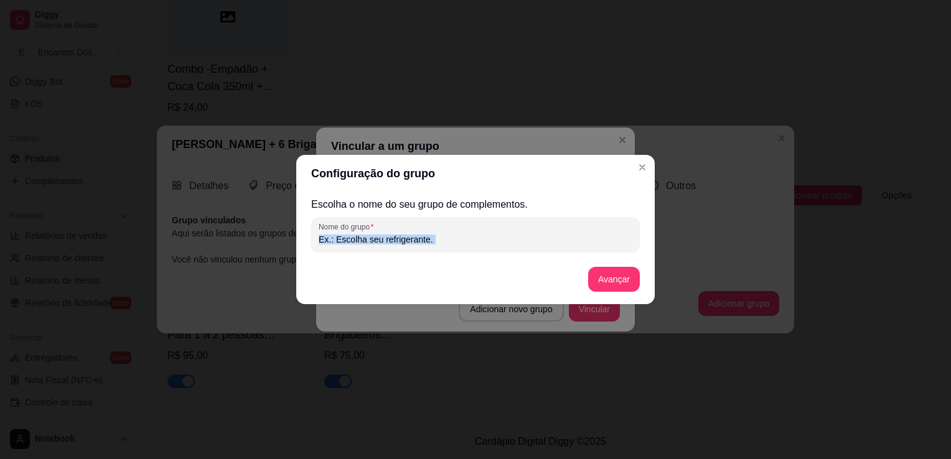
click at [557, 248] on div "Nome do grupo" at bounding box center [475, 234] width 329 height 35
paste input "ADICIONAIS RECHEIO"
click at [603, 287] on button "Avançar" at bounding box center [614, 280] width 50 height 24
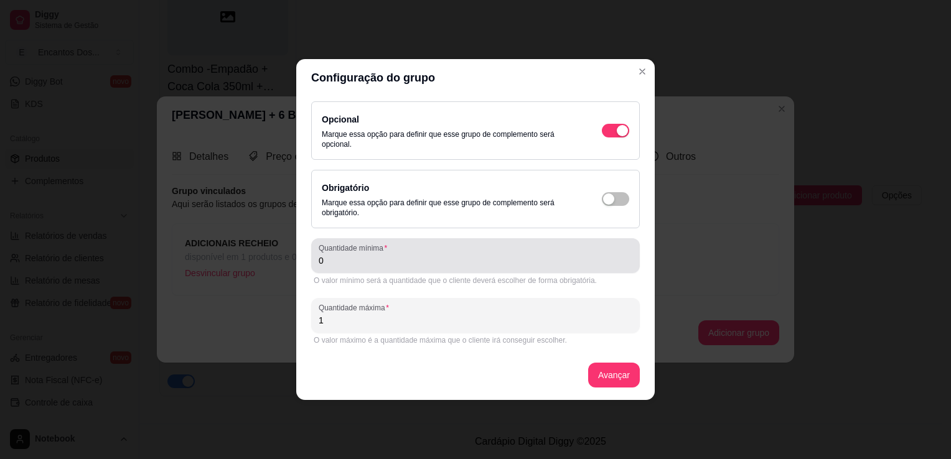
click at [443, 253] on div "0" at bounding box center [476, 255] width 314 height 25
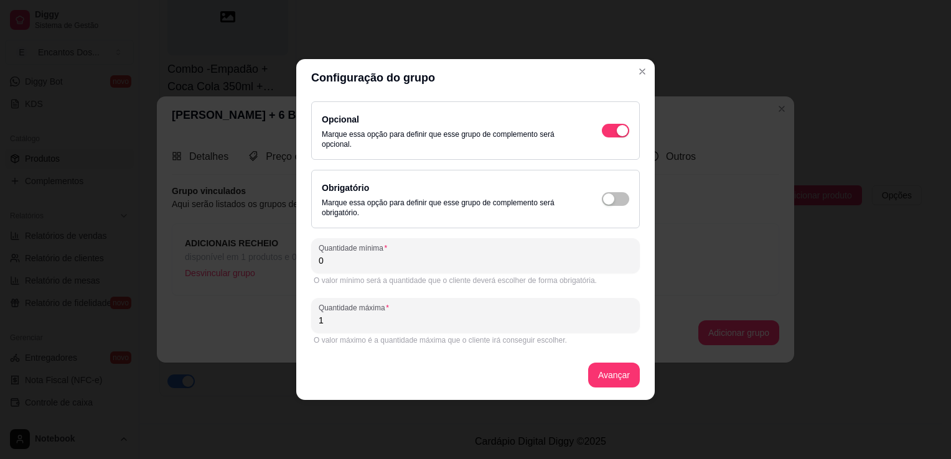
paste input "Quantidade mínima"
click at [615, 374] on button "Avançar" at bounding box center [614, 375] width 52 height 25
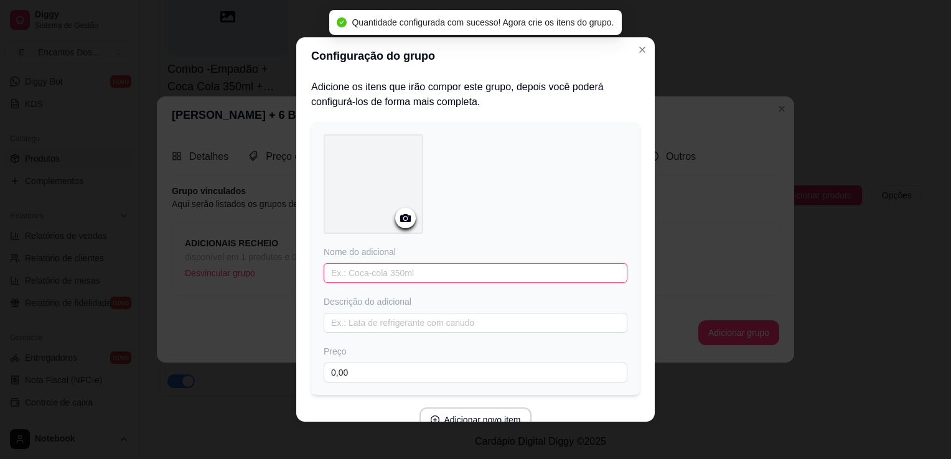
click at [423, 271] on input "text" at bounding box center [476, 273] width 304 height 20
paste input "ADICIONAL+ [PERSON_NAME]"
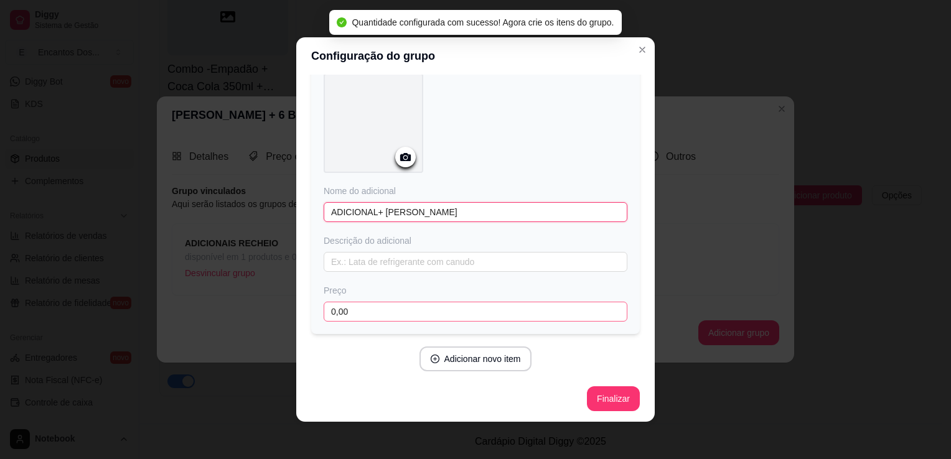
scroll to position [2, 0]
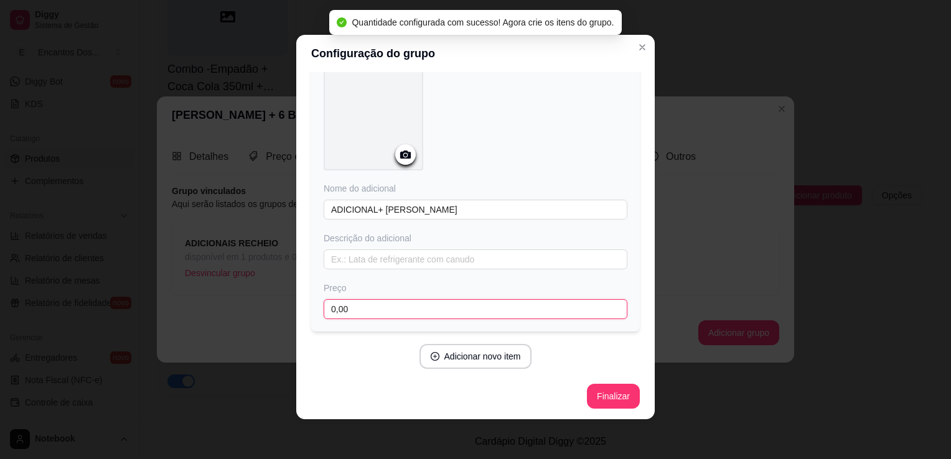
click at [435, 308] on input "0,00" at bounding box center [476, 309] width 304 height 20
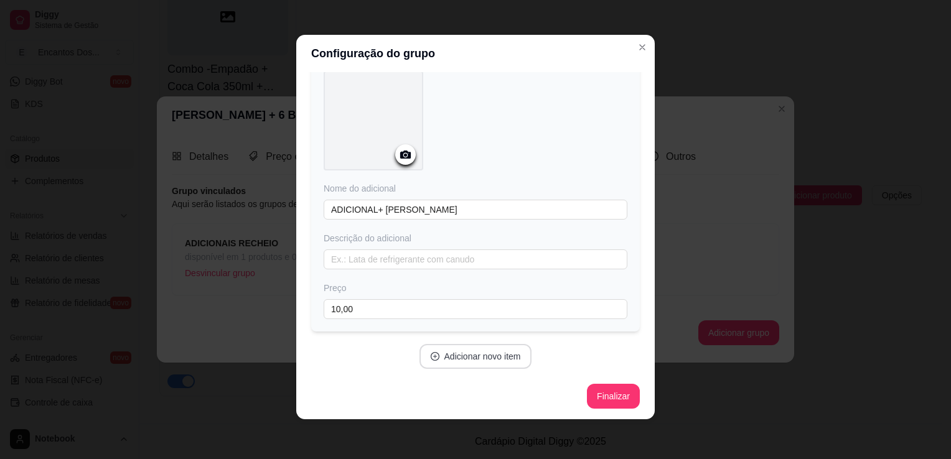
click at [454, 353] on button "Adicionar novo item" at bounding box center [476, 356] width 113 height 25
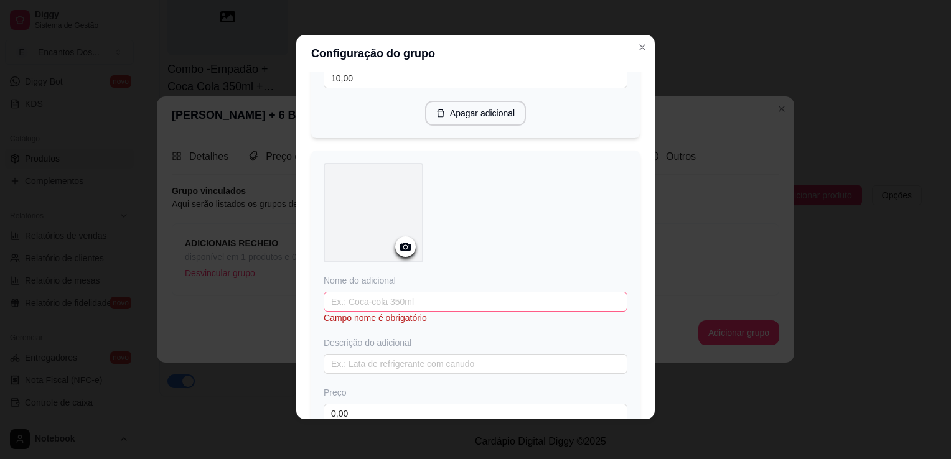
scroll to position [372, 0]
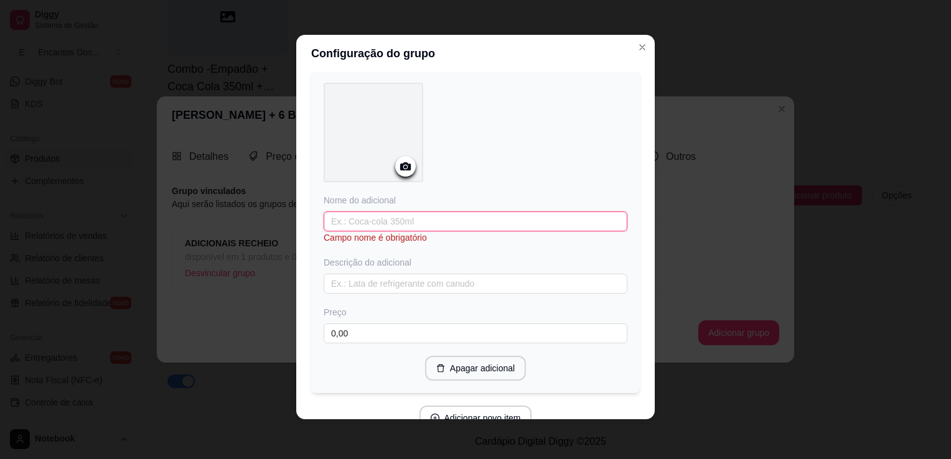
click at [466, 222] on input "text" at bounding box center [476, 222] width 304 height 20
paste input "ADICIONAL+ NUTELLA"
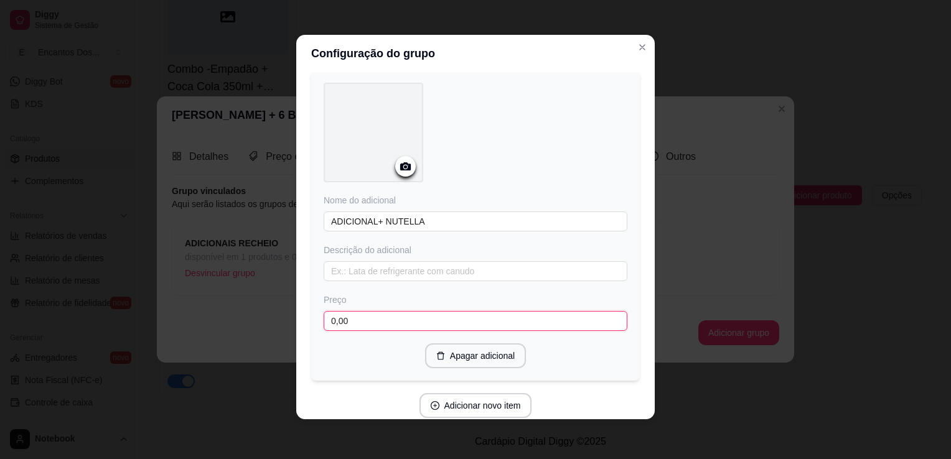
click at [460, 317] on input "0,00" at bounding box center [476, 321] width 304 height 20
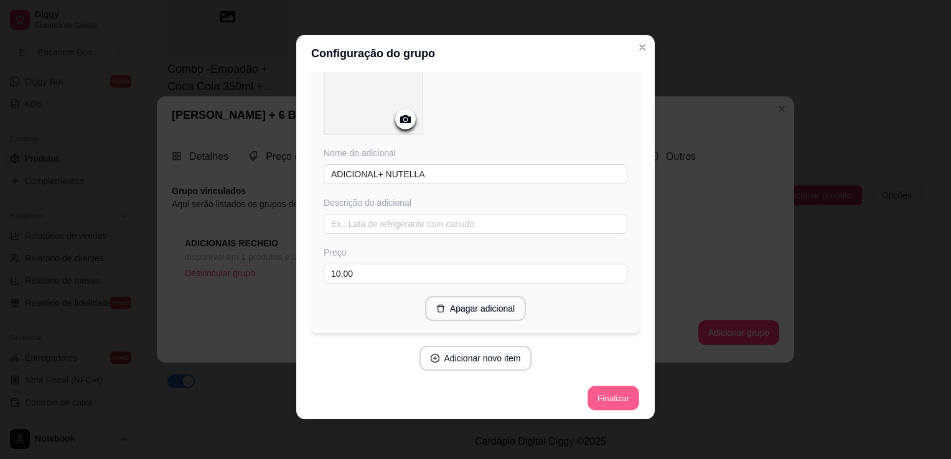
click at [593, 403] on button "Finalizar" at bounding box center [613, 399] width 51 height 24
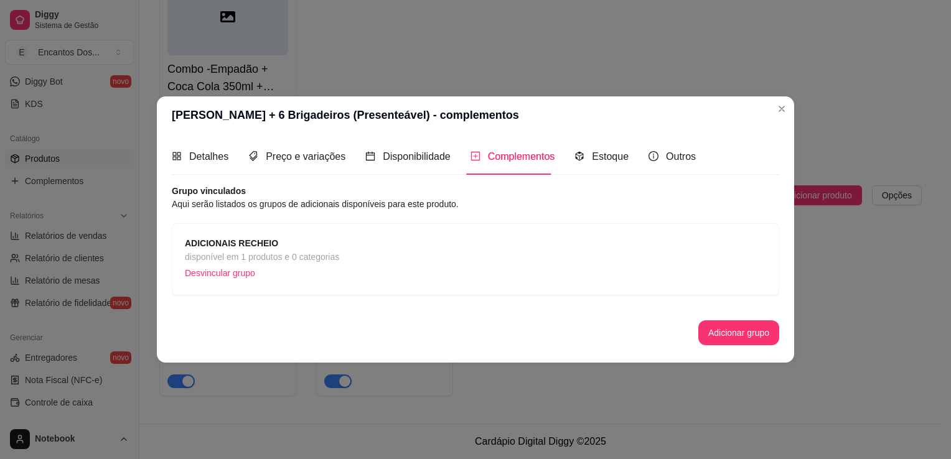
click at [481, 237] on div "ADICIONAIS RECHEIO disponível em 1 produtos e 0 categorias Desvincular grupo" at bounding box center [475, 260] width 581 height 46
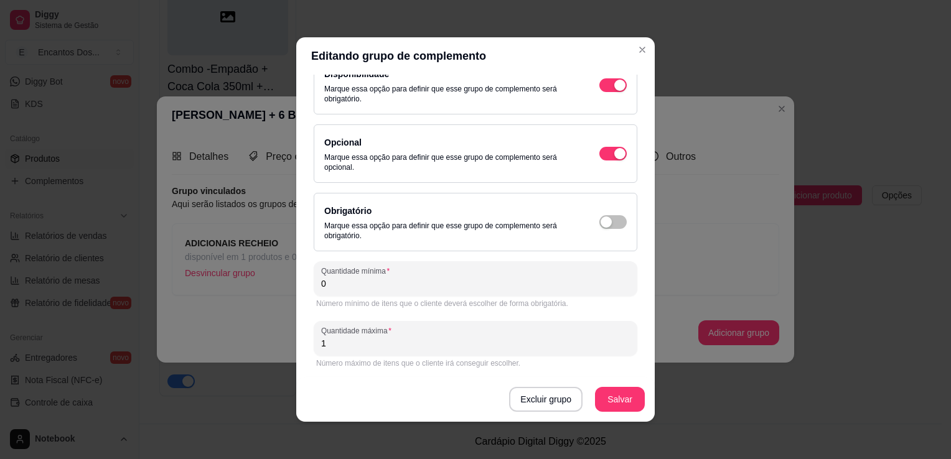
scroll to position [2, 0]
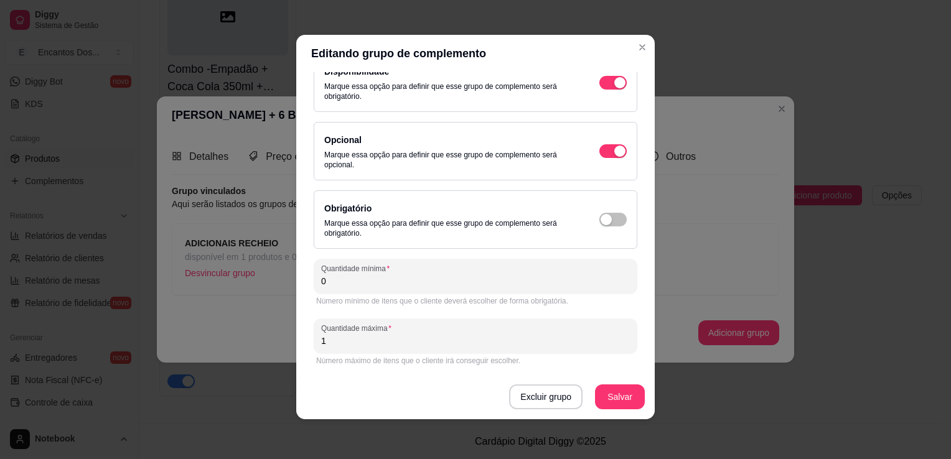
click at [452, 232] on p "Marque essa opção para definir que esse grupo de complemento será obrigatório." at bounding box center [449, 229] width 250 height 20
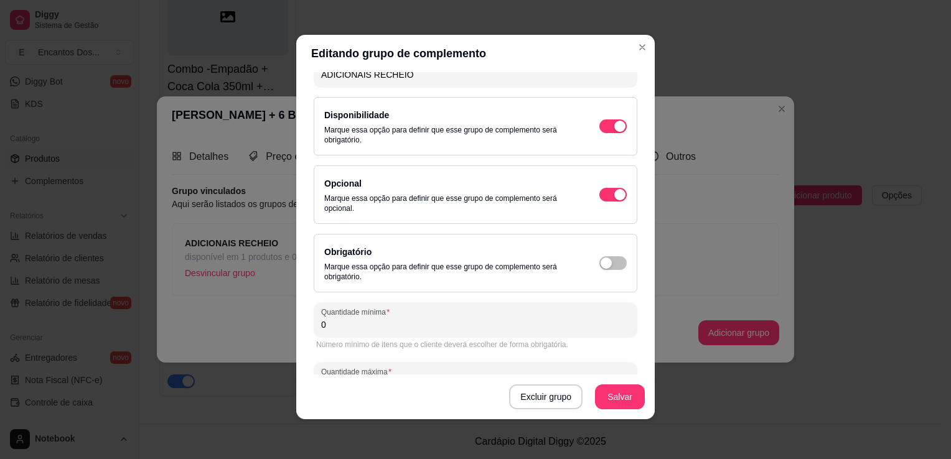
scroll to position [108, 0]
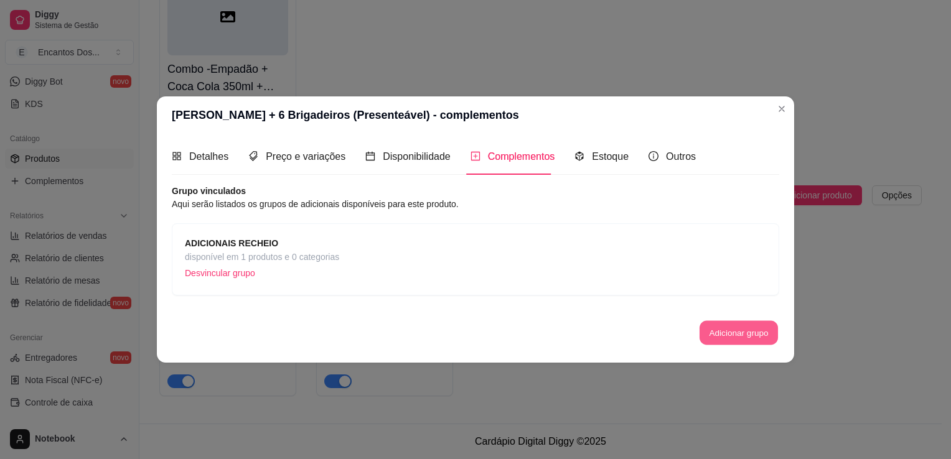
click at [733, 332] on button "Adicionar grupo" at bounding box center [739, 333] width 78 height 24
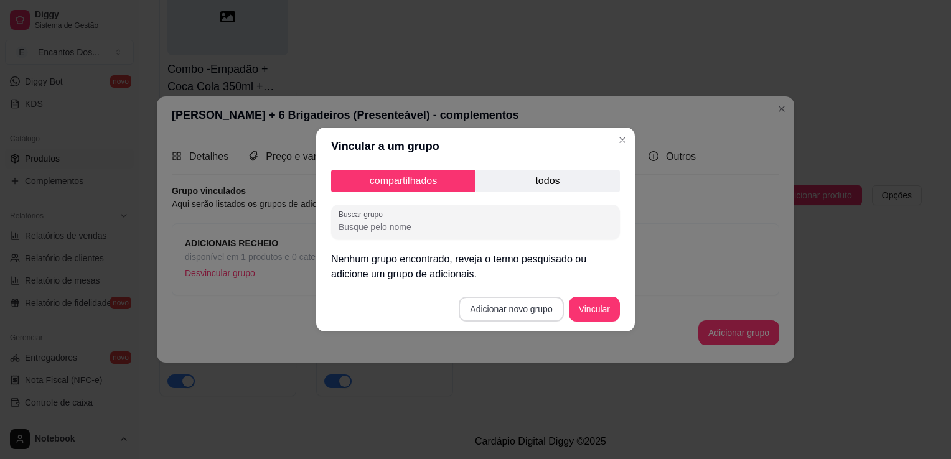
click at [529, 309] on button "Adicionar novo grupo" at bounding box center [511, 309] width 105 height 25
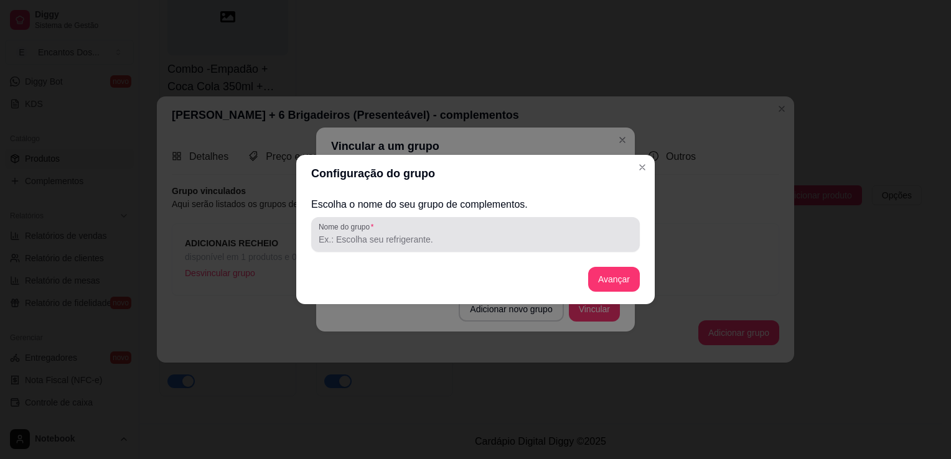
click at [515, 248] on div "Nome do grupo" at bounding box center [475, 234] width 329 height 35
click at [439, 248] on div "Nome do grupo" at bounding box center [475, 234] width 329 height 35
drag, startPoint x: 439, startPoint y: 248, endPoint x: 403, endPoint y: 243, distance: 36.4
click at [403, 243] on input "Nome do grupo" at bounding box center [476, 239] width 314 height 12
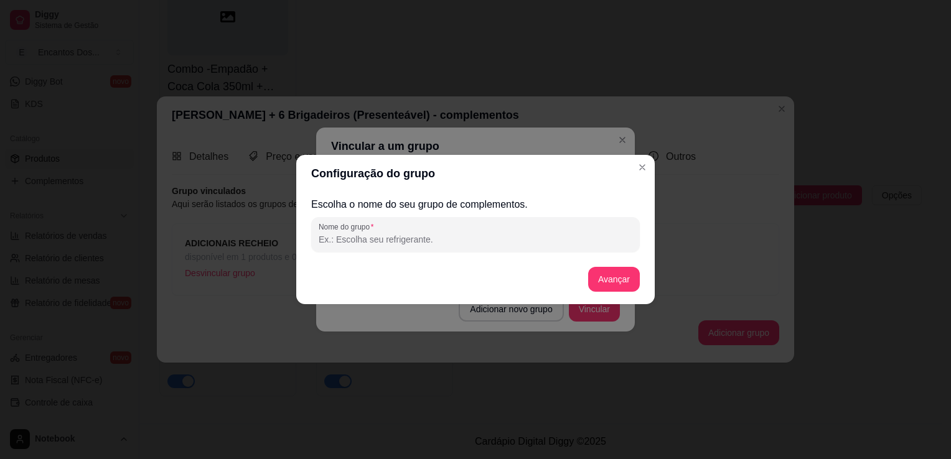
paste input "BRIGADEIRO (DOCINHOS)"
click at [594, 283] on button "Avançar" at bounding box center [614, 280] width 50 height 24
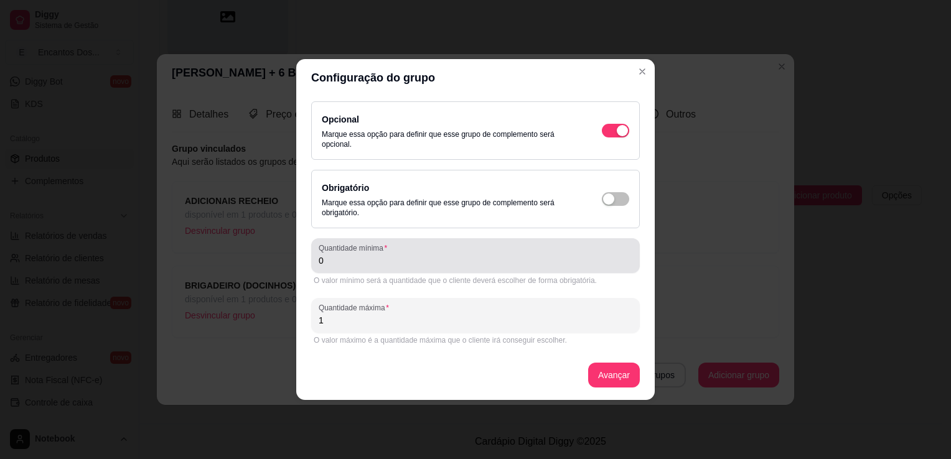
click at [499, 252] on div "0" at bounding box center [476, 255] width 314 height 25
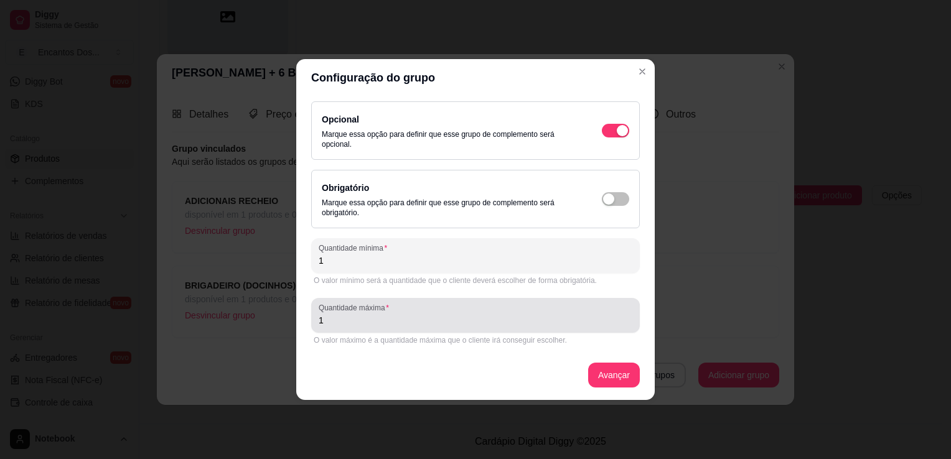
click at [463, 319] on input "1" at bounding box center [476, 320] width 314 height 12
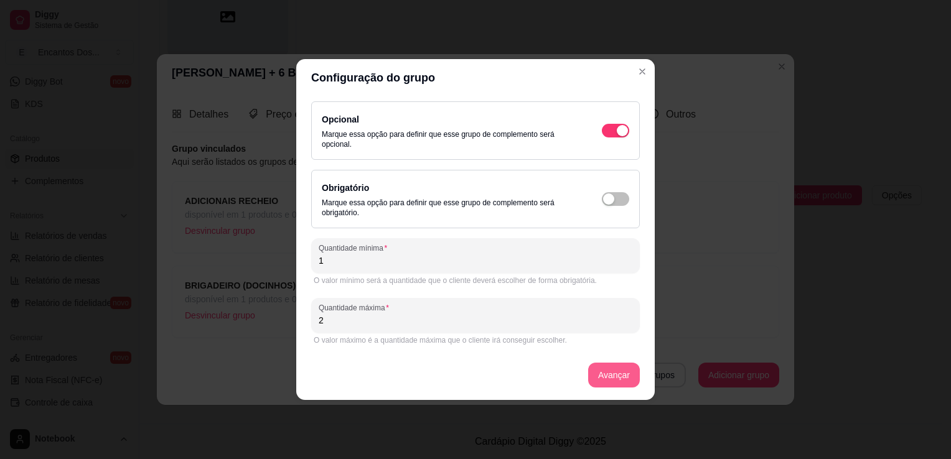
click at [614, 375] on button "Avançar" at bounding box center [614, 375] width 52 height 25
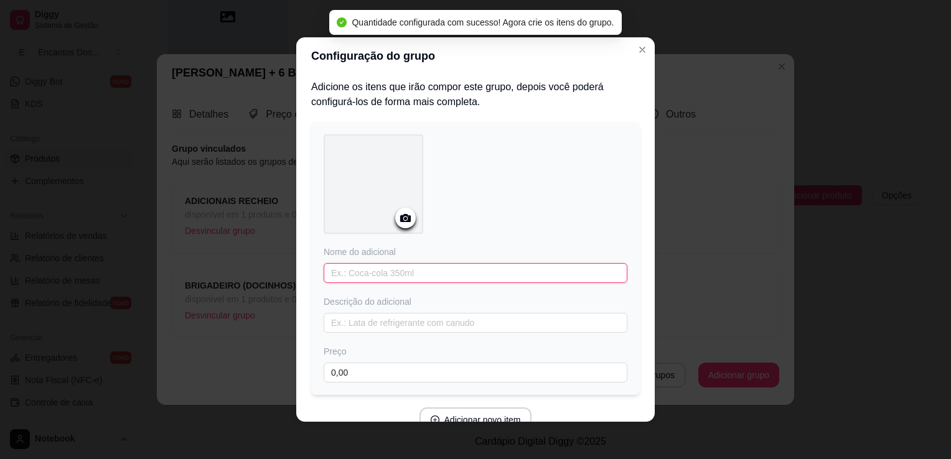
click at [447, 271] on input "text" at bounding box center [476, 273] width 304 height 20
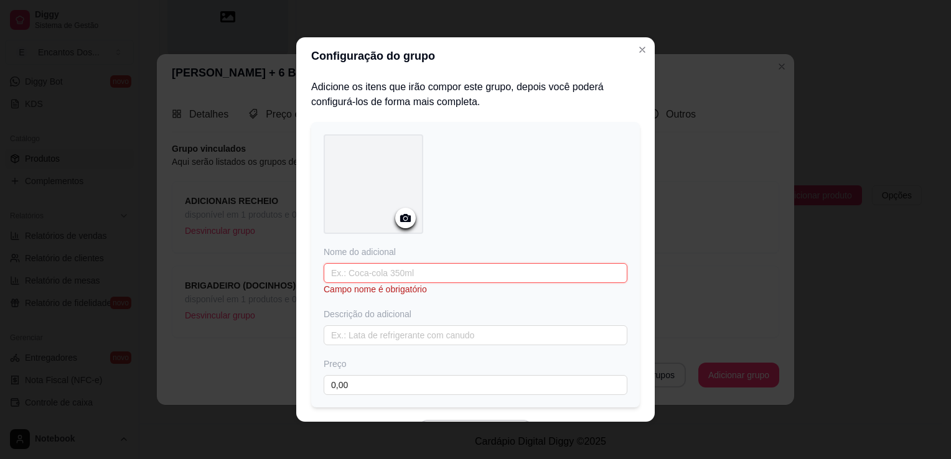
click at [449, 275] on input "text" at bounding box center [476, 273] width 304 height 20
paste input "BEIJINHO"
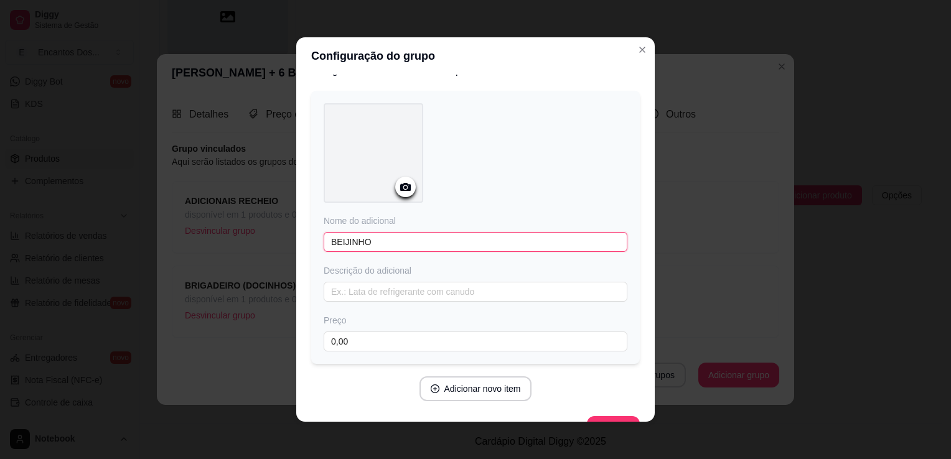
scroll to position [61, 0]
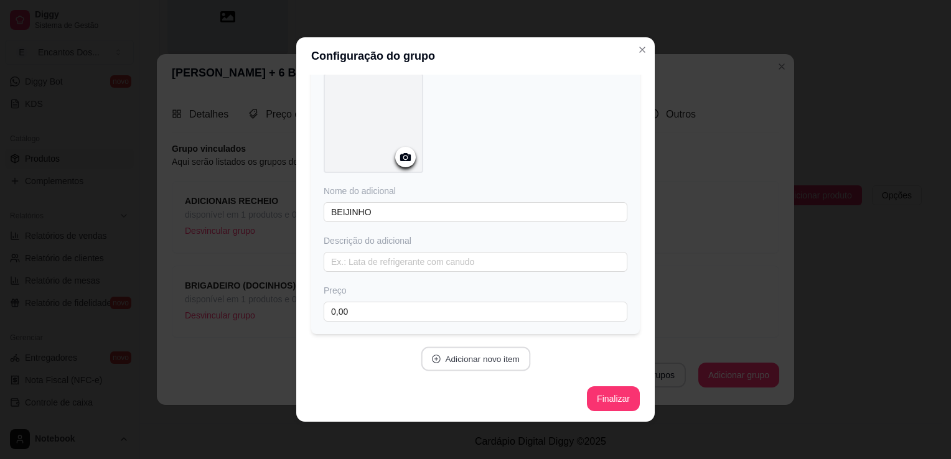
click at [460, 362] on button "Adicionar novo item" at bounding box center [476, 359] width 110 height 24
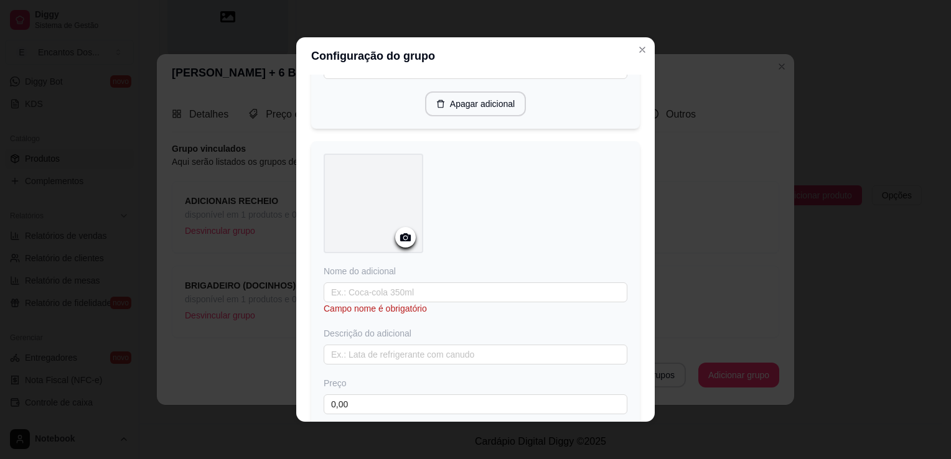
scroll to position [310, 0]
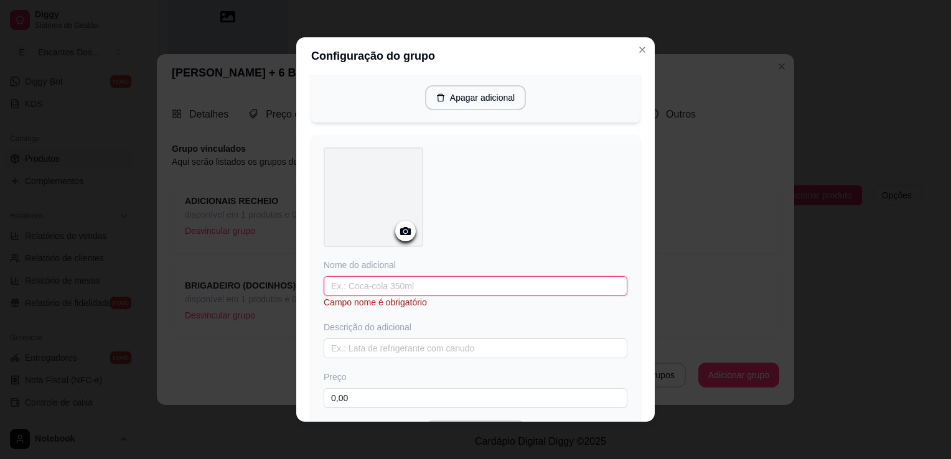
click at [425, 287] on input "text" at bounding box center [476, 286] width 304 height 20
paste input "BRIGADEIRO"
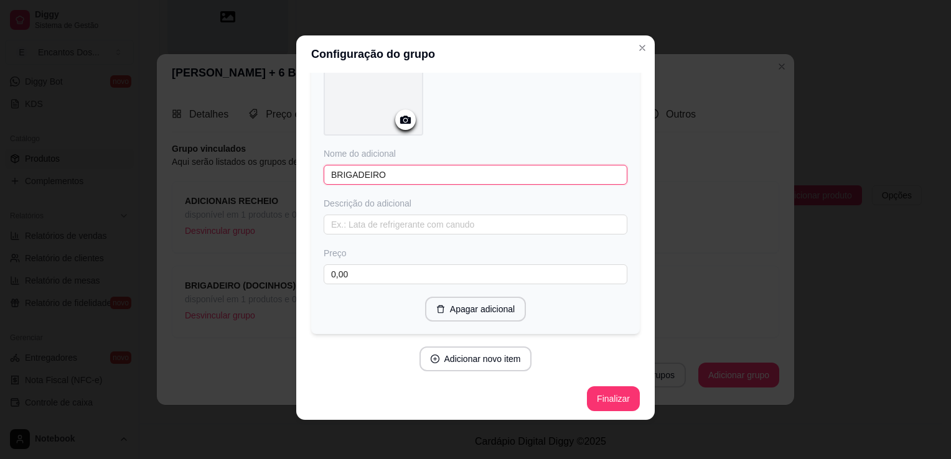
scroll to position [2, 0]
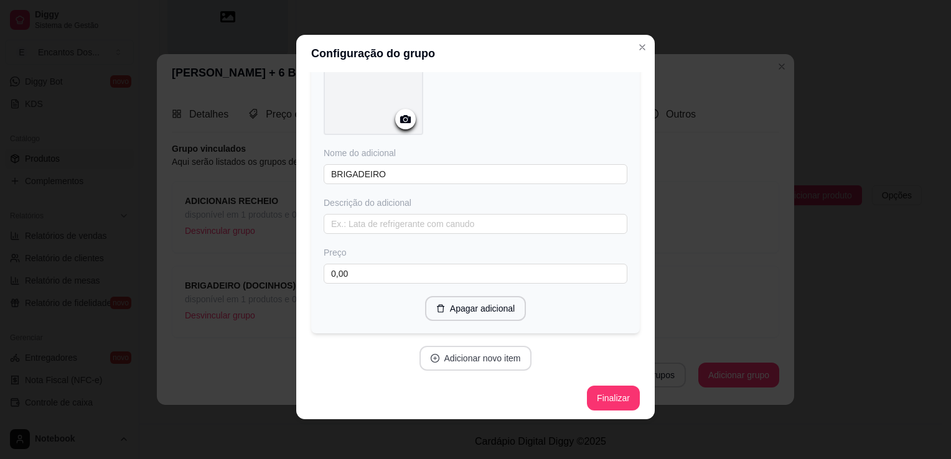
click at [485, 352] on button "Adicionar novo item" at bounding box center [476, 358] width 113 height 25
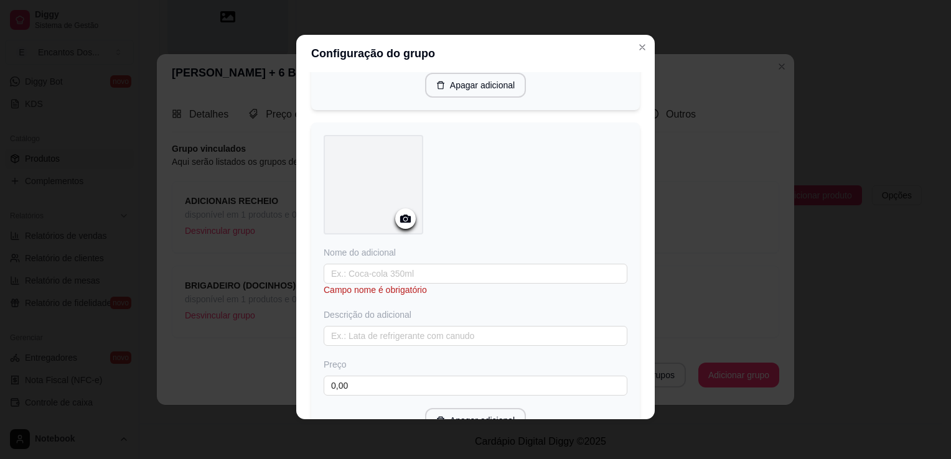
scroll to position [731, 0]
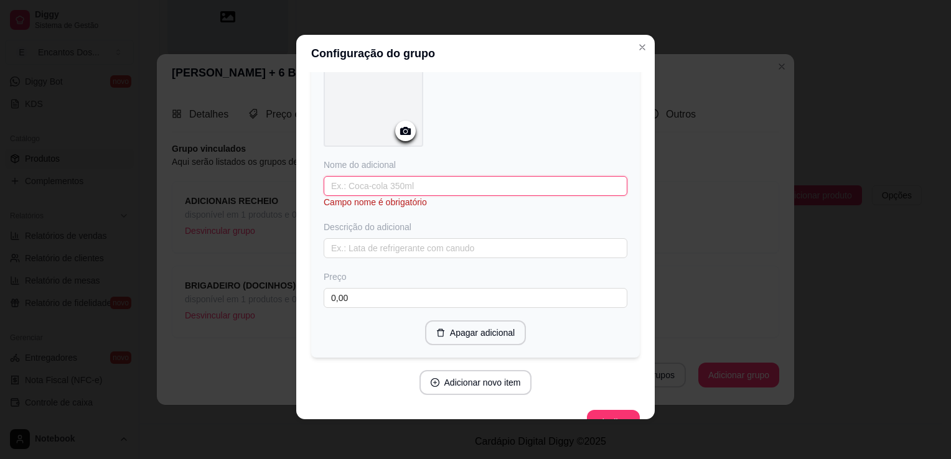
click at [386, 179] on input "text" at bounding box center [476, 186] width 304 height 20
paste input "DOIS AMORES"
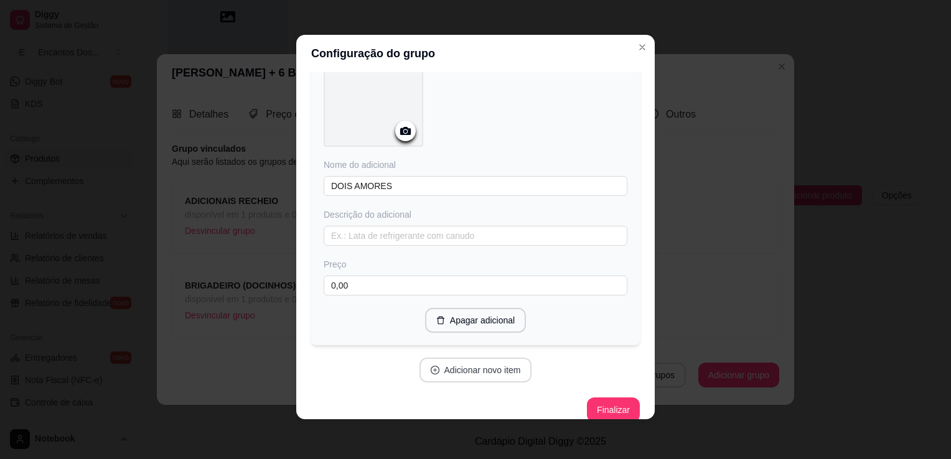
click at [446, 358] on button "Adicionar novo item" at bounding box center [476, 370] width 113 height 25
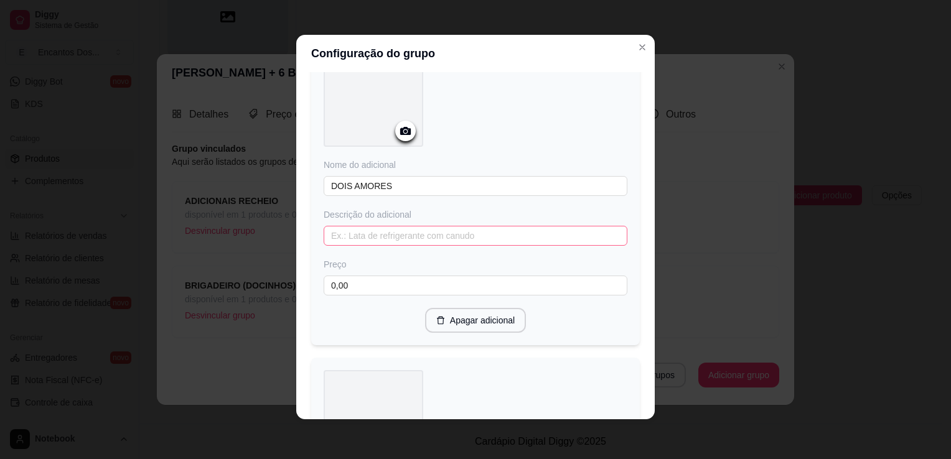
scroll to position [1042, 0]
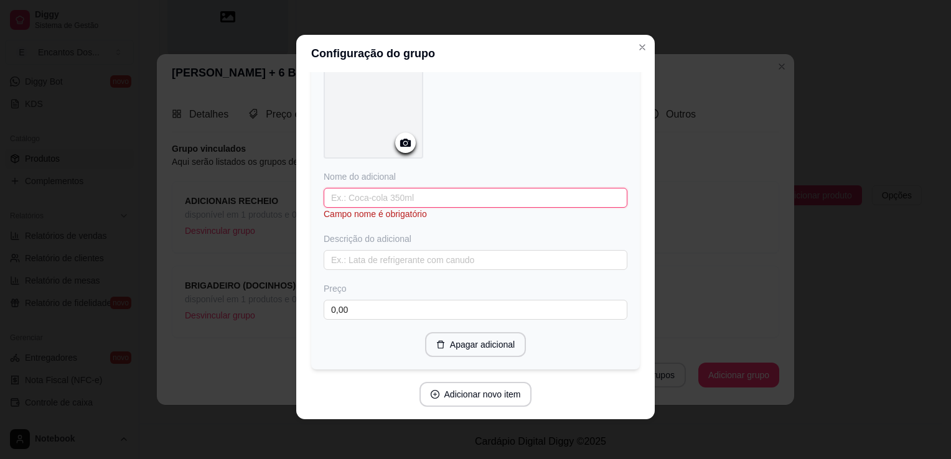
click at [378, 193] on input "text" at bounding box center [476, 198] width 304 height 20
paste input "NINHO"
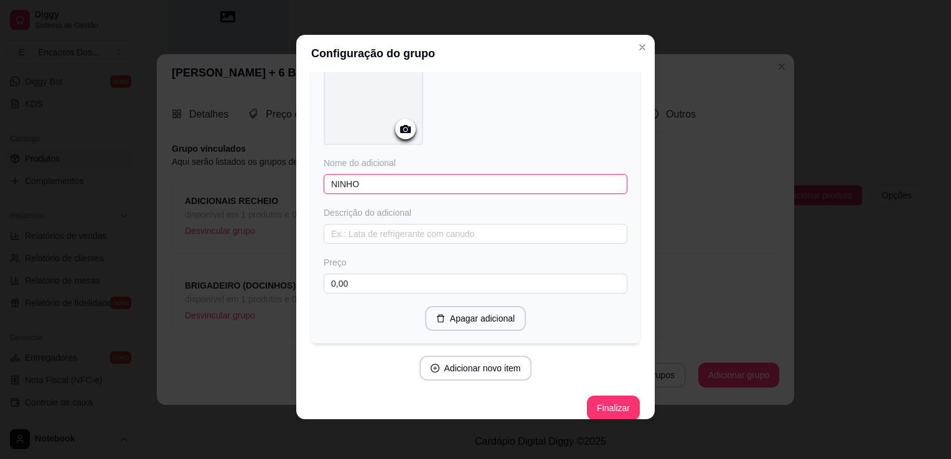
scroll to position [1063, 0]
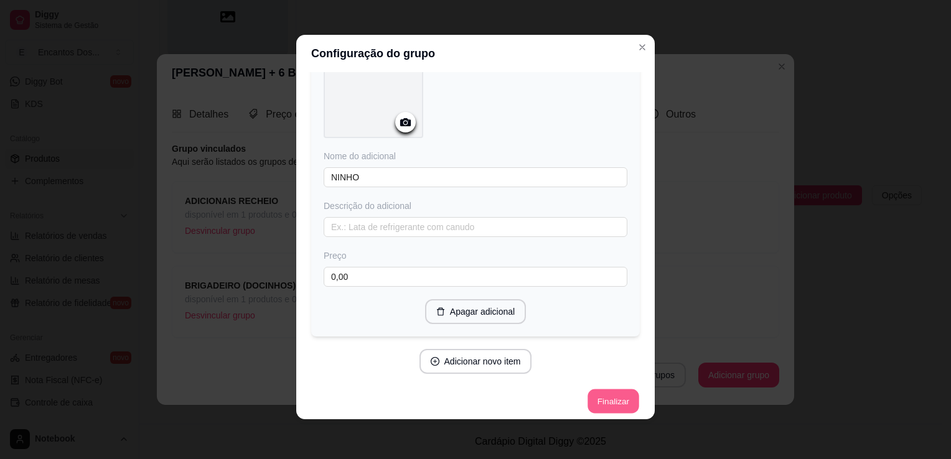
click at [618, 398] on button "Finalizar" at bounding box center [613, 402] width 51 height 24
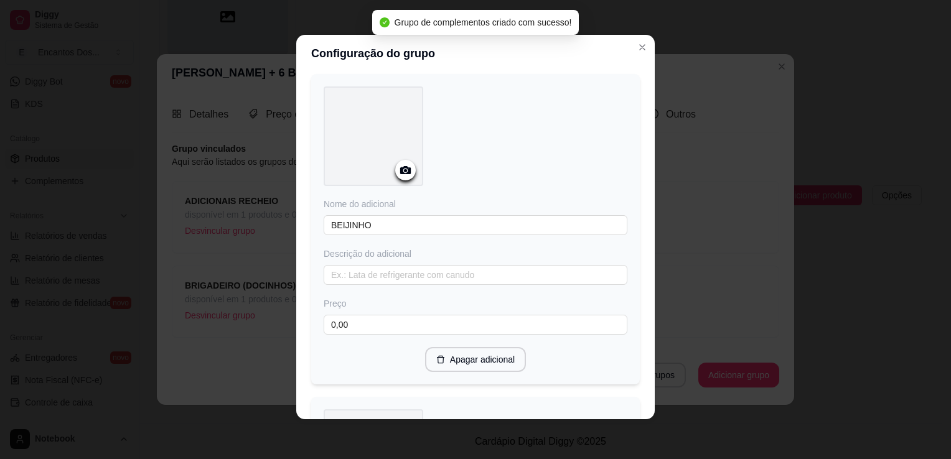
scroll to position [0, 0]
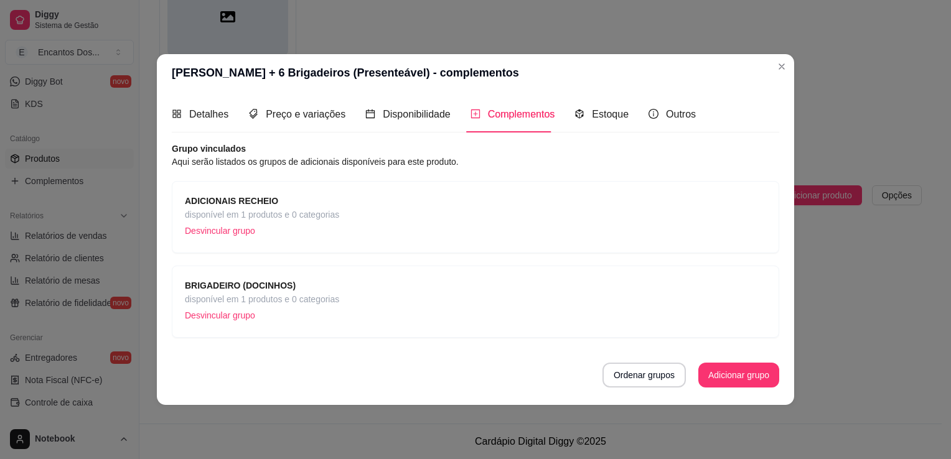
click at [376, 303] on div "BRIGADEIRO (DOCINHOS) disponível em 1 produtos e 0 categorias Desvincular grupo" at bounding box center [475, 302] width 581 height 46
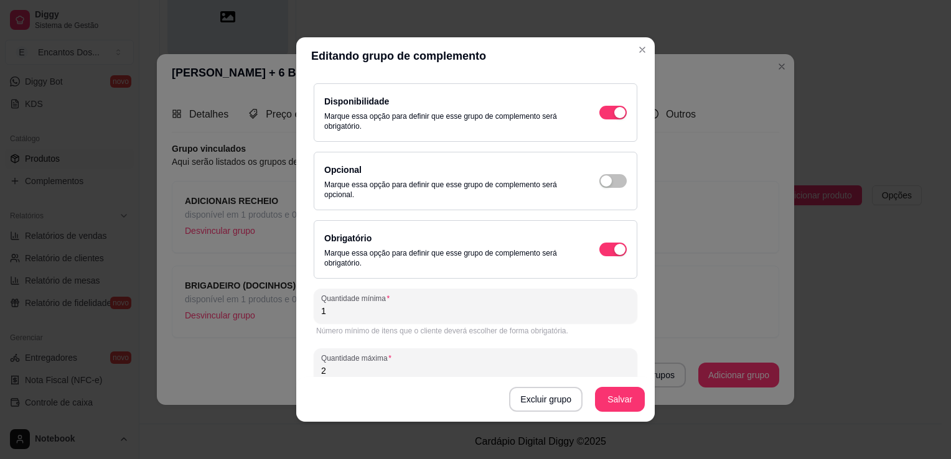
scroll to position [108, 0]
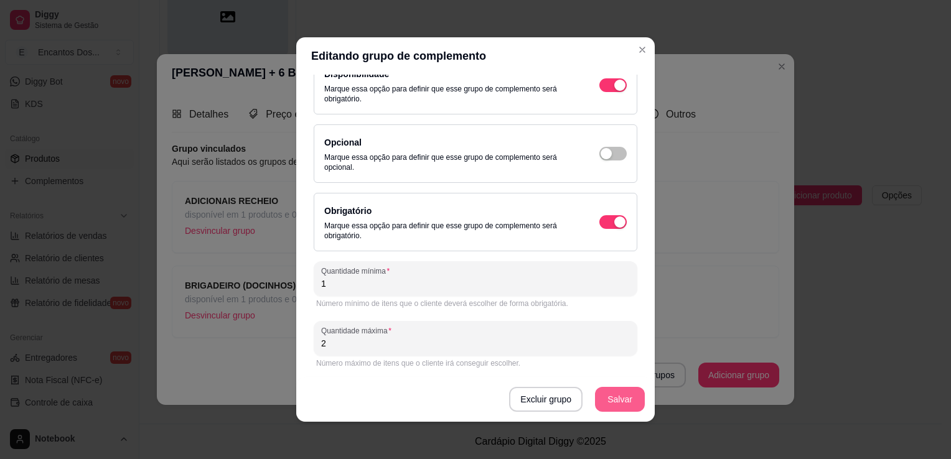
click at [613, 398] on button "Salvar" at bounding box center [620, 399] width 50 height 25
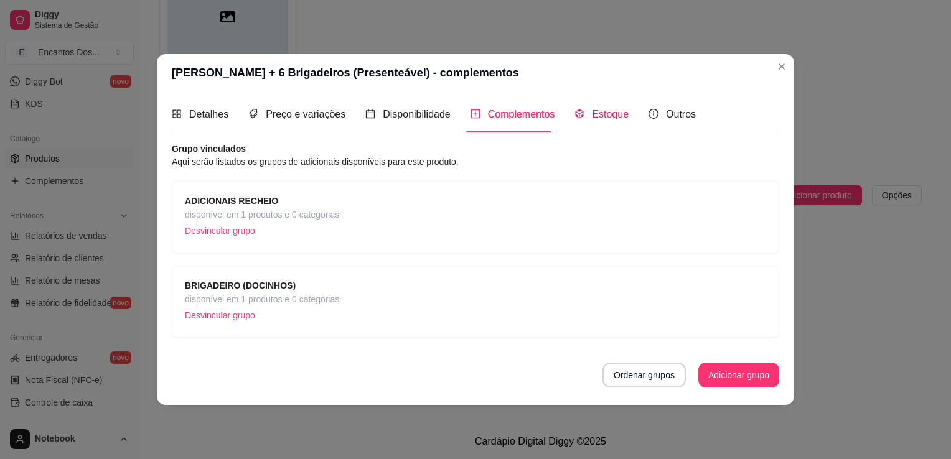
click at [618, 113] on span "Estoque" at bounding box center [610, 114] width 37 height 11
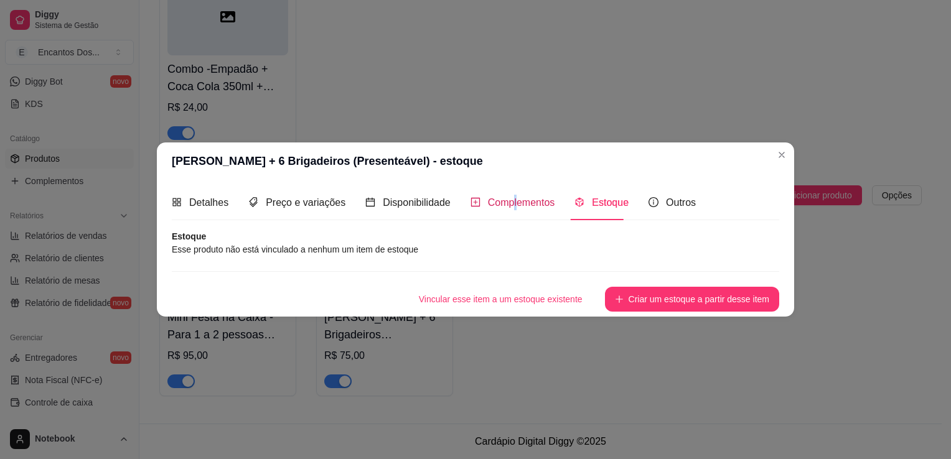
click at [512, 203] on span "Complementos" at bounding box center [521, 202] width 67 height 11
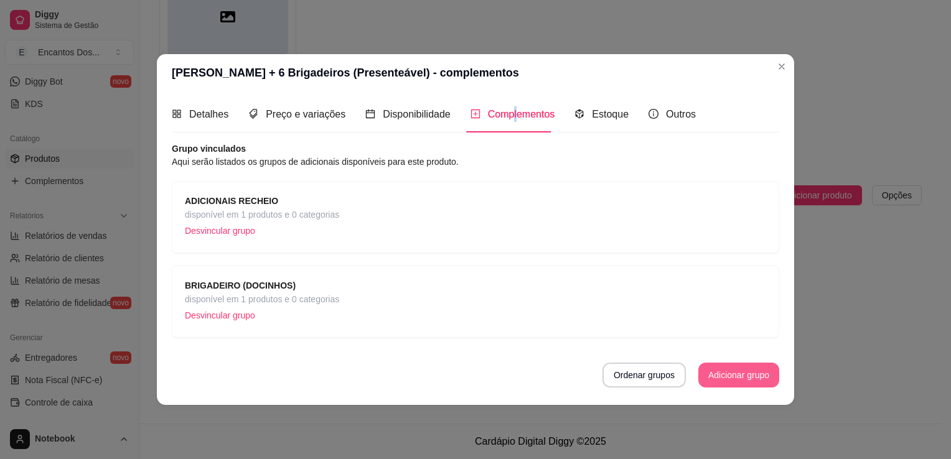
click at [719, 367] on button "Adicionar grupo" at bounding box center [738, 375] width 81 height 25
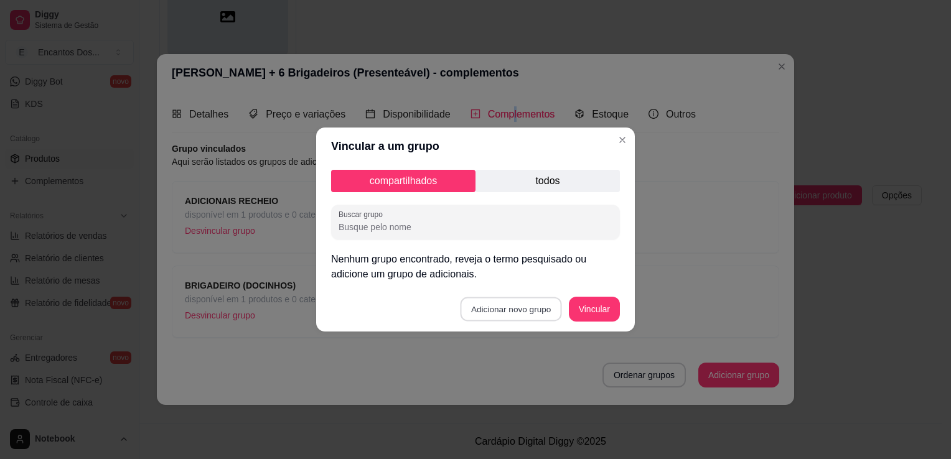
click at [525, 311] on button "Adicionar novo grupo" at bounding box center [511, 310] width 101 height 24
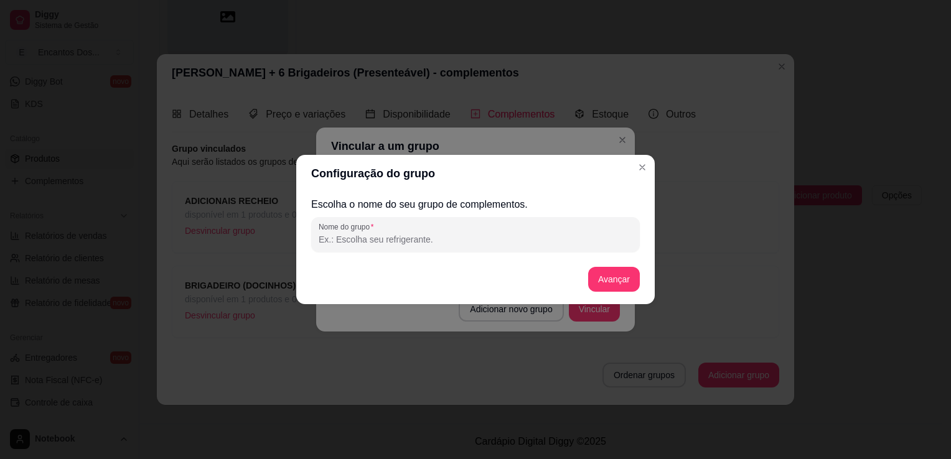
click at [454, 245] on input "Nome do grupo" at bounding box center [476, 239] width 314 height 12
click at [563, 224] on div at bounding box center [476, 234] width 314 height 25
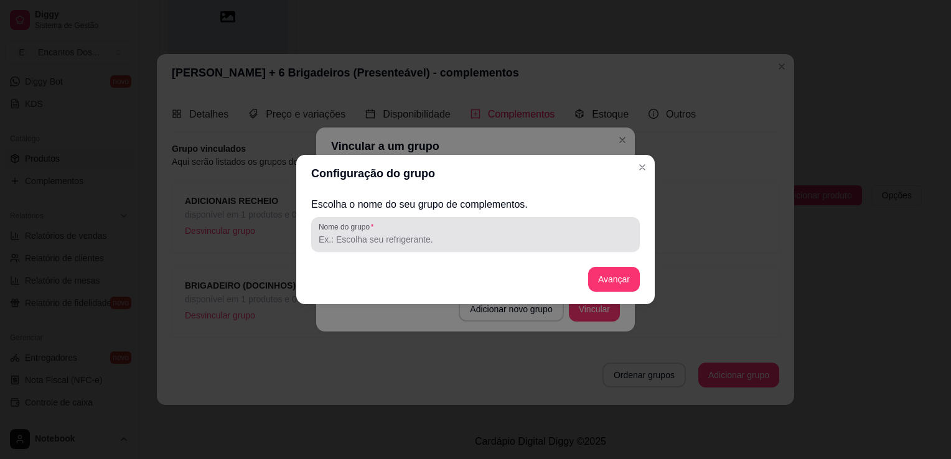
drag, startPoint x: 563, startPoint y: 224, endPoint x: 468, endPoint y: 233, distance: 95.1
click at [468, 233] on input "Nome do grupo" at bounding box center [476, 239] width 314 height 12
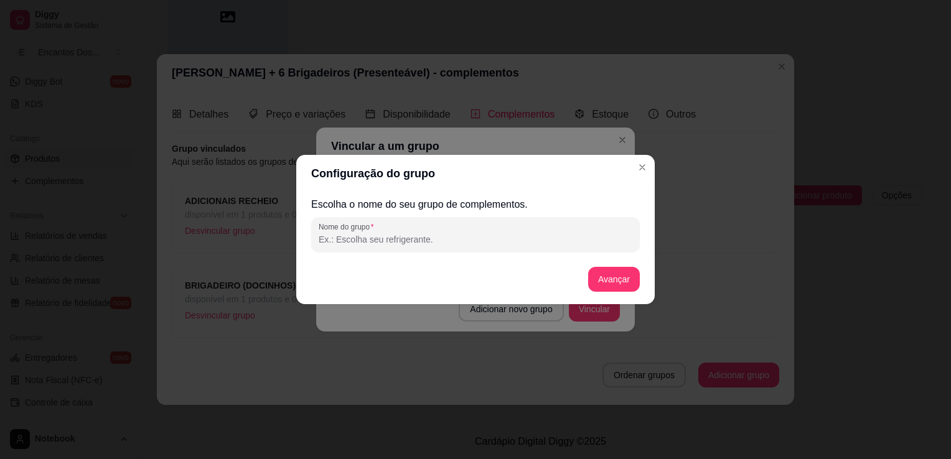
click at [468, 241] on input "Nome do grupo" at bounding box center [476, 239] width 314 height 12
paste input "MASSA"
click at [634, 278] on button "Avançar" at bounding box center [614, 280] width 50 height 24
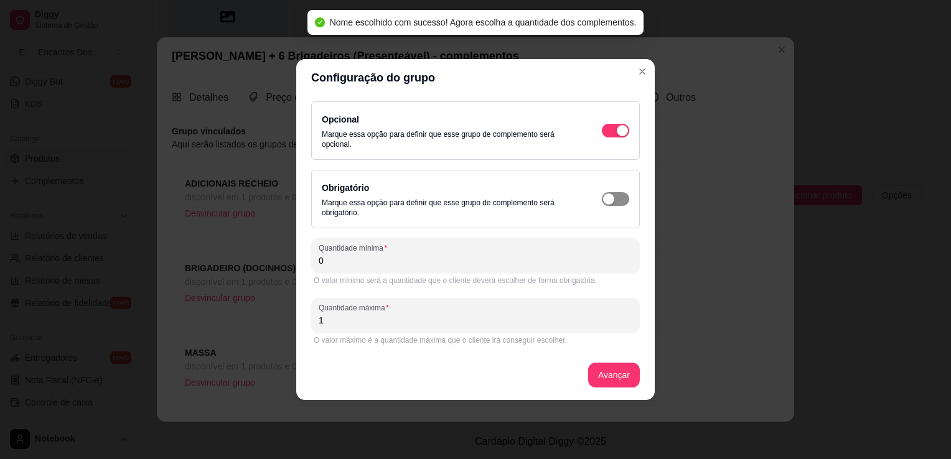
click at [623, 138] on span "button" at bounding box center [615, 131] width 27 height 14
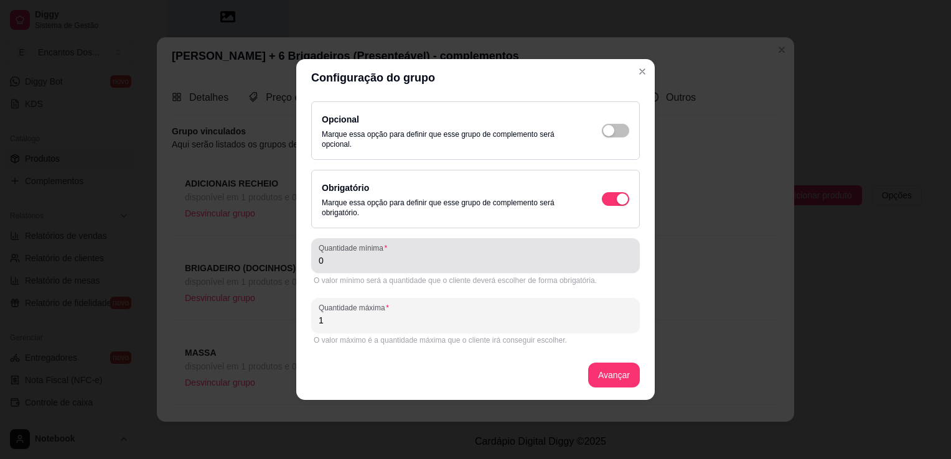
drag, startPoint x: 524, startPoint y: 255, endPoint x: 504, endPoint y: 198, distance: 60.8
click at [523, 251] on div "0" at bounding box center [476, 255] width 314 height 25
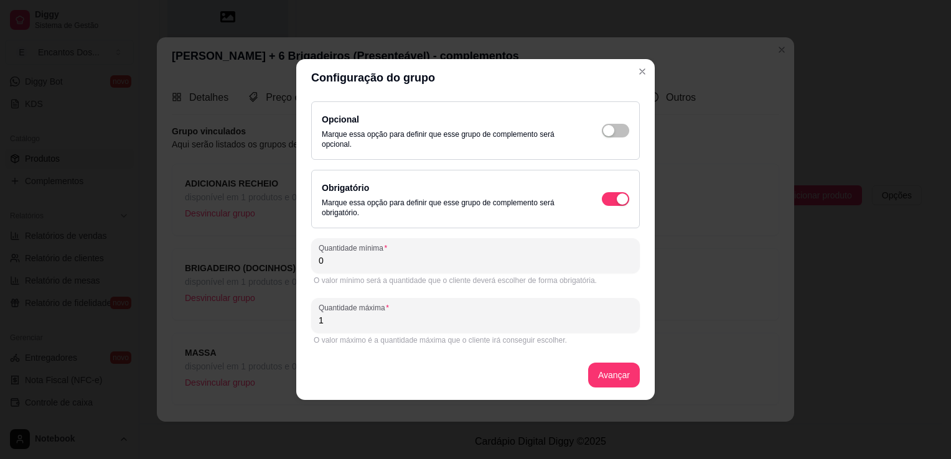
click at [535, 320] on input "1" at bounding box center [476, 320] width 314 height 12
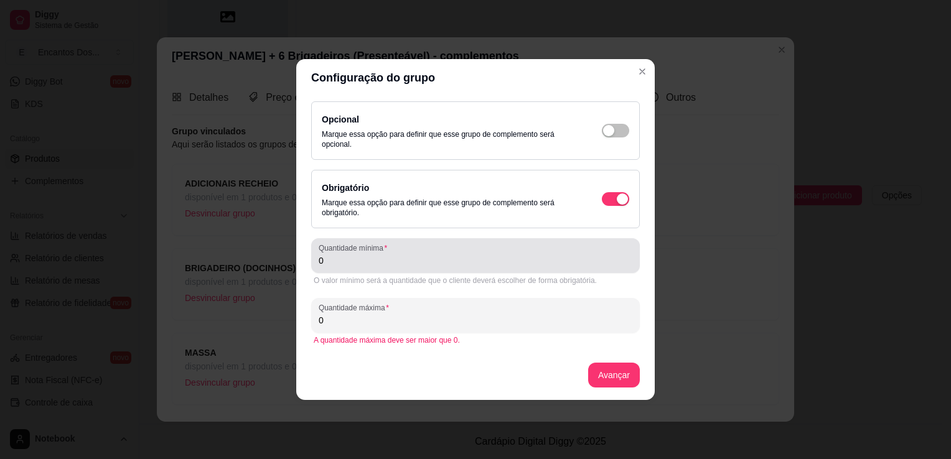
click at [535, 265] on input "0" at bounding box center [476, 261] width 314 height 12
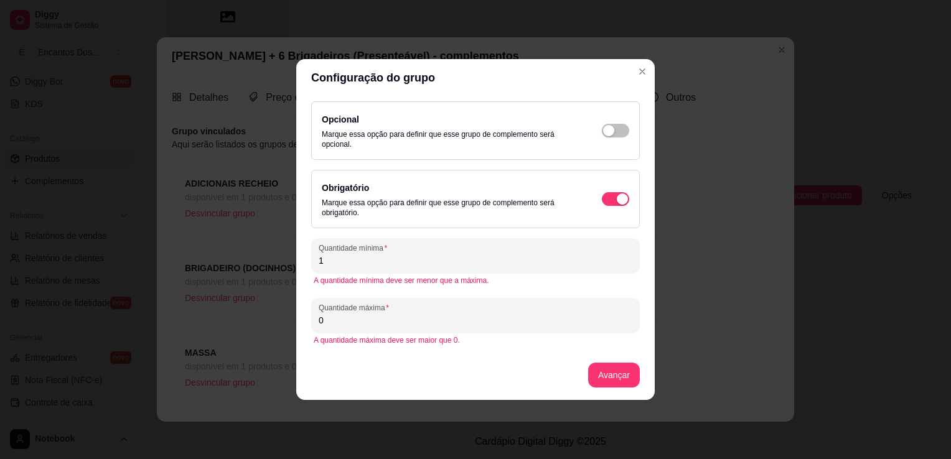
click at [540, 316] on input "0" at bounding box center [476, 320] width 314 height 12
click at [611, 380] on button "Avançar" at bounding box center [614, 376] width 50 height 24
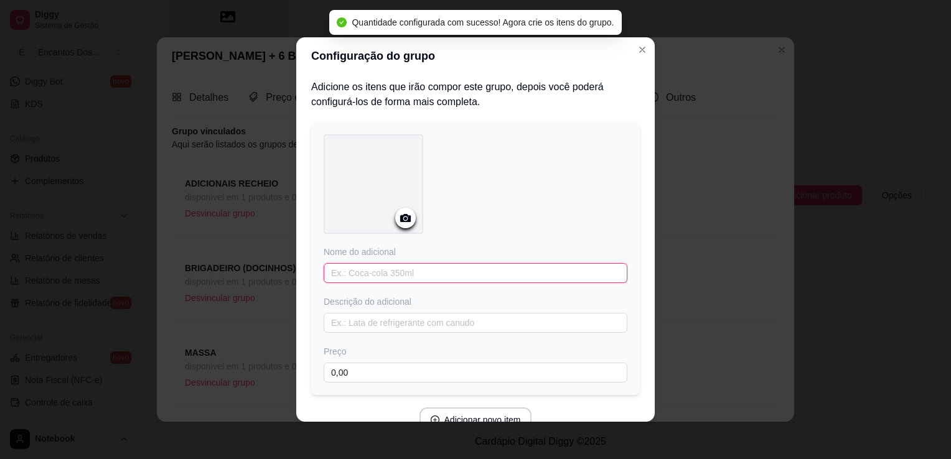
click at [451, 278] on input "text" at bounding box center [476, 273] width 304 height 20
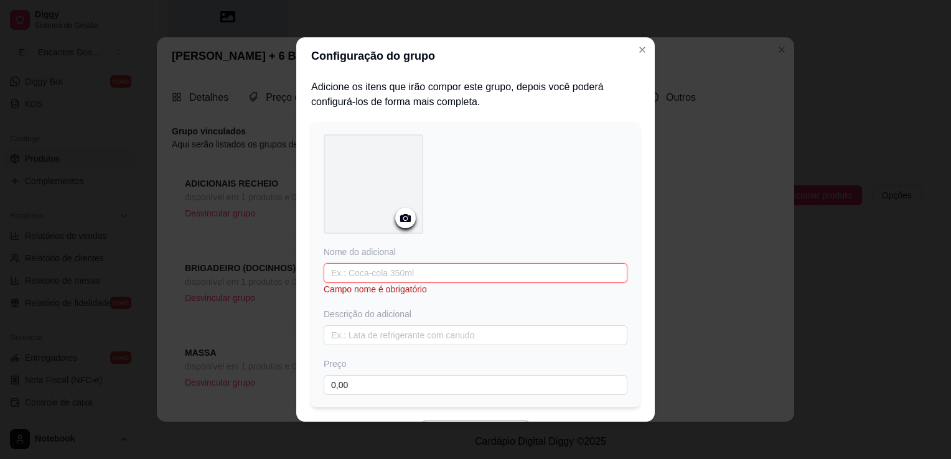
click at [365, 274] on input "text" at bounding box center [476, 273] width 304 height 20
paste input "MASSA BRANCA"
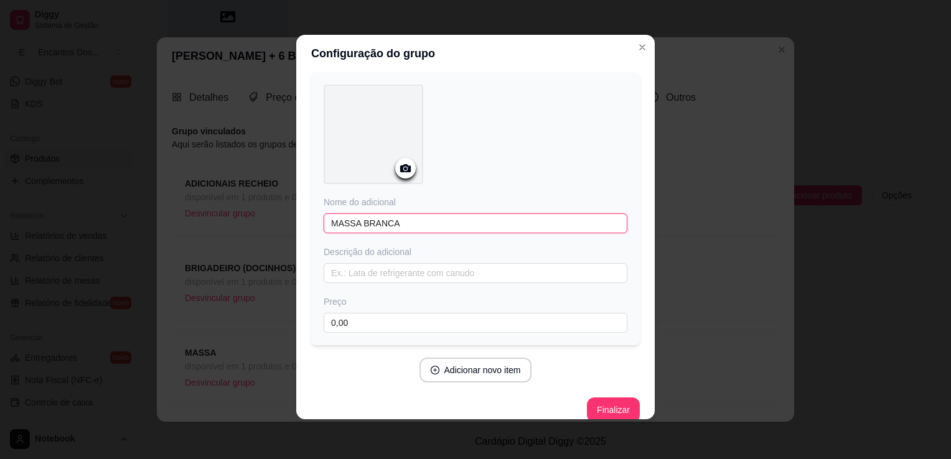
scroll to position [61, 0]
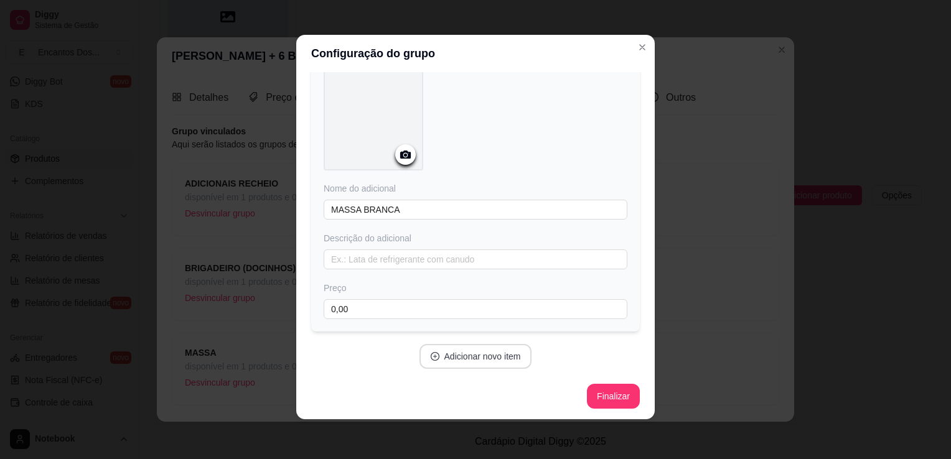
click at [491, 364] on button "Adicionar novo item" at bounding box center [476, 356] width 113 height 25
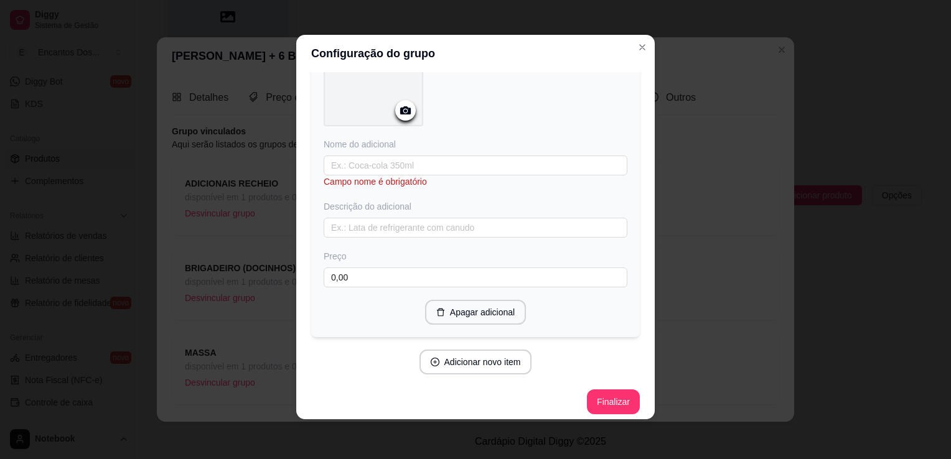
scroll to position [432, 0]
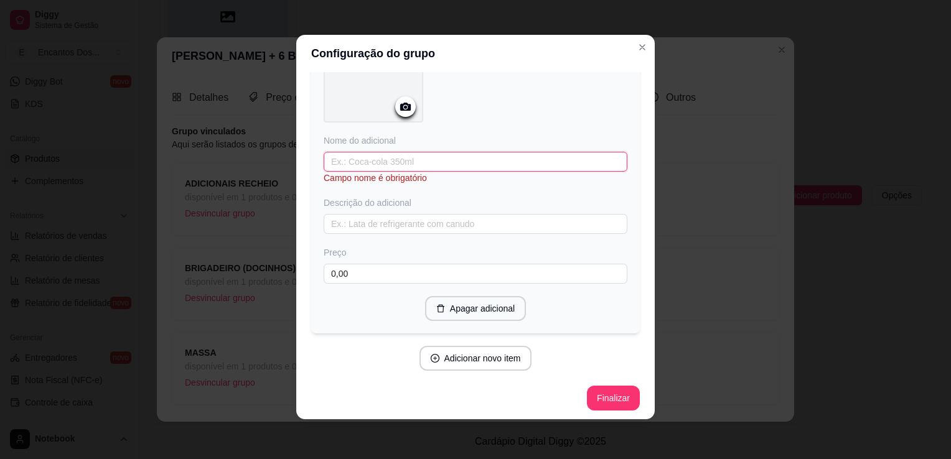
click at [412, 163] on input "text" at bounding box center [476, 162] width 304 height 20
paste input "MASSA CHOCOLATE"
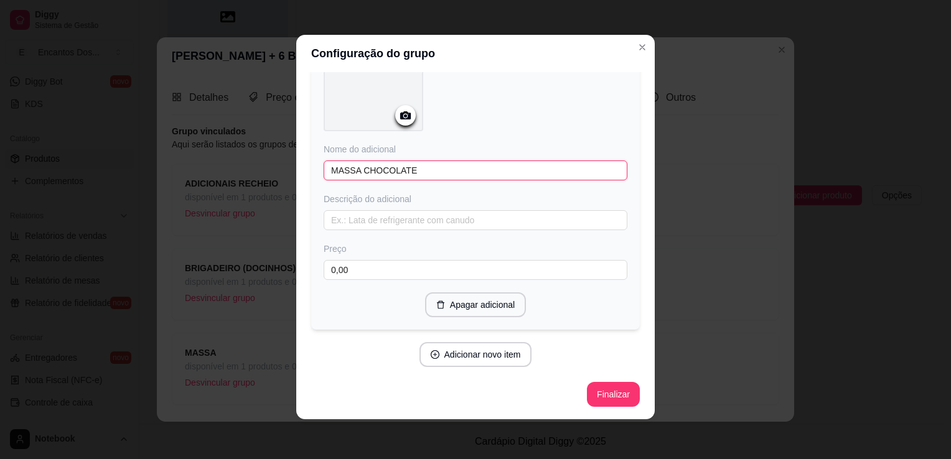
scroll to position [420, 0]
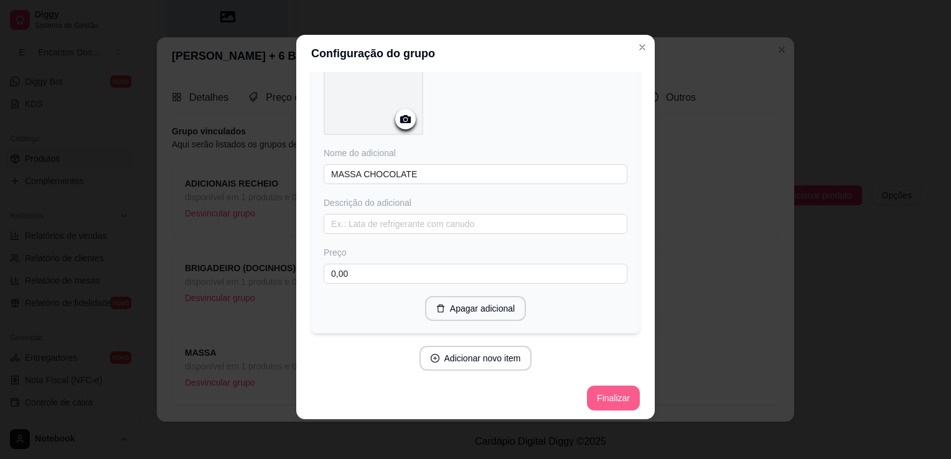
click at [599, 402] on button "Finalizar" at bounding box center [613, 398] width 53 height 25
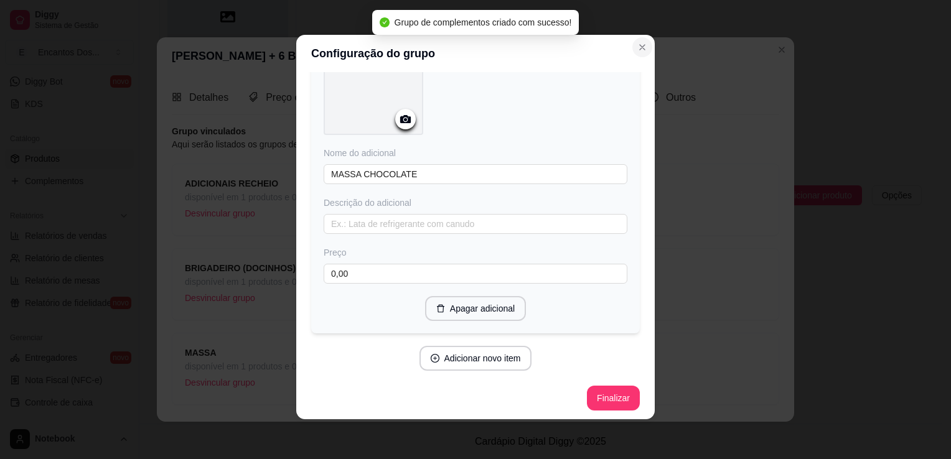
click at [640, 45] on icon "Close" at bounding box center [642, 47] width 5 height 5
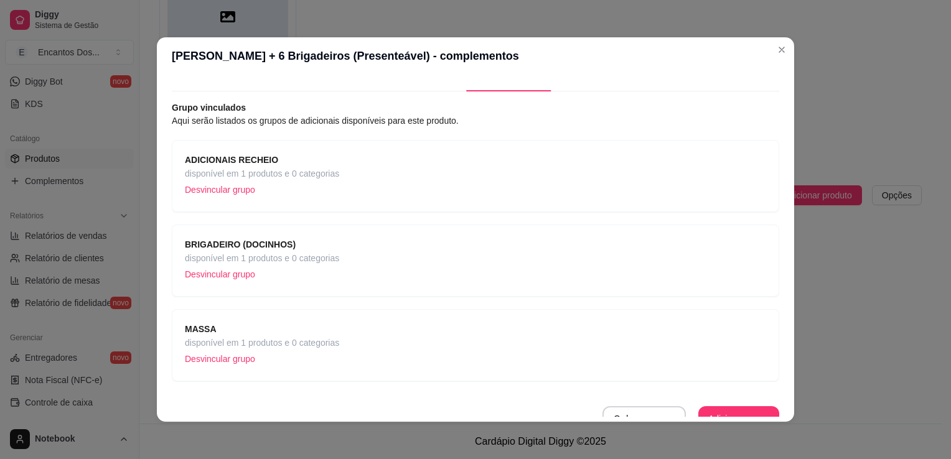
scroll to position [37, 0]
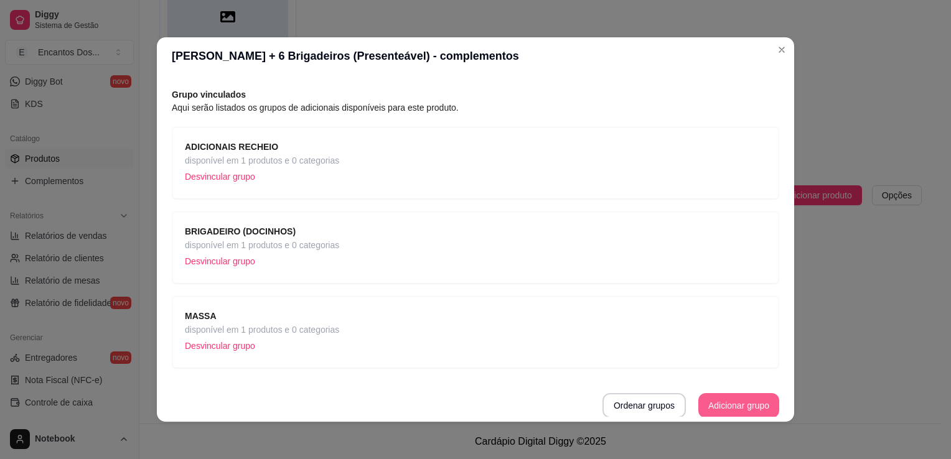
click at [723, 406] on button "Adicionar grupo" at bounding box center [738, 405] width 81 height 25
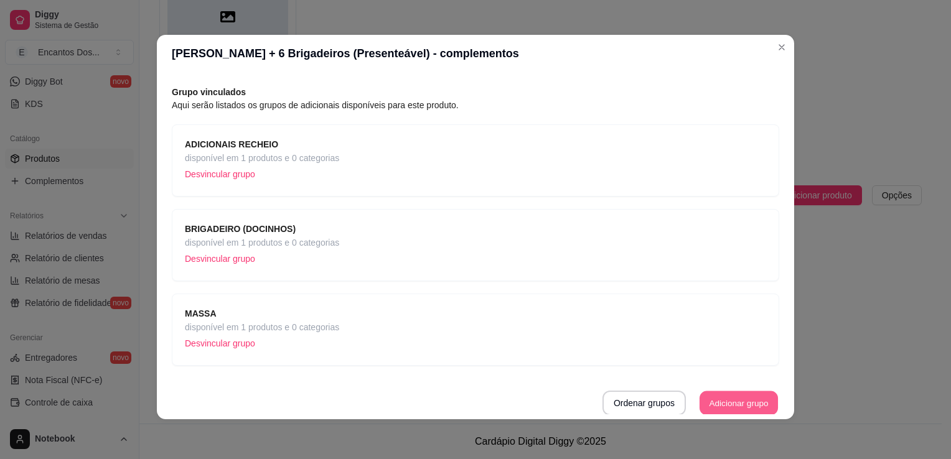
click at [721, 405] on button "Adicionar grupo" at bounding box center [739, 404] width 78 height 24
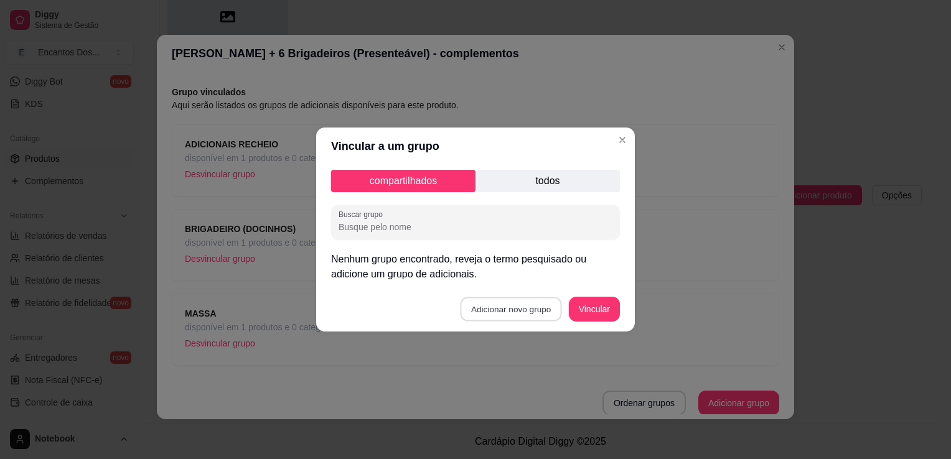
click at [528, 306] on button "Adicionar novo grupo" at bounding box center [511, 310] width 101 height 24
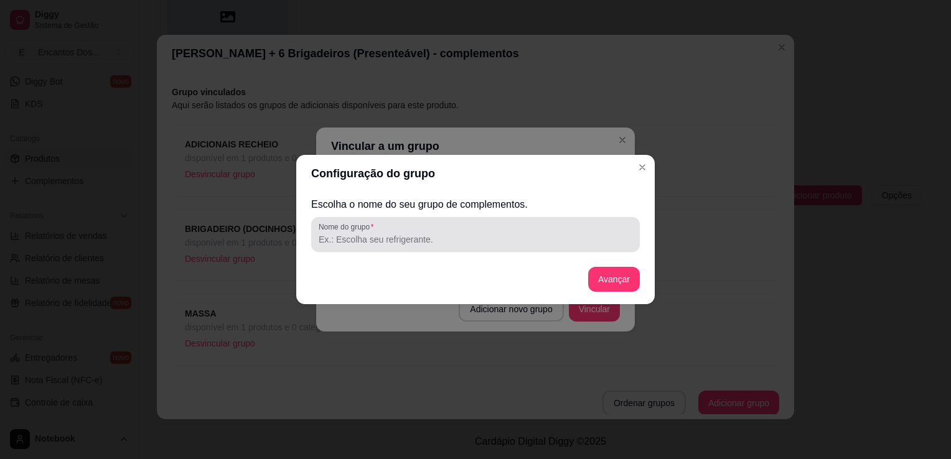
click at [438, 238] on input "Nome do grupo" at bounding box center [476, 239] width 314 height 12
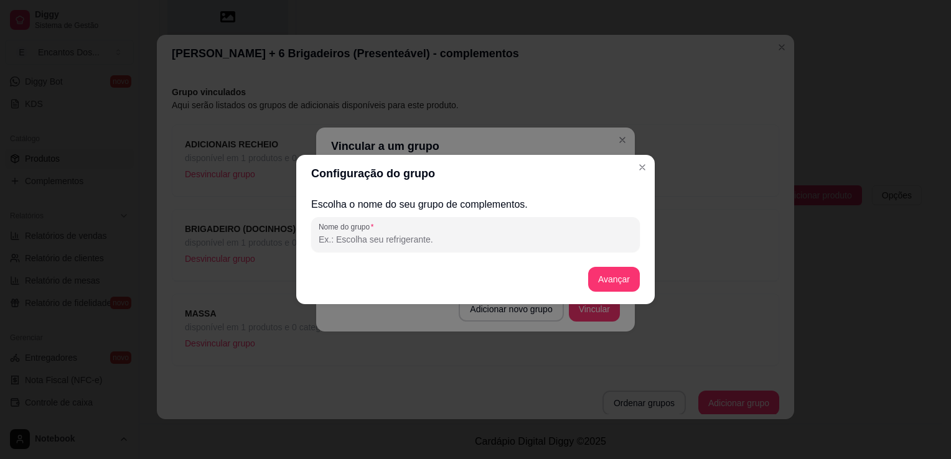
paste input "RECHEIO BENTO"
click at [623, 276] on button "Avançar" at bounding box center [614, 279] width 52 height 25
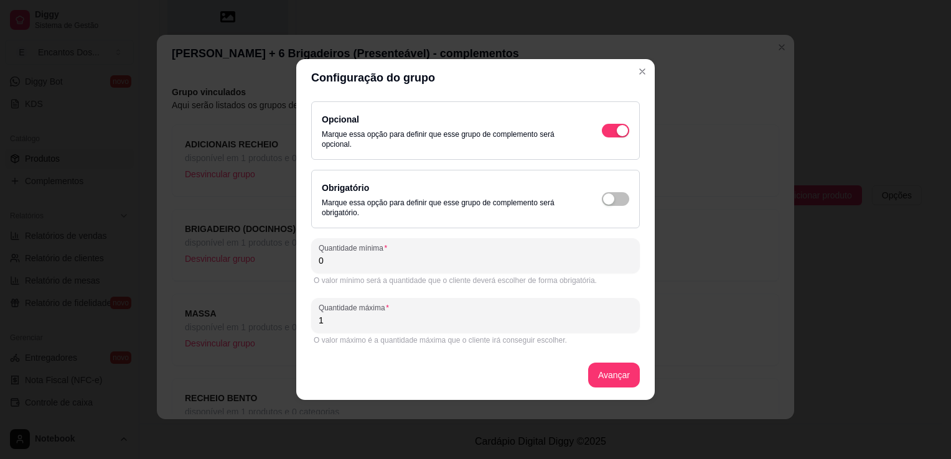
drag, startPoint x: 398, startPoint y: 265, endPoint x: 391, endPoint y: 260, distance: 9.0
click at [398, 265] on input "0" at bounding box center [476, 261] width 314 height 12
click at [627, 368] on button "Avançar" at bounding box center [614, 376] width 50 height 24
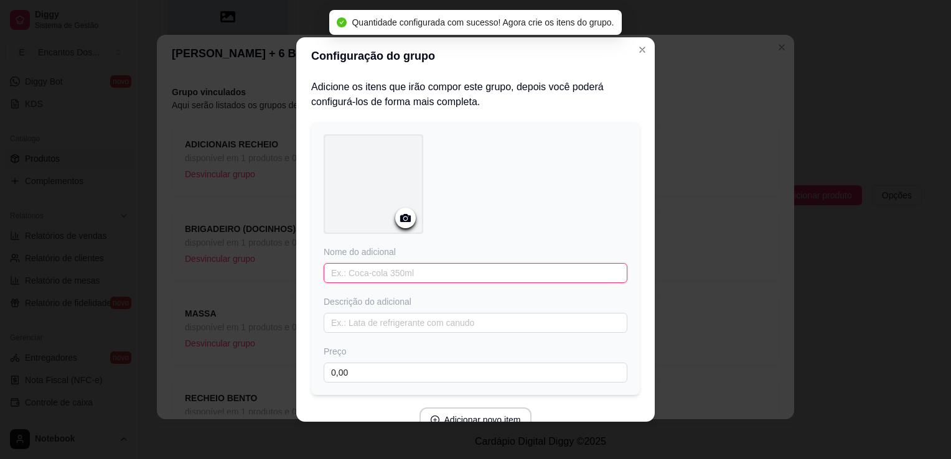
click at [463, 267] on input "text" at bounding box center [476, 273] width 304 height 20
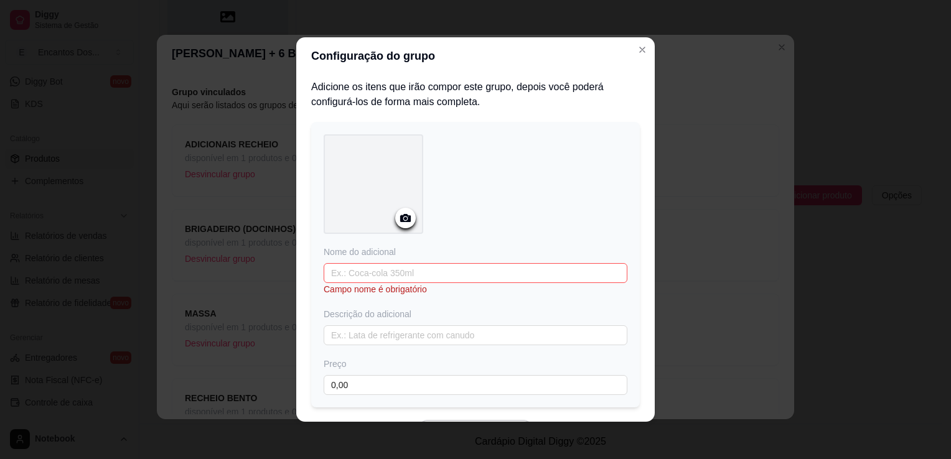
click at [457, 261] on div "Nome do adicional Campo nome é obrigatório Descrição do adicional Preço 0,00" at bounding box center [476, 320] width 304 height 149
drag, startPoint x: 457, startPoint y: 261, endPoint x: 406, endPoint y: 271, distance: 51.9
click at [406, 271] on input "text" at bounding box center [476, 273] width 304 height 20
paste input "RECHEIO- BRIGADEIRO DE NINHO"
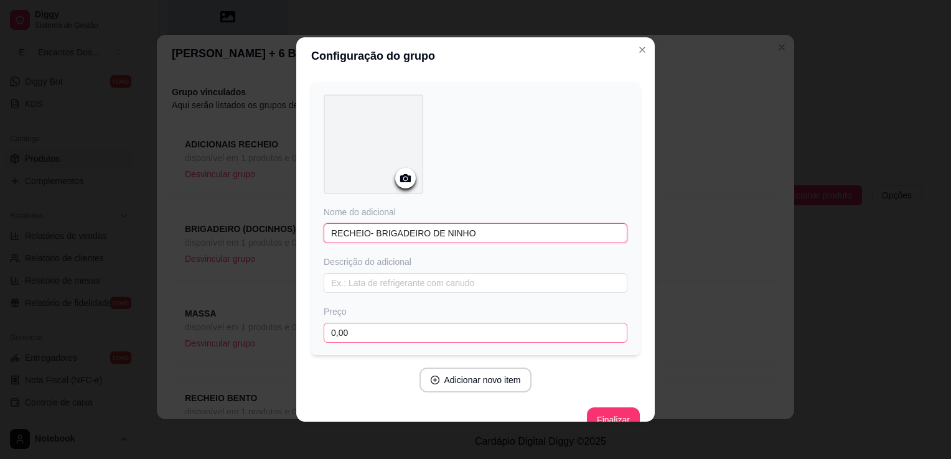
scroll to position [61, 0]
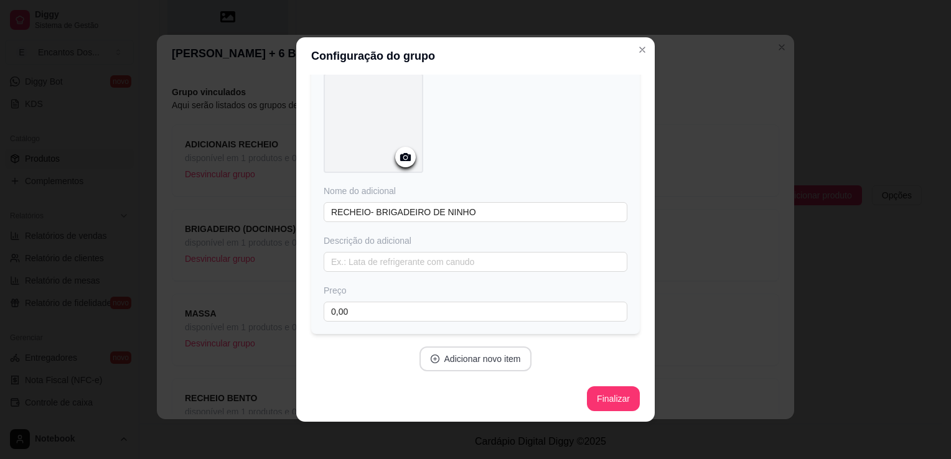
click at [447, 347] on div "Adicionar novo item" at bounding box center [475, 359] width 329 height 25
click at [461, 347] on button "Adicionar novo item" at bounding box center [476, 359] width 113 height 25
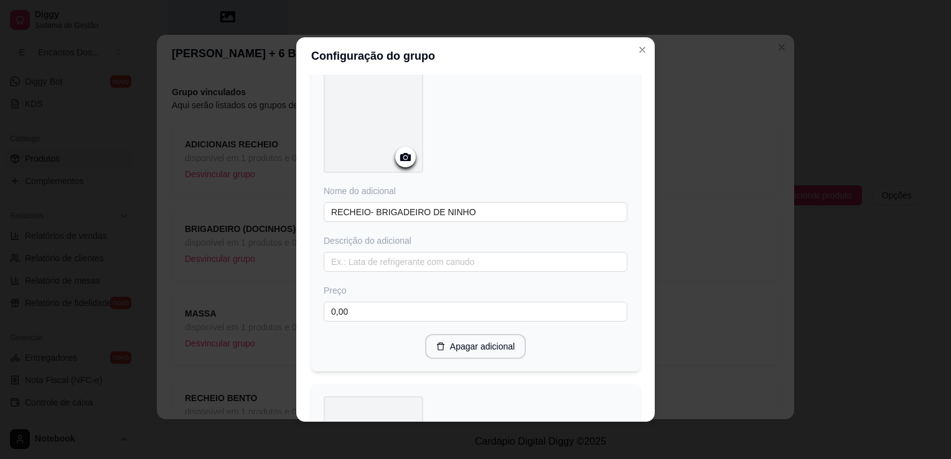
scroll to position [372, 0]
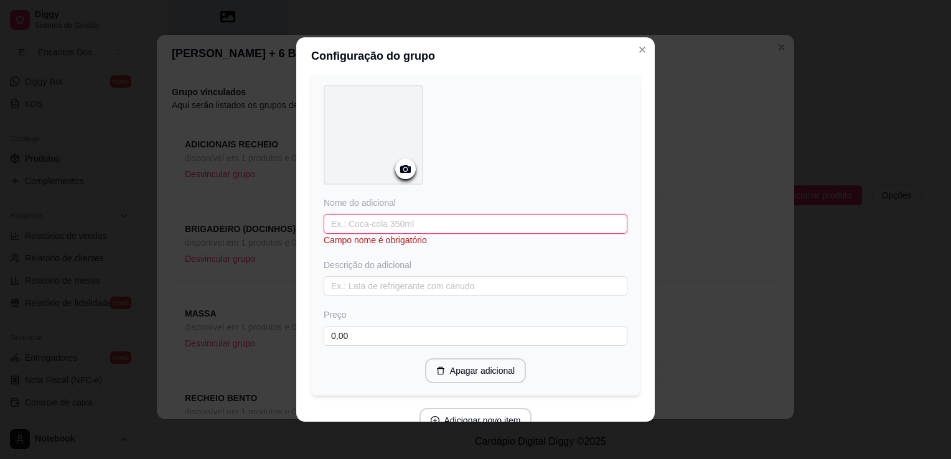
click at [410, 222] on input "text" at bounding box center [476, 224] width 304 height 20
drag, startPoint x: 410, startPoint y: 222, endPoint x: 410, endPoint y: 211, distance: 10.6
paste input "RECHEIO- BRIGADEIRODEIRO GOURMET"
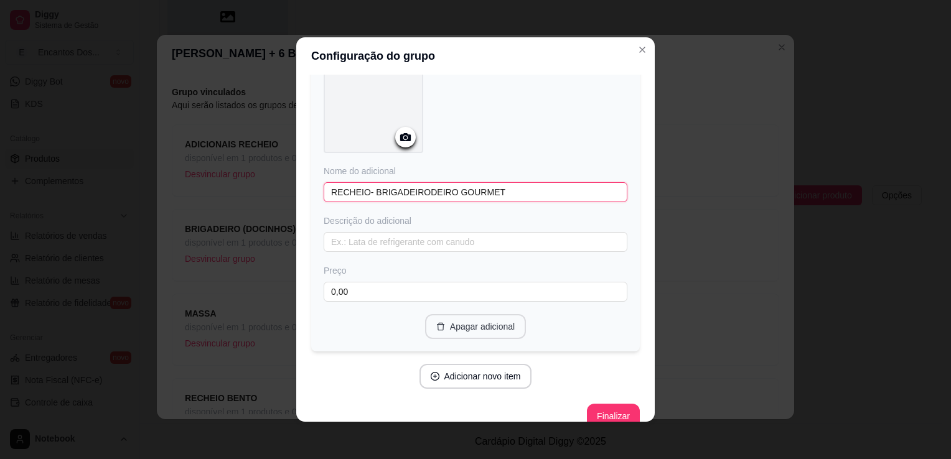
scroll to position [420, 0]
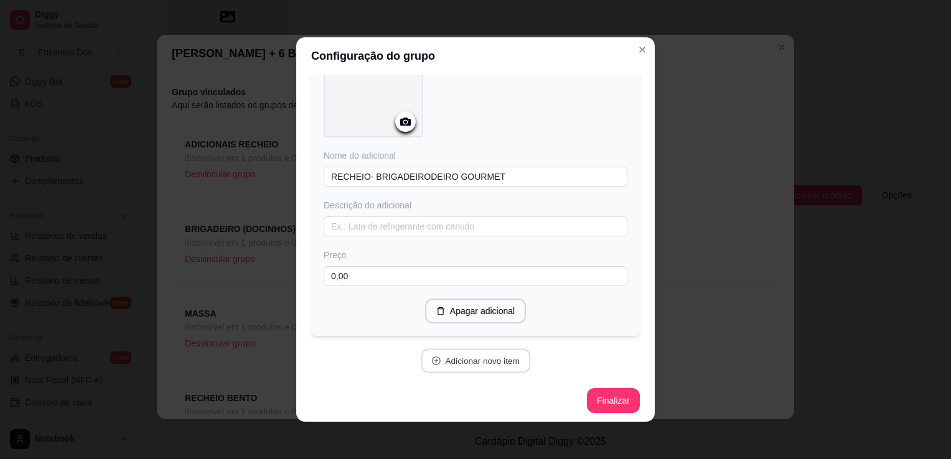
click at [473, 365] on button "Adicionar novo item" at bounding box center [476, 361] width 110 height 24
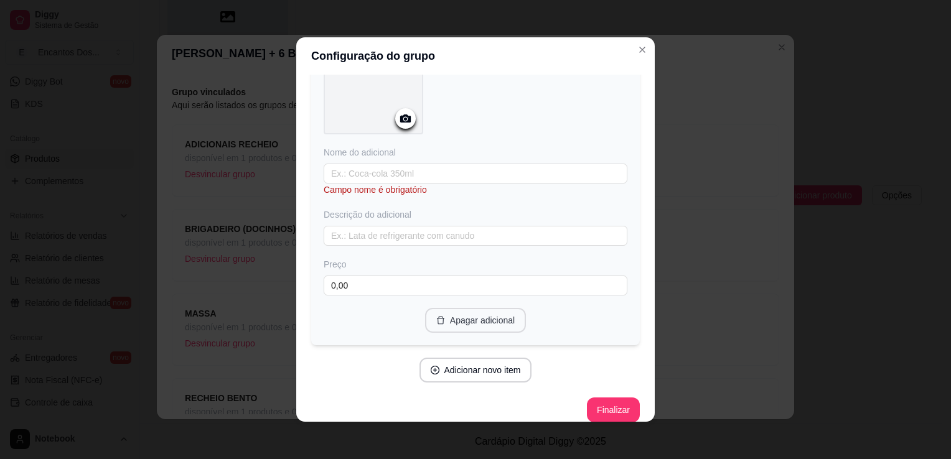
scroll to position [754, 0]
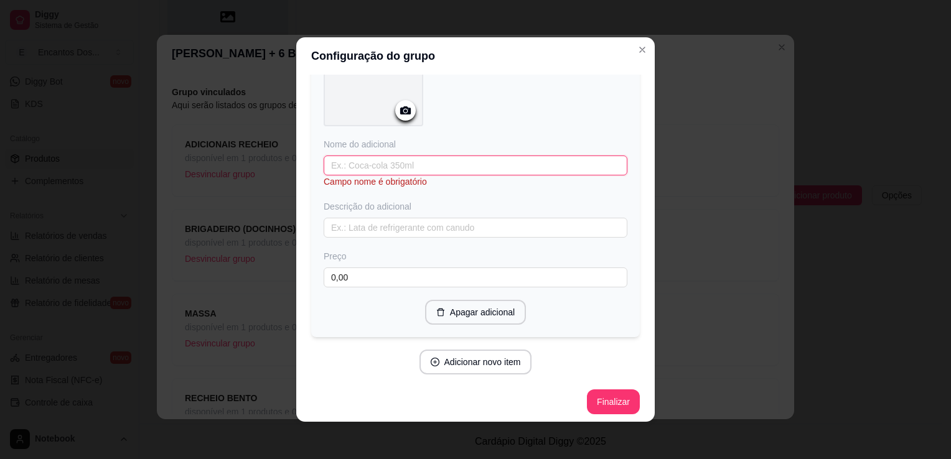
click at [396, 166] on input "text" at bounding box center [476, 166] width 304 height 20
click at [399, 156] on input "text" at bounding box center [476, 166] width 304 height 20
paste input "RECHEIO- COCO"
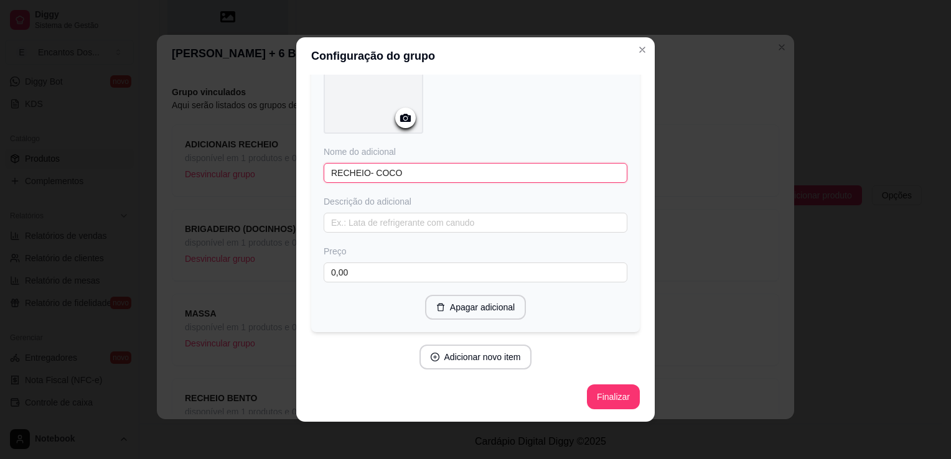
scroll to position [741, 0]
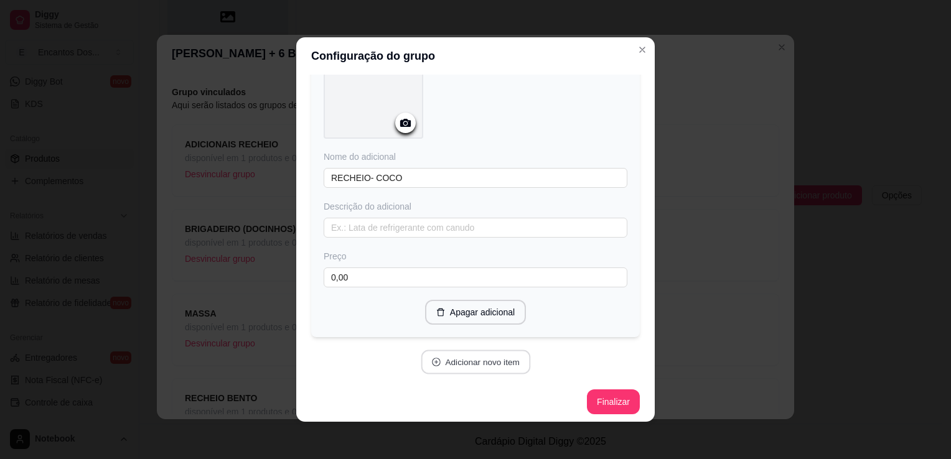
click at [477, 355] on button "Adicionar novo item" at bounding box center [476, 362] width 110 height 24
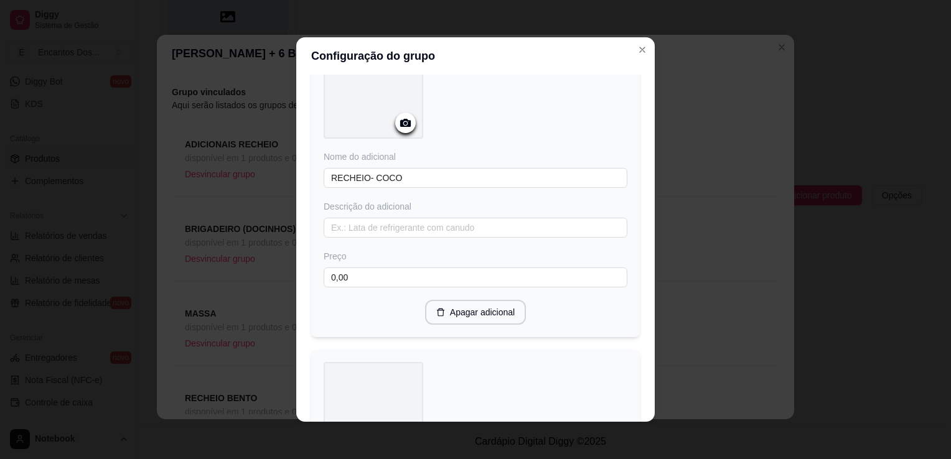
scroll to position [1053, 0]
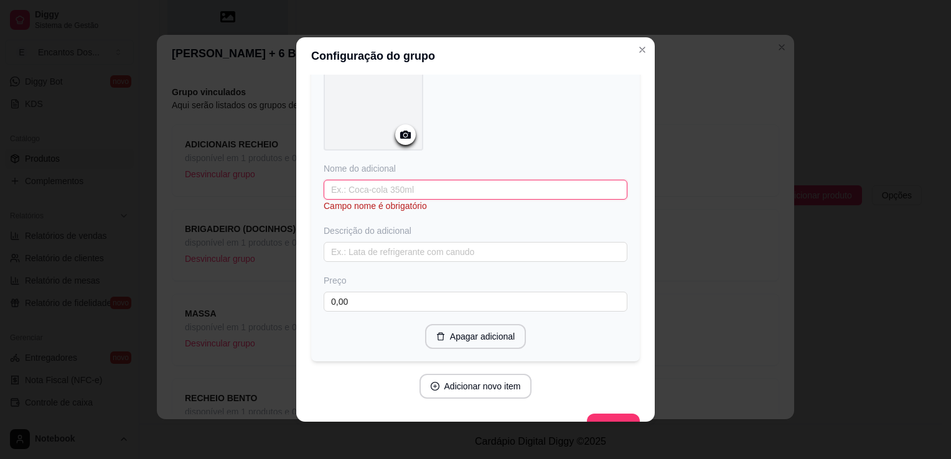
click at [369, 182] on input "text" at bounding box center [476, 190] width 304 height 20
paste input "RECHEIO- DOCE DE LEITE"
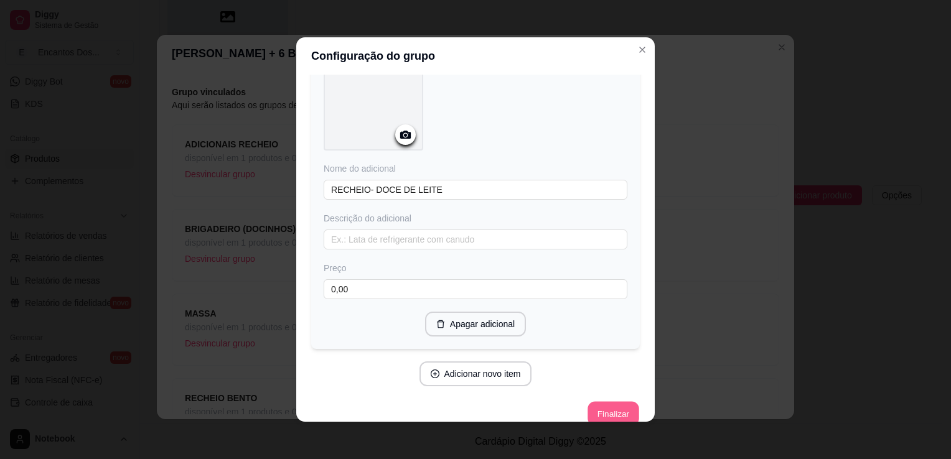
click at [588, 402] on button "Finalizar" at bounding box center [613, 414] width 51 height 24
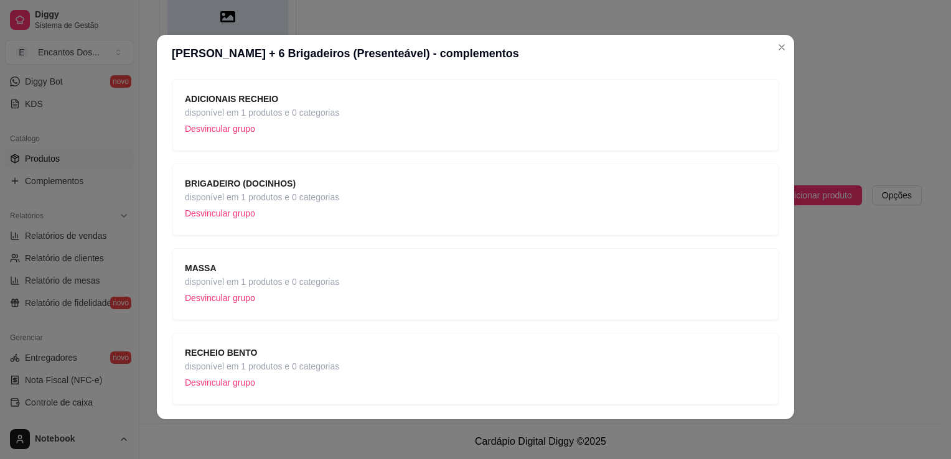
scroll to position [121, 0]
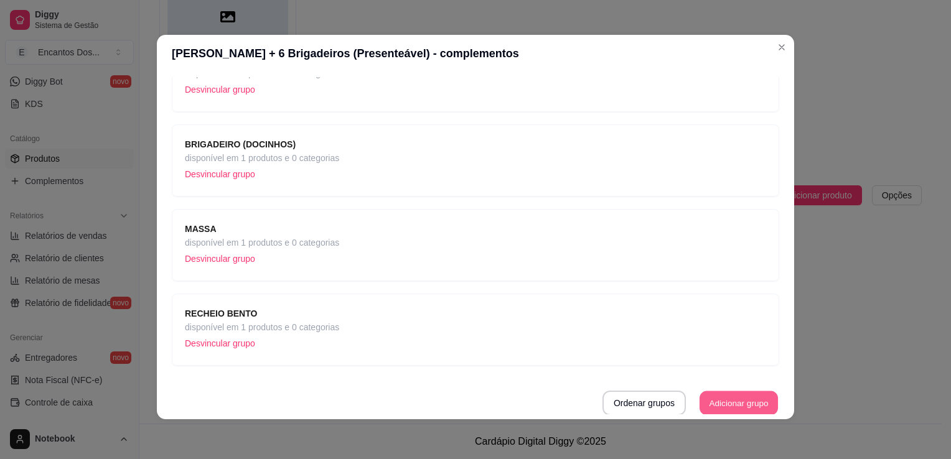
click at [701, 402] on button "Adicionar grupo" at bounding box center [739, 404] width 78 height 24
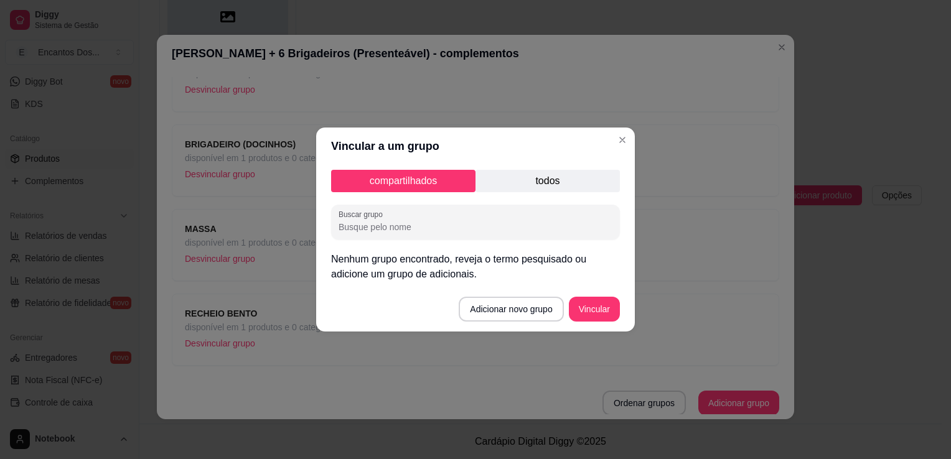
click at [568, 182] on p "todos" at bounding box center [548, 181] width 144 height 22
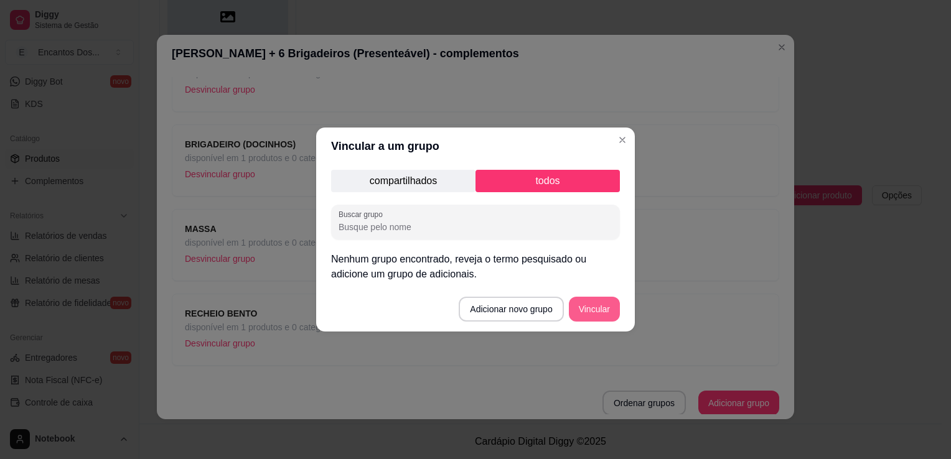
click at [583, 311] on button "Vincular" at bounding box center [594, 309] width 51 height 25
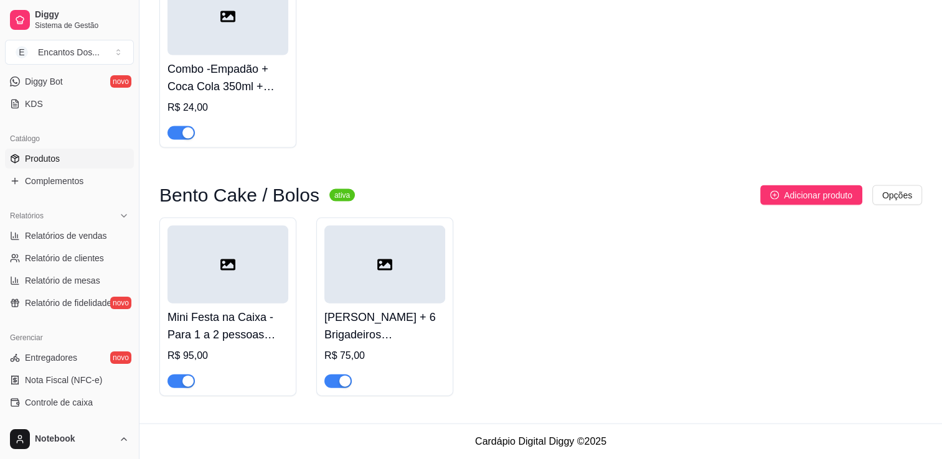
click at [388, 362] on div "R$ 75,00" at bounding box center [384, 369] width 121 height 40
click at [431, 263] on div at bounding box center [384, 265] width 121 height 78
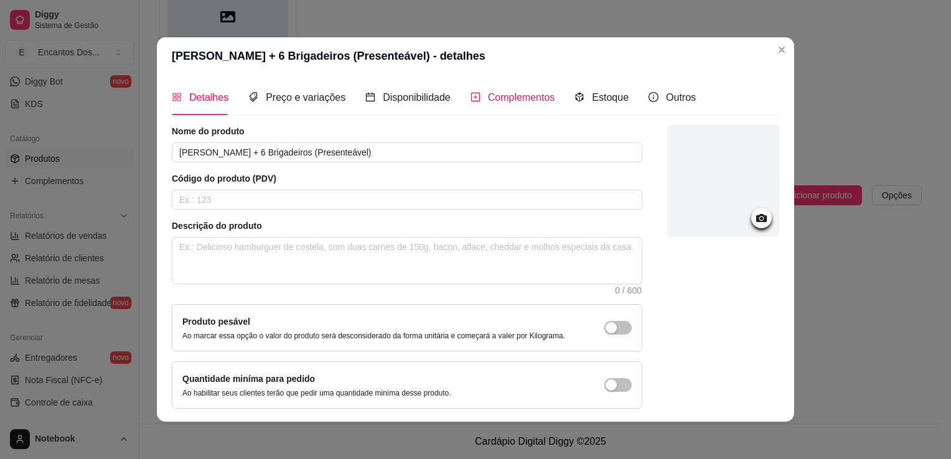
click at [514, 101] on span "Complementos" at bounding box center [521, 97] width 67 height 11
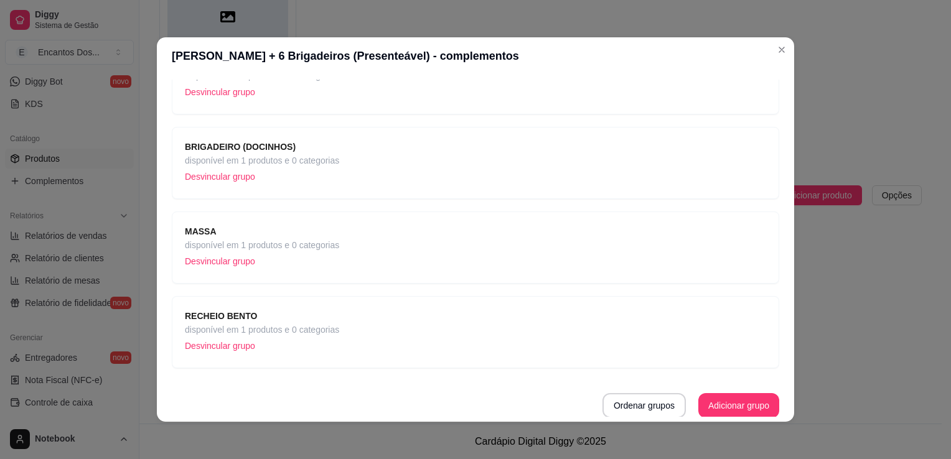
scroll to position [2, 0]
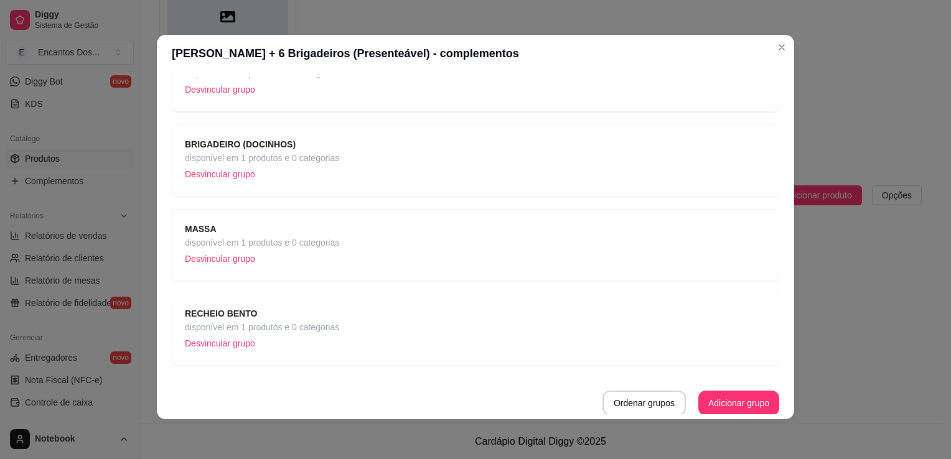
click at [322, 321] on span "disponível em 1 produtos e 0 categorias" at bounding box center [262, 328] width 154 height 14
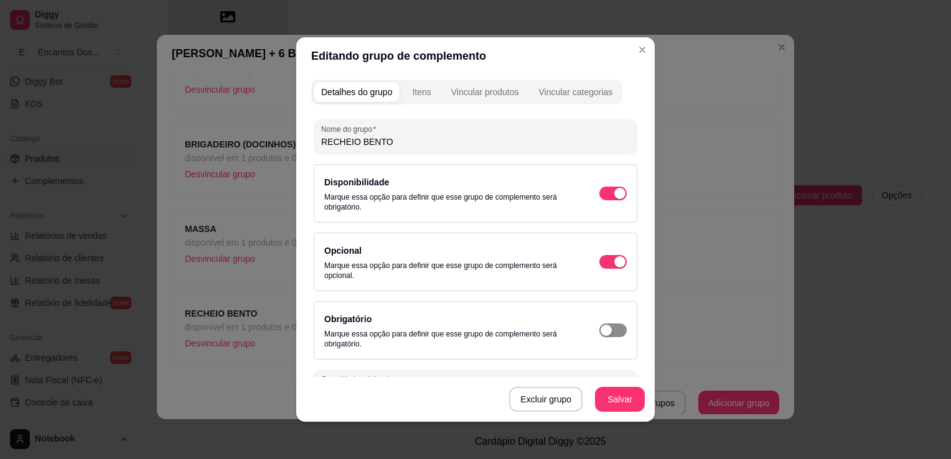
drag, startPoint x: 608, startPoint y: 341, endPoint x: 602, endPoint y: 325, distance: 17.3
click at [603, 330] on div "Obrigatório Marque essa opção para definir que esse grupo de complemento será o…" at bounding box center [475, 330] width 303 height 37
click at [602, 200] on span "button" at bounding box center [612, 194] width 27 height 14
click at [612, 408] on button "Salvar" at bounding box center [620, 400] width 49 height 24
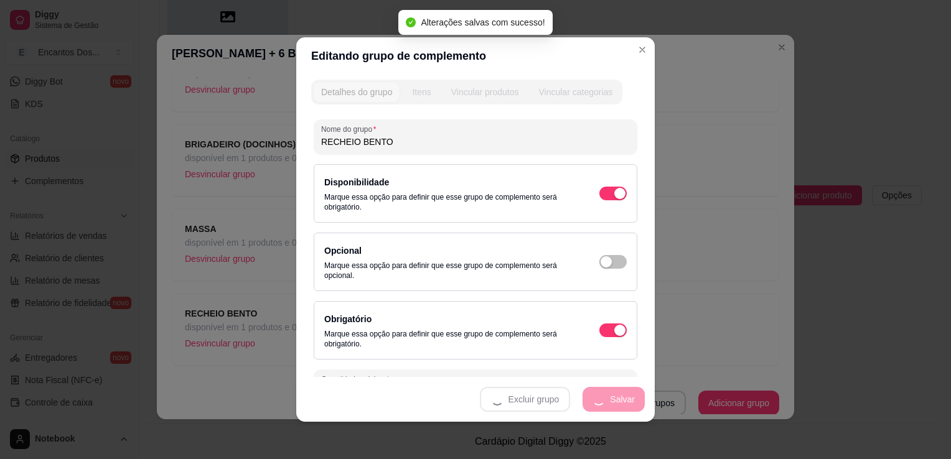
click at [649, 52] on header "Editando grupo de complemento" at bounding box center [475, 55] width 359 height 37
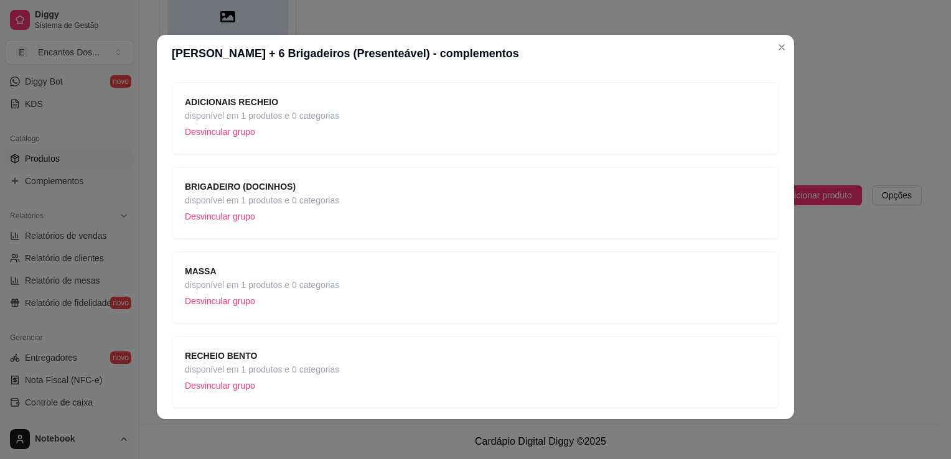
scroll to position [121, 0]
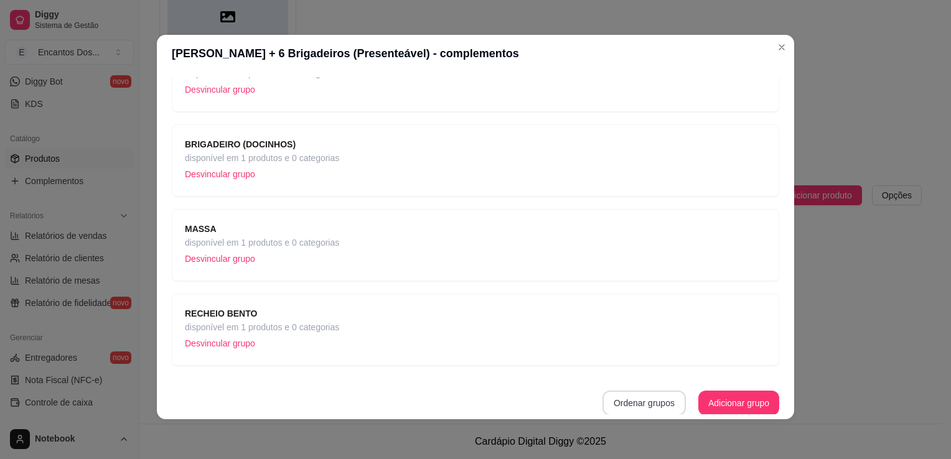
click at [631, 410] on button "Ordenar grupos" at bounding box center [644, 403] width 83 height 25
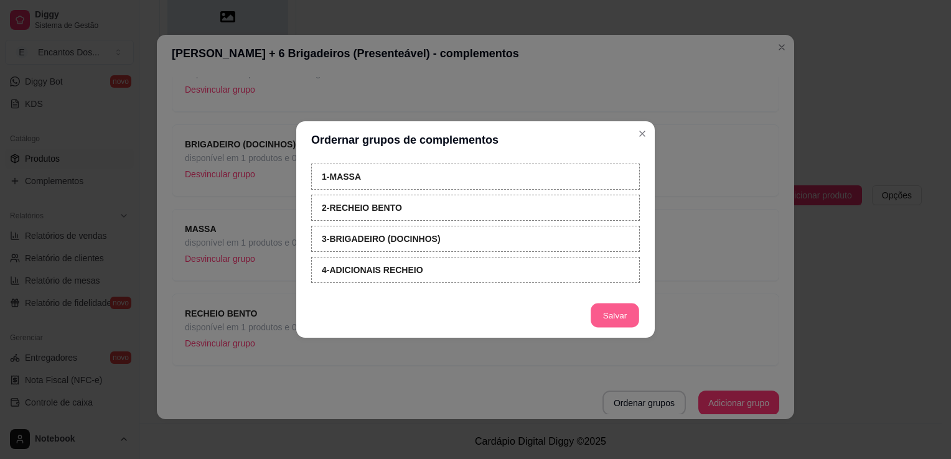
click at [608, 321] on button "Salvar" at bounding box center [615, 316] width 49 height 24
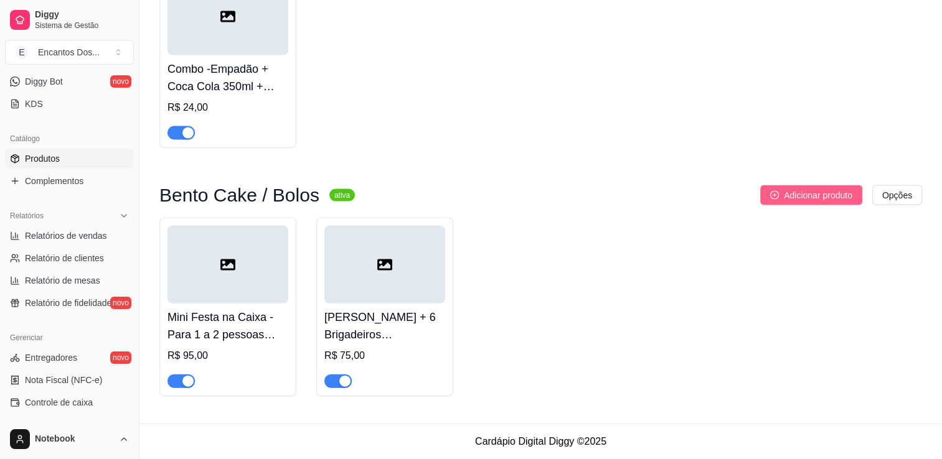
click at [777, 193] on icon "plus-circle" at bounding box center [774, 195] width 9 height 9
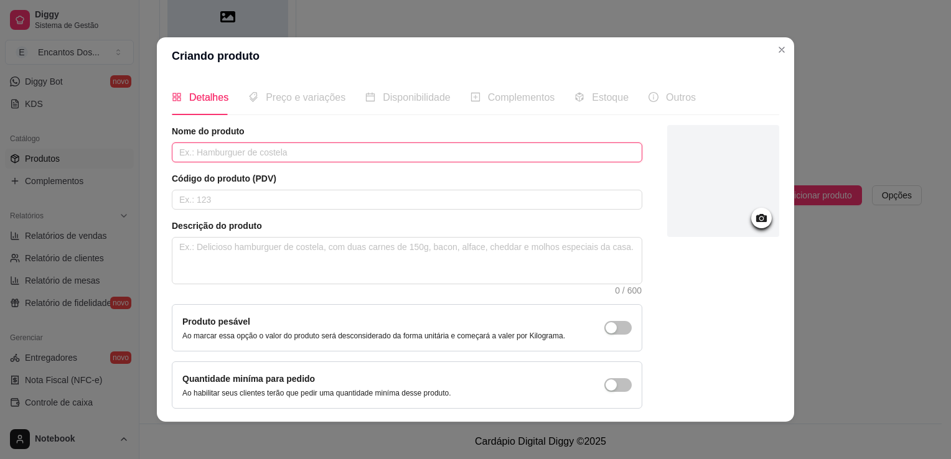
click at [322, 153] on input "text" at bounding box center [407, 153] width 471 height 20
paste input "Mini Bolo (±450g)"
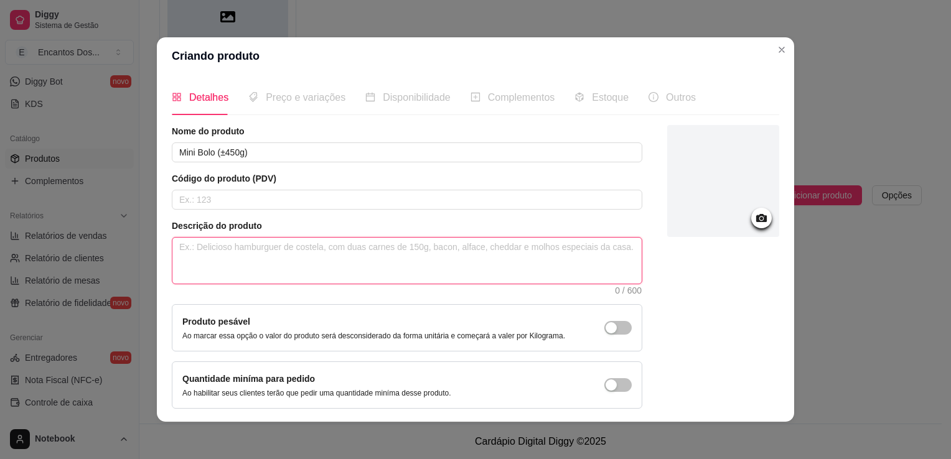
click at [256, 243] on textarea at bounding box center [406, 261] width 469 height 46
click at [333, 250] on textarea at bounding box center [406, 261] width 469 height 46
paste textarea "Nosso Mini Bolo é a escolha perfeita para transformar momentos especiais em mem…"
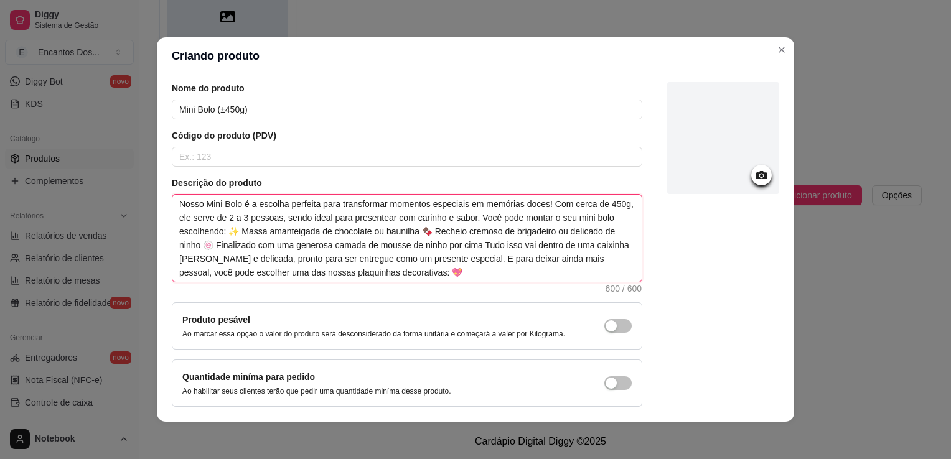
scroll to position [87, 0]
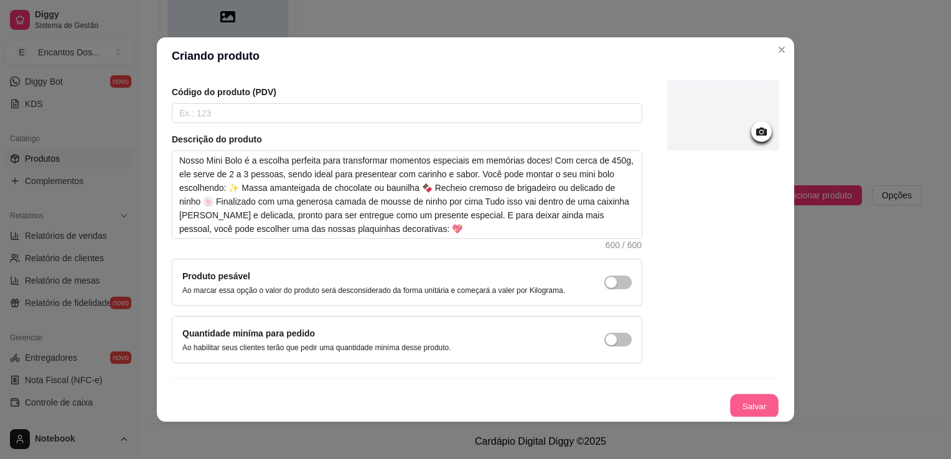
click at [730, 398] on button "Salvar" at bounding box center [754, 407] width 49 height 24
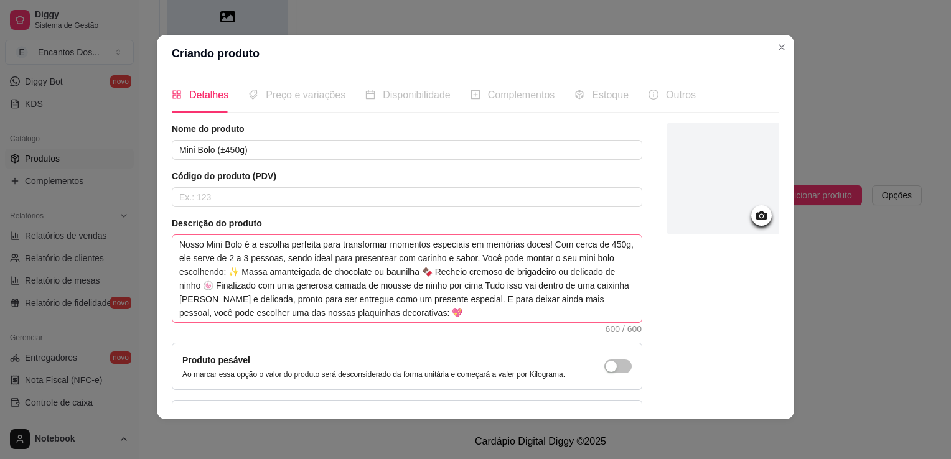
scroll to position [0, 0]
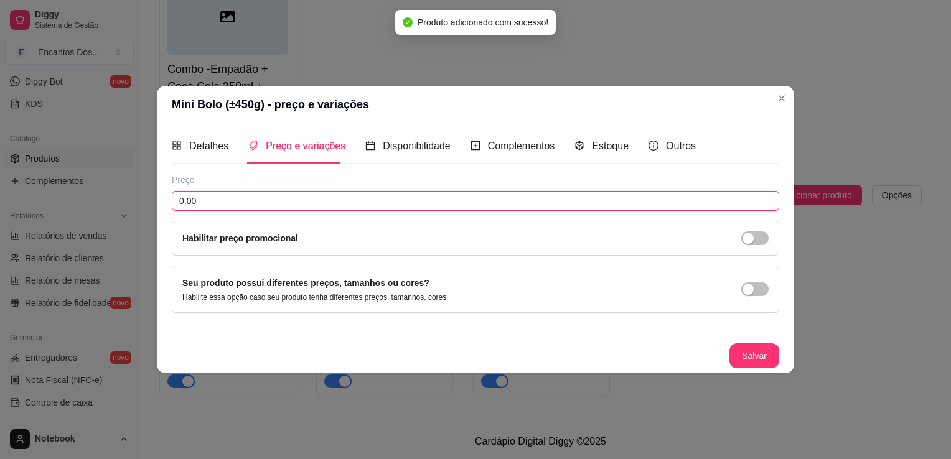
click at [454, 202] on input "0,00" at bounding box center [476, 201] width 608 height 20
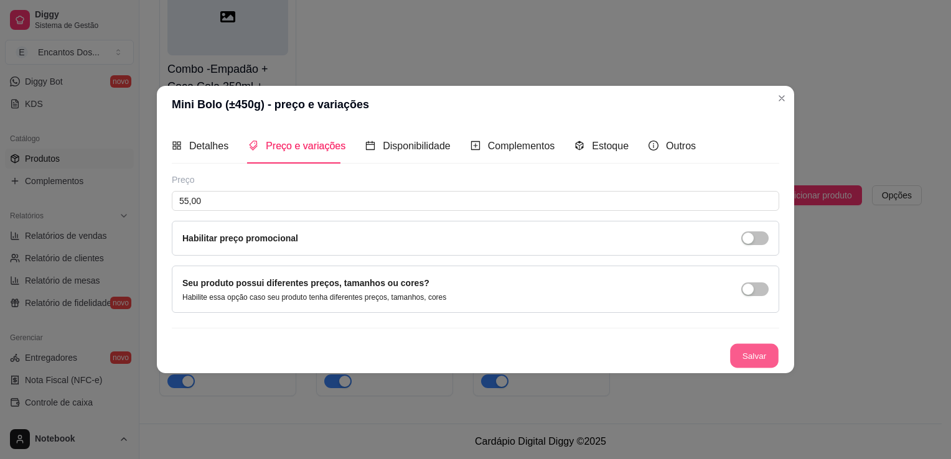
click at [738, 357] on button "Salvar" at bounding box center [754, 356] width 49 height 24
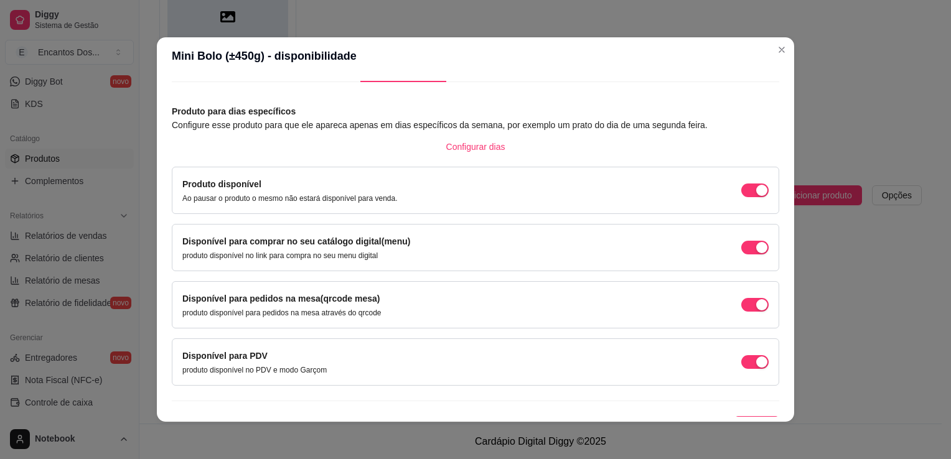
scroll to position [50, 0]
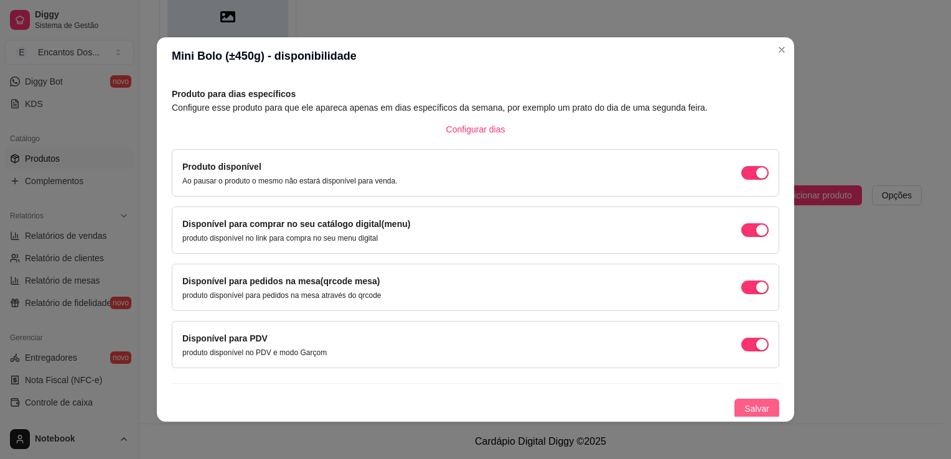
click at [750, 405] on span "Salvar" at bounding box center [757, 409] width 25 height 14
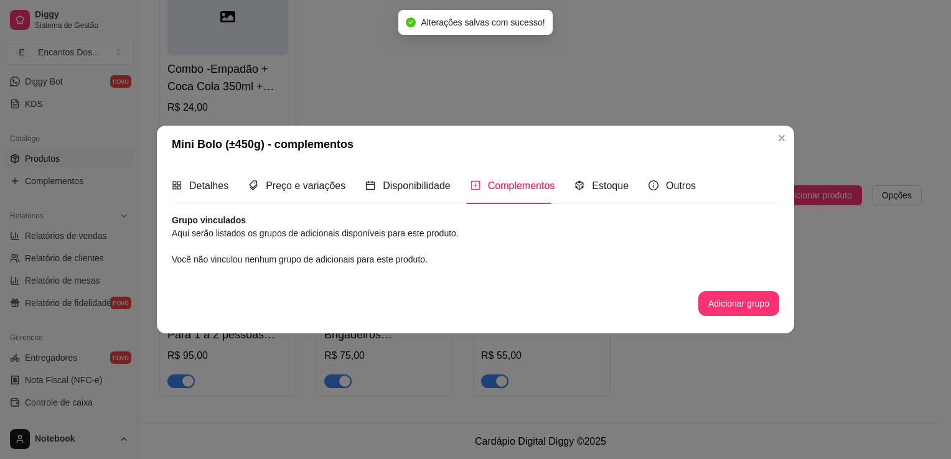
scroll to position [0, 0]
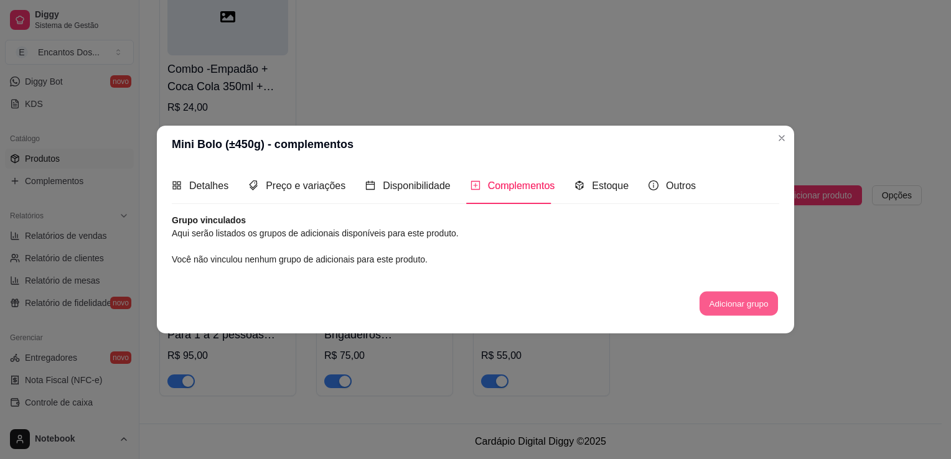
click at [762, 303] on button "Adicionar grupo" at bounding box center [739, 303] width 78 height 24
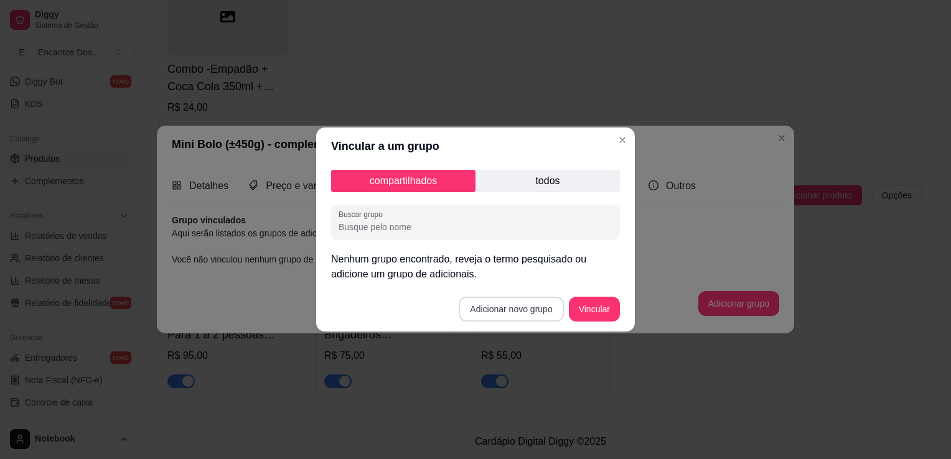
click at [537, 305] on button "Adicionar novo grupo" at bounding box center [511, 309] width 105 height 25
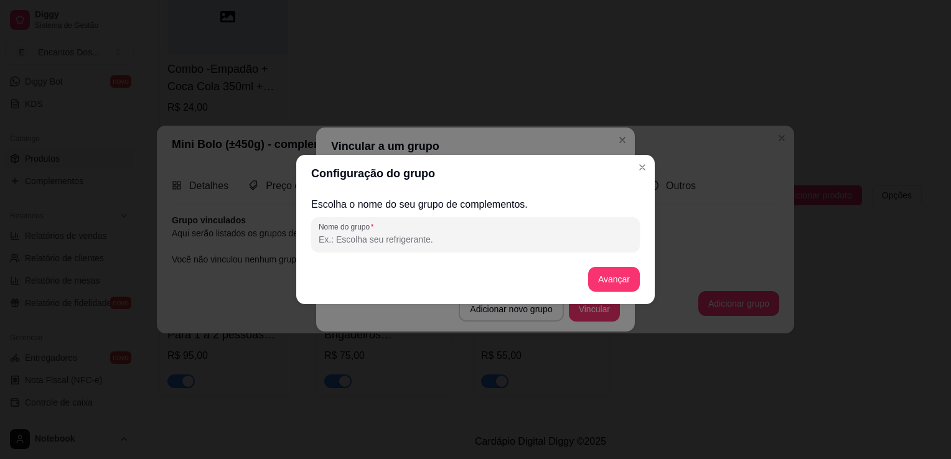
click at [441, 242] on input "Nome do grupo" at bounding box center [476, 239] width 314 height 12
paste input "FRASE"
click at [608, 285] on button "Avançar" at bounding box center [614, 279] width 52 height 25
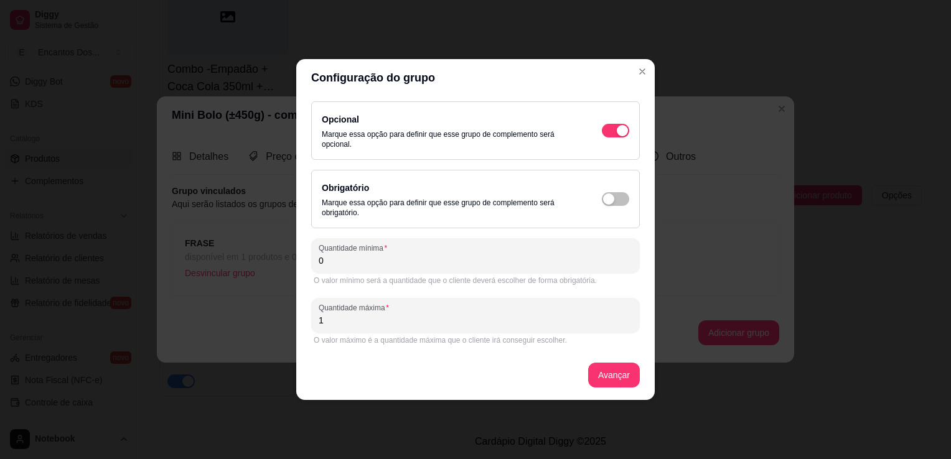
click at [614, 188] on div "Obrigatório Marque essa opção para definir que esse grupo de complemento será o…" at bounding box center [476, 199] width 308 height 37
click at [617, 136] on div "button" at bounding box center [622, 130] width 11 height 11
click at [593, 369] on button "Avançar" at bounding box center [614, 376] width 50 height 24
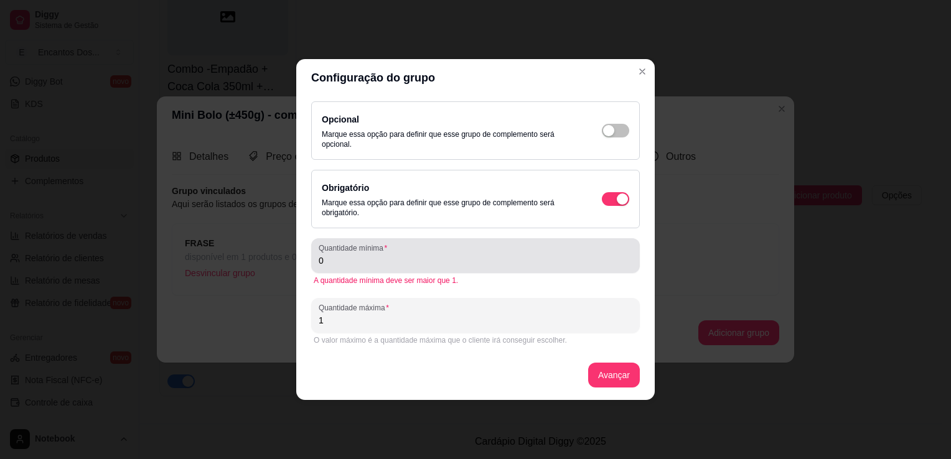
click at [535, 262] on input "0" at bounding box center [476, 261] width 314 height 12
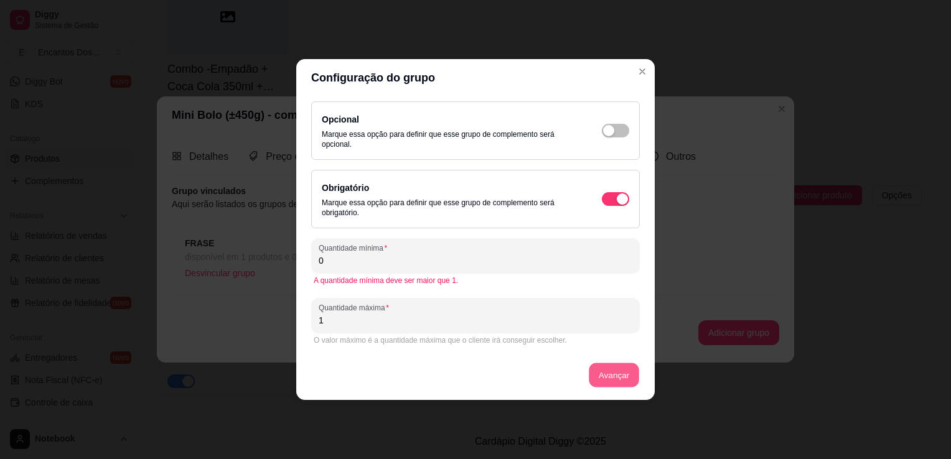
click at [616, 377] on button "Avançar" at bounding box center [614, 376] width 50 height 24
click at [461, 263] on input "0" at bounding box center [476, 261] width 314 height 12
click at [615, 373] on button "Avançar" at bounding box center [614, 376] width 50 height 24
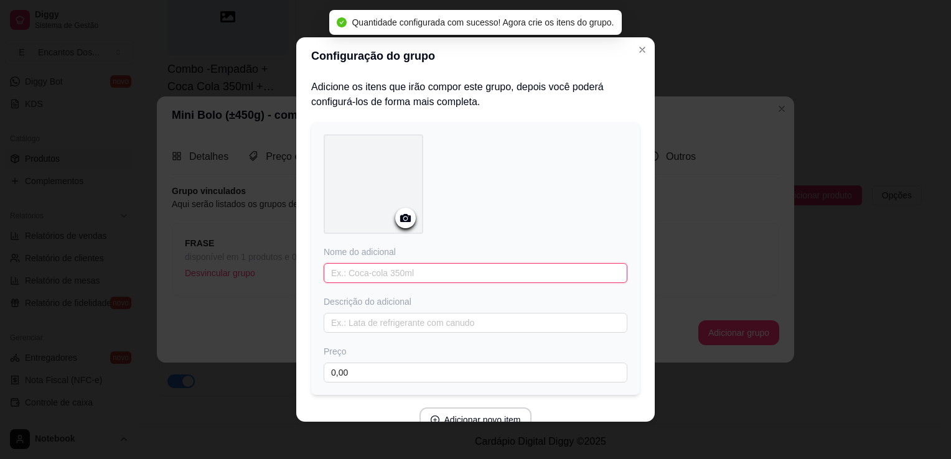
click at [507, 280] on input "text" at bounding box center [476, 273] width 304 height 20
paste input "HAPPY BIRTHDAY"
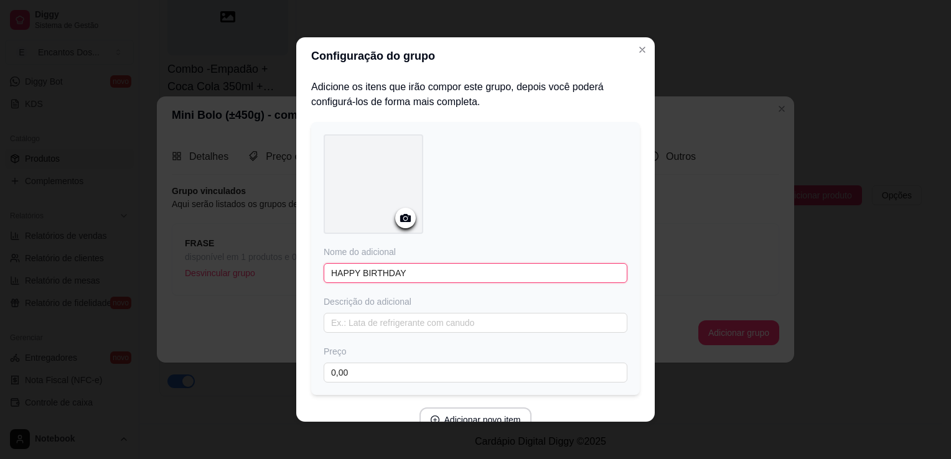
scroll to position [61, 0]
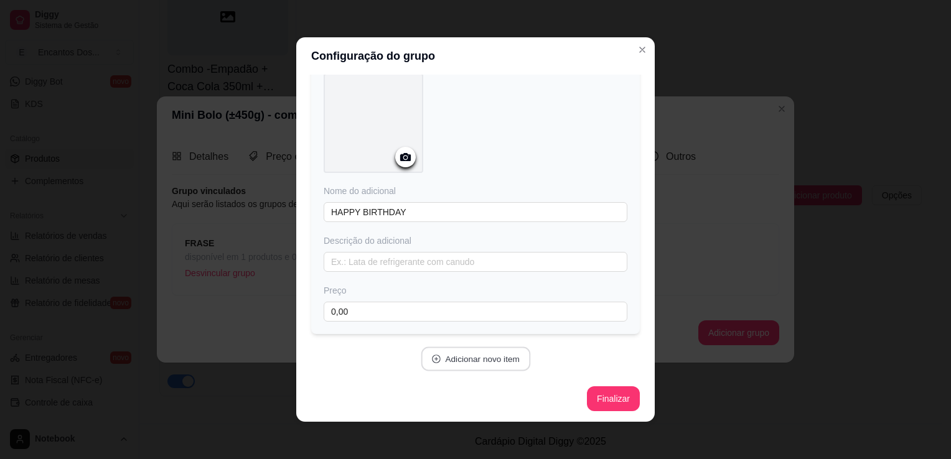
click at [443, 352] on button "Adicionar novo item" at bounding box center [476, 359] width 110 height 24
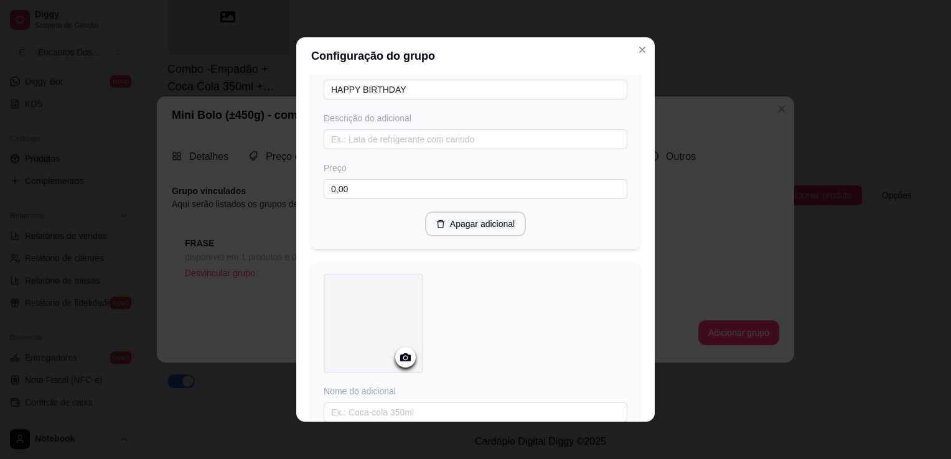
scroll to position [372, 0]
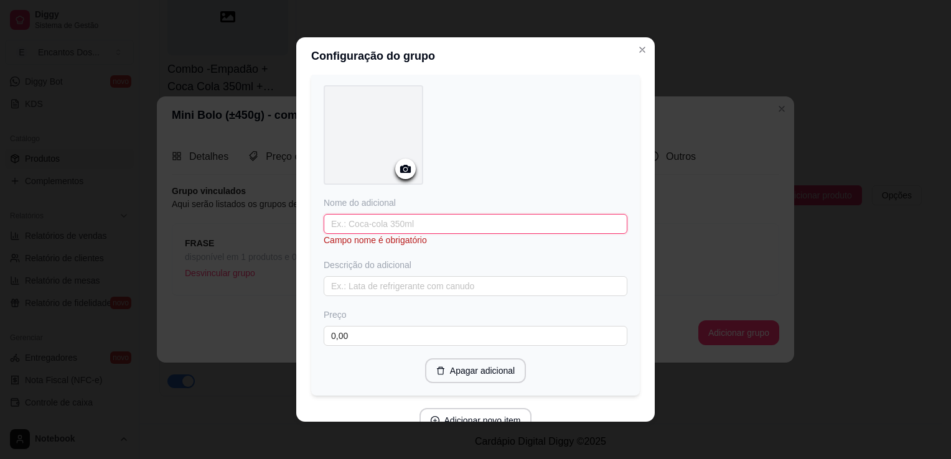
click at [376, 223] on input "text" at bounding box center [476, 224] width 304 height 20
paste input "PARABÉNS"
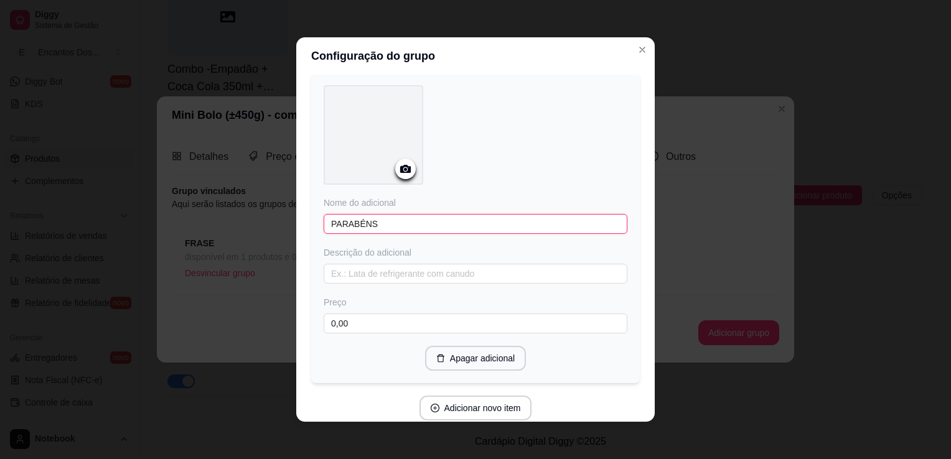
scroll to position [420, 0]
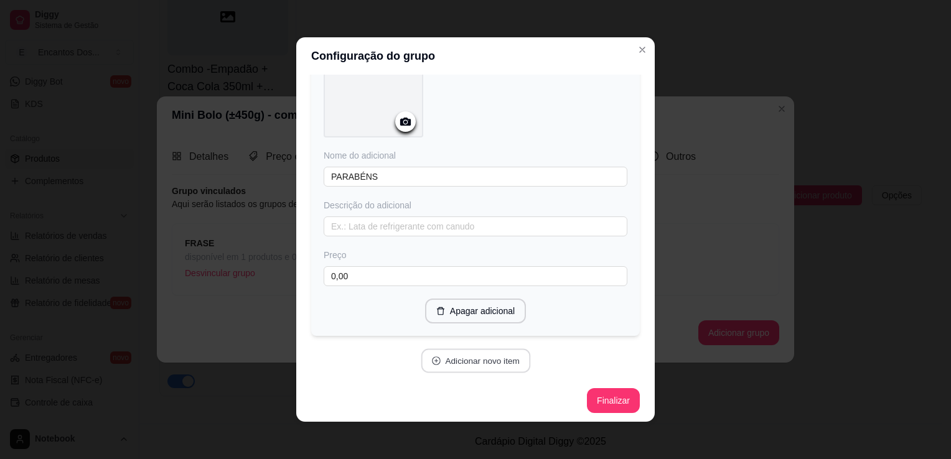
click at [470, 365] on button "Adicionar novo item" at bounding box center [476, 361] width 110 height 24
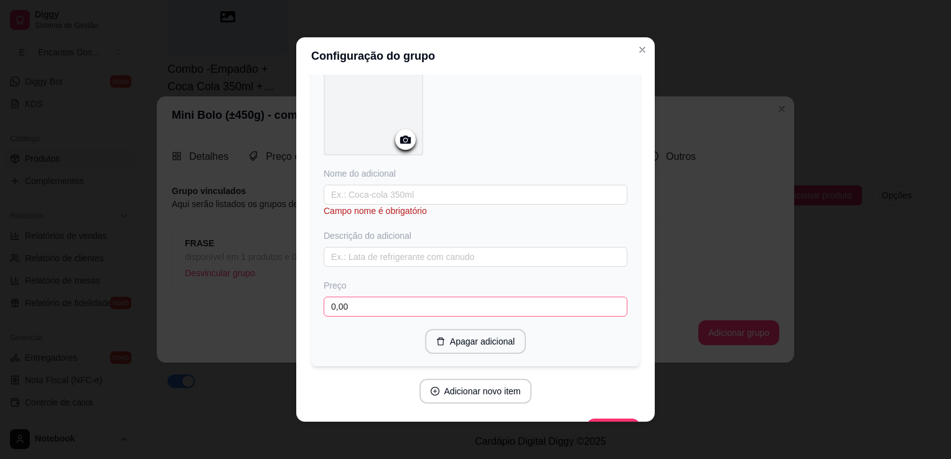
scroll to position [731, 0]
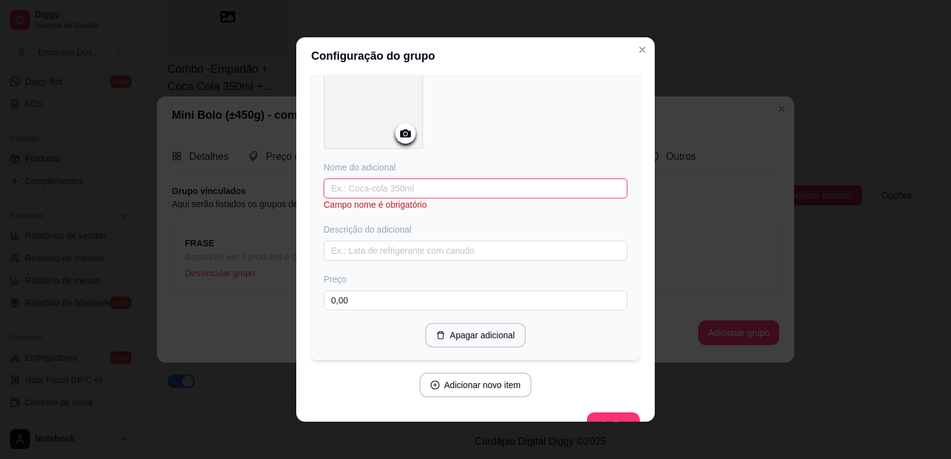
click at [421, 187] on input "text" at bounding box center [476, 189] width 304 height 20
paste input "TE AMO"
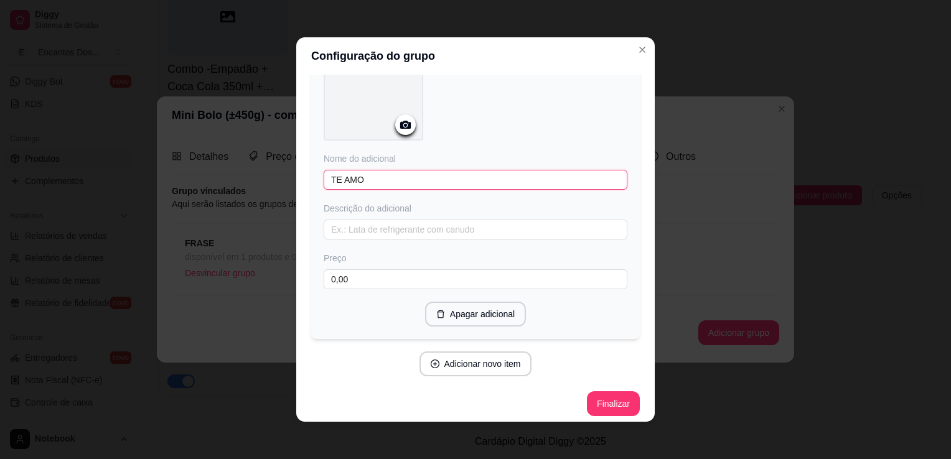
scroll to position [741, 0]
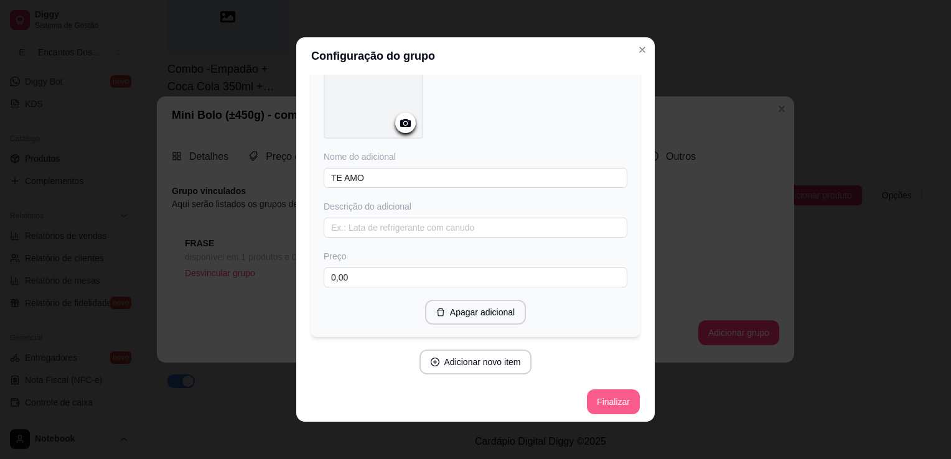
click at [593, 403] on button "Finalizar" at bounding box center [613, 402] width 53 height 25
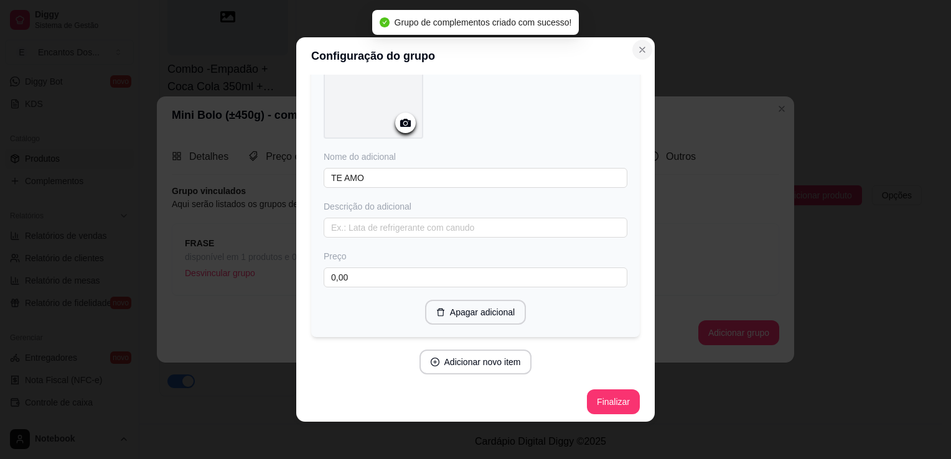
click at [639, 54] on icon "Close" at bounding box center [642, 50] width 10 height 10
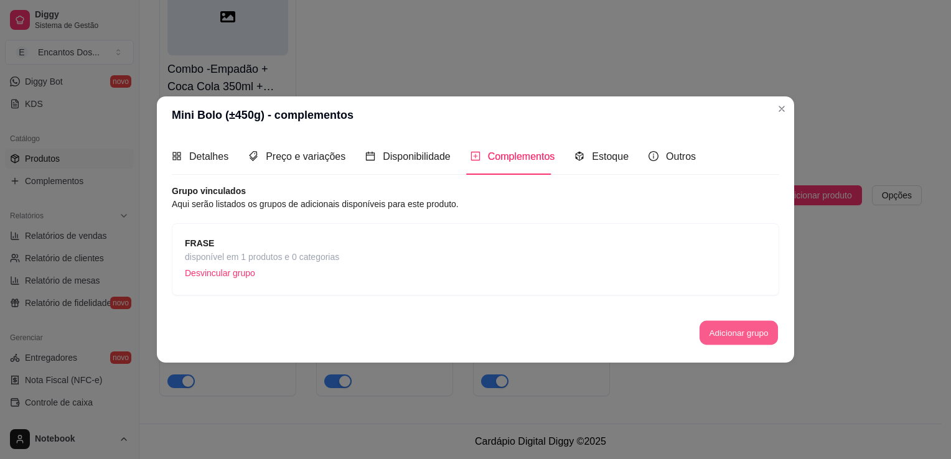
click at [723, 337] on button "Adicionar grupo" at bounding box center [739, 333] width 78 height 24
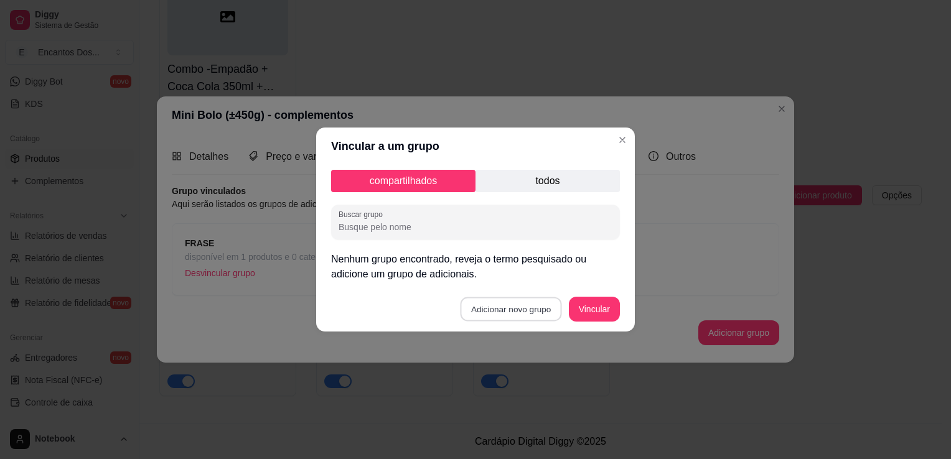
click at [530, 278] on section "Vincular a um grupo compartilhados todos Buscar grupo Nenhum grupo encontrado, …" at bounding box center [475, 230] width 319 height 204
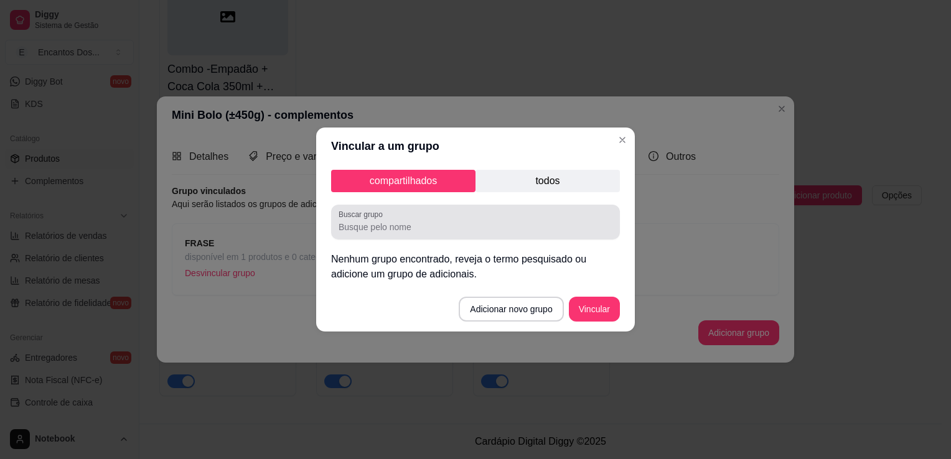
click at [560, 230] on input "Buscar grupo" at bounding box center [476, 227] width 274 height 12
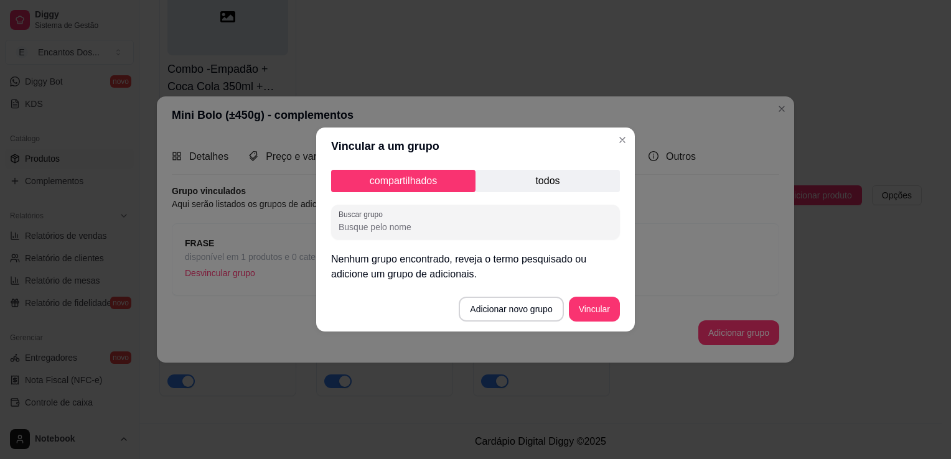
click at [565, 189] on p "todos" at bounding box center [548, 181] width 144 height 22
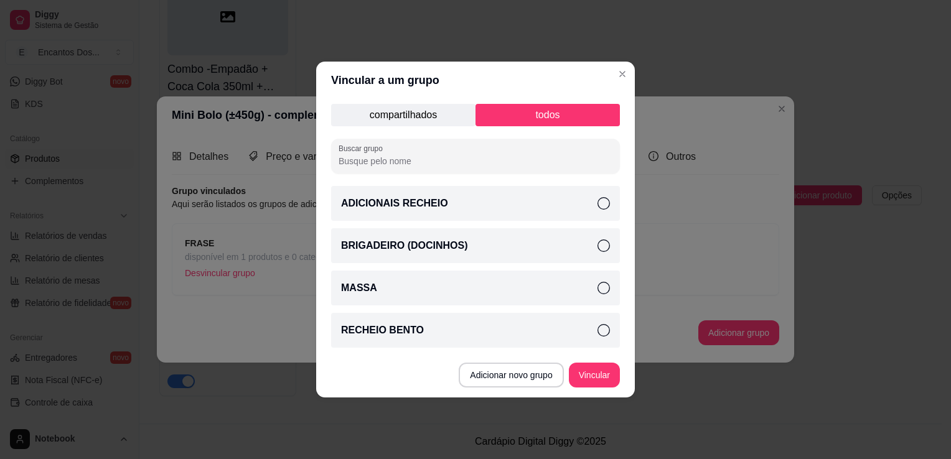
click at [597, 278] on div "MASSA" at bounding box center [475, 288] width 289 height 35
click at [601, 200] on icon at bounding box center [604, 203] width 12 height 12
click at [609, 379] on button "Vincular" at bounding box center [595, 376] width 50 height 24
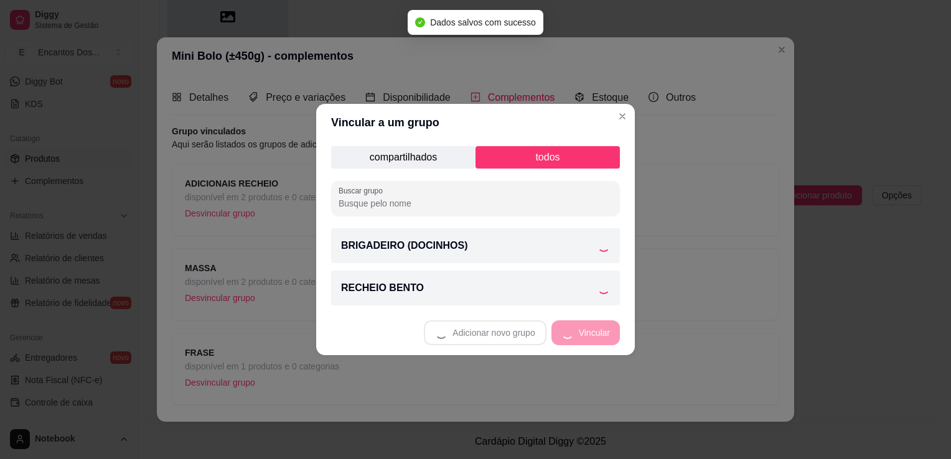
click at [559, 166] on p "todos" at bounding box center [548, 157] width 144 height 22
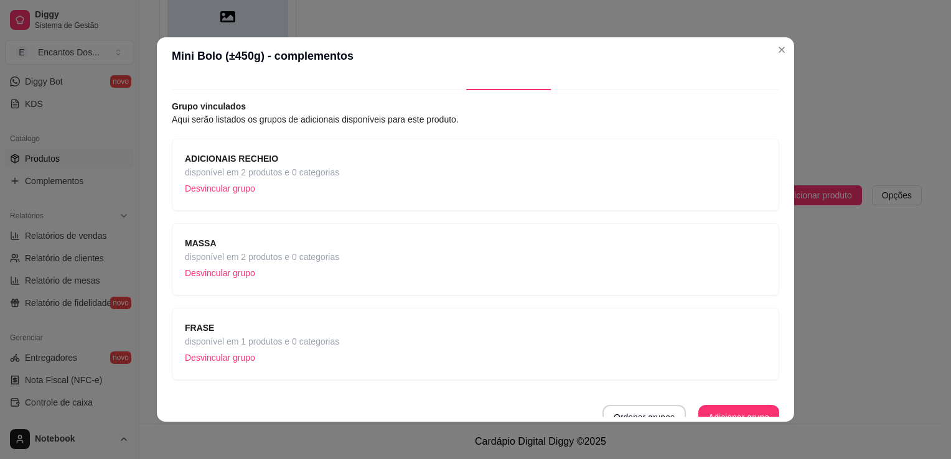
scroll to position [37, 0]
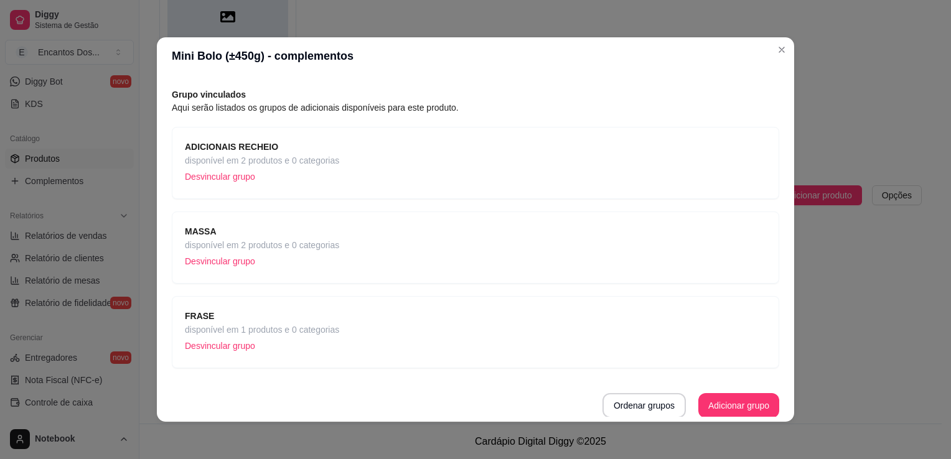
click at [514, 321] on div "FRASE disponível em 1 produtos e 0 categorias Desvincular grupo" at bounding box center [475, 332] width 581 height 46
click at [674, 174] on div "ADICIONAIS RECHEIO disponível em 2 produtos e 0 categorias Desvincular grupo" at bounding box center [475, 163] width 581 height 46
click at [710, 397] on button "Adicionar grupo" at bounding box center [739, 406] width 78 height 24
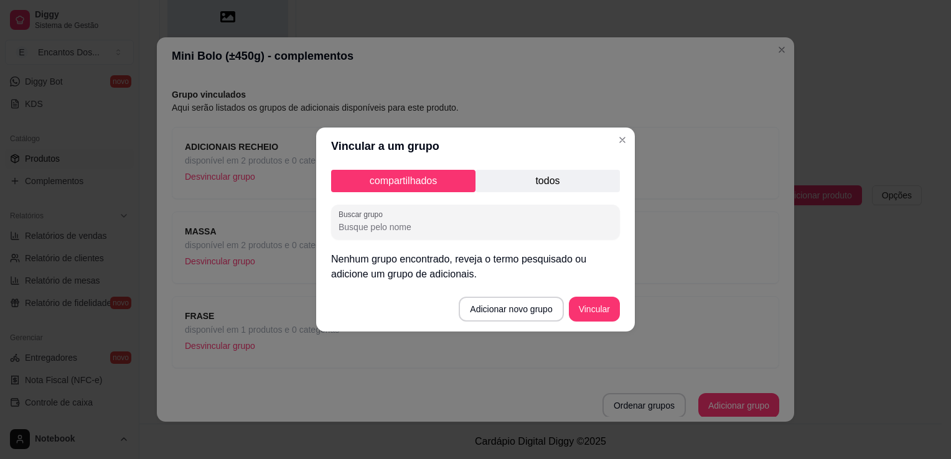
drag, startPoint x: 571, startPoint y: 169, endPoint x: 571, endPoint y: 179, distance: 10.0
click at [571, 172] on div "compartilhados todos Buscar grupo Nenhum grupo encontrado, reveja o termo pesqu…" at bounding box center [475, 226] width 319 height 122
click at [571, 179] on p "todos" at bounding box center [548, 181] width 144 height 22
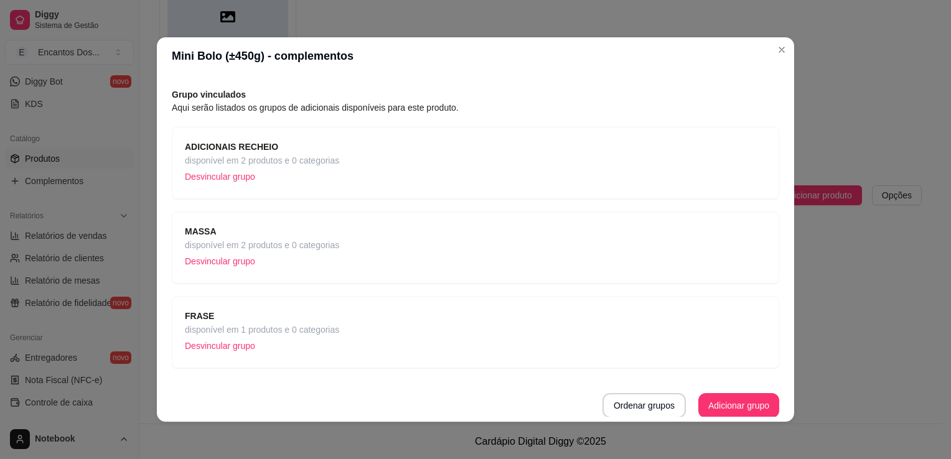
click at [230, 175] on p "Desvincular grupo" at bounding box center [262, 176] width 154 height 19
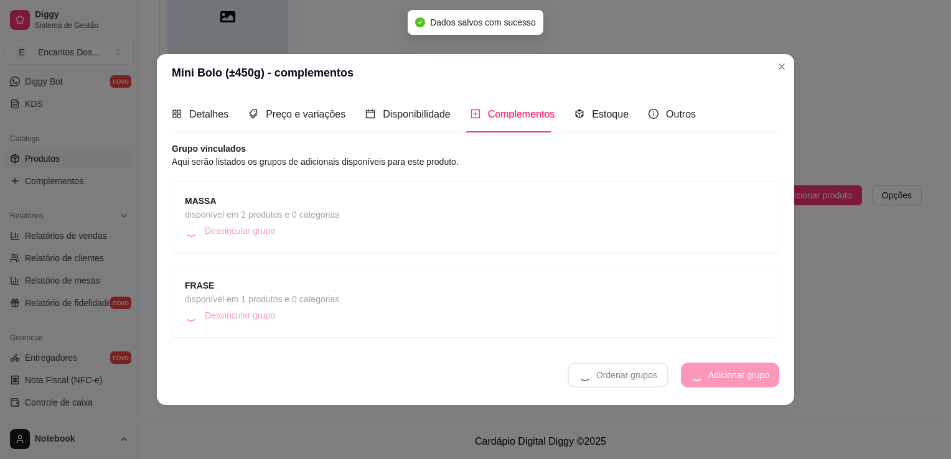
scroll to position [0, 0]
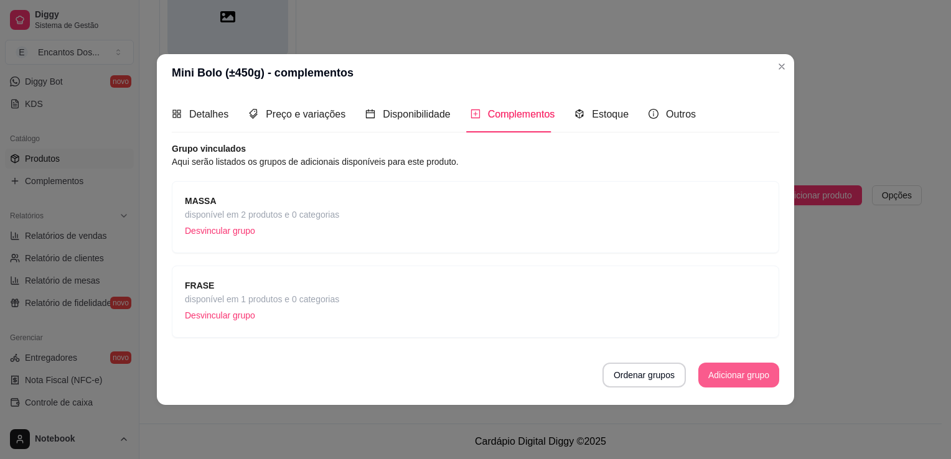
click at [717, 377] on button "Adicionar grupo" at bounding box center [738, 375] width 81 height 25
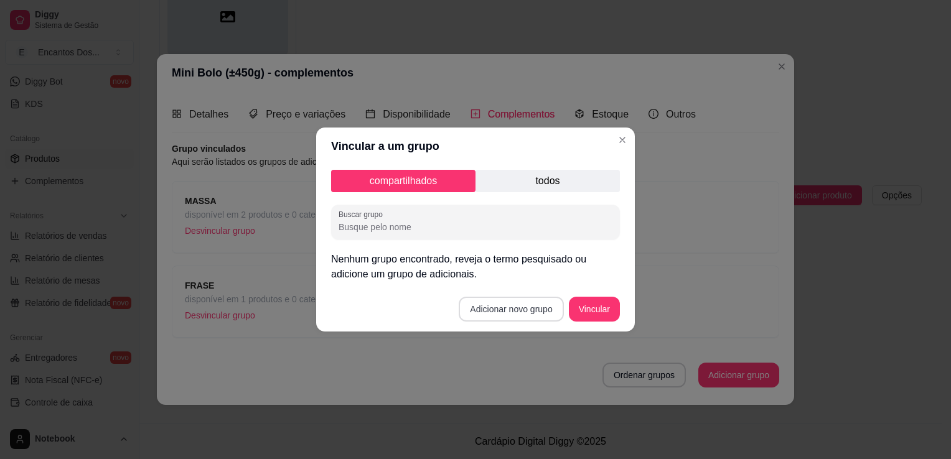
click at [513, 301] on button "Adicionar novo grupo" at bounding box center [511, 309] width 105 height 25
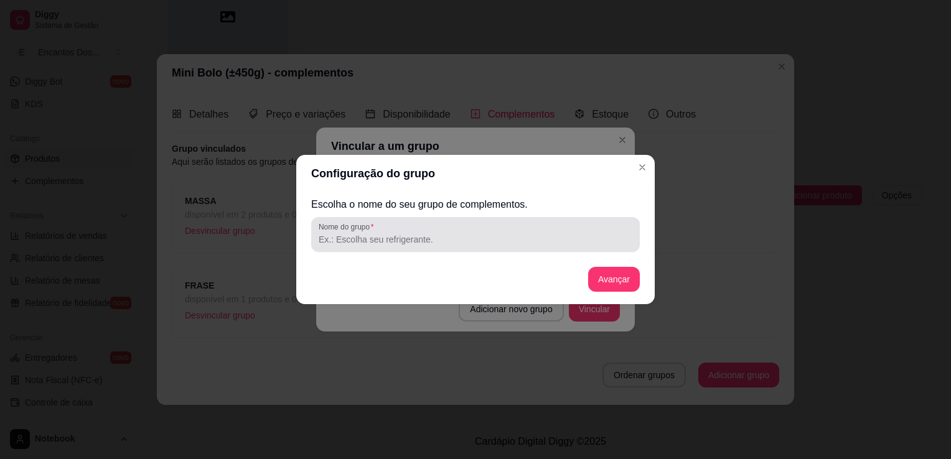
drag, startPoint x: 468, startPoint y: 232, endPoint x: 408, endPoint y: 120, distance: 127.0
click at [458, 215] on div "Escolha o nome do seu grupo de complementos. Nome do grupo Avançar" at bounding box center [475, 248] width 329 height 102
